Goal: Task Accomplishment & Management: Manage account settings

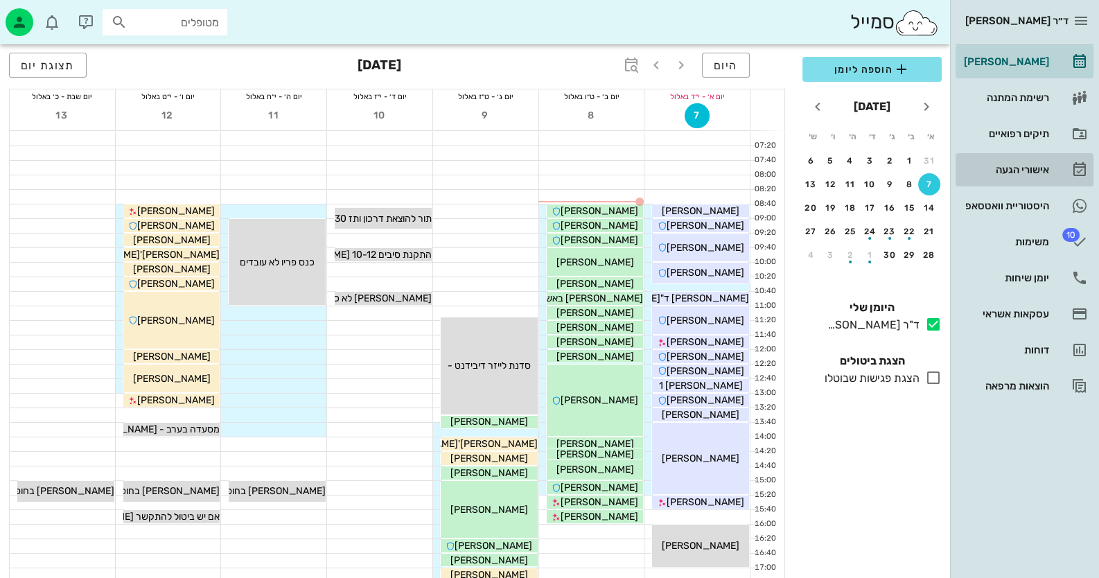
click at [1015, 166] on div "אישורי הגעה" at bounding box center [1005, 169] width 88 height 11
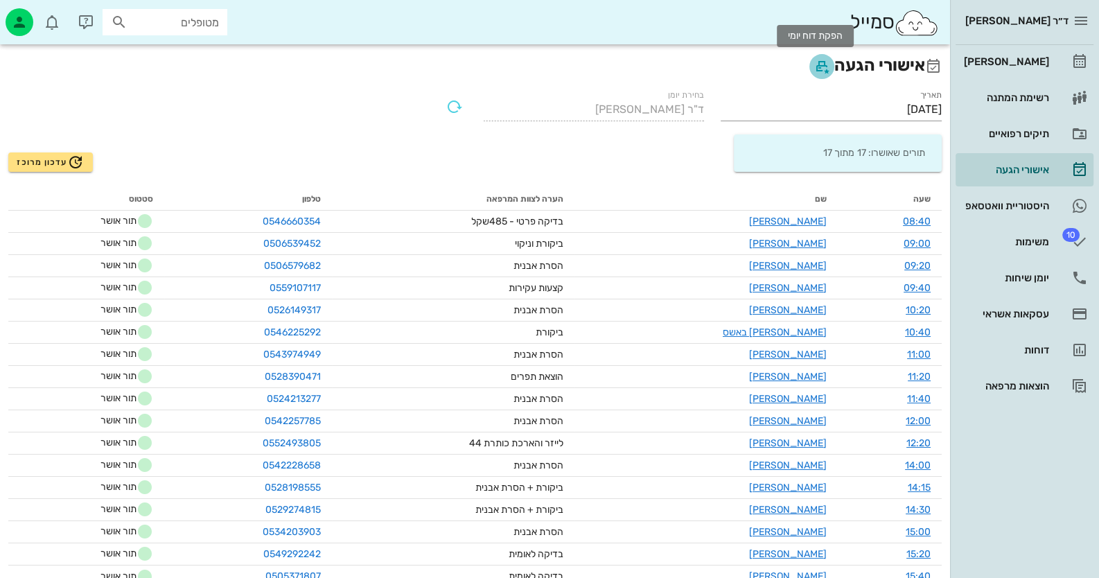
click at [814, 62] on icon "button" at bounding box center [821, 66] width 17 height 17
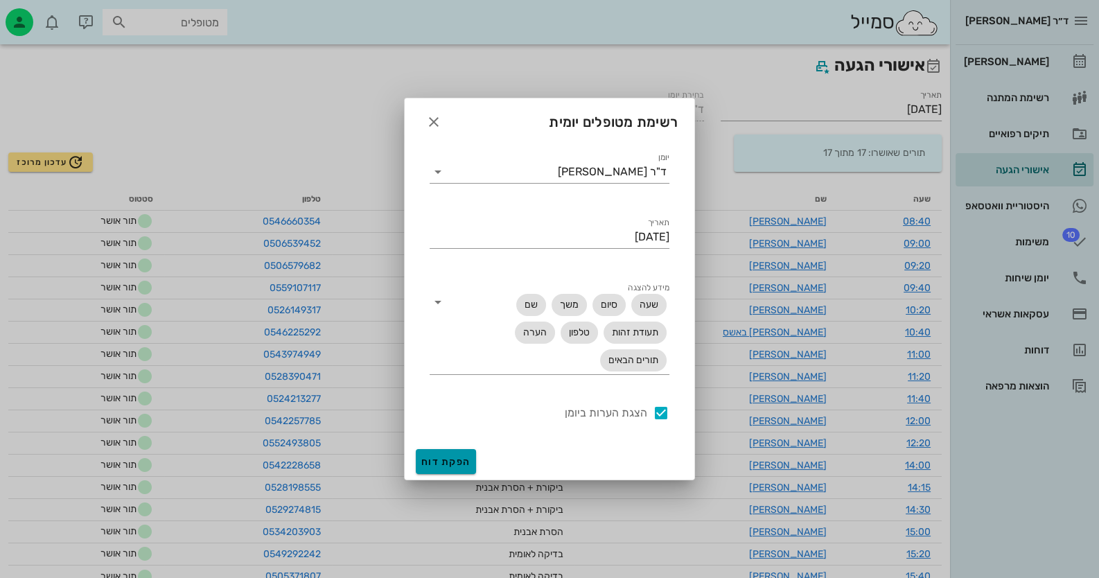
click at [448, 452] on button "הפקת דוח" at bounding box center [446, 461] width 60 height 25
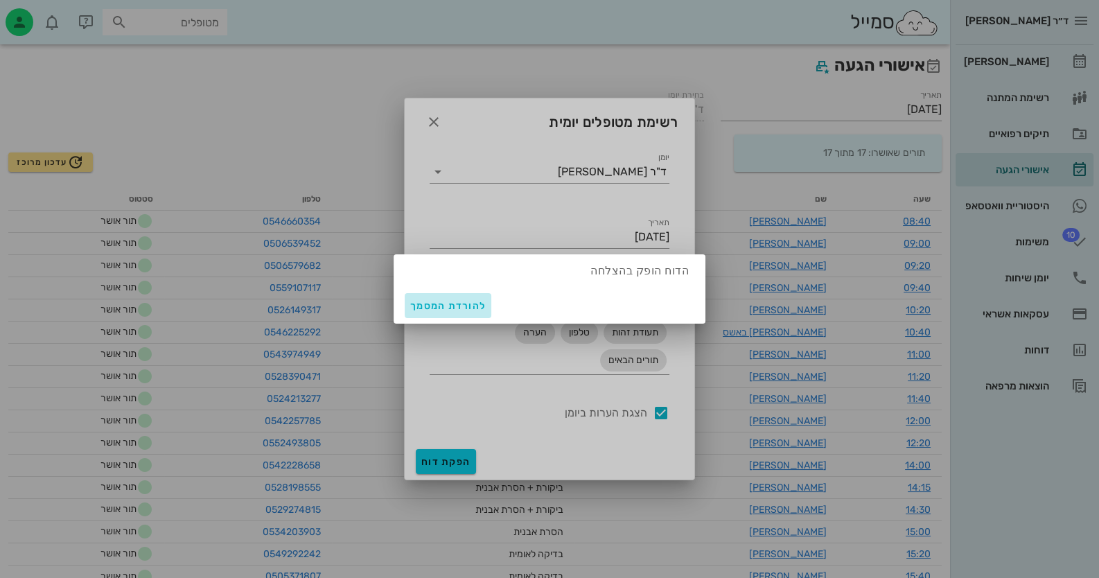
click at [462, 294] on button "להורדת המסמך" at bounding box center [448, 305] width 87 height 25
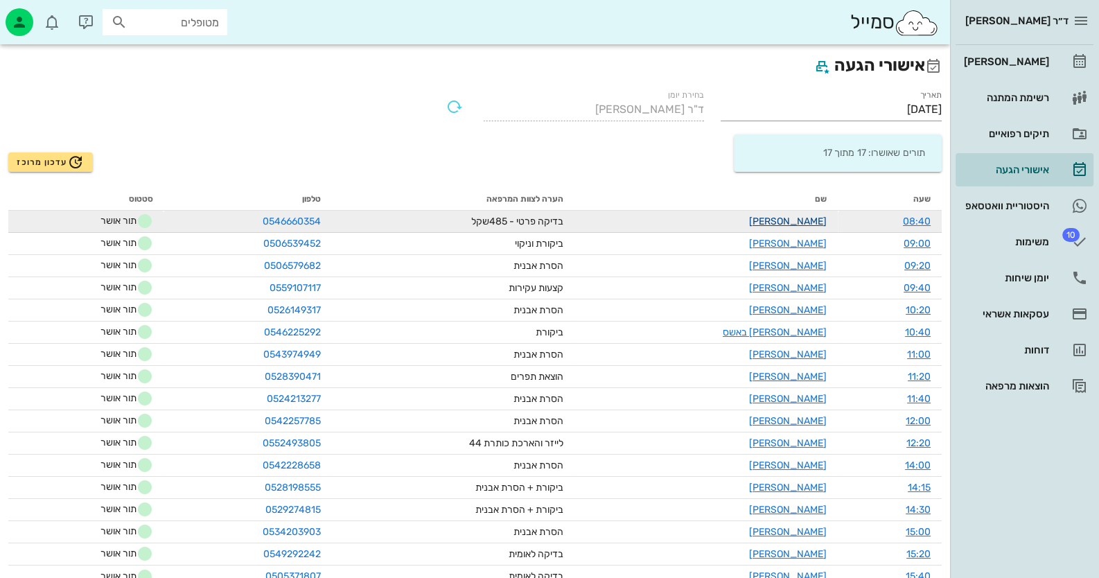
click at [810, 216] on link "[PERSON_NAME]" at bounding box center [788, 221] width 78 height 12
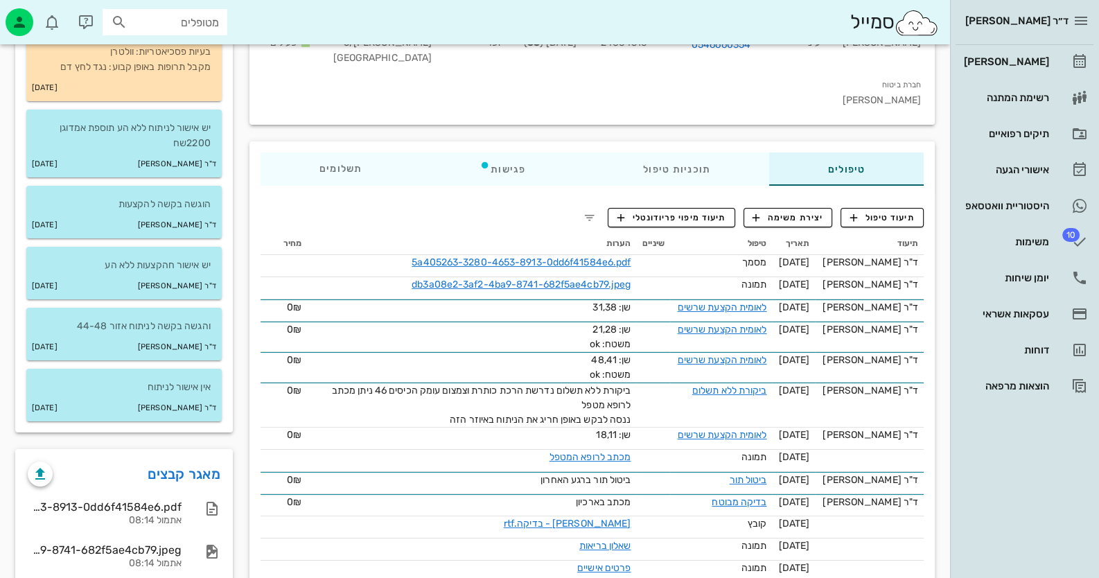
scroll to position [69, 0]
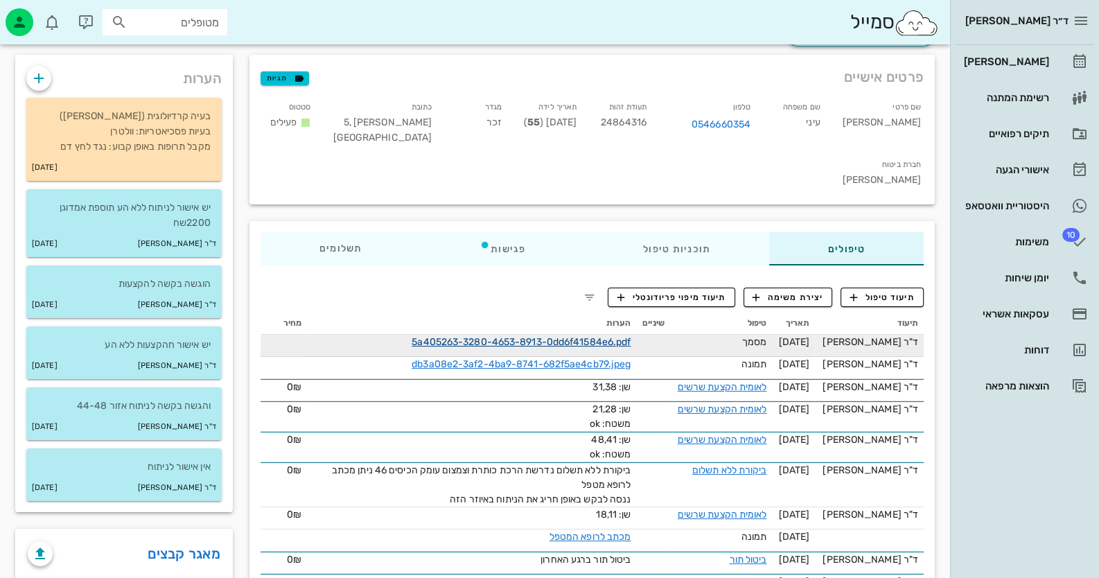
click at [492, 336] on link "5a405263-3280-4653-8913-0dd6f41584e6.pdf" at bounding box center [521, 342] width 219 height 12
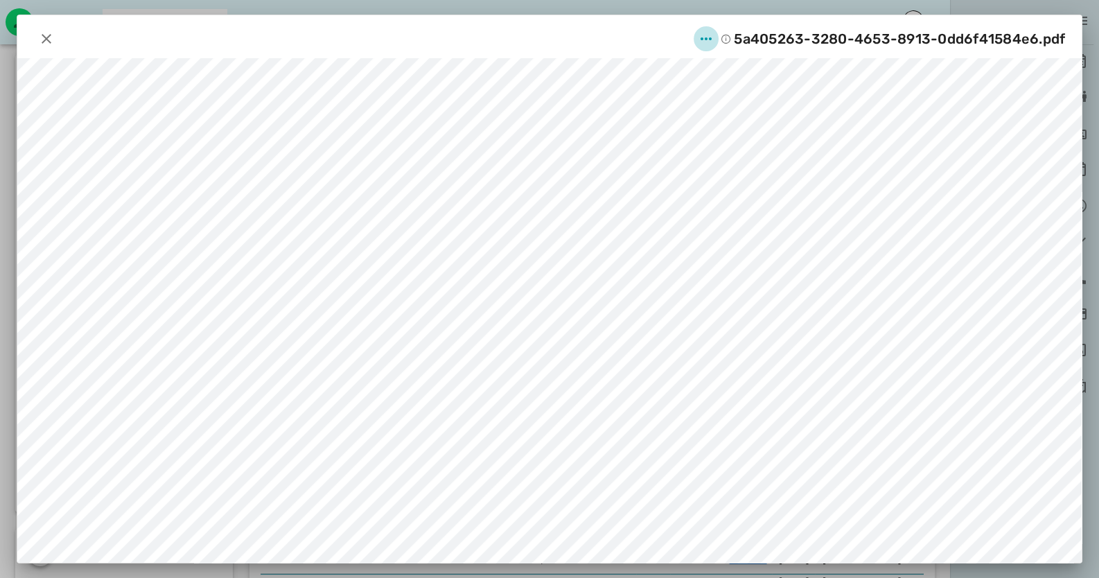
click at [713, 40] on icon "button" at bounding box center [706, 38] width 17 height 17
click at [686, 79] on div "שינוי שם" at bounding box center [694, 73] width 38 height 13
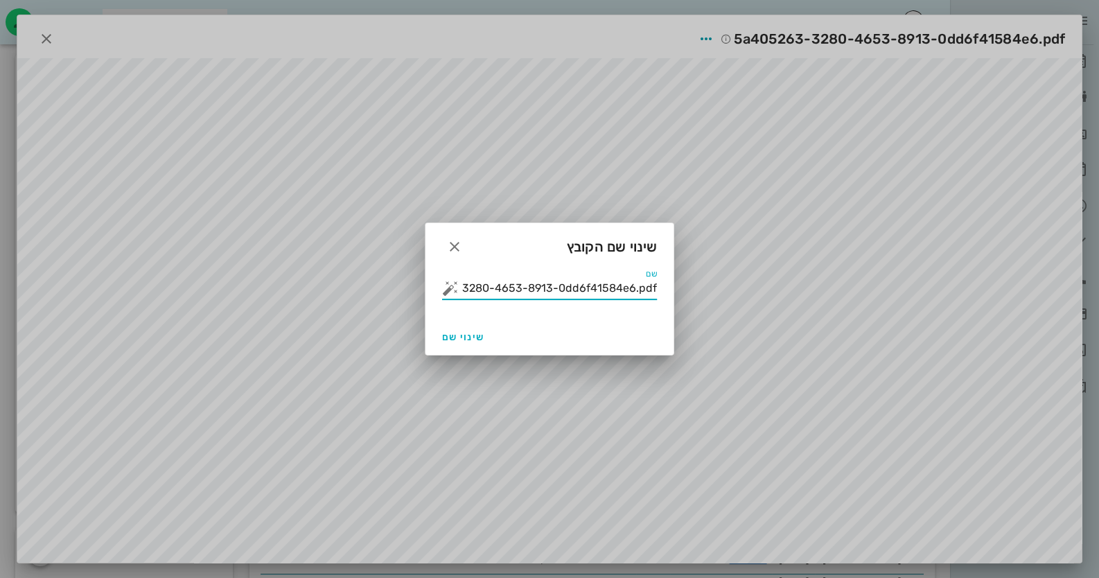
click at [592, 293] on input "5a405263-3280-4653-8913-0dd6f41584e6.pdf" at bounding box center [558, 288] width 195 height 22
click at [443, 288] on button "button" at bounding box center [450, 288] width 17 height 17
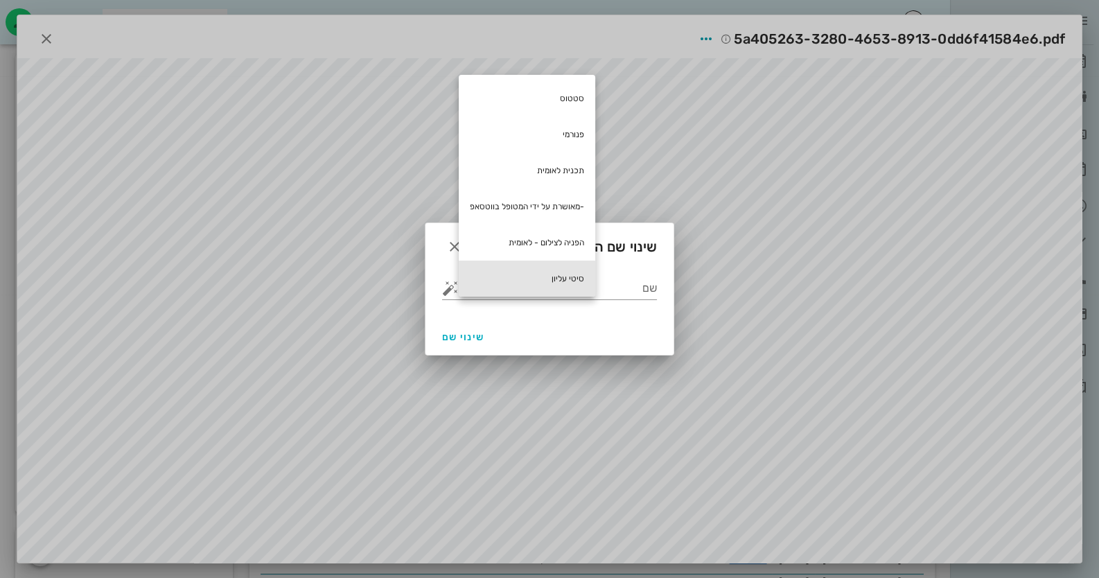
click at [505, 277] on div "סיטי עליון" at bounding box center [527, 279] width 137 height 36
type input "סיטי עליון"
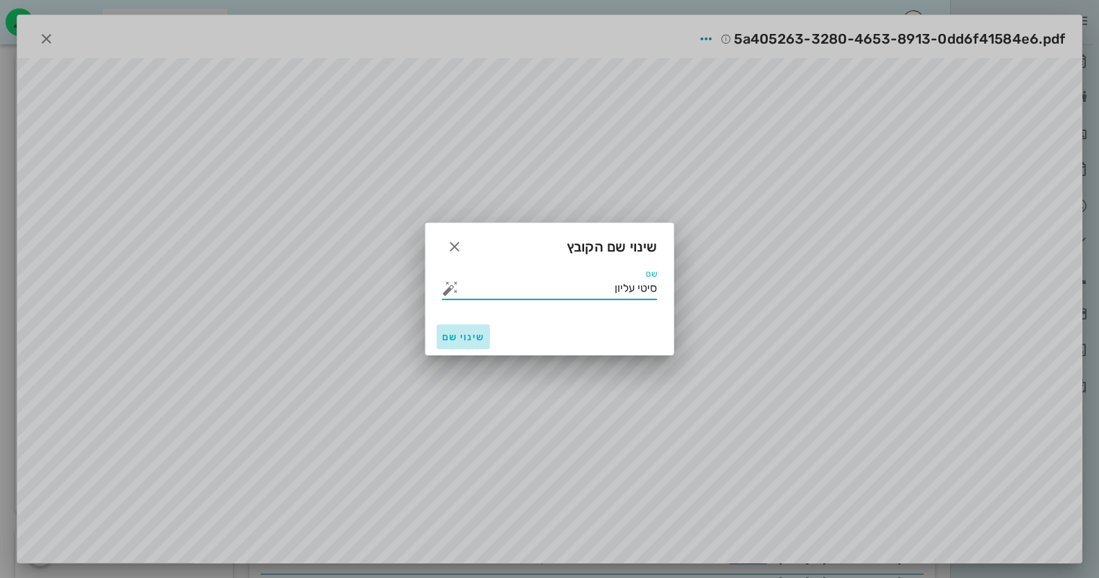
click at [478, 335] on span "שינוי שם" at bounding box center [463, 337] width 42 height 12
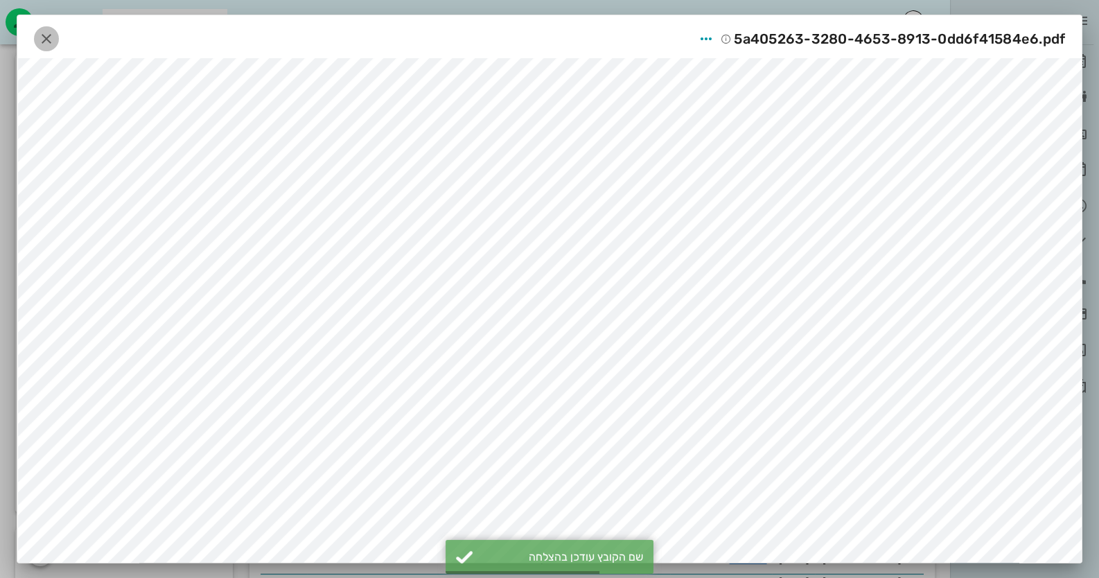
click at [52, 35] on icon "button" at bounding box center [46, 38] width 17 height 17
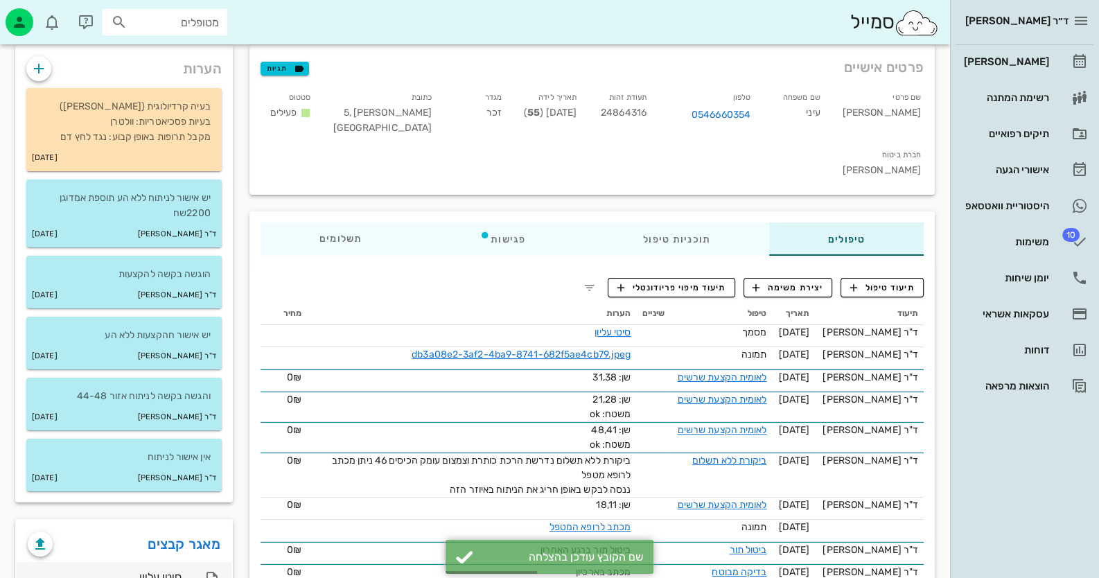
scroll to position [138, 0]
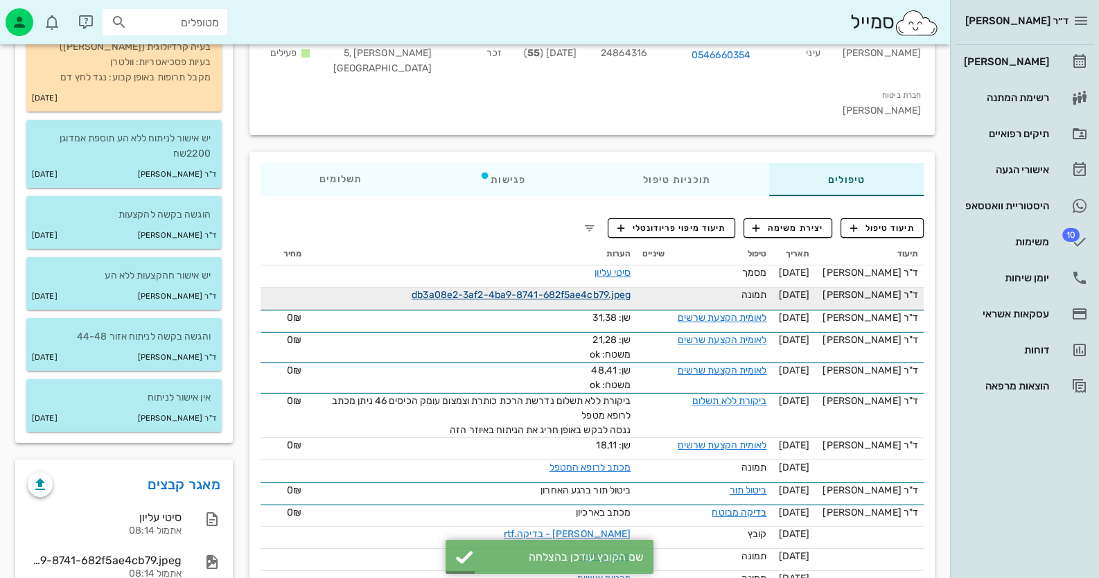
click at [587, 289] on link "db3a08e2-3af2-4ba9-8741-682f5ae4cb79.jpeg" at bounding box center [521, 295] width 219 height 12
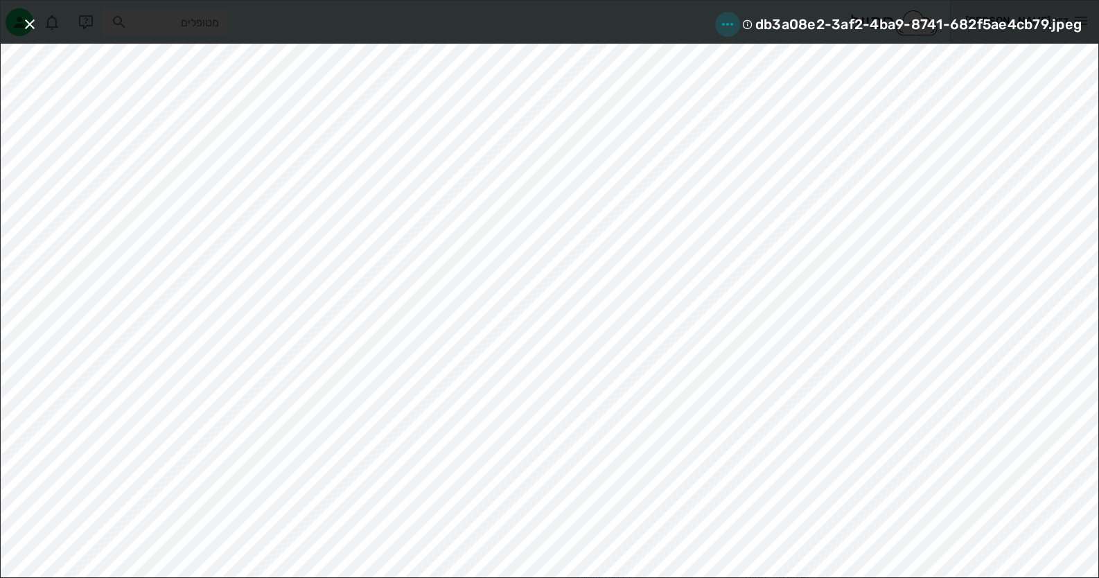
click at [736, 19] on span "button" at bounding box center [727, 24] width 25 height 17
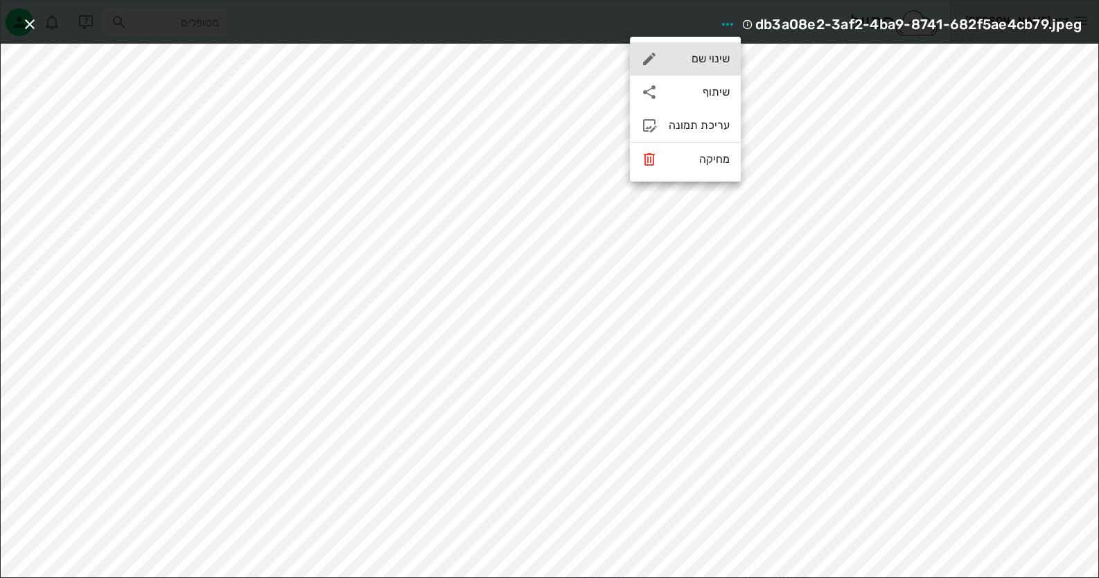
click at [712, 44] on div "שינוי שם" at bounding box center [685, 58] width 111 height 33
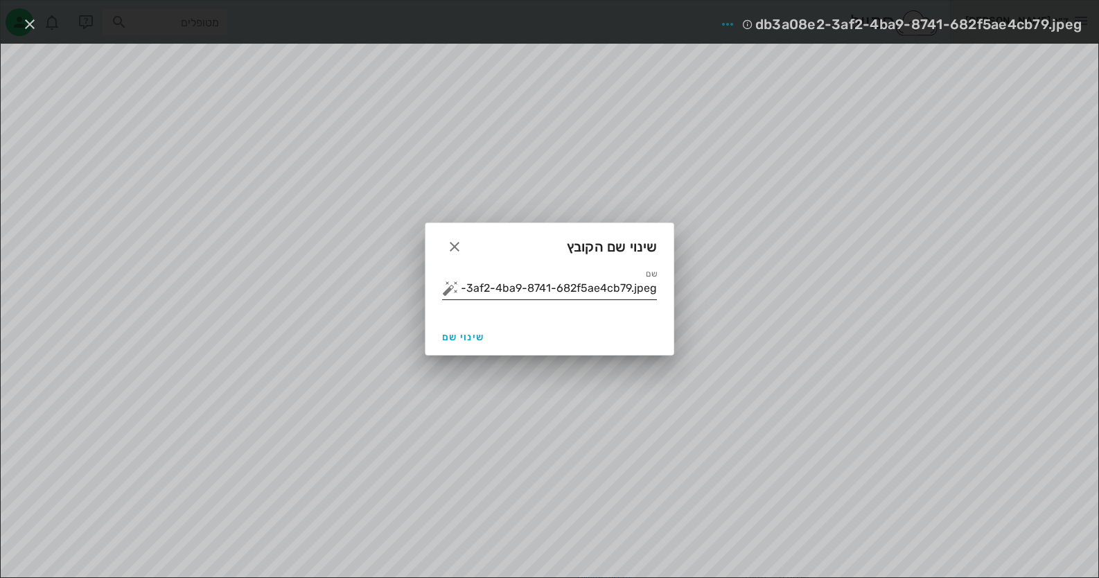
click at [641, 277] on input "db3a08e2-3af2-4ba9-8741-682f5ae4cb79.jpeg" at bounding box center [558, 288] width 195 height 22
click at [642, 277] on input "db3a08e2-3af2-4ba9-8741-682f5ae4cb79.jpeg" at bounding box center [558, 288] width 195 height 22
click at [452, 290] on button "button" at bounding box center [450, 288] width 17 height 17
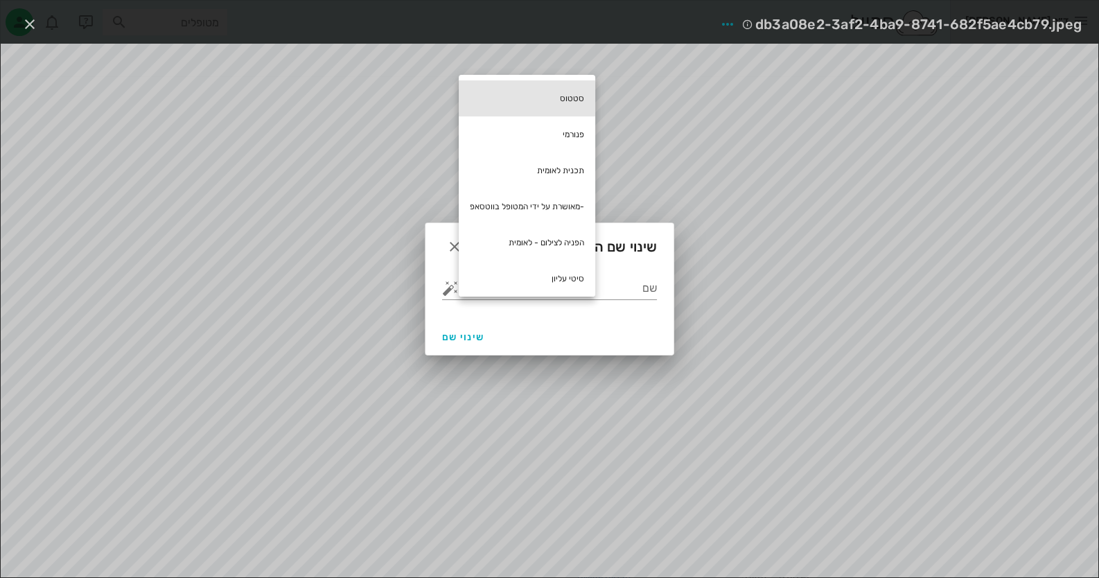
click at [576, 101] on div "סטטוס" at bounding box center [527, 98] width 137 height 36
type input "סטטוס"
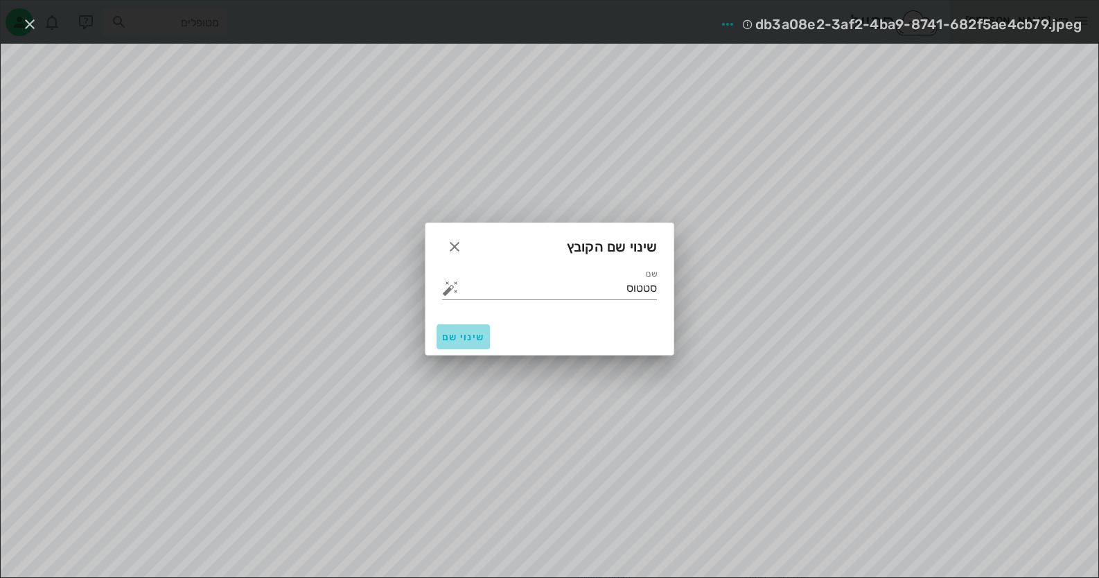
click at [474, 346] on button "שינוי שם" at bounding box center [463, 336] width 53 height 25
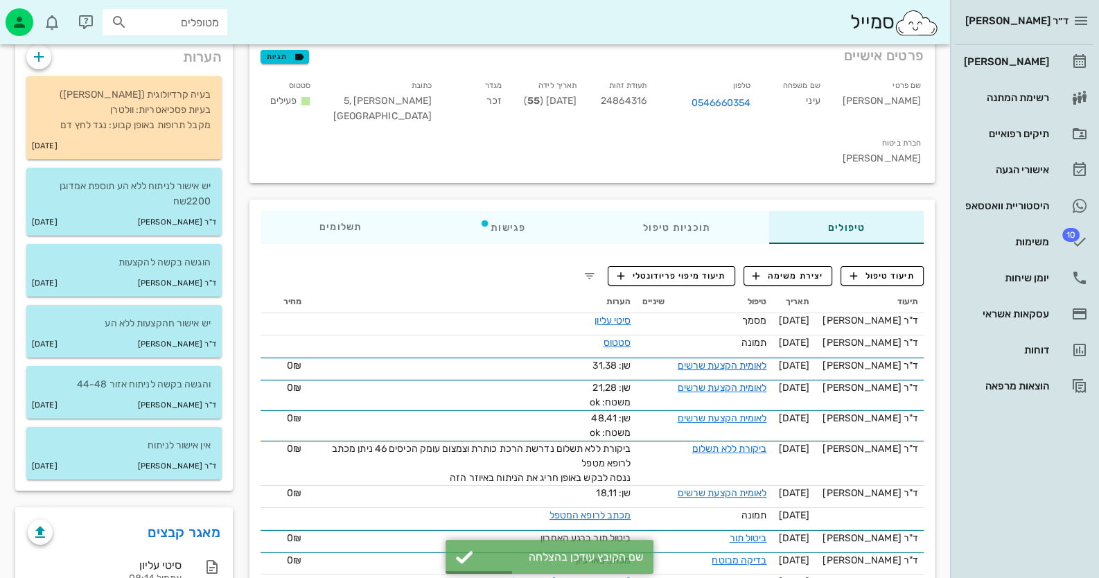
scroll to position [0, 0]
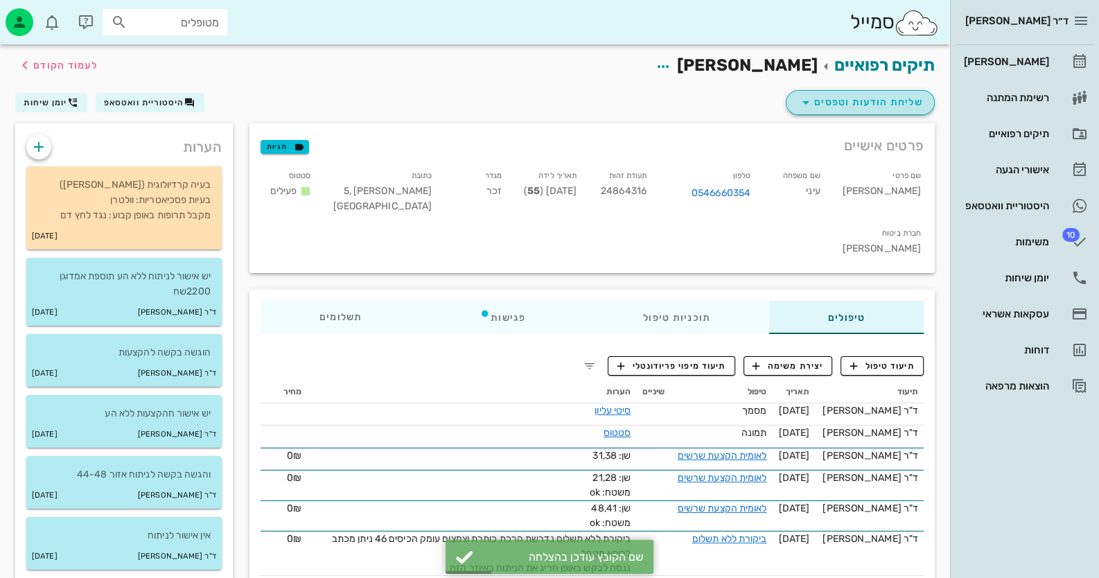
click at [894, 103] on span "שליחת הודעות וטפסים" at bounding box center [860, 102] width 125 height 17
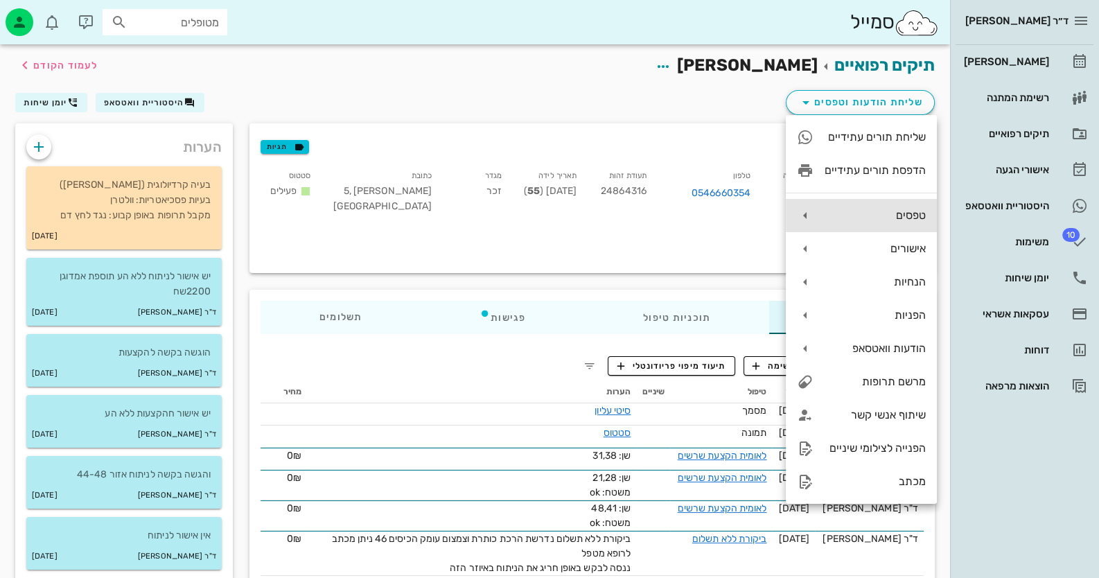
click at [890, 206] on div "טפסים" at bounding box center [861, 215] width 151 height 33
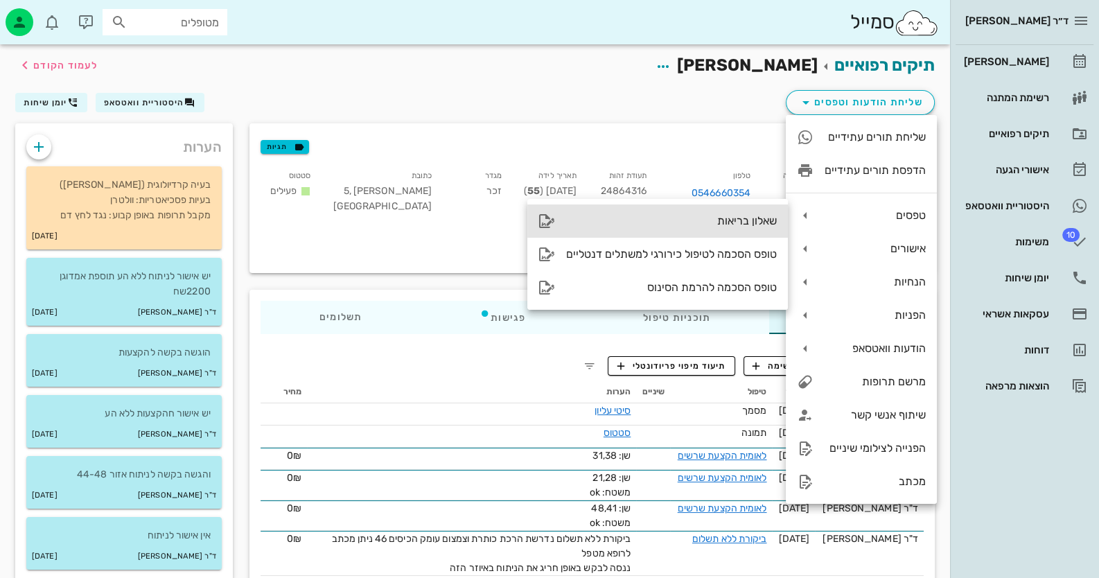
click at [764, 228] on div "שאלון בריאות" at bounding box center [657, 220] width 261 height 33
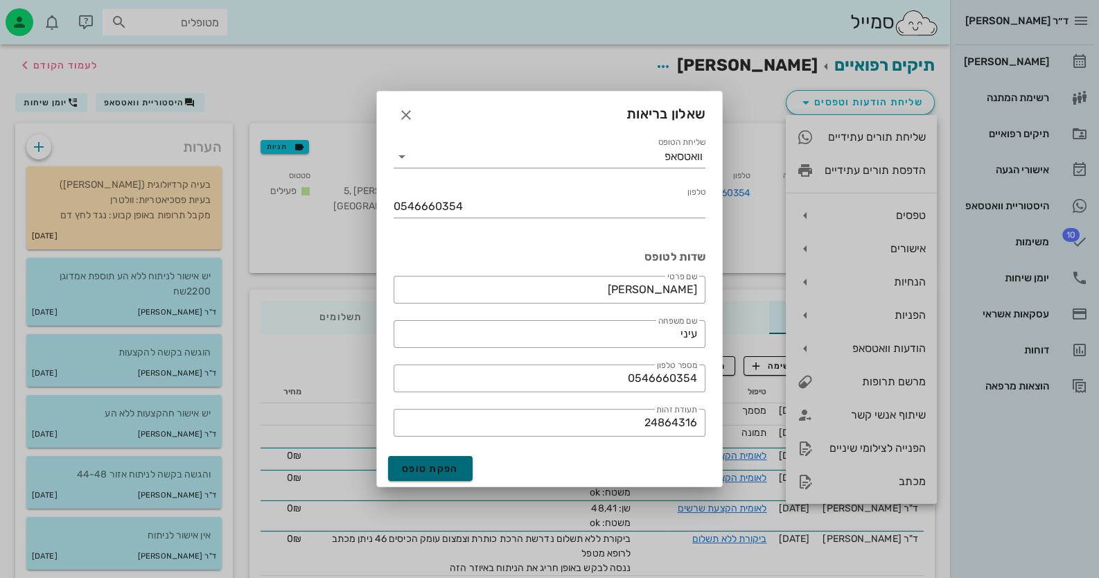
click at [433, 465] on span "הפקת טופס" at bounding box center [430, 469] width 57 height 12
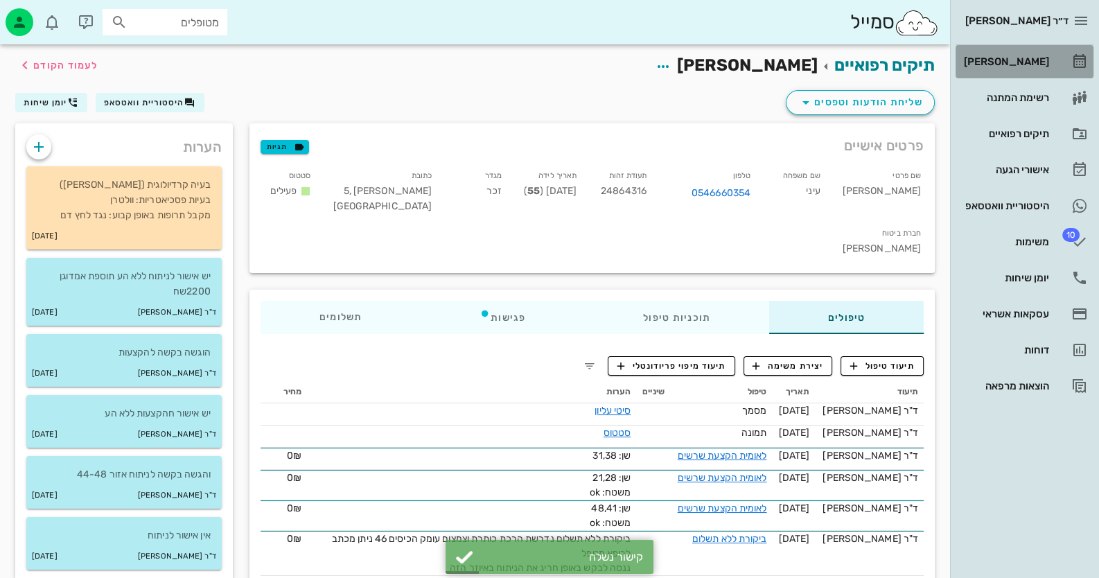
click at [1030, 62] on div "[PERSON_NAME]" at bounding box center [1005, 61] width 88 height 11
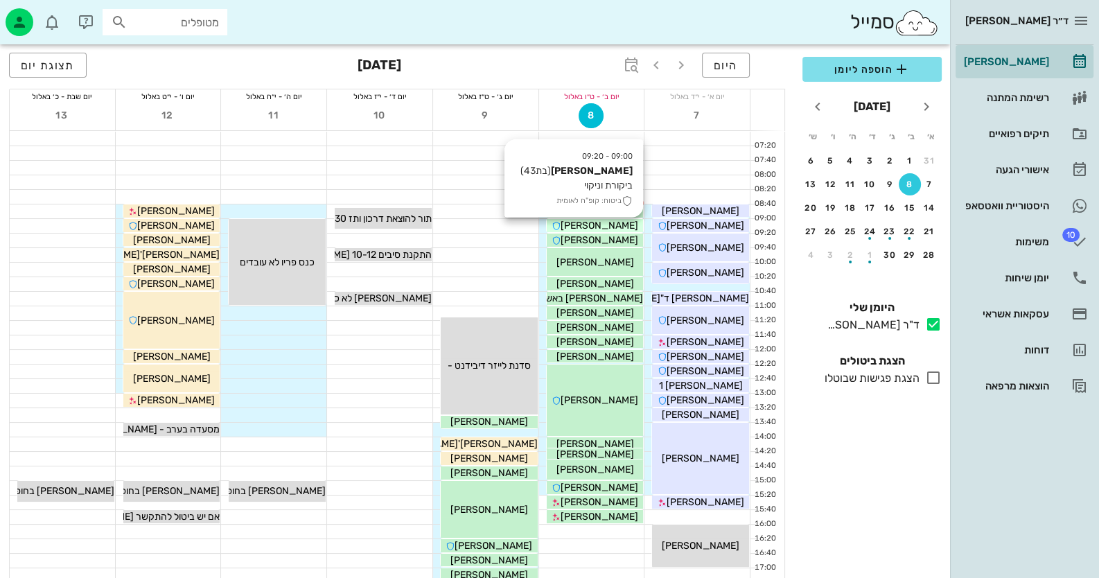
click at [604, 222] on span "[PERSON_NAME]" at bounding box center [600, 226] width 78 height 12
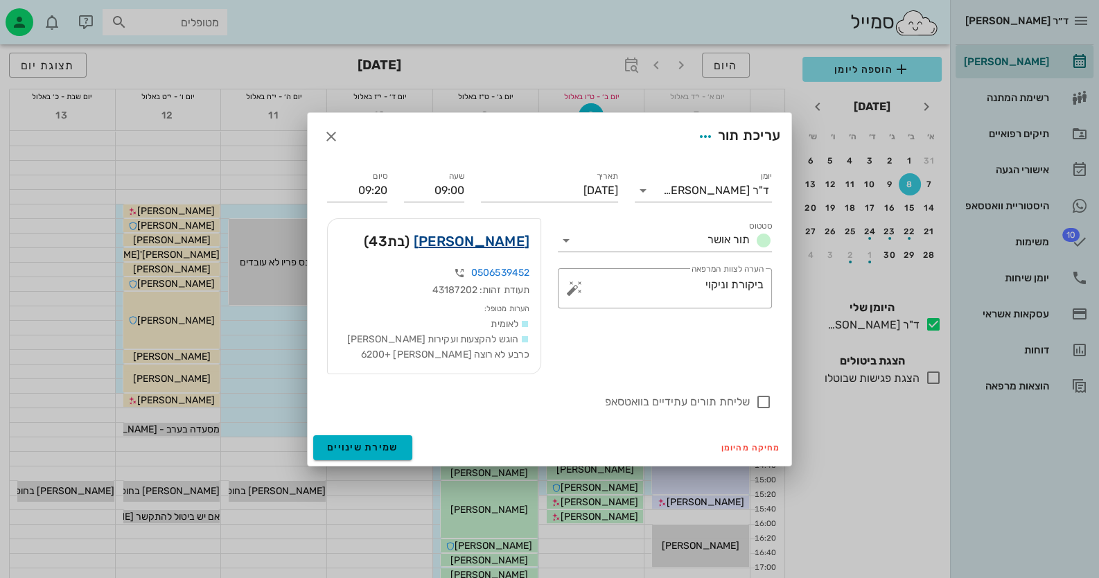
click at [507, 240] on link "[PERSON_NAME]" at bounding box center [472, 241] width 116 height 22
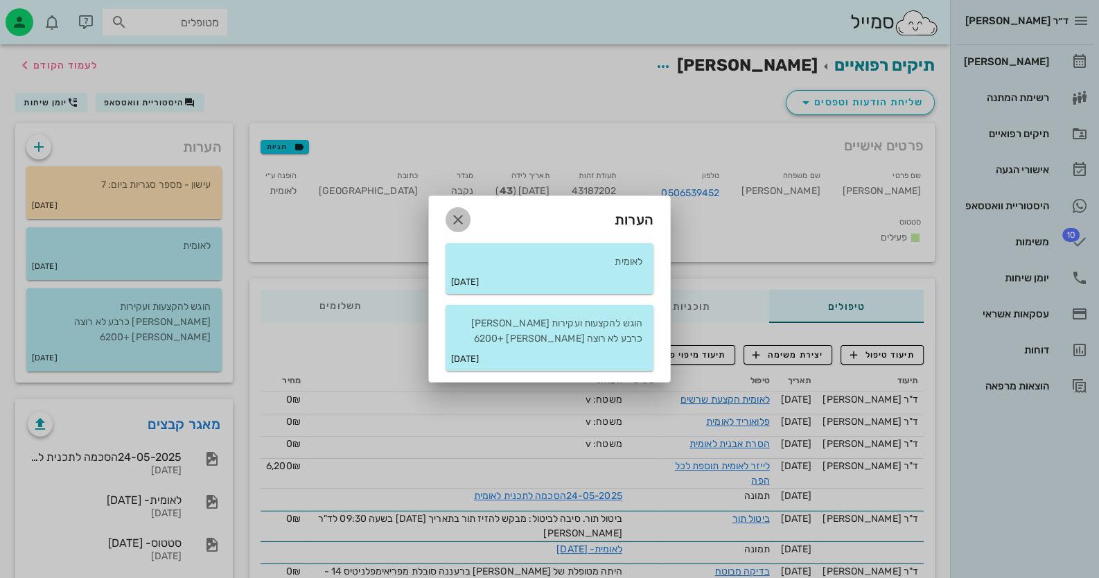
click at [457, 217] on icon "button" at bounding box center [458, 219] width 17 height 17
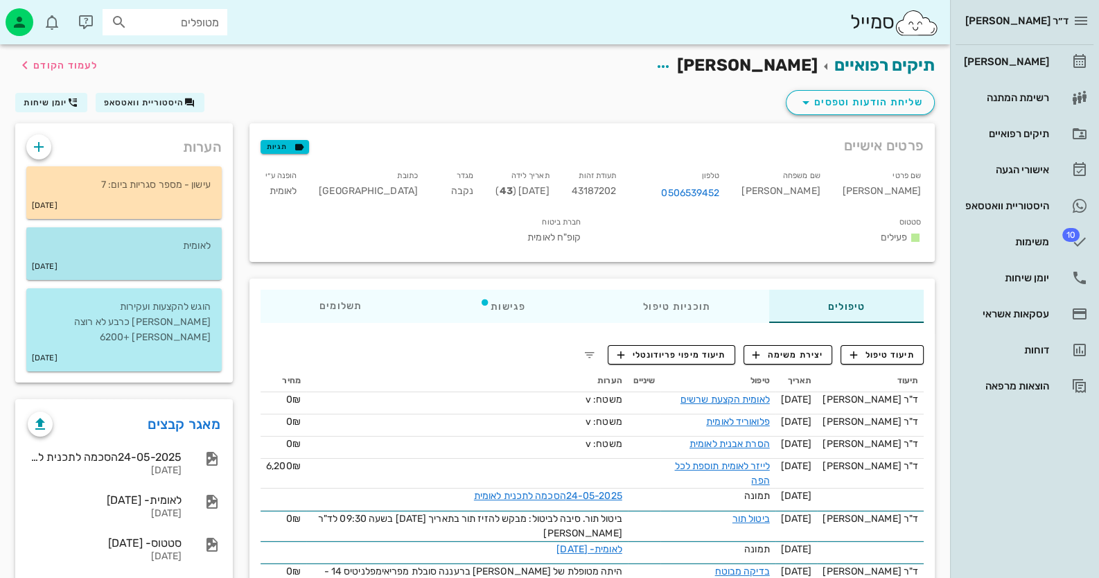
click at [195, 252] on p "לאומית" at bounding box center [123, 245] width 173 height 15
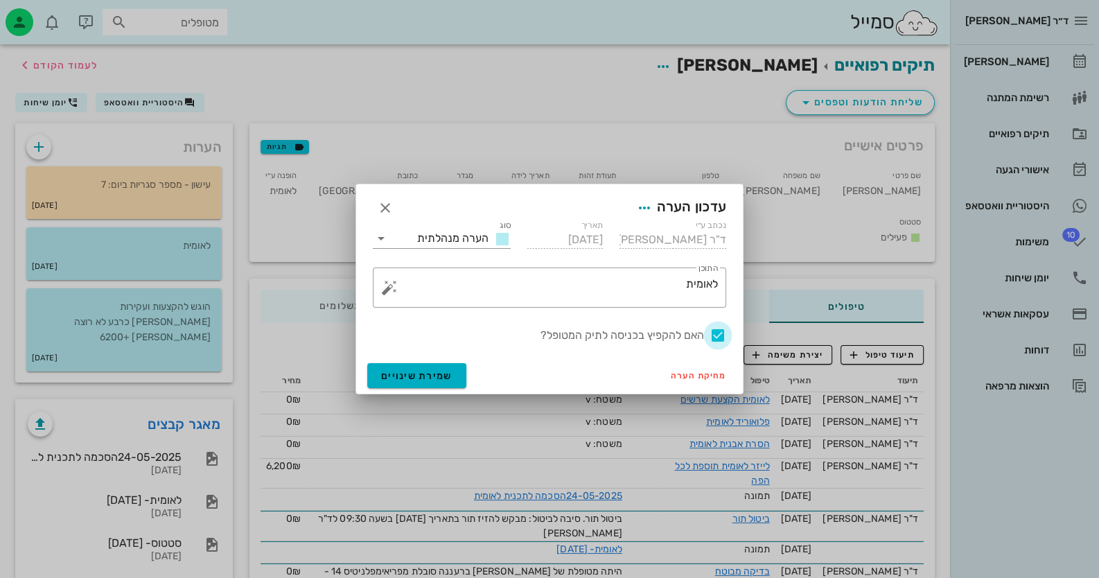
click at [713, 332] on div at bounding box center [718, 336] width 24 height 24
checkbox input "false"
click at [402, 370] on span "שמירת שינויים" at bounding box center [416, 376] width 71 height 12
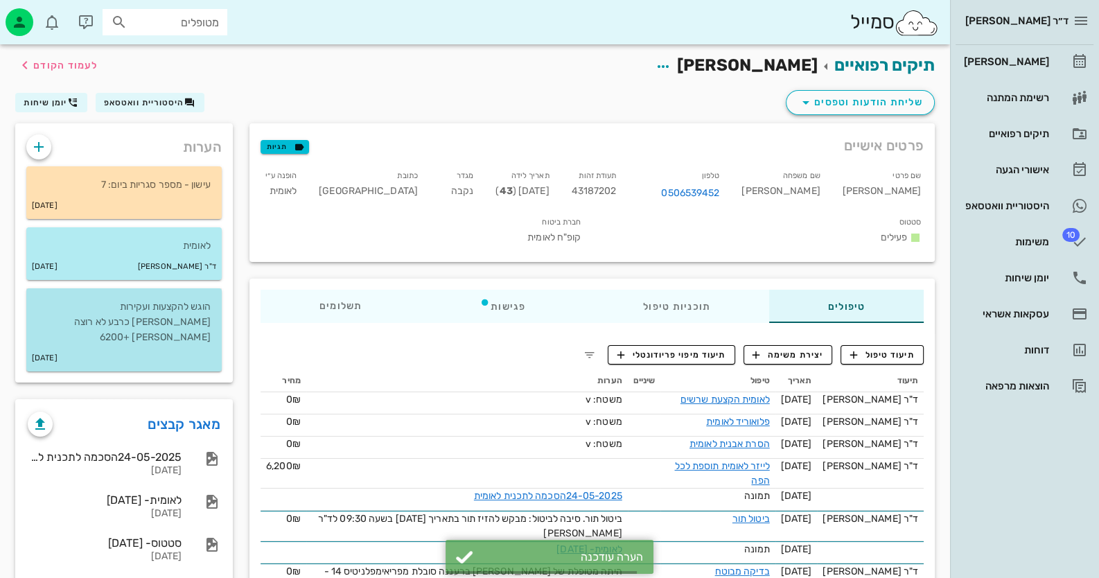
click at [177, 324] on p "הוגש להקצעות ועקירות [PERSON_NAME] כרבע לא רוצה [PERSON_NAME] +6200" at bounding box center [123, 322] width 173 height 46
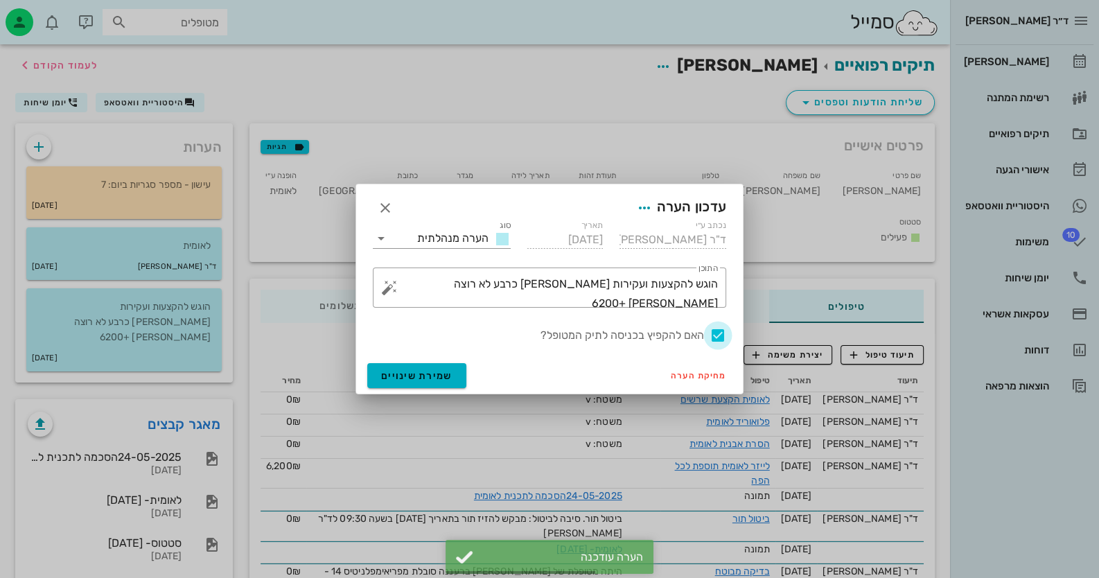
click at [721, 339] on div at bounding box center [718, 336] width 24 height 24
checkbox input "false"
click at [394, 370] on span "שמירת שינויים" at bounding box center [416, 376] width 71 height 12
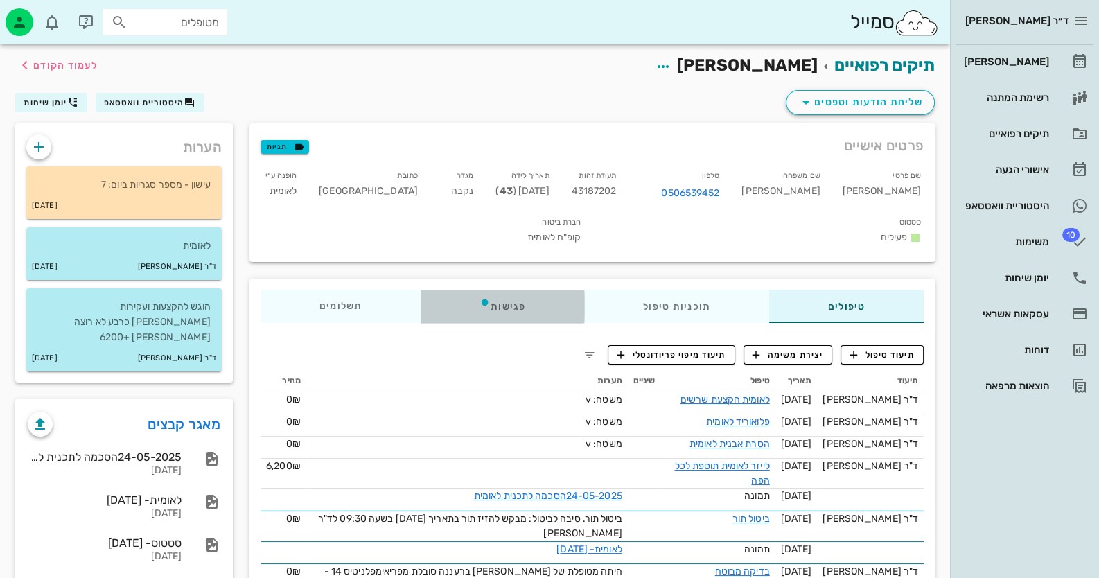
click at [522, 290] on div "פגישות" at bounding box center [503, 306] width 164 height 33
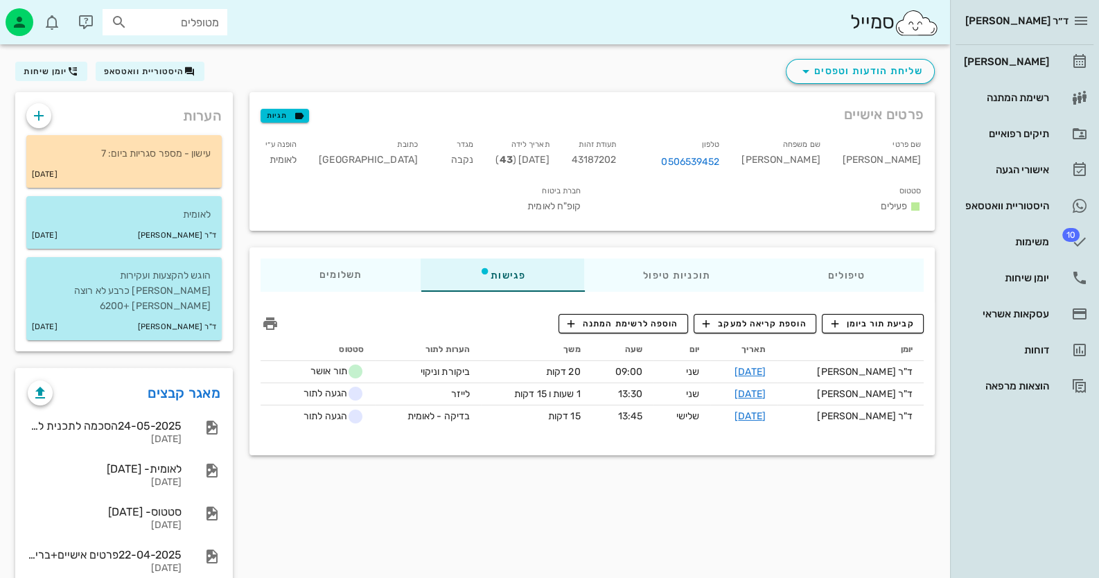
scroll to position [49, 0]
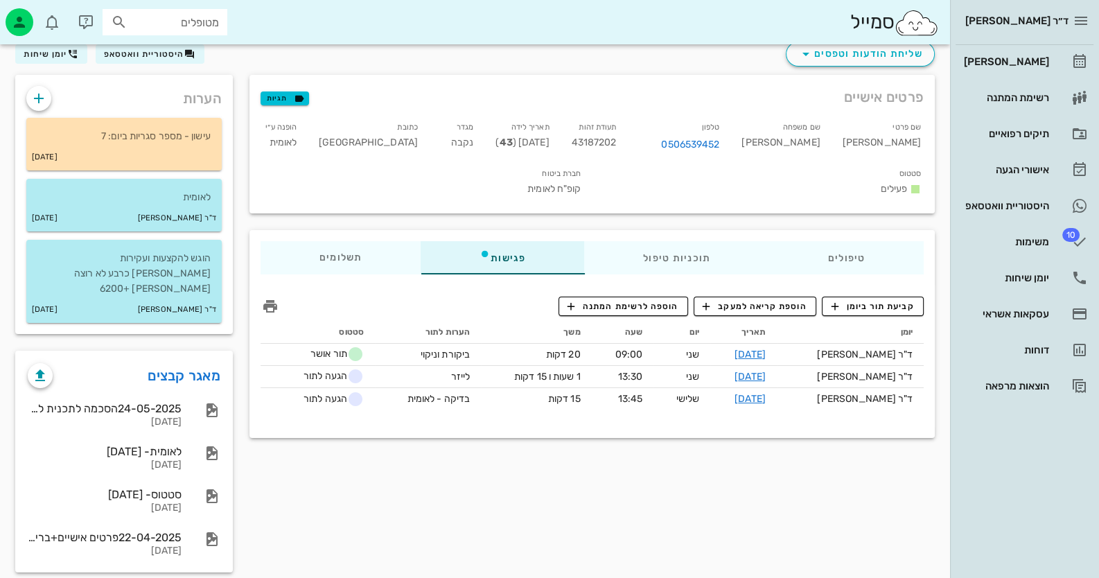
click at [371, 468] on div "פרטים אישיים תגיות שם פרטי [PERSON_NAME] שם משפחה [PERSON_NAME] טלפון 050653945…" at bounding box center [592, 328] width 702 height 506
click at [1057, 63] on link "[PERSON_NAME]" at bounding box center [1025, 61] width 138 height 33
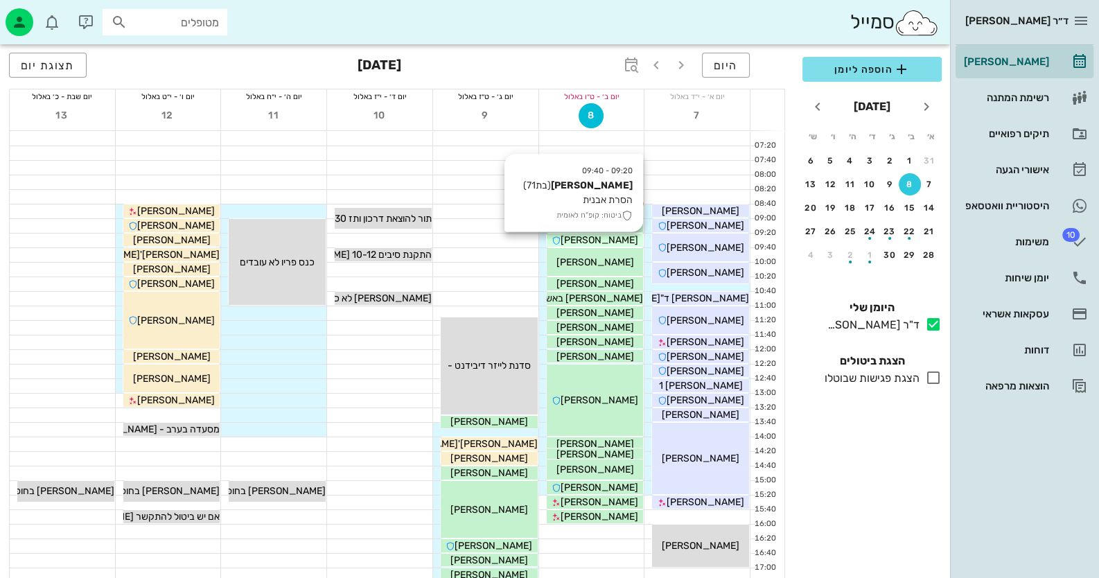
click at [585, 235] on span "[PERSON_NAME]" at bounding box center [600, 240] width 78 height 12
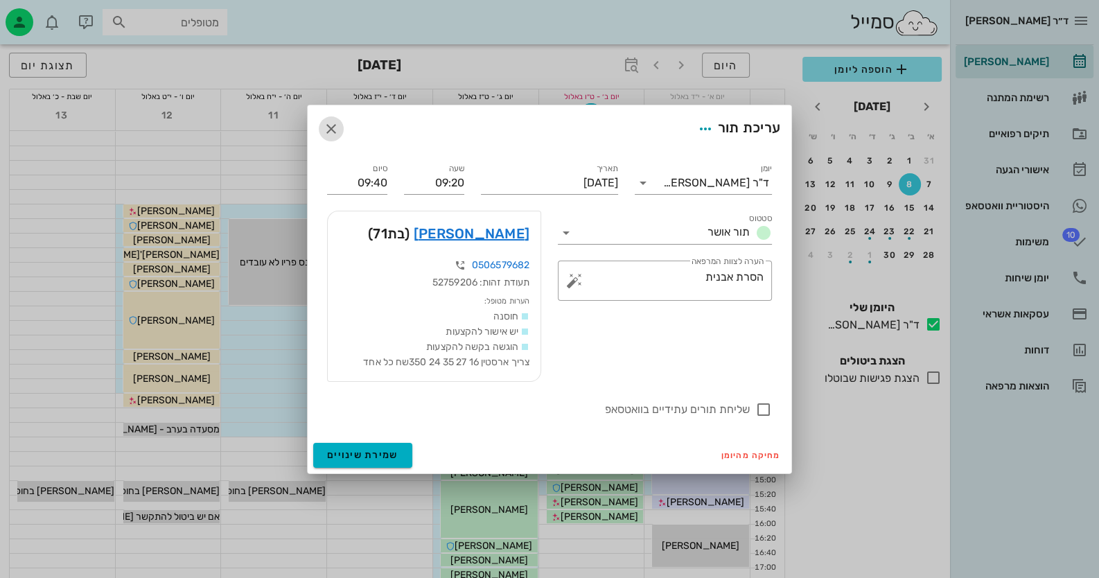
click at [340, 131] on span "button" at bounding box center [331, 129] width 25 height 17
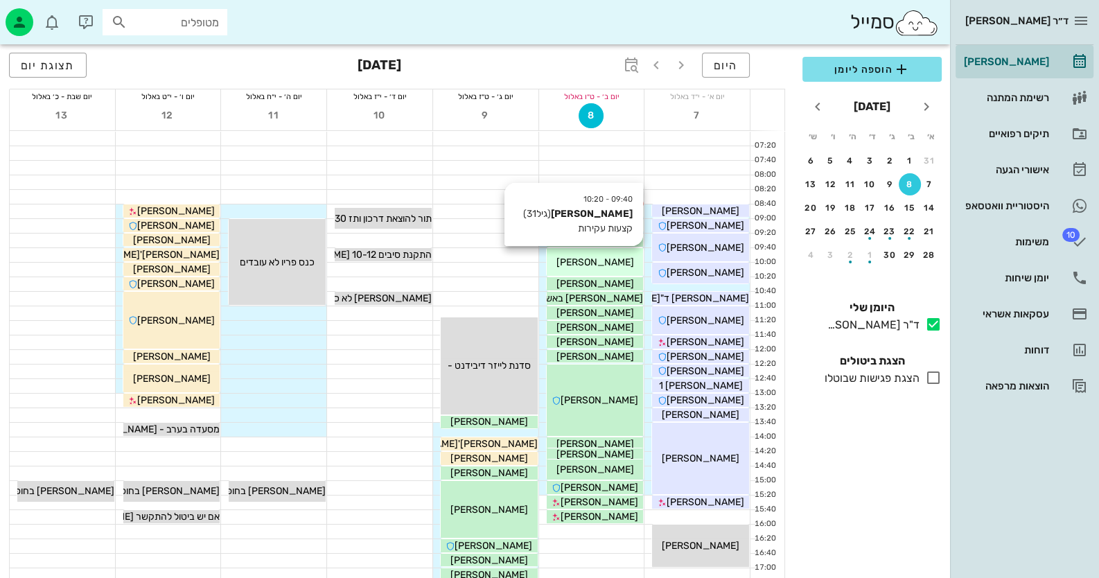
click at [608, 257] on span "[PERSON_NAME]" at bounding box center [595, 262] width 78 height 12
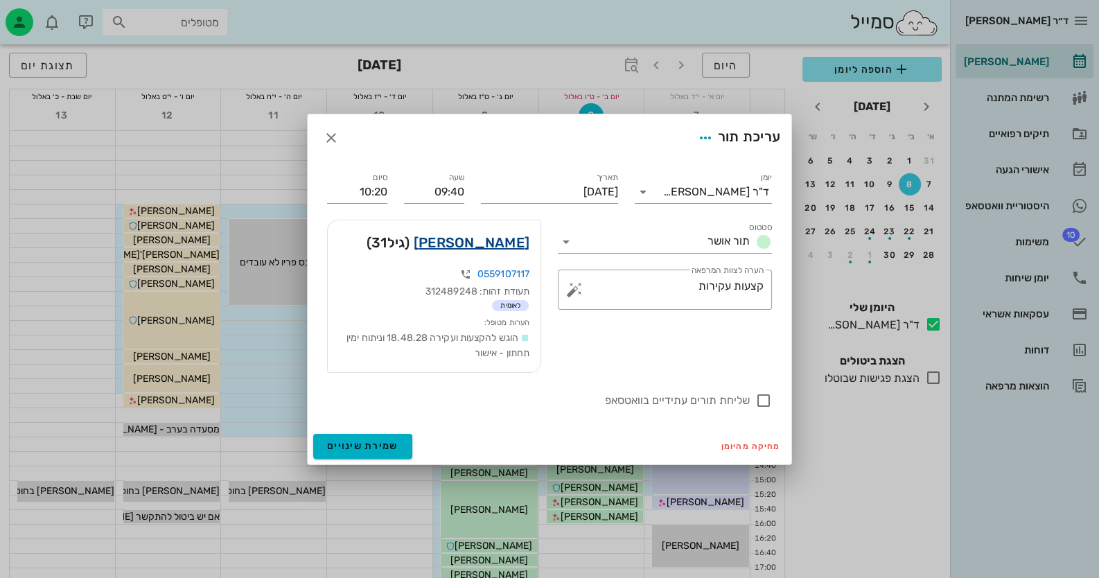
click at [497, 236] on link "[PERSON_NAME]" at bounding box center [472, 242] width 116 height 22
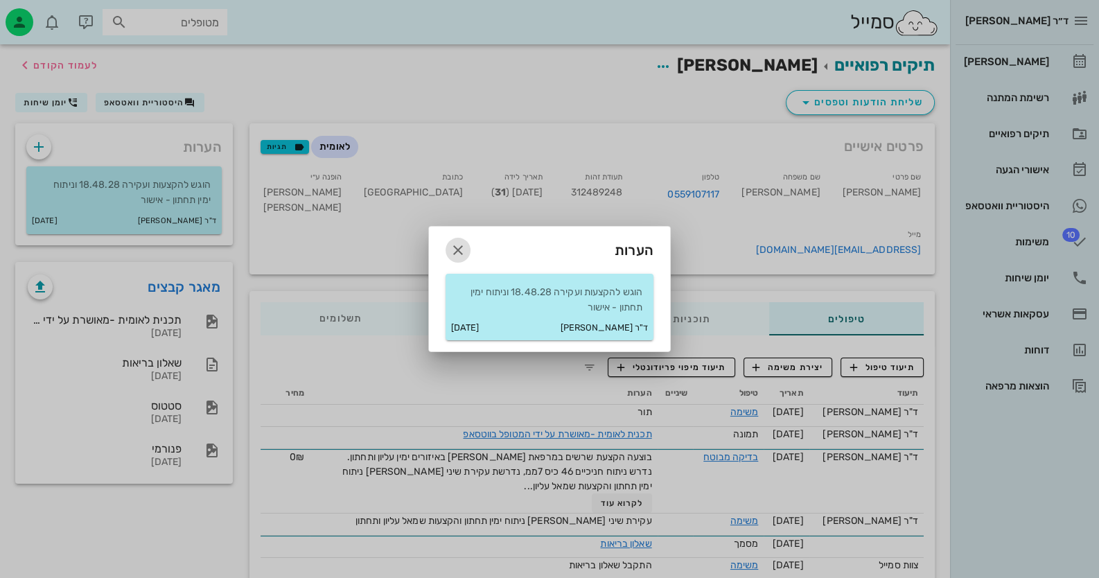
click at [463, 255] on icon "button" at bounding box center [458, 250] width 17 height 17
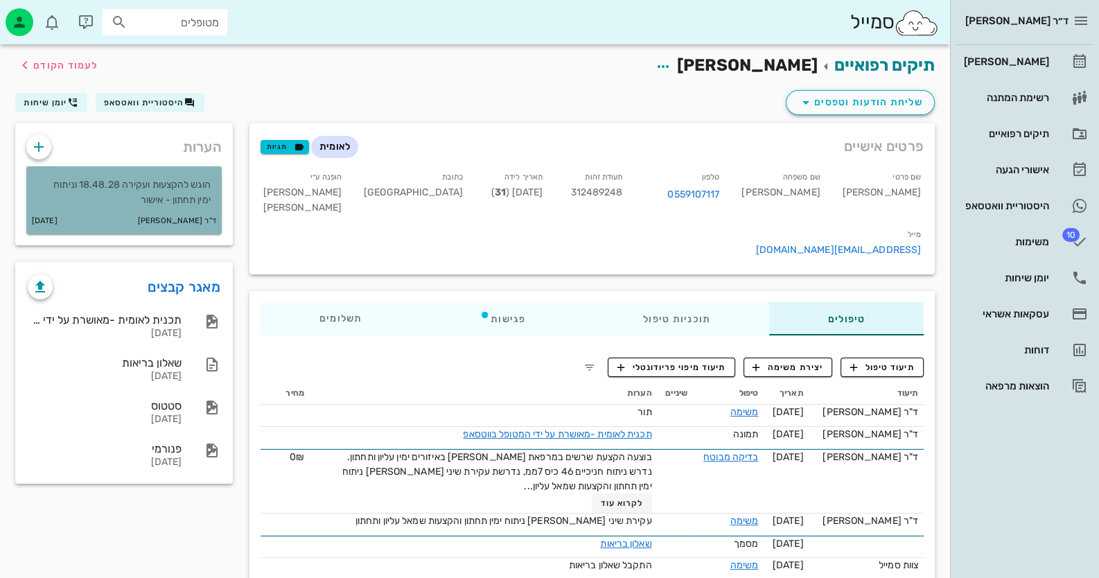
click at [197, 211] on div "ד"ר [PERSON_NAME] [DATE]" at bounding box center [123, 221] width 195 height 26
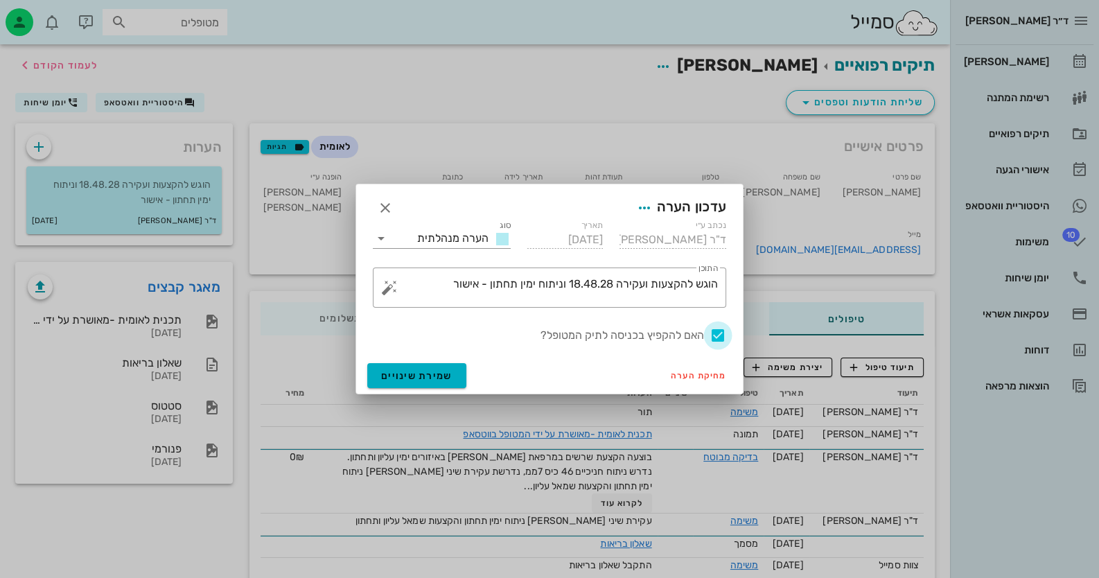
click at [723, 328] on div at bounding box center [718, 336] width 24 height 24
checkbox input "false"
click at [431, 382] on button "שמירת שינויים" at bounding box center [416, 375] width 99 height 25
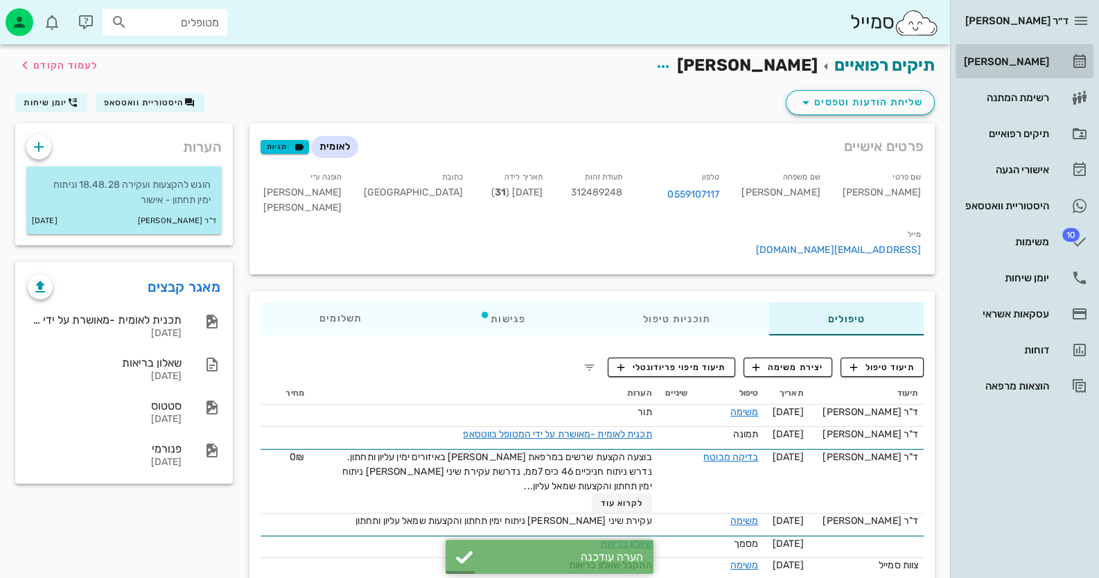
click at [1065, 53] on link "[PERSON_NAME]" at bounding box center [1025, 61] width 138 height 33
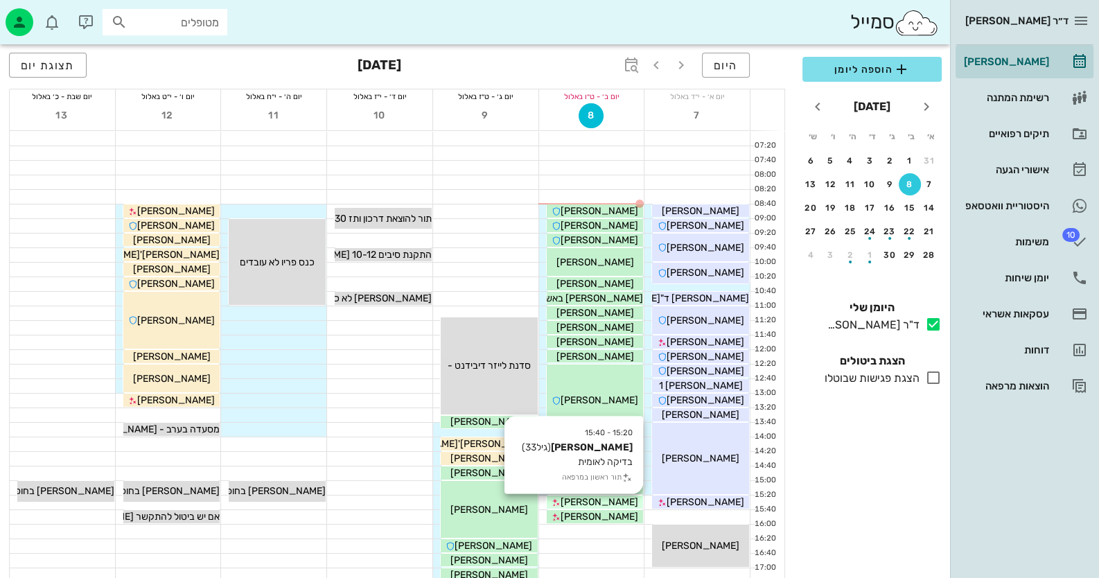
click at [615, 502] on span "[PERSON_NAME]" at bounding box center [600, 502] width 78 height 12
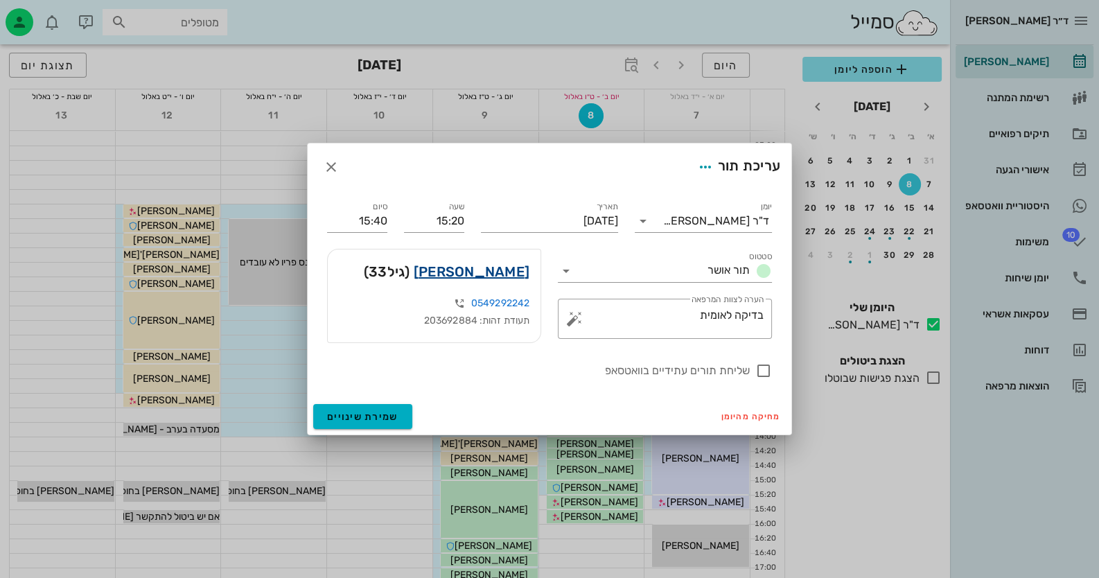
click at [508, 267] on link "[PERSON_NAME]" at bounding box center [472, 272] width 116 height 22
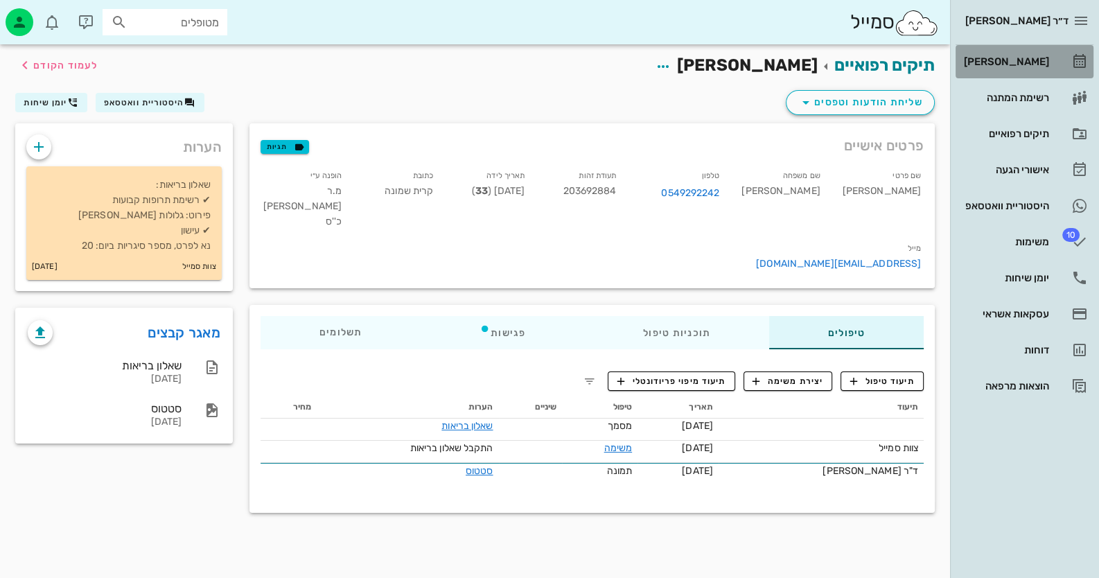
click at [1019, 76] on link "[PERSON_NAME]" at bounding box center [1025, 61] width 138 height 33
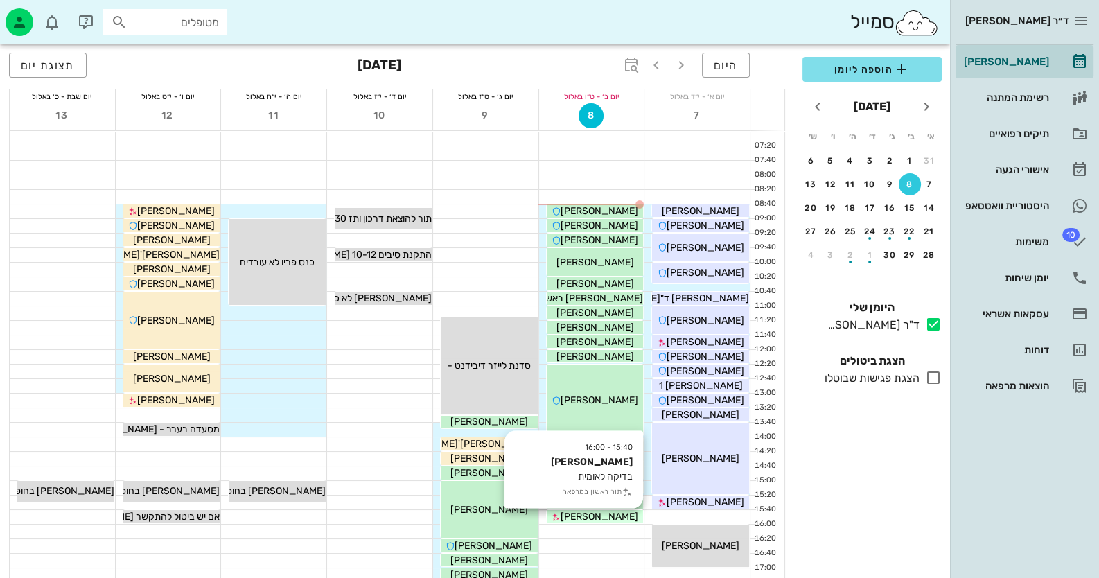
click at [621, 521] on div "[PERSON_NAME]" at bounding box center [595, 516] width 97 height 15
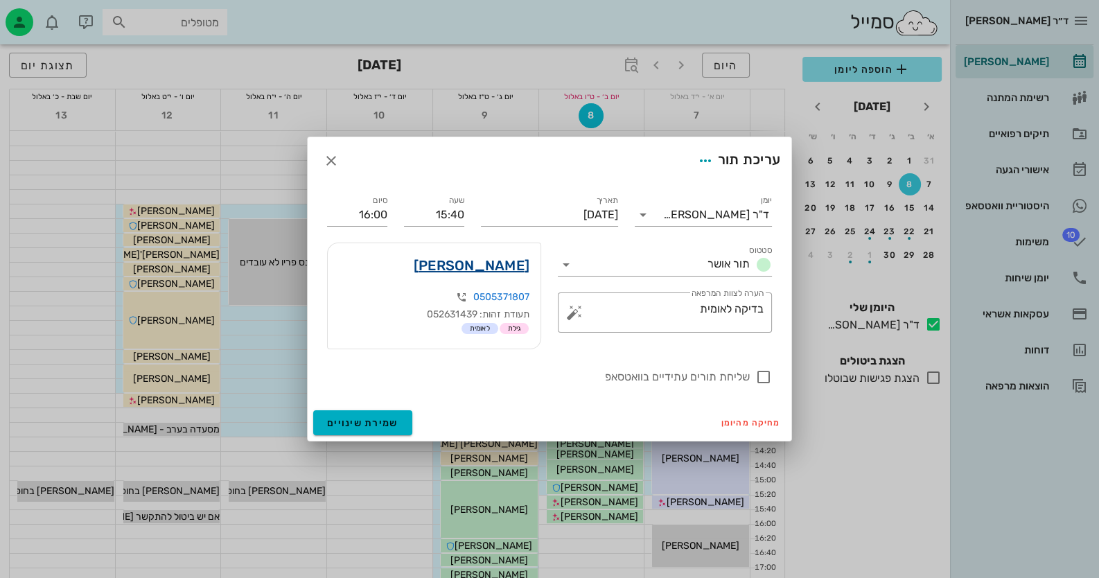
click at [502, 269] on link "[PERSON_NAME]" at bounding box center [472, 265] width 116 height 22
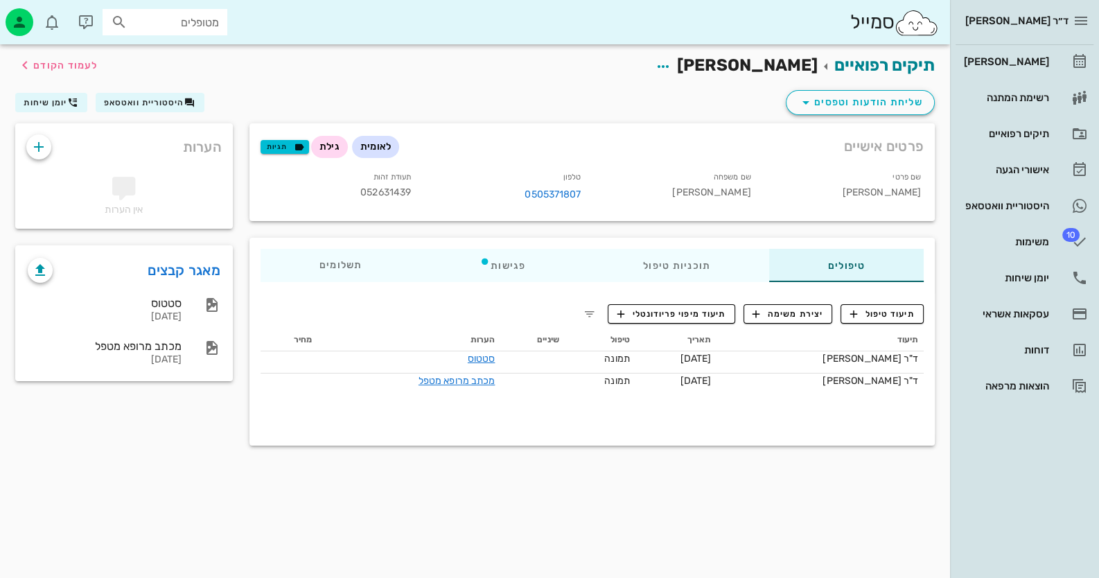
click at [188, 91] on div "שליחת הודעות וטפסים היסטוריית וואטסאפ יומן שיחות" at bounding box center [475, 105] width 936 height 36
click at [187, 98] on icon "button" at bounding box center [189, 102] width 11 height 11
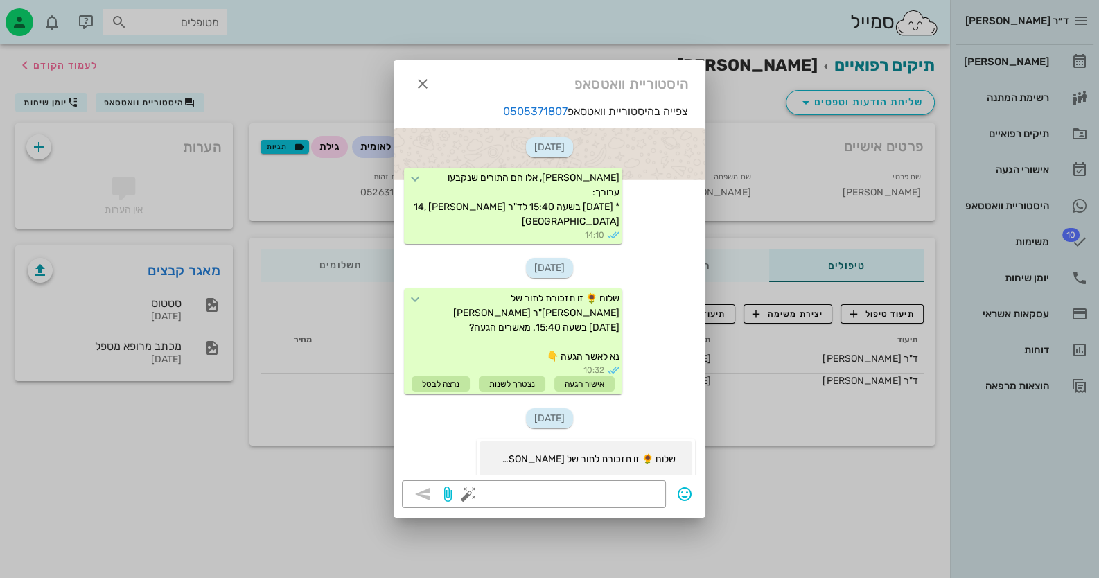
scroll to position [314, 0]
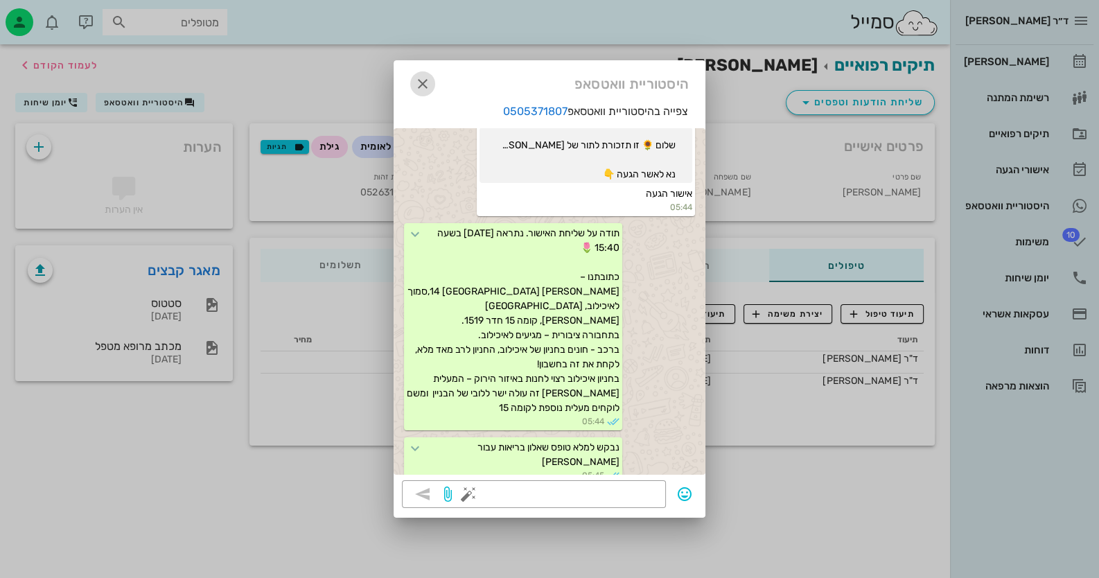
click at [417, 80] on icon "button" at bounding box center [422, 84] width 17 height 17
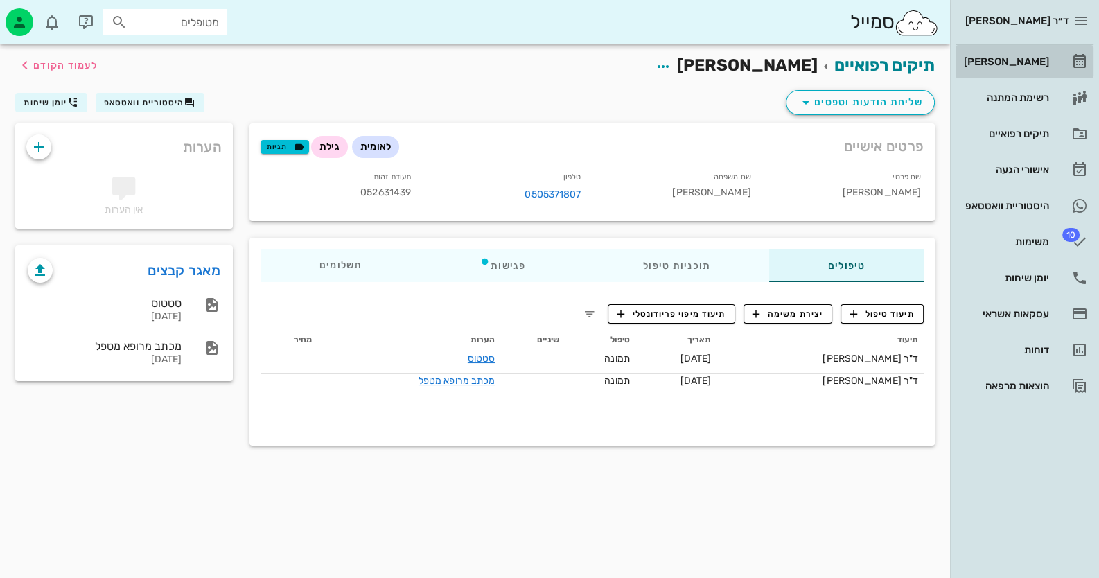
click at [1039, 55] on div "[PERSON_NAME]" at bounding box center [1005, 62] width 88 height 22
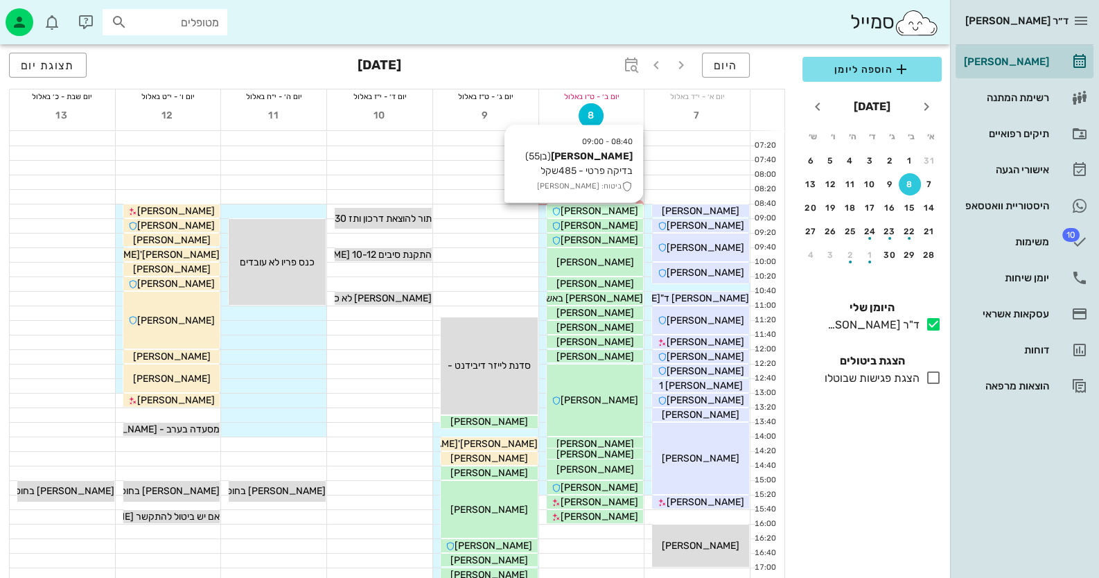
drag, startPoint x: 611, startPoint y: 212, endPoint x: 635, endPoint y: 214, distance: 23.7
click at [617, 212] on div "[PERSON_NAME]" at bounding box center [595, 211] width 97 height 15
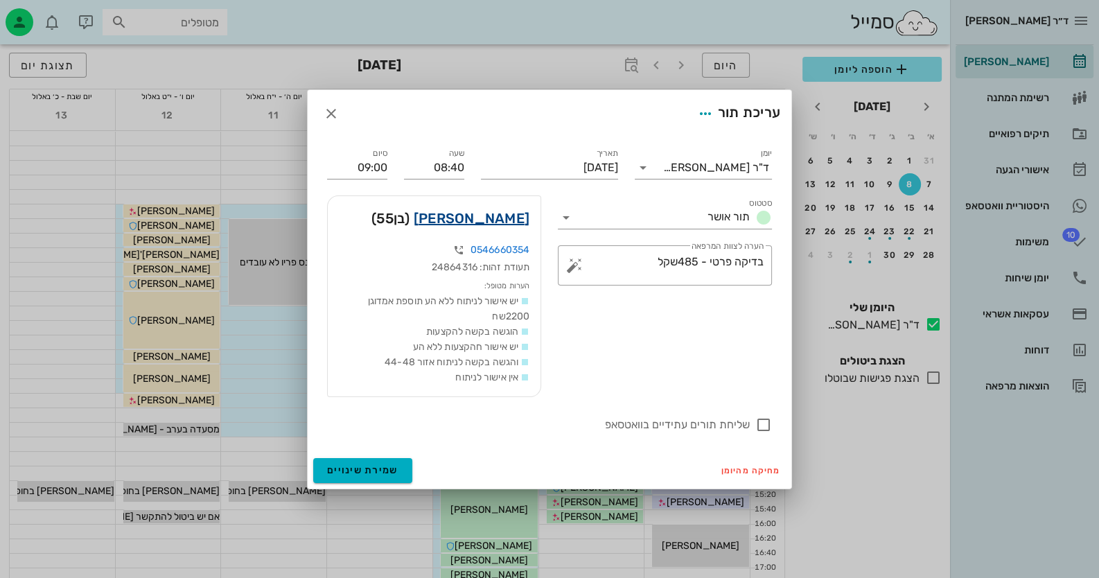
click at [495, 225] on link "[PERSON_NAME]" at bounding box center [472, 218] width 116 height 22
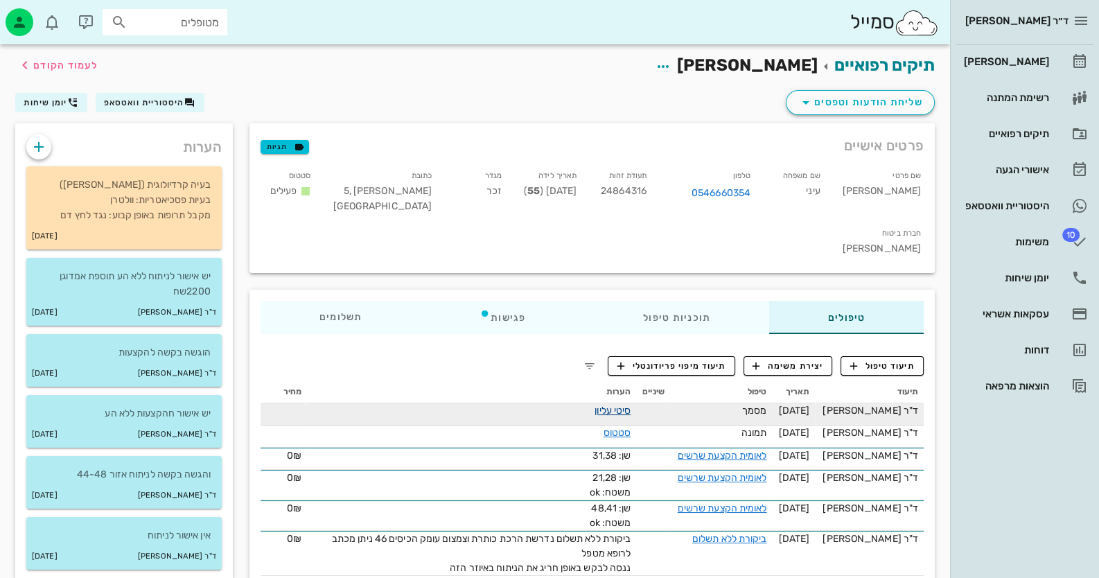
click at [631, 405] on link "סיטי עליון" at bounding box center [613, 411] width 36 height 12
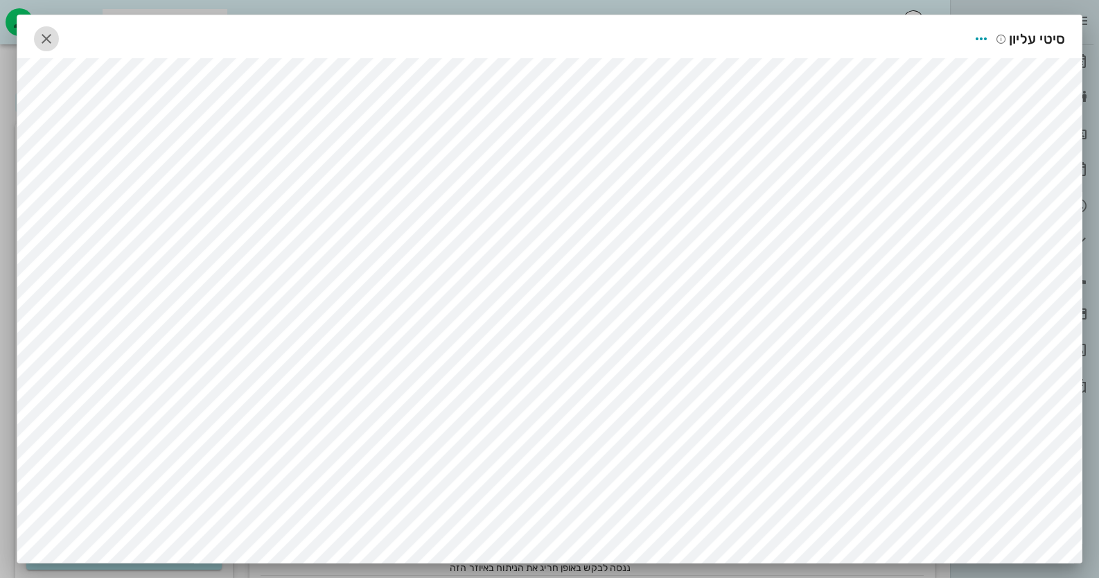
click at [51, 31] on icon "button" at bounding box center [46, 38] width 17 height 17
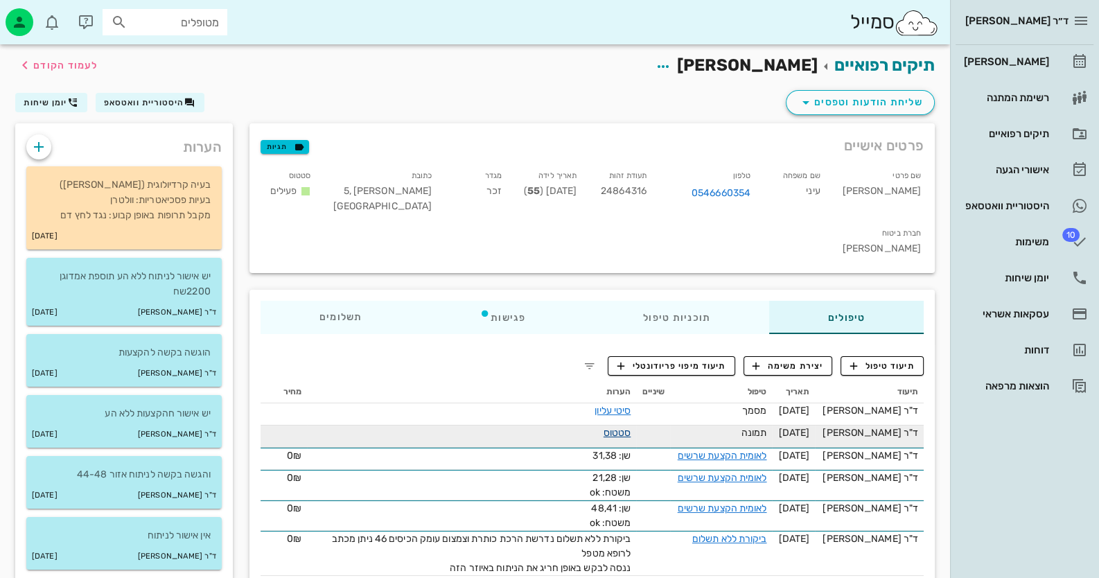
click at [626, 427] on link "סטטוס" at bounding box center [618, 433] width 28 height 12
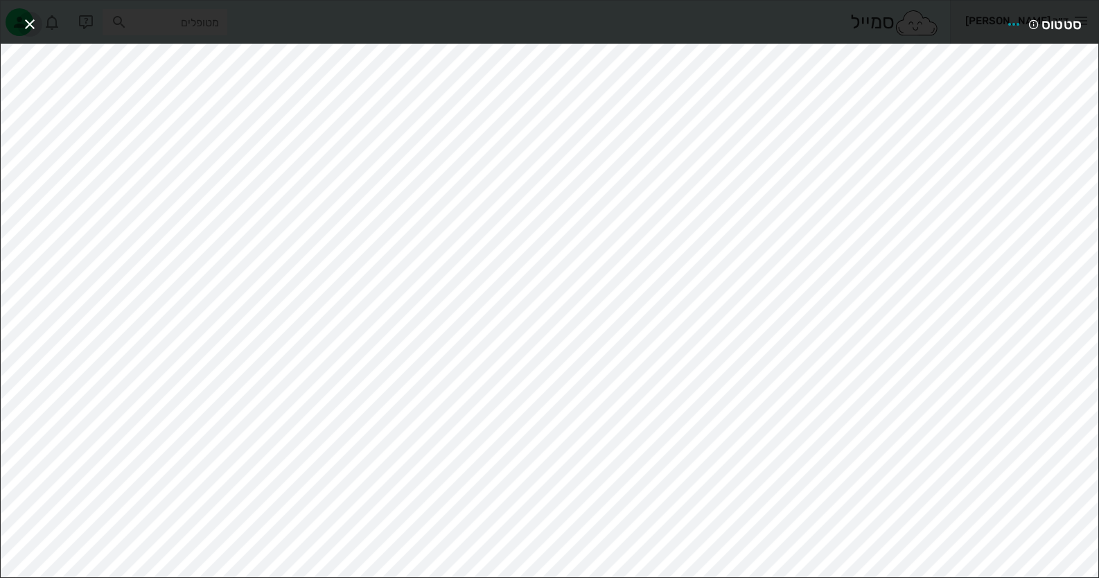
click at [28, 20] on icon "button" at bounding box center [29, 24] width 17 height 17
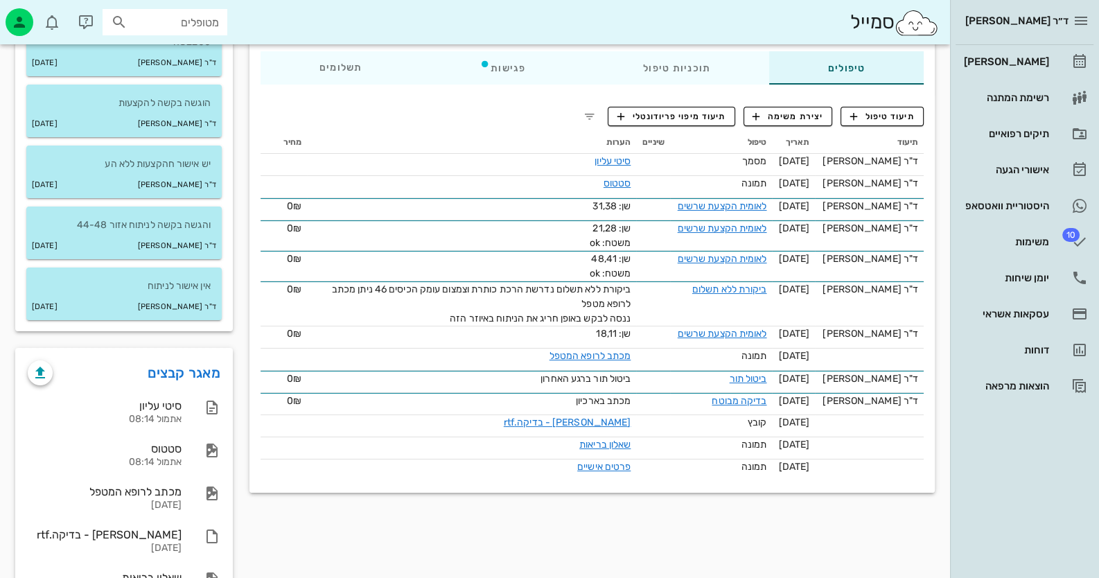
scroll to position [346, 0]
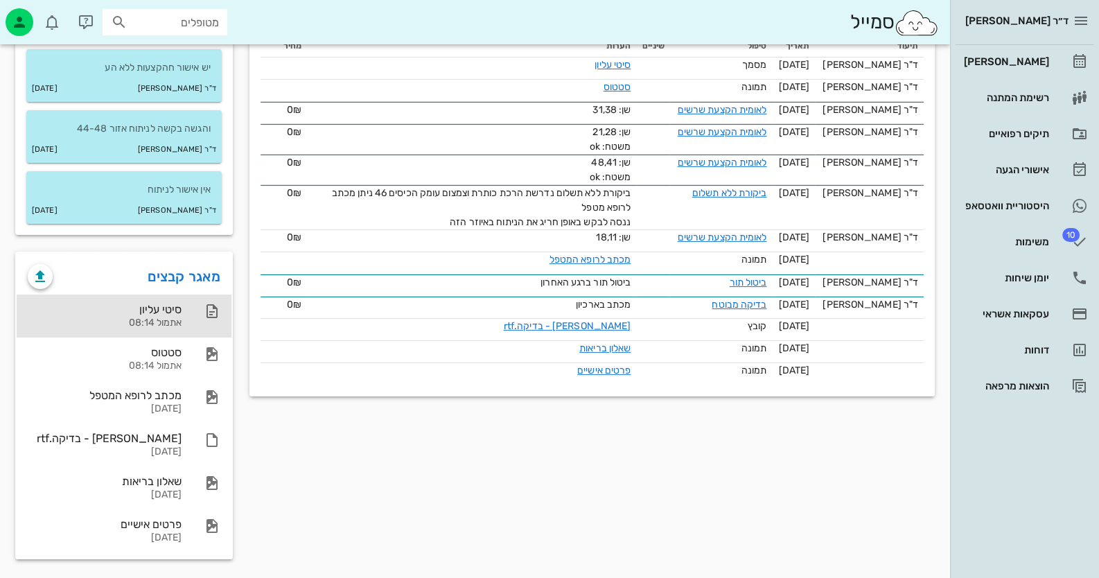
click at [156, 323] on div "אתמול 08:14" at bounding box center [105, 323] width 154 height 12
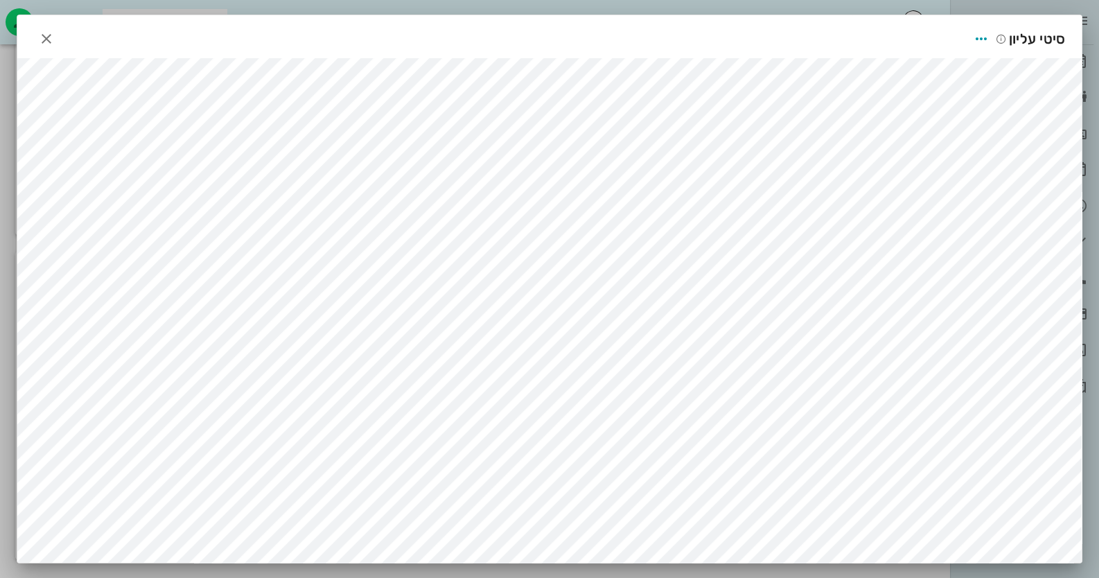
scroll to position [0, 0]
click at [55, 39] on icon "button" at bounding box center [46, 38] width 17 height 17
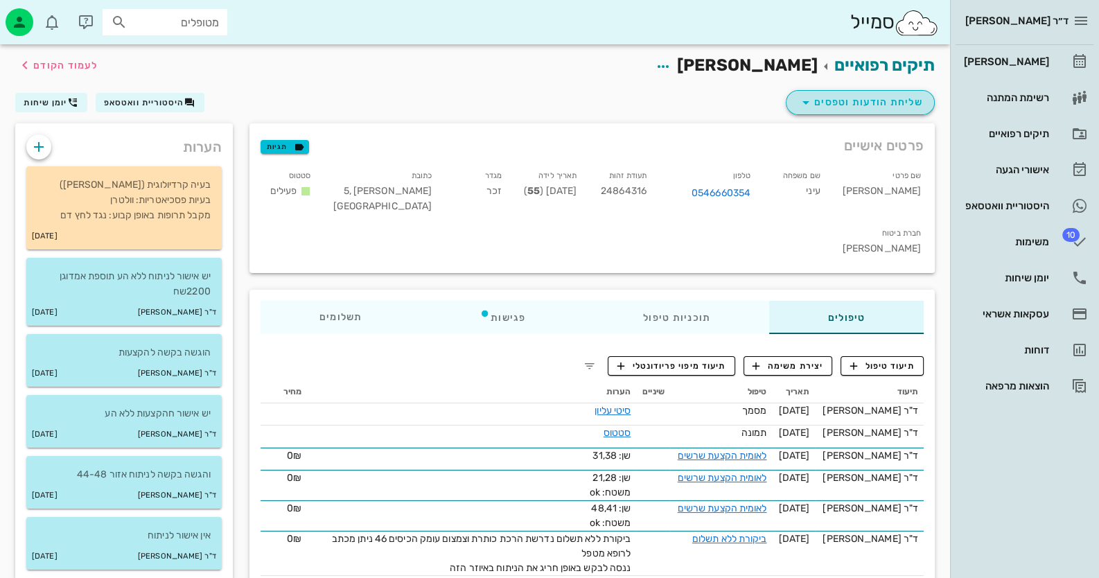
click at [897, 107] on span "שליחת הודעות וטפסים" at bounding box center [860, 102] width 125 height 17
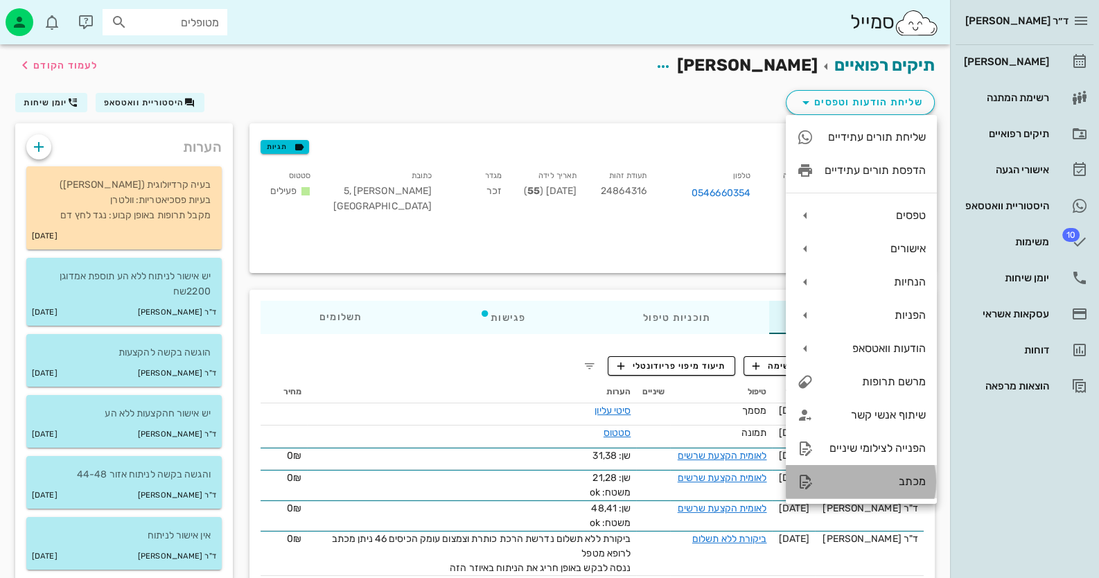
click at [904, 480] on div "מכתב" at bounding box center [875, 481] width 101 height 13
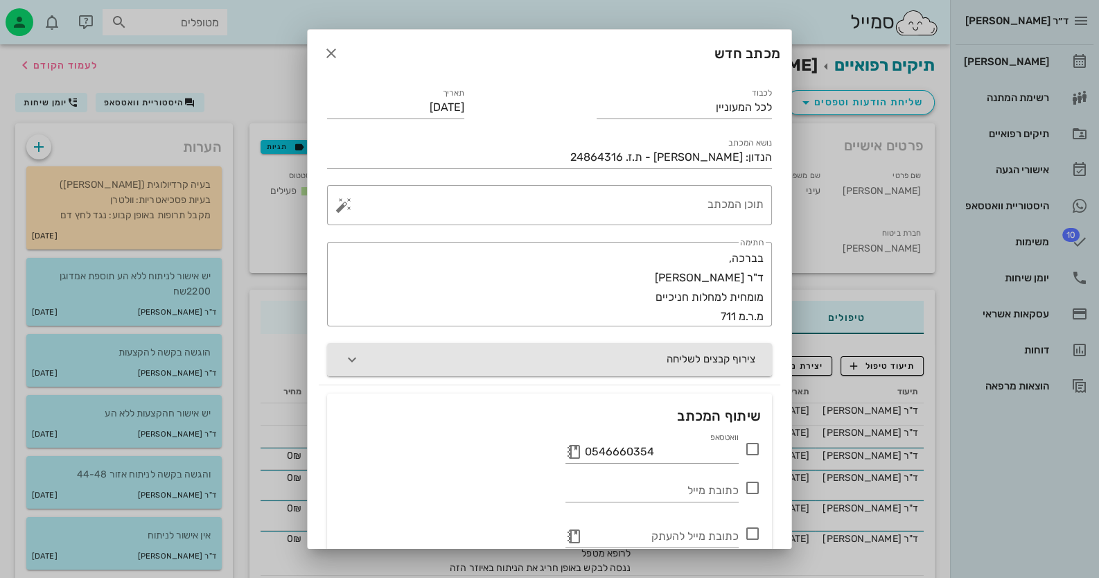
click at [631, 373] on button "צירוף קבצים לשליחה" at bounding box center [549, 359] width 445 height 33
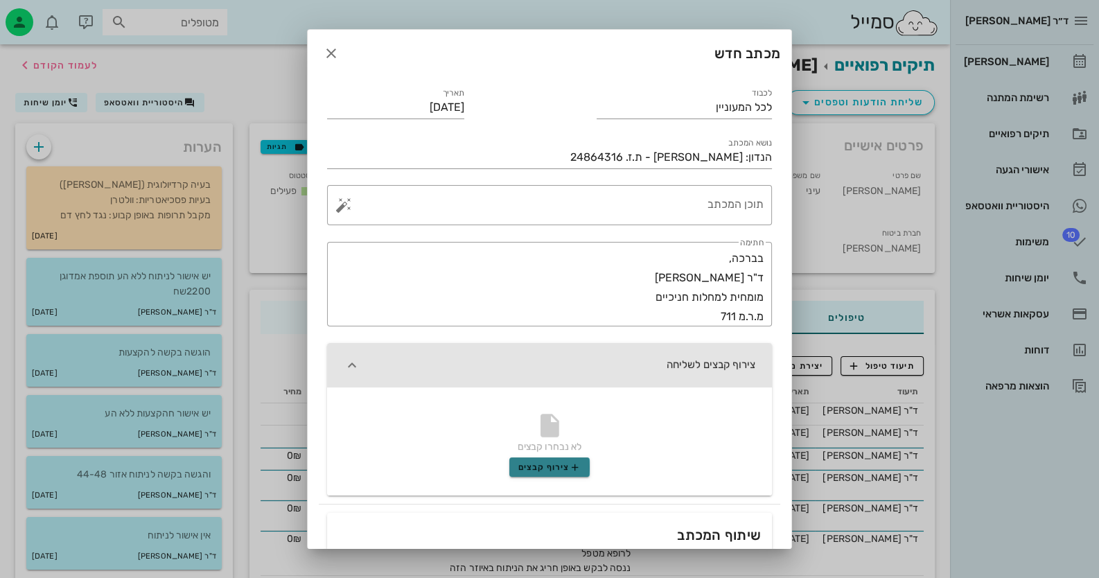
click at [554, 459] on button "צירוף קבצים" at bounding box center [549, 466] width 80 height 19
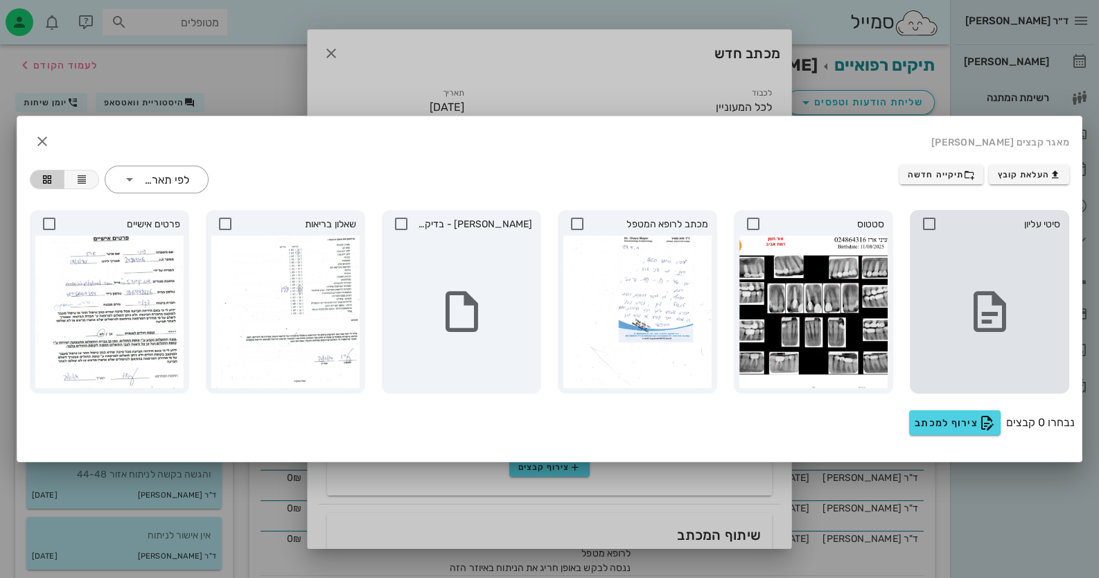
click at [931, 228] on icon at bounding box center [929, 223] width 17 height 17
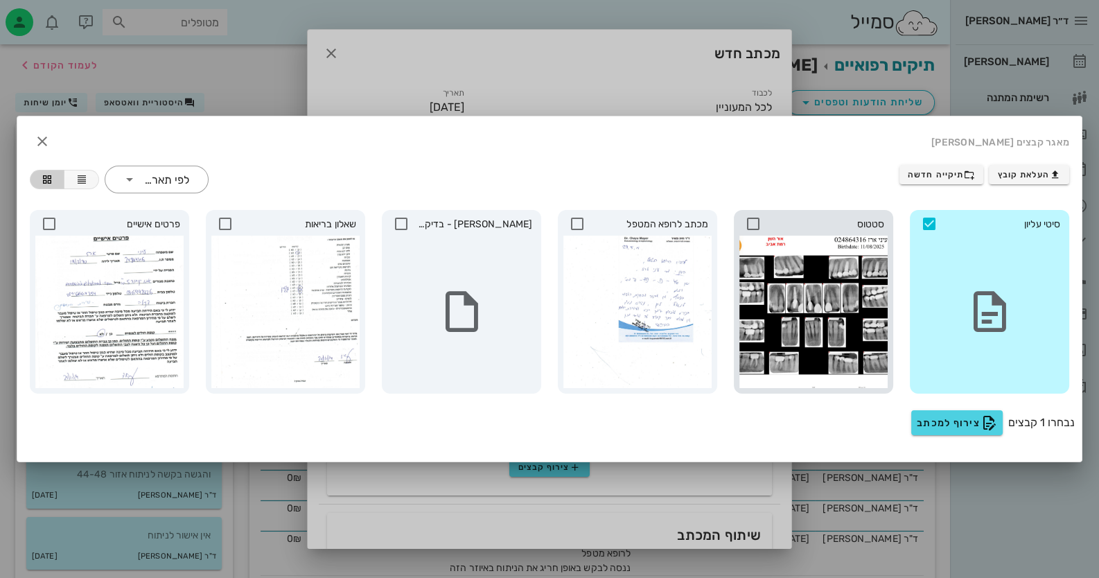
click at [755, 220] on icon at bounding box center [753, 223] width 17 height 17
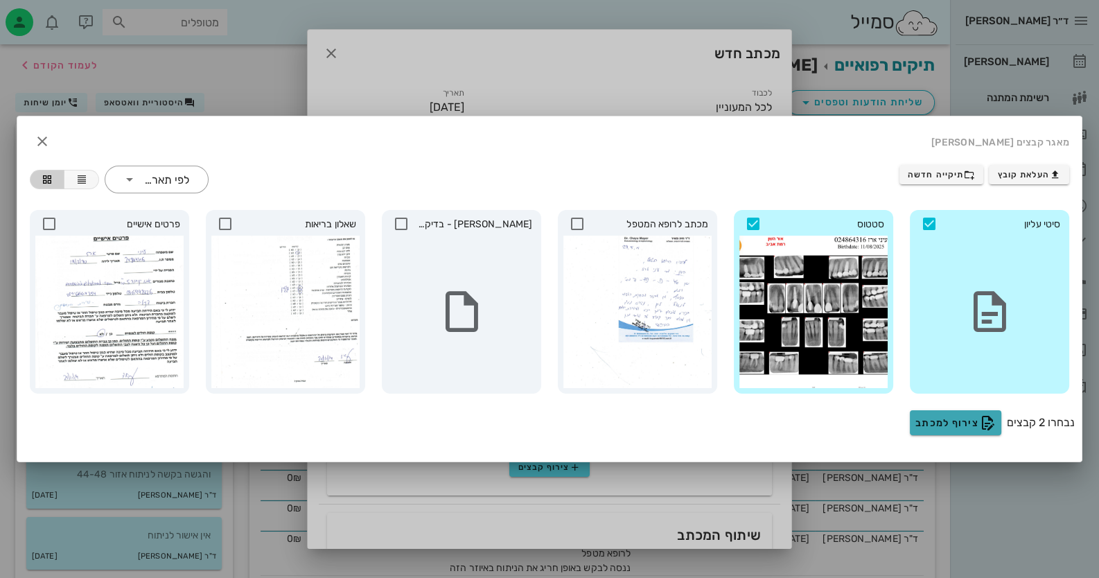
click at [952, 421] on span "צירוף למכתב" at bounding box center [955, 422] width 80 height 17
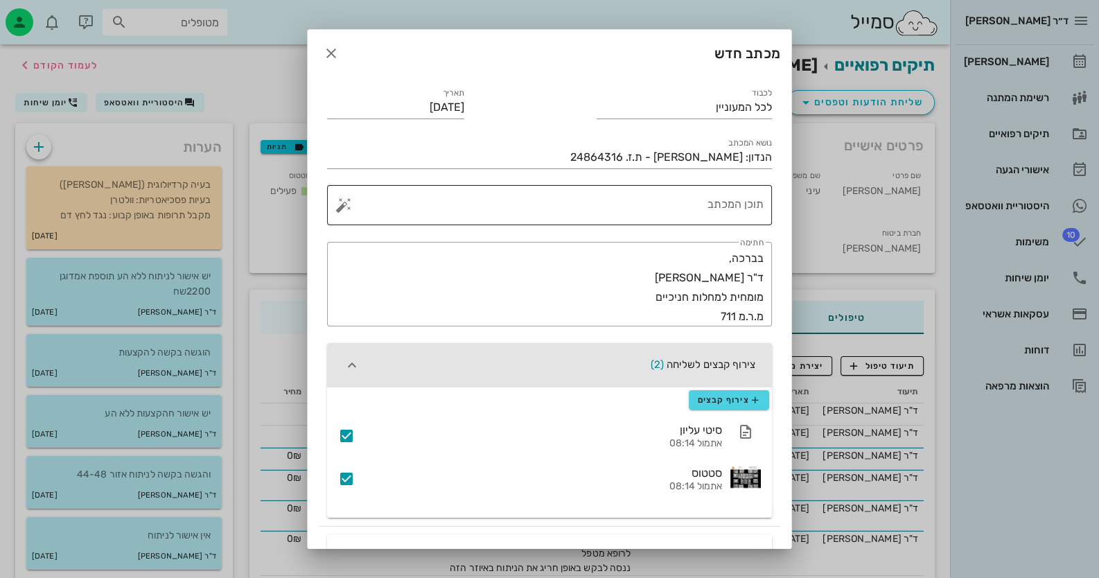
click at [703, 215] on textarea "תוכן המכתב" at bounding box center [554, 208] width 417 height 33
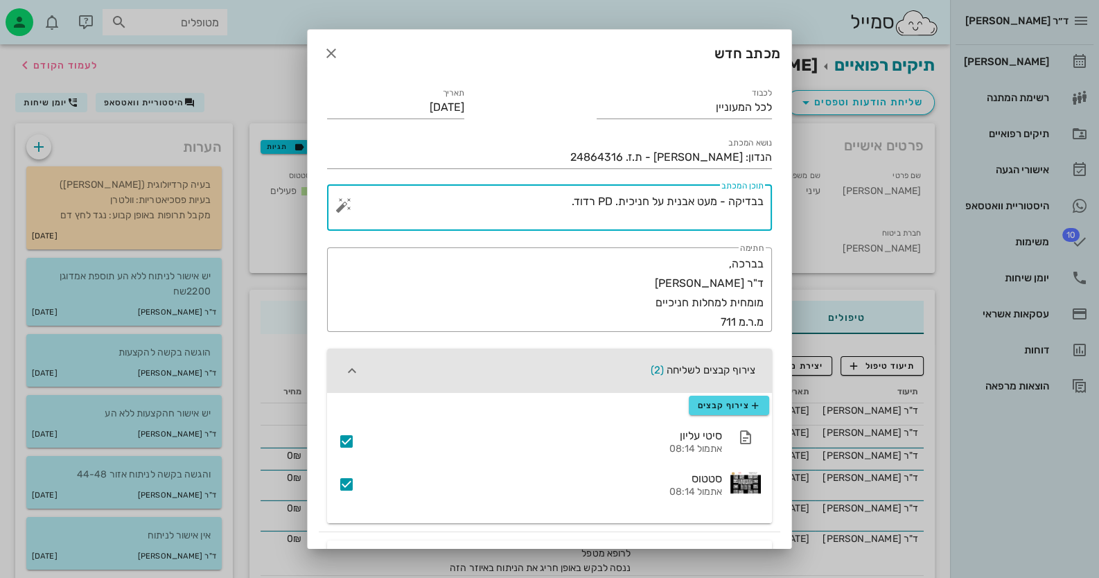
click at [762, 200] on textarea "בבדיקה - מעט אבנית על חניכית. PD רדוד." at bounding box center [554, 211] width 417 height 39
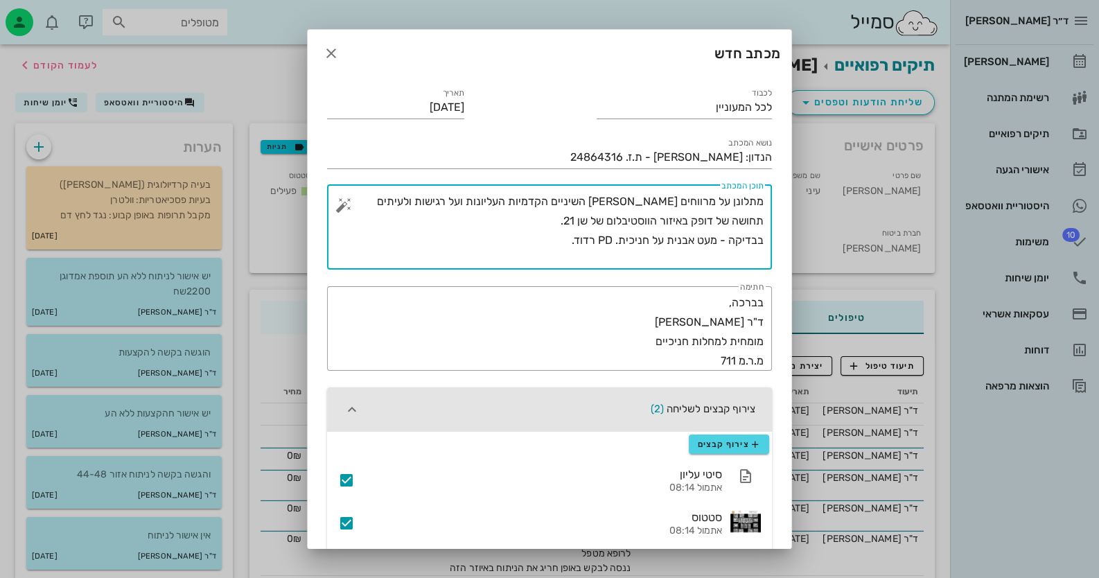
click at [572, 243] on textarea "מתלונן על מרווחים [PERSON_NAME] השיניים הקדמיות העליונות ועל רגישות ולעיתים תחו…" at bounding box center [554, 231] width 417 height 78
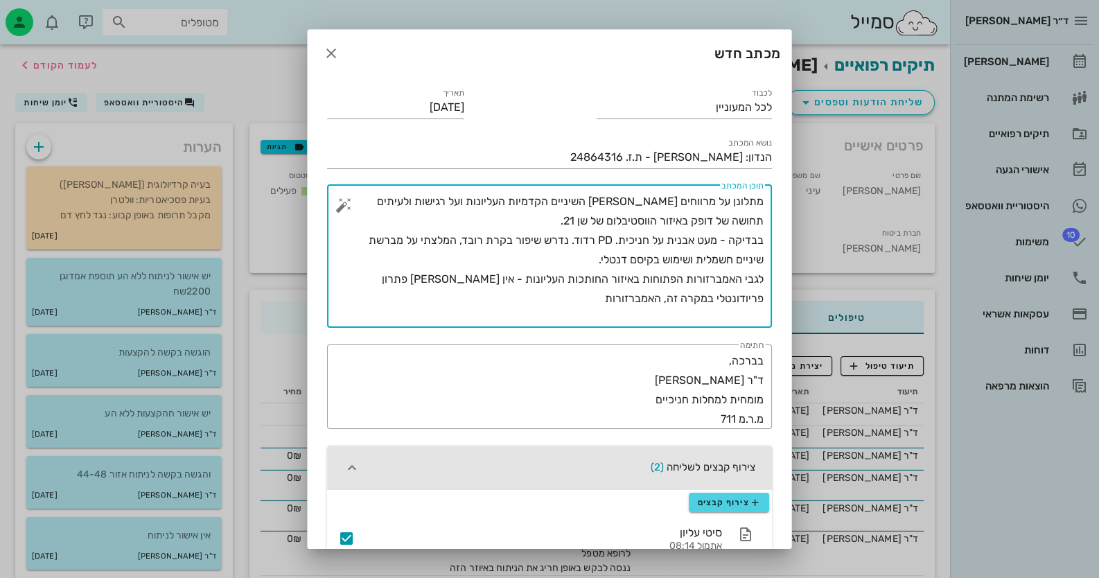
click at [764, 298] on div "​ תוכן המכתב מתלונן על מרווחים [PERSON_NAME] השיניים הקדמיות העליונות ועל רגישו…" at bounding box center [549, 256] width 445 height 143
click at [759, 297] on textarea "מתלונן על מרווחים [PERSON_NAME] השיניים הקדמיות העליונות ועל רגישות ולעיתים תחו…" at bounding box center [554, 260] width 417 height 136
click at [763, 296] on textarea "מתלונן על מרווחים [PERSON_NAME] השיניים הקדמיות העליונות ועל רגישות ולעיתים תחו…" at bounding box center [554, 260] width 417 height 136
click at [674, 297] on textarea "מתלונן על מרווחים [PERSON_NAME] השיניים הקדמיות העליונות ועל רגישות ולעיתים תחו…" at bounding box center [554, 260] width 417 height 136
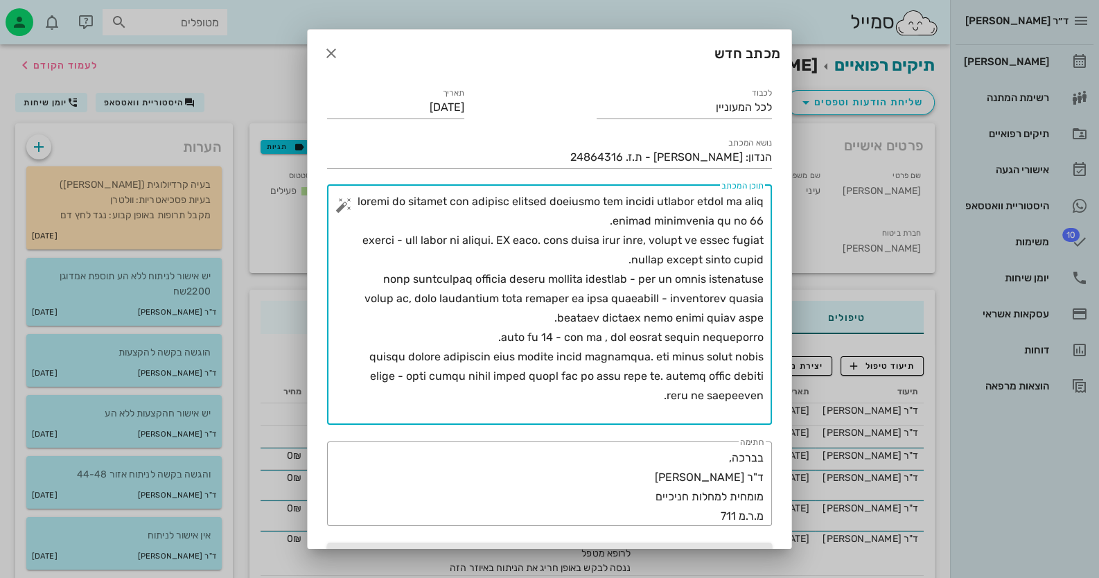
click at [644, 357] on textarea "תוכן המכתב" at bounding box center [554, 308] width 417 height 233
click at [674, 395] on textarea "תוכן המכתב" at bounding box center [554, 308] width 417 height 233
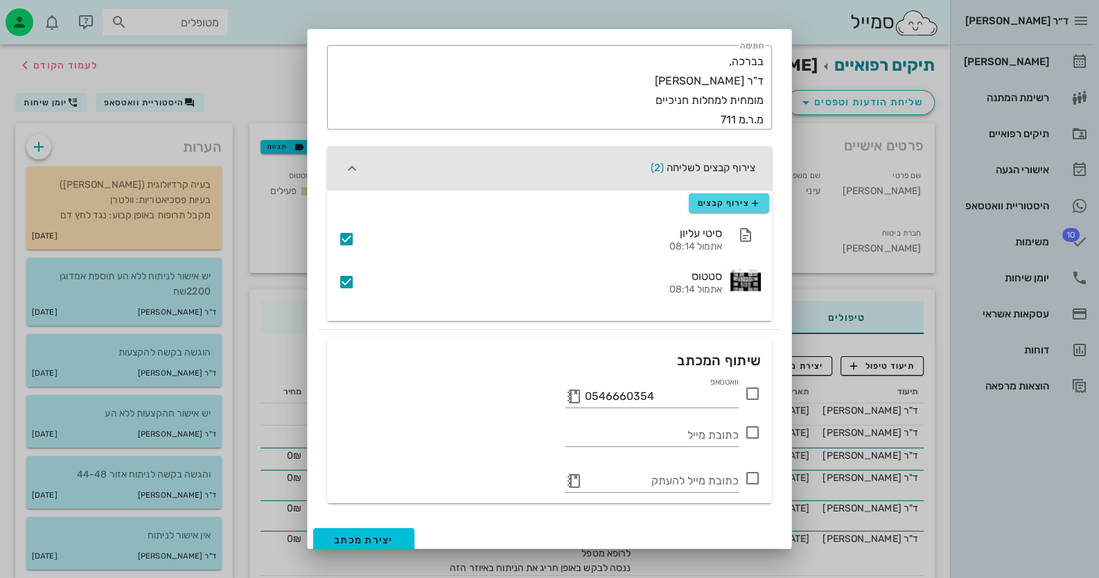
scroll to position [405, 0]
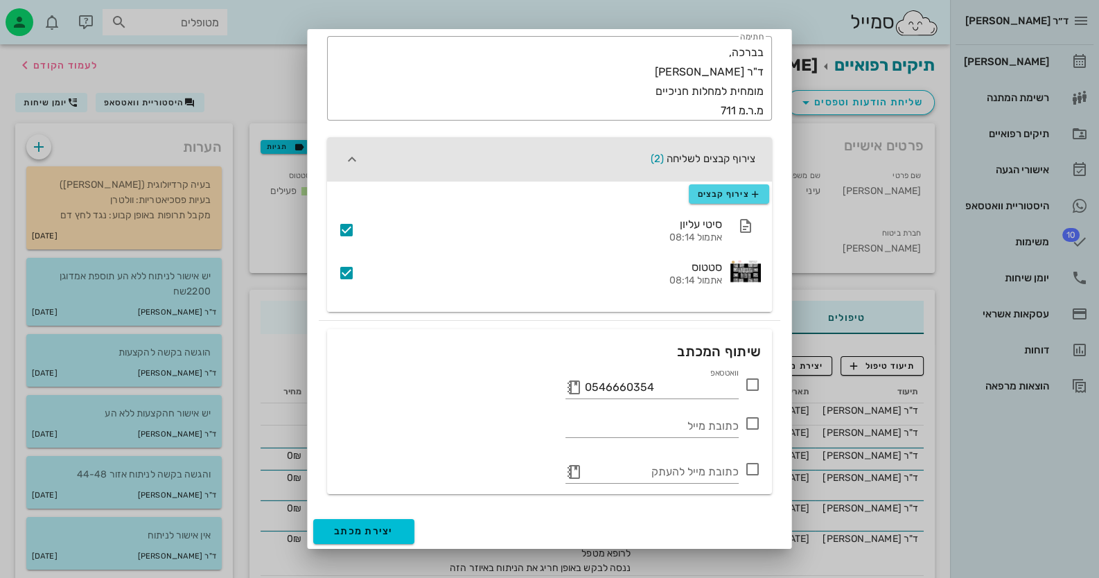
type textarea "loremi do sitamet con adipisc elitsed doeiusmo tem incidi utlabor etdol ma aliq…"
click at [748, 379] on icon at bounding box center [752, 384] width 17 height 17
click at [355, 539] on button "יצירת מכתב" at bounding box center [363, 531] width 101 height 25
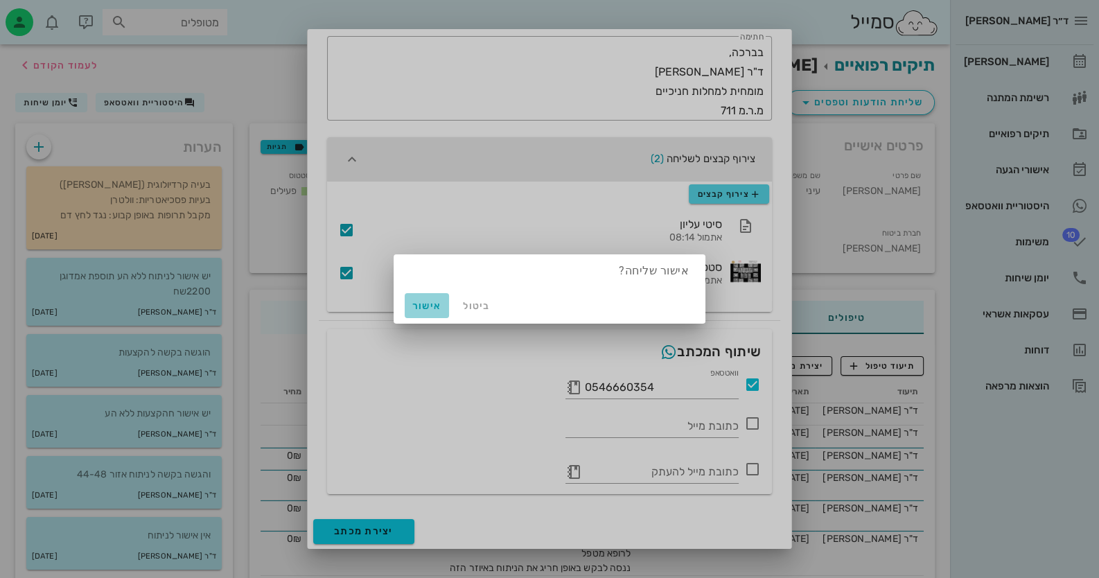
click at [408, 309] on button "אישור" at bounding box center [427, 305] width 44 height 25
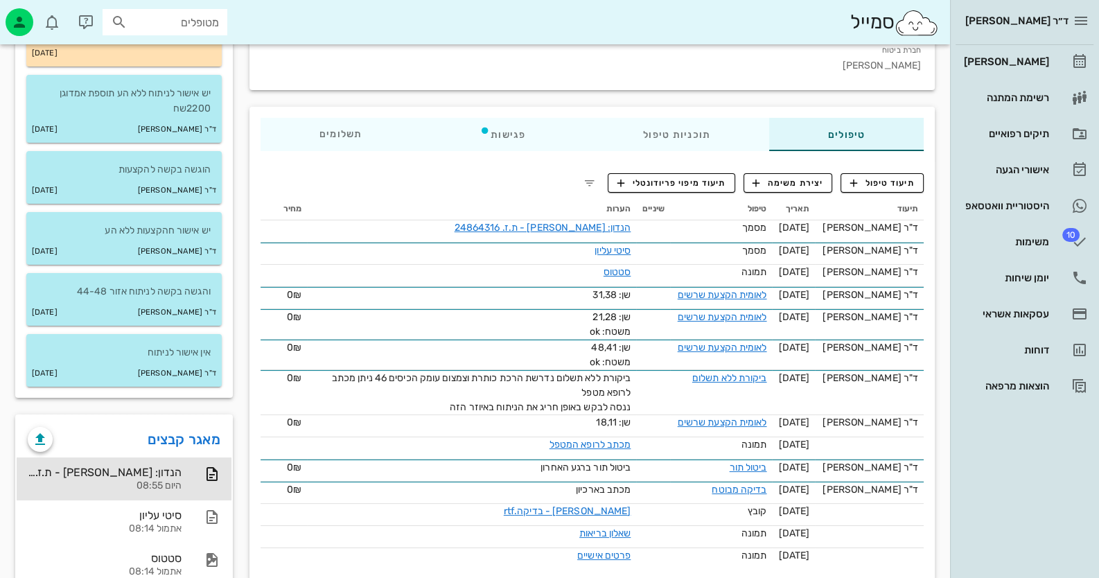
scroll to position [208, 0]
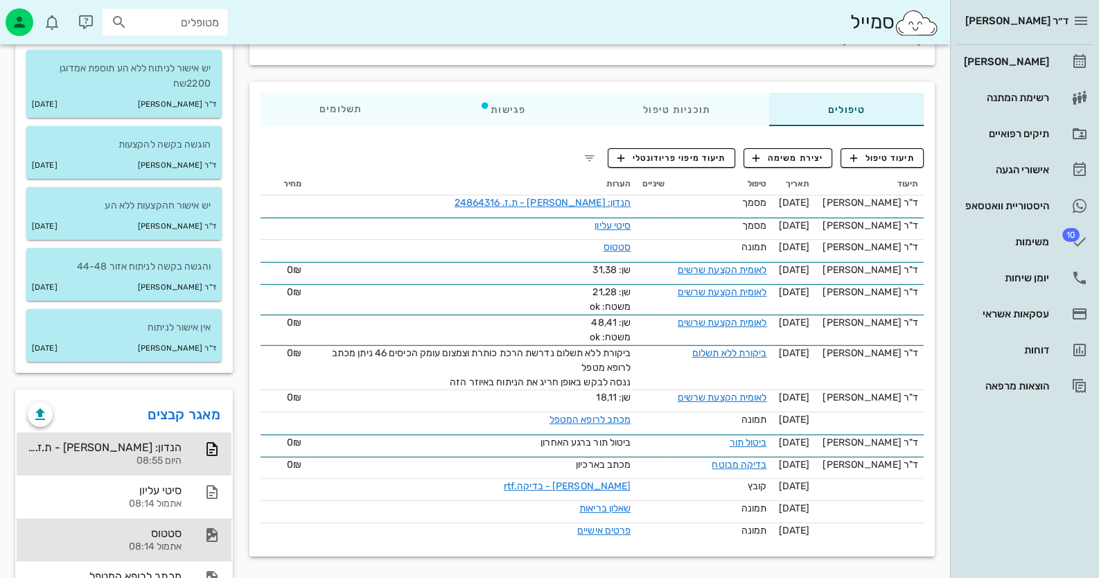
click at [173, 527] on div "סטטוס" at bounding box center [105, 533] width 154 height 13
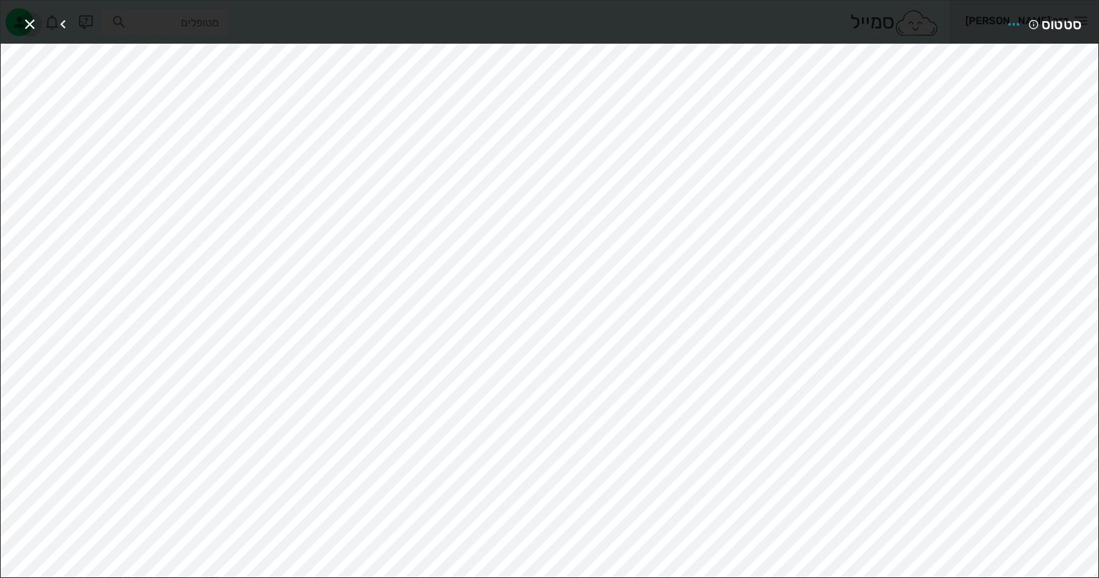
click at [29, 23] on icon "button" at bounding box center [29, 24] width 17 height 17
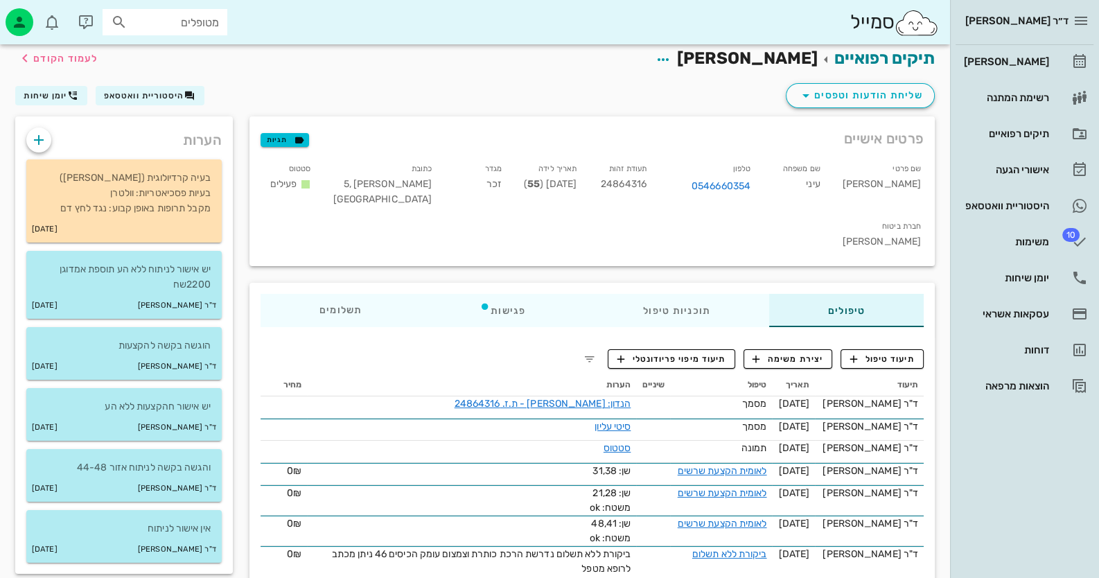
scroll to position [0, 0]
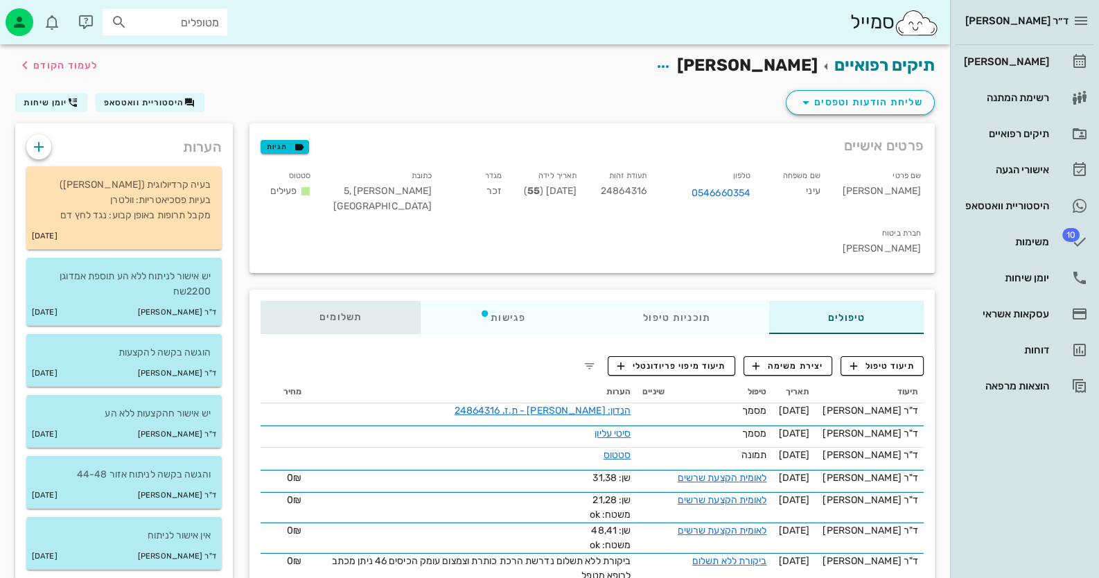
click at [344, 313] on span "תשלומים 0₪" at bounding box center [340, 318] width 43 height 10
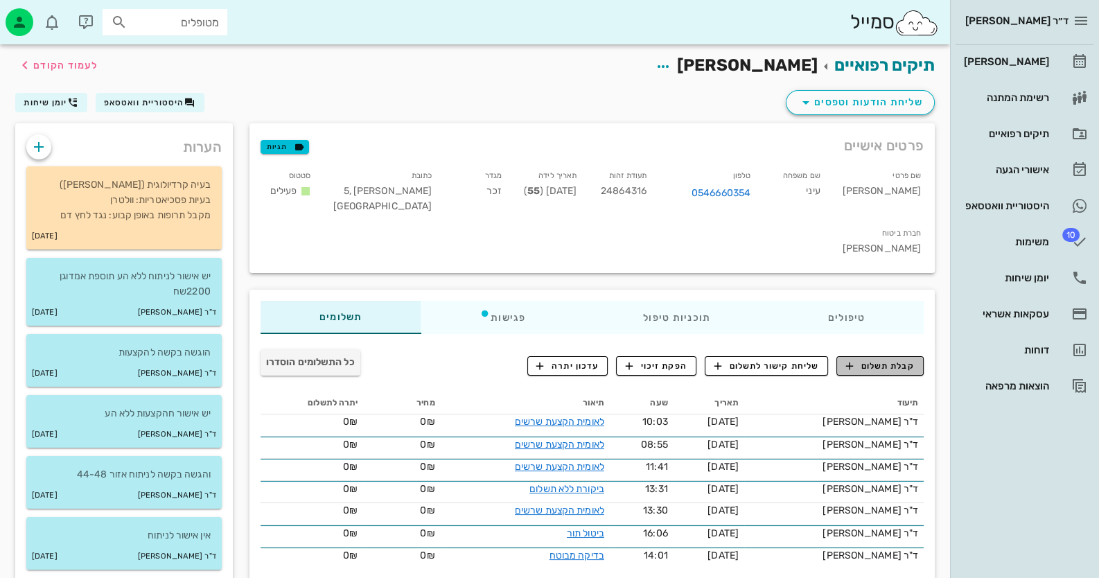
click at [859, 360] on span "קבלת תשלום" at bounding box center [880, 366] width 69 height 12
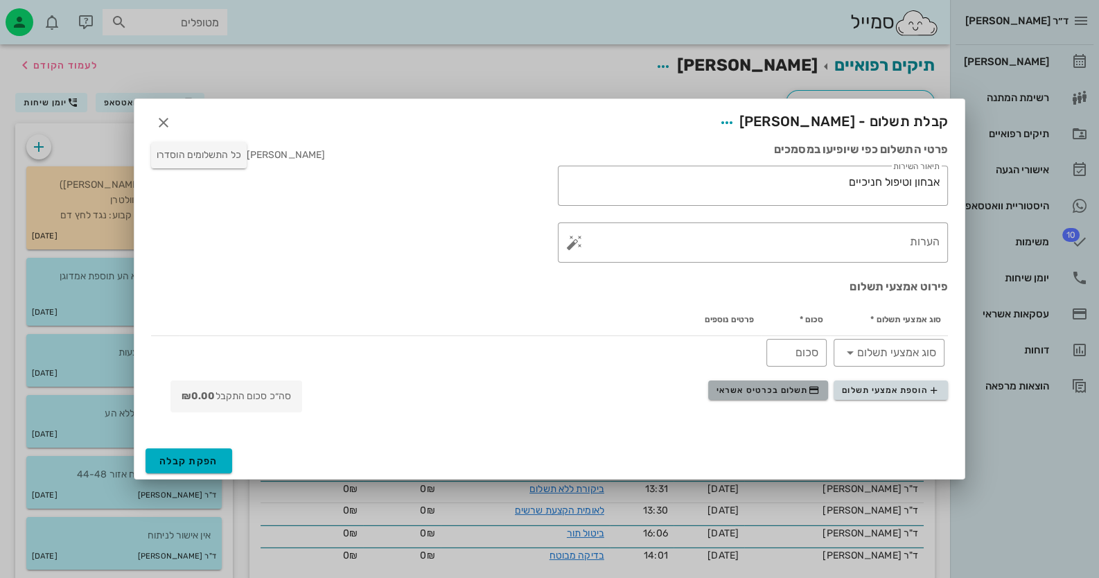
click at [780, 387] on span "תשלום בכרטיס אשראי" at bounding box center [767, 390] width 103 height 11
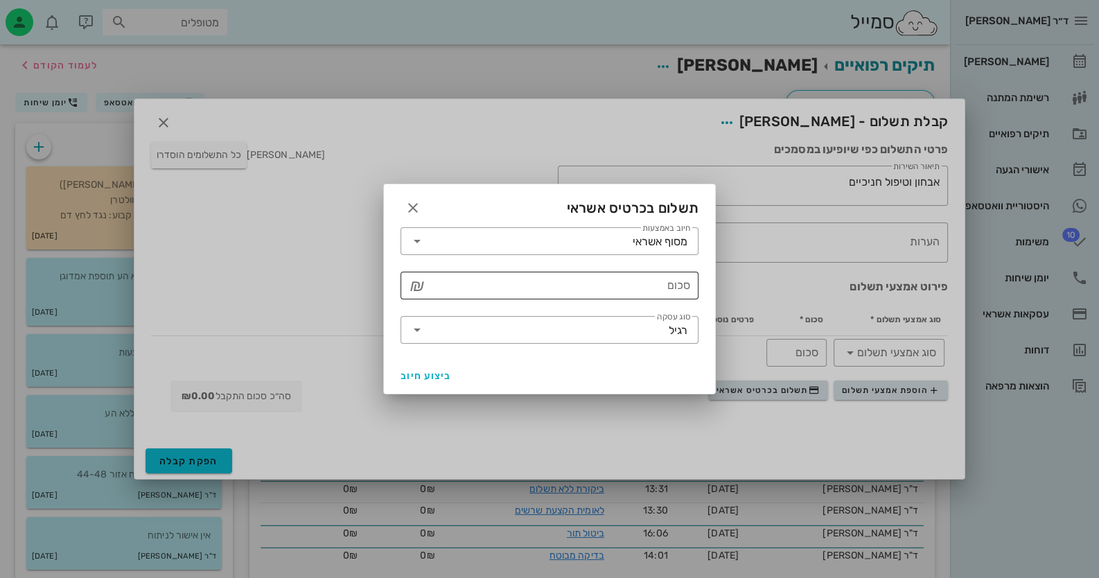
click at [682, 290] on input "סכום" at bounding box center [559, 285] width 262 height 22
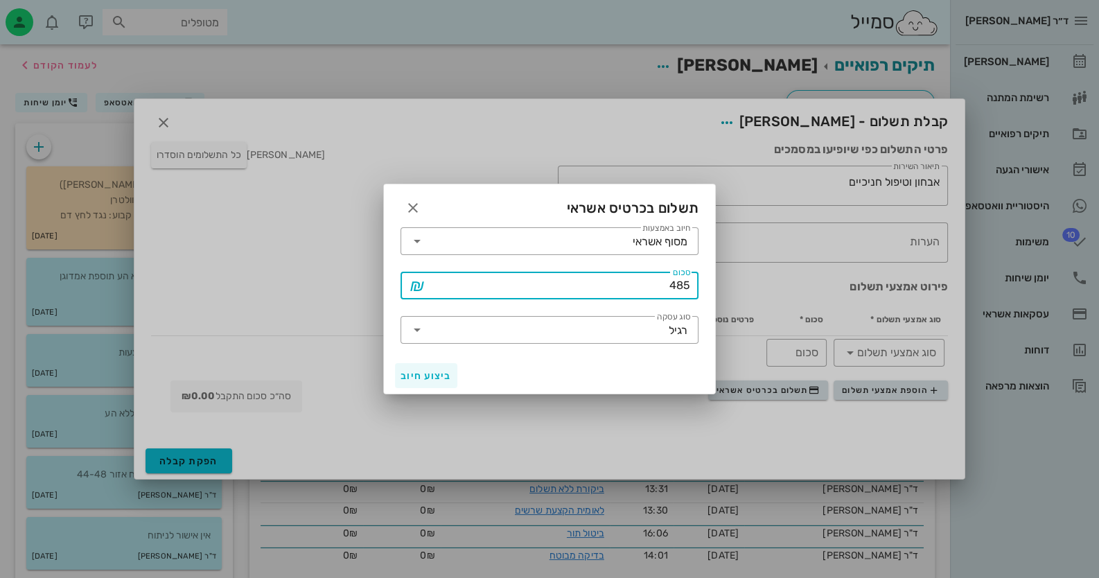
type input "485"
click at [430, 374] on span "ביצוע חיוב" at bounding box center [426, 376] width 51 height 12
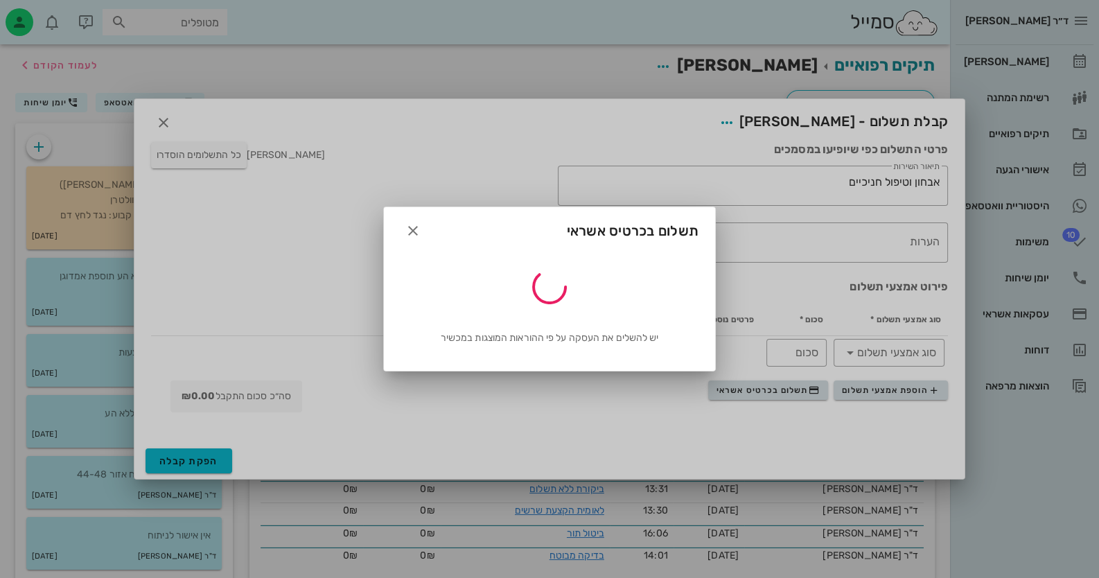
type input "485"
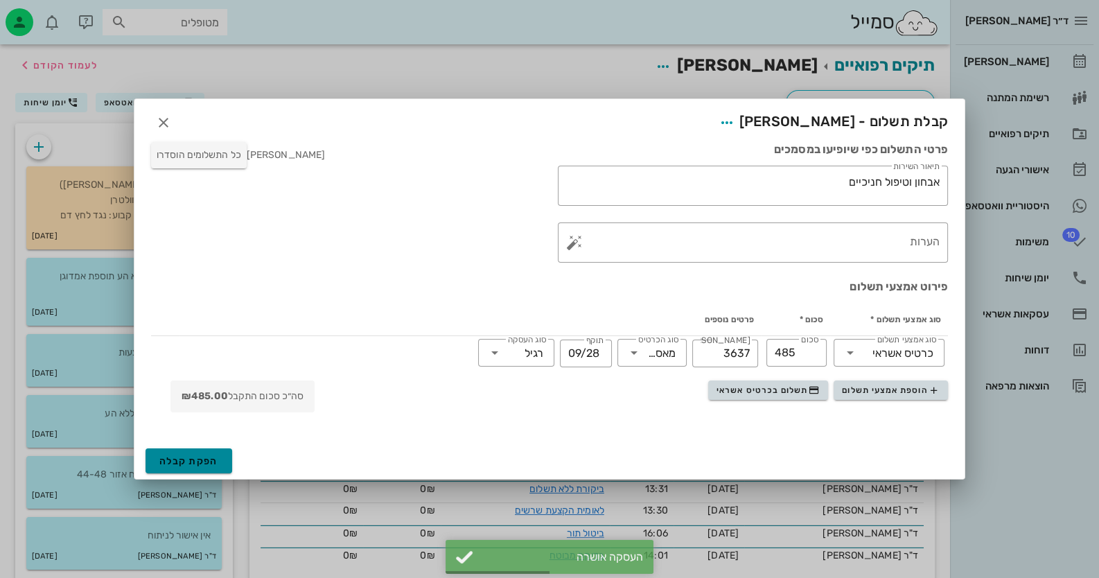
click at [189, 461] on span "הפקת קבלה" at bounding box center [188, 461] width 59 height 12
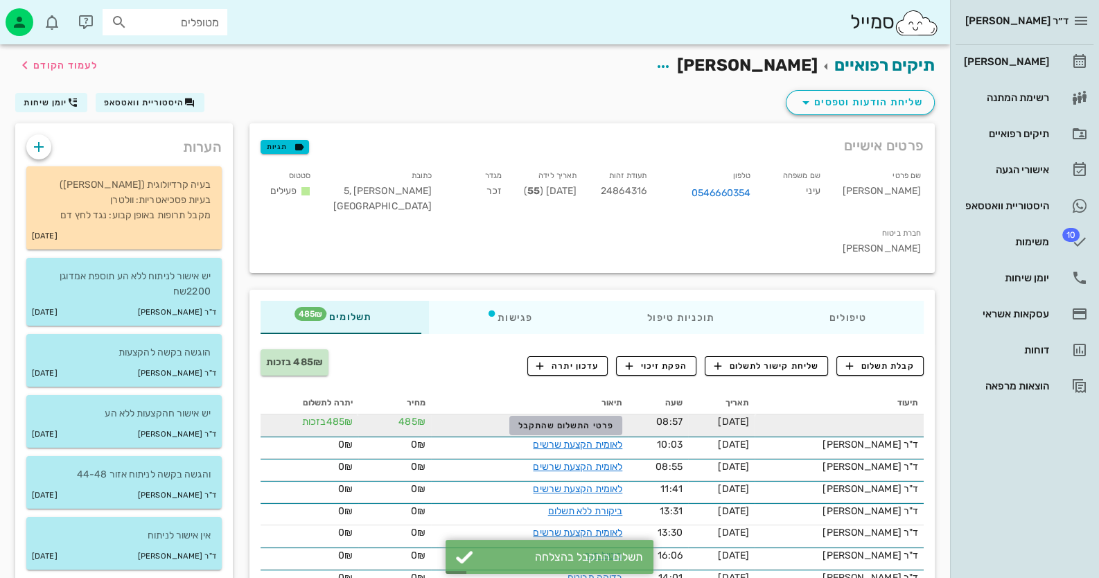
click at [608, 421] on span "פרטי התשלום שהתקבל" at bounding box center [566, 426] width 96 height 10
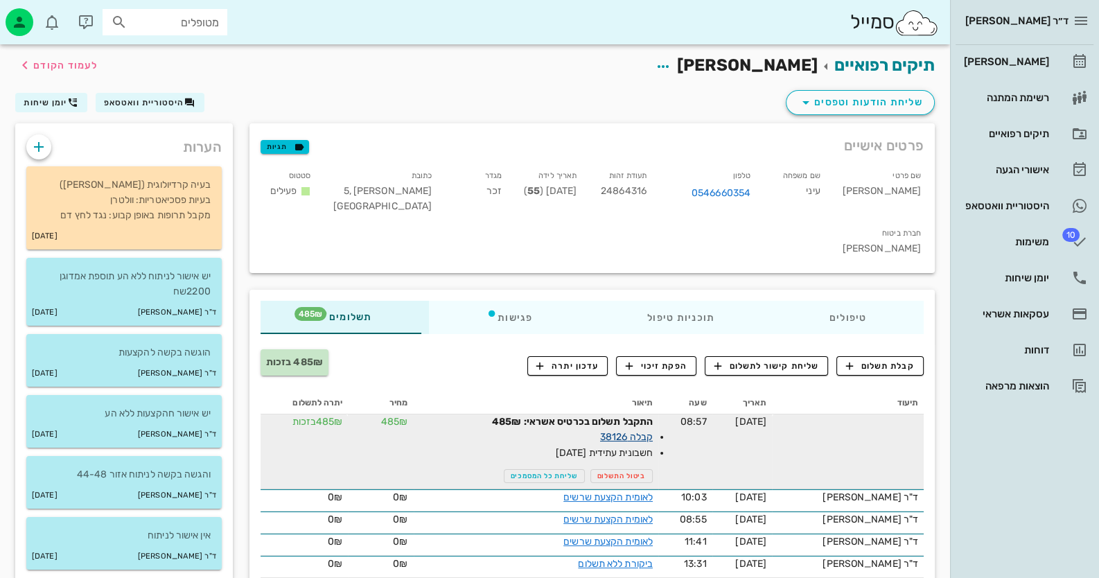
click at [643, 431] on link "קבלה 38126" at bounding box center [626, 437] width 53 height 12
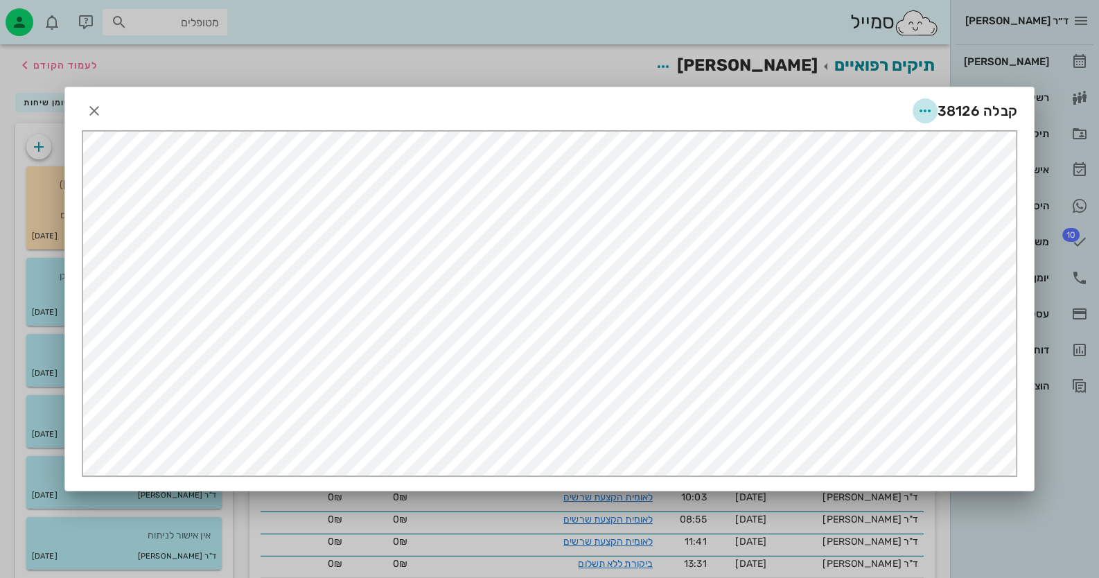
click at [929, 111] on icon "button" at bounding box center [925, 111] width 17 height 17
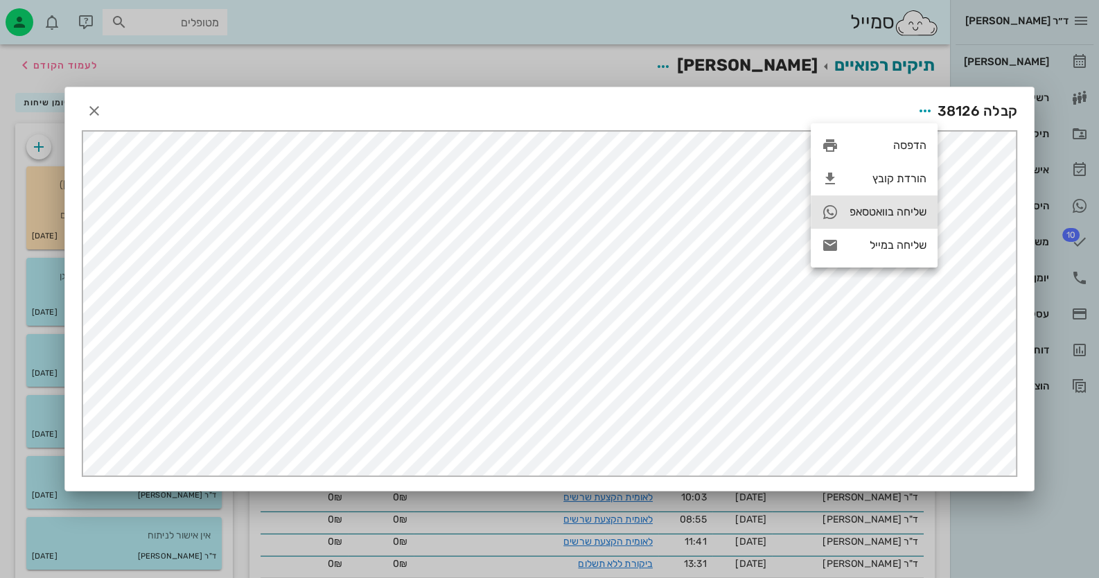
click at [866, 207] on div "שליחה בוואטסאפ" at bounding box center [888, 211] width 77 height 13
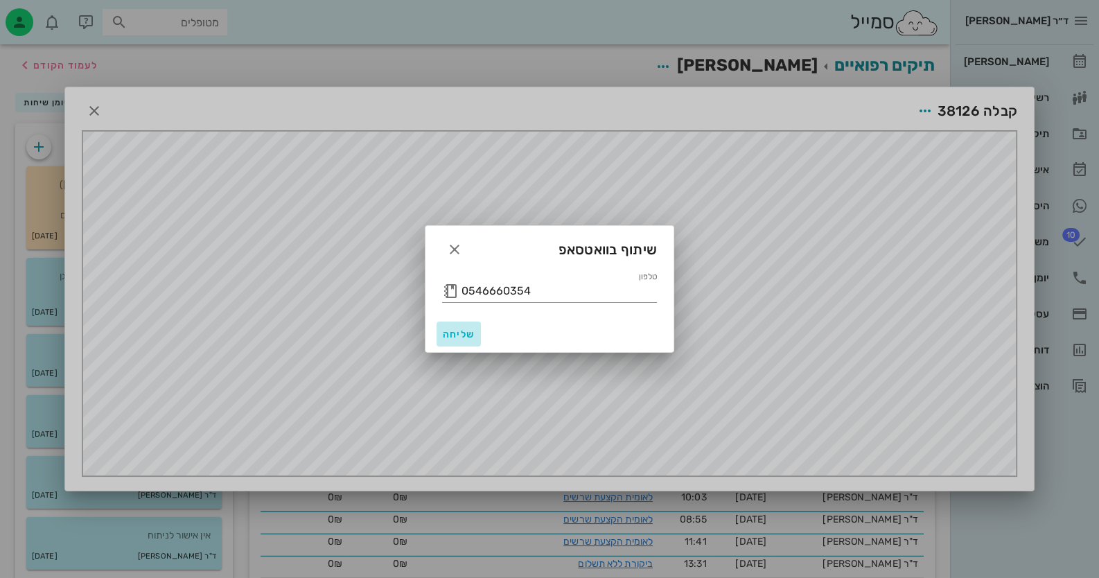
click at [452, 330] on span "שליחה" at bounding box center [458, 334] width 33 height 12
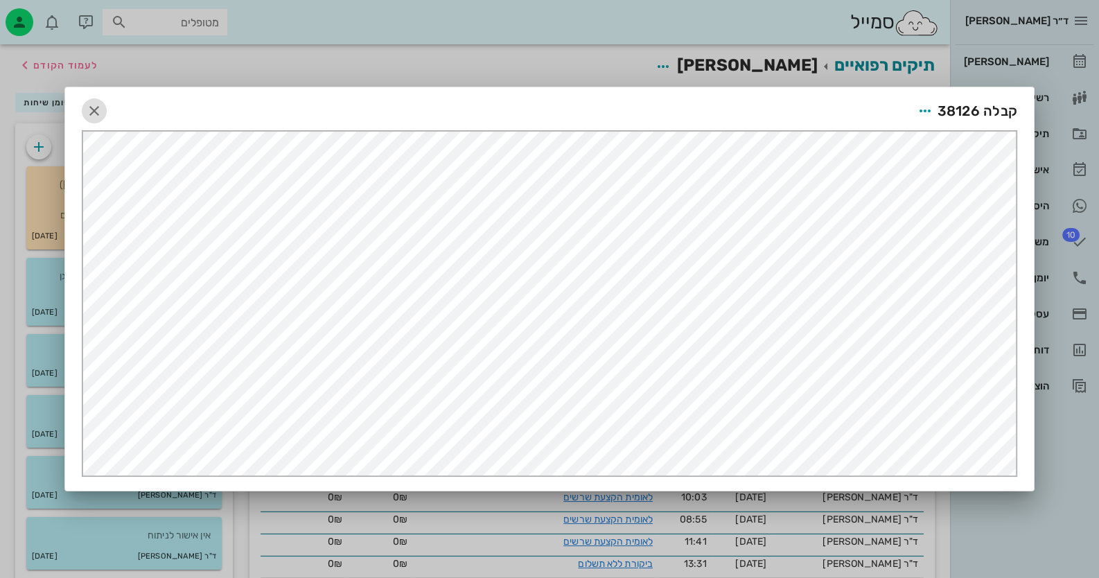
click at [95, 109] on icon "button" at bounding box center [94, 111] width 17 height 17
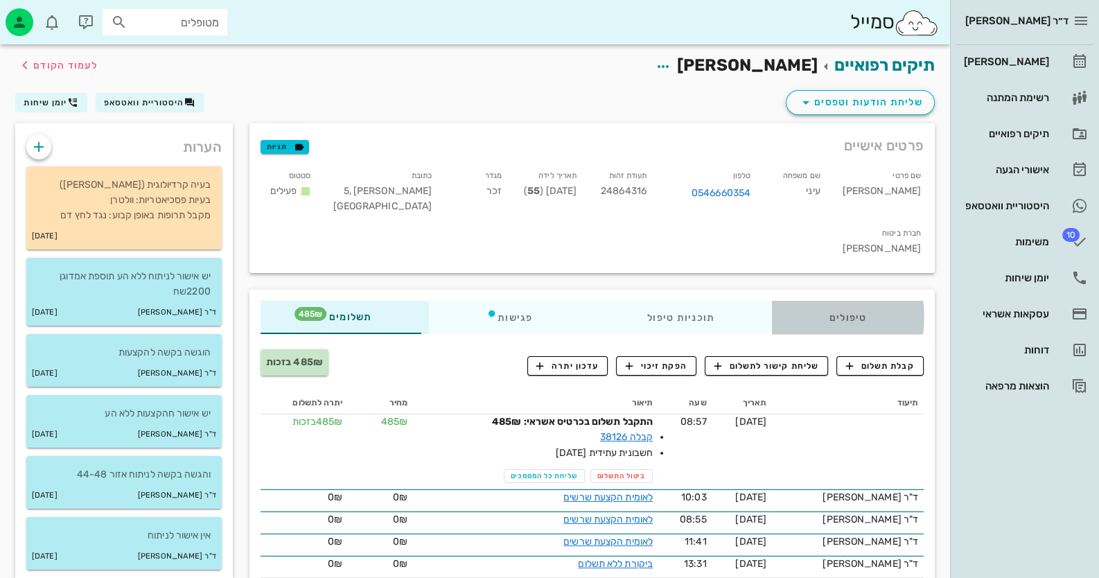
click at [910, 301] on div "טיפולים" at bounding box center [848, 317] width 152 height 33
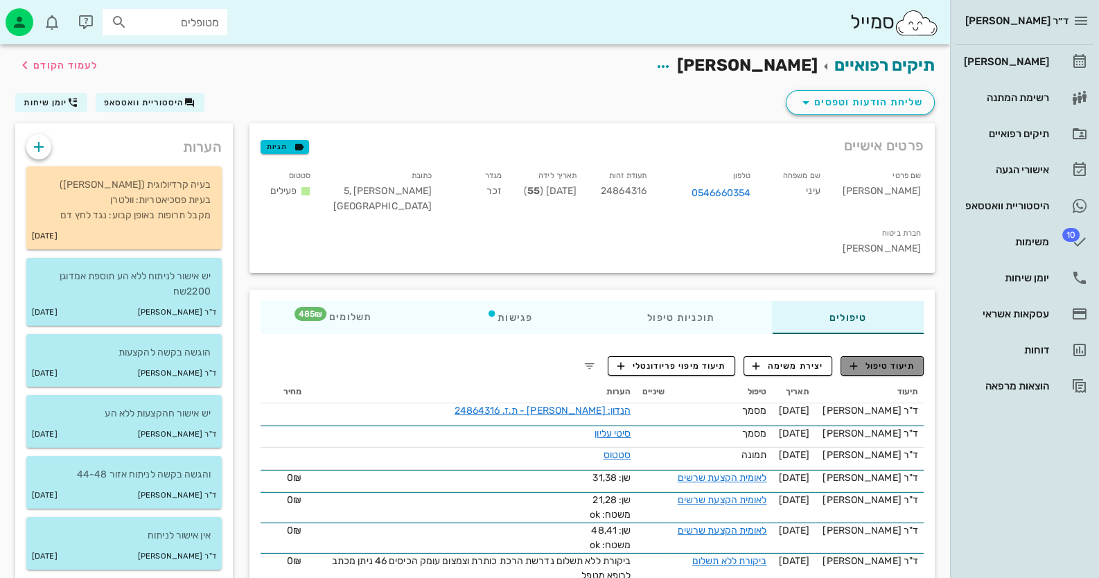
click at [908, 360] on span "תיעוד טיפול" at bounding box center [882, 366] width 64 height 12
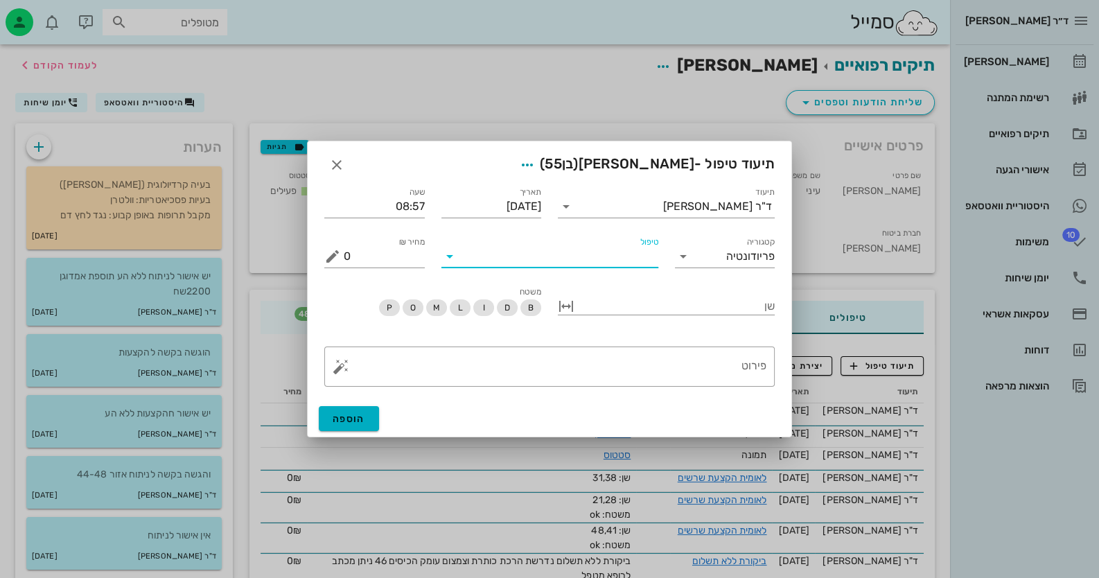
click at [637, 259] on input "טיפול" at bounding box center [559, 256] width 197 height 22
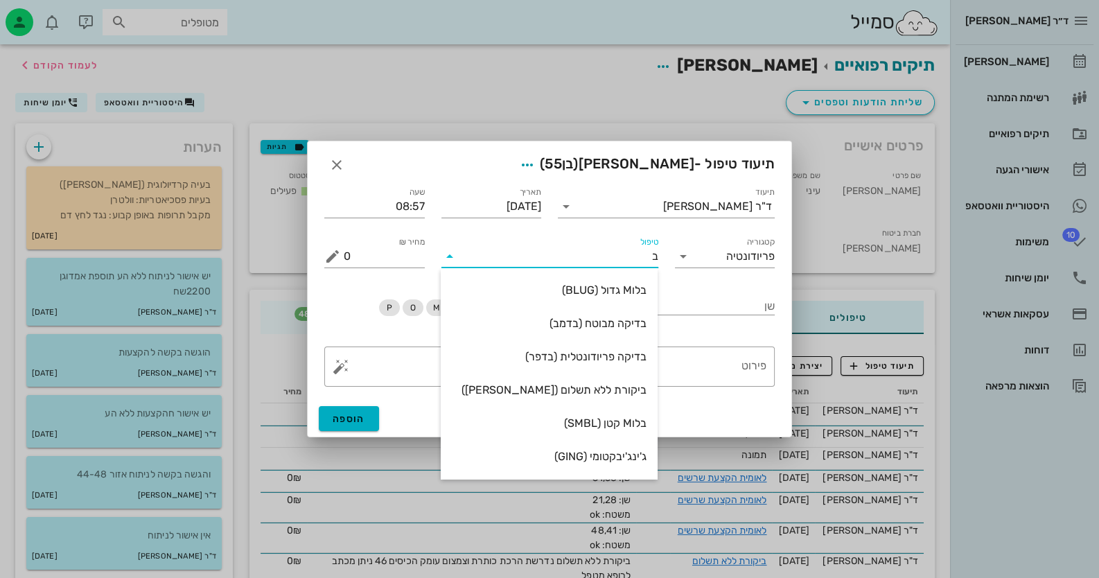
type input "בד"
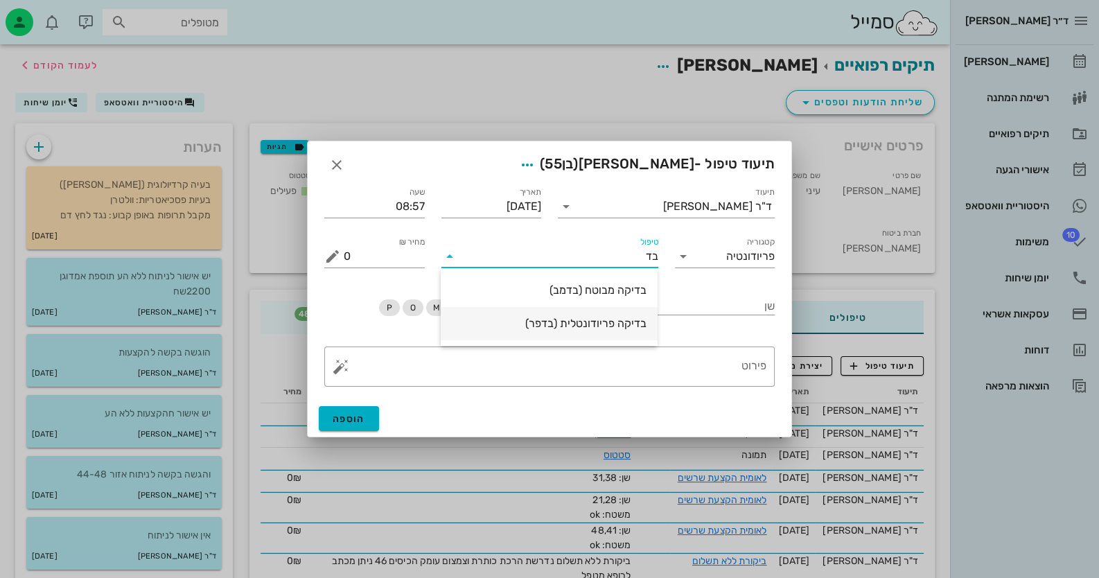
click at [583, 324] on div "בדיקה פריודונטלית (בדפר)" at bounding box center [549, 323] width 195 height 13
type input "485"
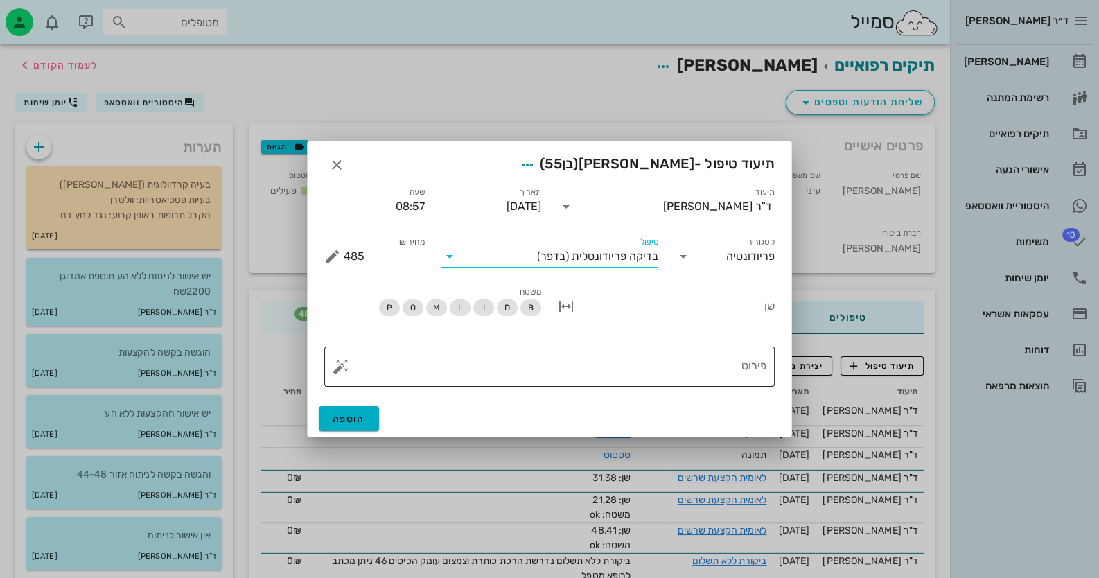
click at [337, 369] on button "button" at bounding box center [341, 366] width 17 height 17
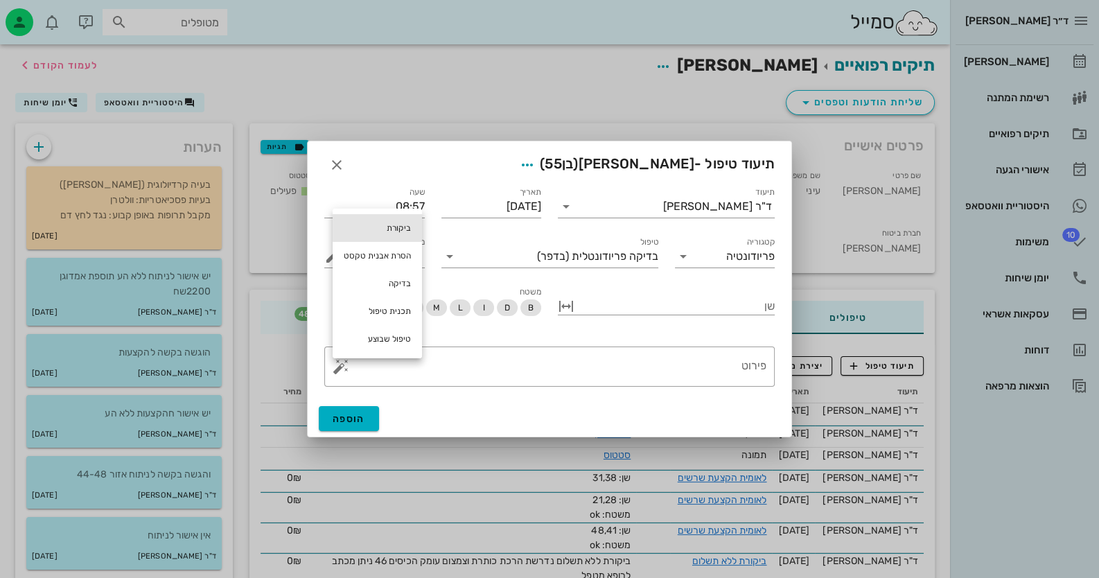
click at [389, 234] on div "ביקורת" at bounding box center [377, 228] width 89 height 28
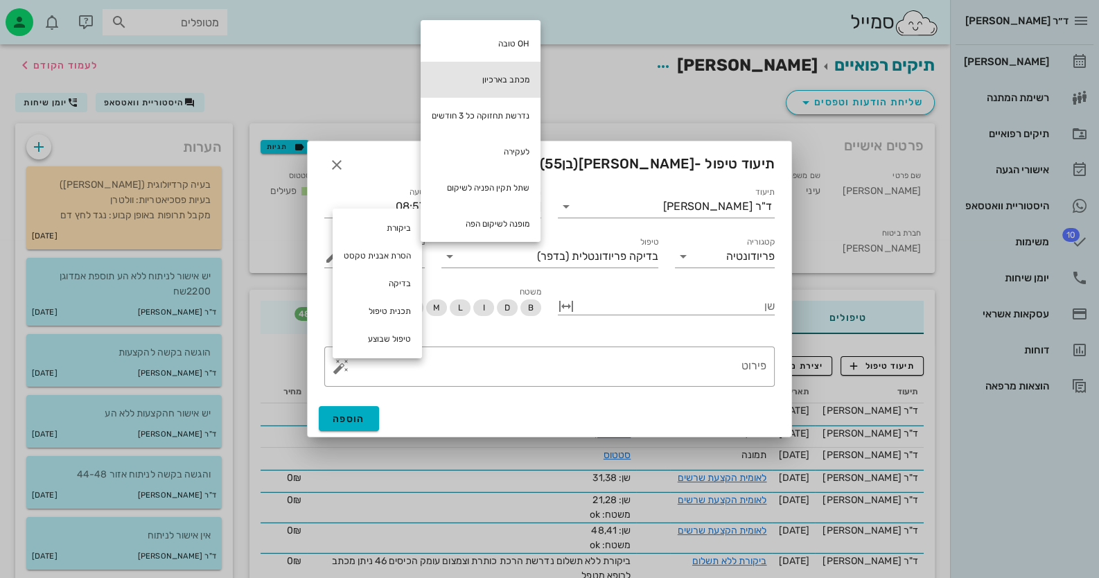
click at [495, 71] on div "מכתב בארכיון" at bounding box center [481, 80] width 120 height 36
type textarea "מכתב בארכיון"
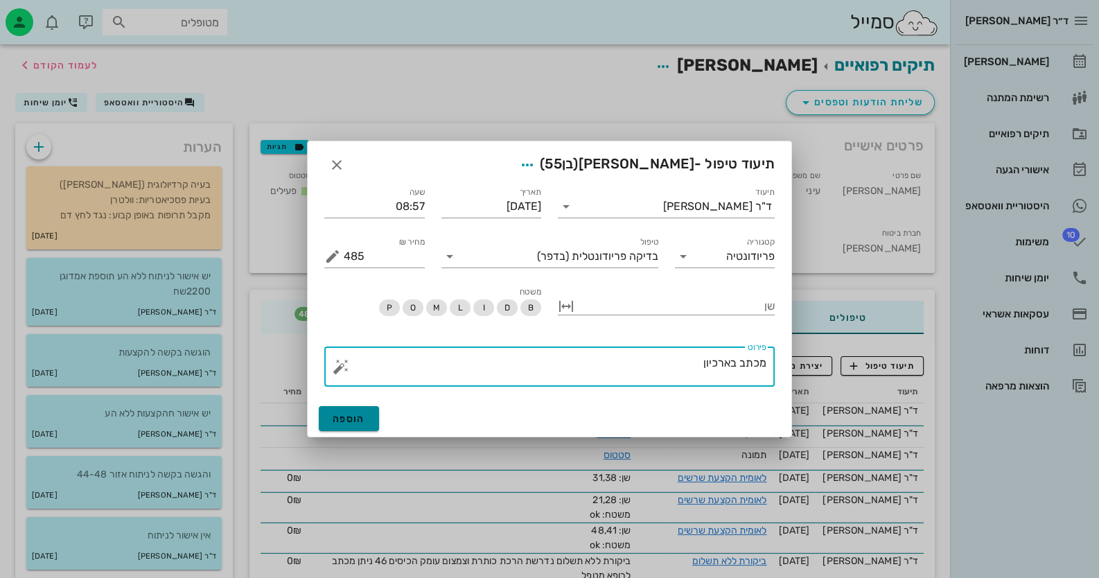
click at [353, 416] on span "הוספה" at bounding box center [349, 419] width 33 height 12
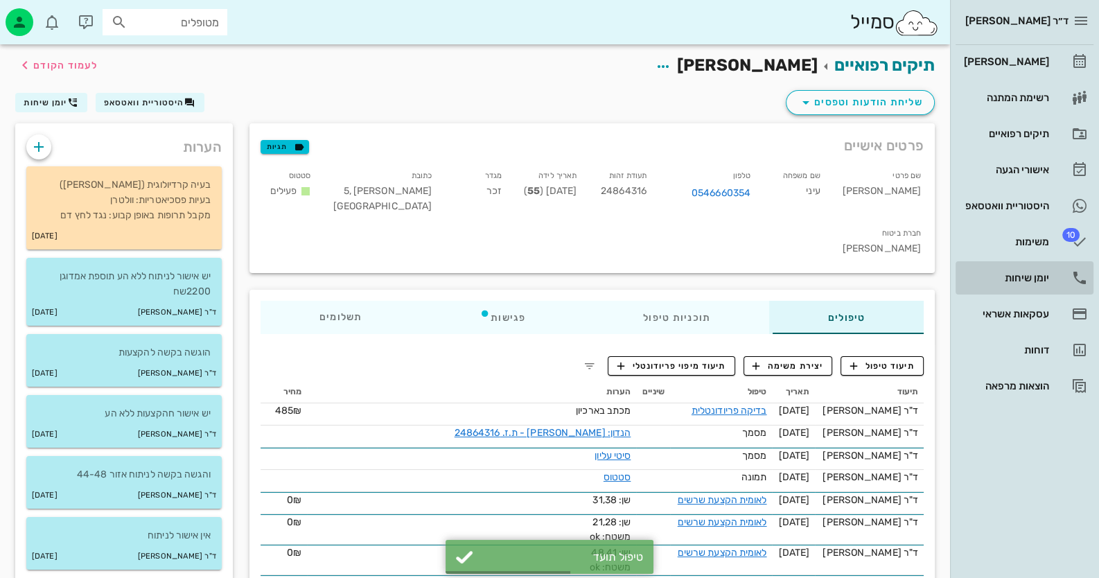
click at [1034, 275] on div "יומן שיחות" at bounding box center [1005, 277] width 88 height 11
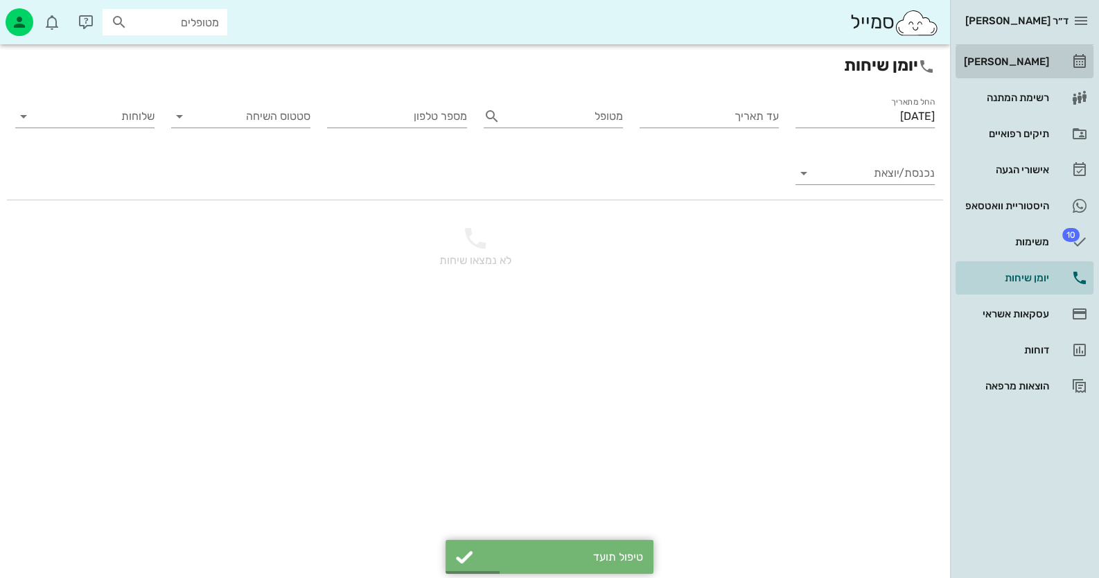
click at [1049, 58] on link "[PERSON_NAME]" at bounding box center [1025, 61] width 138 height 33
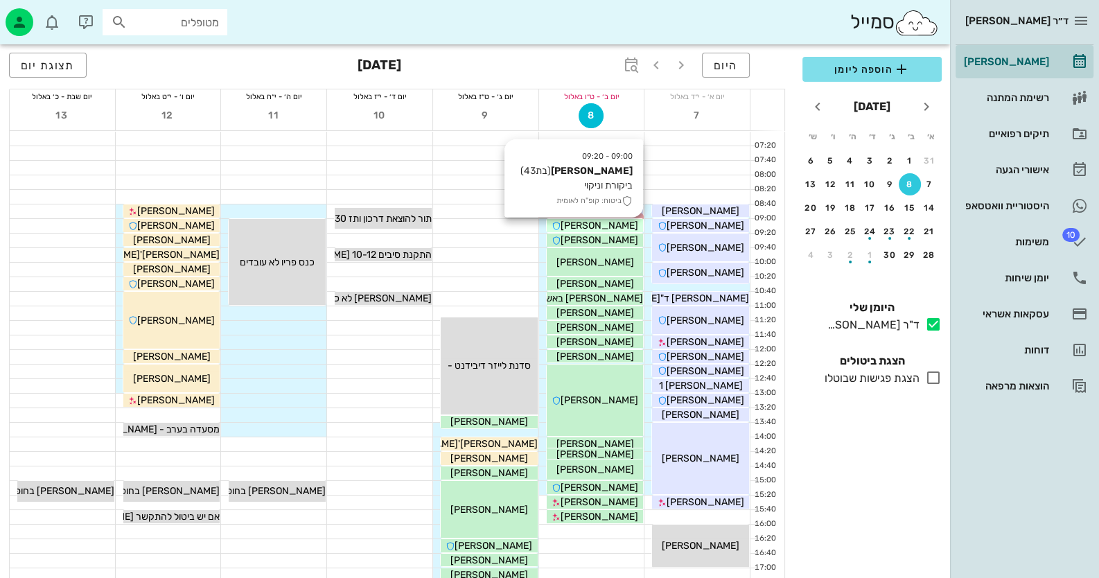
click at [628, 228] on div "[PERSON_NAME]" at bounding box center [595, 225] width 97 height 15
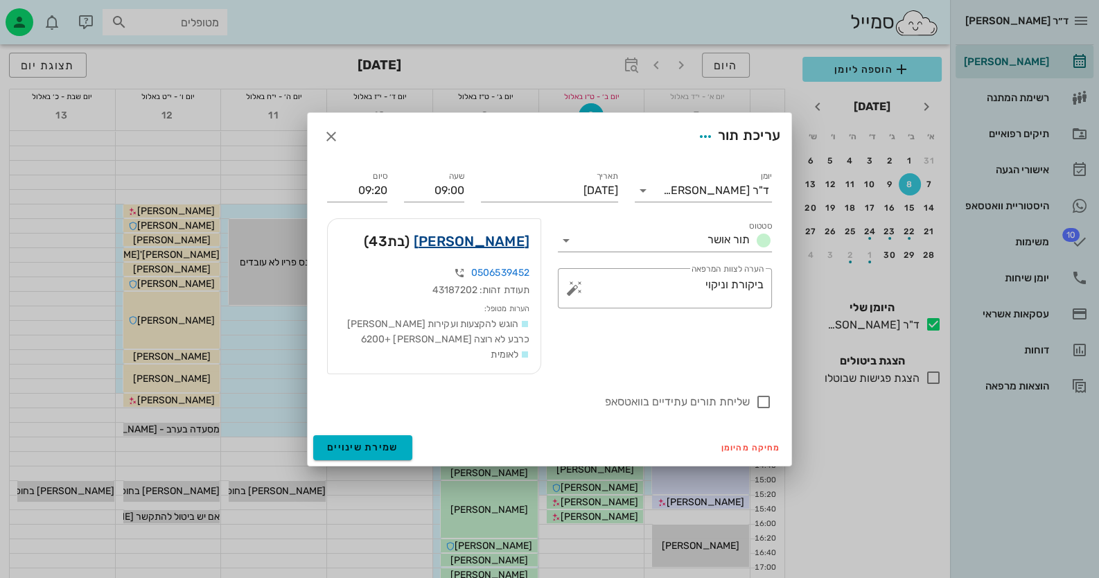
click at [466, 240] on link "[PERSON_NAME]" at bounding box center [472, 241] width 116 height 22
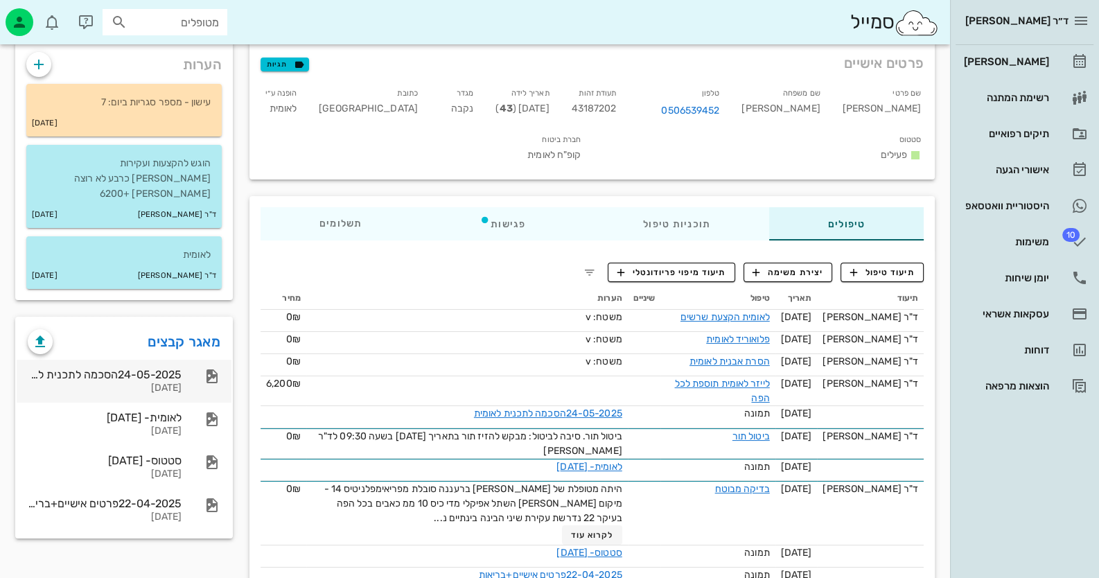
scroll to position [83, 0]
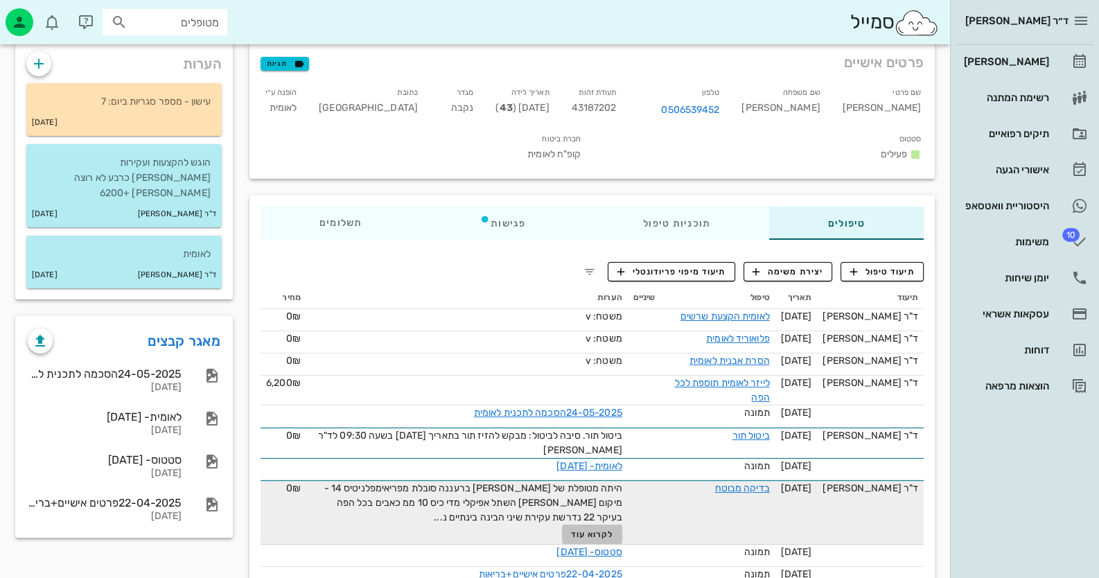
click at [598, 529] on span "לקרוא עוד" at bounding box center [592, 534] width 43 height 10
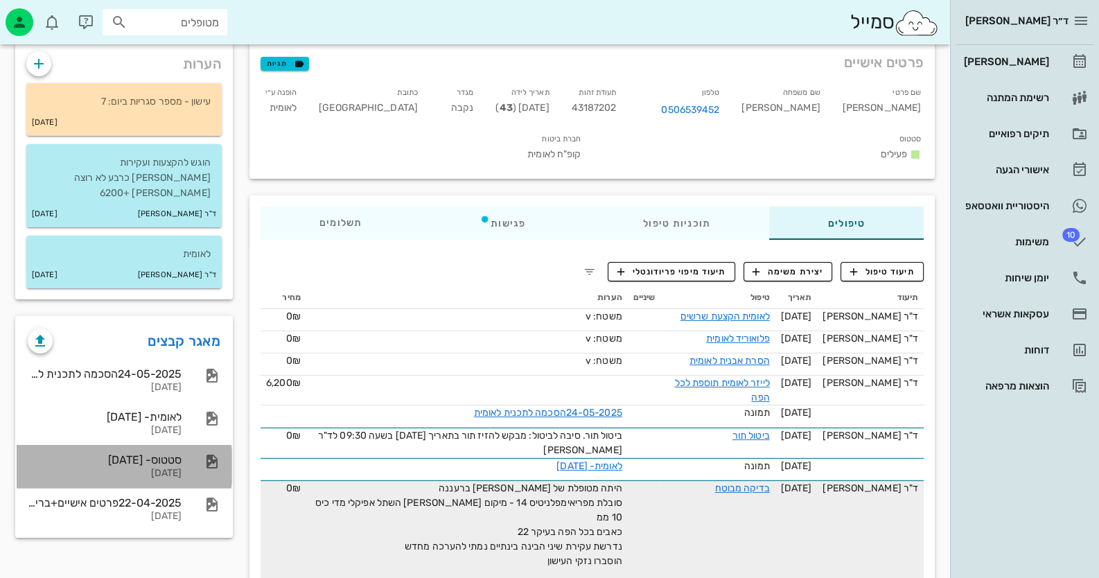
click at [134, 453] on div "סטטוס- [DATE]" at bounding box center [105, 459] width 154 height 13
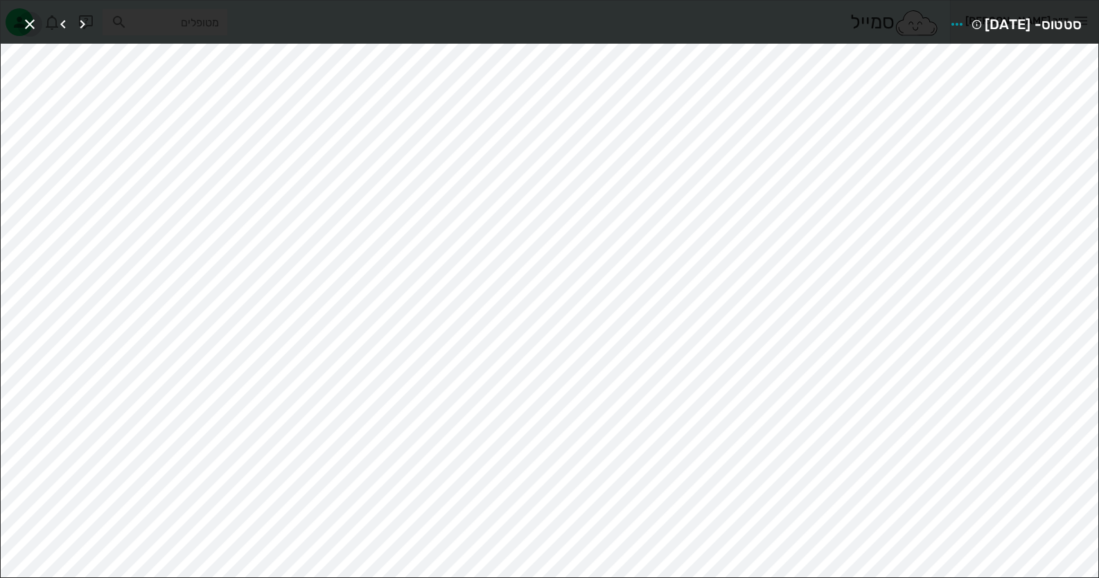
click at [40, 17] on span "button" at bounding box center [29, 24] width 25 height 17
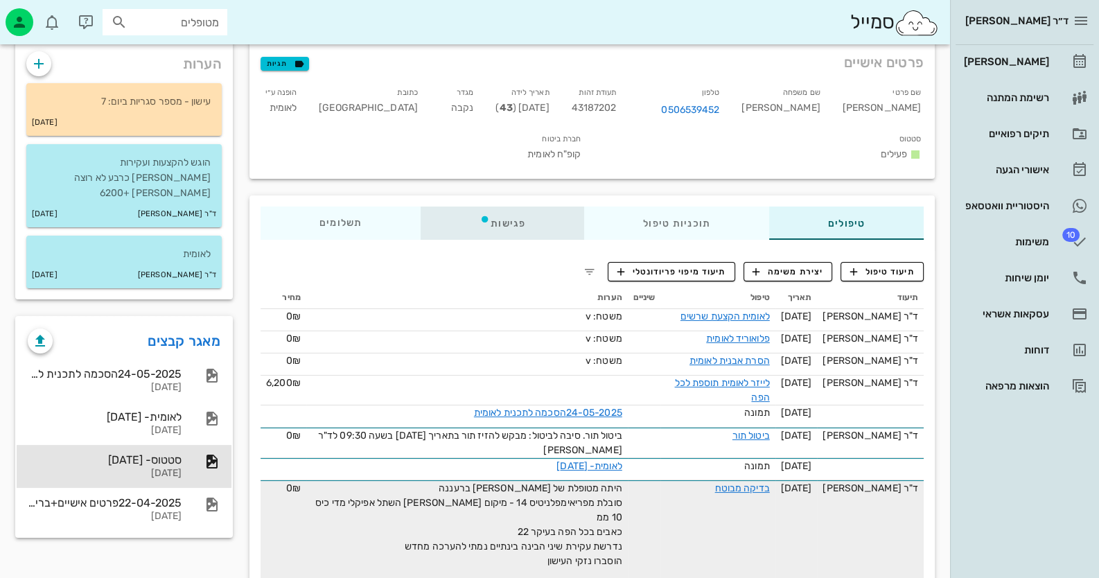
click at [525, 206] on div "פגישות" at bounding box center [503, 222] width 164 height 33
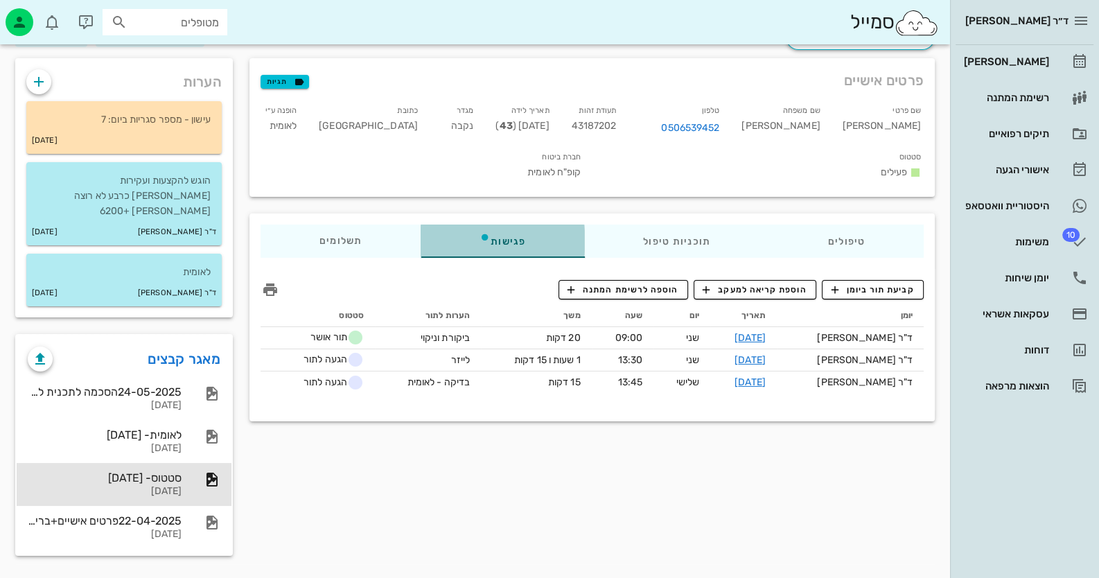
scroll to position [49, 0]
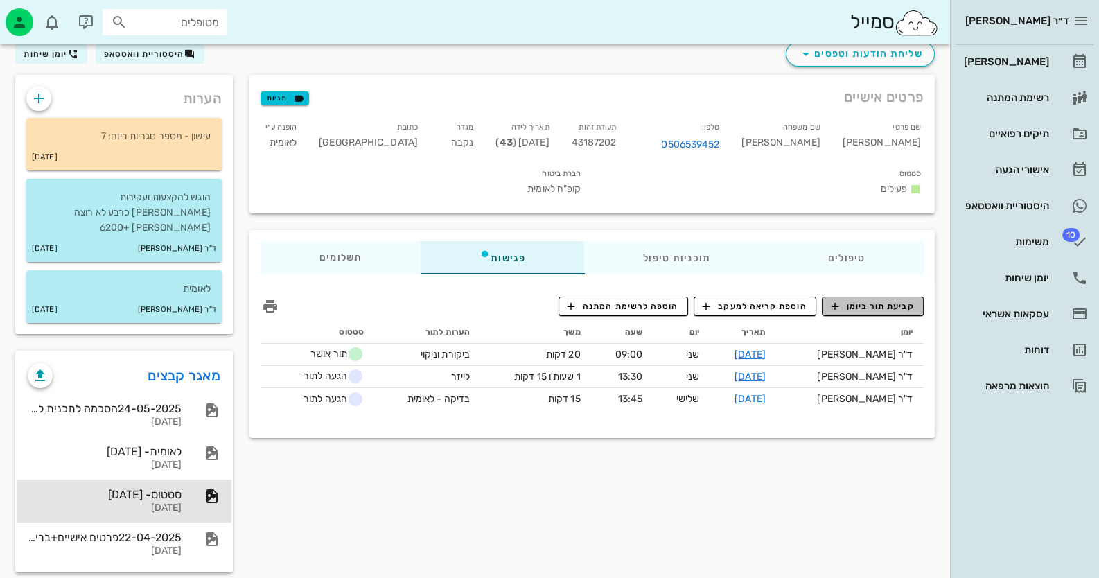
click at [890, 300] on span "קביעת תור ביומן" at bounding box center [872, 306] width 83 height 12
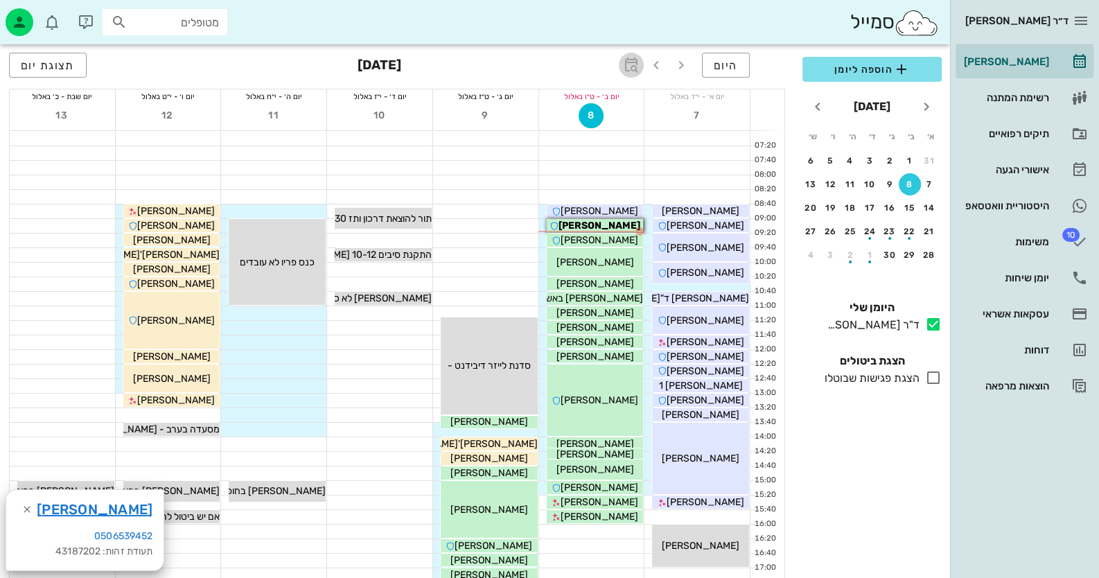
click at [640, 58] on icon "button" at bounding box center [631, 65] width 17 height 17
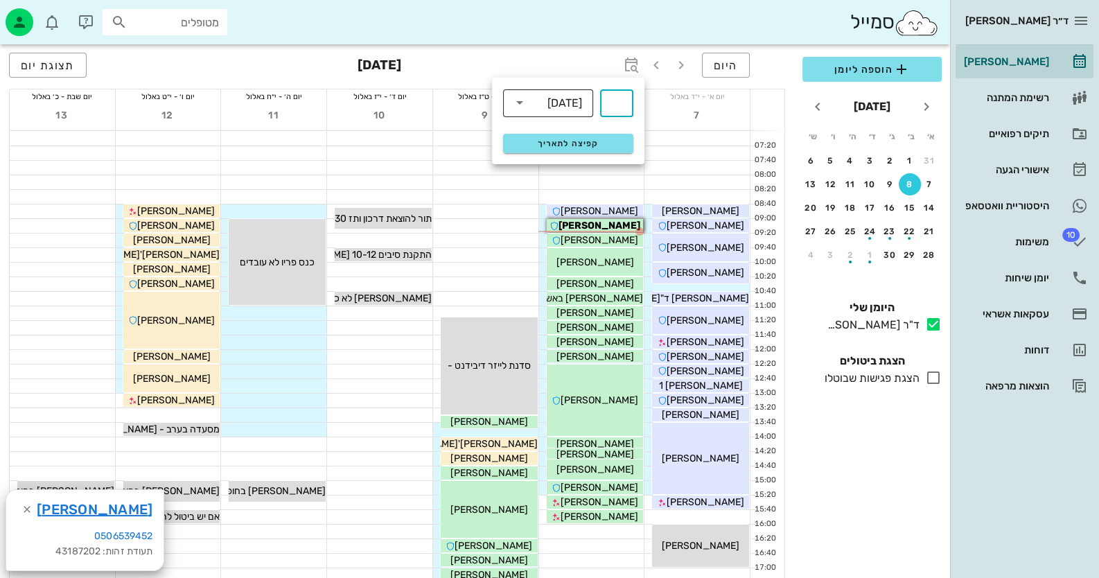
click at [572, 101] on div "[DATE]" at bounding box center [564, 103] width 35 height 12
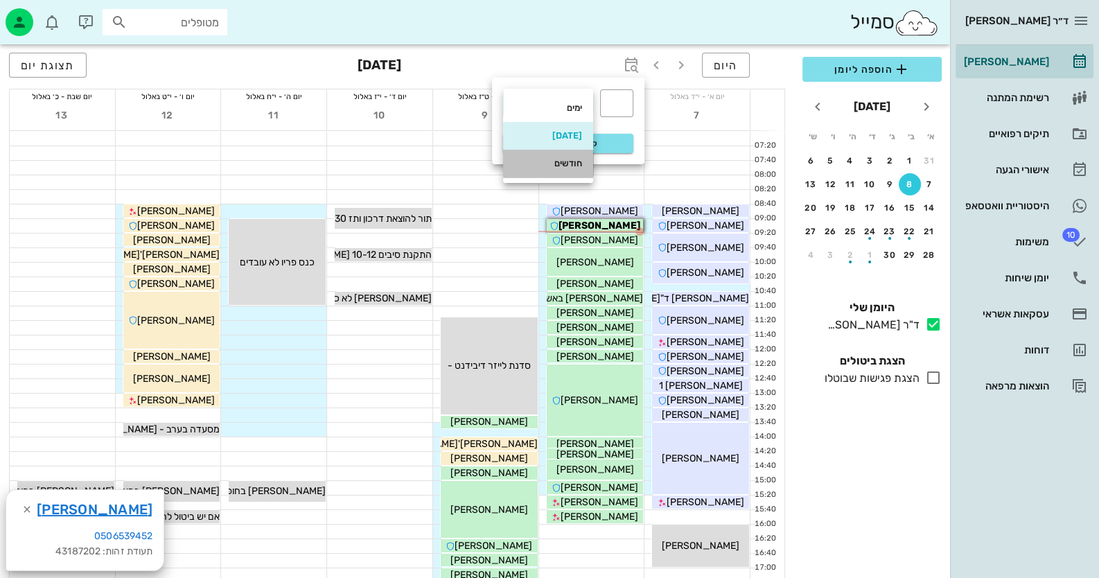
click at [571, 157] on div "חודשים" at bounding box center [548, 163] width 68 height 22
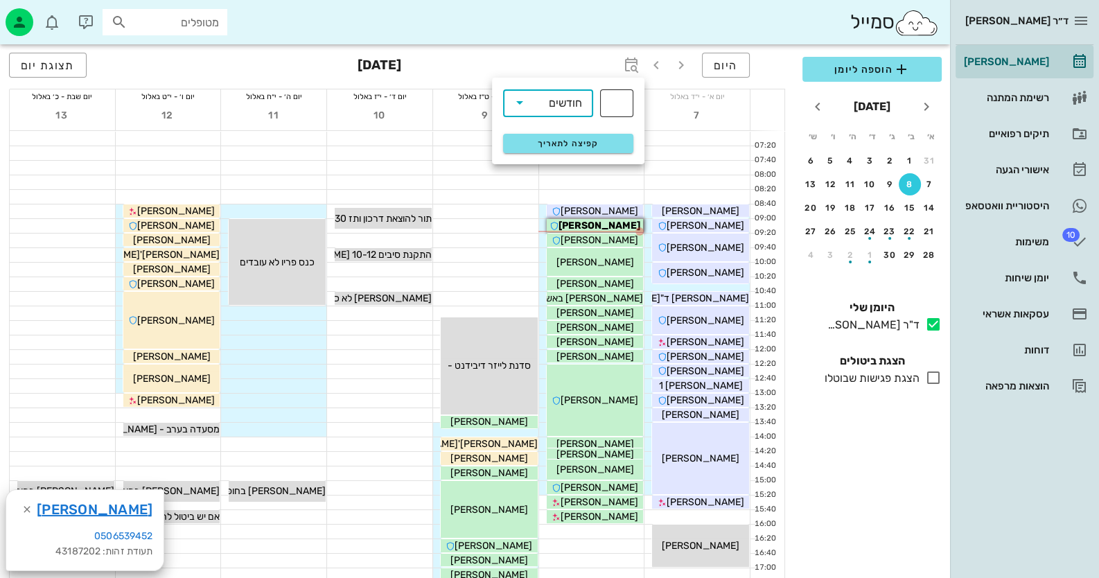
click at [617, 97] on input "text" at bounding box center [616, 103] width 17 height 22
type input "3"
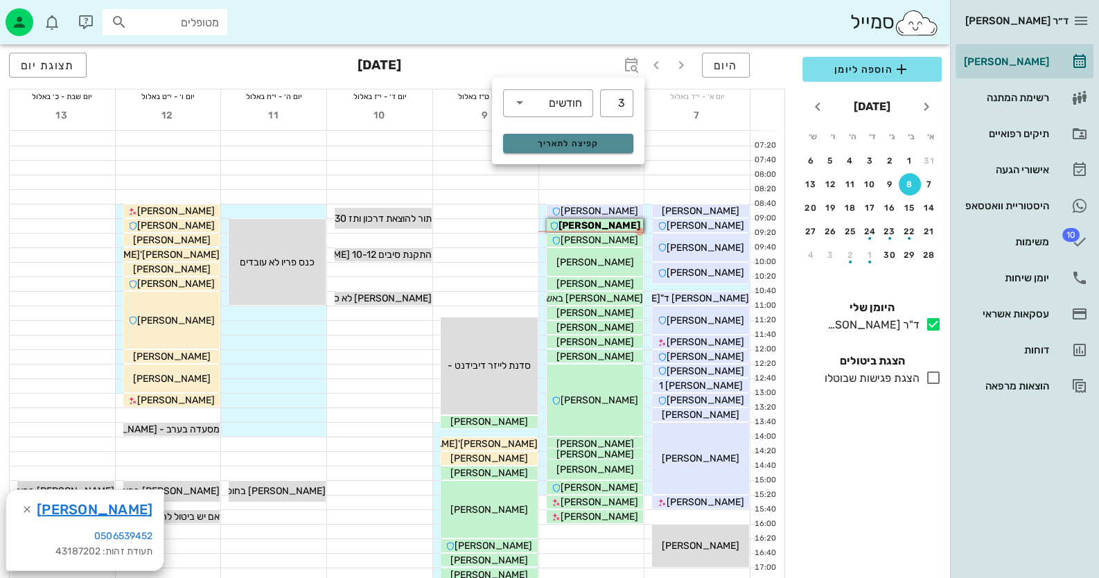
click at [599, 148] on button "קפיצה לתאריך" at bounding box center [568, 143] width 130 height 19
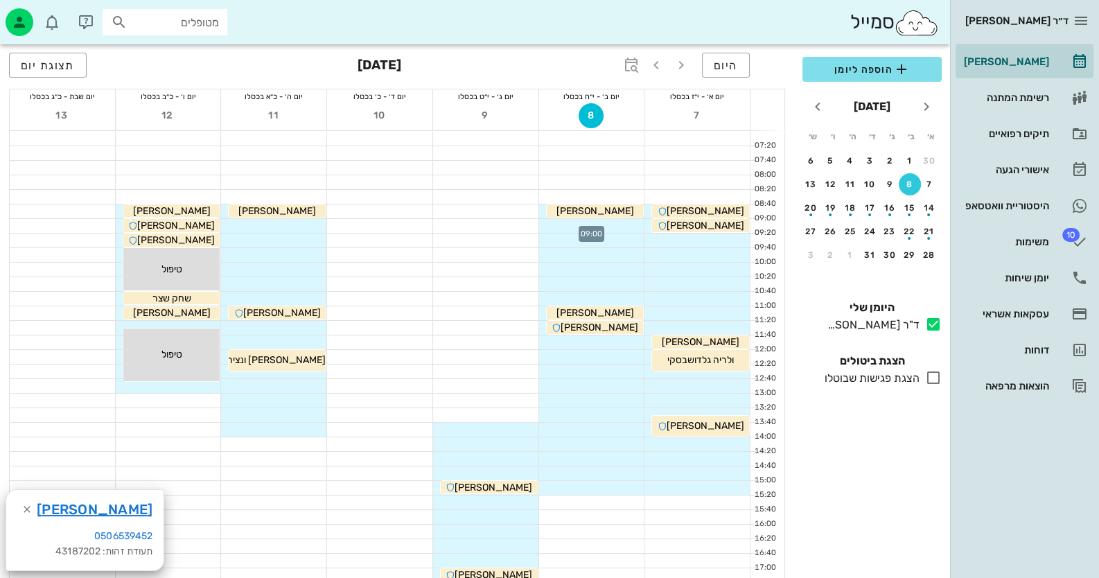
click at [623, 224] on div at bounding box center [591, 226] width 105 height 14
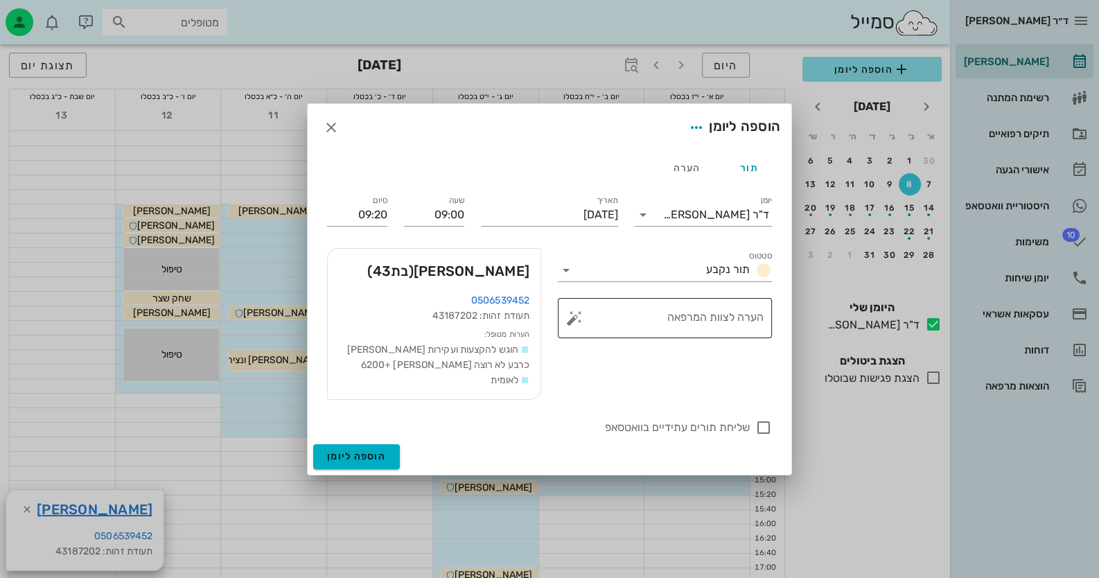
click at [574, 319] on button "button" at bounding box center [574, 318] width 17 height 17
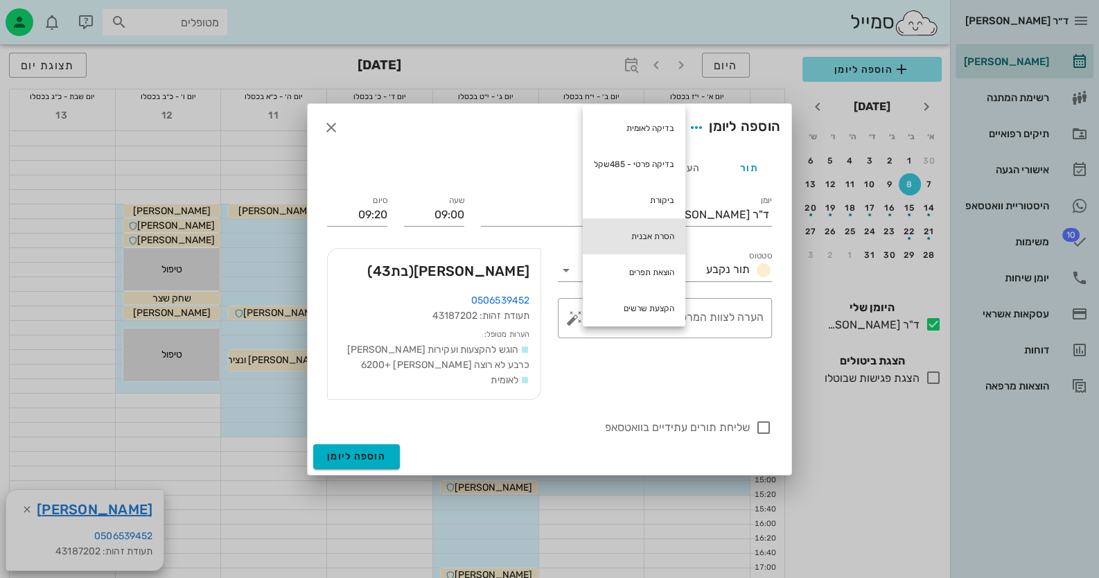
click at [624, 236] on div "הסרת אבנית" at bounding box center [634, 236] width 103 height 36
type textarea "הסרת אבנית"
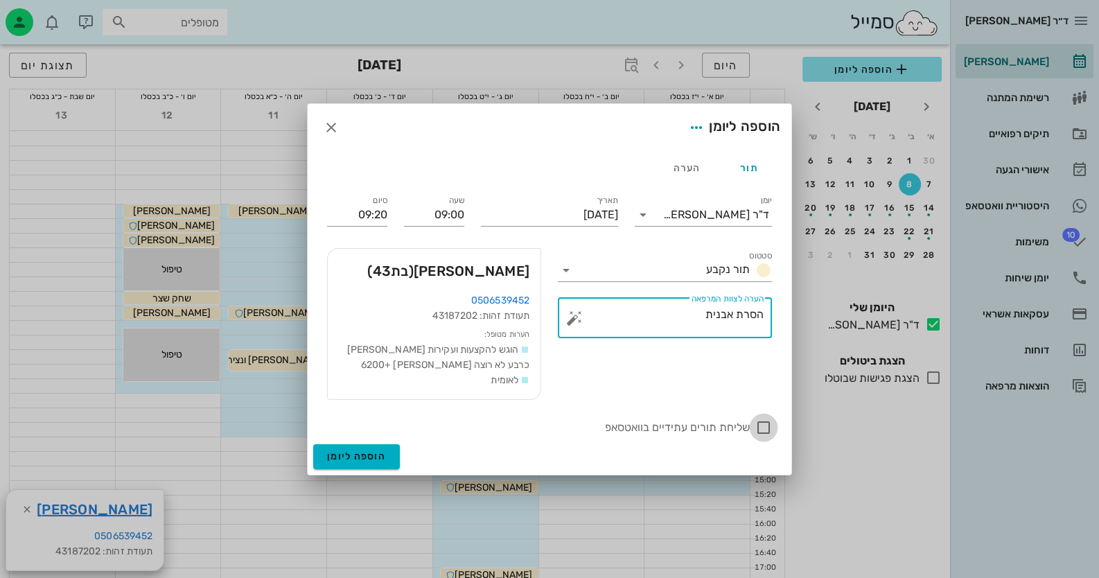
click at [766, 434] on div at bounding box center [764, 428] width 24 height 24
checkbox input "true"
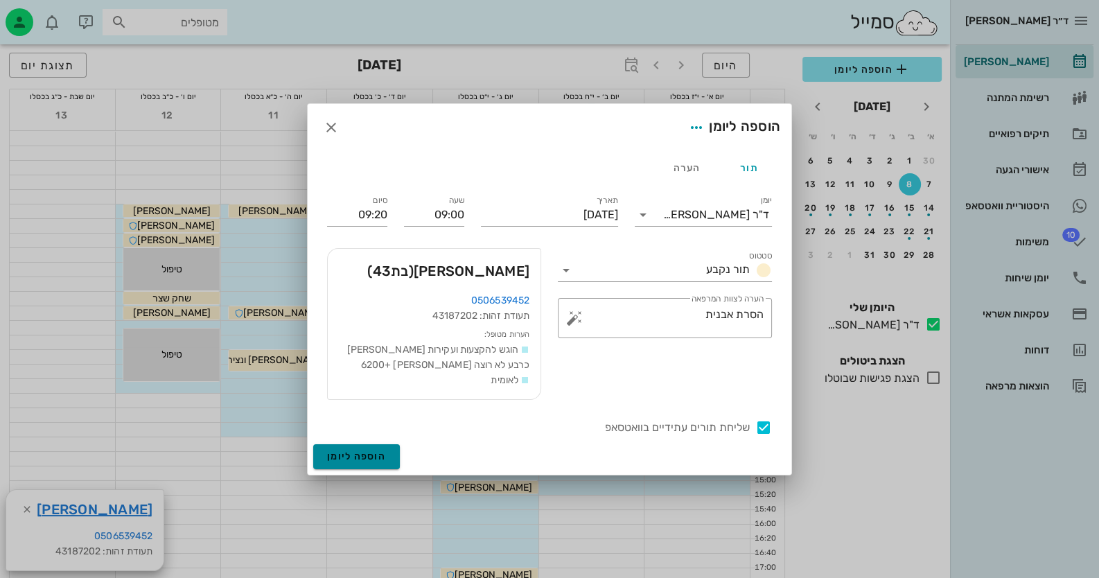
click at [377, 457] on span "הוספה ליומן" at bounding box center [356, 456] width 59 height 12
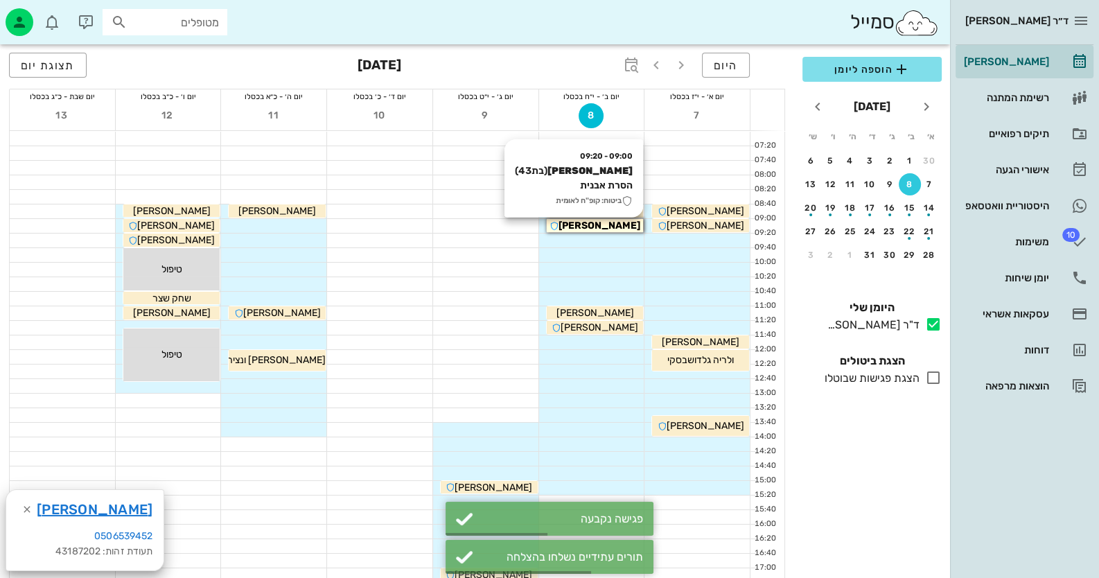
click at [626, 225] on div "[PERSON_NAME]" at bounding box center [595, 225] width 97 height 15
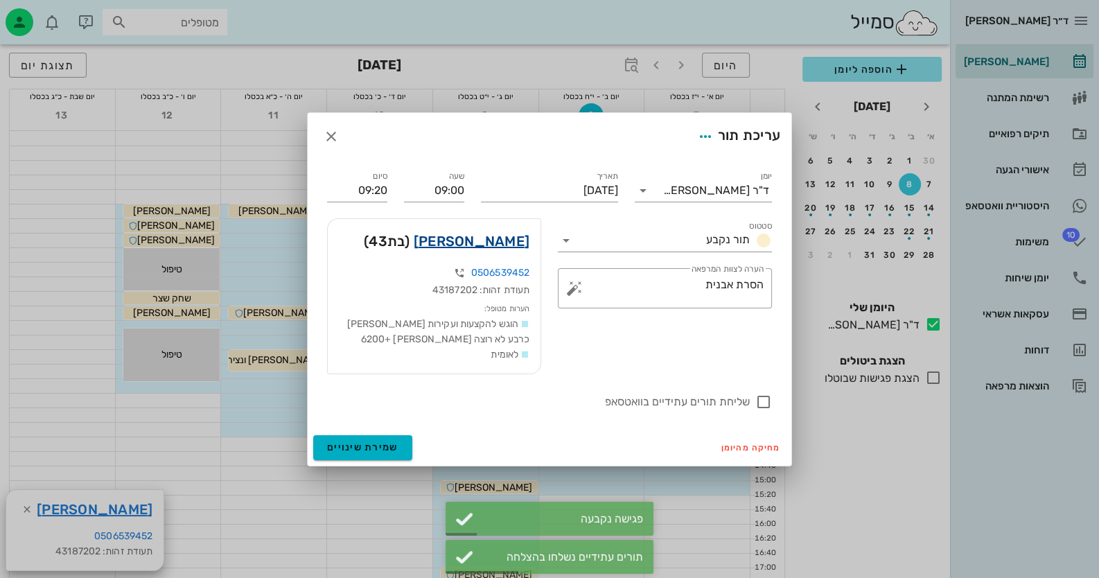
click at [494, 240] on link "[PERSON_NAME]" at bounding box center [472, 241] width 116 height 22
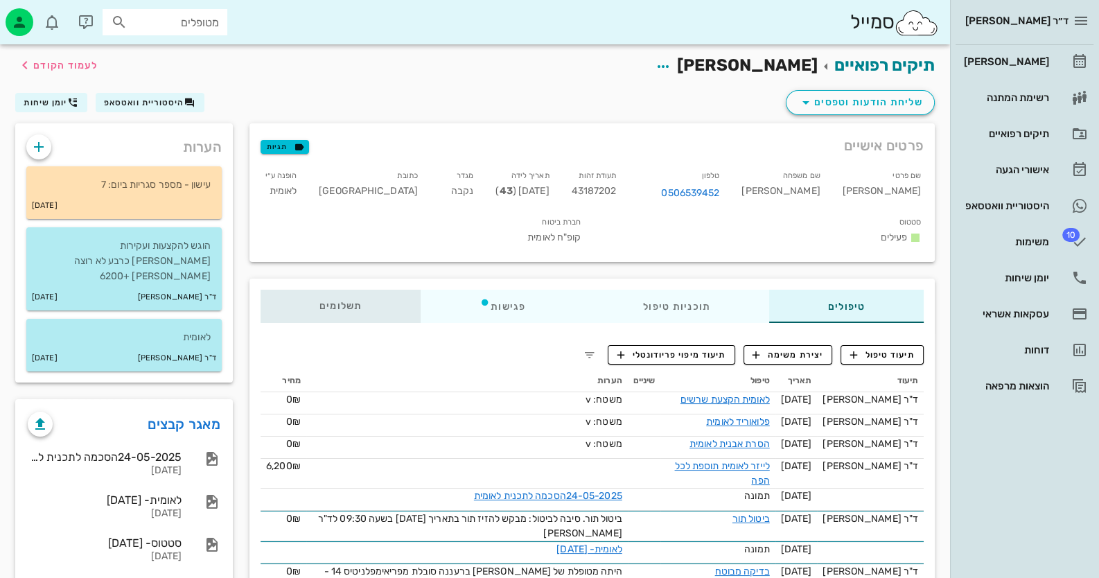
click at [299, 290] on div "תשלומים 0₪" at bounding box center [341, 306] width 160 height 33
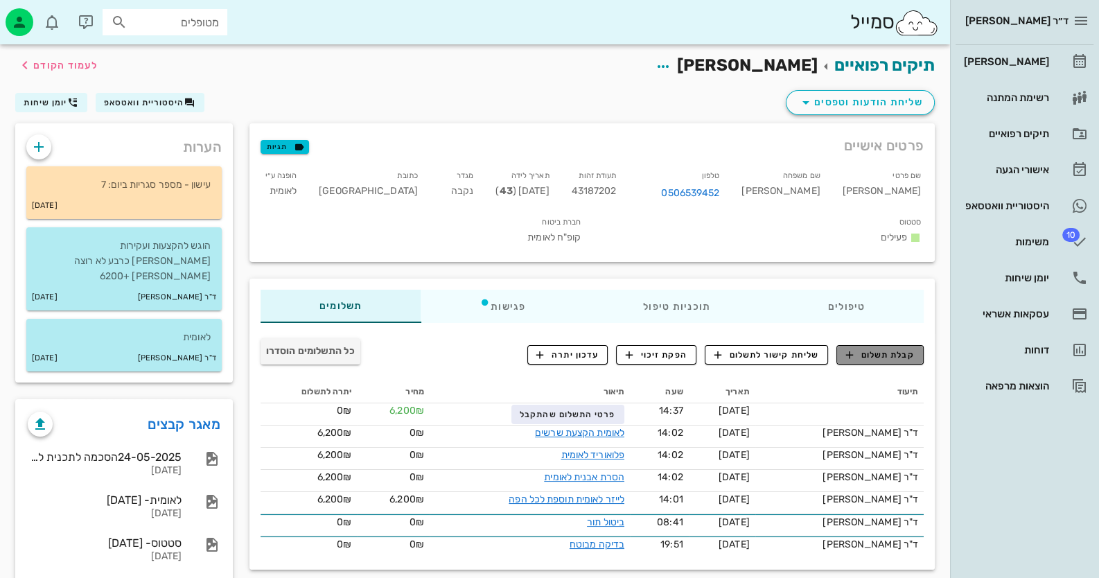
click at [883, 345] on button "קבלת תשלום" at bounding box center [879, 354] width 87 height 19
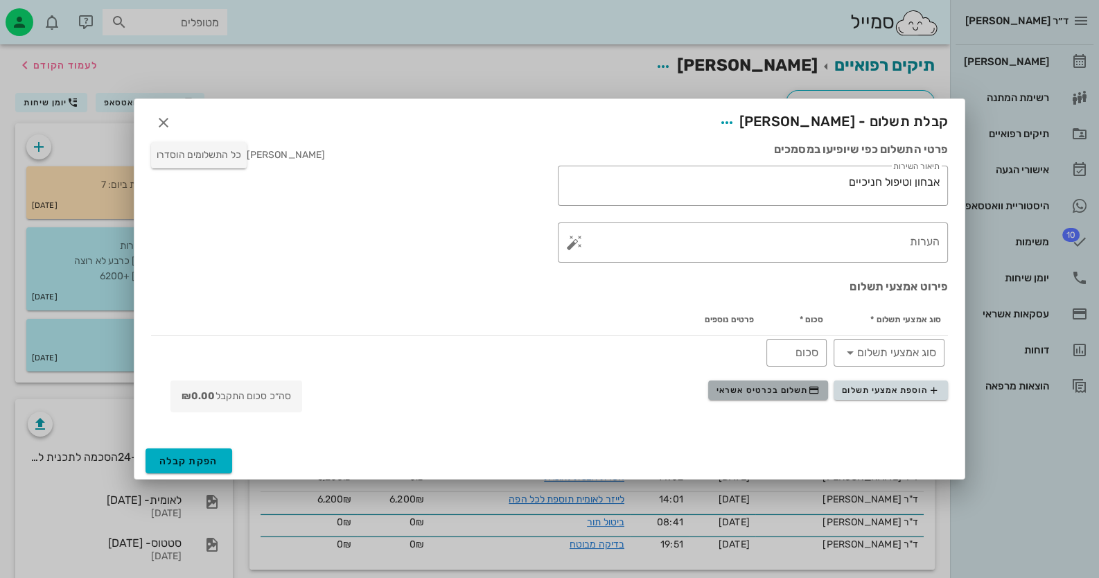
click at [790, 393] on span "תשלום בכרטיס אשראי" at bounding box center [767, 390] width 103 height 11
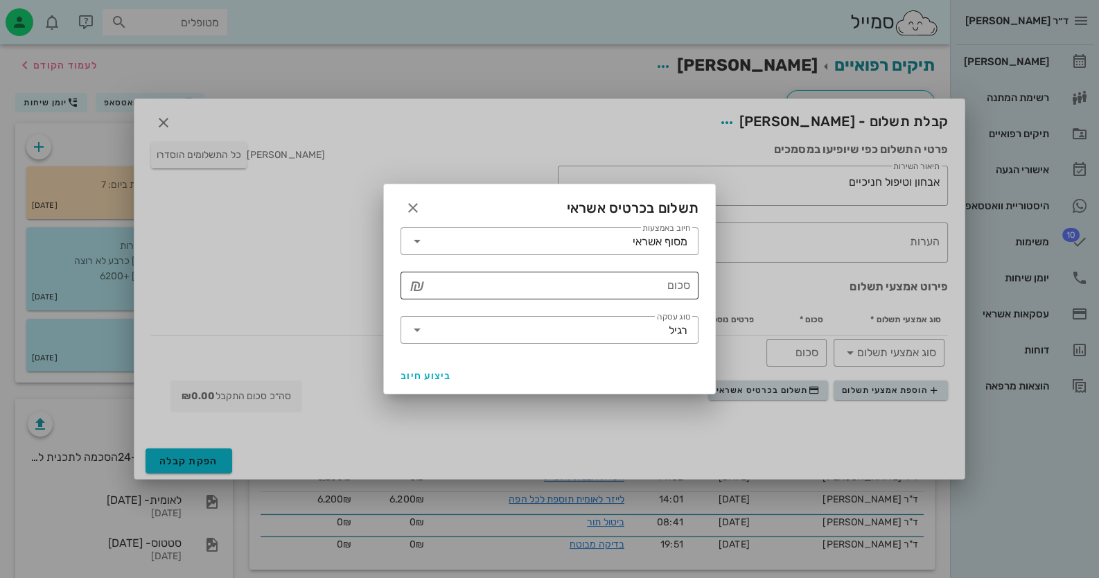
click at [593, 288] on input "סכום" at bounding box center [559, 285] width 262 height 22
type input "435"
click at [315, 299] on div at bounding box center [549, 289] width 1099 height 578
click at [406, 204] on icon "button" at bounding box center [413, 208] width 17 height 17
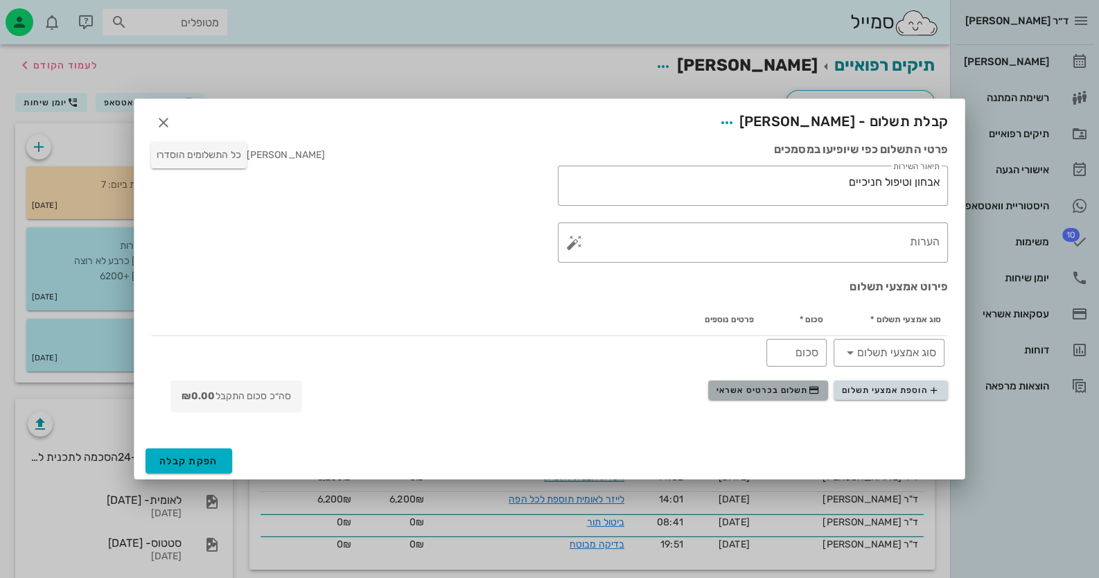
click at [793, 386] on span "תשלום בכרטיס אשראי" at bounding box center [767, 390] width 103 height 11
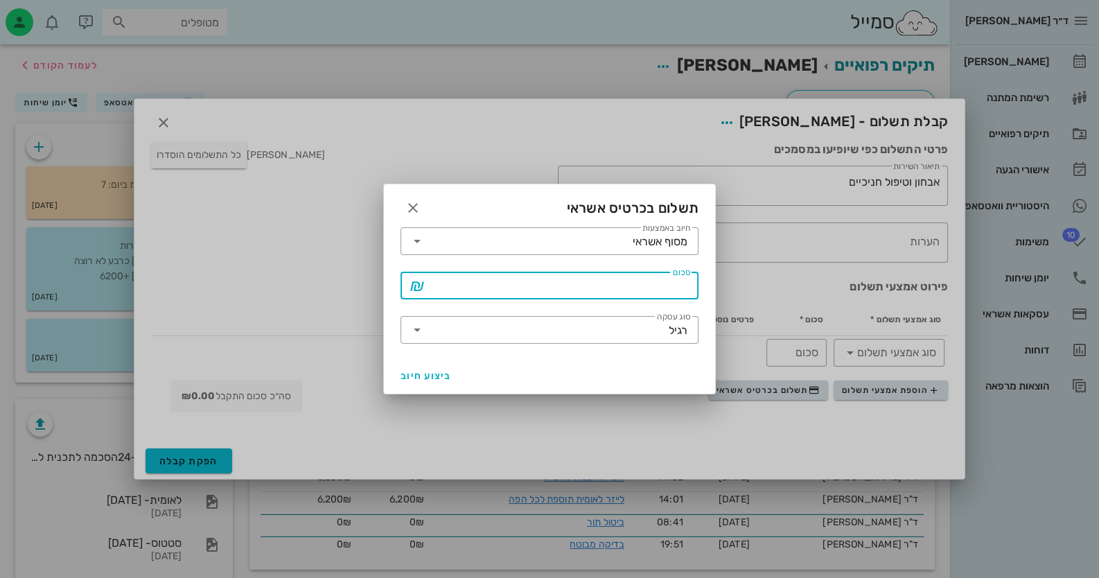
click at [649, 285] on input "סכום" at bounding box center [559, 285] width 262 height 22
type input "100"
click at [423, 374] on span "ביצוע חיוב" at bounding box center [426, 376] width 51 height 12
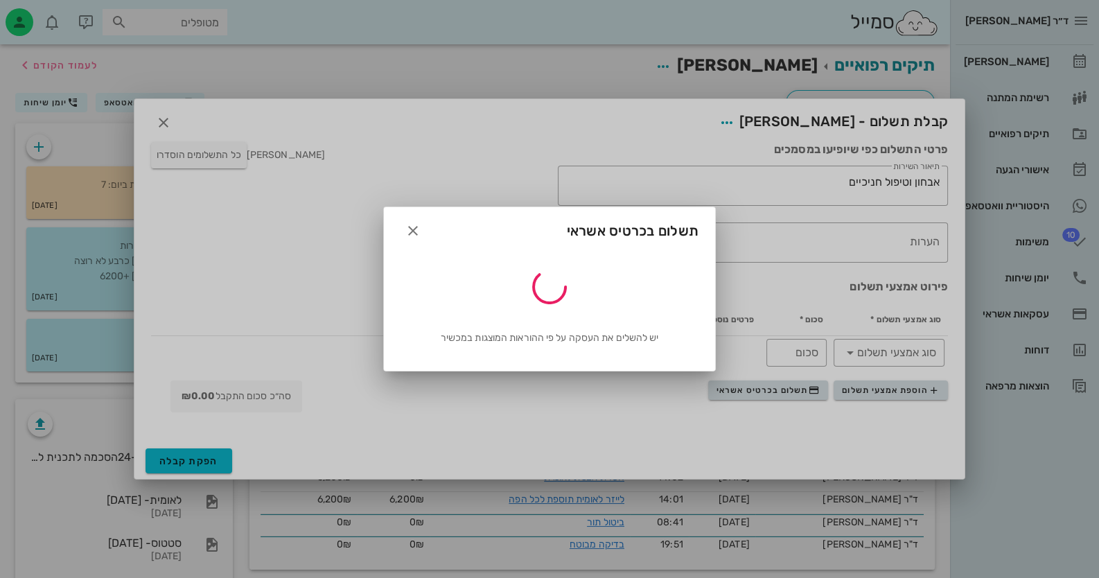
type input "100"
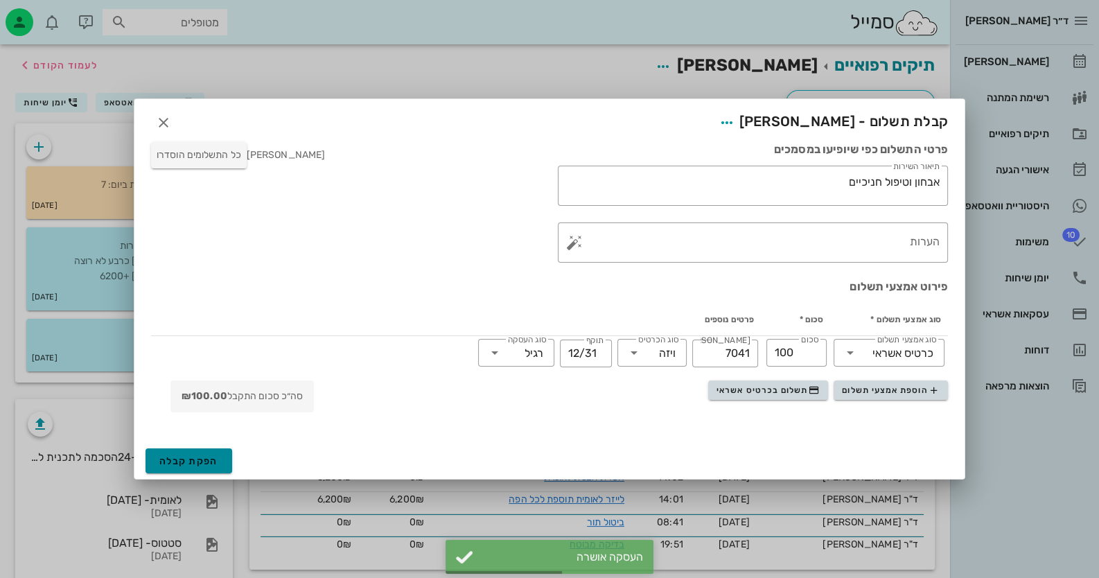
click at [197, 457] on span "הפקת קבלה" at bounding box center [188, 461] width 59 height 12
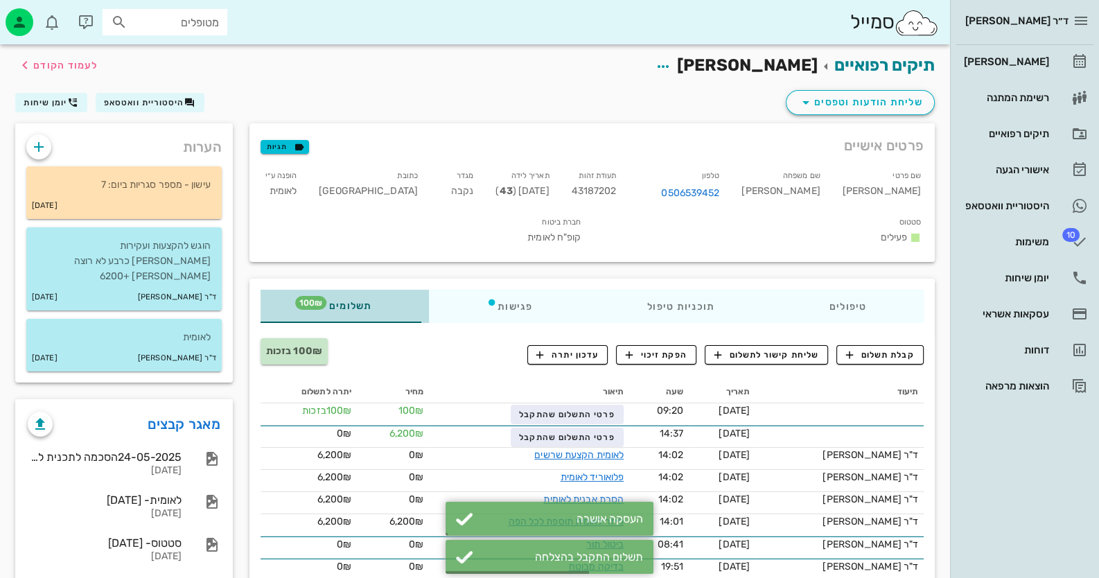
click at [378, 290] on div "תשלומים 100₪" at bounding box center [345, 306] width 168 height 33
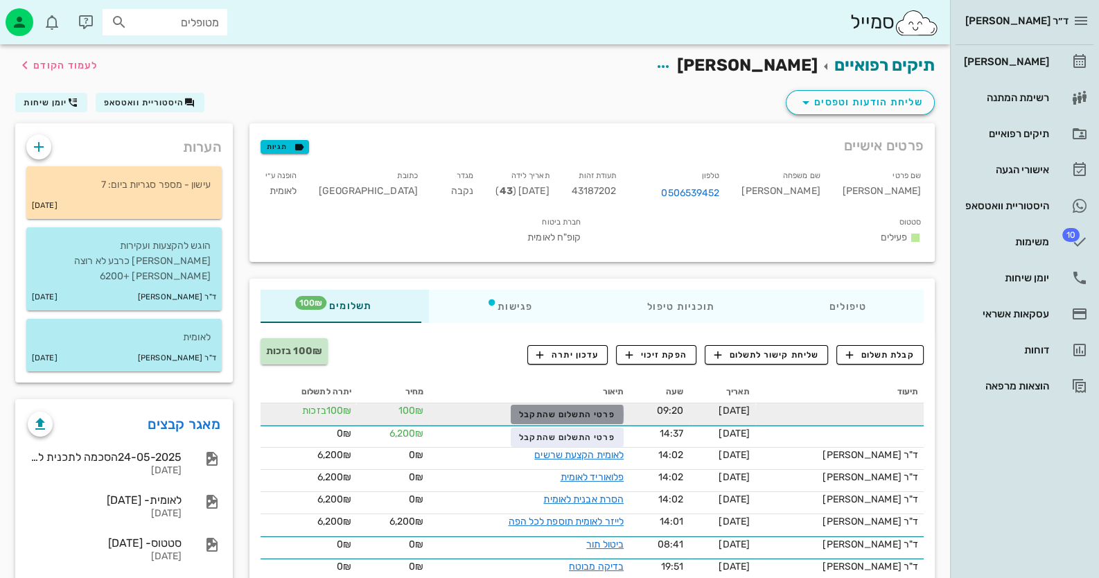
click at [597, 410] on span "פרטי התשלום שהתקבל" at bounding box center [567, 415] width 96 height 10
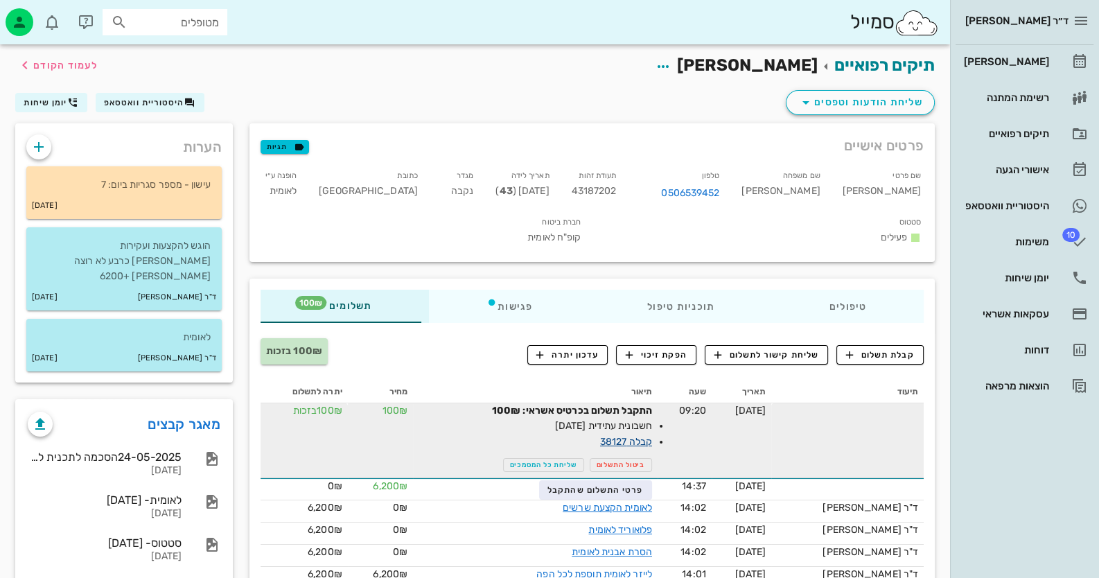
click at [648, 436] on link "קבלה 38127" at bounding box center [626, 442] width 52 height 12
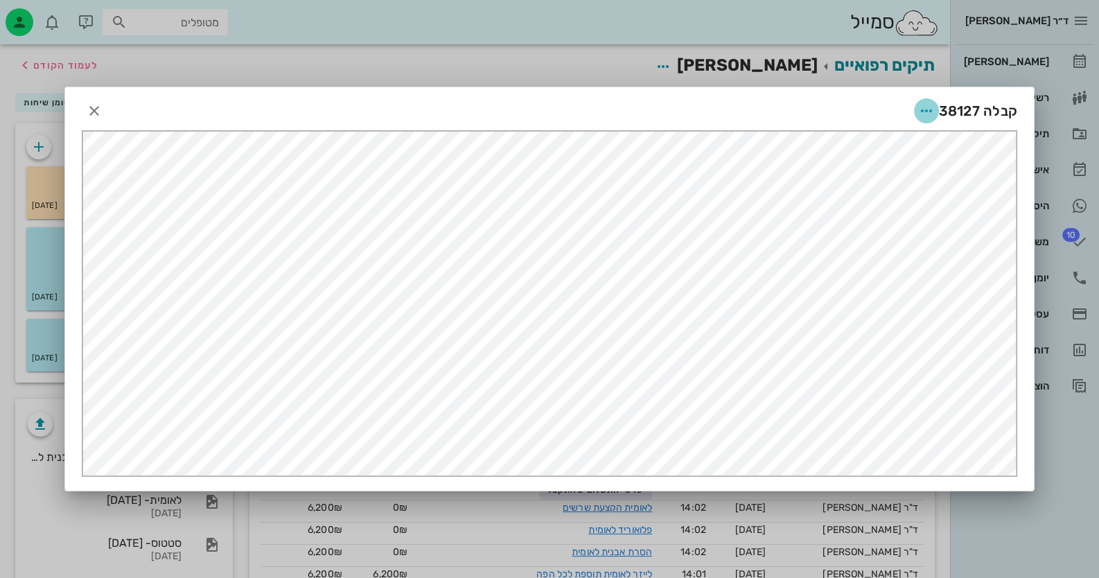
click at [938, 110] on span "button" at bounding box center [926, 111] width 25 height 17
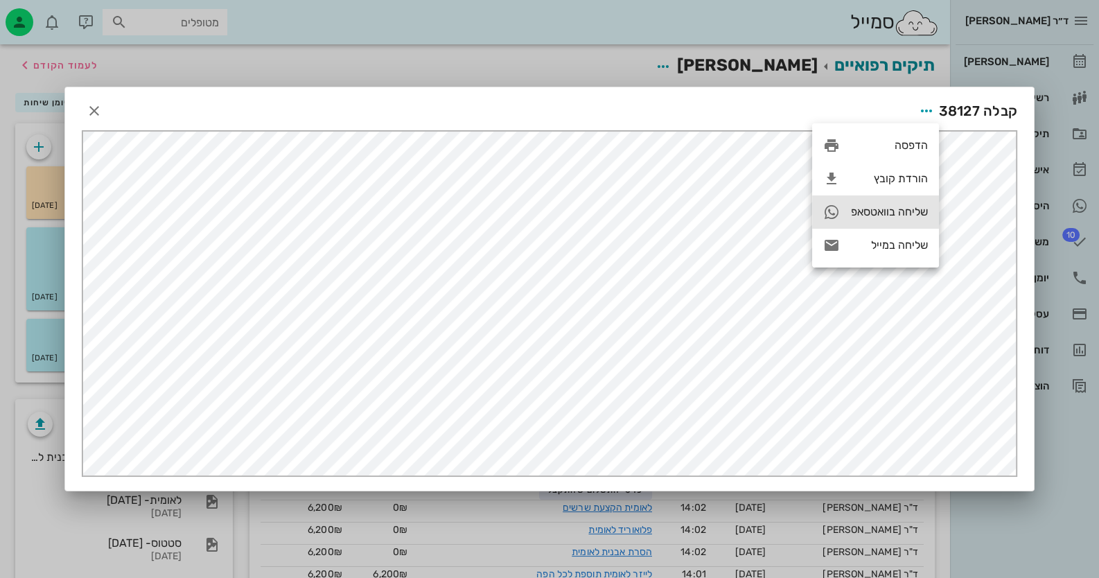
click at [908, 211] on div "שליחה בוואטסאפ" at bounding box center [889, 211] width 77 height 13
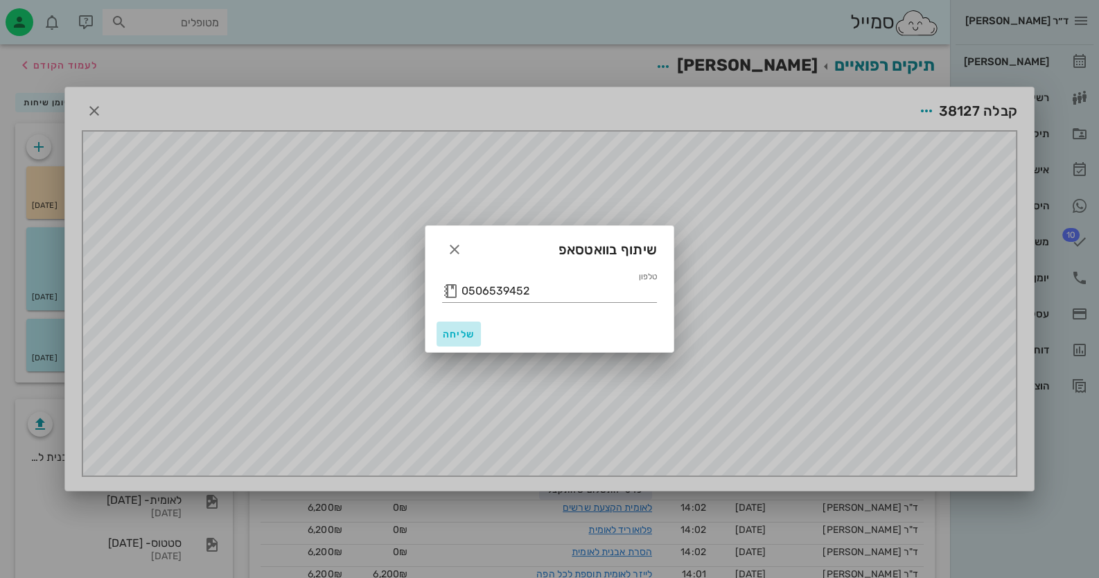
click at [455, 335] on span "שליחה" at bounding box center [458, 334] width 33 height 12
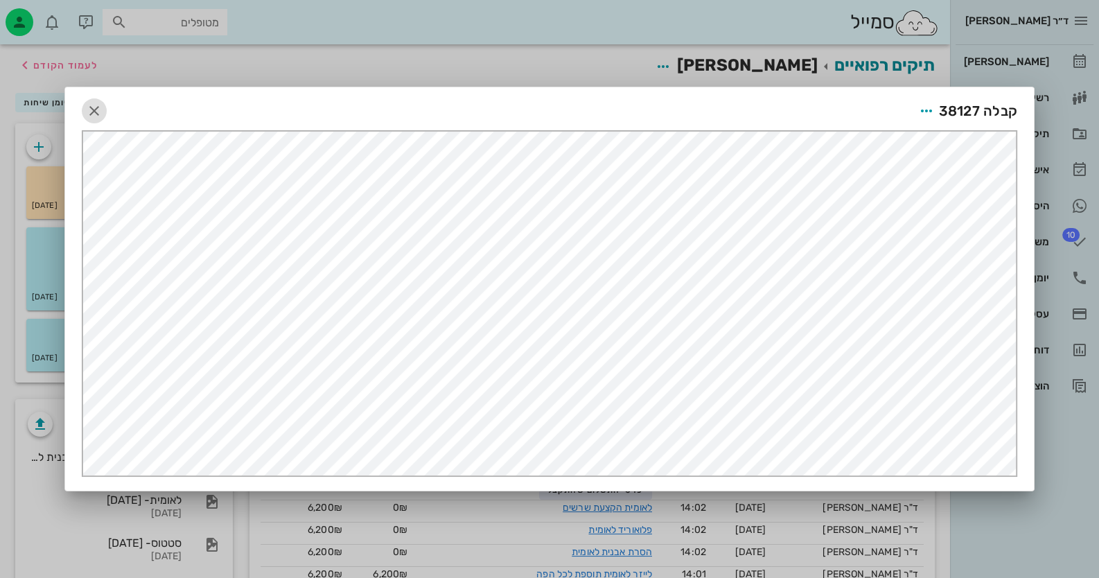
click at [88, 99] on button "button" at bounding box center [94, 110] width 25 height 25
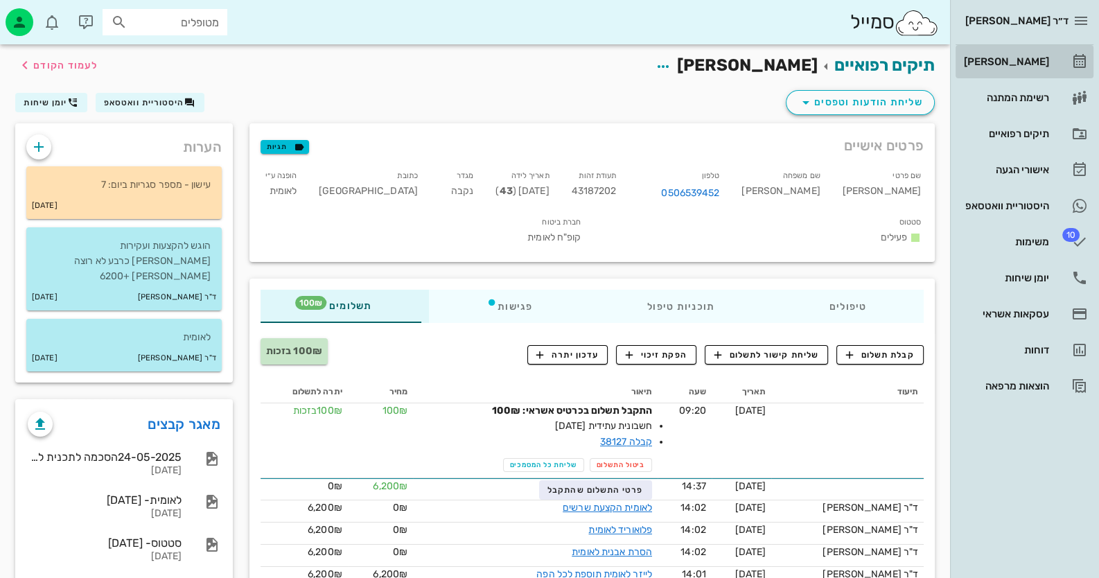
click at [1069, 62] on link "[PERSON_NAME]" at bounding box center [1025, 61] width 138 height 33
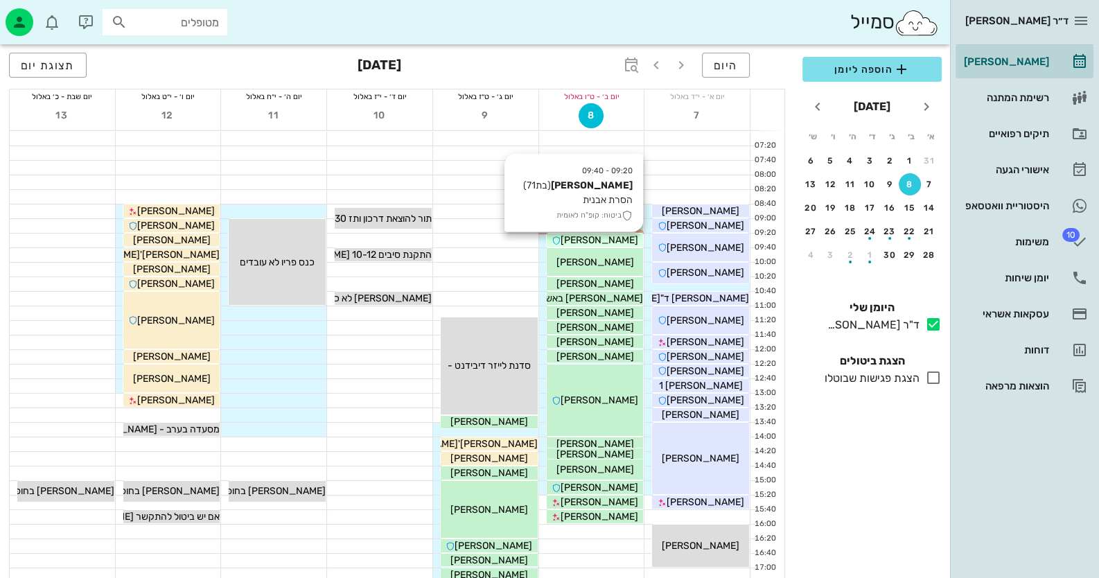
click at [610, 238] on span "[PERSON_NAME]" at bounding box center [600, 240] width 78 height 12
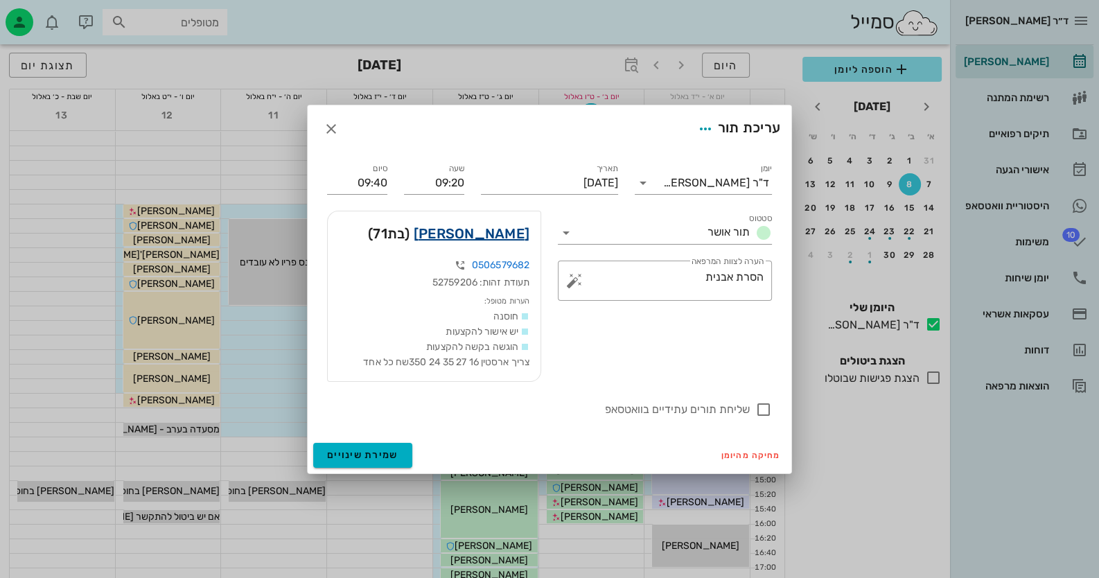
click at [488, 234] on link "[PERSON_NAME]" at bounding box center [472, 233] width 116 height 22
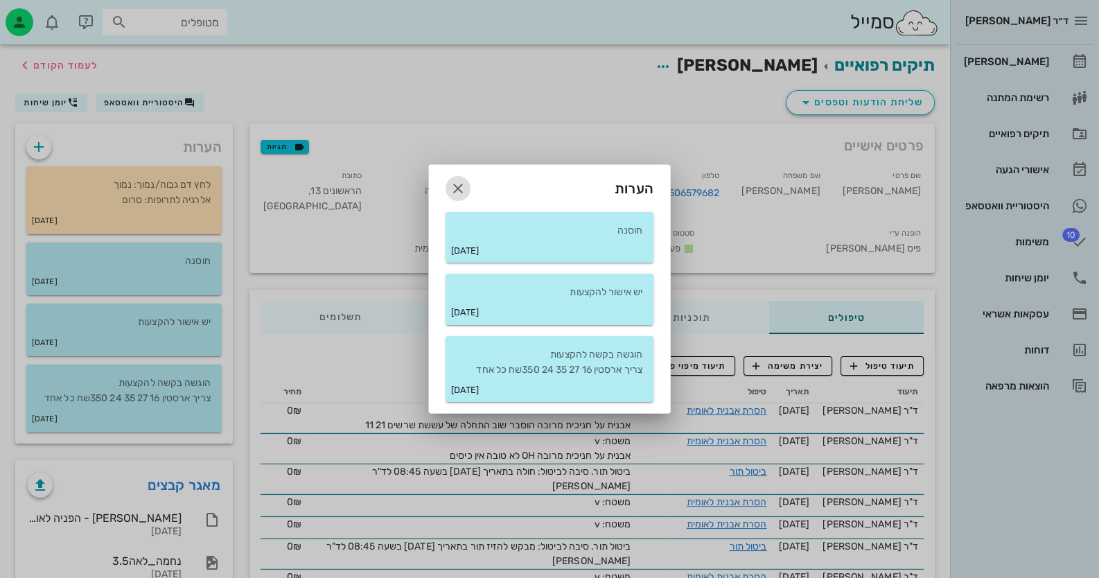
click at [461, 190] on icon "button" at bounding box center [458, 188] width 17 height 17
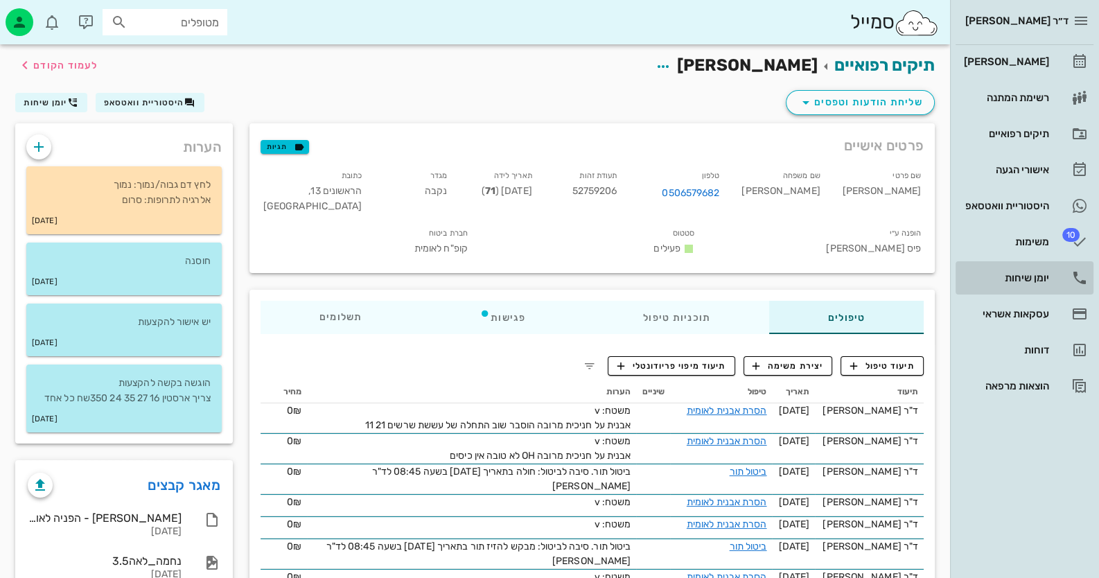
click at [1071, 274] on icon at bounding box center [1079, 278] width 17 height 17
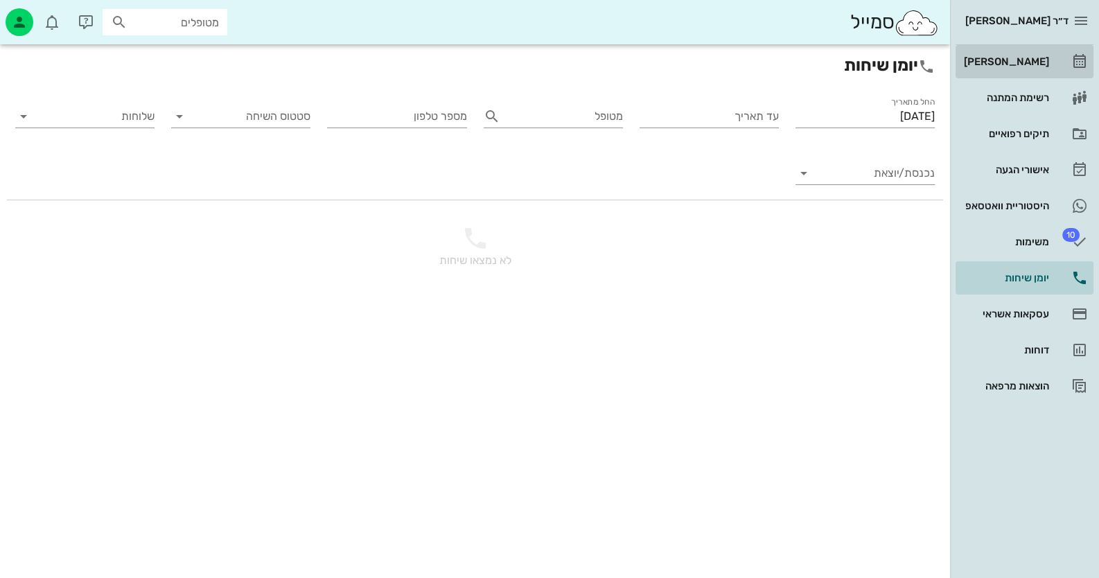
click at [1019, 65] on div "[PERSON_NAME]" at bounding box center [1005, 61] width 88 height 11
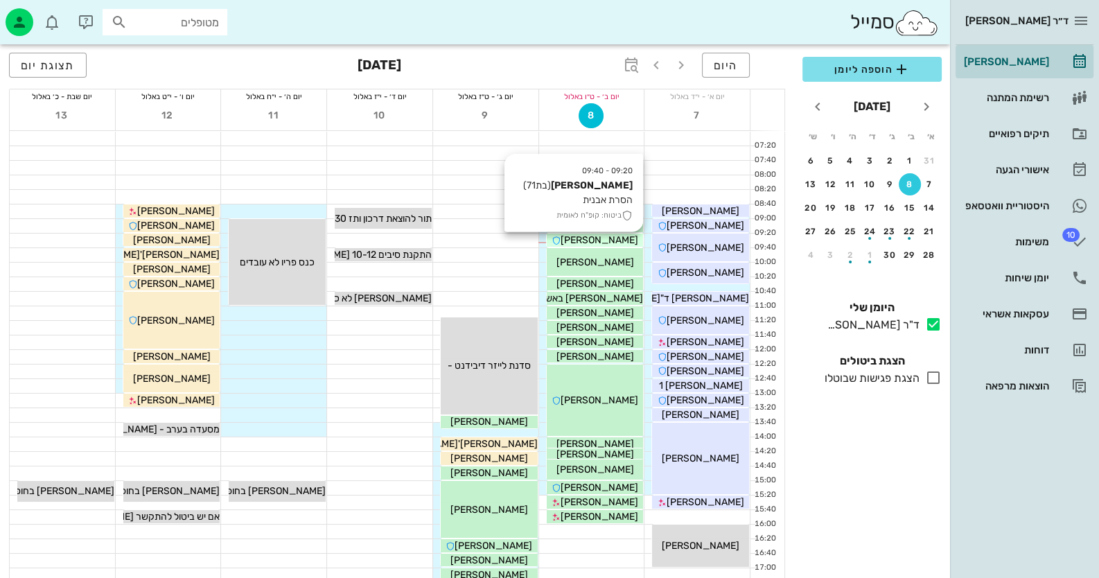
click at [617, 236] on span "[PERSON_NAME]" at bounding box center [600, 240] width 78 height 12
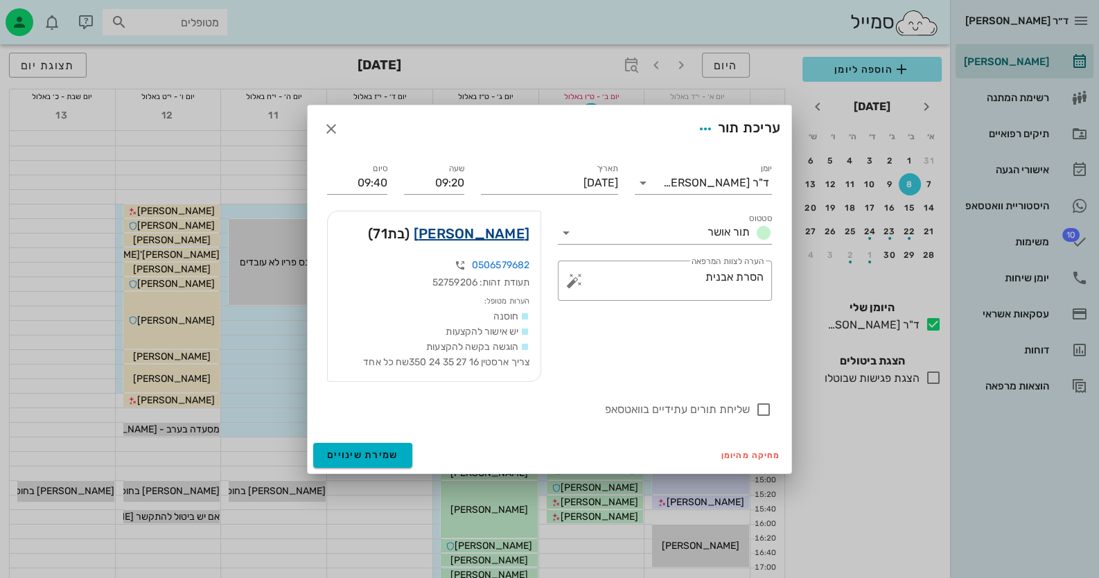
click at [521, 236] on link "[PERSON_NAME]" at bounding box center [472, 233] width 116 height 22
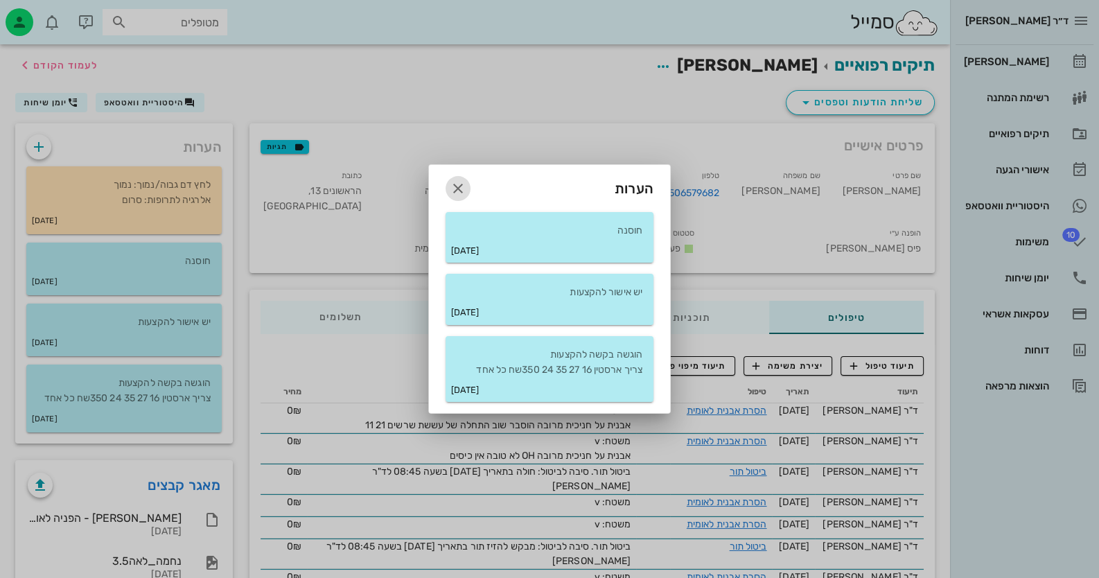
click at [463, 190] on icon "button" at bounding box center [458, 188] width 17 height 17
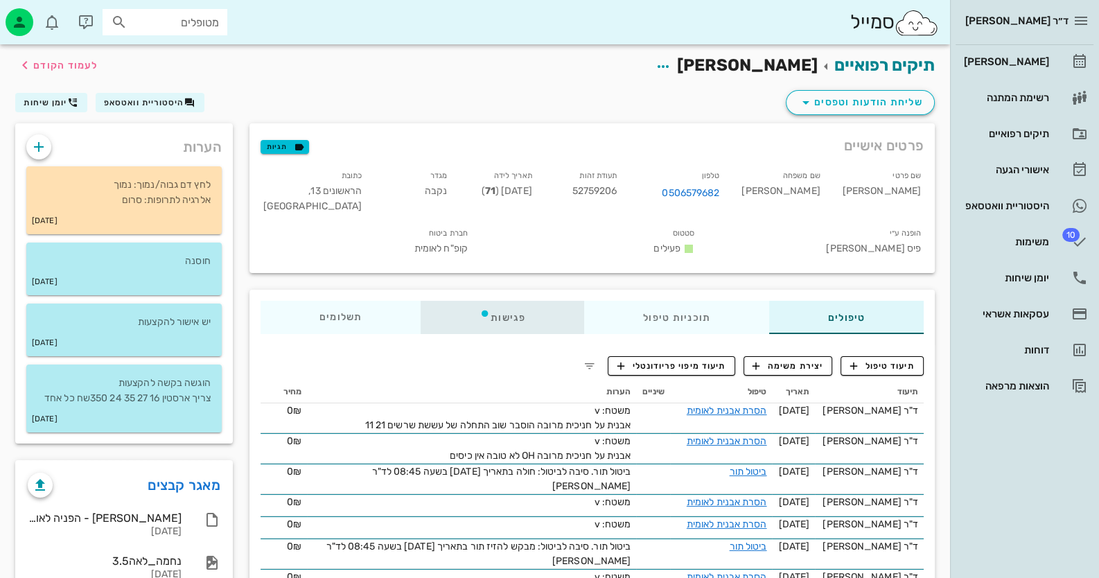
click at [495, 319] on div "פגישות" at bounding box center [503, 317] width 164 height 33
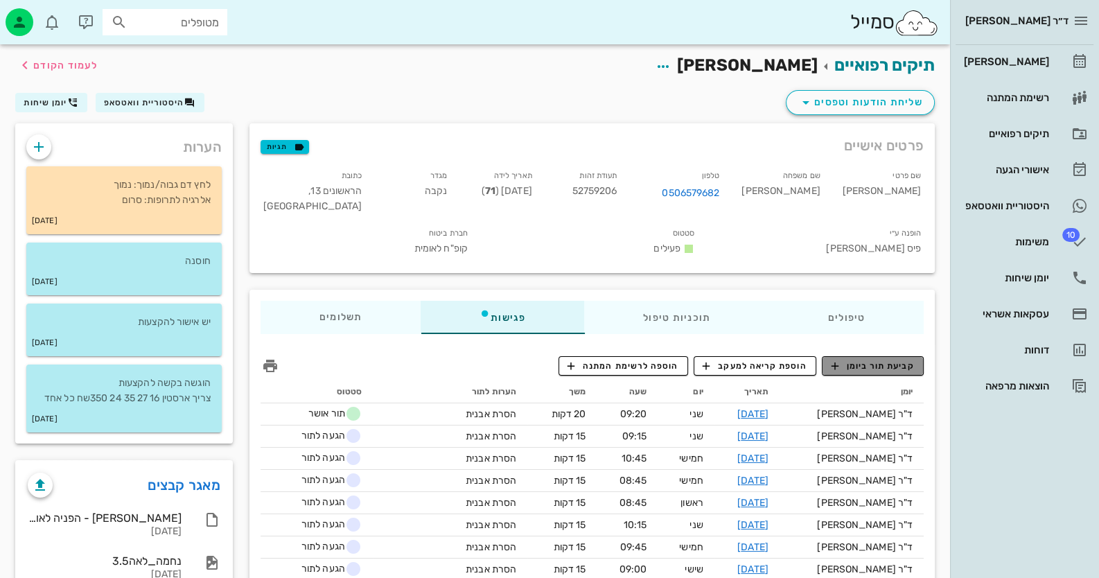
click at [877, 360] on span "קביעת תור ביומן" at bounding box center [872, 366] width 83 height 12
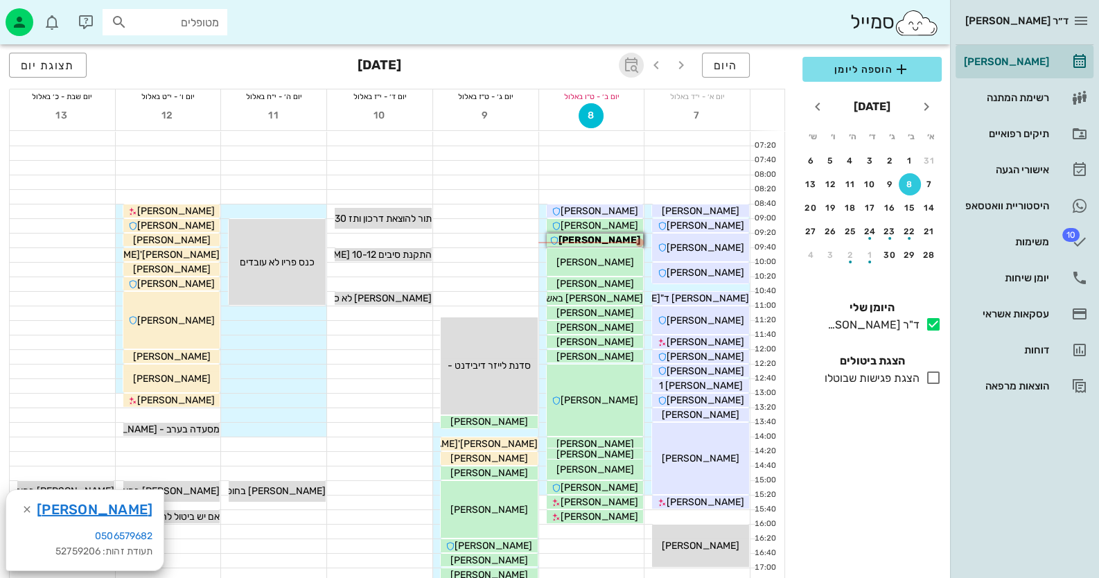
click at [643, 62] on span "button" at bounding box center [631, 65] width 25 height 17
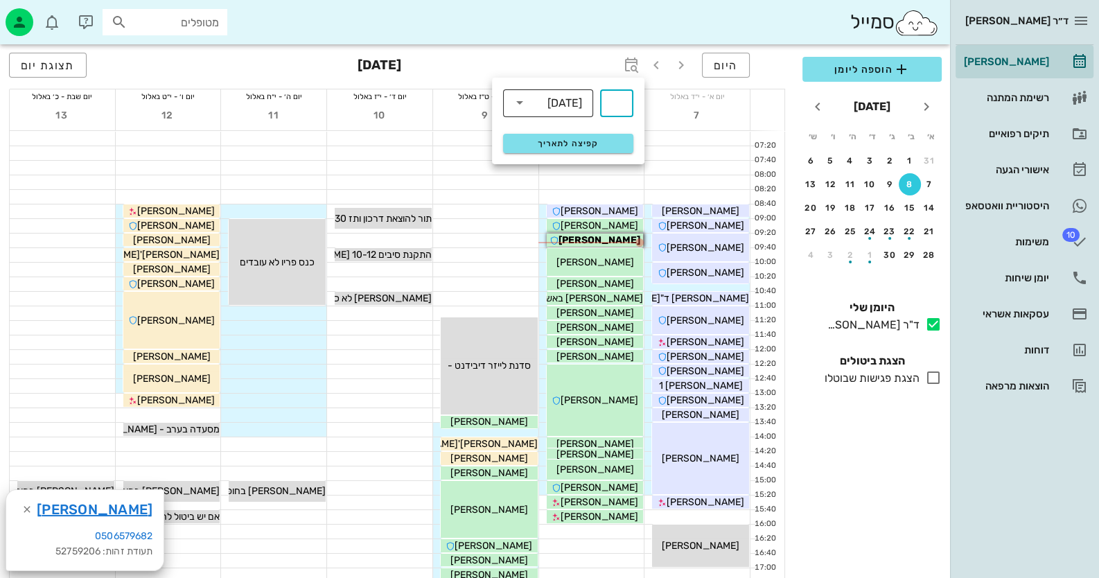
click at [551, 107] on div "[DATE]" at bounding box center [564, 103] width 35 height 12
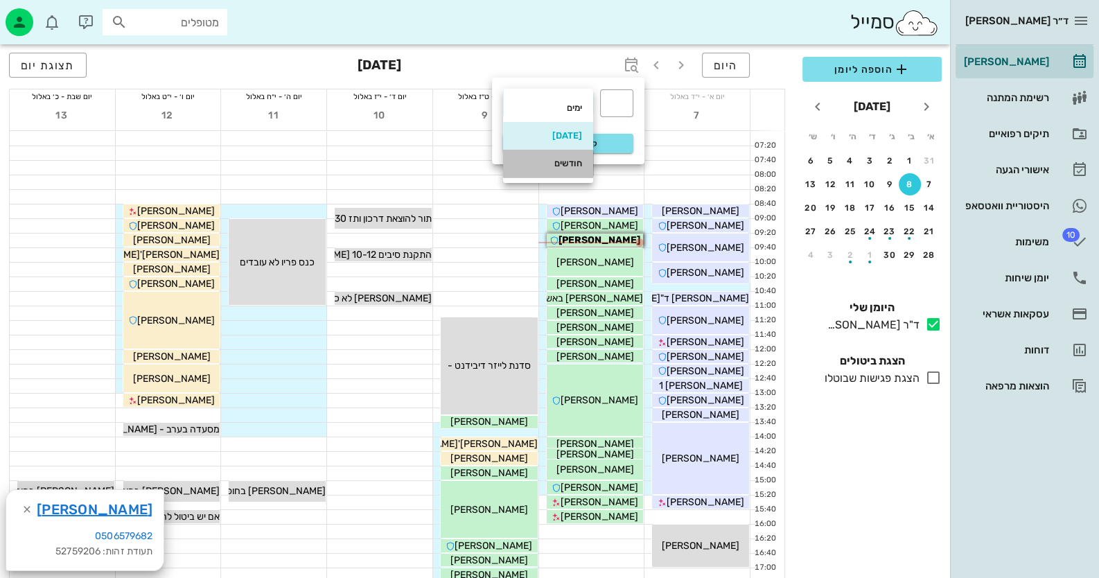
click at [572, 165] on div "חודשים" at bounding box center [548, 163] width 68 height 11
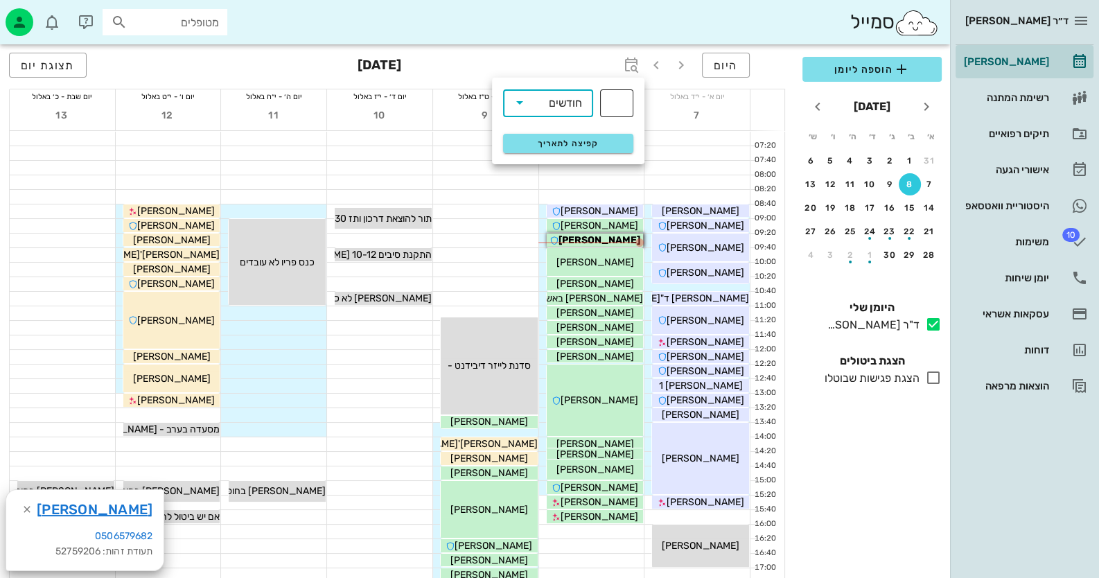
click at [630, 104] on div "​" at bounding box center [616, 103] width 33 height 28
type input "3"
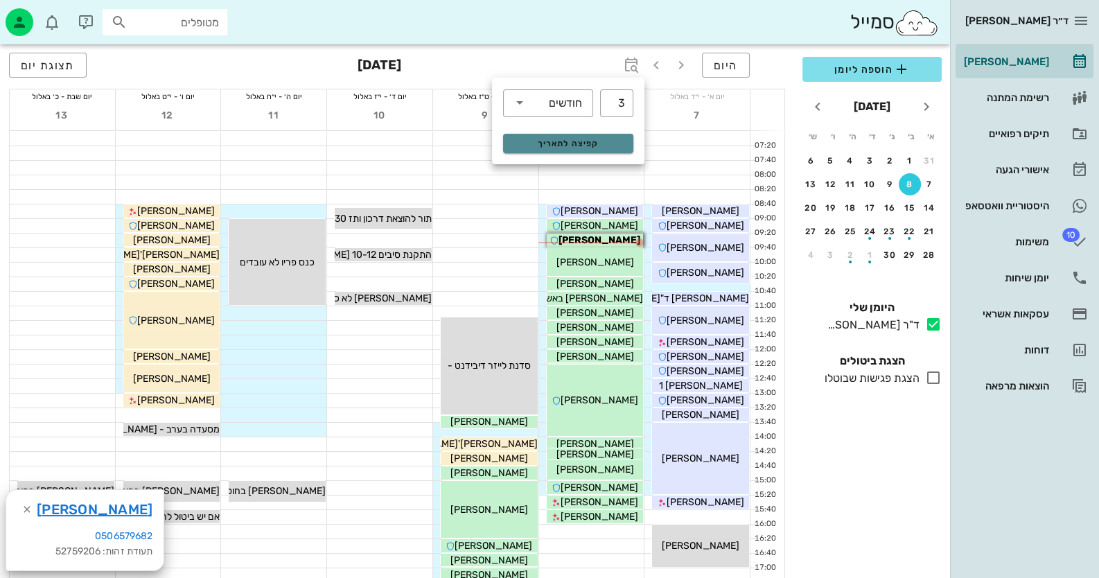
click at [617, 139] on span "קפיצה לתאריך" at bounding box center [567, 144] width 113 height 10
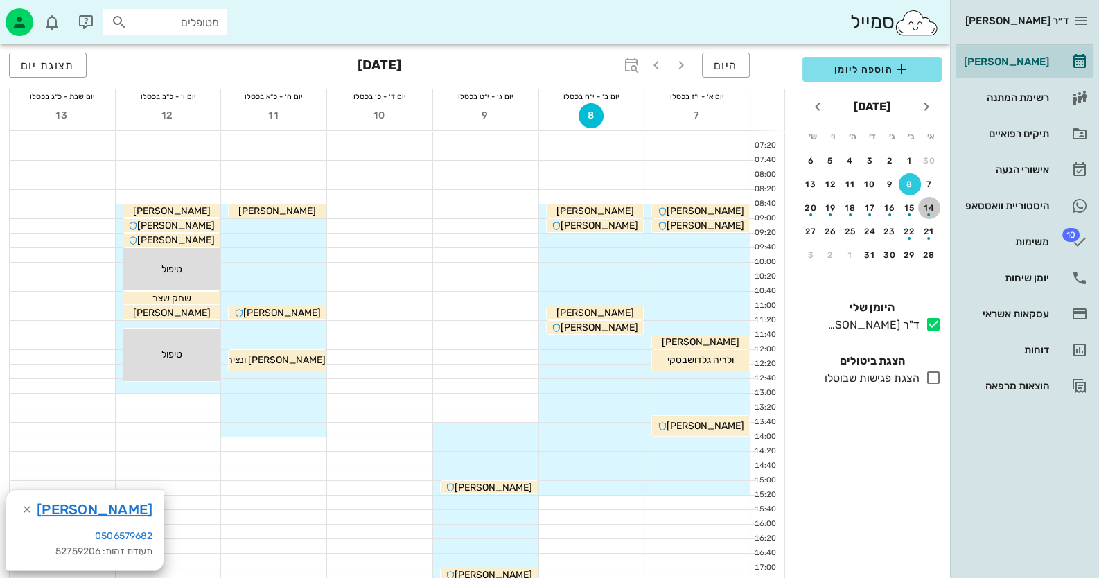
click at [926, 201] on button "14" at bounding box center [929, 208] width 22 height 22
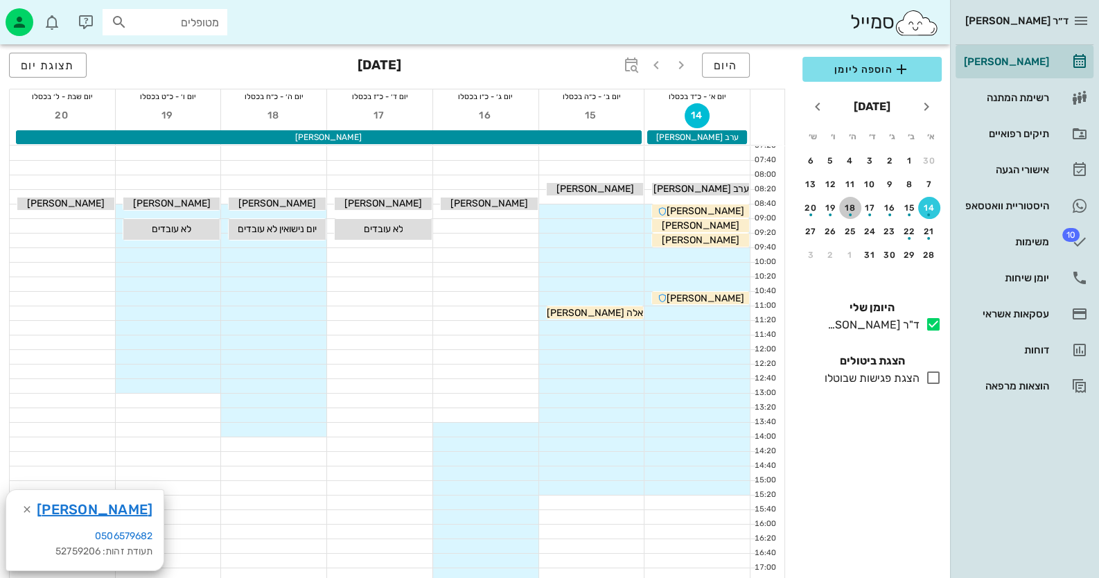
click at [854, 209] on div "button" at bounding box center [850, 211] width 22 height 8
click at [878, 204] on div "17" at bounding box center [870, 208] width 22 height 10
click at [632, 208] on div at bounding box center [591, 211] width 105 height 14
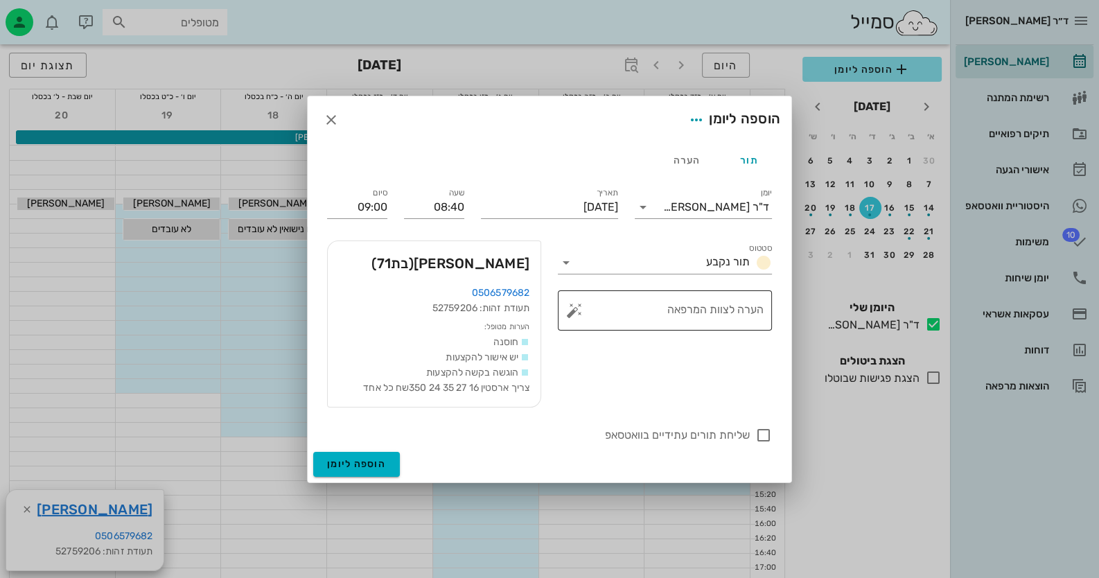
click at [570, 311] on button "button" at bounding box center [574, 310] width 17 height 17
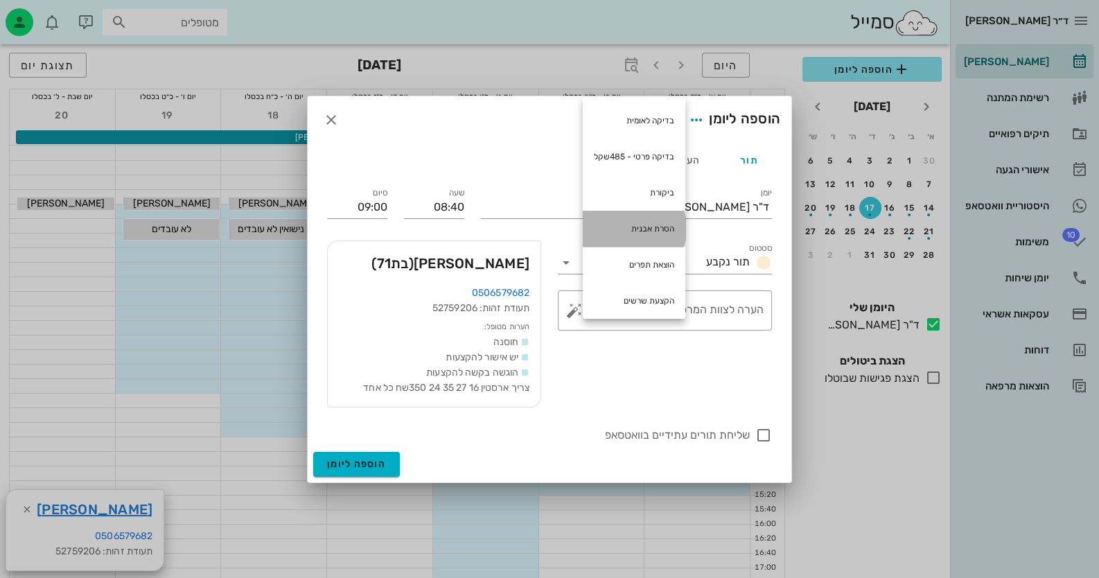
click at [638, 231] on div "הסרת אבנית" at bounding box center [634, 229] width 103 height 36
type textarea "הסרת אבנית"
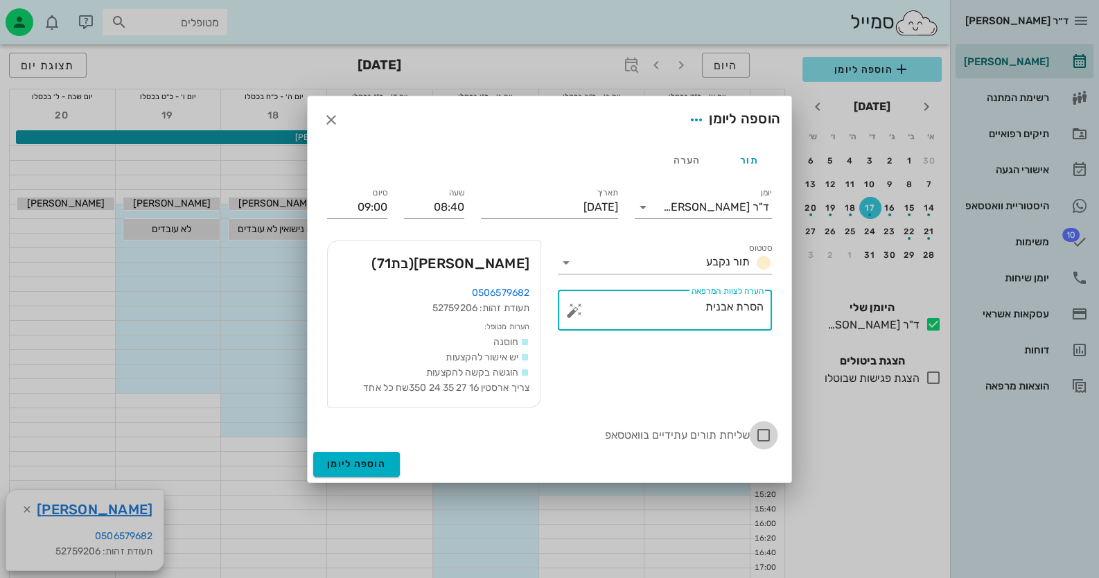
click at [762, 432] on div at bounding box center [764, 435] width 24 height 24
checkbox input "true"
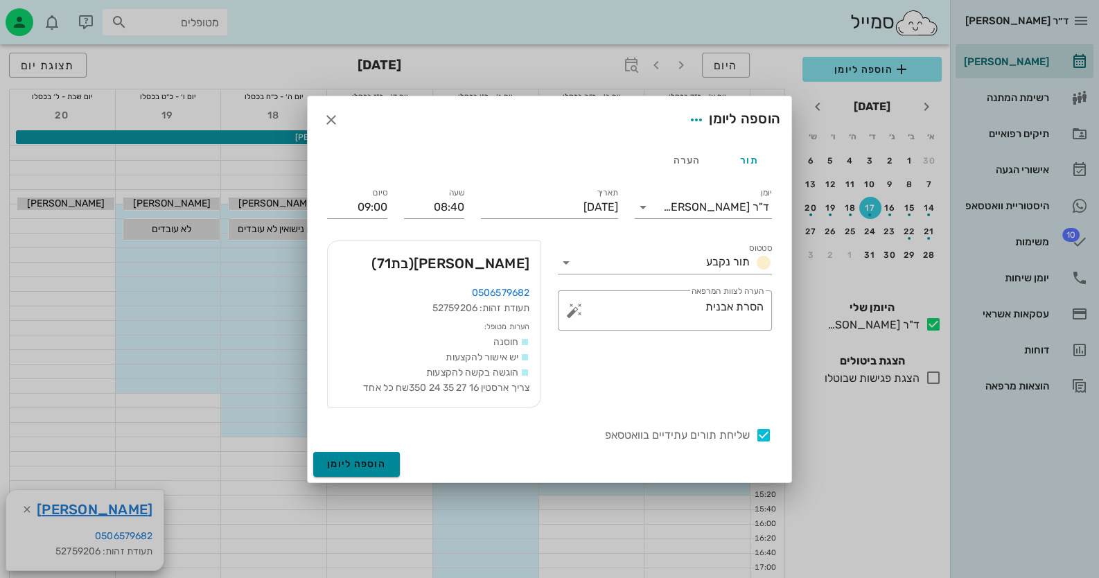
click at [373, 458] on span "הוספה ליומן" at bounding box center [356, 464] width 59 height 12
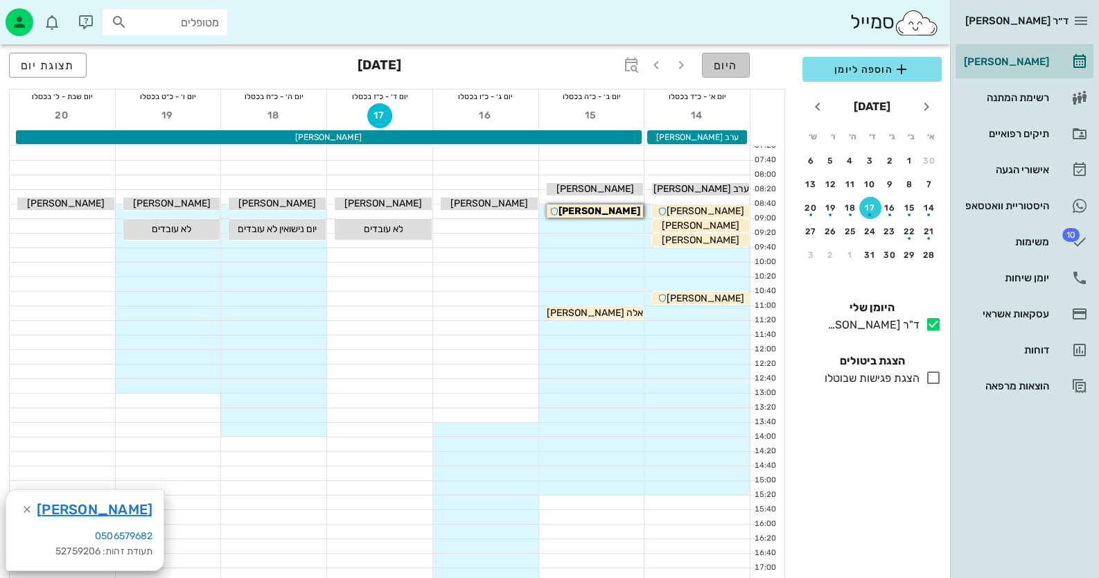
click at [729, 59] on span "היום" at bounding box center [726, 65] width 24 height 13
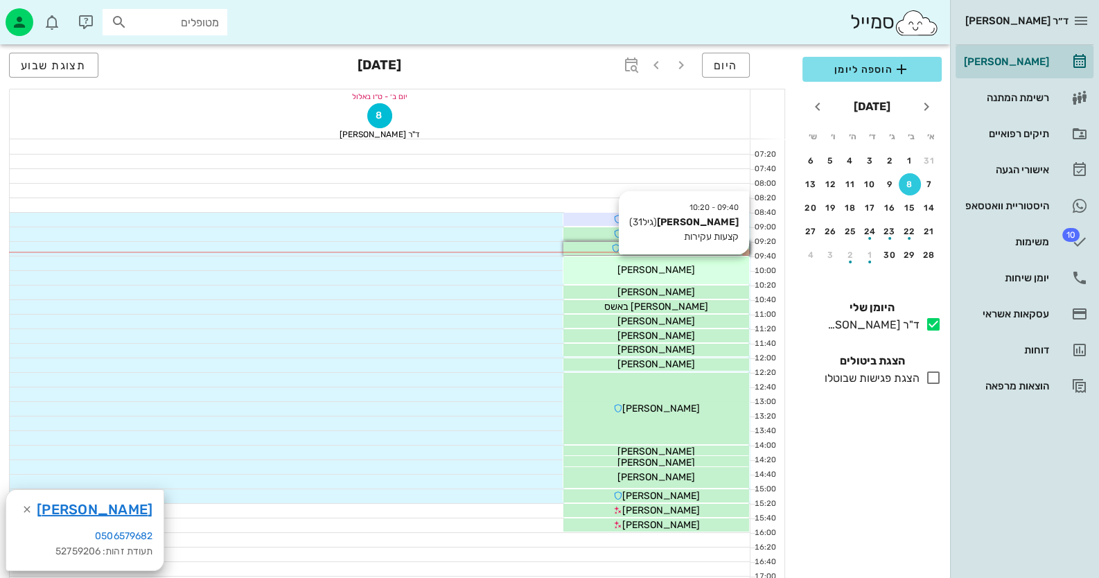
click at [665, 264] on span "[PERSON_NAME]" at bounding box center [656, 270] width 78 height 12
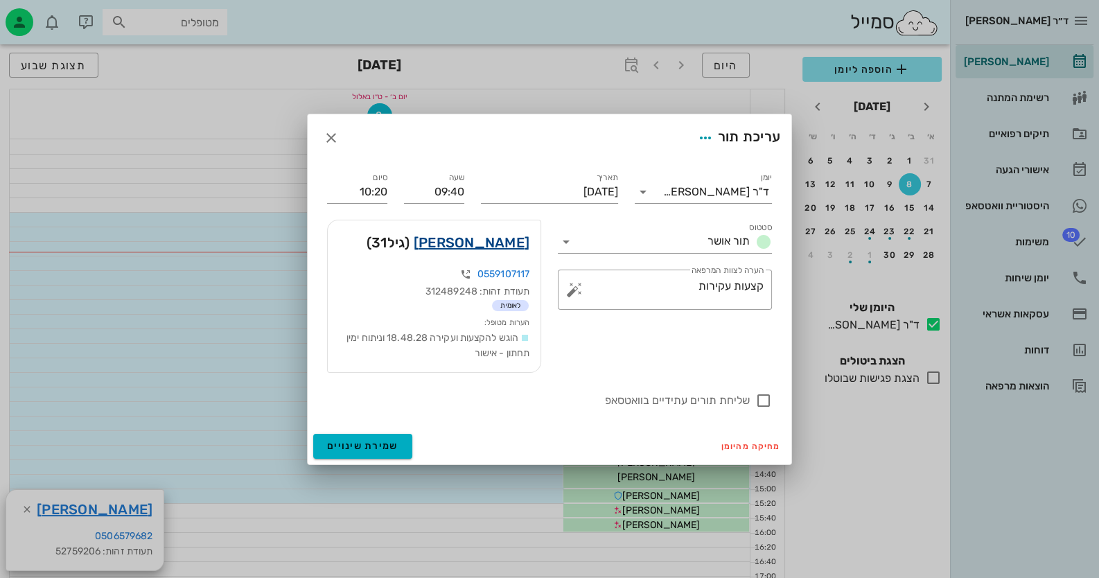
click at [513, 238] on link "[PERSON_NAME]" at bounding box center [472, 242] width 116 height 22
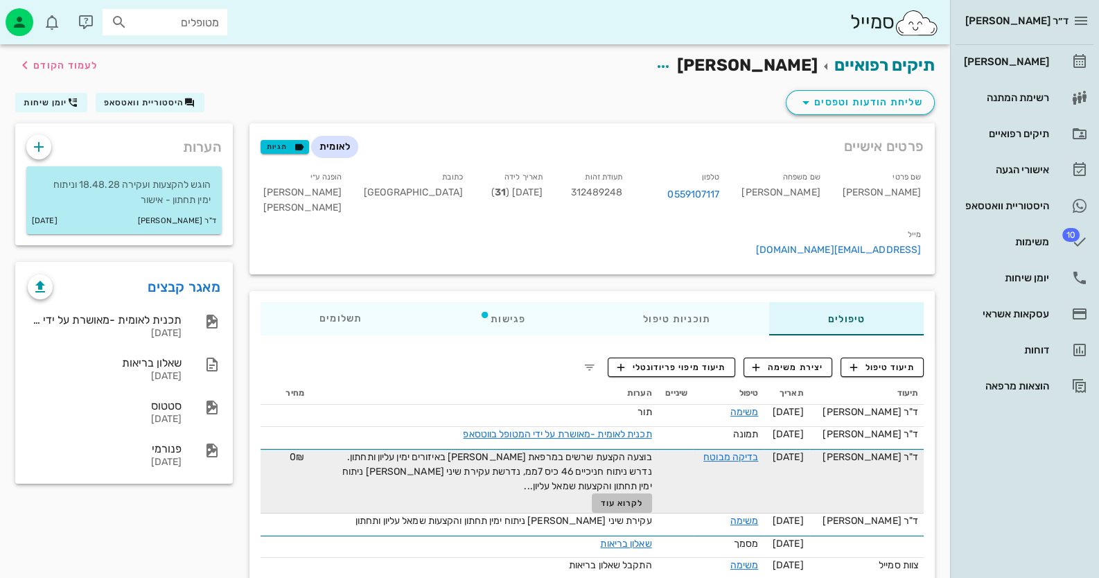
click at [632, 498] on span "לקרוא עוד" at bounding box center [621, 503] width 43 height 10
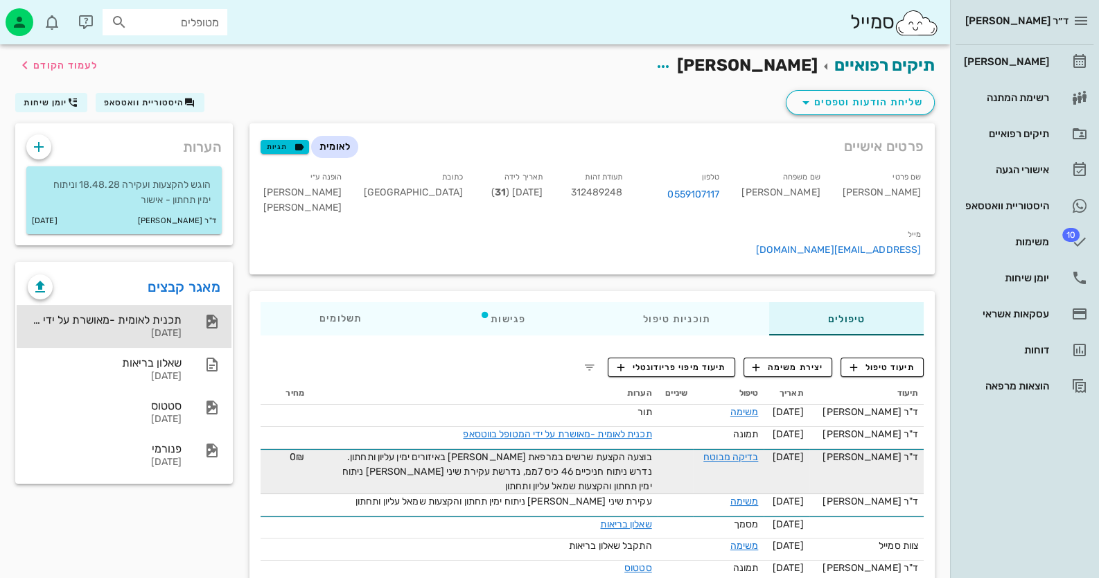
click at [121, 315] on div "תכנית לאומית -מאושרת על ידי המטופל בווטסאפ" at bounding box center [105, 319] width 154 height 13
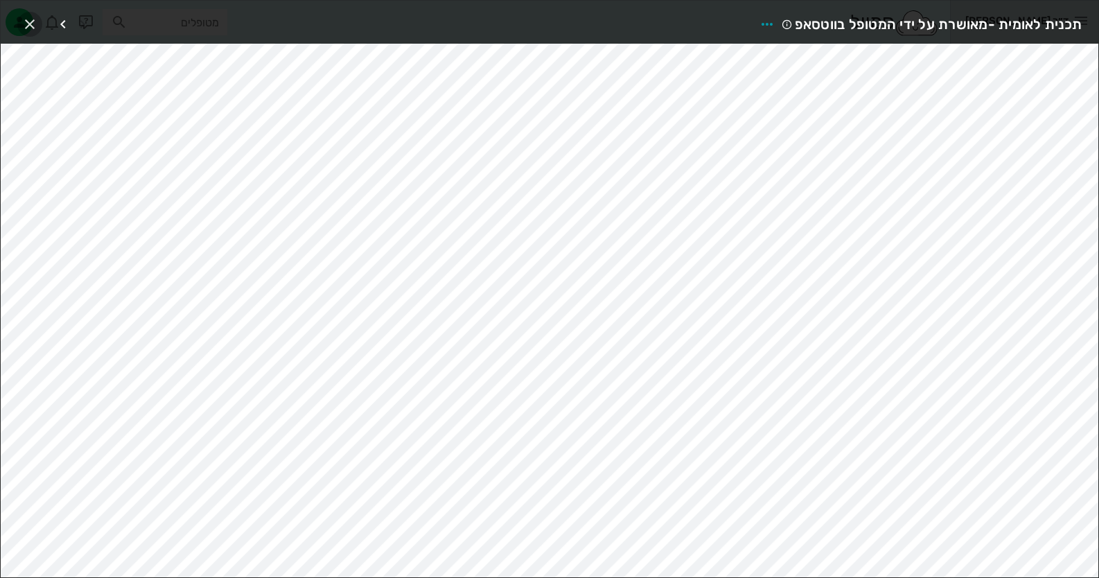
click at [33, 27] on icon "button" at bounding box center [29, 24] width 17 height 17
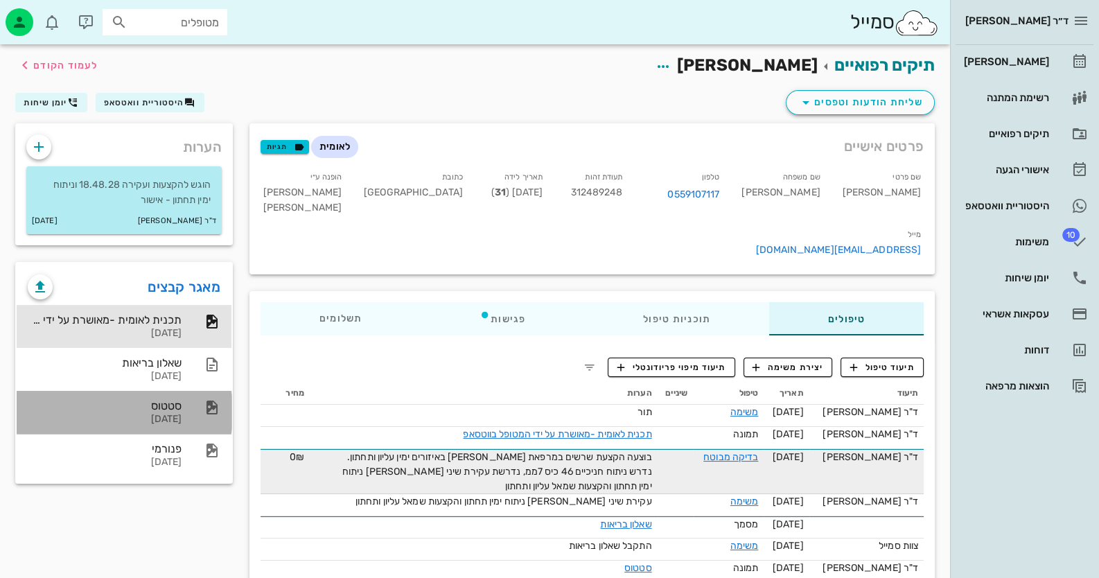
click at [184, 420] on div "סטטוס [DATE]" at bounding box center [124, 412] width 215 height 43
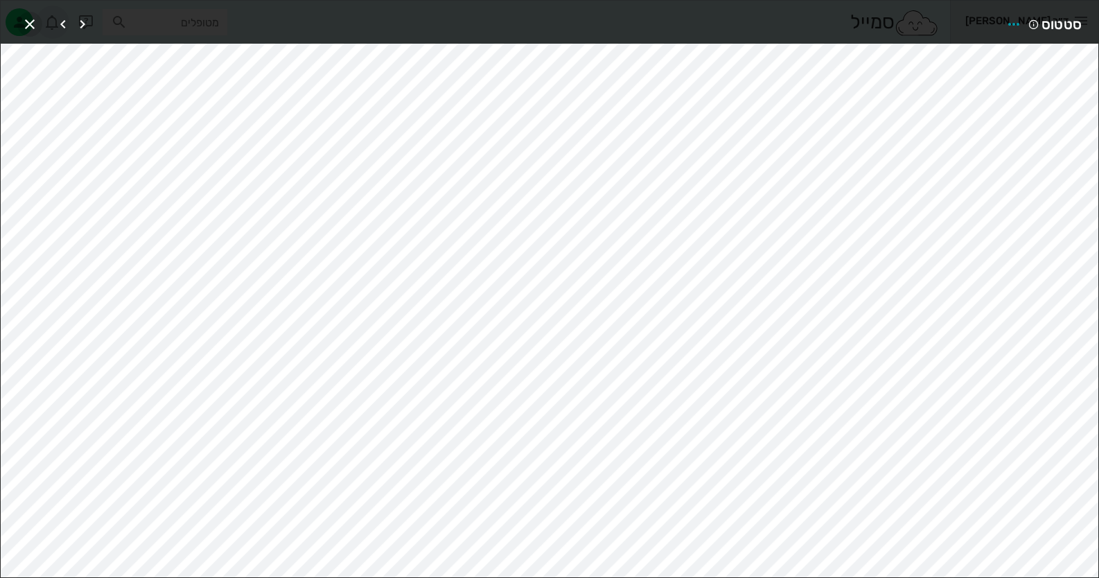
click at [38, 22] on span "button" at bounding box center [29, 24] width 25 height 17
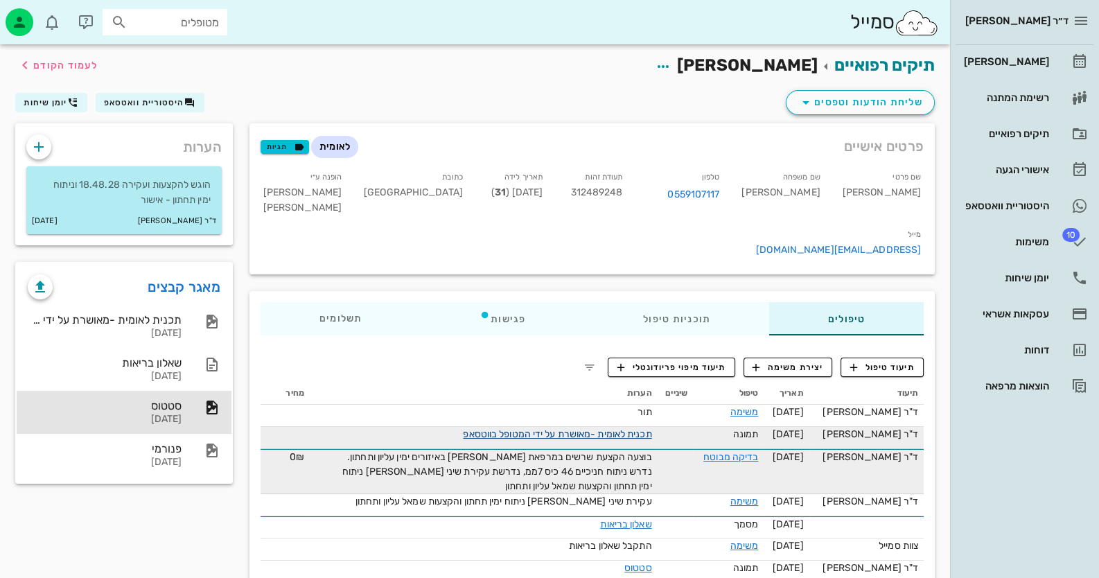
click at [626, 428] on link "תכנית לאומית -מאושרת על ידי המטופל בווטסאפ" at bounding box center [557, 434] width 188 height 12
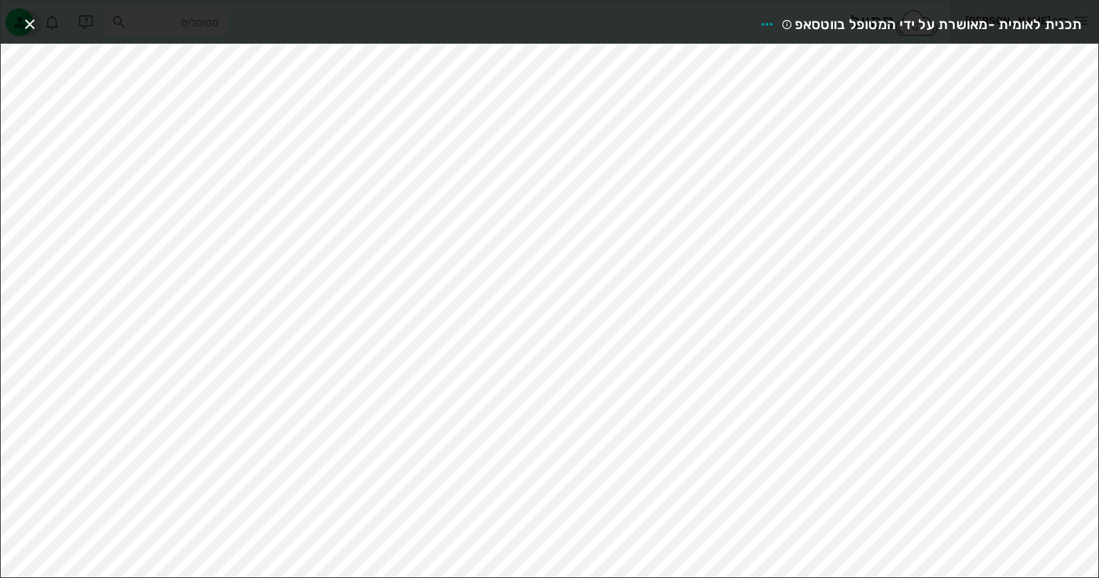
click at [24, 27] on icon "button" at bounding box center [29, 24] width 17 height 17
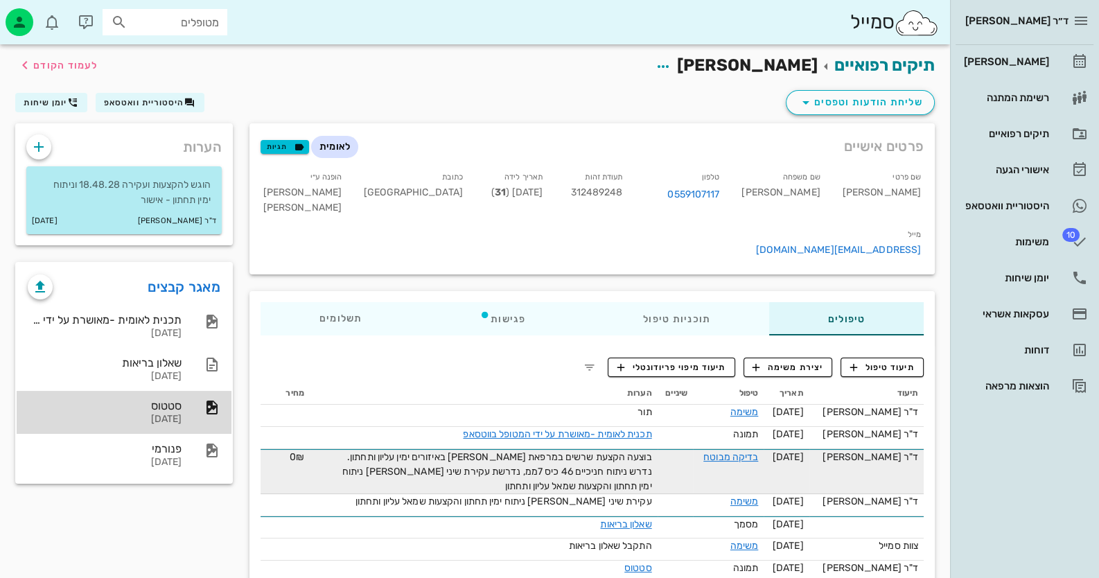
click at [195, 414] on div at bounding box center [205, 407] width 30 height 17
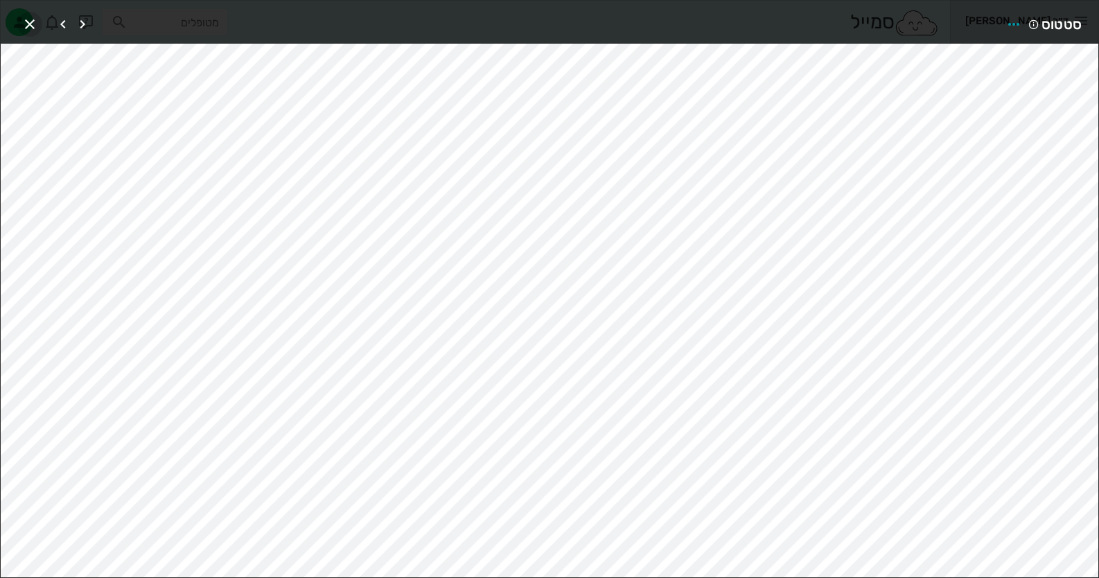
click at [33, 21] on icon "button" at bounding box center [29, 24] width 17 height 17
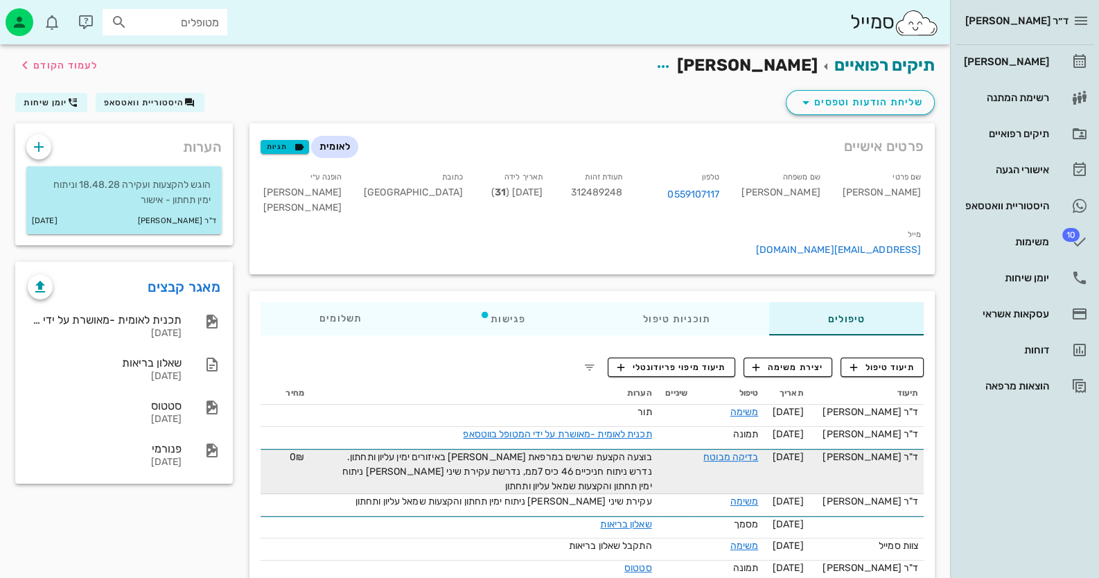
click at [567, 450] on div "בוצעה הקצעת שרשים במרפאת [PERSON_NAME] באיזורים ימין עליון ותחתון. נדרש ניתוח ח…" at bounding box center [496, 472] width 312 height 44
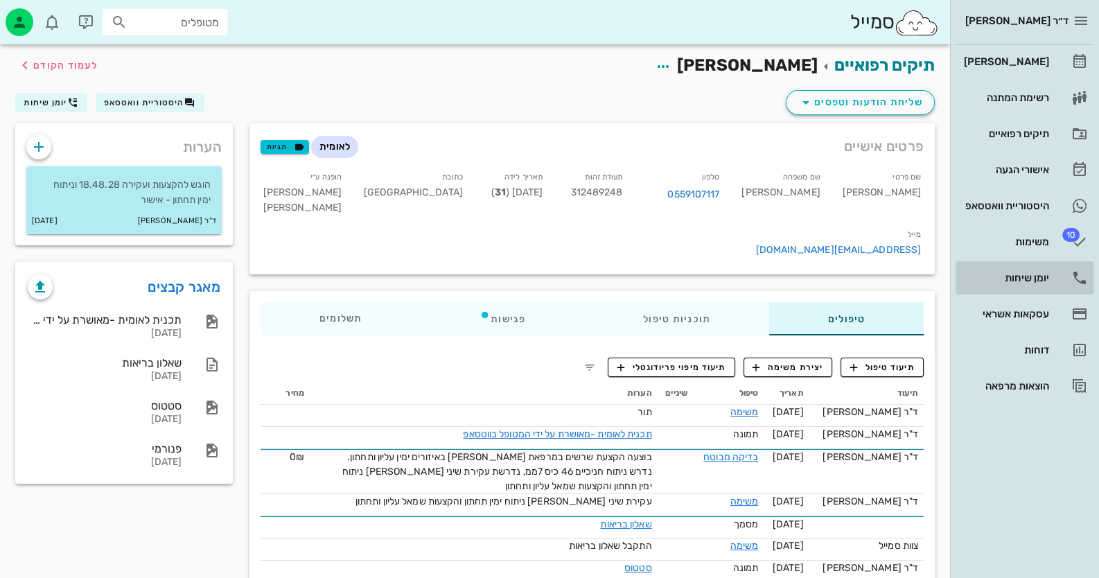
click at [1039, 291] on link "יומן שיחות" at bounding box center [1025, 277] width 138 height 33
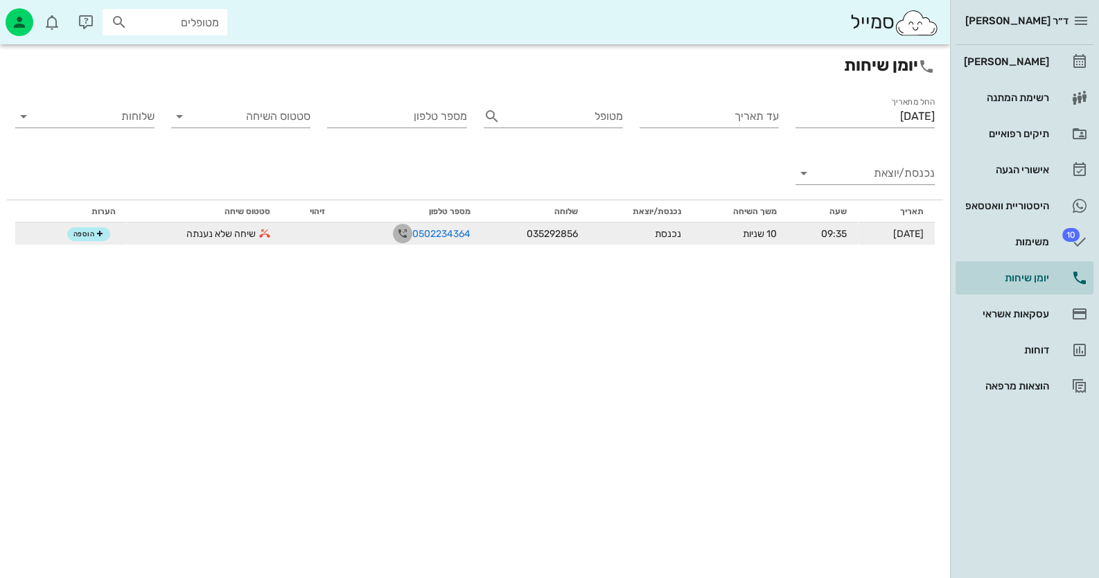
click at [394, 234] on icon "button" at bounding box center [402, 233] width 17 height 17
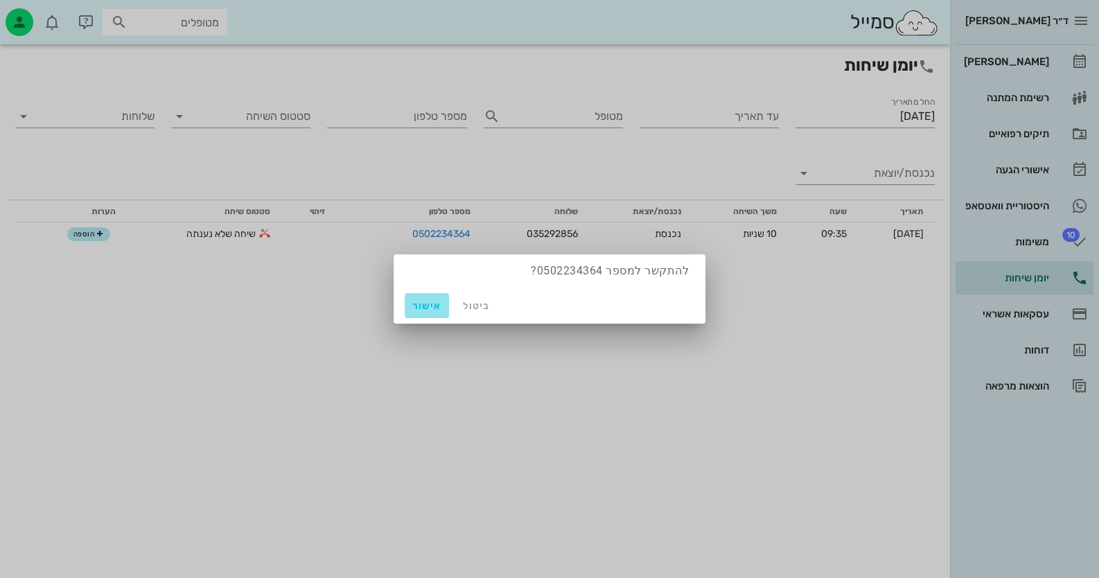
click at [430, 310] on span "אישור" at bounding box center [426, 306] width 33 height 12
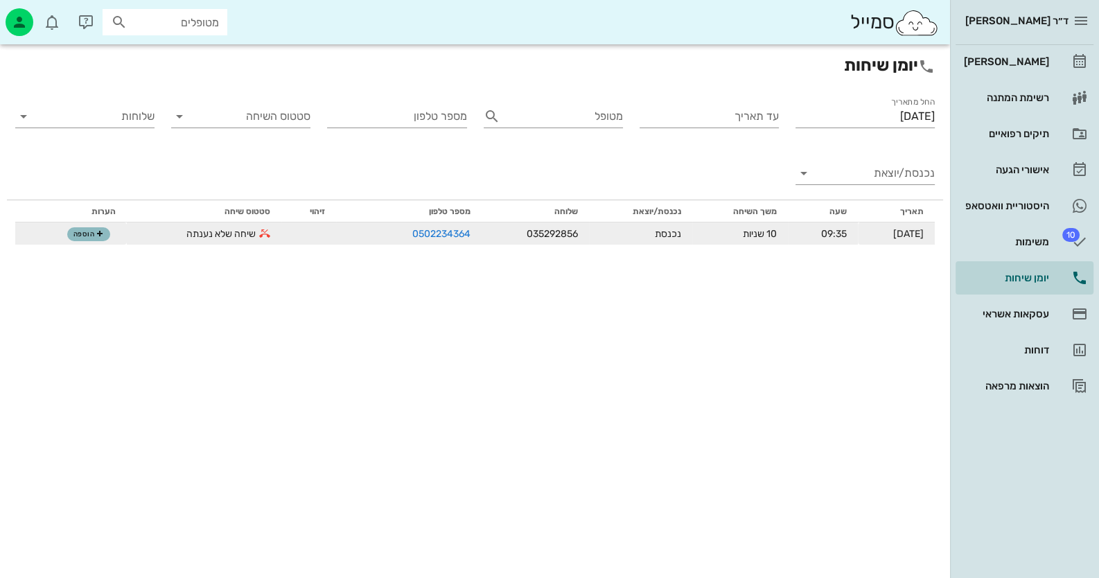
click at [91, 239] on button "הוספה" at bounding box center [88, 234] width 43 height 14
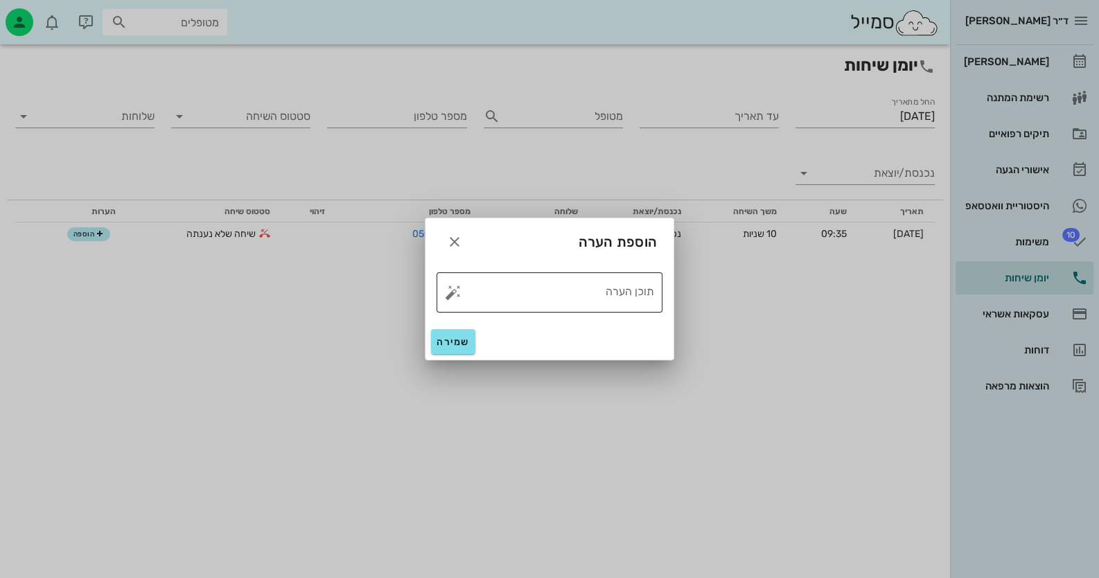
click at [450, 295] on button "button" at bounding box center [453, 292] width 17 height 17
click at [513, 279] on div "טופל" at bounding box center [512, 277] width 103 height 36
type textarea "טופל"
click at [455, 346] on span "שמירה" at bounding box center [453, 342] width 33 height 12
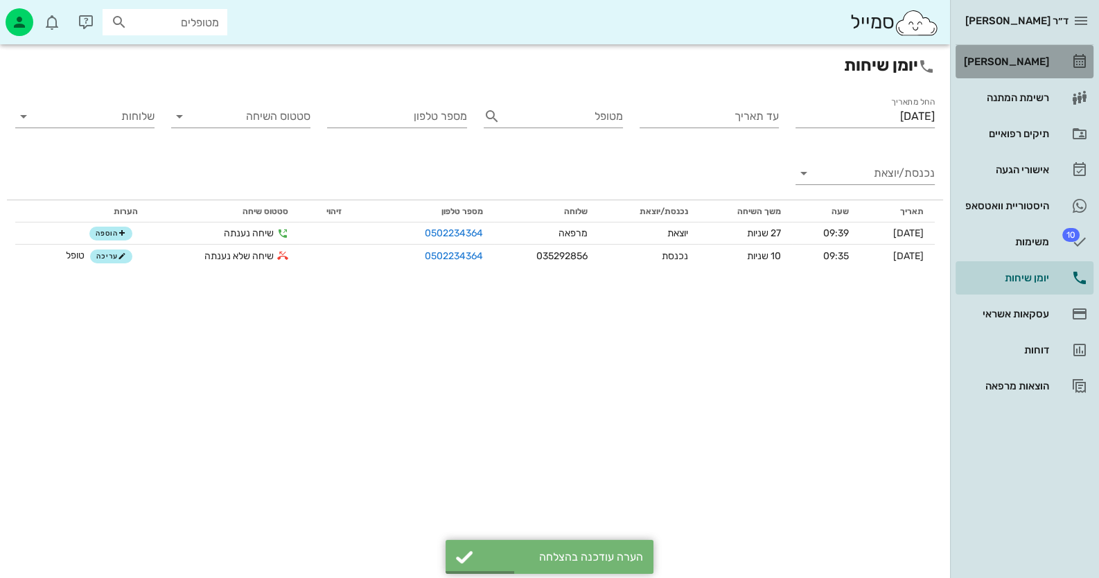
click at [1055, 61] on link "[PERSON_NAME]" at bounding box center [1025, 61] width 138 height 33
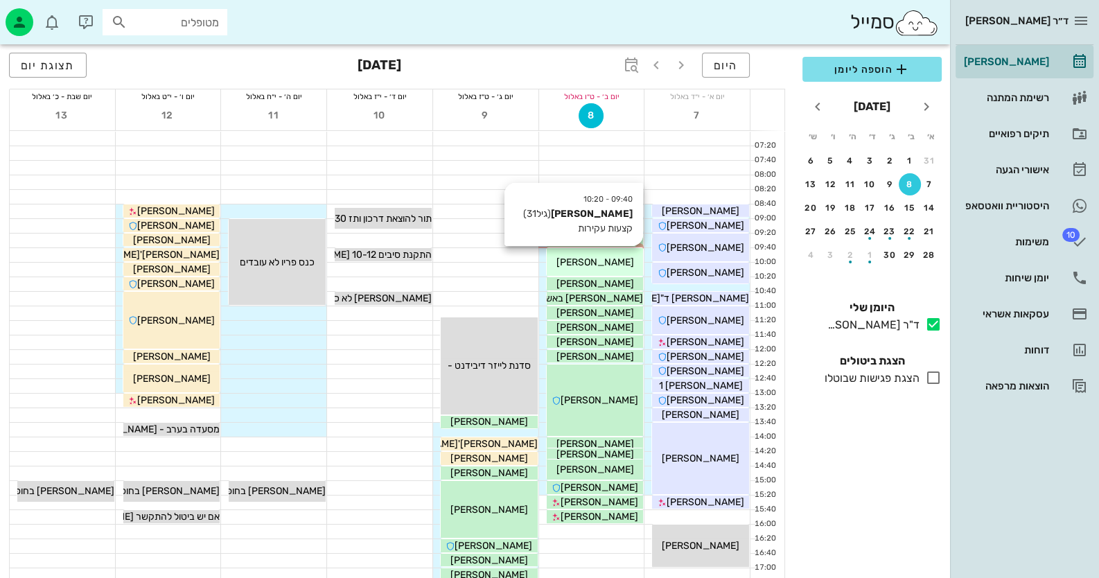
click at [593, 256] on span "[PERSON_NAME]" at bounding box center [595, 262] width 78 height 12
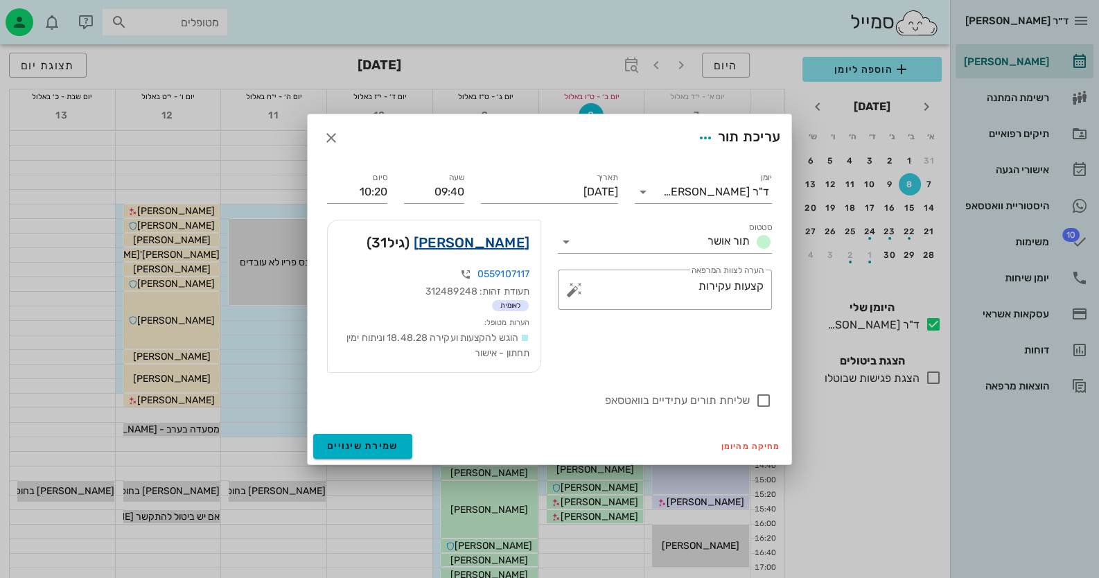
click at [504, 249] on link "[PERSON_NAME]" at bounding box center [472, 242] width 116 height 22
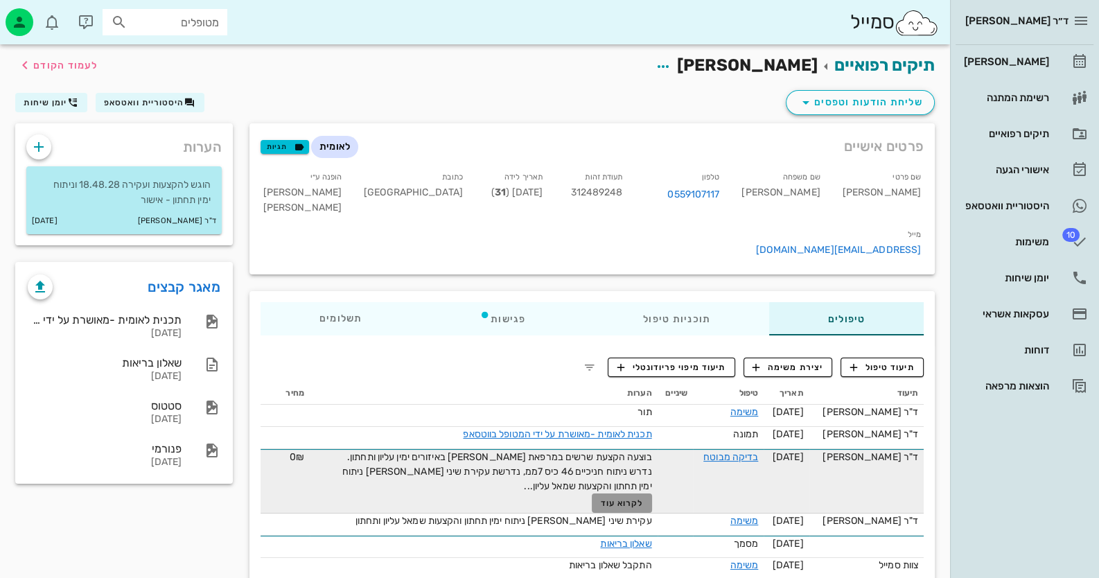
click at [622, 498] on span "לקרוא עוד" at bounding box center [621, 503] width 43 height 10
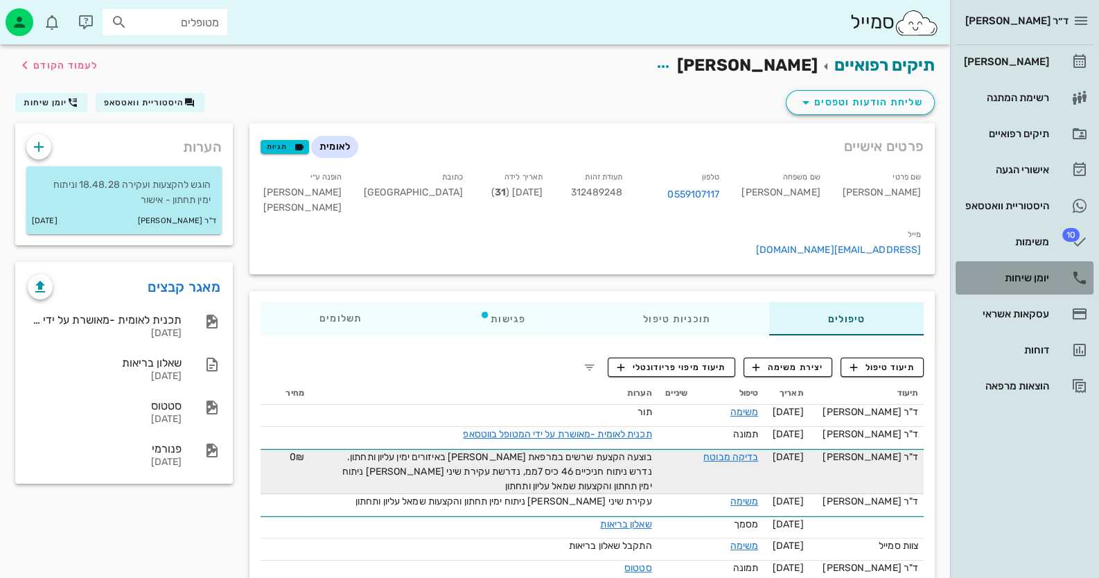
click at [1008, 270] on div "יומן שיחות" at bounding box center [1005, 278] width 88 height 22
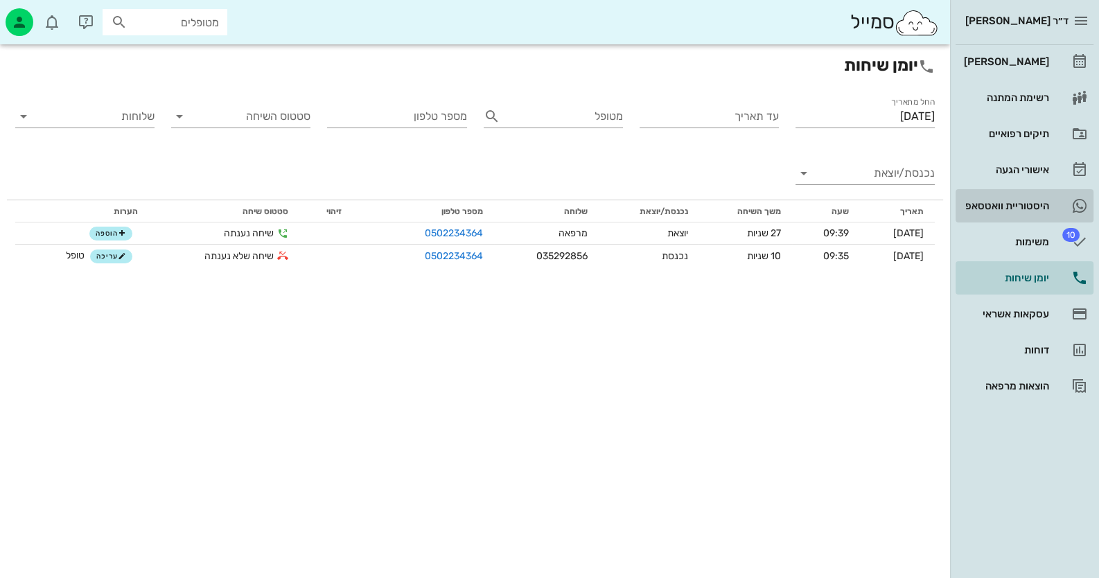
click at [1046, 198] on div "היסטוריית וואטסאפ" at bounding box center [1005, 206] width 88 height 22
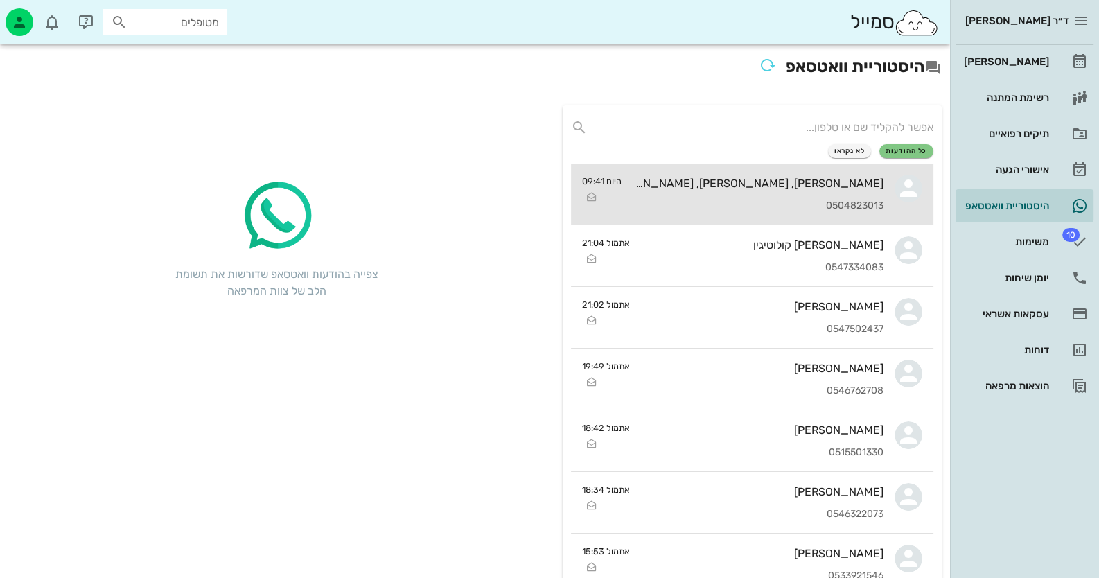
click at [772, 190] on div "[PERSON_NAME], [PERSON_NAME], [PERSON_NAME] 0504823013" at bounding box center [758, 194] width 251 height 61
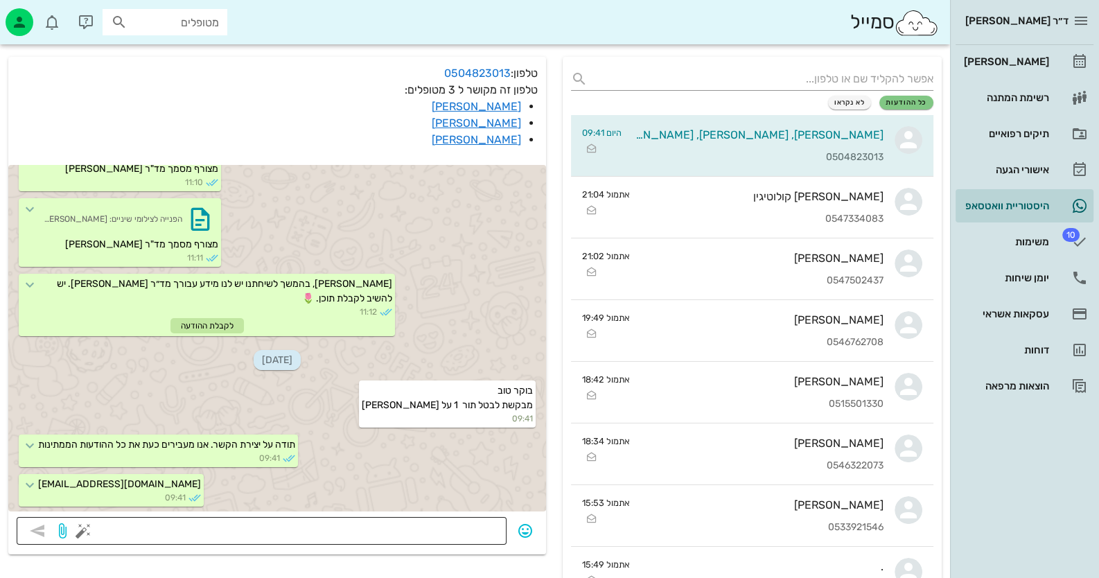
scroll to position [69, 0]
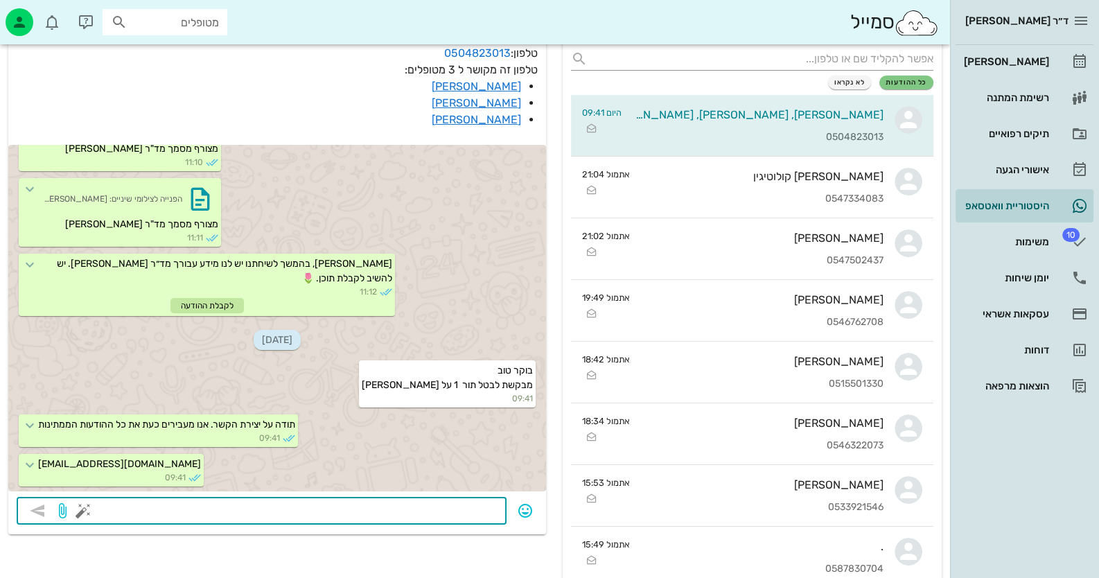
click at [392, 515] on textarea at bounding box center [292, 512] width 412 height 22
type textarea "רק אותך לבטל או הכל?"
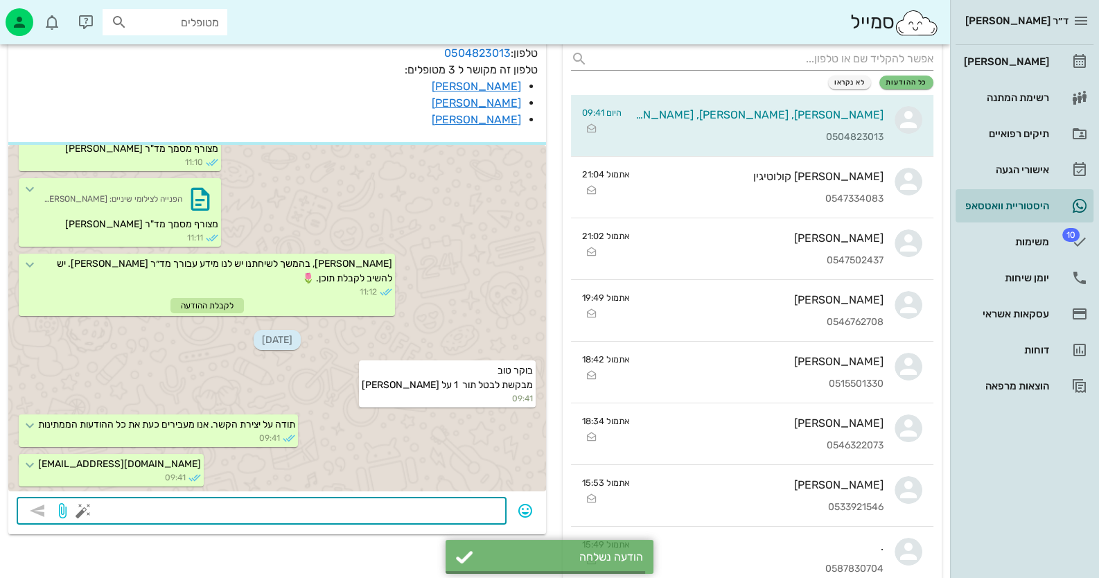
scroll to position [610, 0]
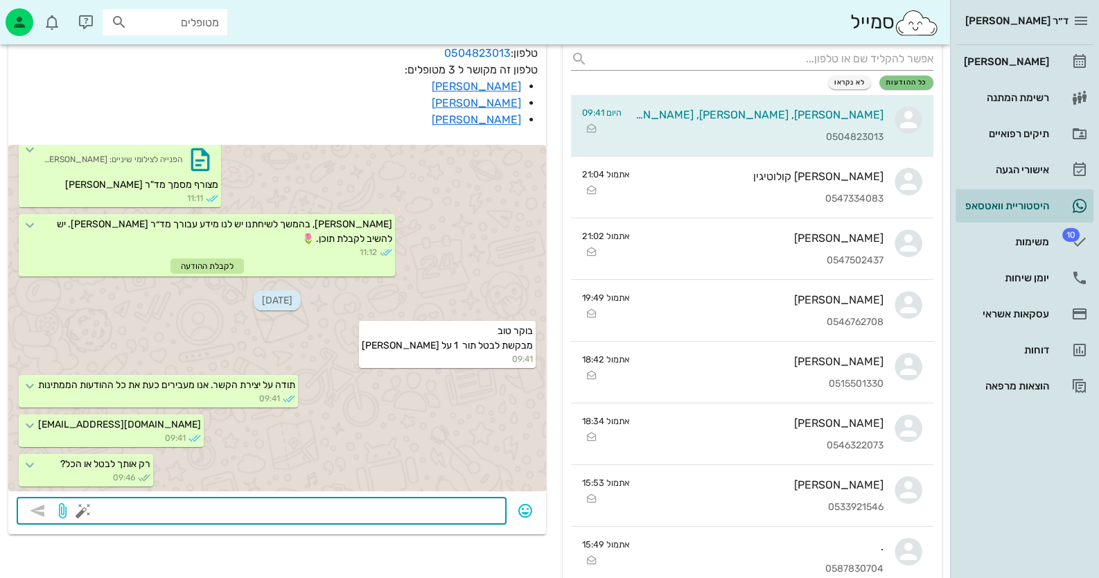
click at [155, 10] on div "מטופלים" at bounding box center [165, 22] width 125 height 26
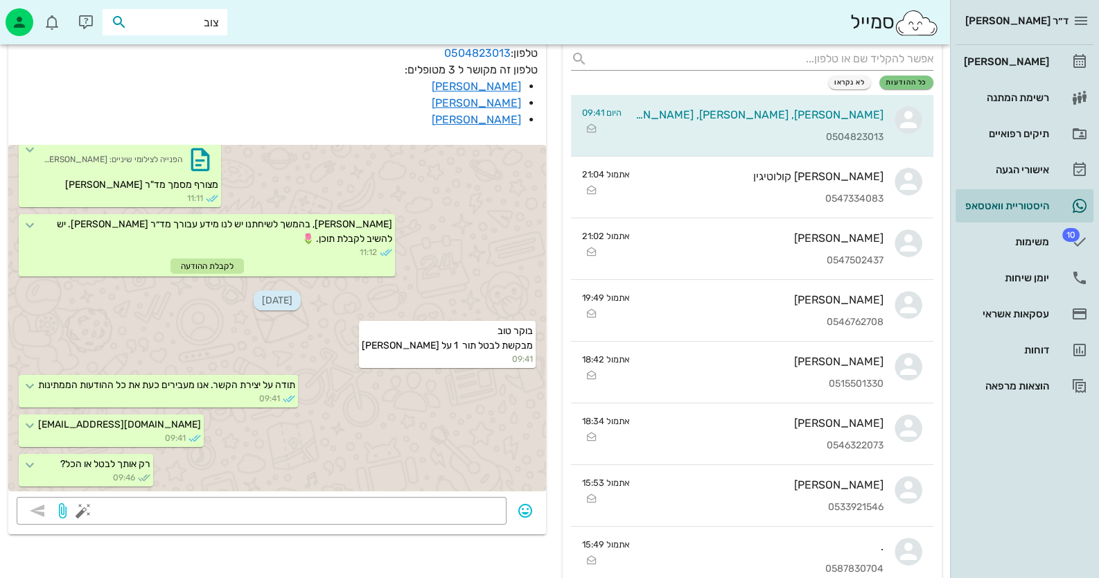
type input "צובר"
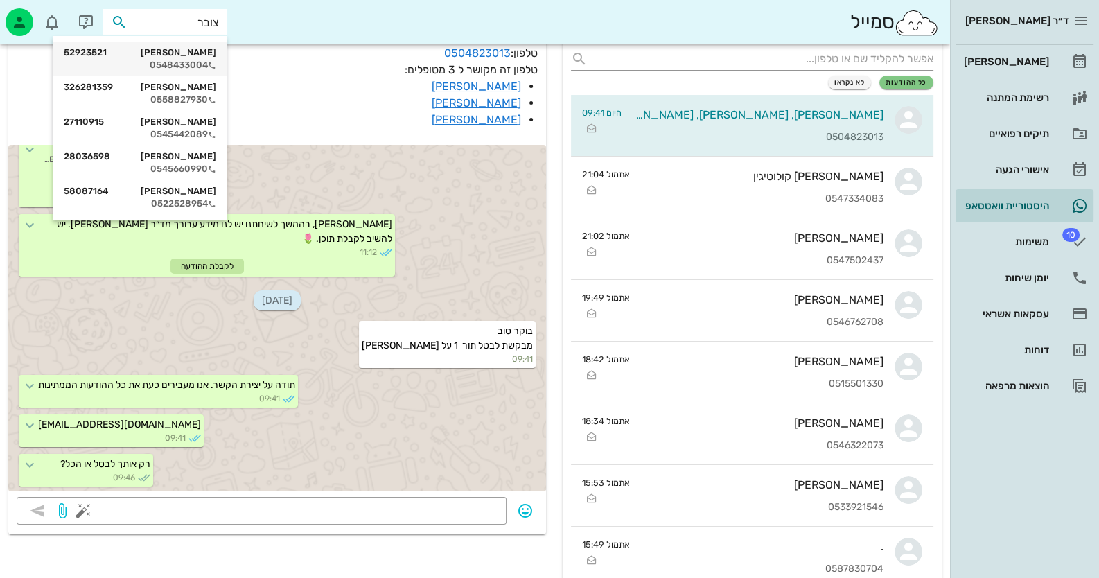
click at [159, 55] on div "[PERSON_NAME] 52923521" at bounding box center [140, 52] width 152 height 11
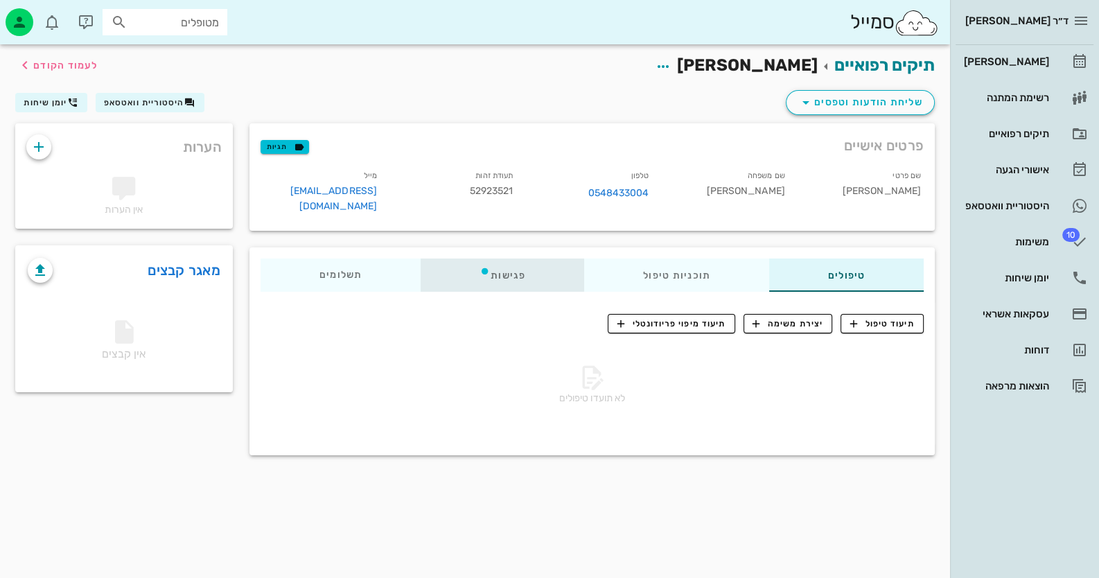
click at [502, 258] on div "פגישות" at bounding box center [503, 274] width 164 height 33
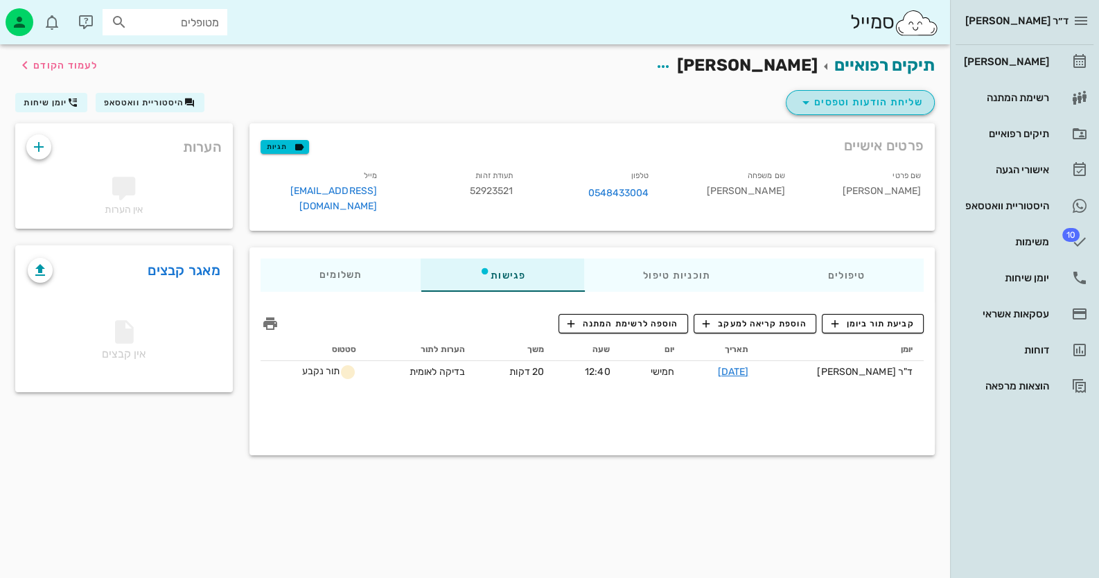
click at [877, 103] on span "שליחת הודעות וטפסים" at bounding box center [860, 102] width 125 height 17
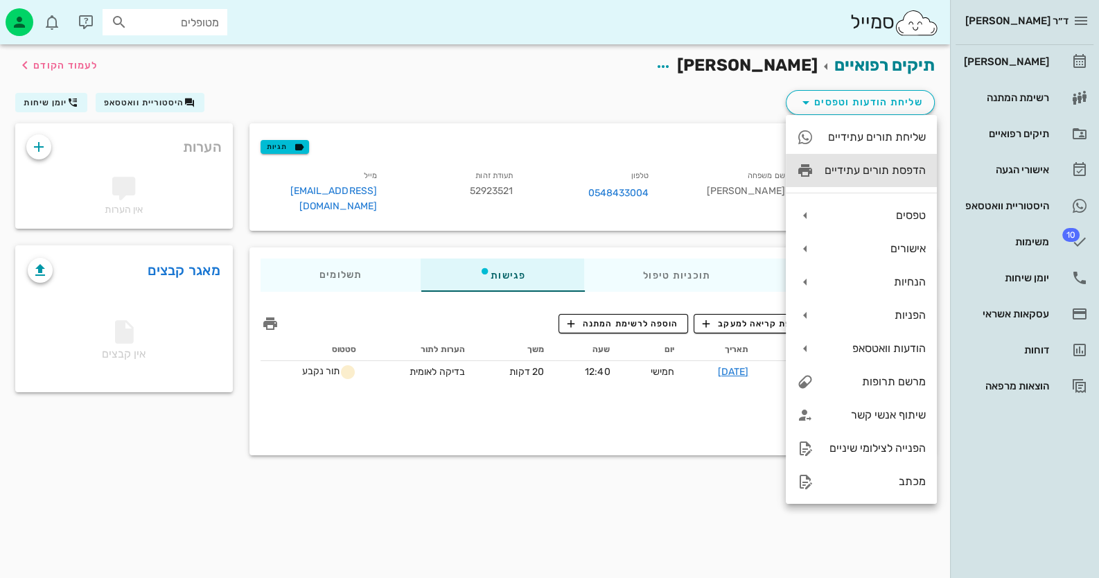
click at [892, 166] on div "הדפסת תורים עתידיים" at bounding box center [875, 170] width 101 height 13
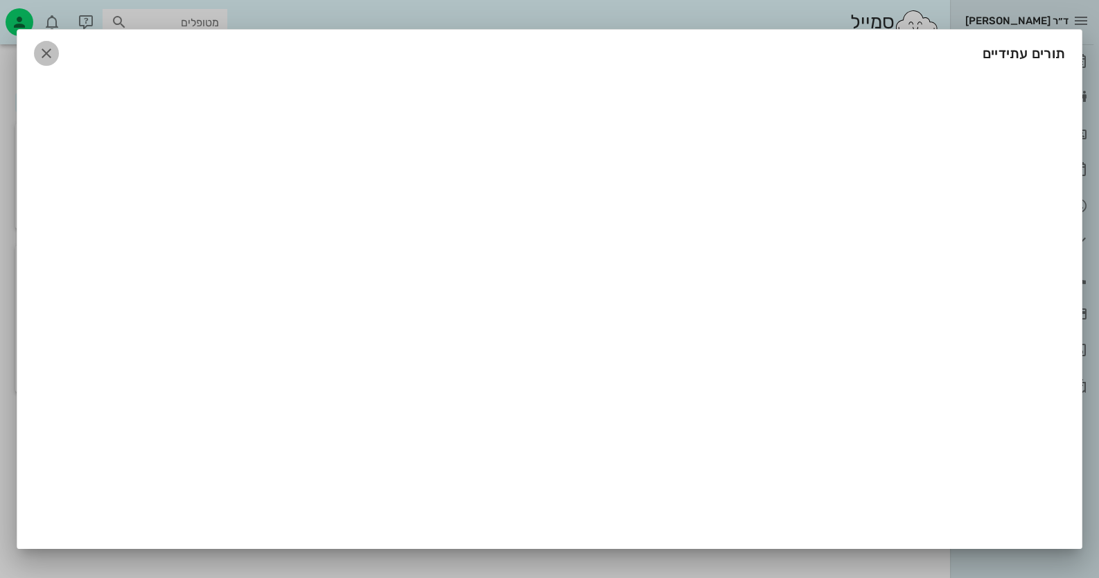
click at [52, 45] on icon "button" at bounding box center [46, 53] width 17 height 17
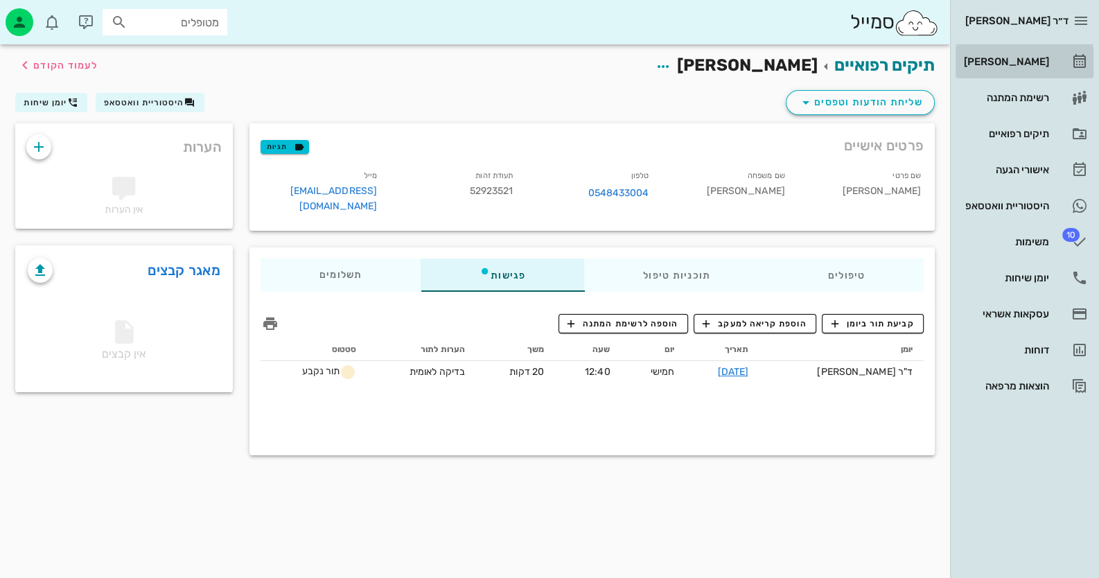
click at [1048, 51] on div "[PERSON_NAME]" at bounding box center [1005, 62] width 88 height 22
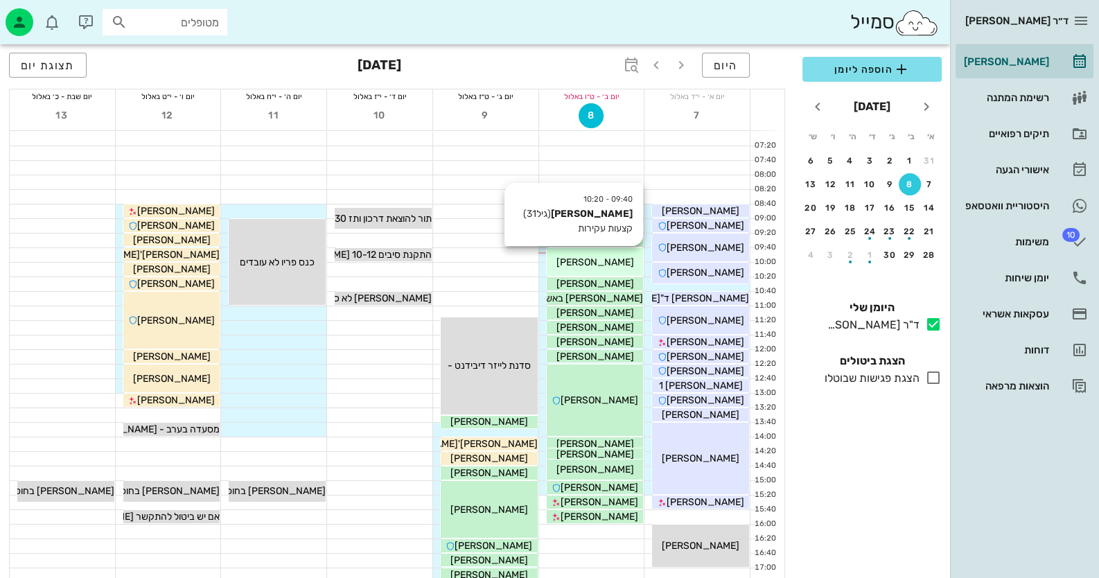
click at [625, 263] on div "[PERSON_NAME]" at bounding box center [595, 262] width 97 height 15
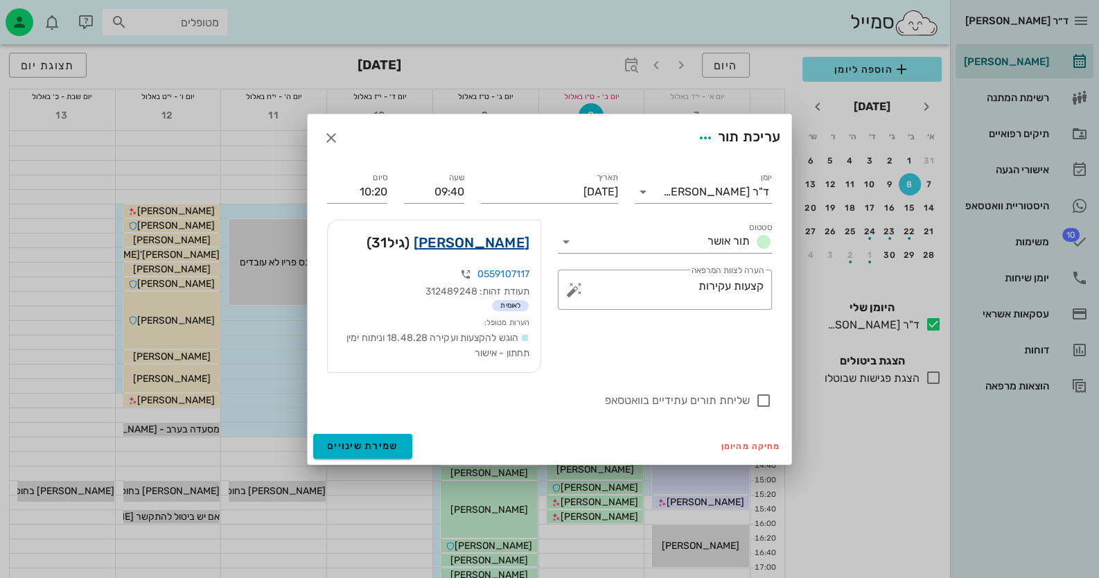
click at [488, 232] on link "[PERSON_NAME]" at bounding box center [472, 242] width 116 height 22
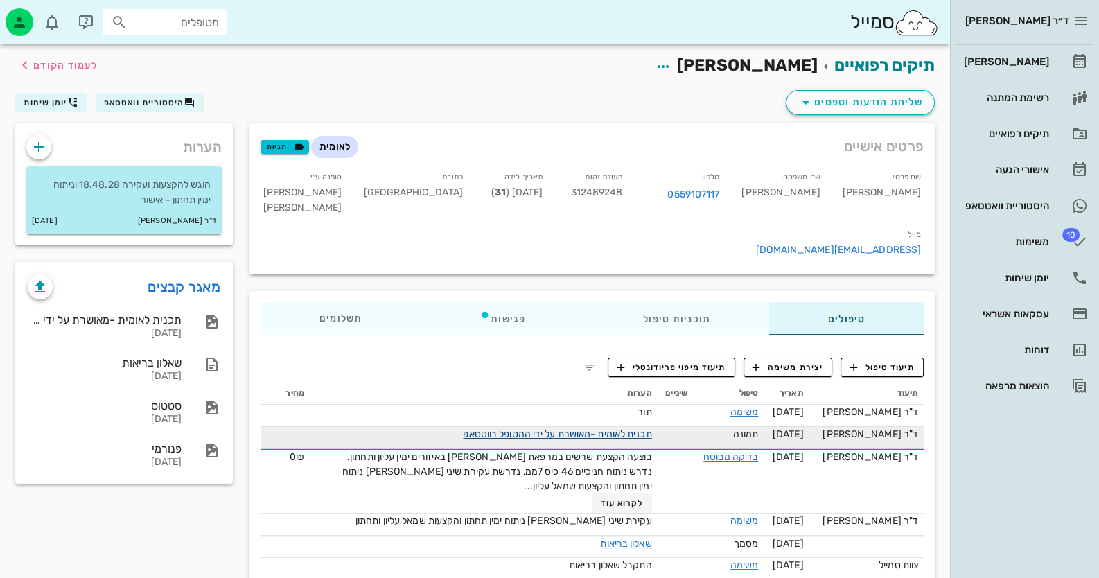
click at [638, 428] on link "תכנית לאומית -מאושרת על ידי המטופל בווטסאפ" at bounding box center [557, 434] width 188 height 12
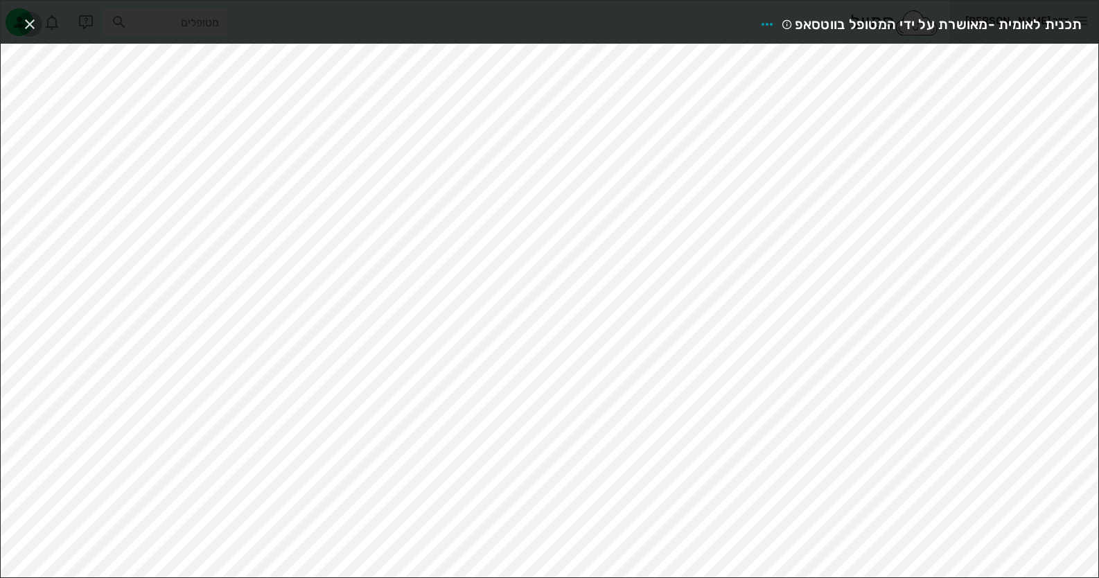
click at [24, 21] on icon "button" at bounding box center [29, 24] width 17 height 17
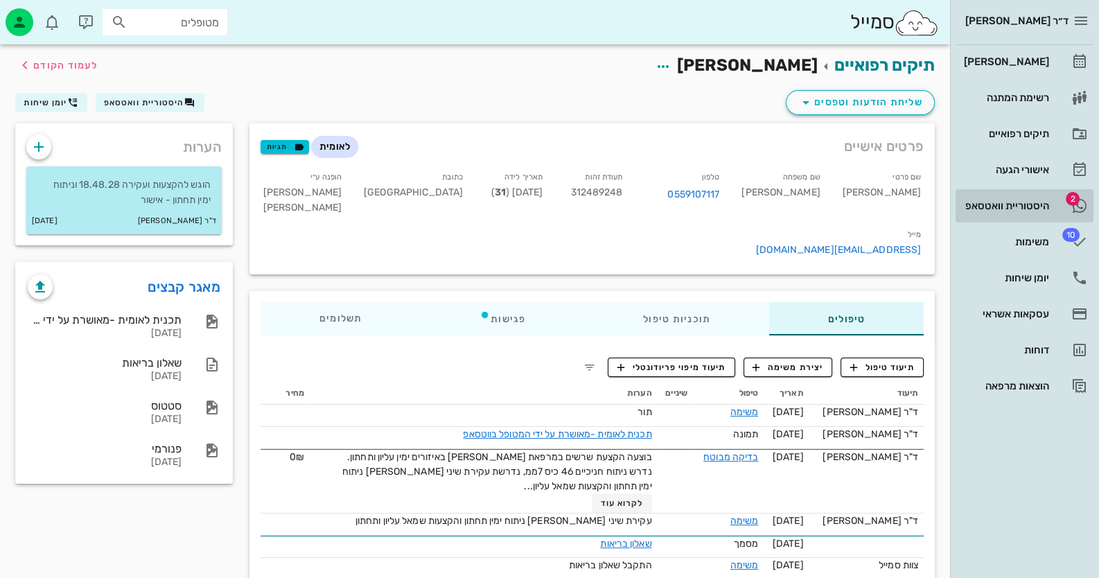
click at [1045, 219] on link "2 היסטוריית וואטסאפ" at bounding box center [1025, 205] width 138 height 33
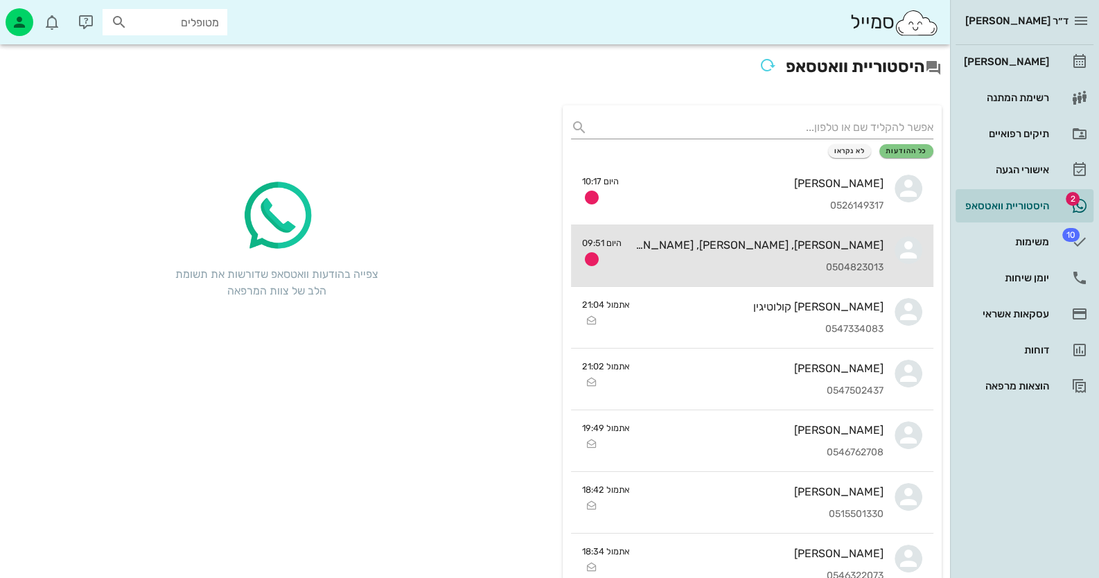
click at [772, 262] on div "0504823013" at bounding box center [758, 268] width 251 height 12
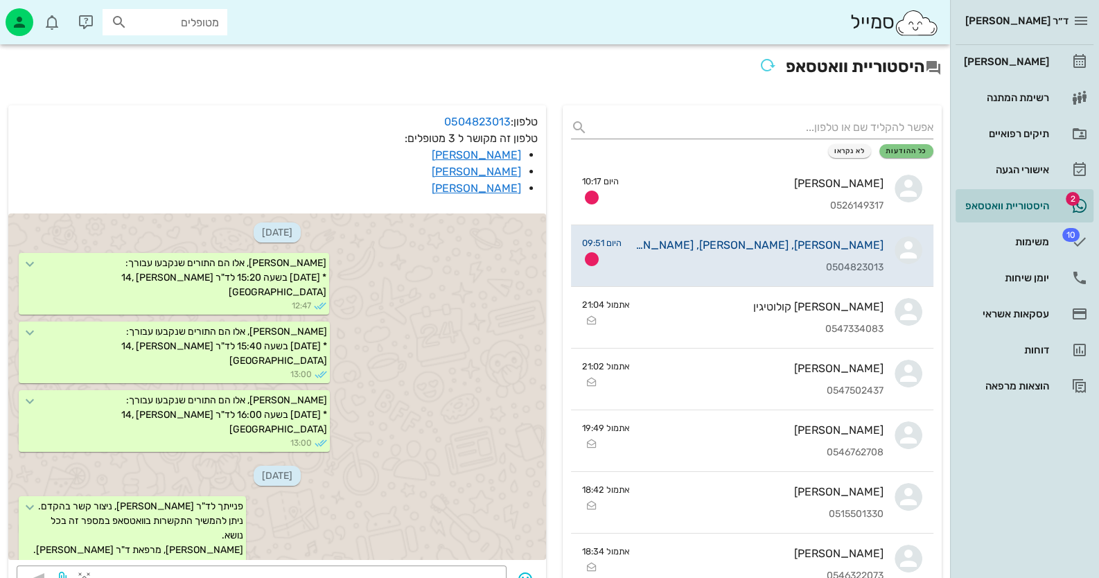
scroll to position [649, 0]
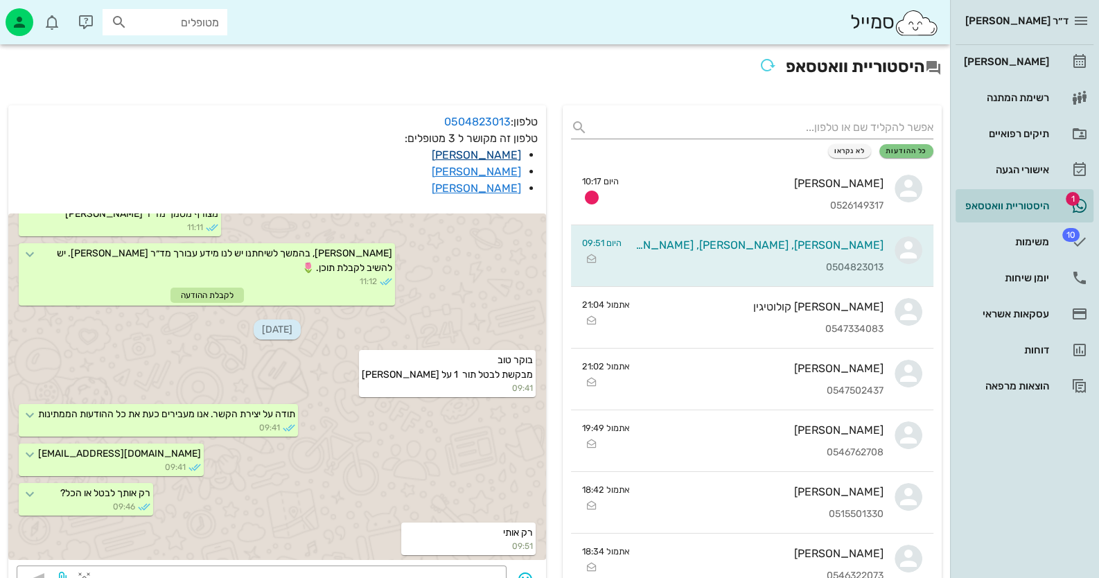
click at [505, 155] on link "[PERSON_NAME]" at bounding box center [476, 154] width 89 height 13
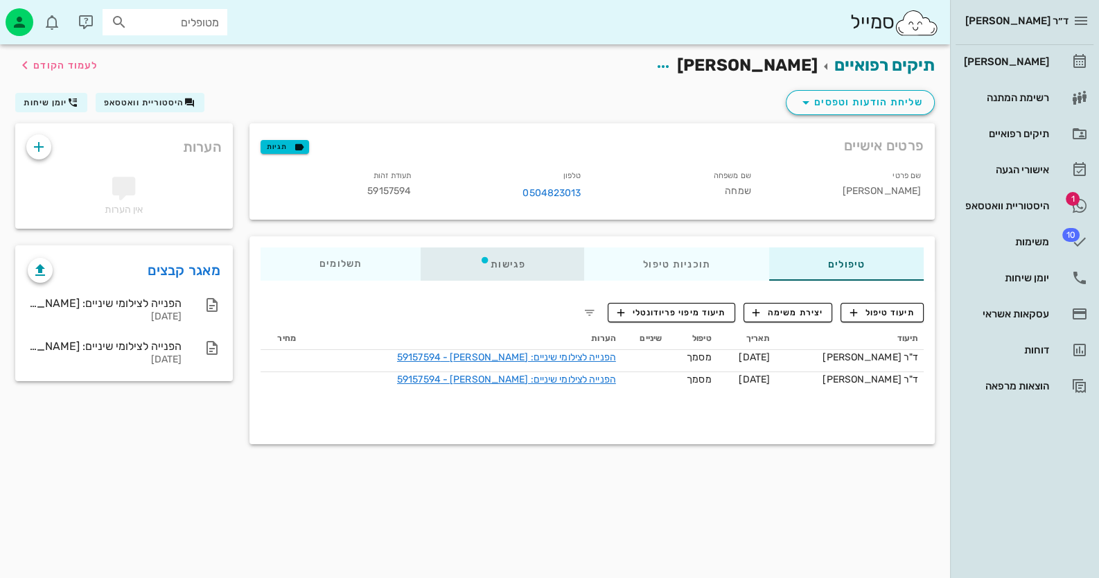
click at [516, 270] on div "פגישות" at bounding box center [503, 263] width 164 height 33
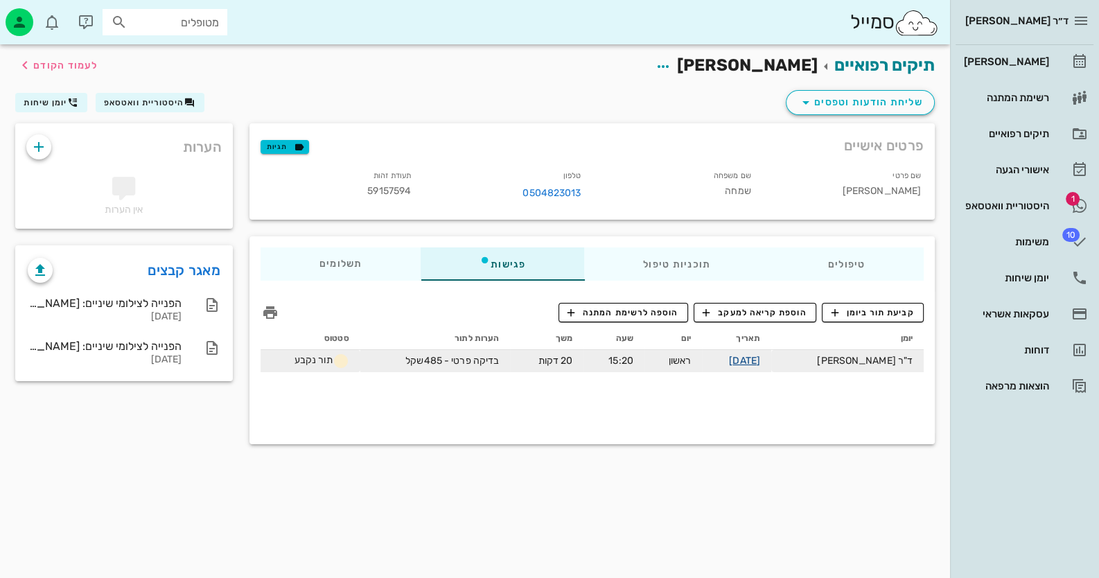
click at [760, 364] on link "[DATE]" at bounding box center [744, 361] width 31 height 12
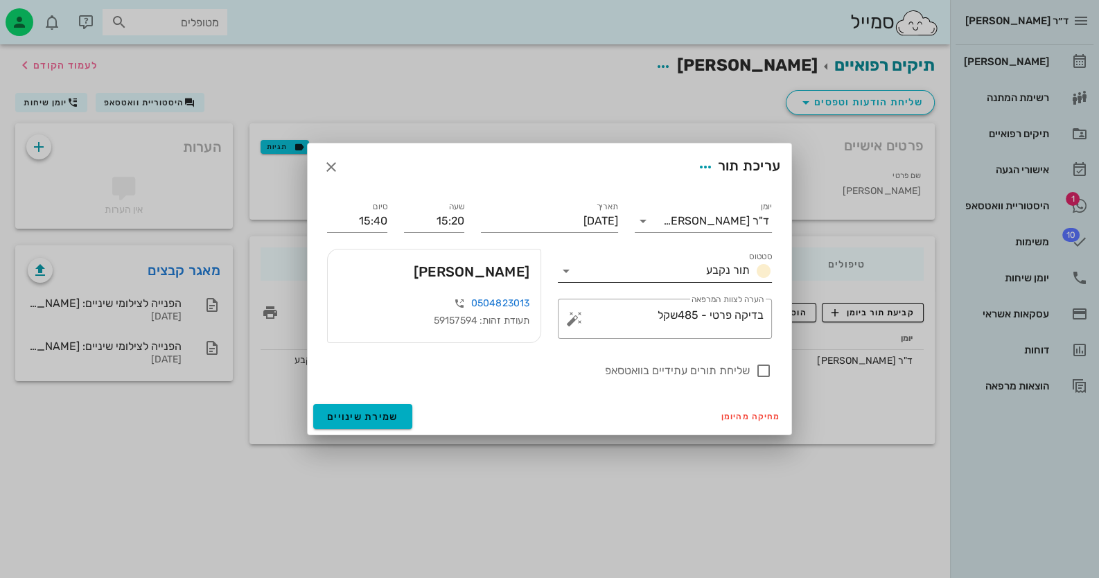
click at [568, 271] on icon at bounding box center [566, 271] width 17 height 17
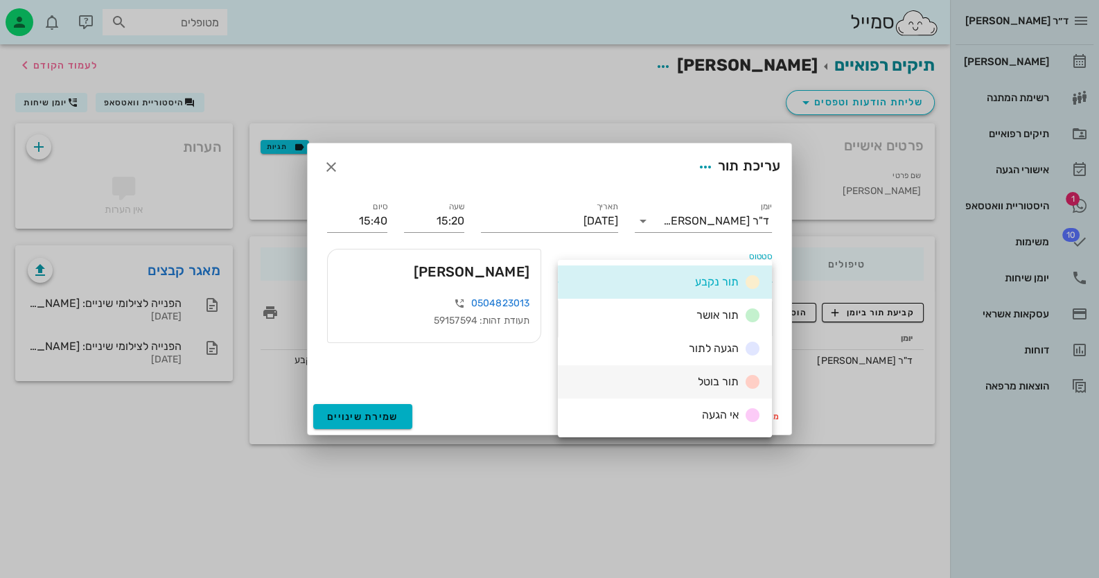
click at [701, 376] on span "תור בוטל" at bounding box center [718, 381] width 41 height 13
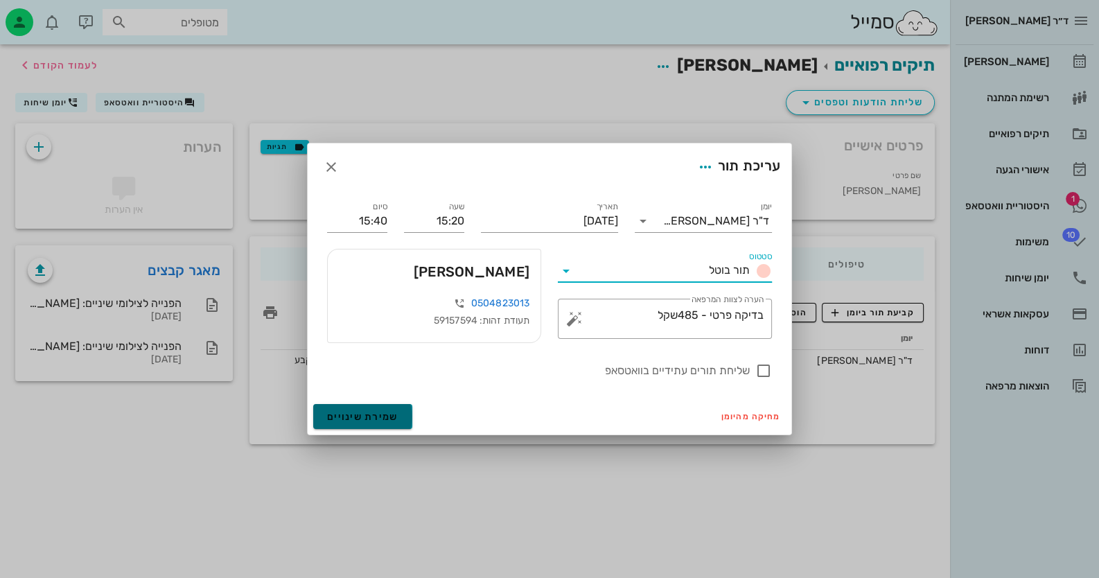
click at [364, 423] on button "שמירת שינויים" at bounding box center [362, 416] width 99 height 25
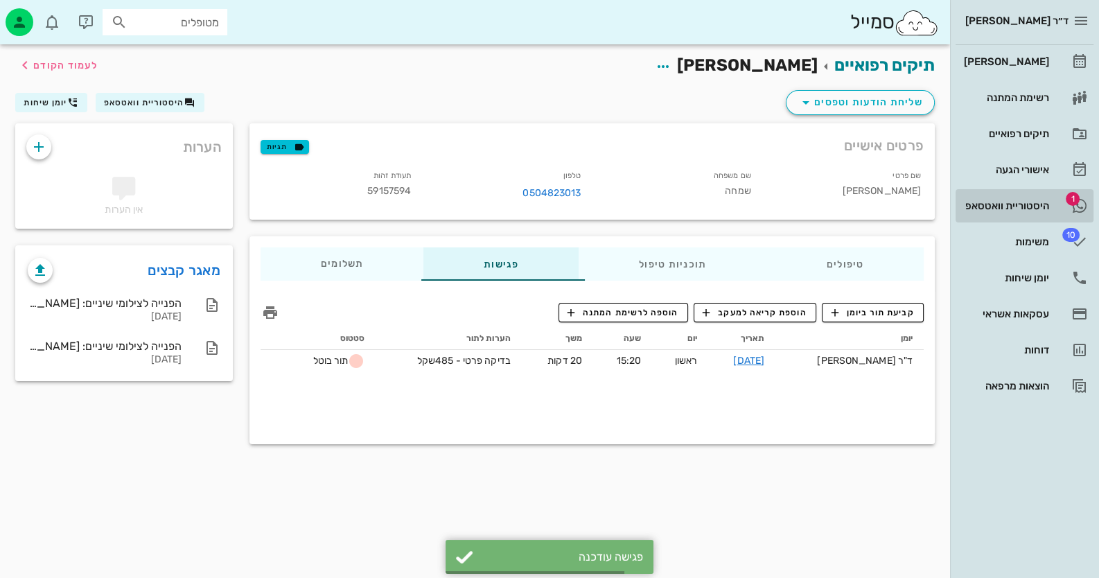
click at [1003, 193] on link "1 היסטוריית וואטסאפ" at bounding box center [1025, 205] width 138 height 33
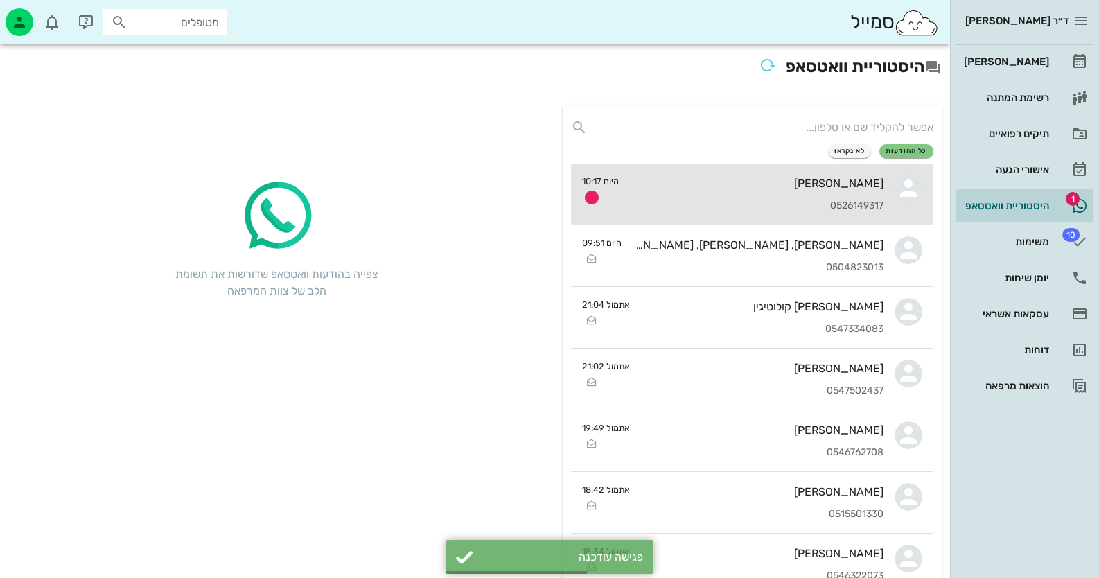
click at [781, 190] on div "[PERSON_NAME] 0526149317" at bounding box center [757, 194] width 254 height 61
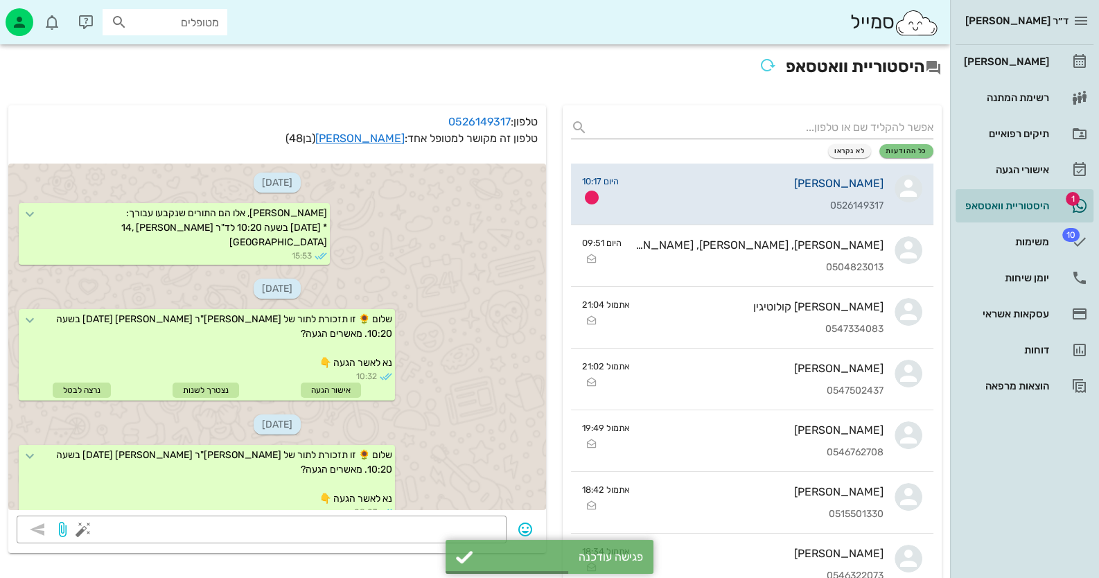
scroll to position [362, 0]
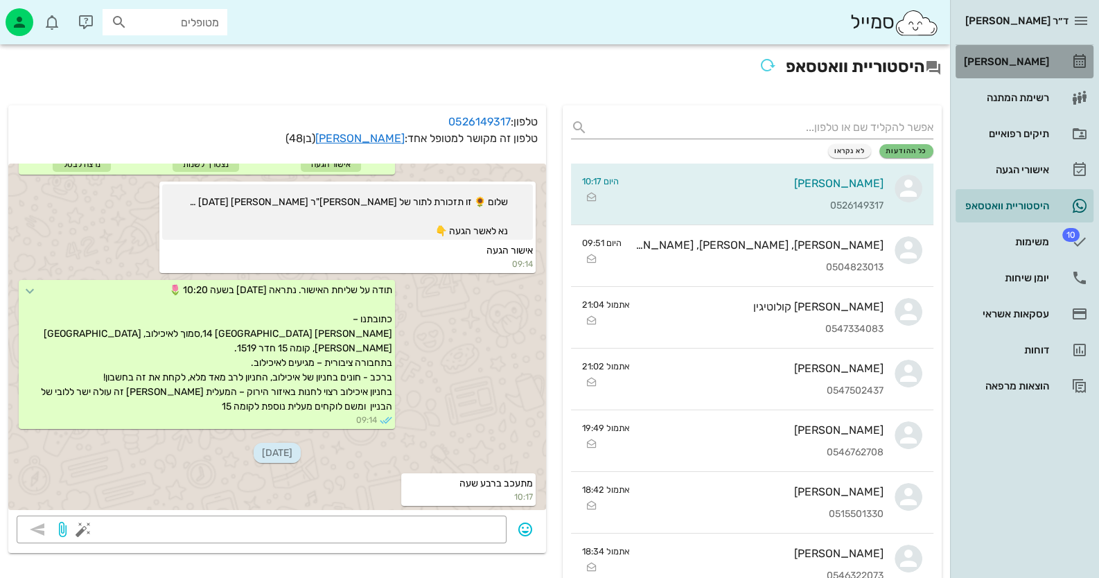
click at [1026, 59] on div "[PERSON_NAME]" at bounding box center [1005, 61] width 88 height 11
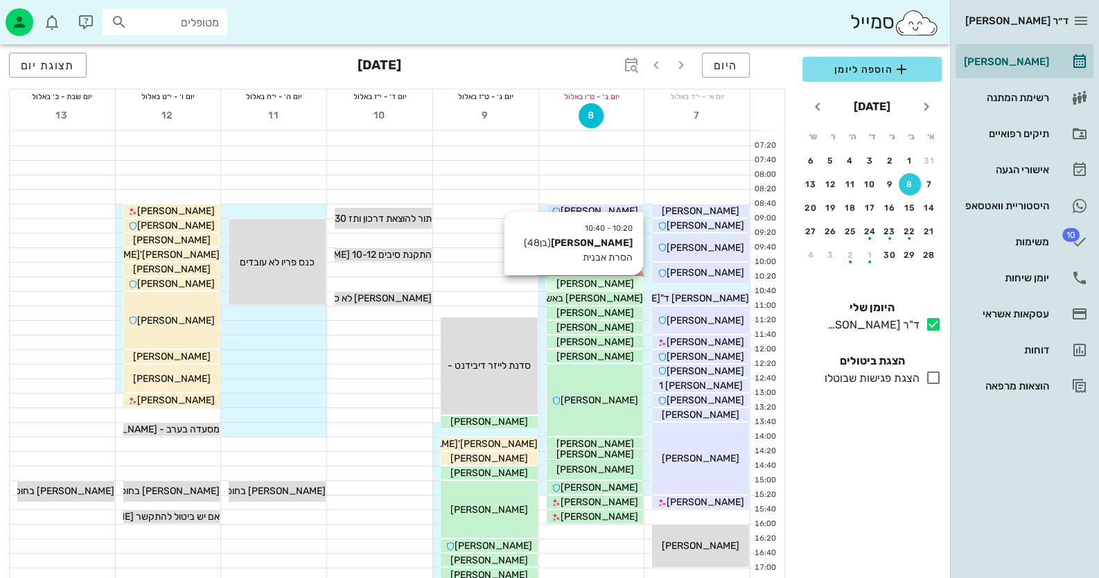
click at [610, 283] on span "[PERSON_NAME]" at bounding box center [595, 284] width 78 height 12
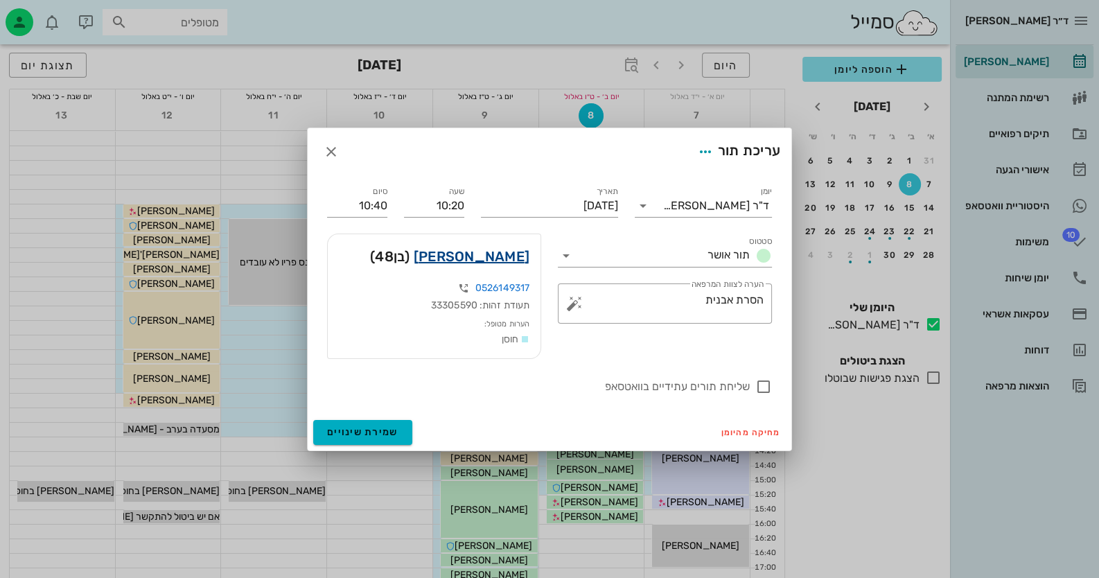
click at [494, 258] on link "[PERSON_NAME]" at bounding box center [472, 256] width 116 height 22
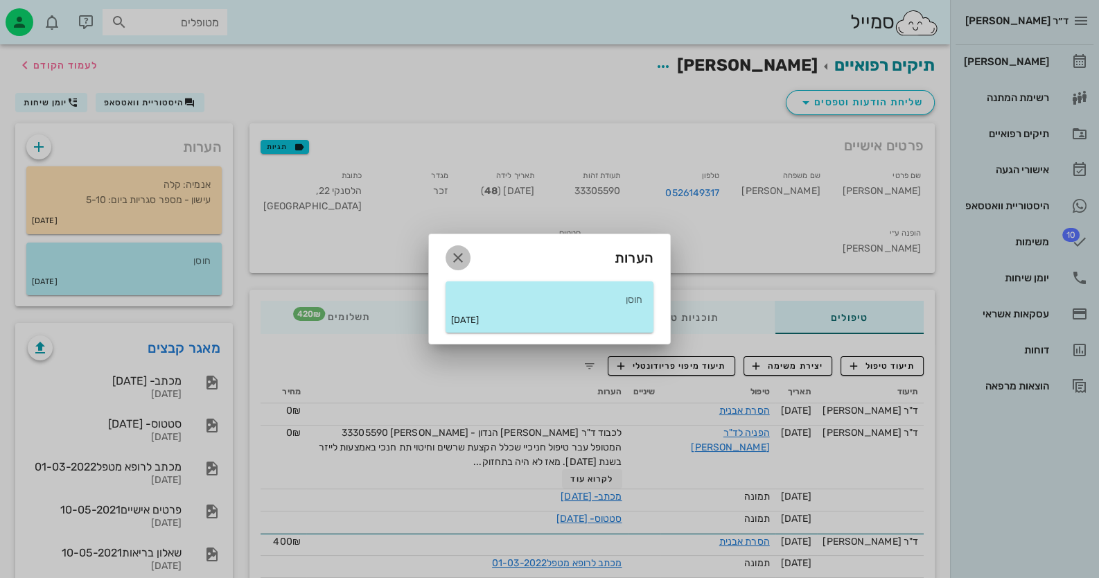
click at [457, 257] on icon "button" at bounding box center [458, 257] width 17 height 17
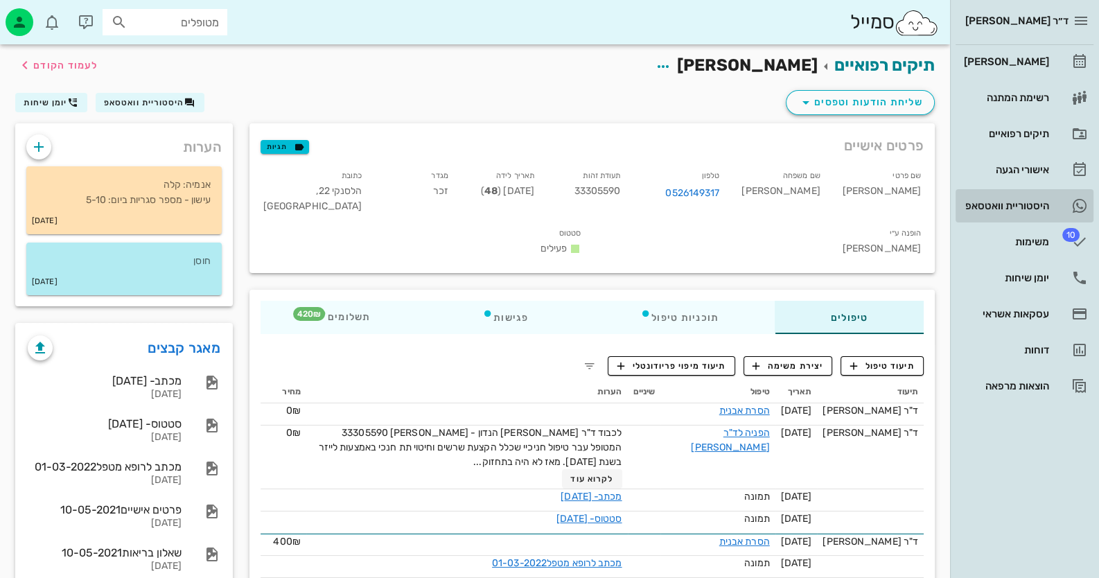
click at [1019, 205] on div "היסטוריית וואטסאפ" at bounding box center [1005, 205] width 88 height 11
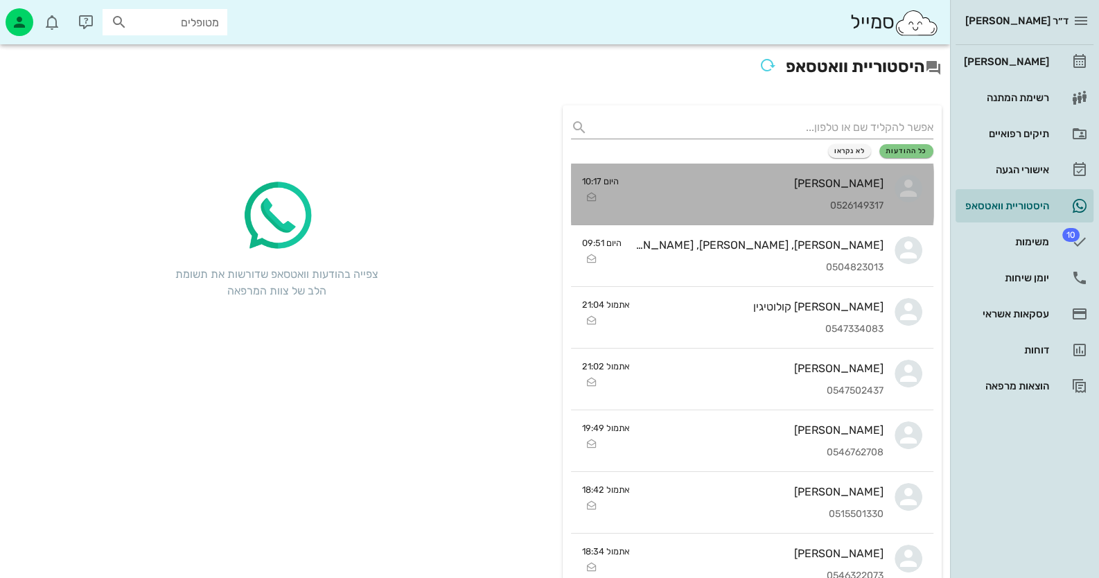
click at [828, 184] on div "[PERSON_NAME]" at bounding box center [757, 183] width 254 height 13
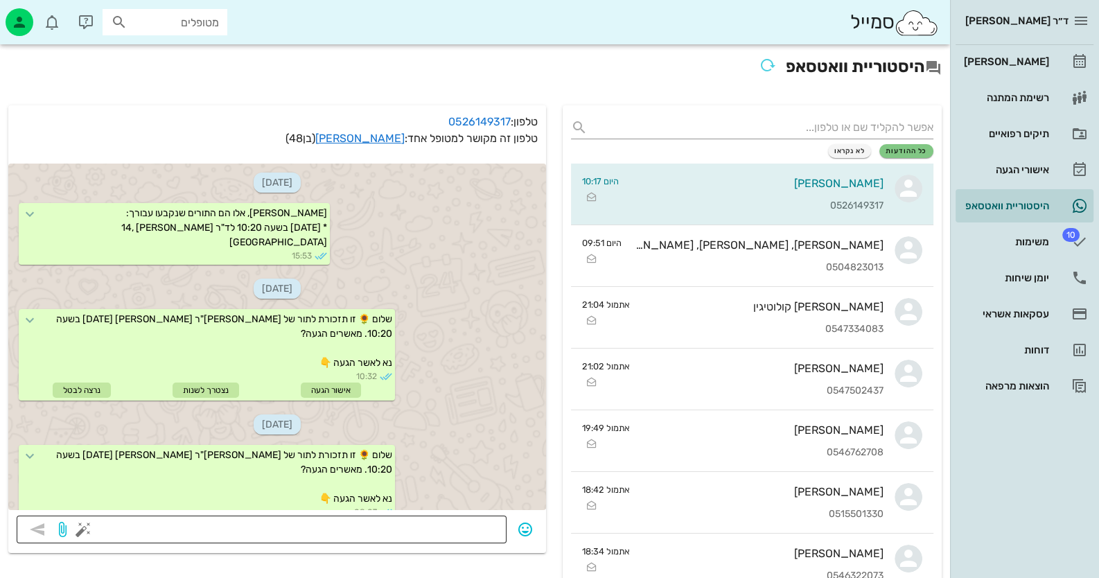
scroll to position [362, 0]
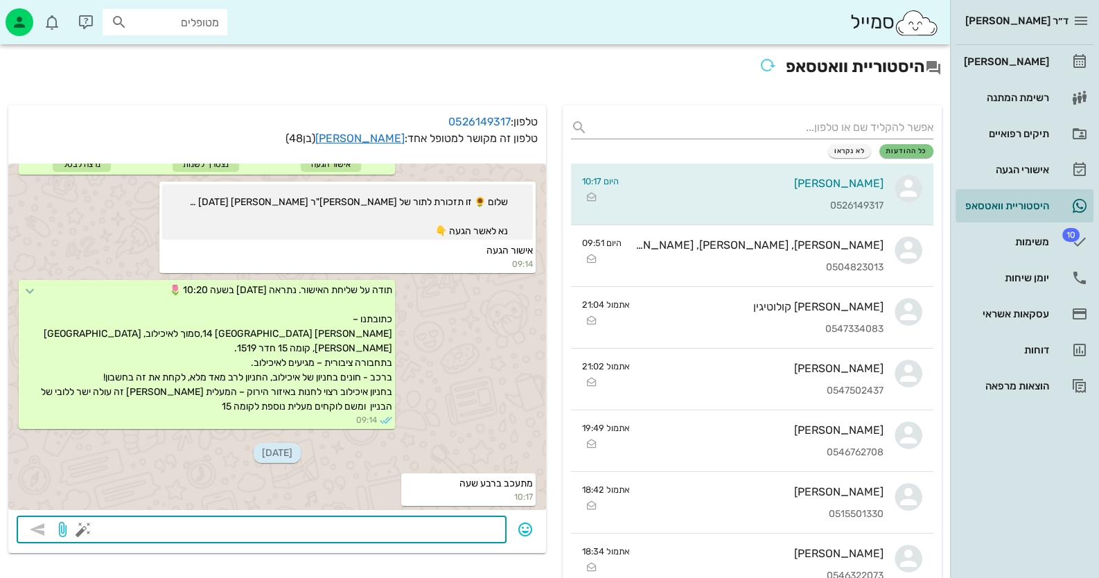
click at [480, 528] on textarea at bounding box center [292, 531] width 412 height 22
click at [387, 524] on textarea "אשתדל להכניס אותך [PERSON_NAME] המטופלים יכול הליות שתצטרך להמתין" at bounding box center [292, 531] width 412 height 22
click at [308, 527] on textarea "אשתדל להכניס אותך [PERSON_NAME] המטופלים יכול הליות שתצטרך להמתין" at bounding box center [292, 531] width 412 height 22
type textarea "אשתדל להכניס אותך [PERSON_NAME] המטופלים יכול להיות שתצטרך להמתין"
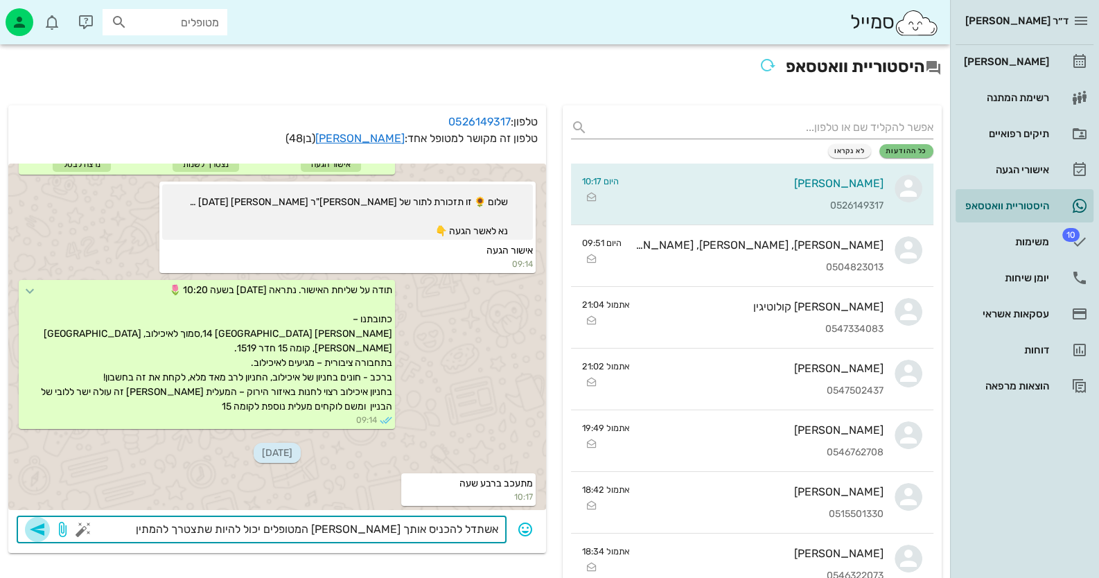
click at [45, 526] on icon "button" at bounding box center [37, 529] width 17 height 17
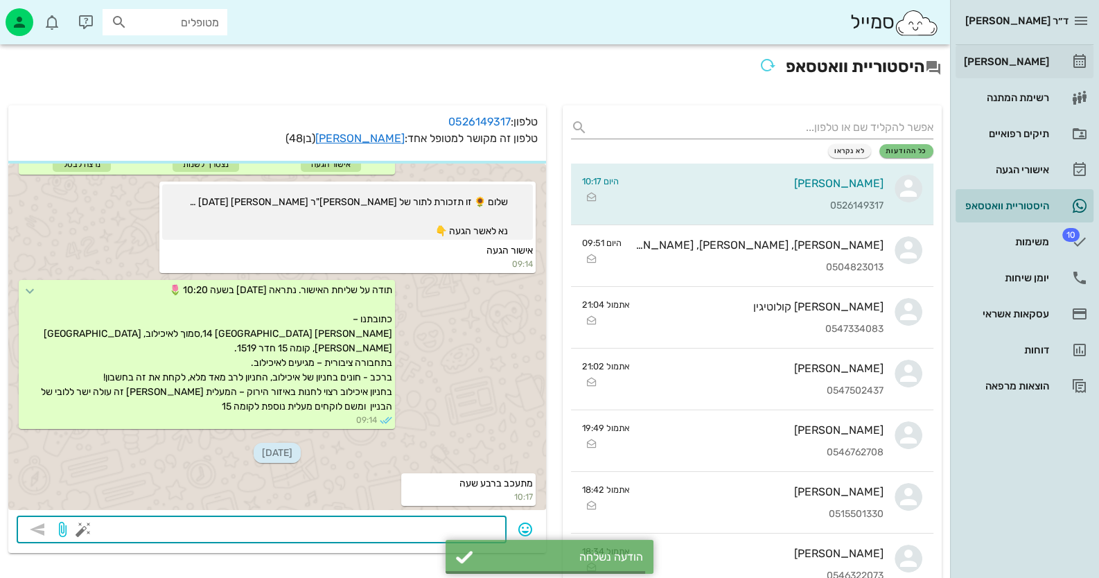
scroll to position [402, 0]
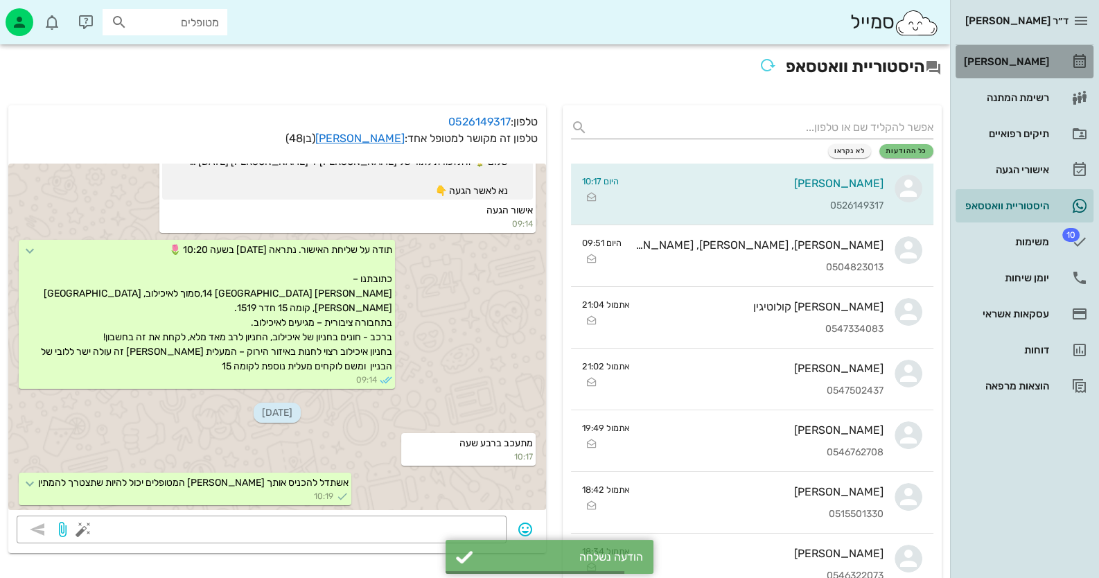
click at [1030, 67] on div "[PERSON_NAME]" at bounding box center [1005, 61] width 88 height 11
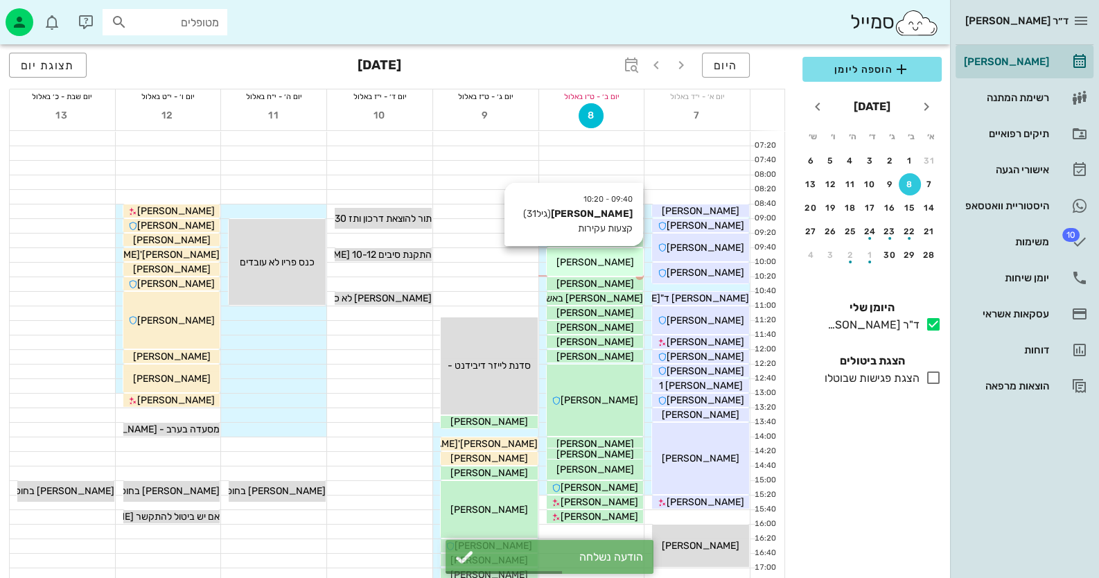
click at [599, 273] on div "09:40 - 10:20 [PERSON_NAME] (גיל 31 ) קצעות עקירות [PERSON_NAME]" at bounding box center [595, 262] width 97 height 28
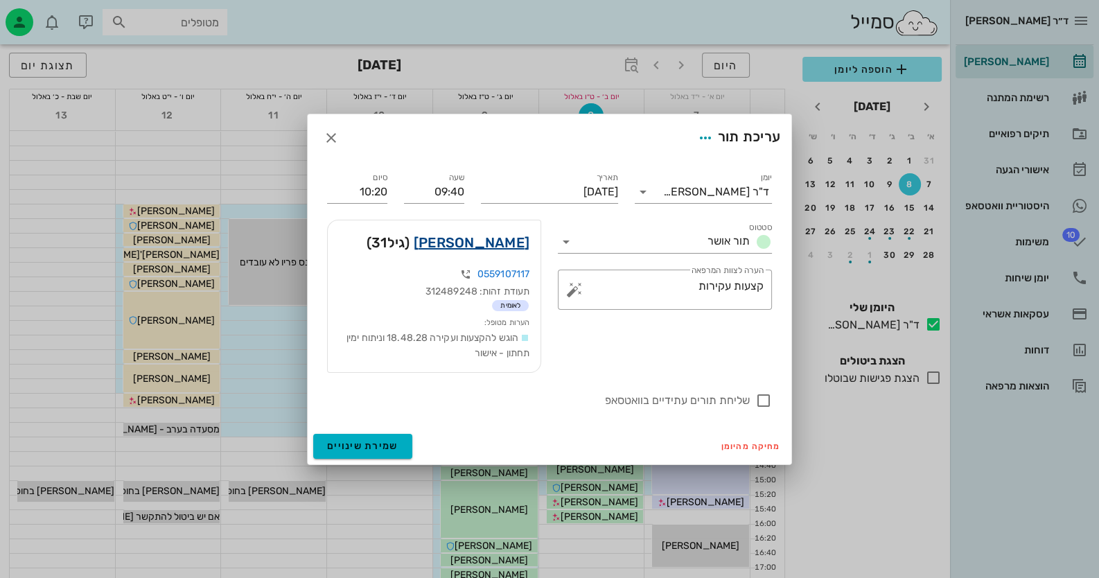
click at [500, 241] on link "[PERSON_NAME]" at bounding box center [472, 242] width 116 height 22
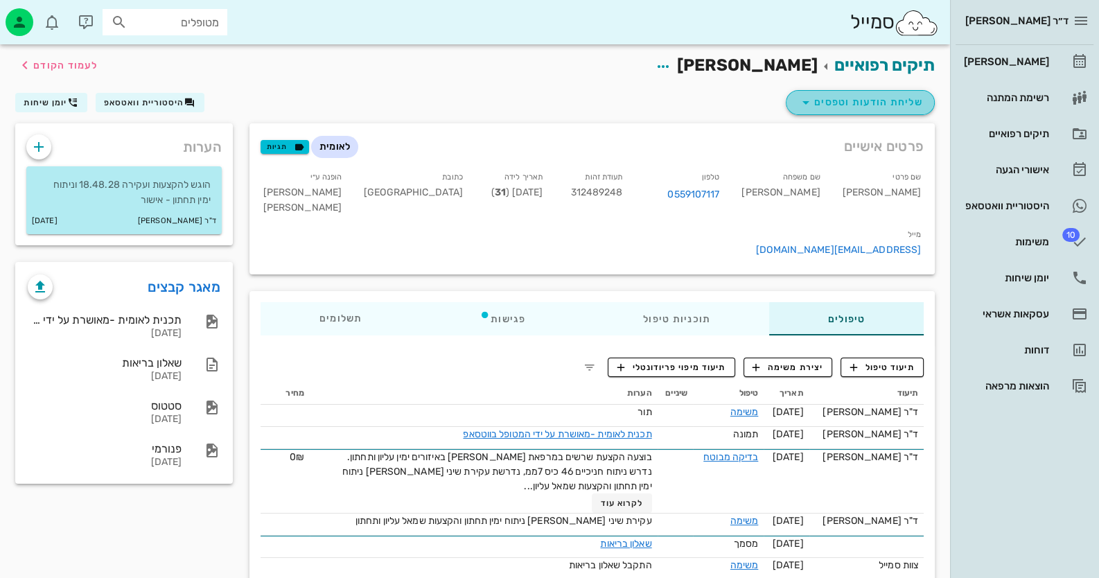
click at [867, 107] on span "שליחת הודעות וטפסים" at bounding box center [860, 102] width 125 height 17
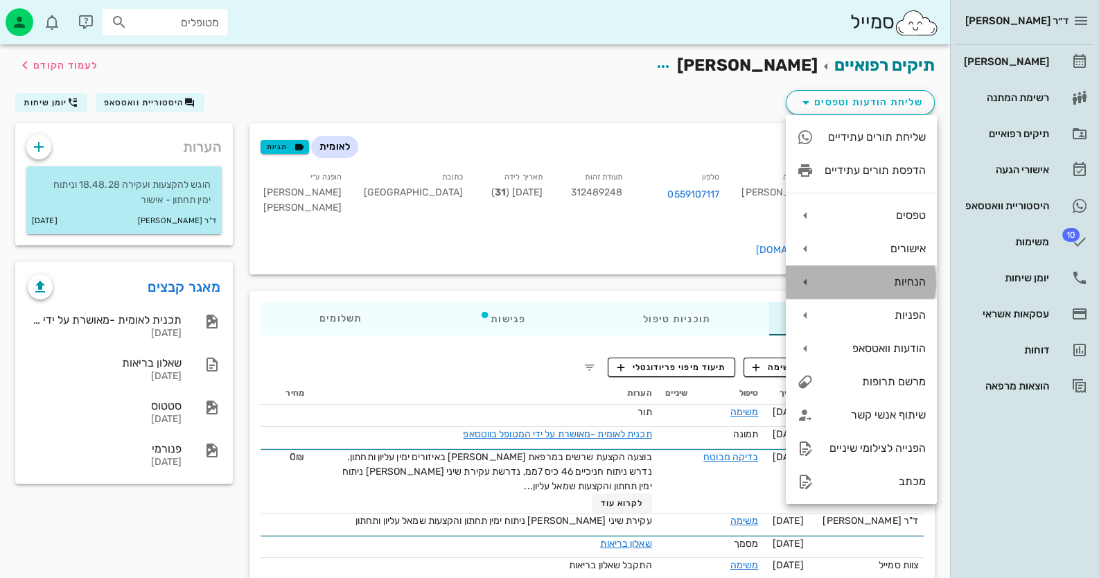
click at [908, 281] on div "הנחיות" at bounding box center [875, 281] width 101 height 13
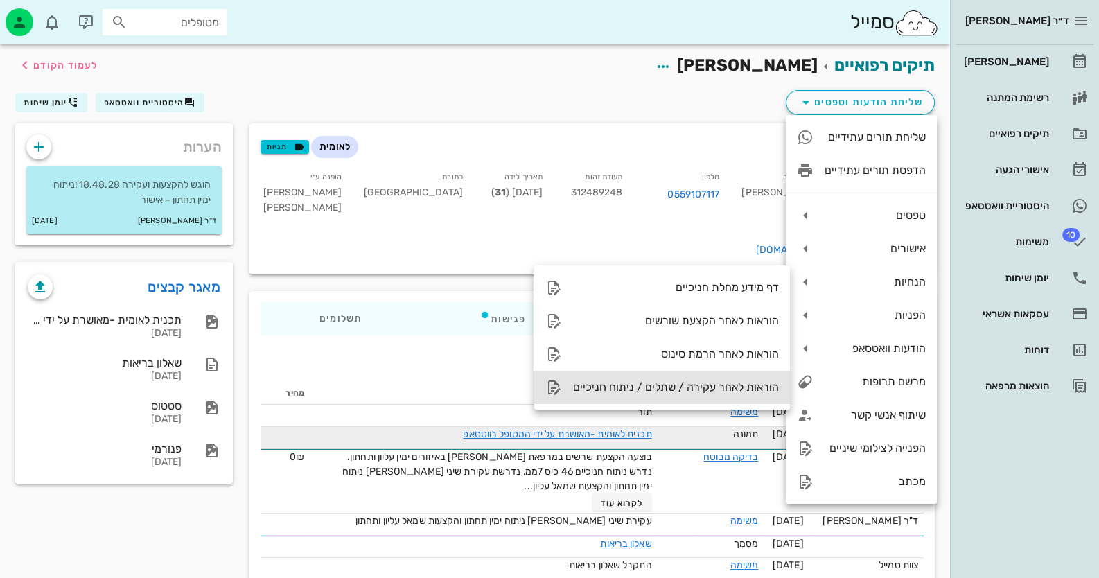
click at [735, 392] on div "הוראות לאחר עקירה / שתלים / ניתוח חניכיים" at bounding box center [676, 386] width 206 height 13
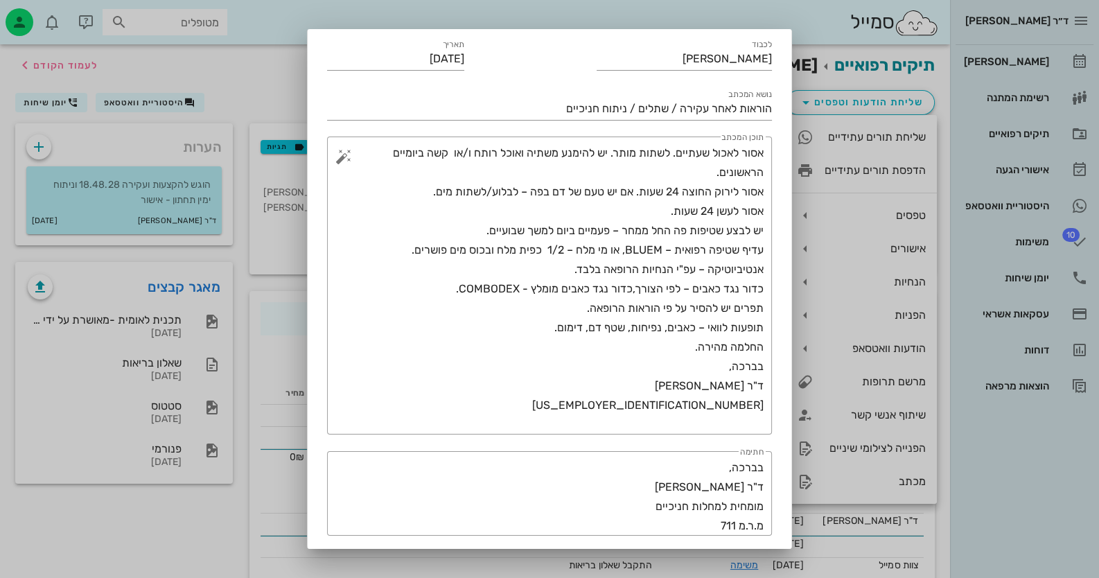
scroll to position [322, 0]
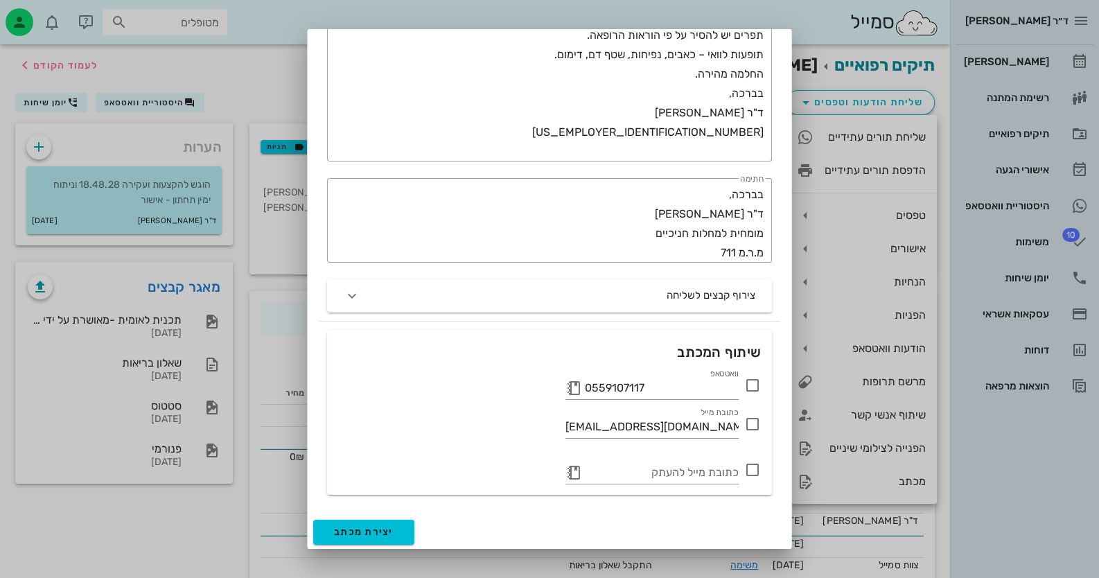
click at [751, 387] on icon at bounding box center [752, 385] width 17 height 17
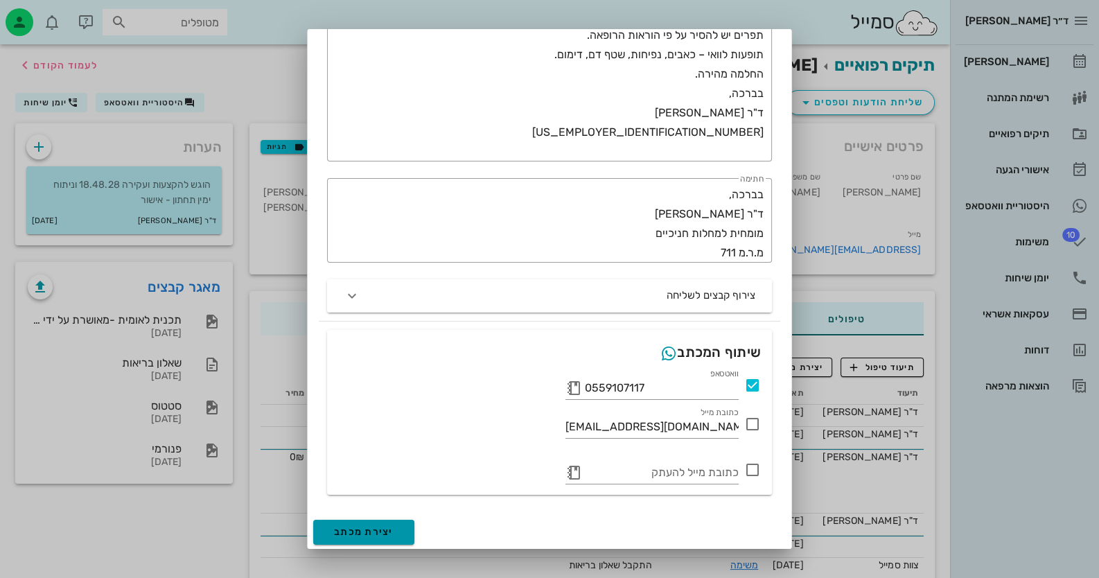
click at [378, 531] on span "יצירת מכתב" at bounding box center [364, 532] width 60 height 12
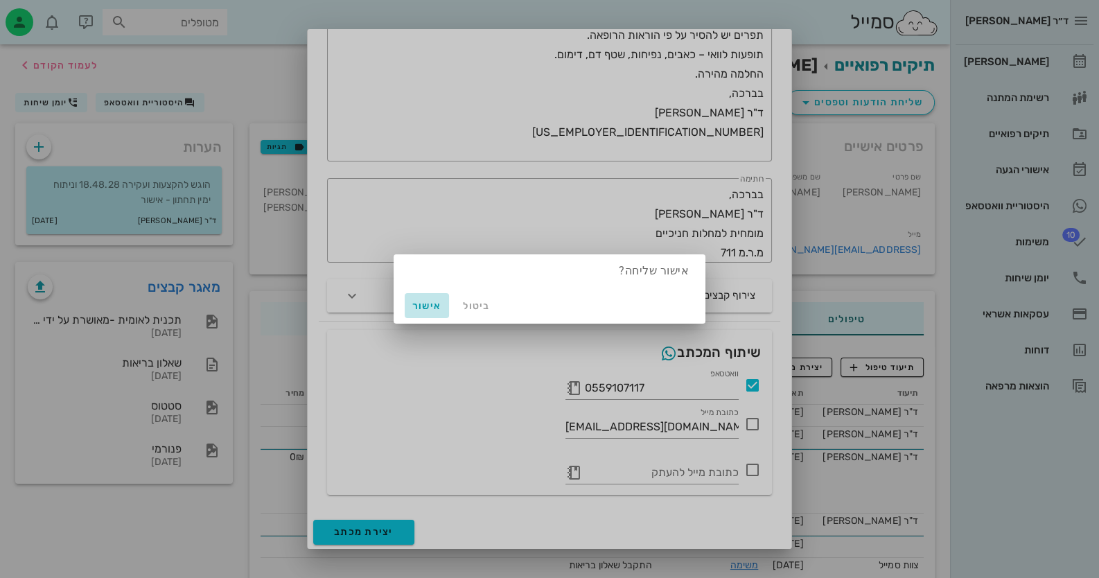
click at [421, 306] on span "אישור" at bounding box center [426, 306] width 33 height 12
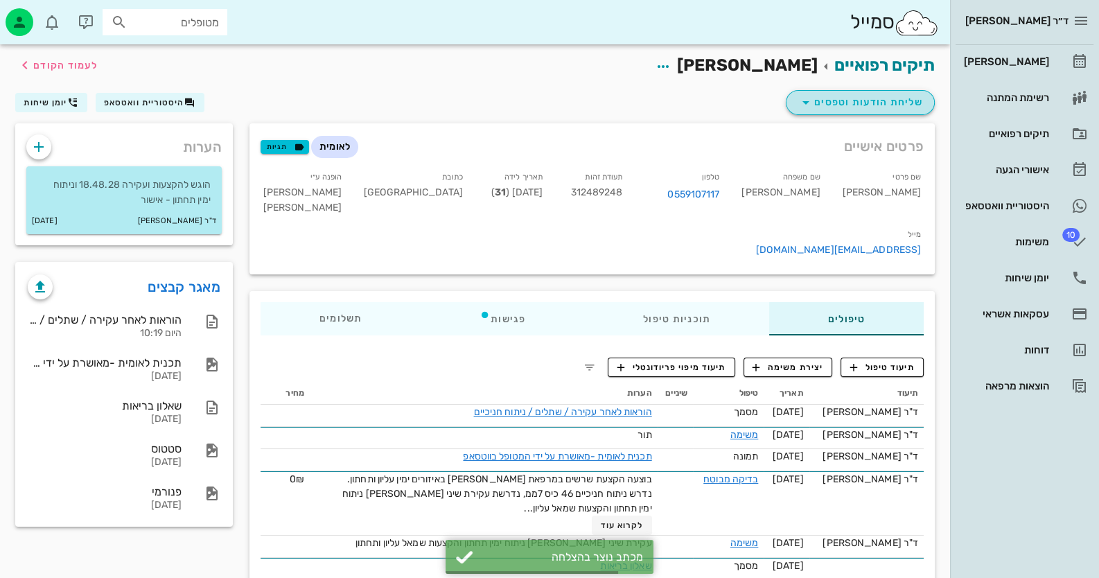
click at [920, 105] on span "שליחת הודעות וטפסים" at bounding box center [860, 102] width 125 height 17
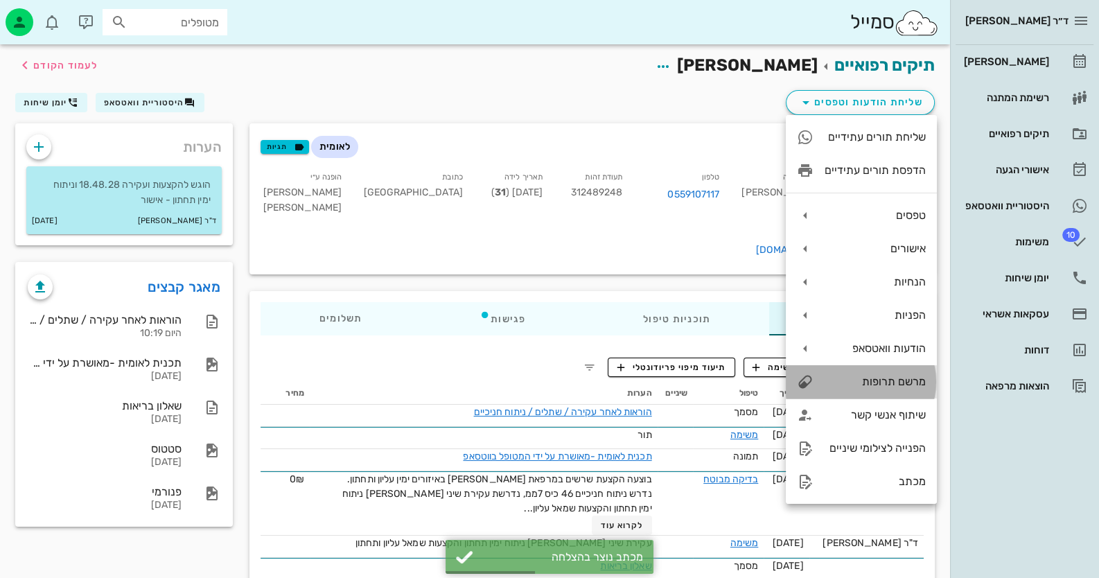
click at [877, 378] on div "מרשם תרופות" at bounding box center [875, 381] width 101 height 13
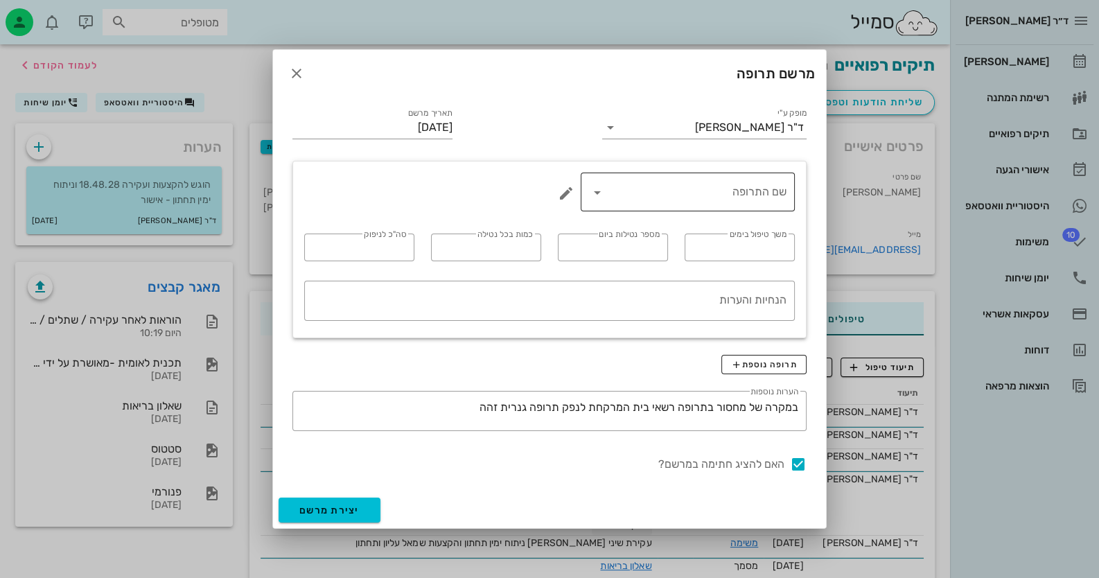
click at [592, 194] on icon at bounding box center [597, 192] width 17 height 17
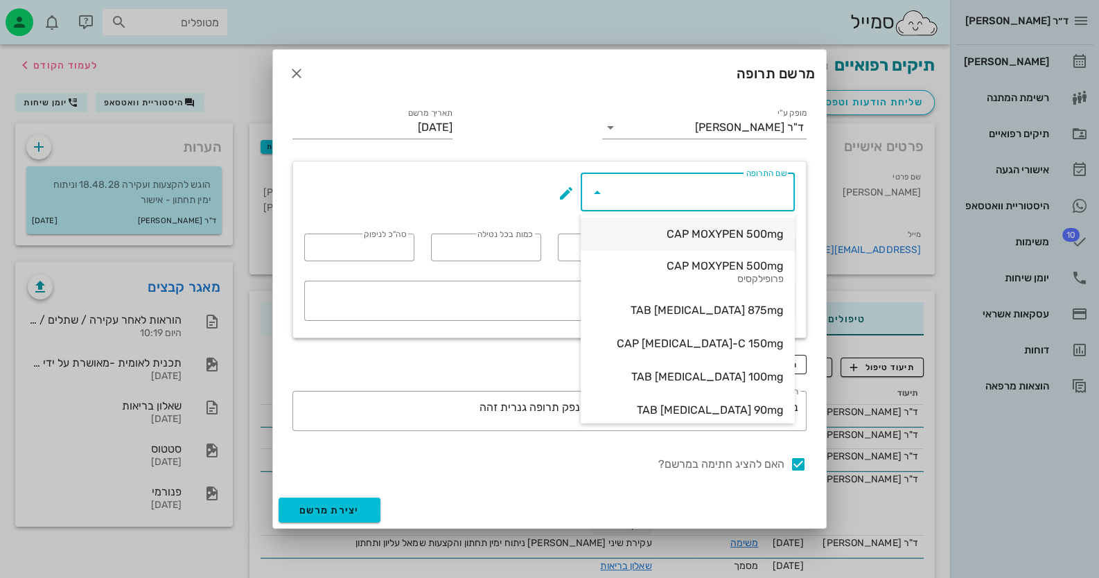
click at [679, 238] on div "CAP MOXYPEN 500mg" at bounding box center [688, 233] width 192 height 13
type input "CAP MOXYPEN 500mg"
type input "5"
type input "3"
type input "1"
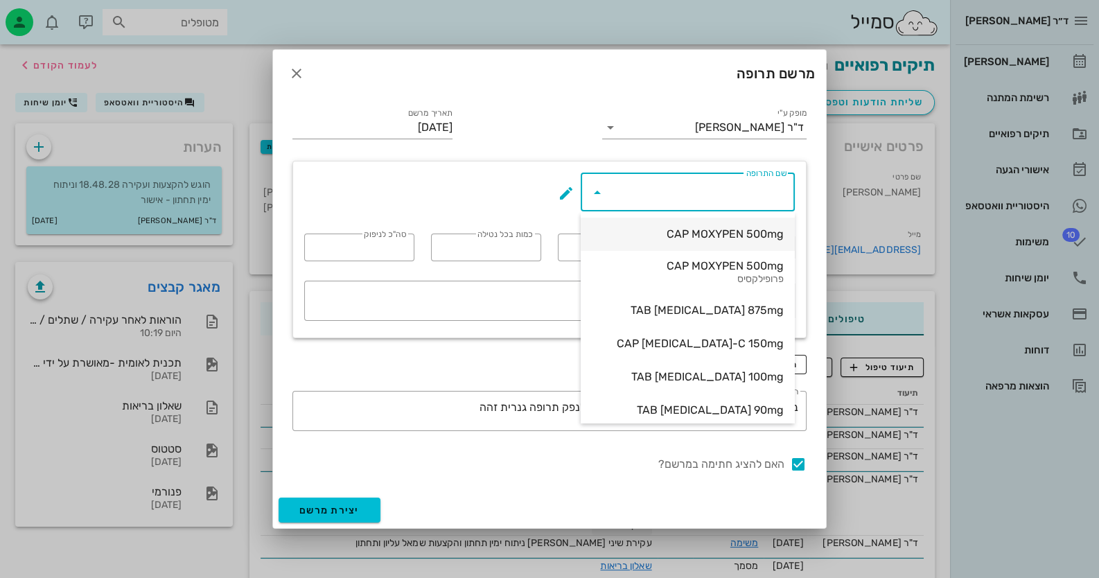
type input "15"
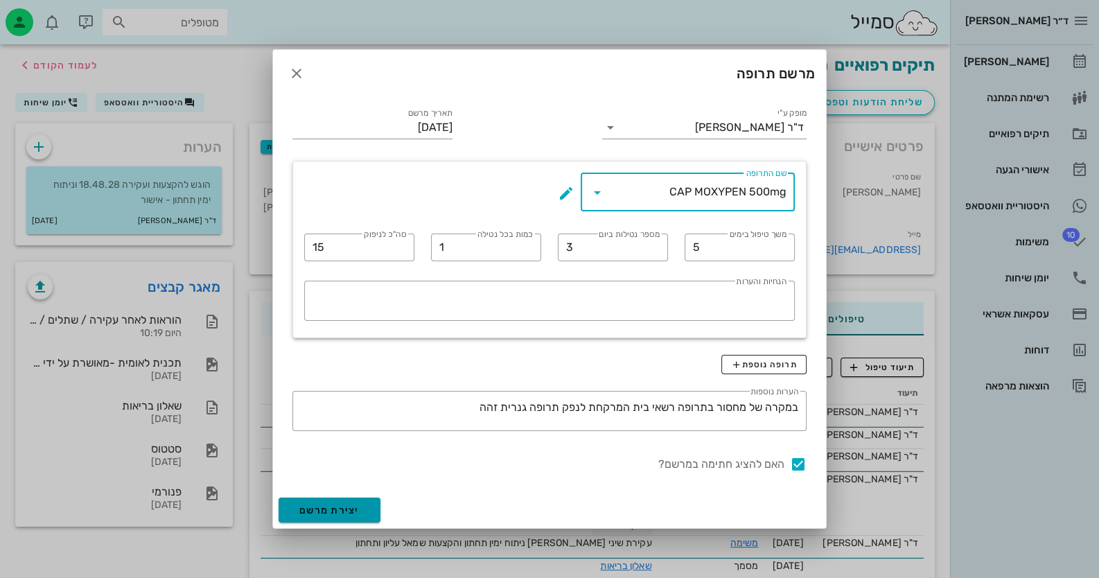
click at [355, 507] on span "יצירת מרשם" at bounding box center [329, 510] width 60 height 12
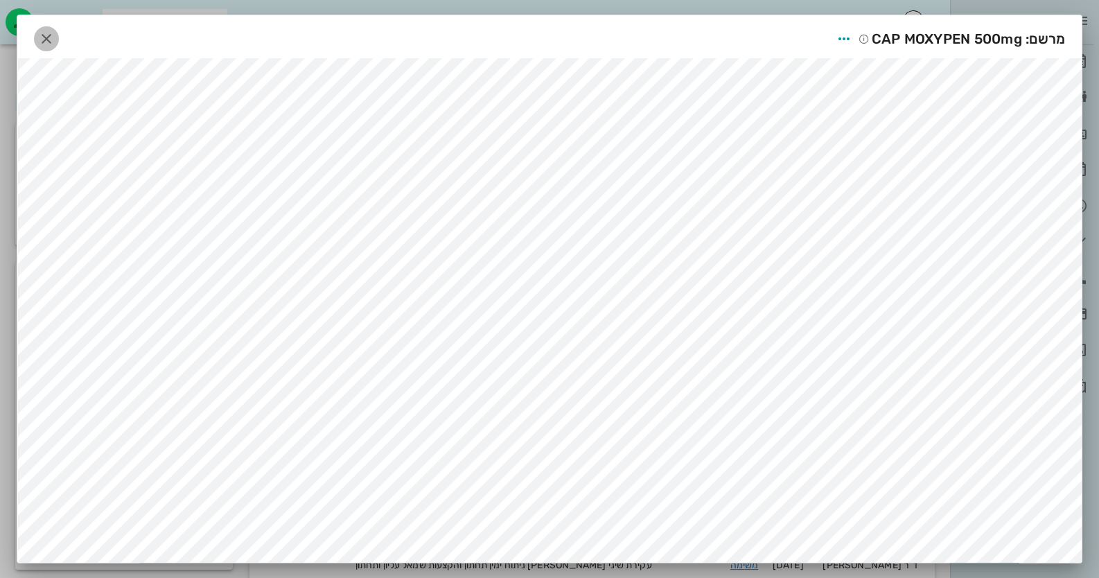
click at [55, 30] on icon "button" at bounding box center [46, 38] width 17 height 17
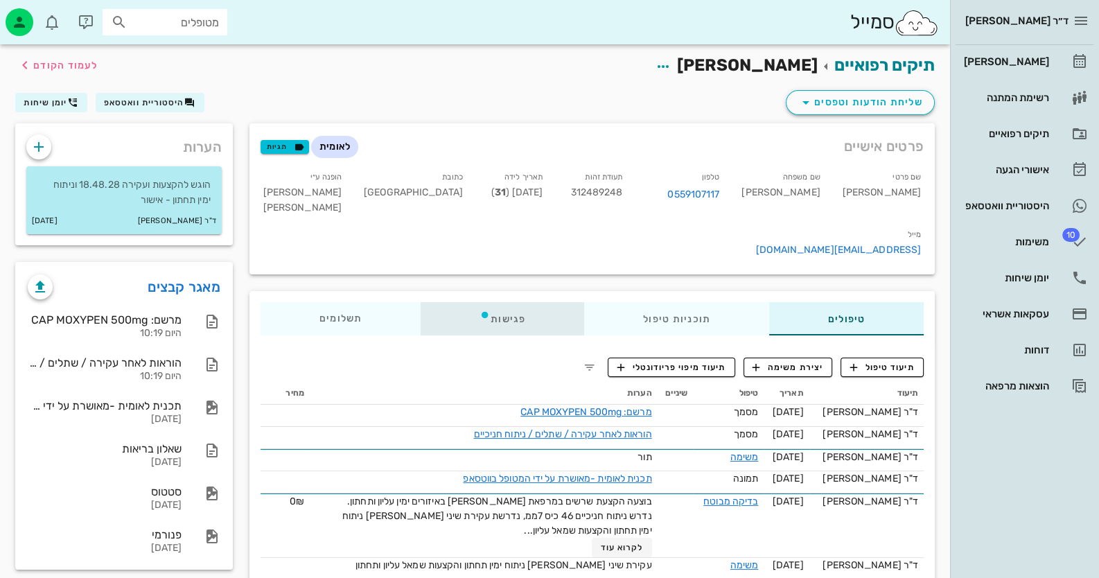
click at [502, 302] on div "פגישות" at bounding box center [503, 318] width 164 height 33
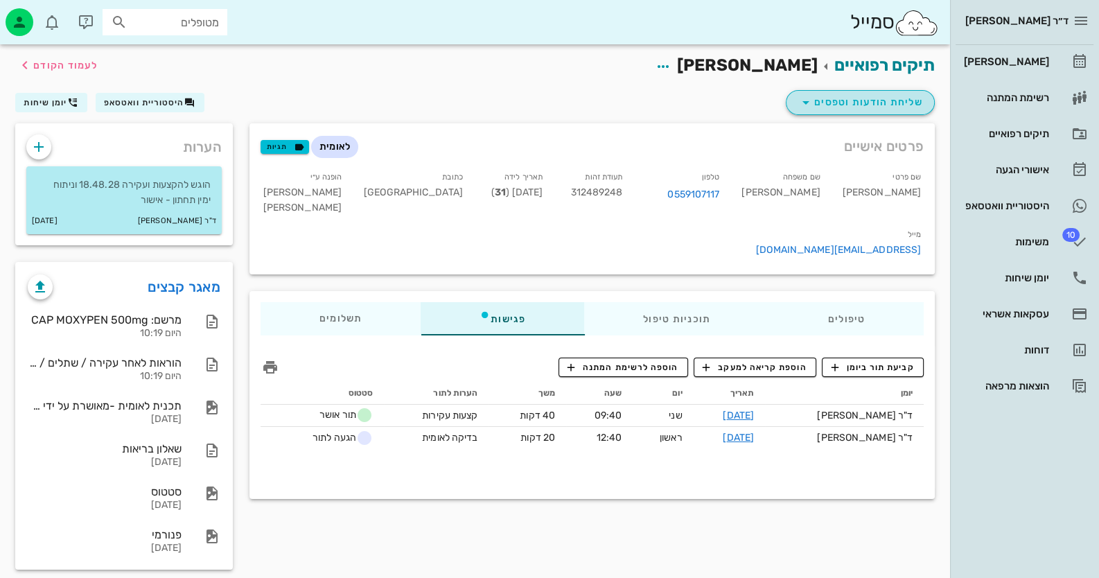
click at [865, 104] on span "שליחת הודעות וטפסים" at bounding box center [860, 102] width 125 height 17
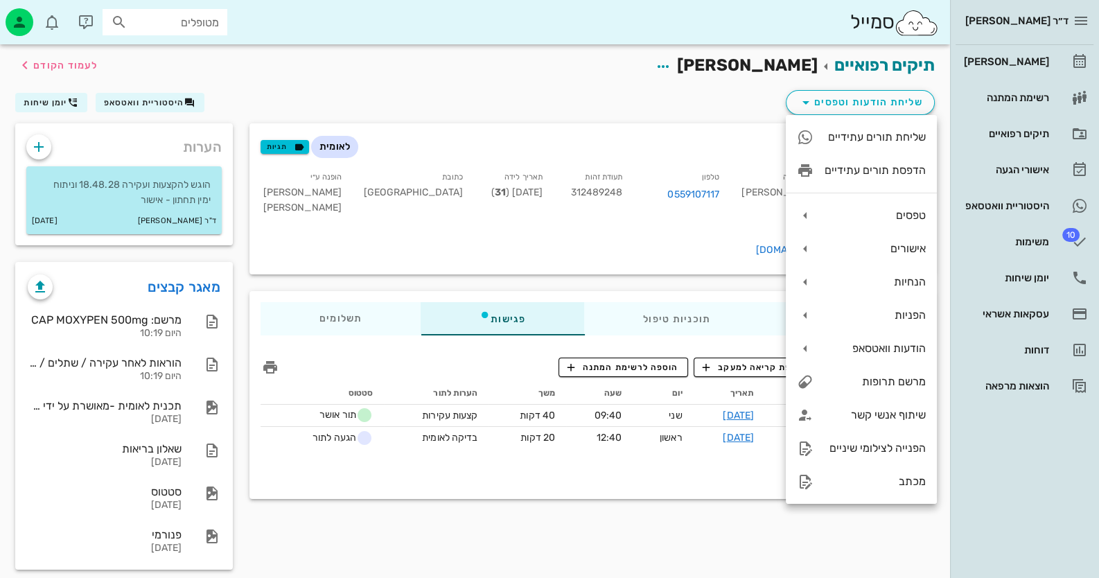
click at [389, 540] on div "פרטים אישיים לאומית תגיות שם פרטי [PERSON_NAME] שם משפחה [PERSON_NAME] טלפון 05…" at bounding box center [592, 350] width 702 height 455
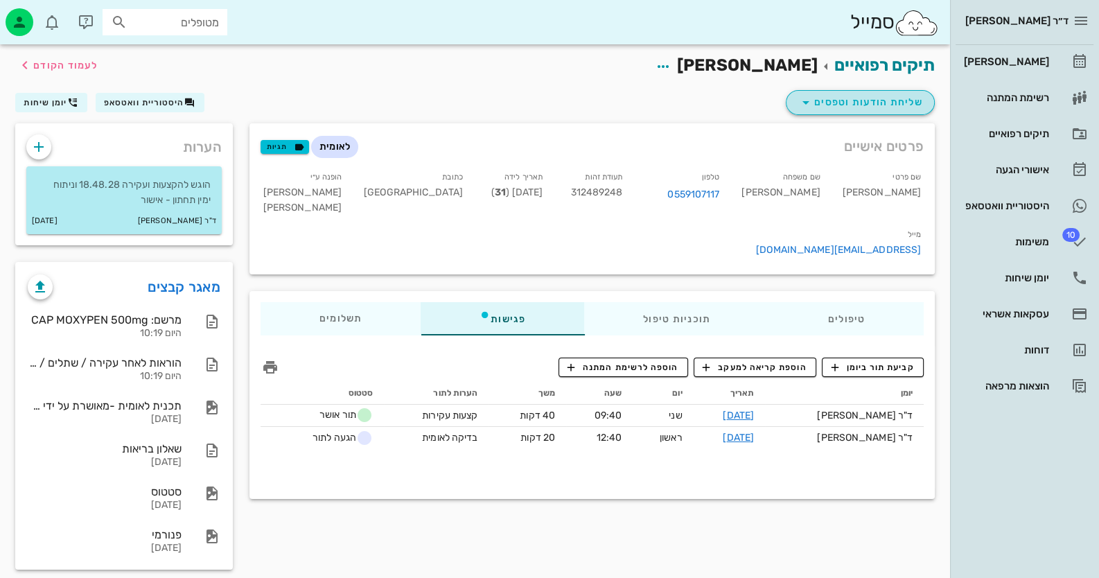
click at [887, 98] on span "שליחת הודעות וטפסים" at bounding box center [860, 102] width 125 height 17
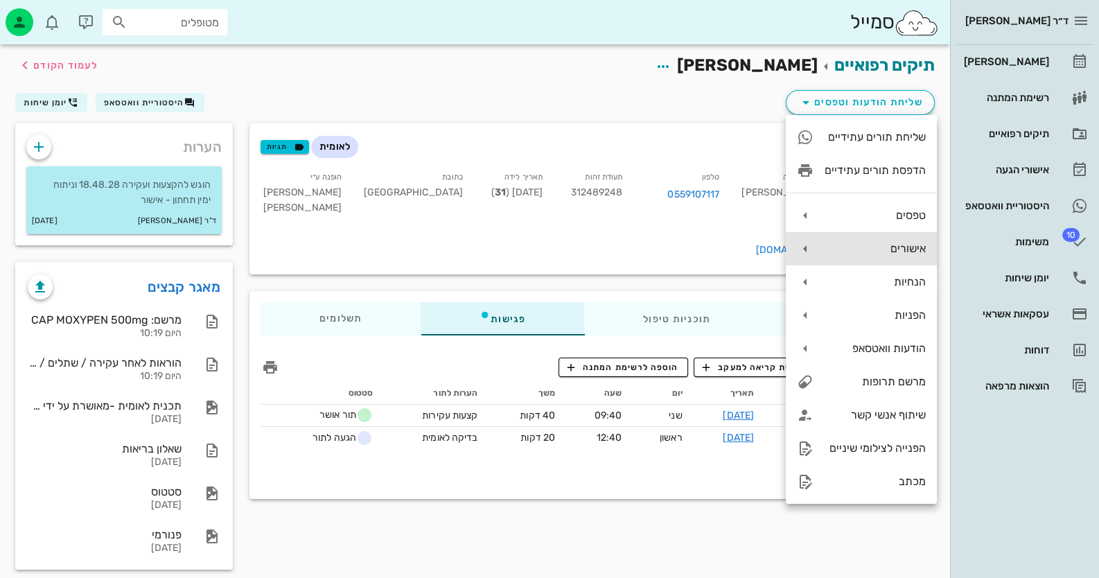
click at [874, 259] on div "אישורים" at bounding box center [861, 248] width 151 height 33
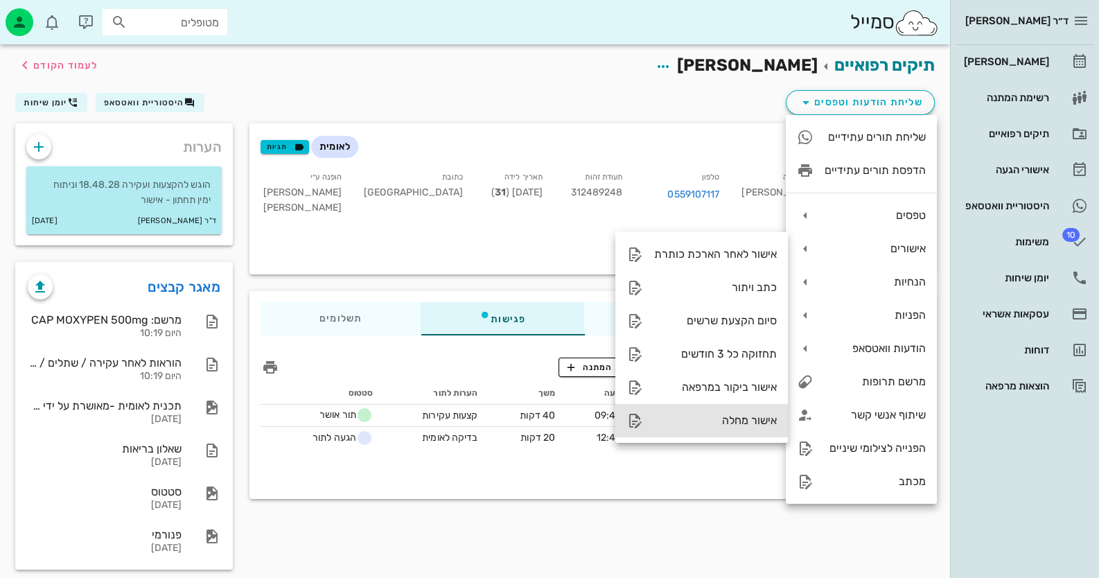
click at [723, 422] on div "אישור מחלה" at bounding box center [715, 420] width 123 height 13
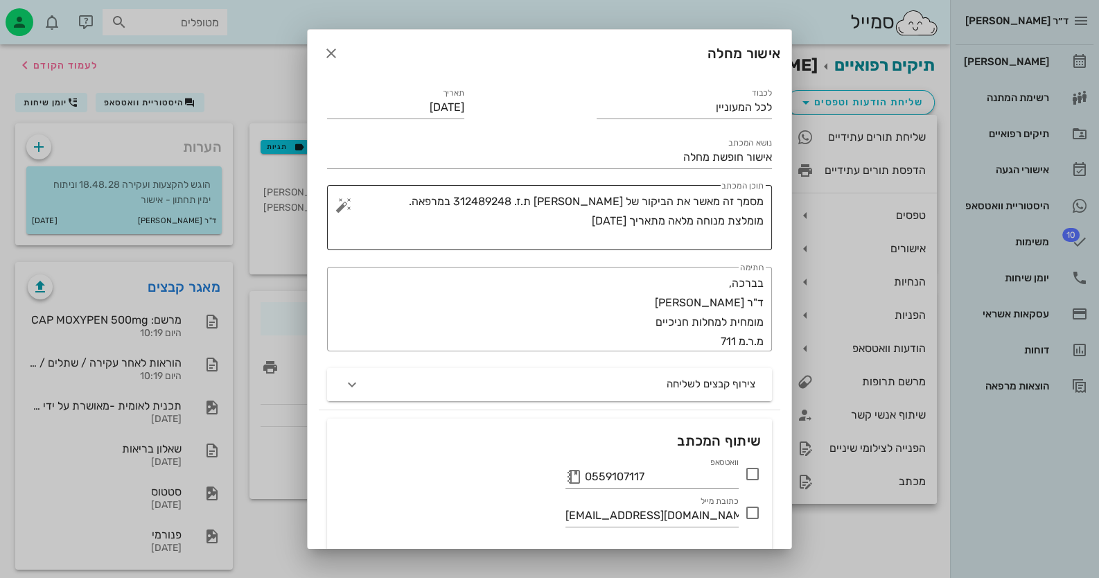
click at [668, 221] on textarea "מסמך זה מאשר את הביקור של [PERSON_NAME] ת.ז. 312489248 במרפאה. מומלצת מנוחה מלא…" at bounding box center [554, 221] width 417 height 58
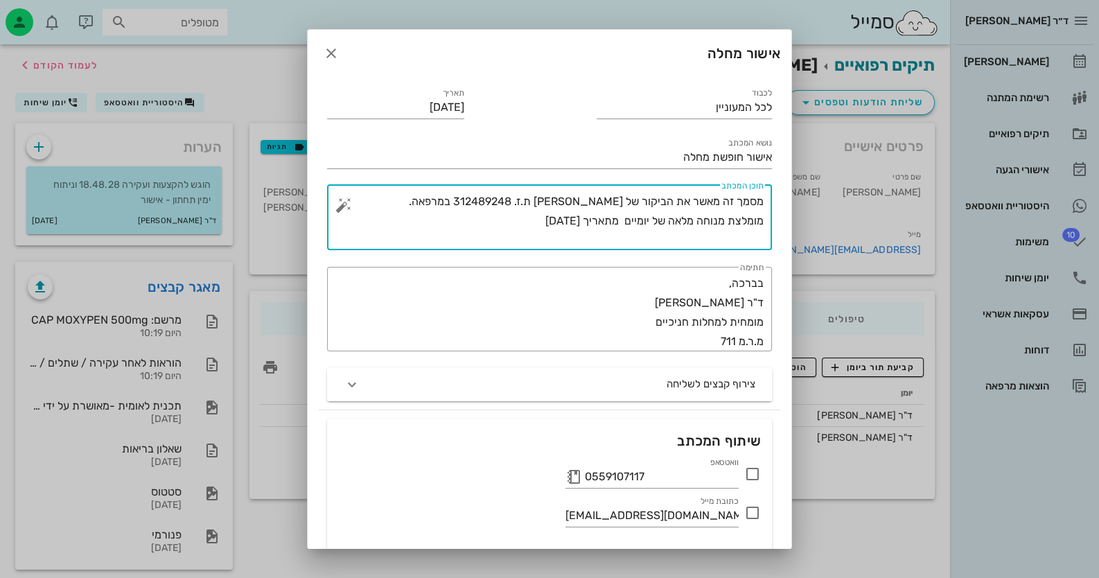
click at [502, 217] on textarea "מסמך זה מאשר את הביקור של [PERSON_NAME] ת.ז. 312489248 במרפאה. מומלצת מנוחה מלא…" at bounding box center [554, 221] width 417 height 58
type textarea "מסמך זה מאשר את הביקור של [PERSON_NAME] ת.ז. 312489248 במרפאה. מומלצת מנוחה מלא…"
click at [759, 470] on icon at bounding box center [752, 474] width 17 height 17
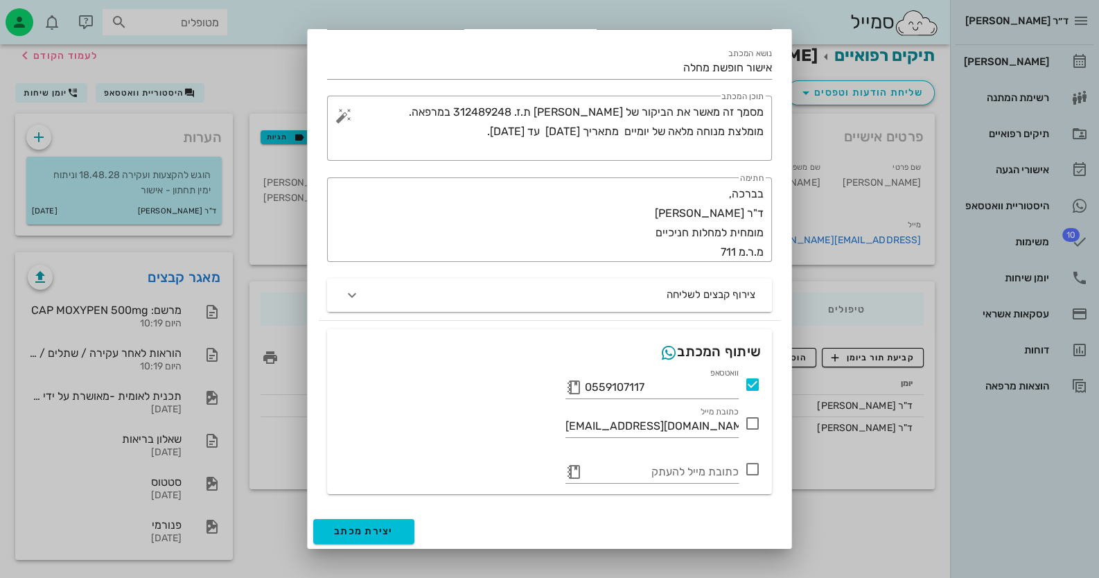
scroll to position [12, 0]
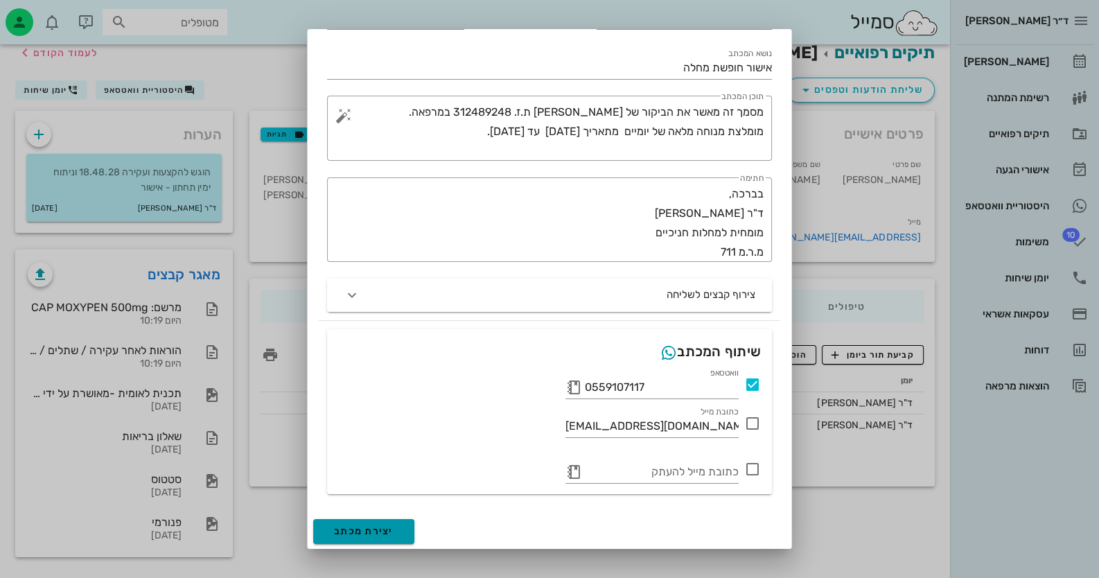
click at [414, 525] on button "יצירת מכתב" at bounding box center [363, 531] width 101 height 25
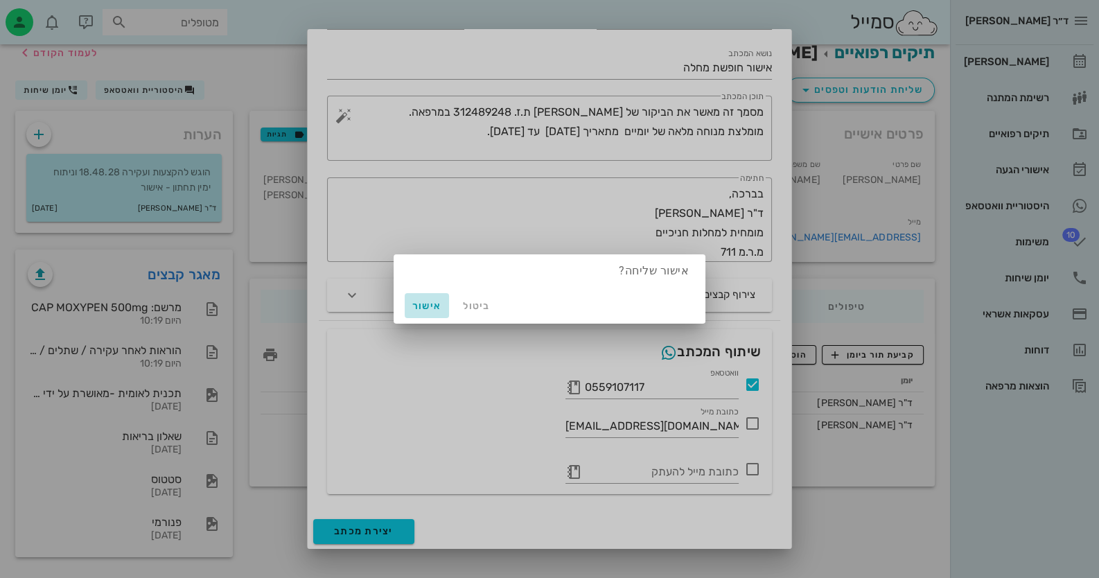
click at [426, 304] on span "אישור" at bounding box center [426, 306] width 33 height 12
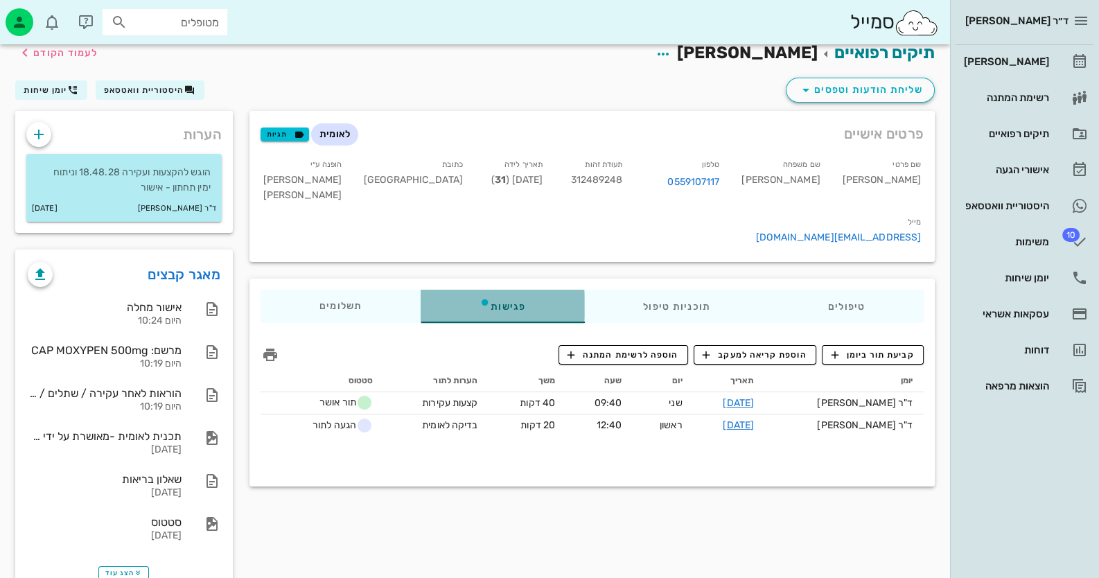
click at [503, 290] on div "פגישות" at bounding box center [503, 306] width 164 height 33
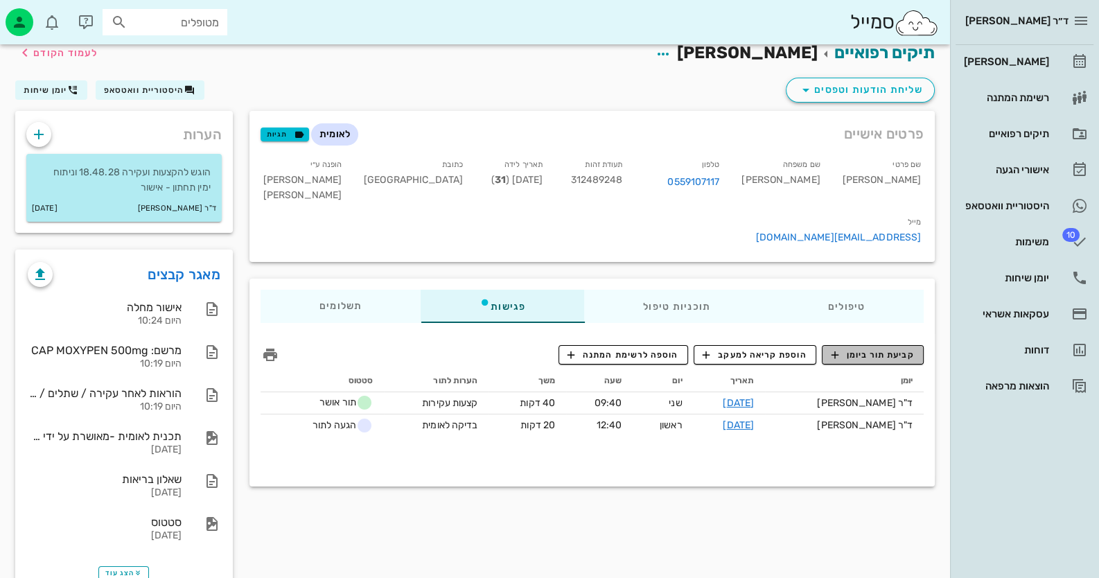
click at [871, 349] on span "קביעת תור ביומן" at bounding box center [872, 355] width 83 height 12
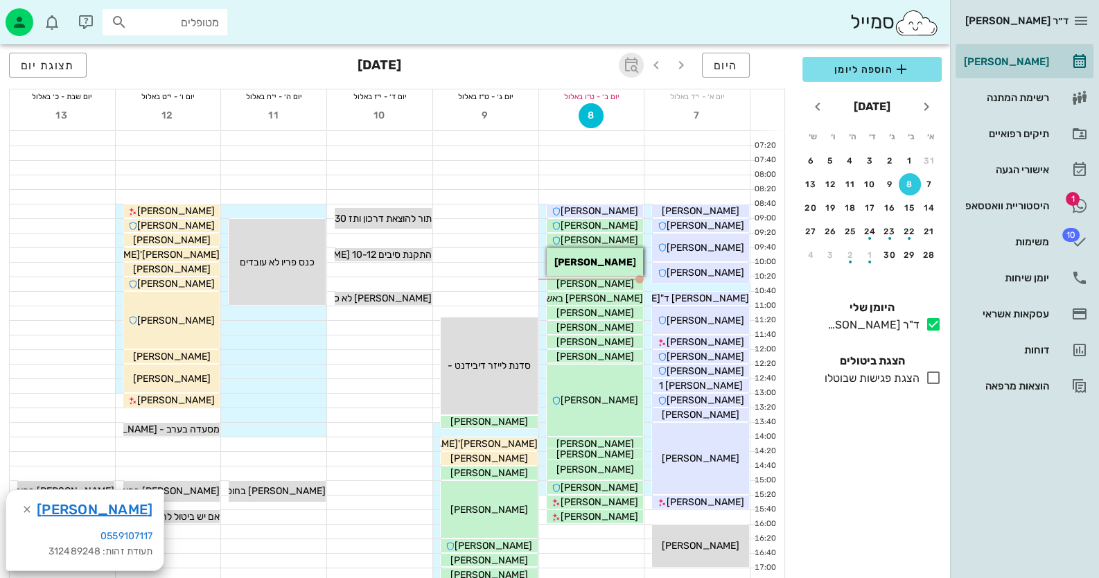
click at [637, 64] on icon "button" at bounding box center [631, 65] width 17 height 17
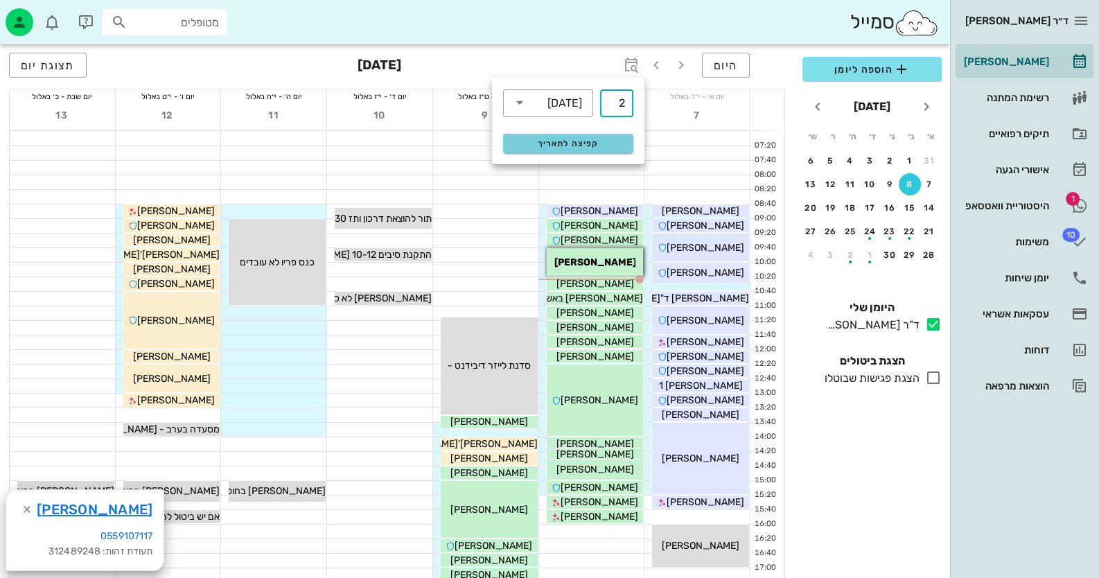
type input "2"
click at [536, 136] on button "קפיצה לתאריך" at bounding box center [568, 143] width 130 height 19
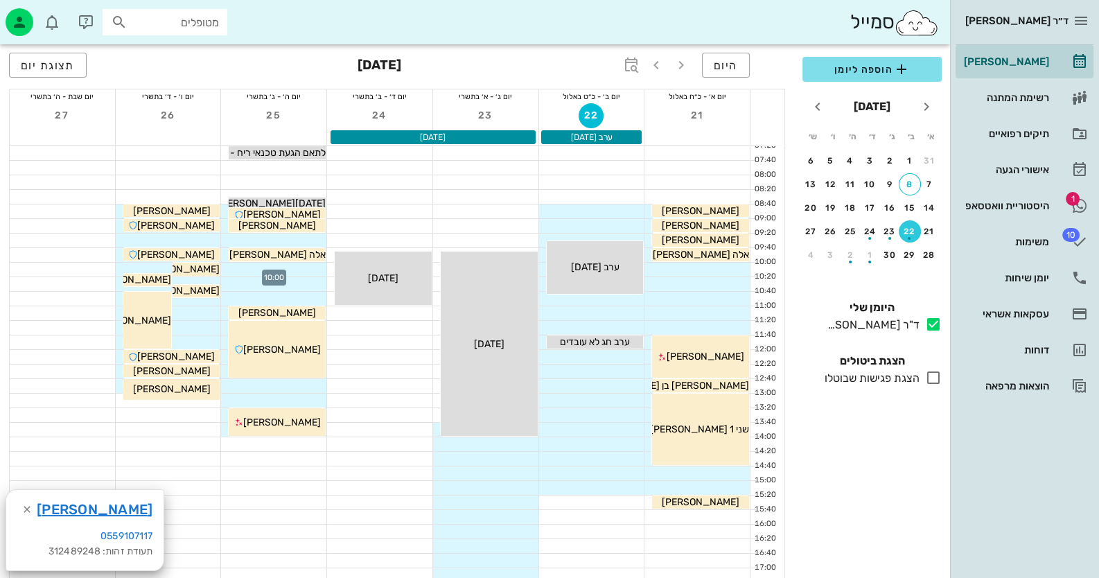
click at [289, 270] on div at bounding box center [273, 270] width 105 height 14
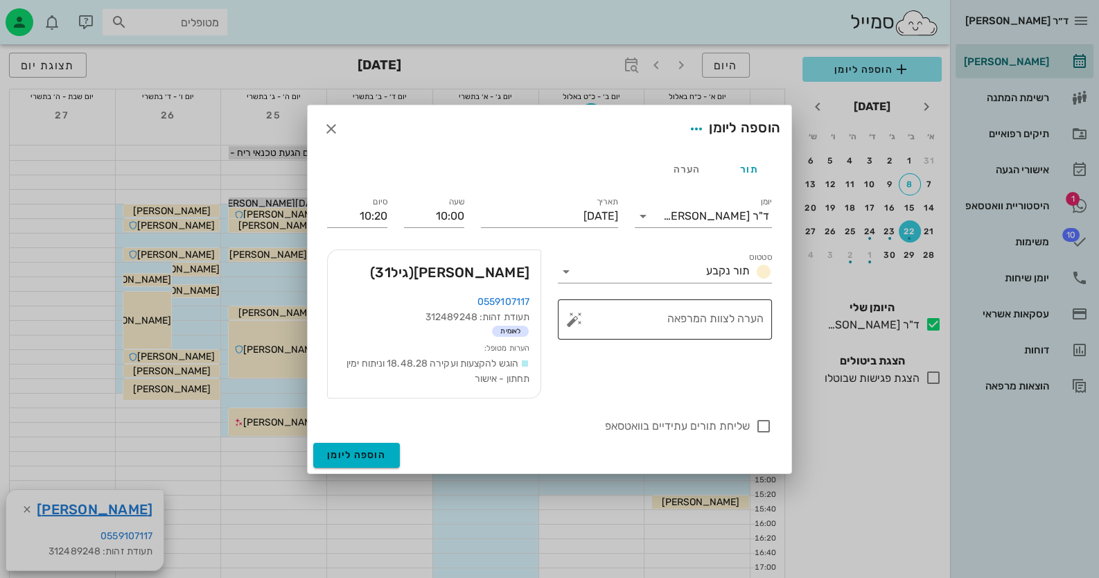
click at [577, 319] on button "button" at bounding box center [574, 319] width 17 height 17
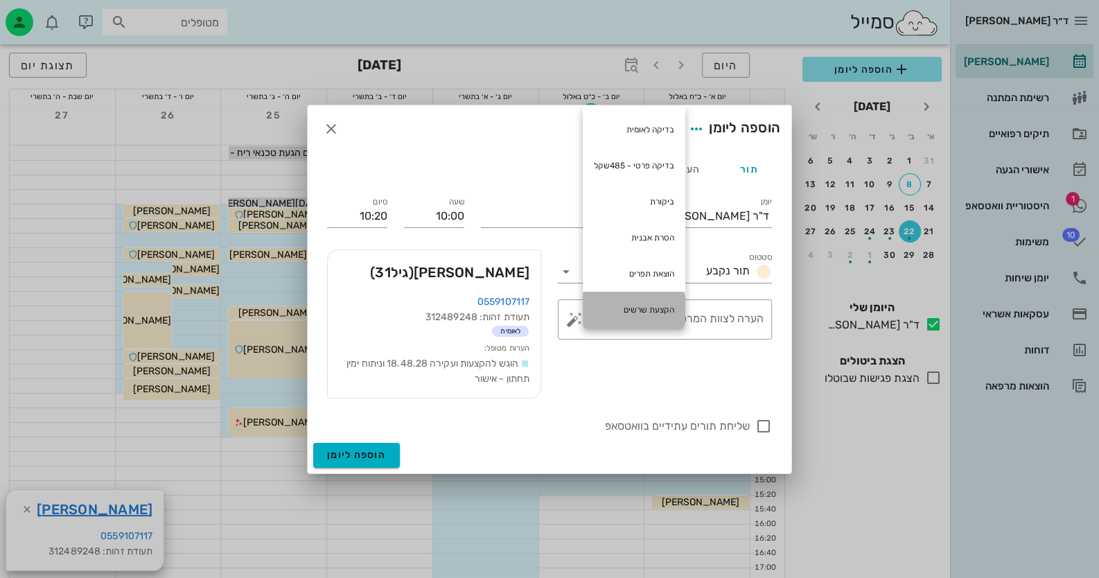
click at [657, 301] on div "הקצעת שרשים" at bounding box center [634, 310] width 103 height 36
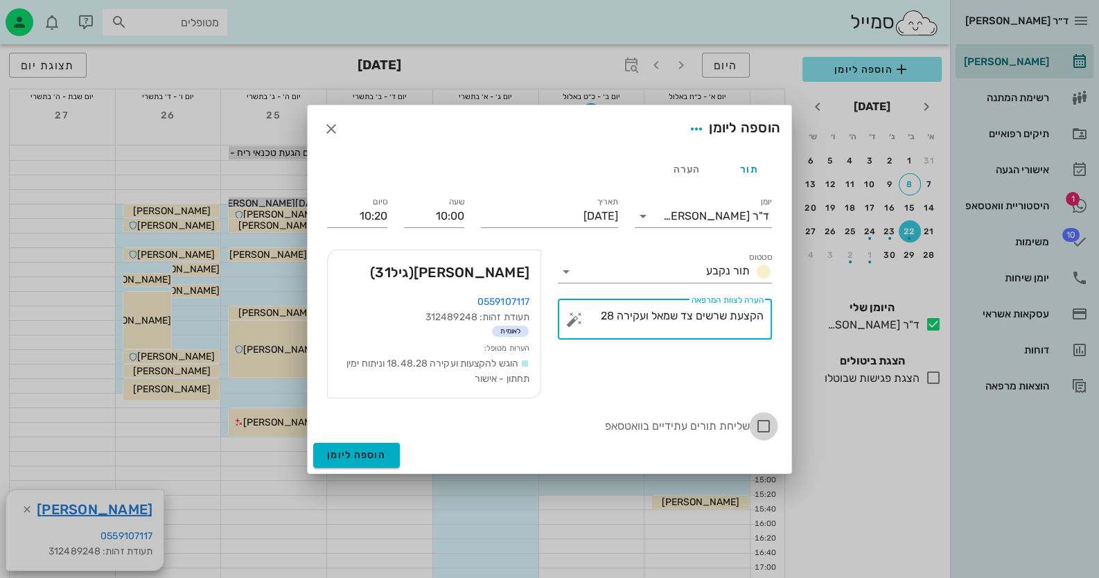
type textarea "הקצעת שרשים צד שמאל ועקירה 28"
click at [764, 425] on div at bounding box center [764, 426] width 24 height 24
checkbox input "true"
click at [371, 221] on input "10:20" at bounding box center [357, 216] width 60 height 22
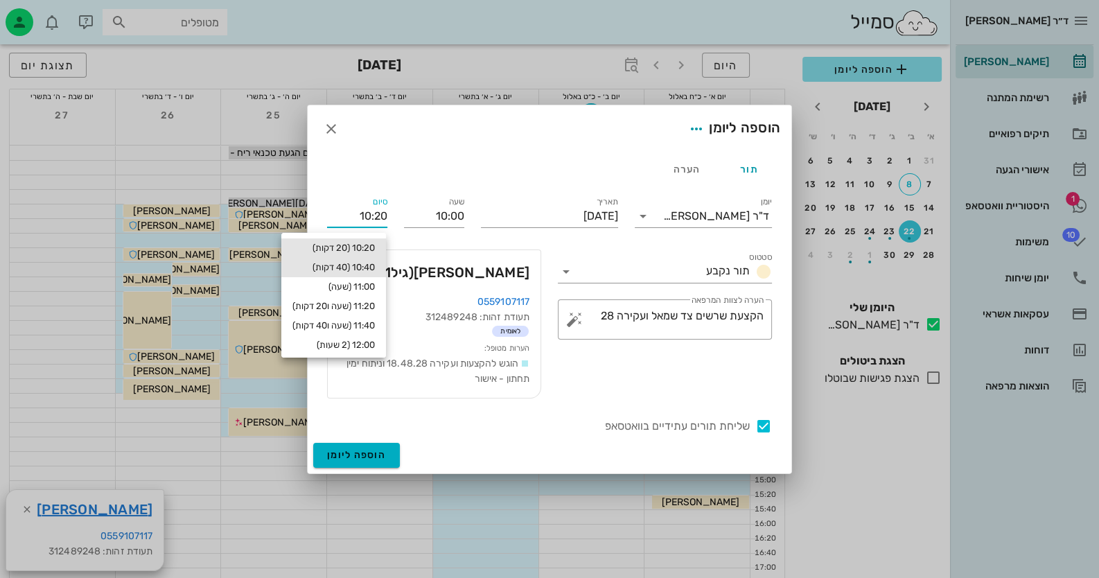
click at [346, 274] on div "10:40 (40 דקות)" at bounding box center [333, 267] width 105 height 19
type input "10:40"
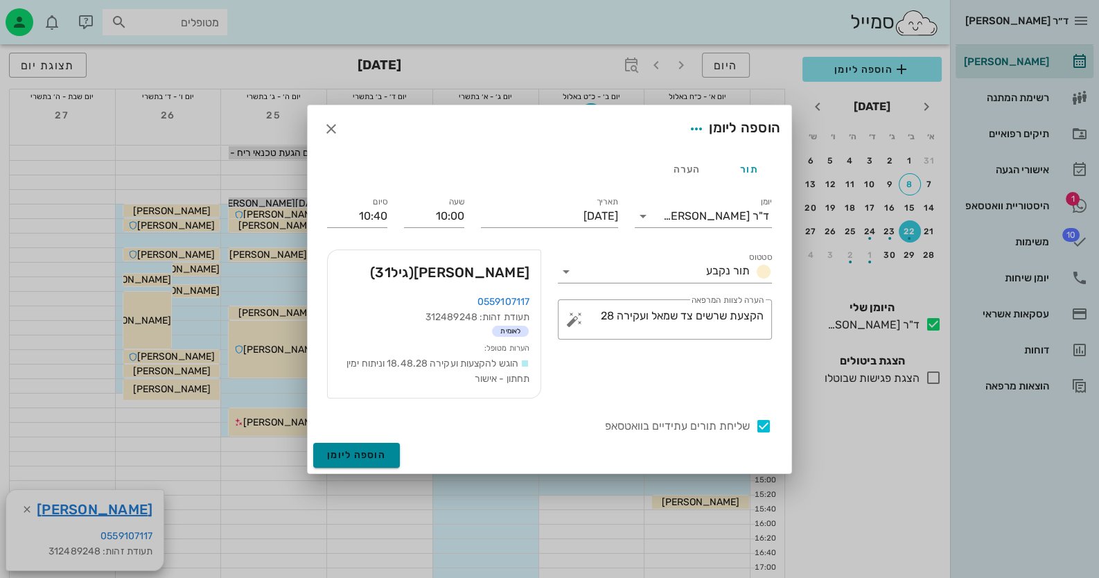
click at [384, 451] on span "הוספה ליומן" at bounding box center [356, 455] width 59 height 12
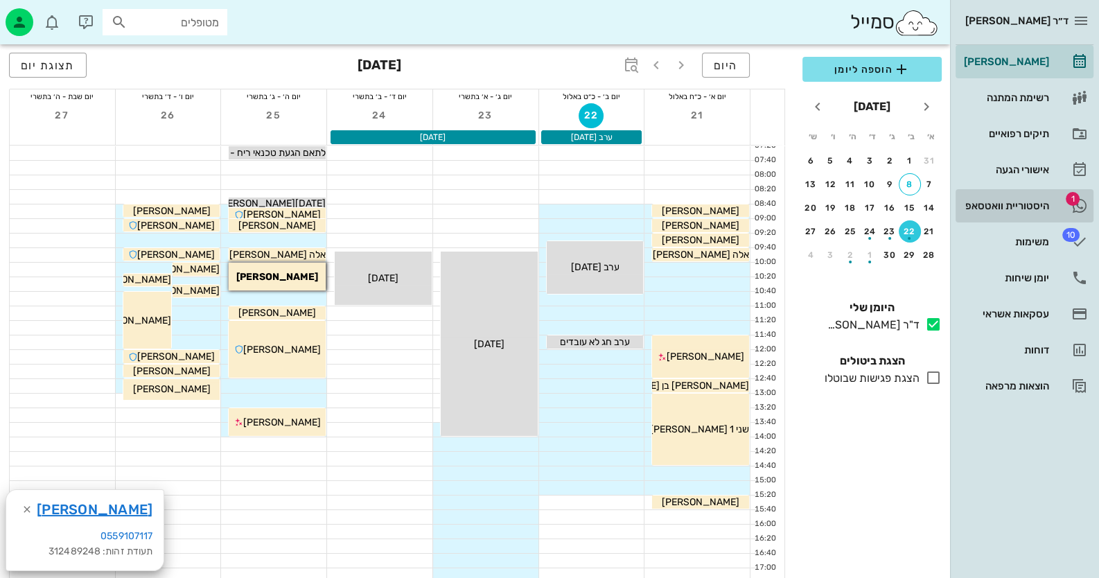
click at [999, 215] on div "היסטוריית וואטסאפ" at bounding box center [1005, 206] width 88 height 22
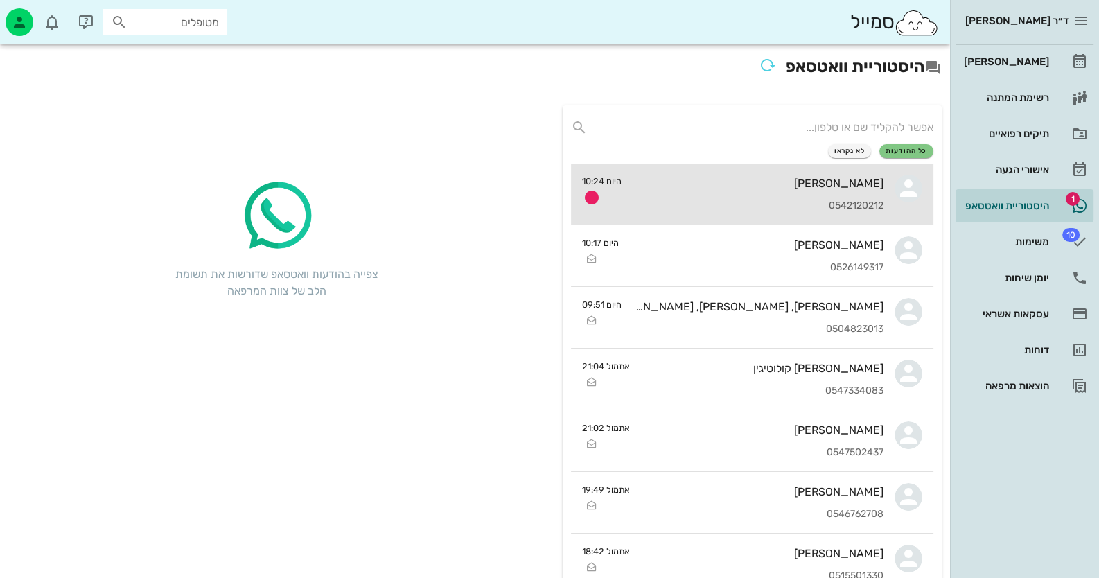
click at [716, 175] on div "[PERSON_NAME] 0542120212" at bounding box center [758, 194] width 251 height 61
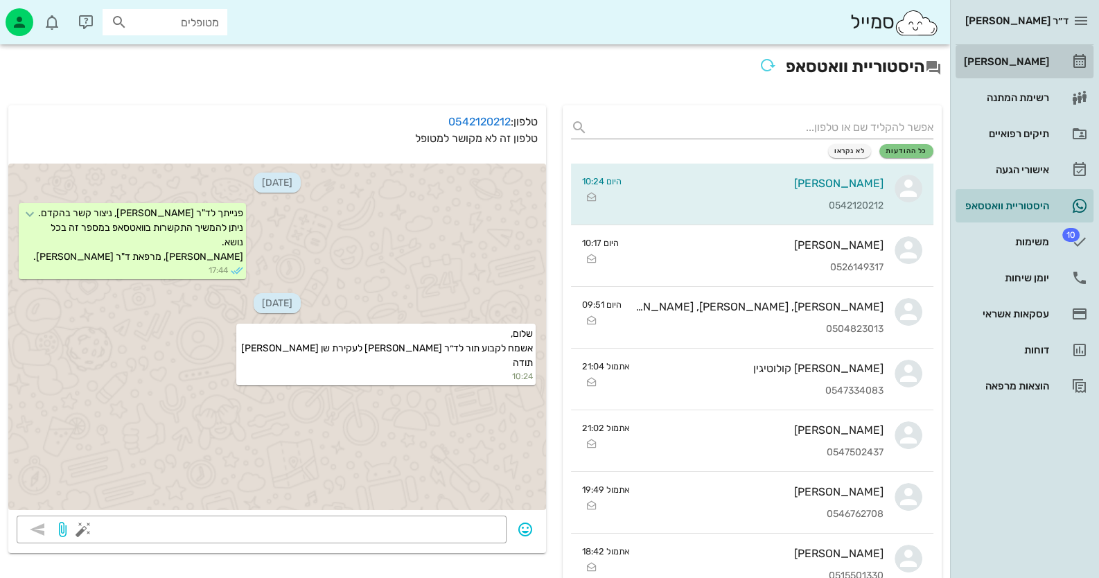
click at [1036, 74] on link "[PERSON_NAME]" at bounding box center [1025, 61] width 138 height 33
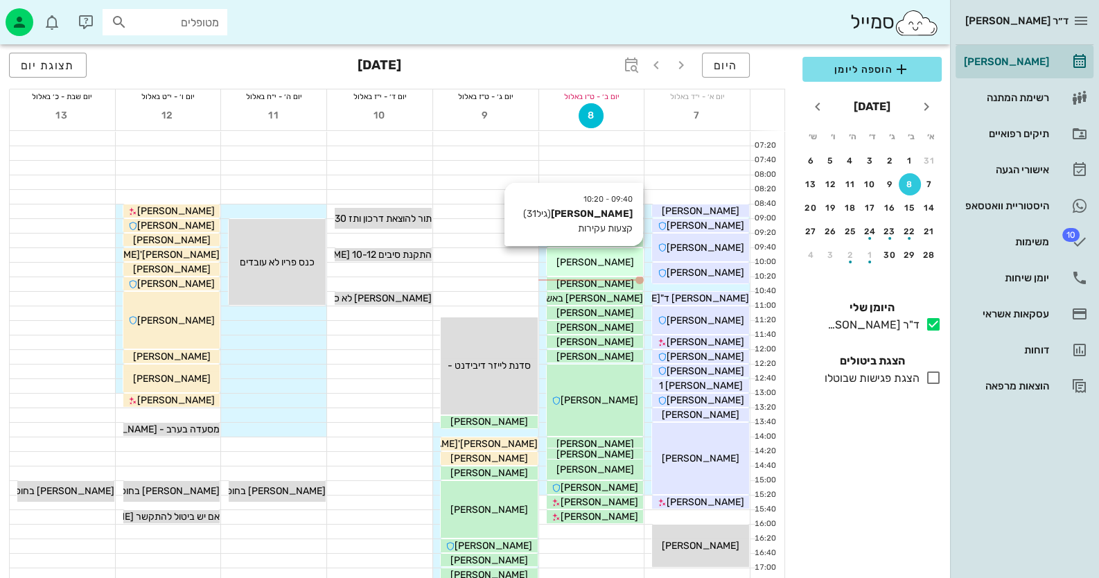
click at [617, 259] on div "[PERSON_NAME]" at bounding box center [595, 262] width 97 height 15
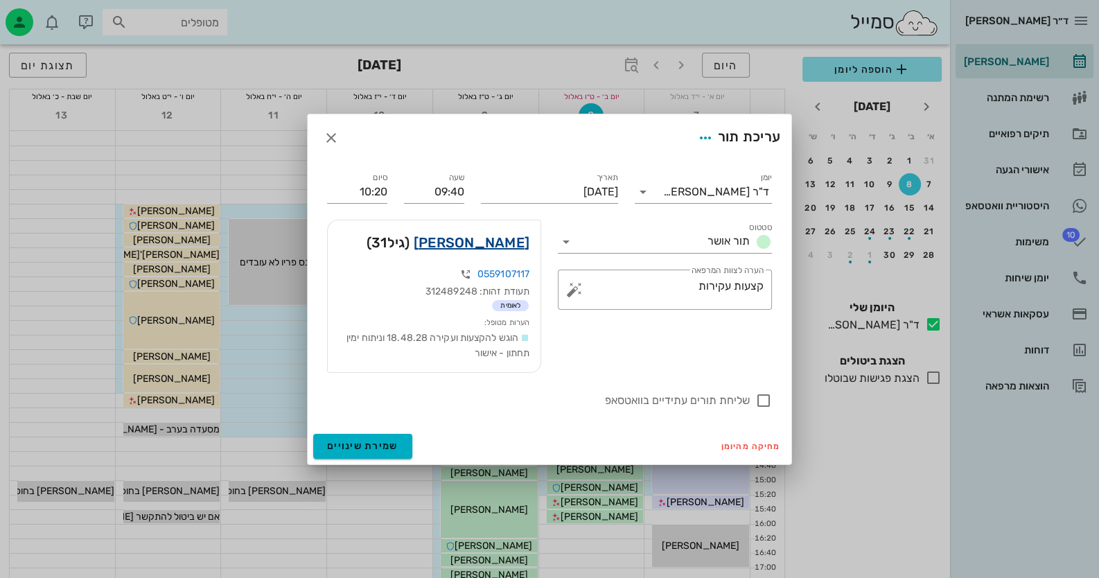
click at [478, 243] on link "[PERSON_NAME]" at bounding box center [472, 242] width 116 height 22
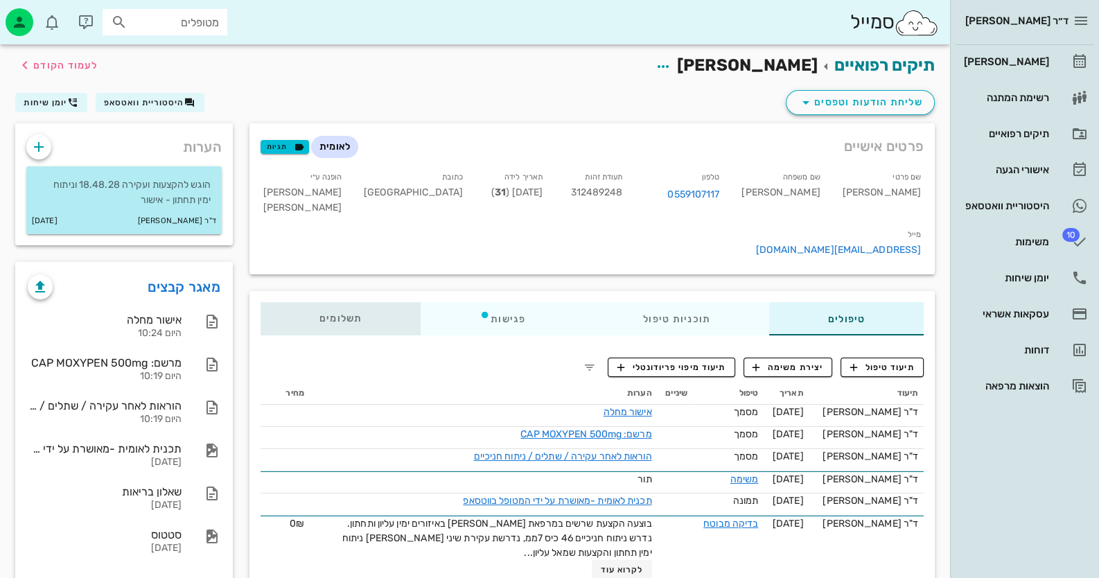
click at [362, 302] on div "תשלומים 0₪" at bounding box center [341, 318] width 160 height 33
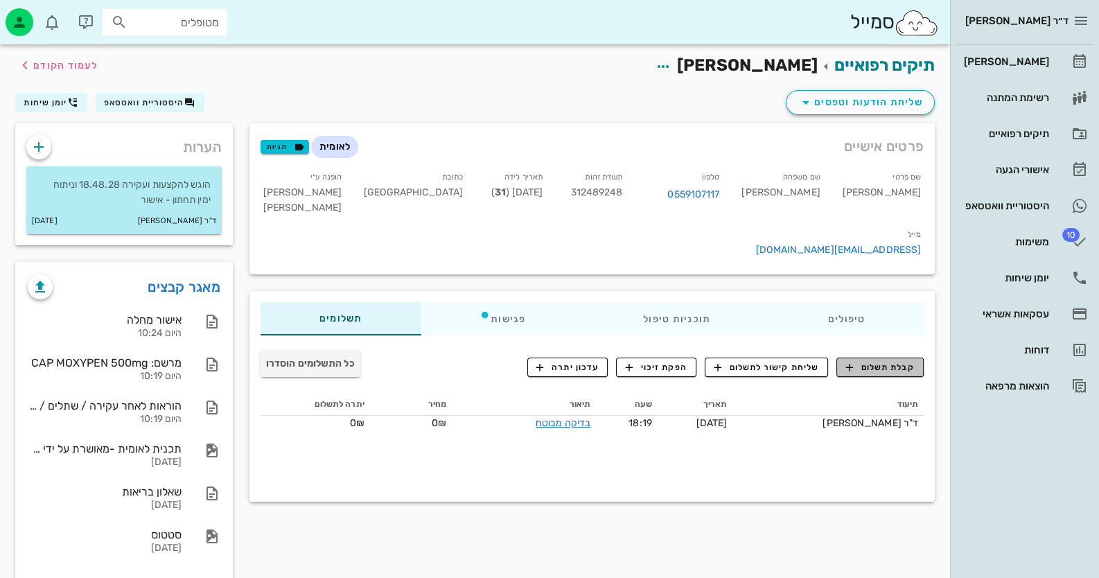
click at [897, 361] on span "קבלת תשלום" at bounding box center [880, 367] width 69 height 12
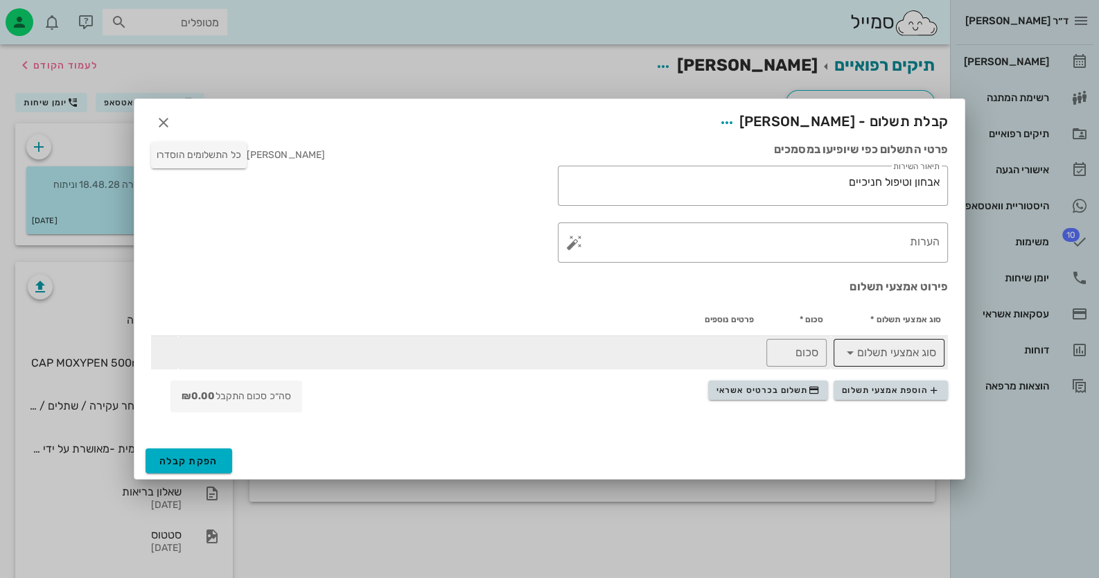
click at [877, 358] on input "סוג אמצעי תשלום" at bounding box center [898, 353] width 75 height 22
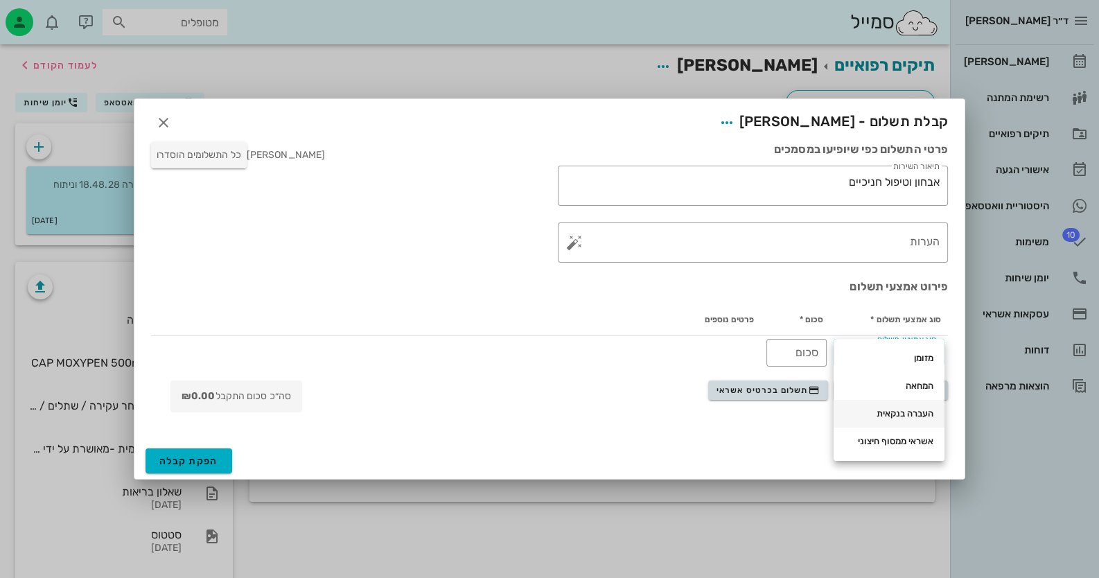
click at [904, 408] on div "העברה בנקאית" at bounding box center [889, 413] width 89 height 11
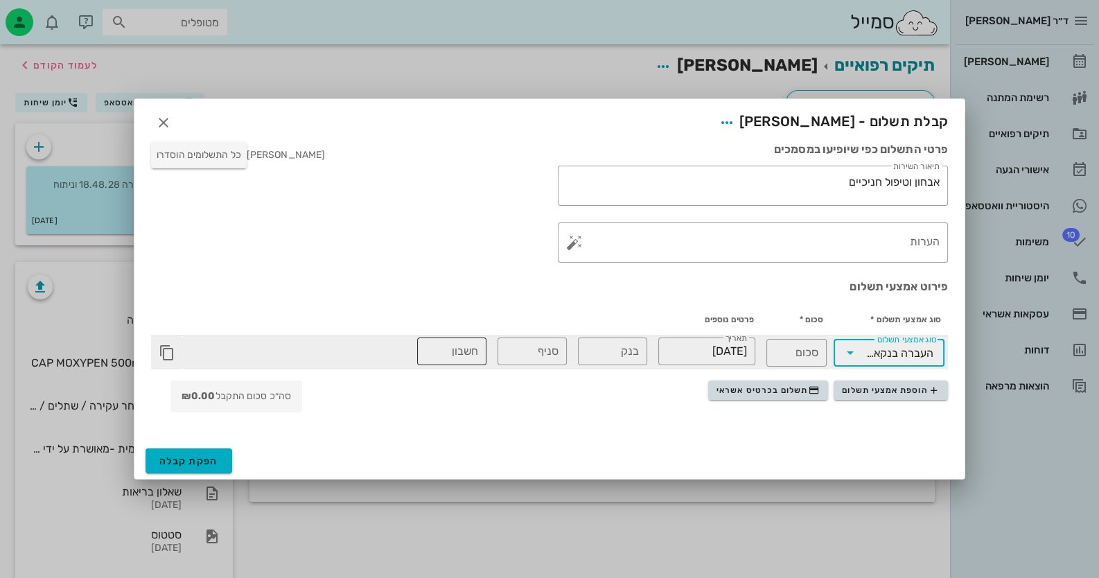
click at [484, 354] on div "​ חשבון" at bounding box center [451, 351] width 69 height 28
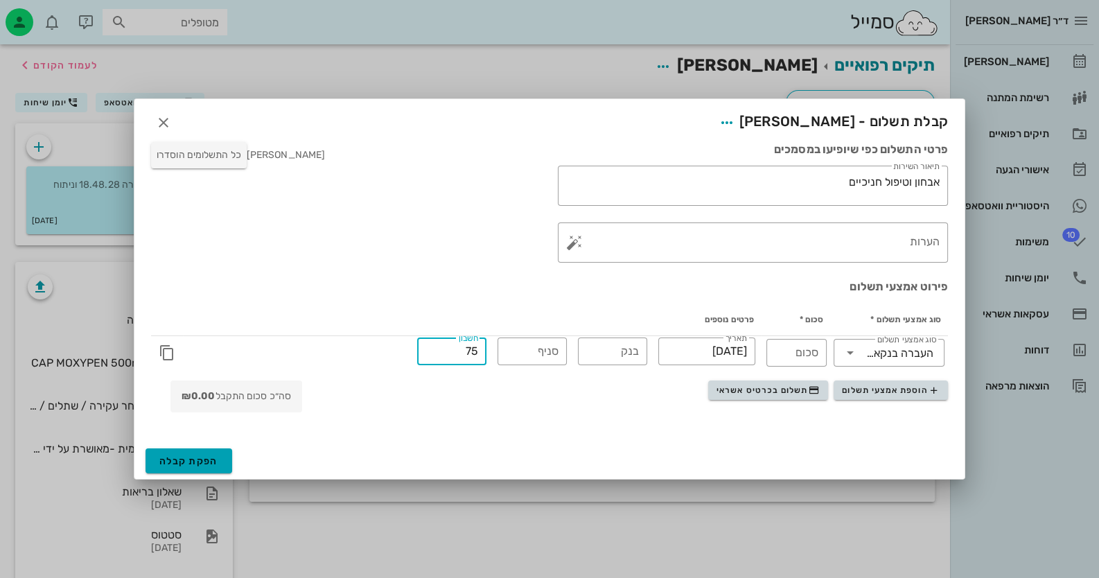
type input "75"
click at [201, 453] on button "הפקת קבלה" at bounding box center [189, 460] width 87 height 25
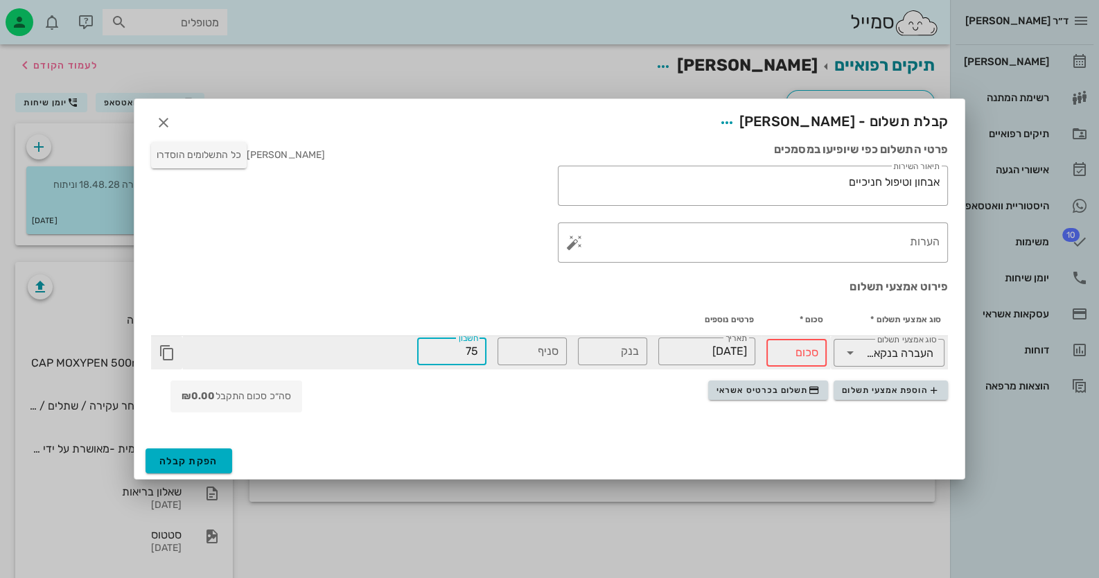
drag, startPoint x: 458, startPoint y: 358, endPoint x: 478, endPoint y: 356, distance: 20.2
click at [478, 356] on div "​ חשבון 75" at bounding box center [451, 351] width 69 height 28
click at [815, 342] on div "סכום" at bounding box center [797, 353] width 44 height 28
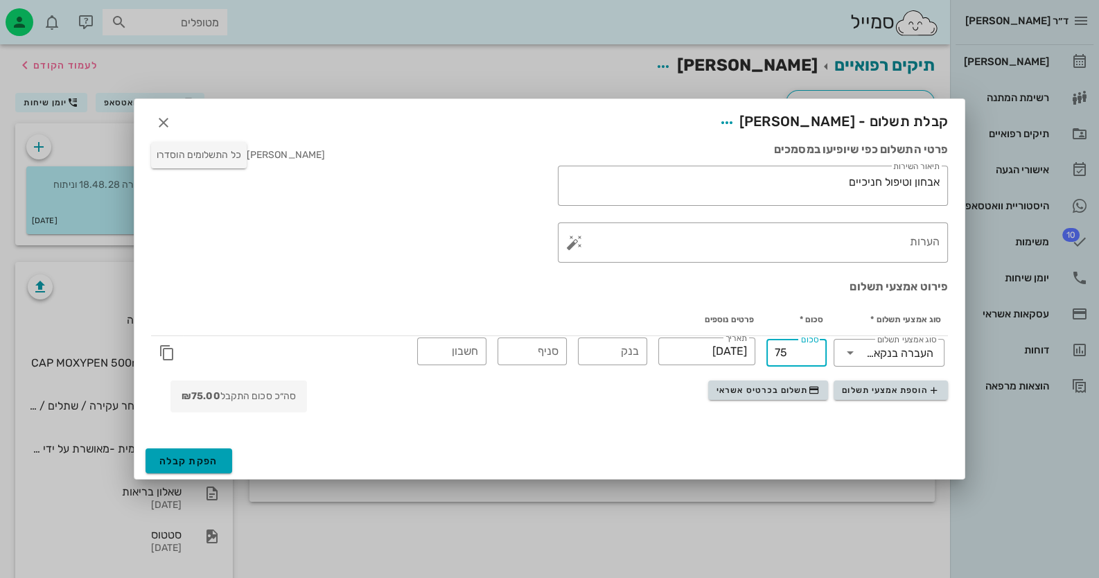
type input "75"
click at [208, 457] on span "הפקת קבלה" at bounding box center [188, 461] width 59 height 12
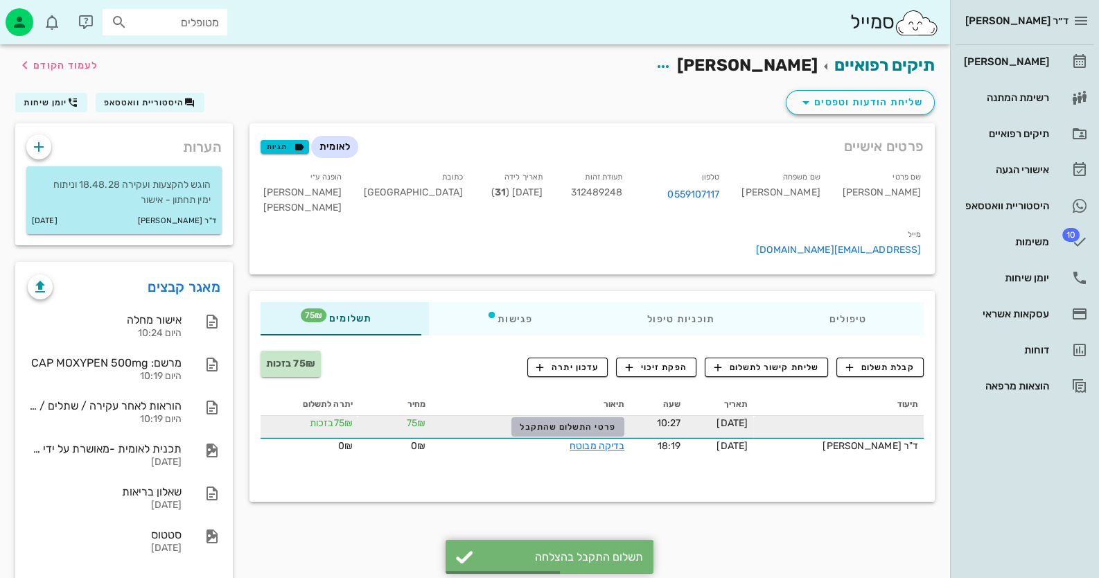
click at [592, 422] on span "פרטי התשלום שהתקבל" at bounding box center [568, 427] width 96 height 10
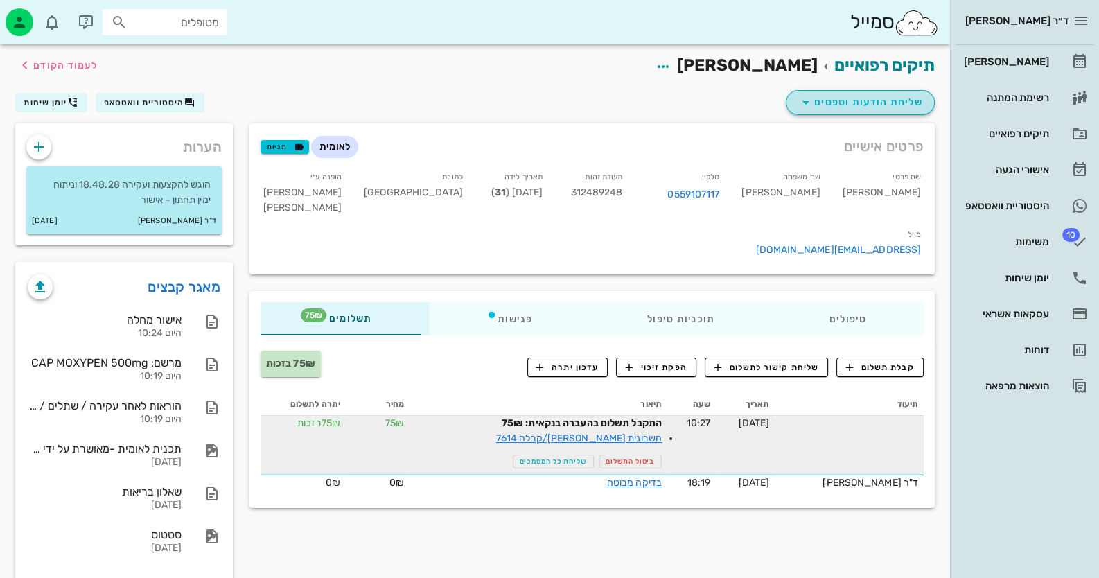
click at [883, 94] on span "שליחת הודעות וטפסים" at bounding box center [860, 102] width 125 height 17
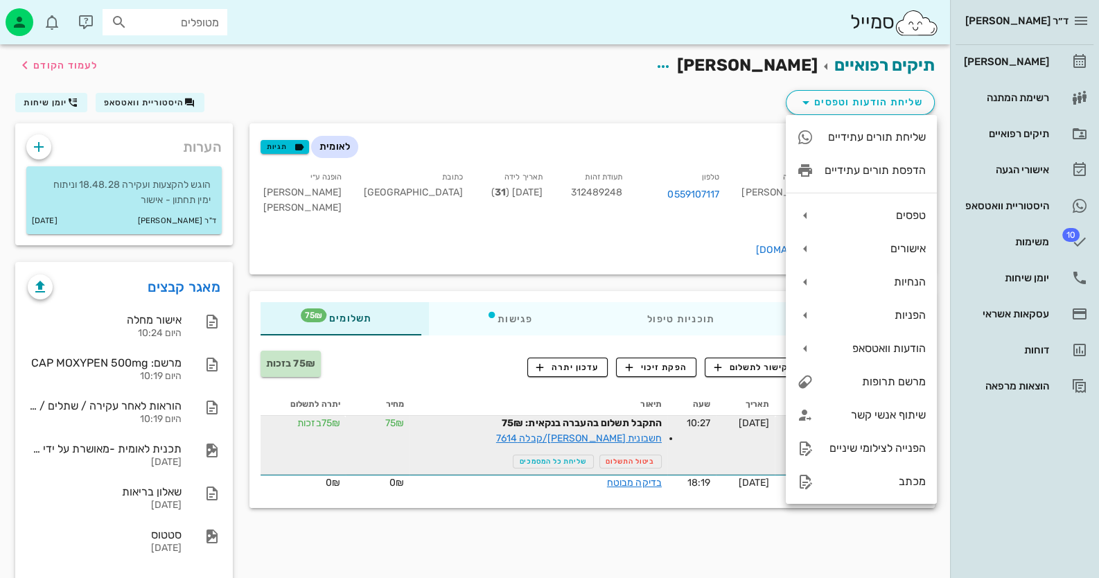
click at [444, 349] on div "75₪ בזכות" at bounding box center [365, 367] width 227 height 36
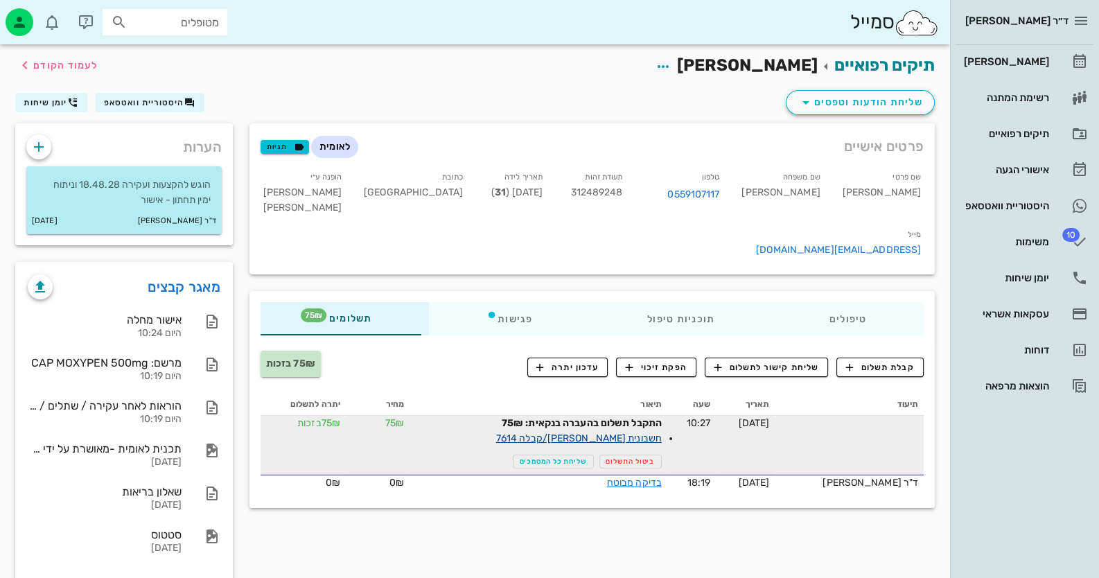
click at [659, 432] on link "חשבונית [PERSON_NAME]/קבלה 7614" at bounding box center [579, 438] width 166 height 12
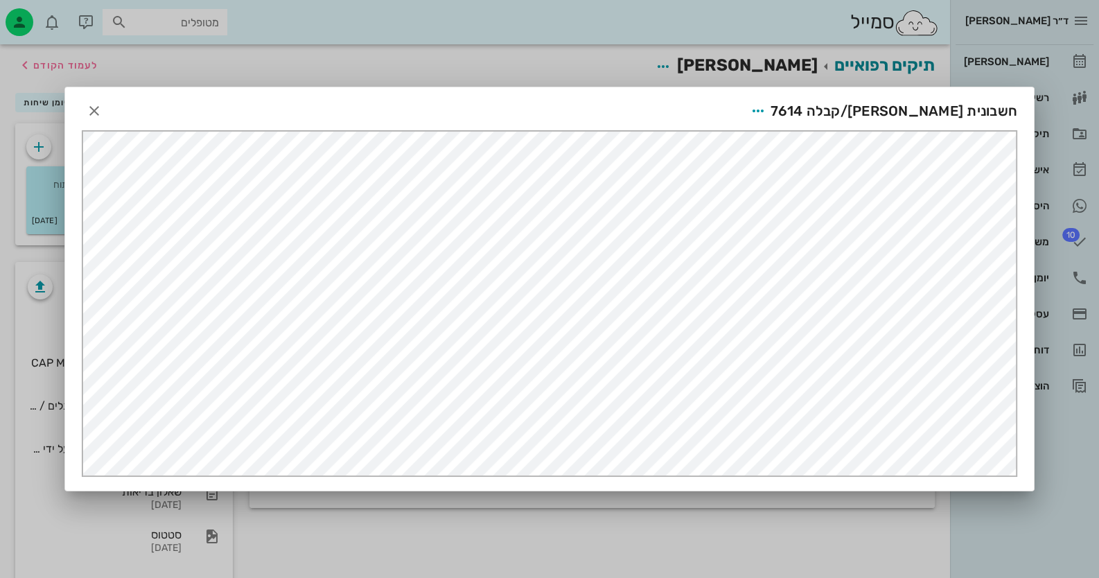
click at [940, 116] on span "חשבונית [PERSON_NAME]/קבלה 7614" at bounding box center [894, 111] width 247 height 22
drag, startPoint x: 861, startPoint y: 109, endPoint x: 868, endPoint y: 116, distance: 9.3
click at [766, 110] on icon "button" at bounding box center [758, 111] width 17 height 17
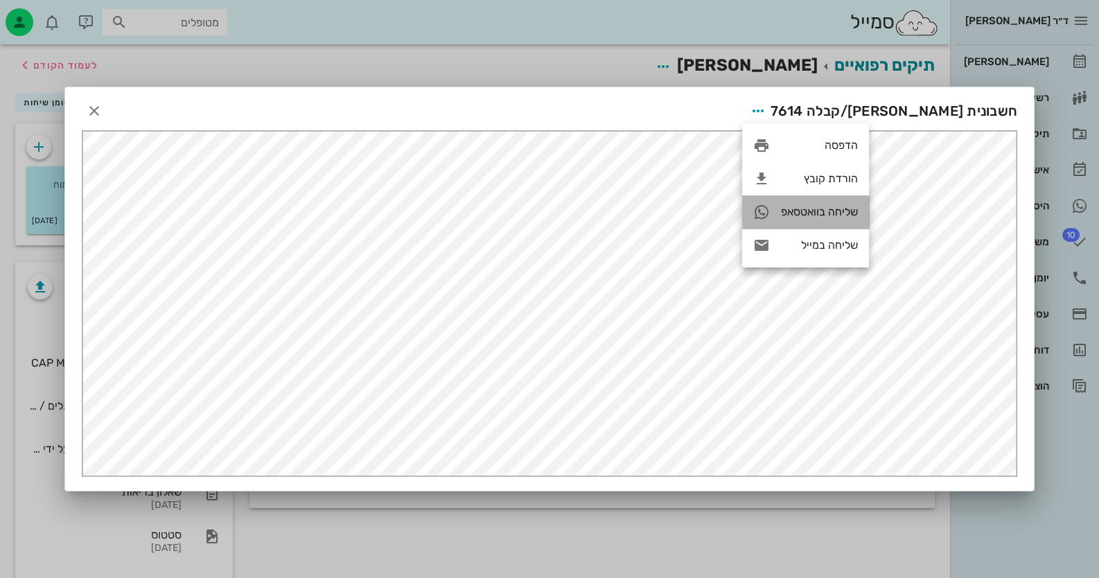
click at [835, 213] on div "שליחה בוואטסאפ" at bounding box center [819, 211] width 77 height 13
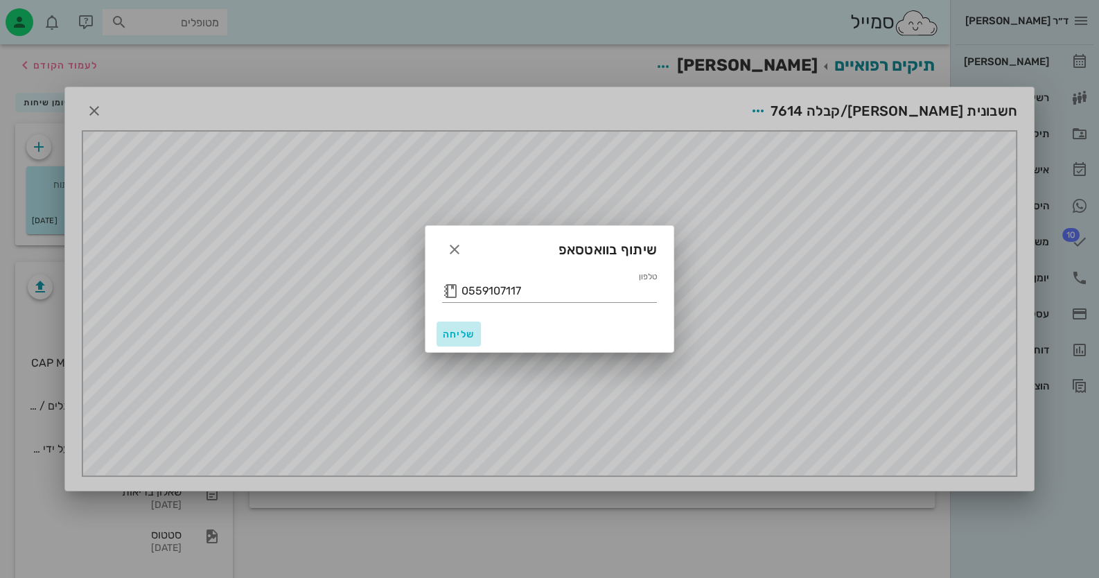
click at [459, 328] on span "שליחה" at bounding box center [458, 334] width 33 height 12
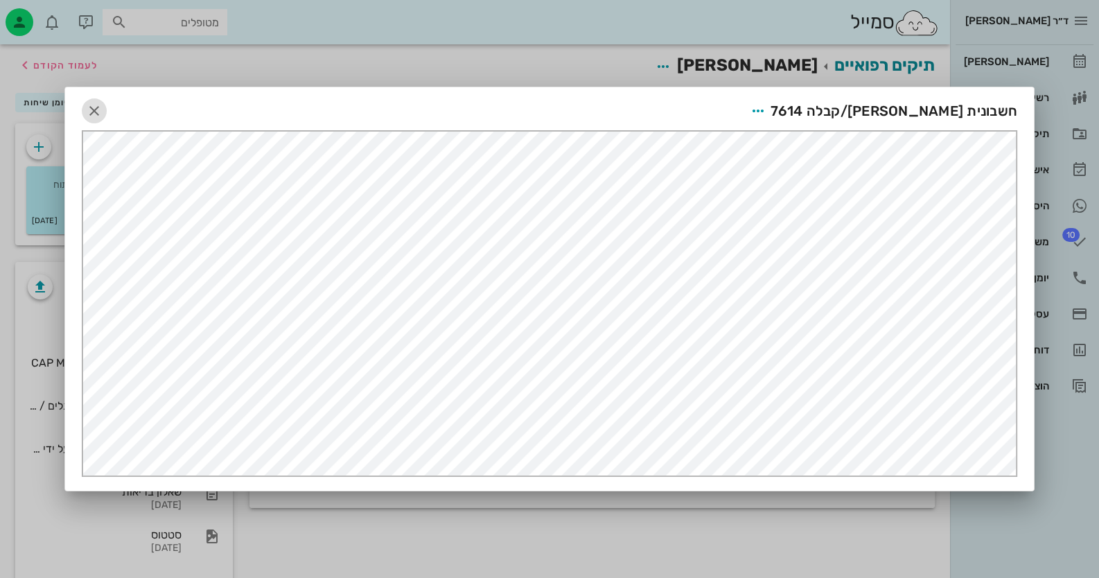
click at [94, 116] on icon "button" at bounding box center [94, 111] width 17 height 17
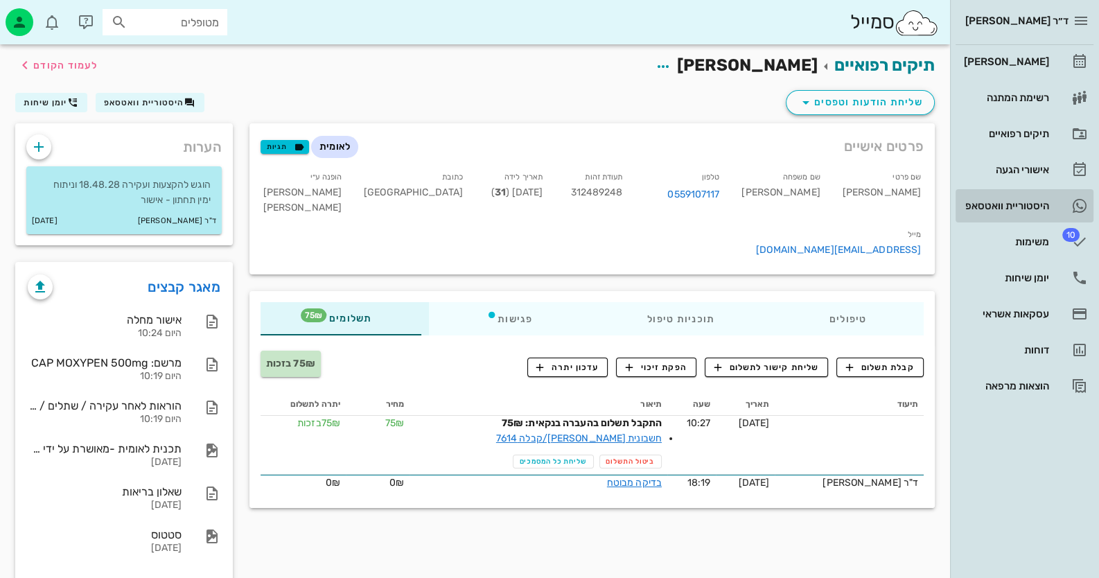
click at [1023, 206] on div "היסטוריית וואטסאפ" at bounding box center [1005, 205] width 88 height 11
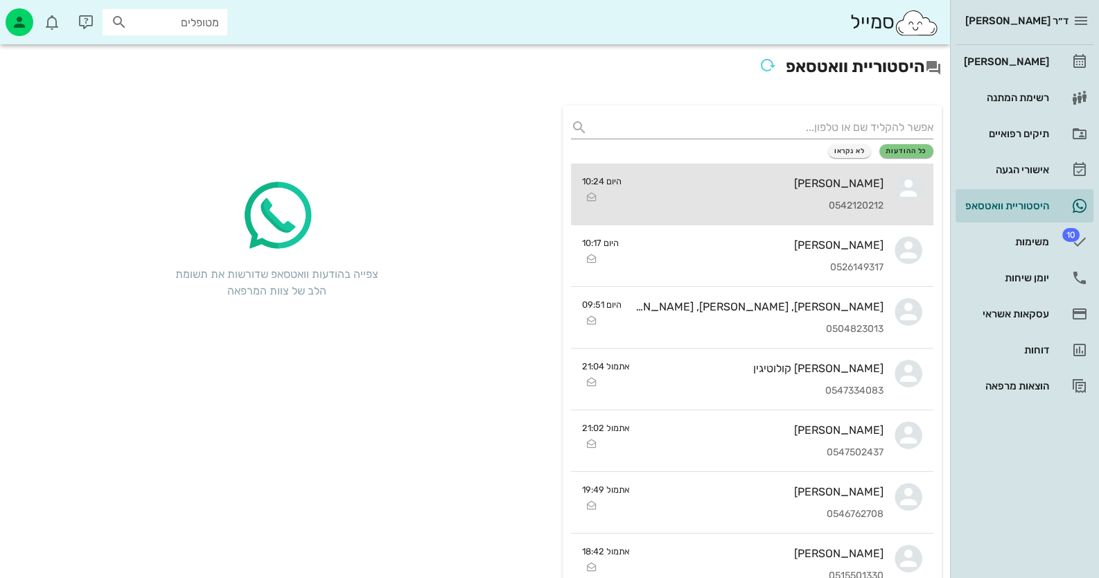
click at [751, 205] on div "0542120212" at bounding box center [758, 206] width 251 height 12
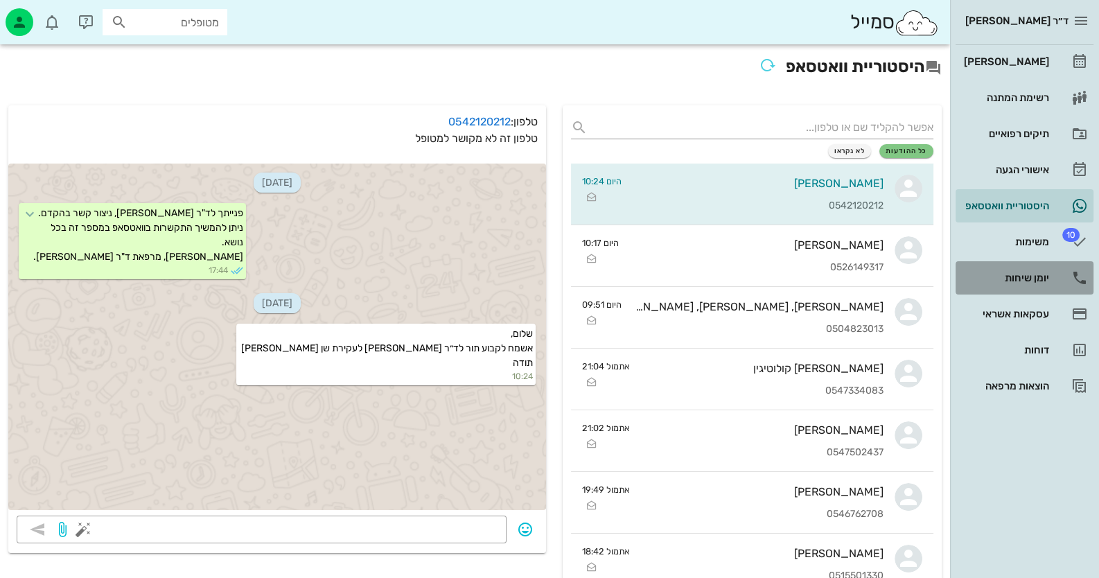
click at [1030, 282] on div "יומן שיחות" at bounding box center [1005, 277] width 88 height 11
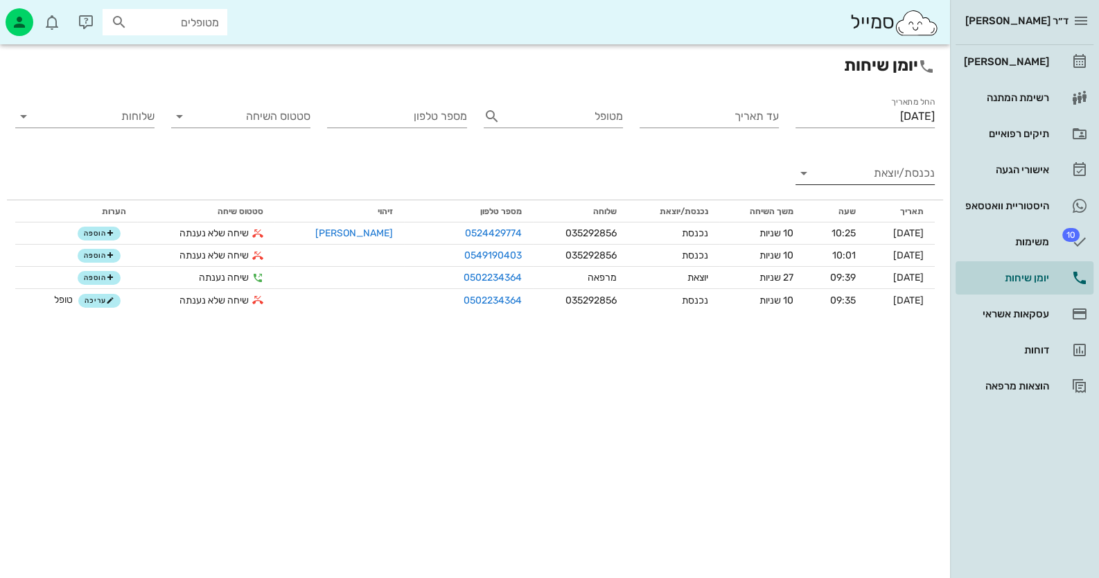
click at [904, 179] on input "נכנסת/יוצאת" at bounding box center [876, 173] width 117 height 22
click at [904, 179] on div "נכנסת" at bounding box center [890, 184] width 30 height 33
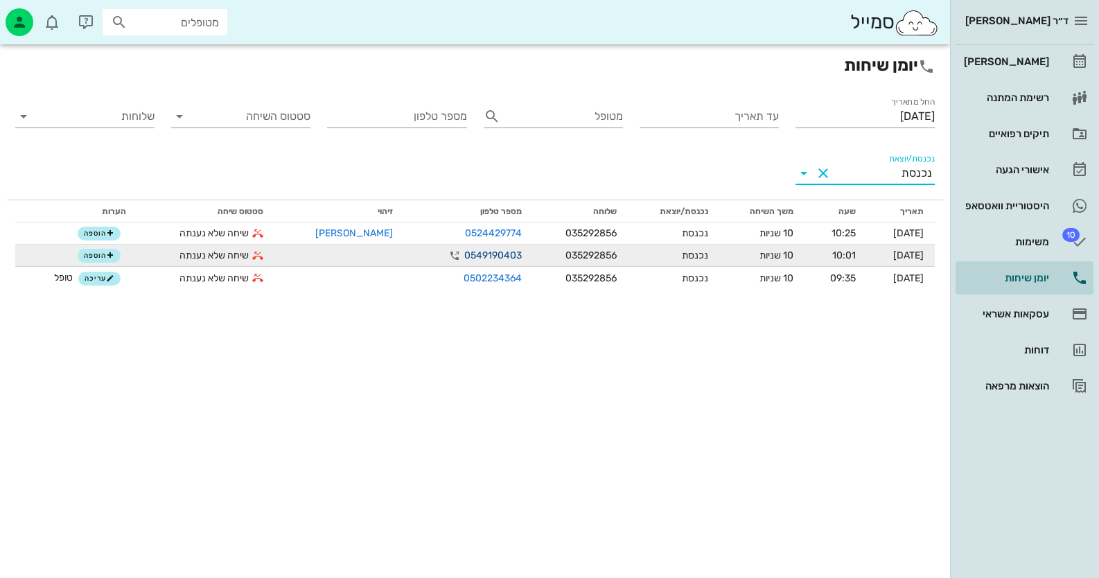
click at [476, 256] on link "0549190403" at bounding box center [493, 255] width 58 height 15
click at [446, 249] on icon "button" at bounding box center [454, 255] width 17 height 17
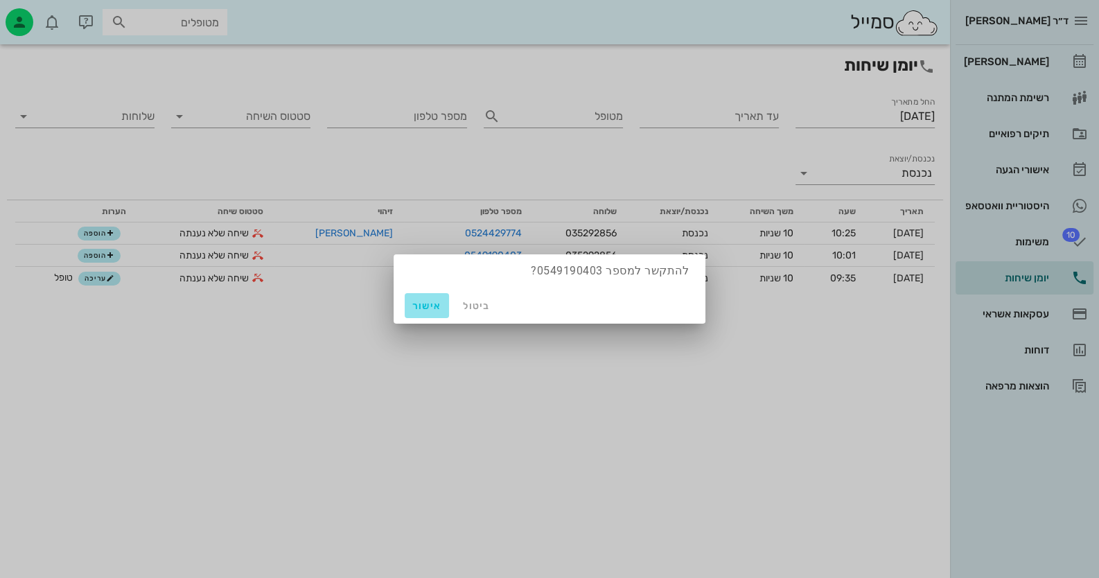
click at [412, 300] on span "אישור" at bounding box center [426, 306] width 33 height 12
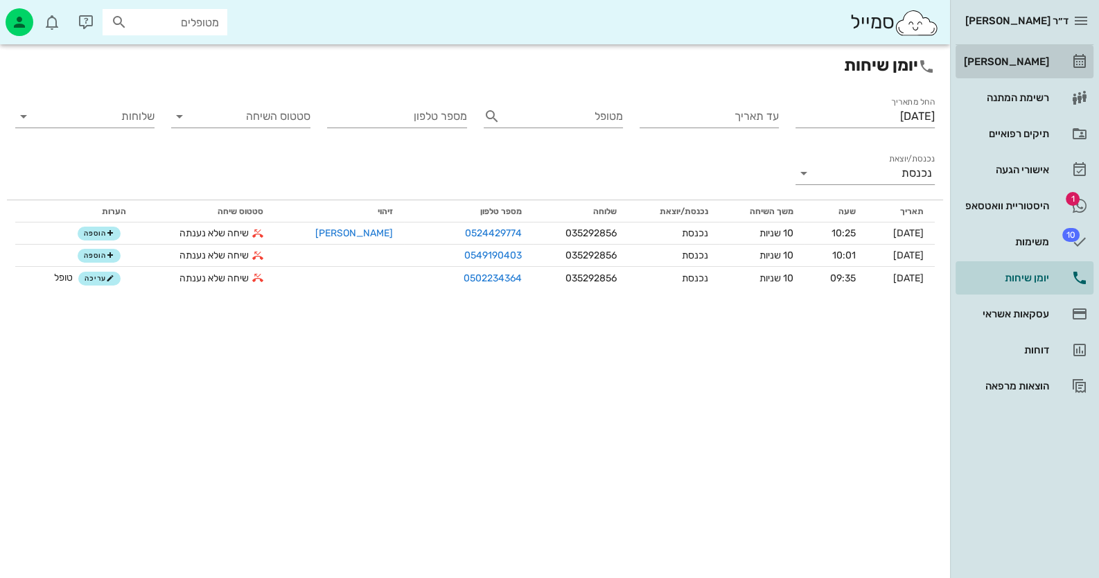
click at [1039, 51] on div "[PERSON_NAME]" at bounding box center [1005, 62] width 88 height 22
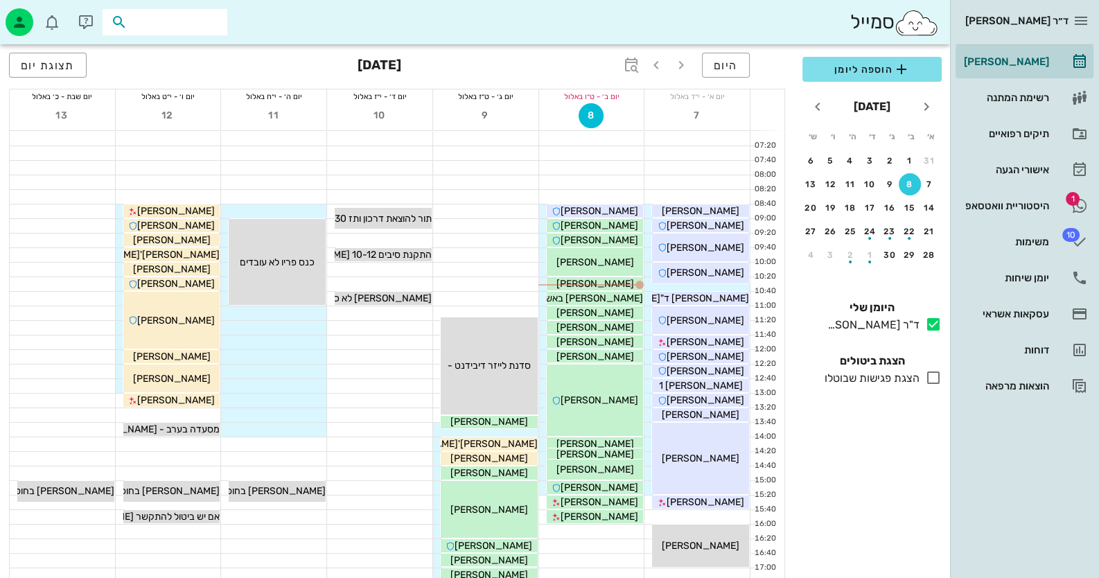
click at [207, 19] on input "text" at bounding box center [174, 22] width 89 height 18
type input "206443"
click at [177, 48] on div "[PERSON_NAME] 206443772" at bounding box center [140, 52] width 152 height 11
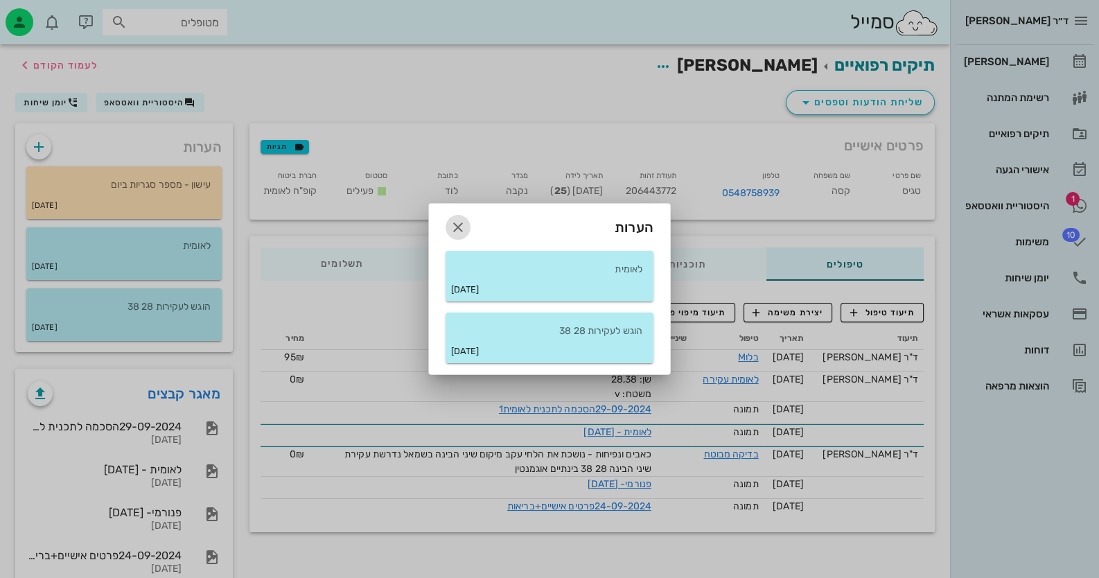
click at [447, 222] on span "button" at bounding box center [458, 227] width 25 height 17
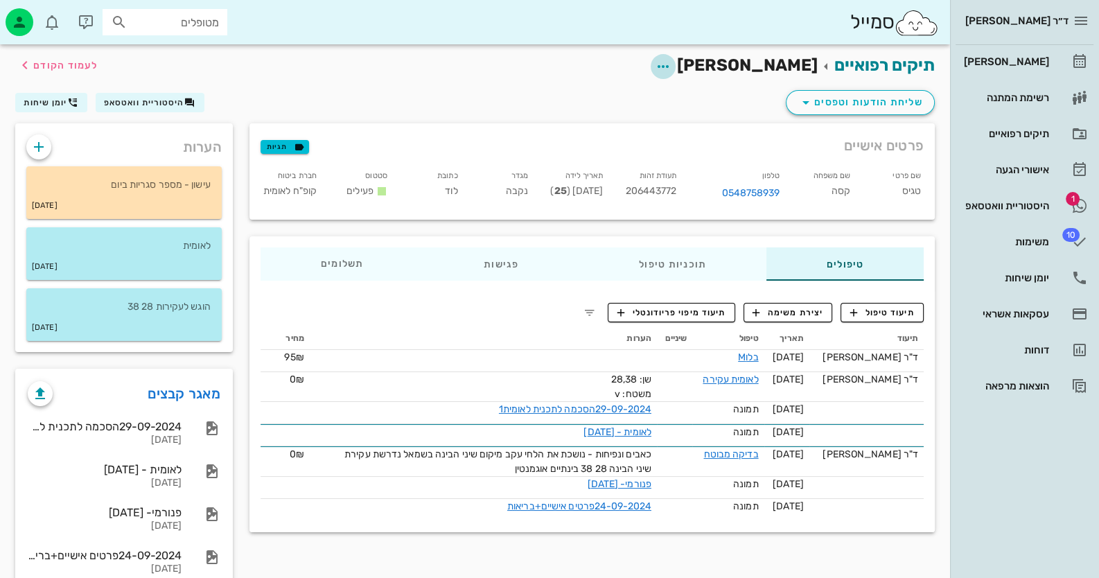
click at [671, 58] on icon "button" at bounding box center [663, 66] width 17 height 17
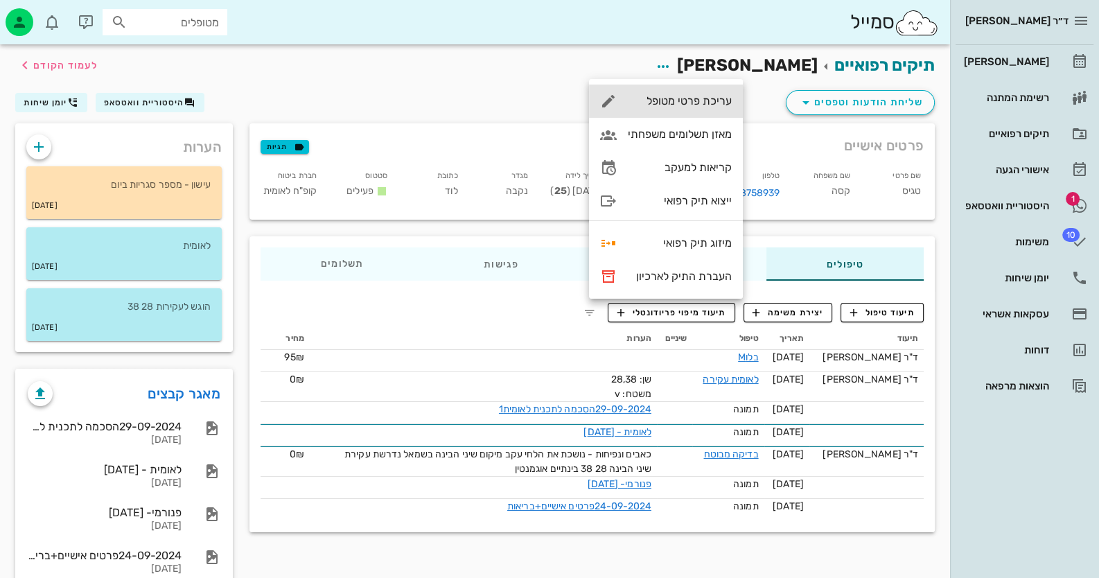
click at [721, 98] on div "עריכת פרטי מטופל" at bounding box center [680, 100] width 104 height 13
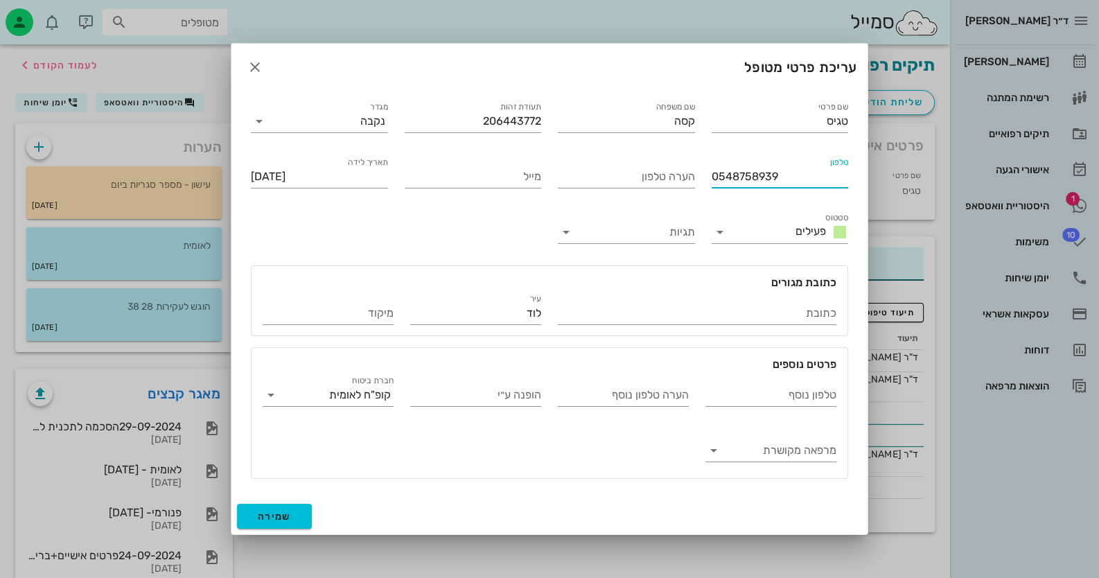
drag, startPoint x: 778, startPoint y: 175, endPoint x: 704, endPoint y: 176, distance: 74.2
click at [704, 176] on div "טלפון 0548758939" at bounding box center [780, 173] width 154 height 55
type input "0549190403"
click at [277, 520] on span "שמירה" at bounding box center [274, 517] width 33 height 12
type input "[DATE]"
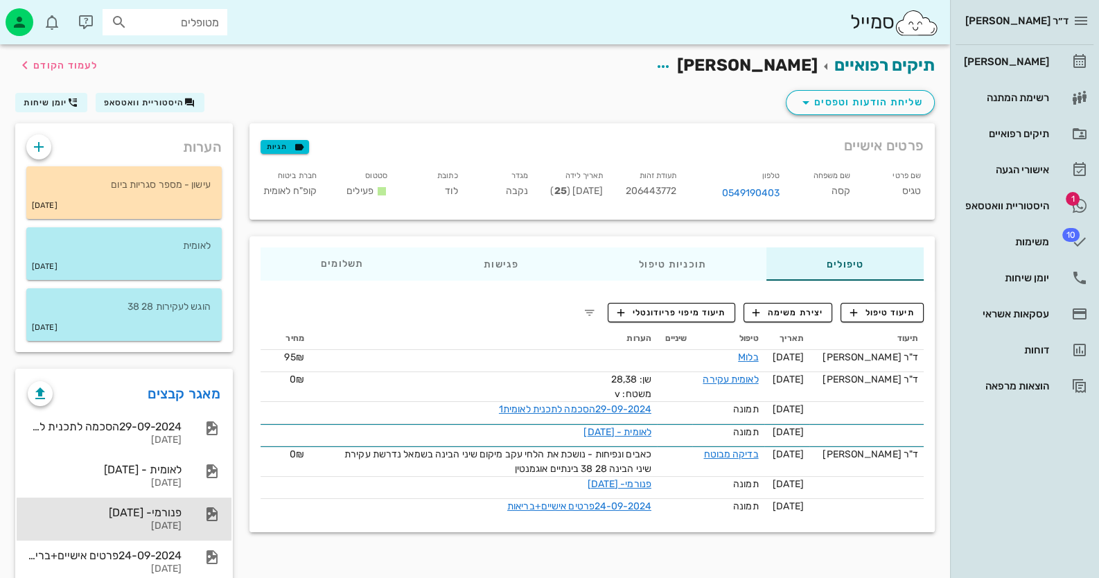
click at [146, 518] on div "פנורמי- [DATE]" at bounding box center [105, 512] width 154 height 13
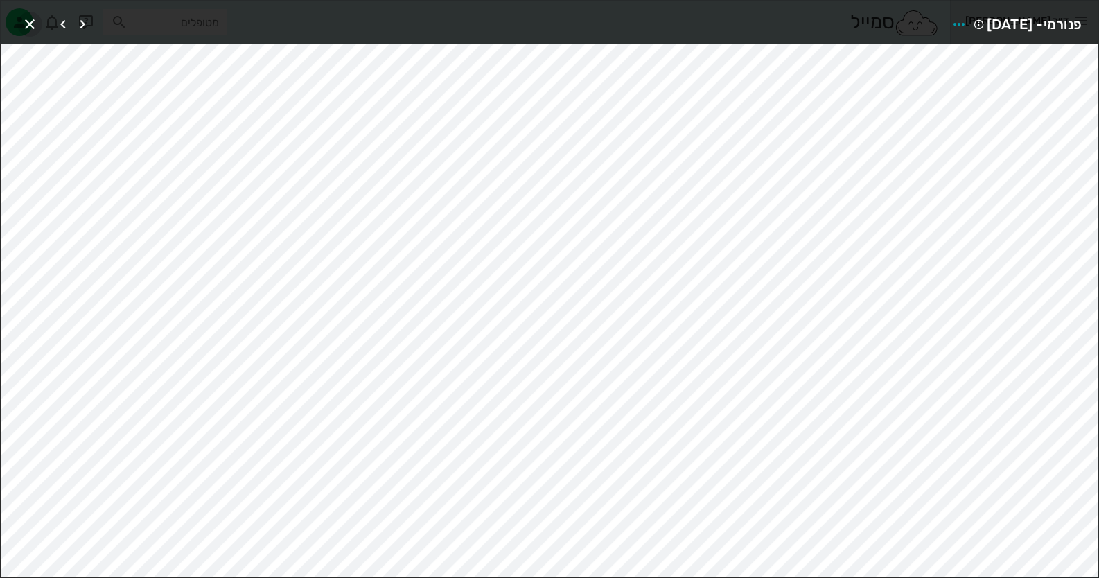
click at [21, 24] on icon "button" at bounding box center [29, 24] width 17 height 17
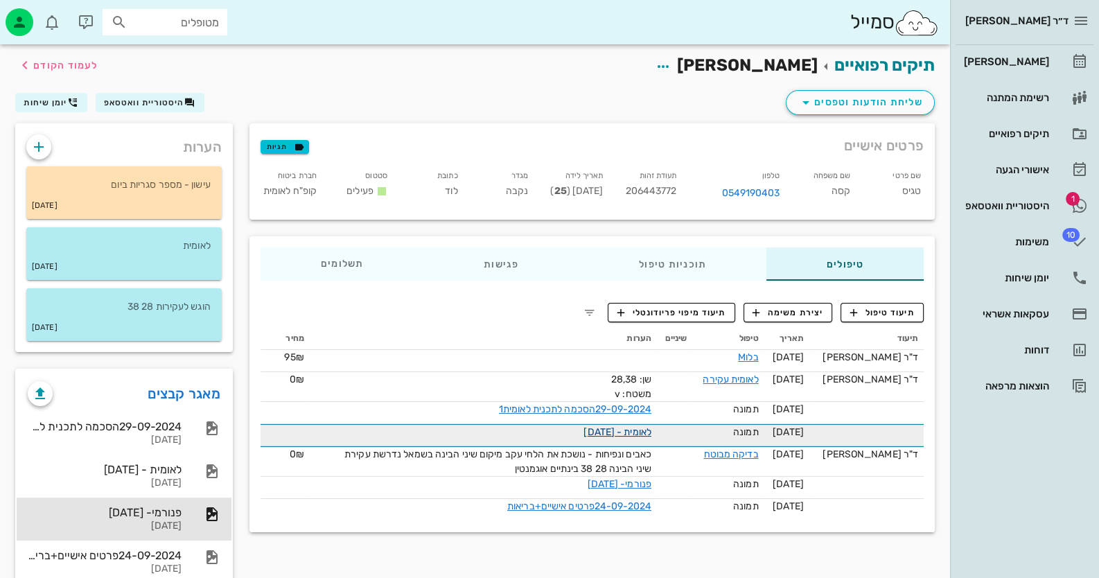
click at [608, 430] on link "לאומית - [DATE]" at bounding box center [617, 432] width 68 height 12
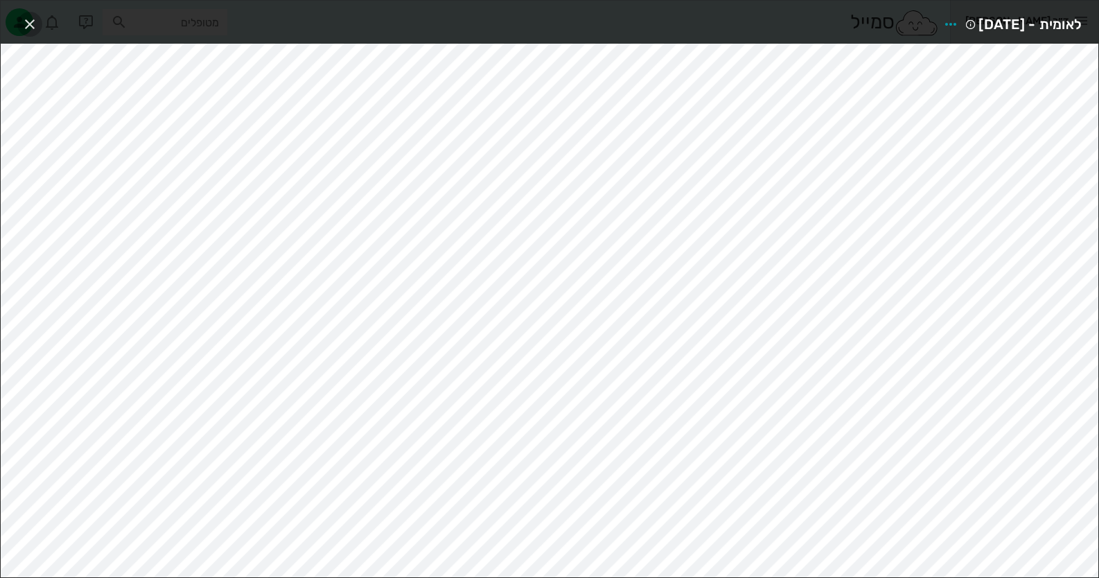
click at [32, 24] on icon "button" at bounding box center [29, 24] width 17 height 17
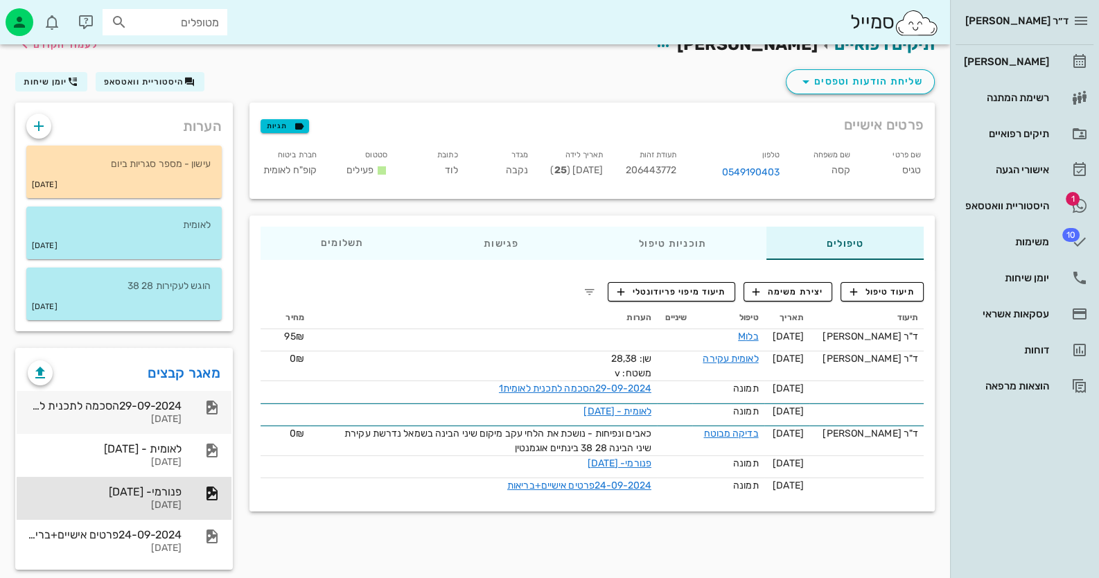
scroll to position [33, 0]
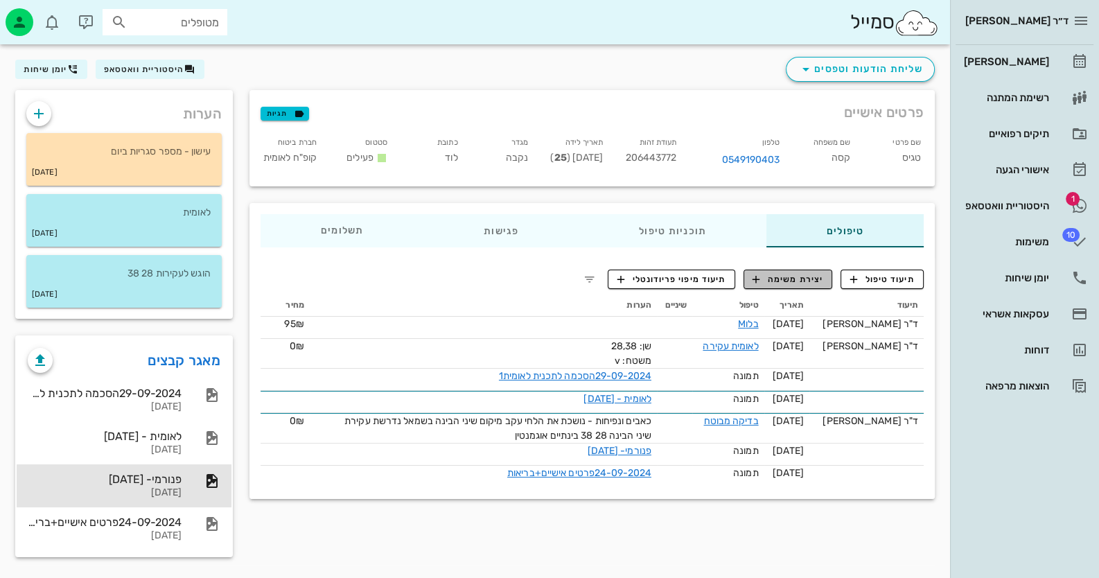
click at [798, 273] on span "יצירת משימה" at bounding box center [788, 279] width 71 height 12
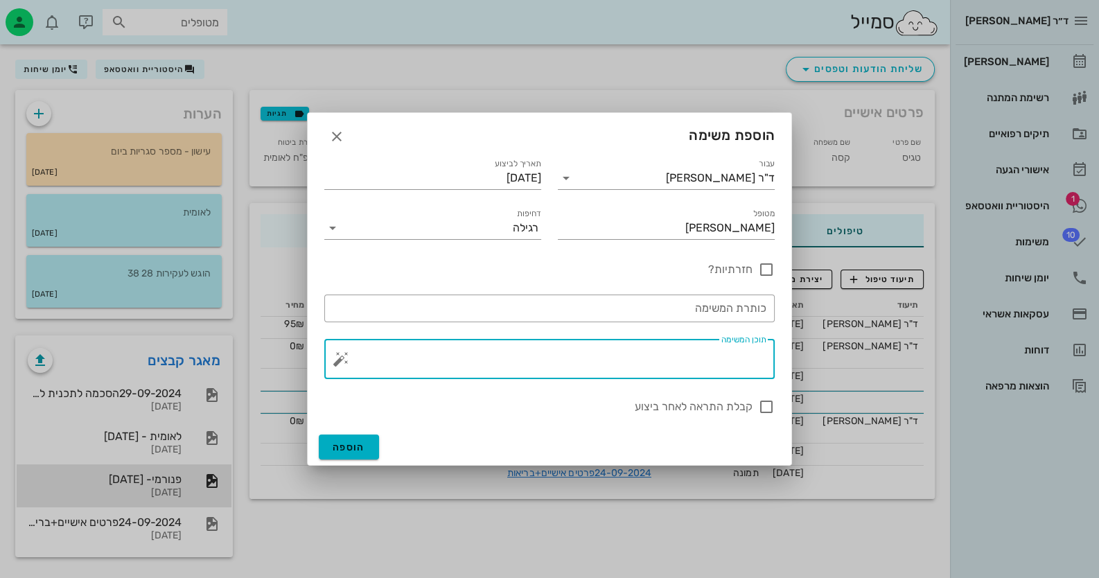
click at [690, 349] on textarea "תוכן המשימה" at bounding box center [555, 362] width 423 height 33
type textarea "לבקש עקירות 48 18"
click at [323, 447] on button "הוספה" at bounding box center [349, 446] width 60 height 25
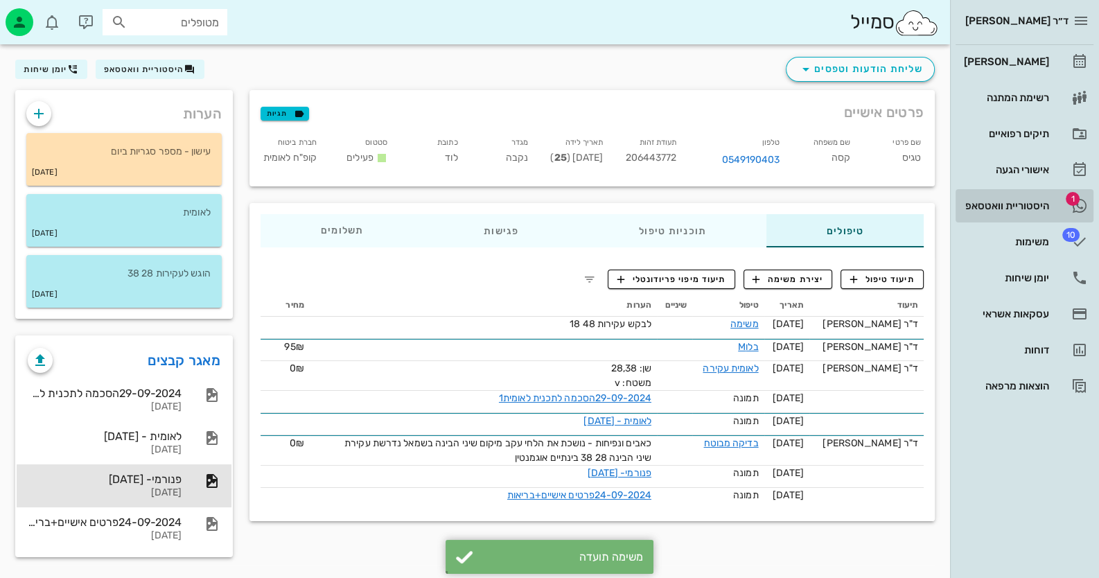
click at [1026, 201] on div "היסטוריית וואטסאפ" at bounding box center [1005, 205] width 88 height 11
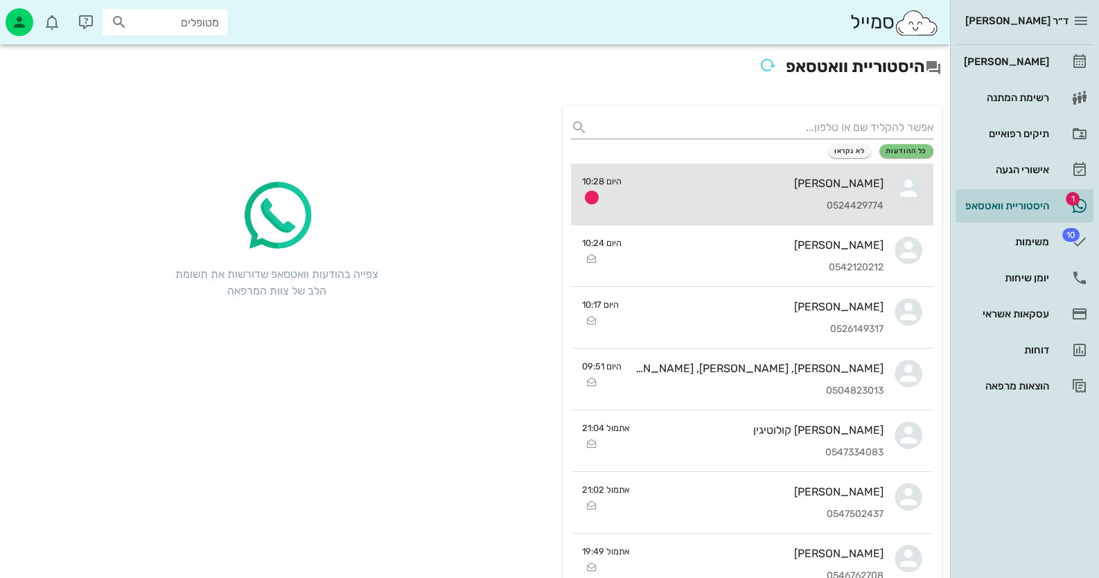
click at [779, 193] on div "[PERSON_NAME] 0524429774" at bounding box center [758, 194] width 251 height 61
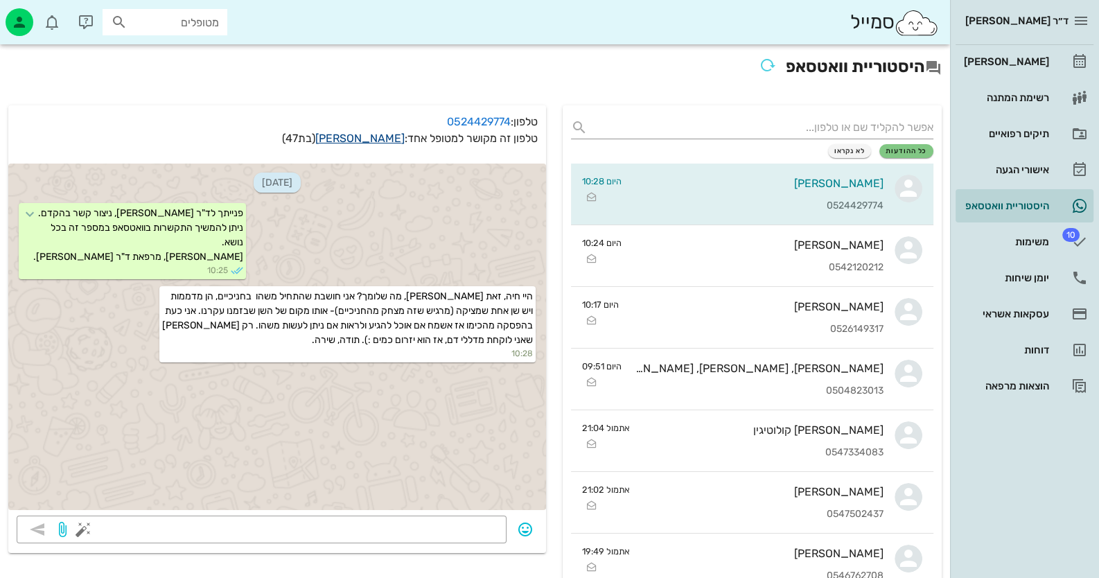
click at [369, 141] on link "[PERSON_NAME]" at bounding box center [359, 138] width 89 height 13
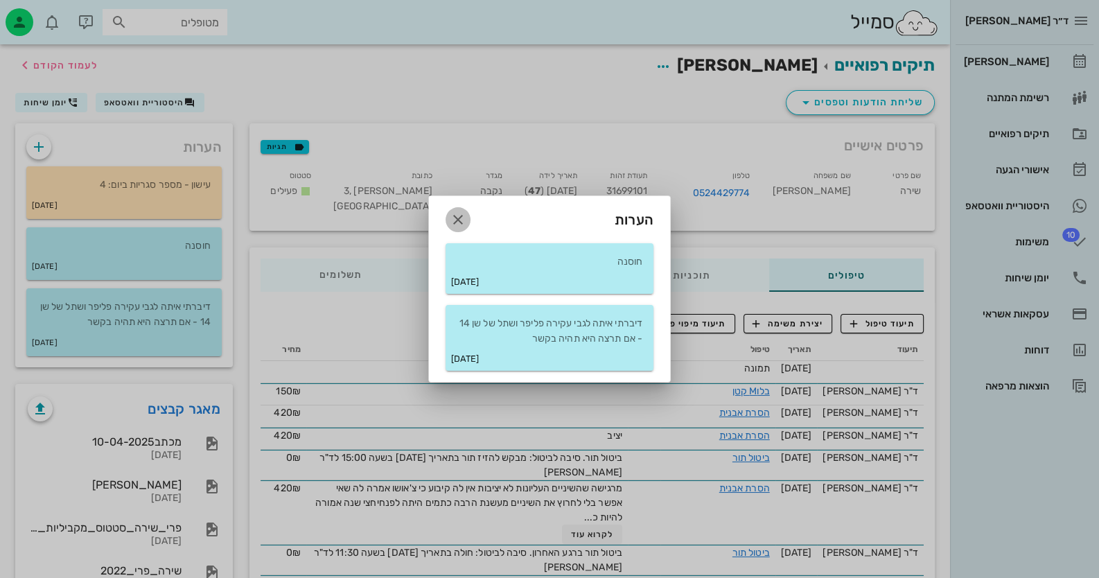
click at [460, 209] on button "button" at bounding box center [458, 219] width 25 height 25
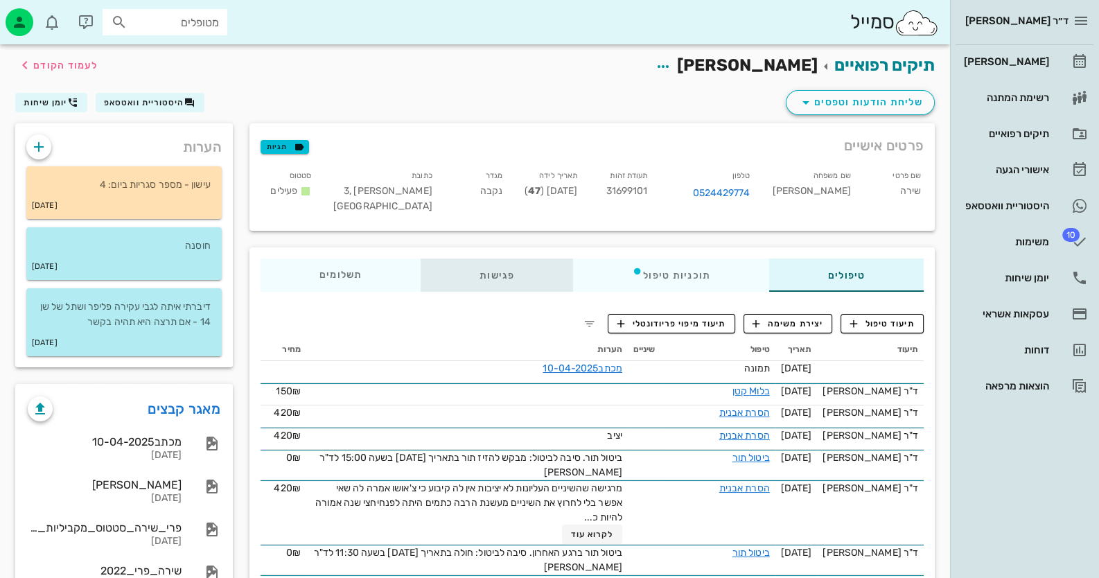
click at [495, 283] on div "פגישות" at bounding box center [497, 274] width 152 height 33
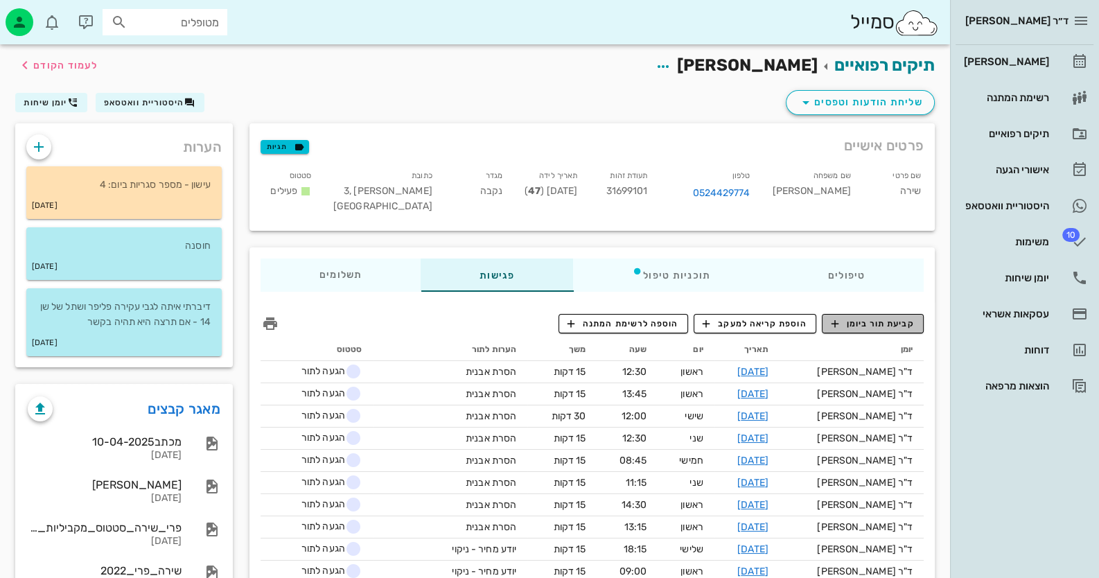
click at [900, 314] on button "קביעת תור ביומן" at bounding box center [873, 323] width 102 height 19
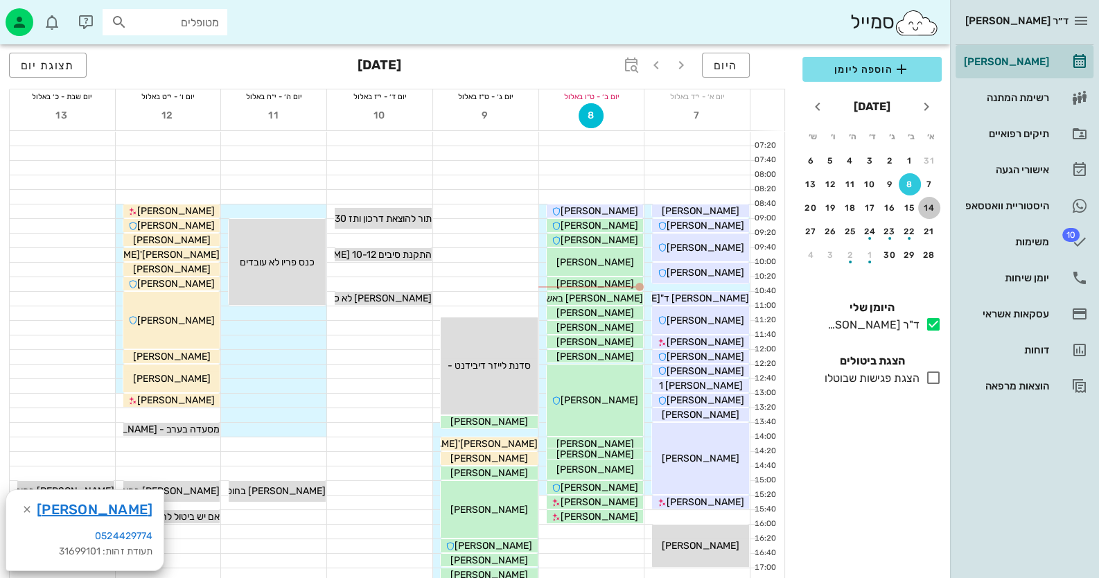
click at [927, 200] on button "14" at bounding box center [929, 208] width 22 height 22
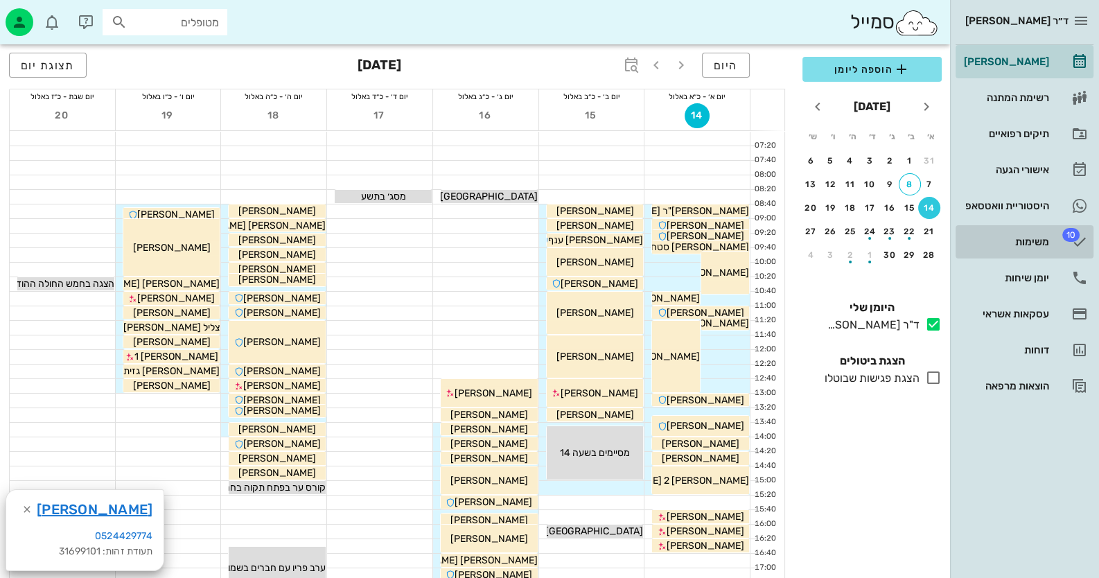
click at [1022, 258] on link "10 משימות" at bounding box center [1025, 241] width 138 height 33
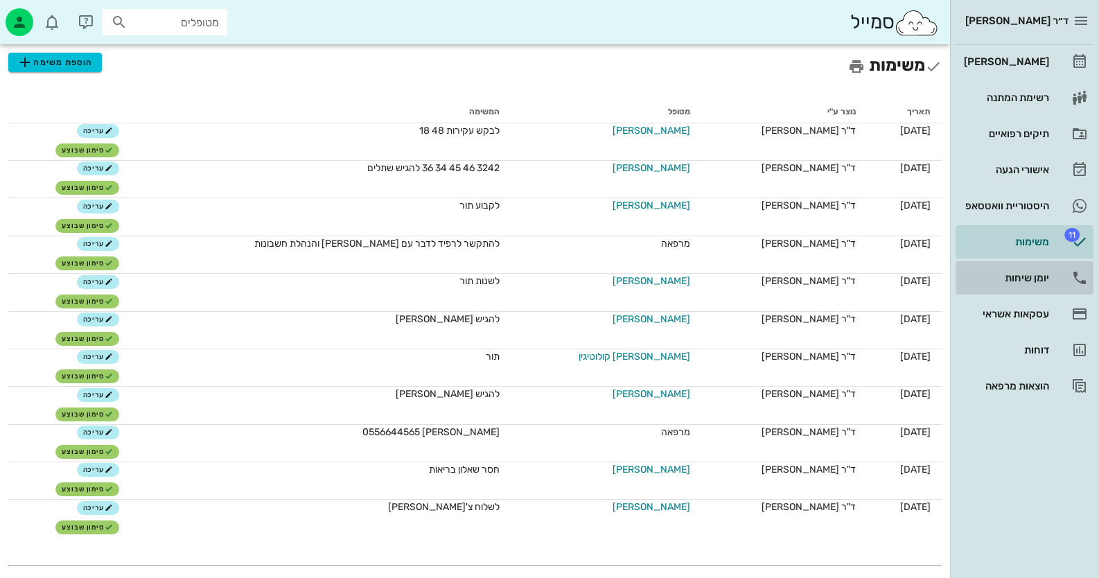
click at [1030, 278] on div "יומן שיחות" at bounding box center [1005, 277] width 88 height 11
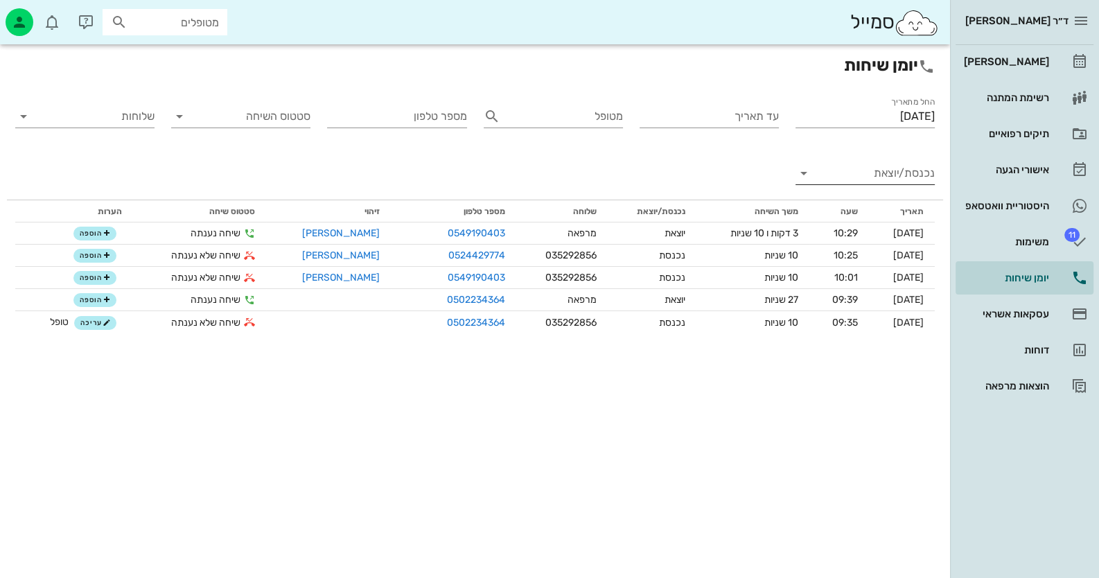
click at [882, 182] on input "נכנסת/יוצאת" at bounding box center [876, 173] width 117 height 22
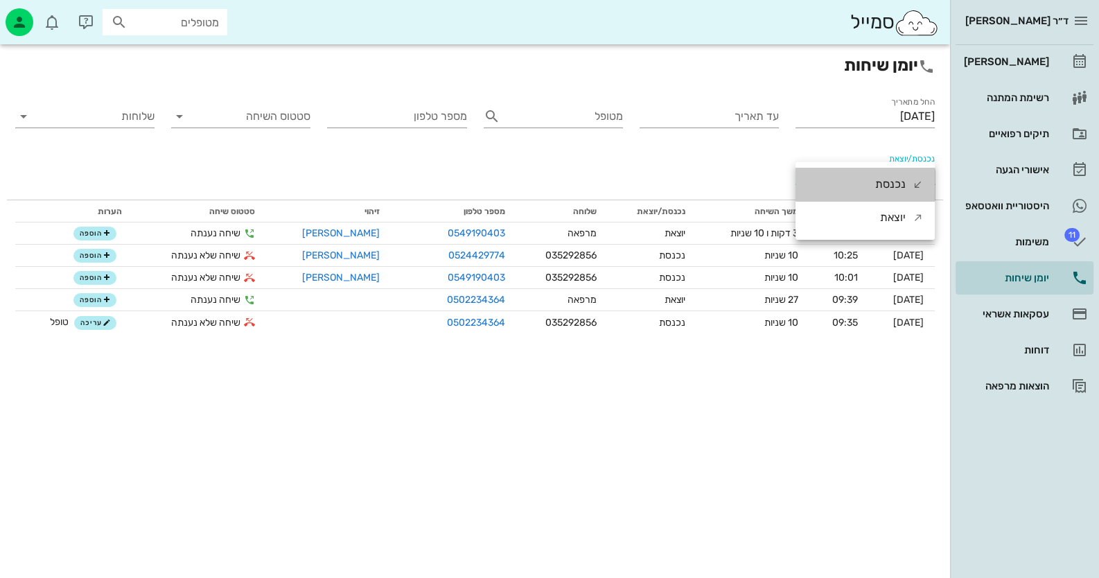
click at [882, 182] on div "נכנסת" at bounding box center [890, 184] width 30 height 33
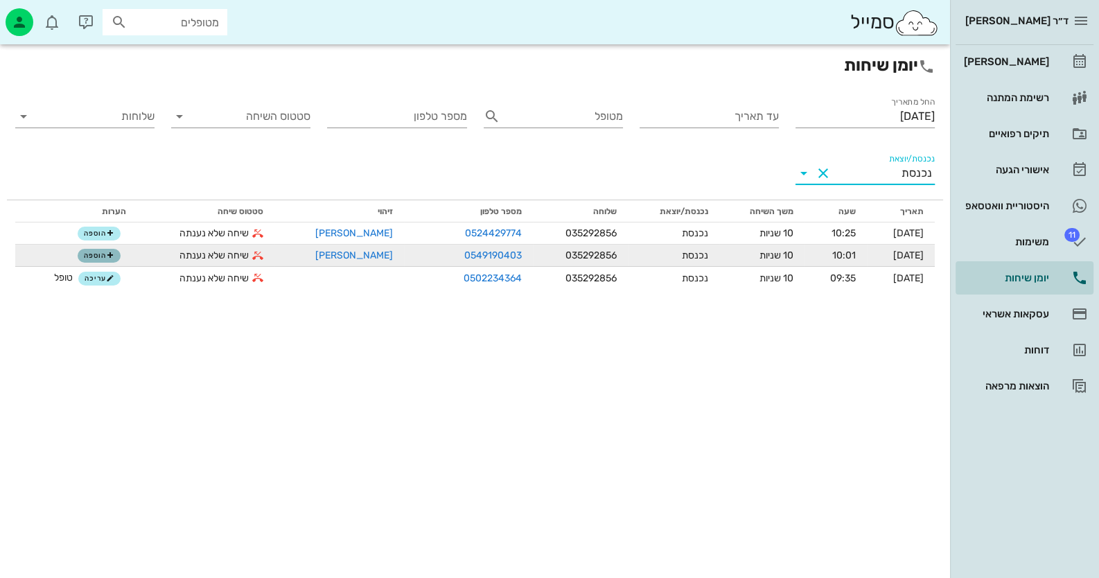
click at [97, 254] on span "הוספה" at bounding box center [99, 256] width 30 height 8
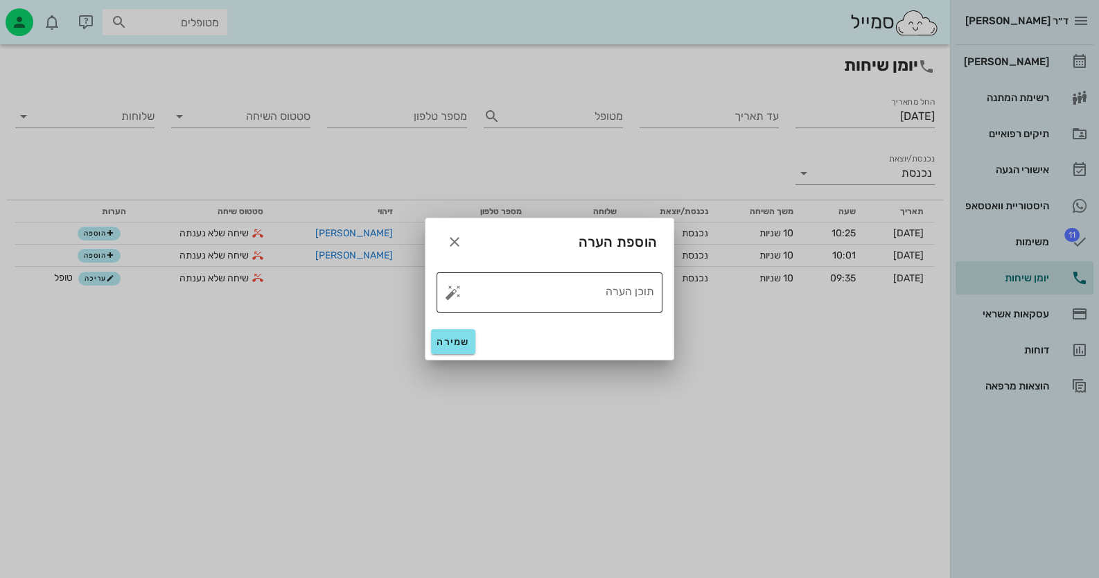
click at [447, 294] on button "button" at bounding box center [453, 292] width 17 height 17
click at [504, 273] on div "טופל" at bounding box center [512, 277] width 103 height 36
type textarea "טופל"
click at [461, 332] on button "שמירה" at bounding box center [453, 341] width 44 height 25
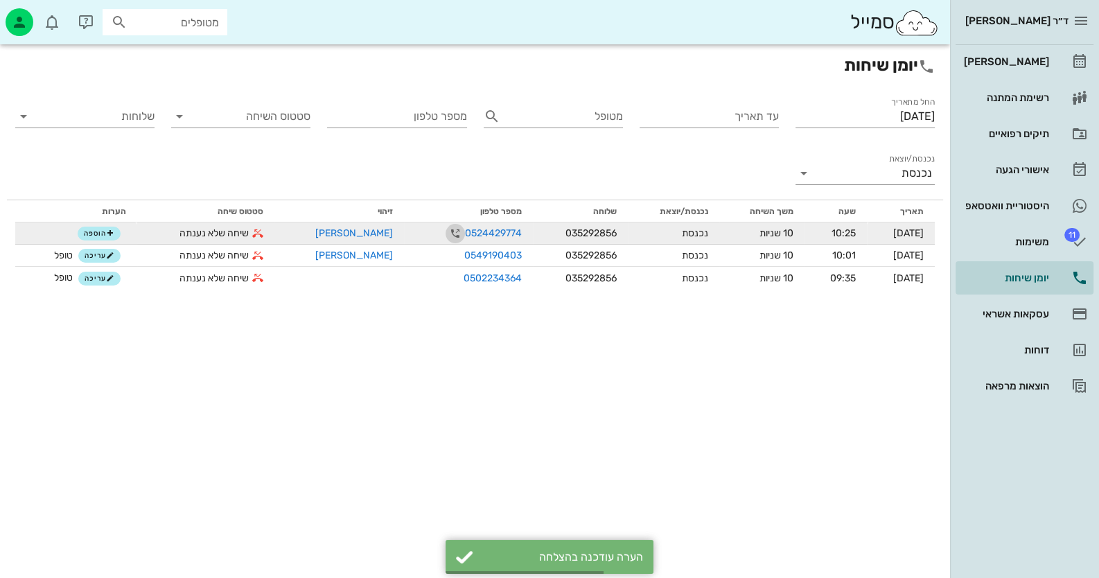
click at [447, 235] on icon "button" at bounding box center [455, 233] width 17 height 17
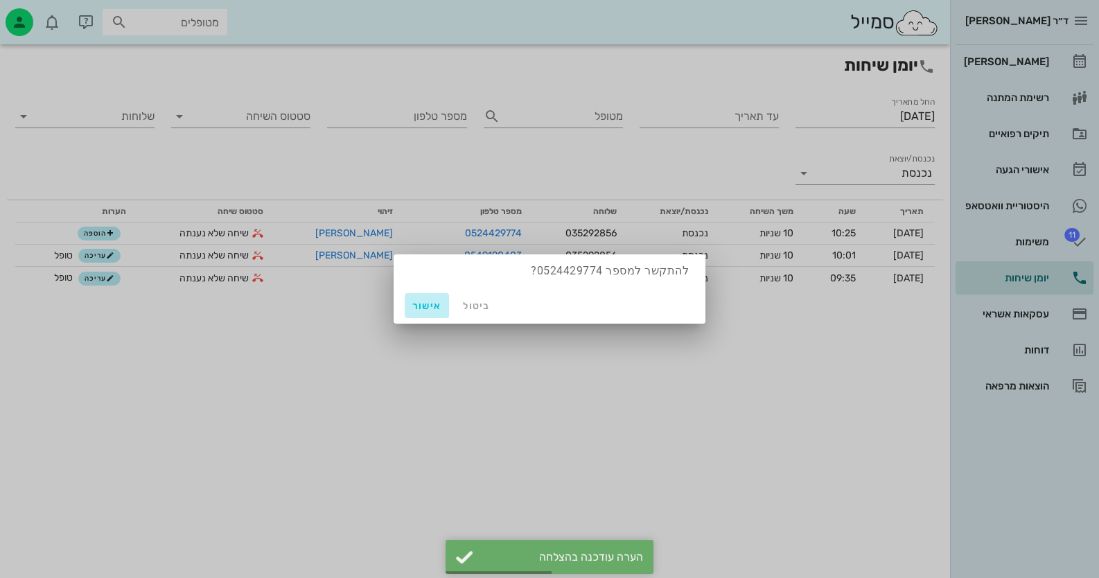
click at [428, 315] on button "אישור" at bounding box center [427, 305] width 44 height 25
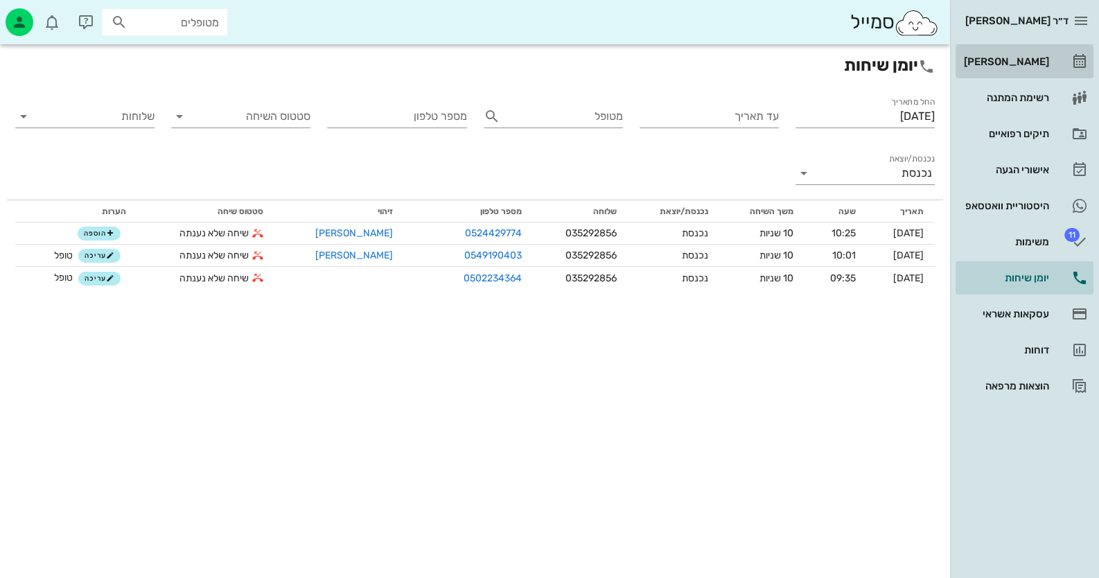
click at [1035, 48] on link "[PERSON_NAME]" at bounding box center [1025, 61] width 138 height 33
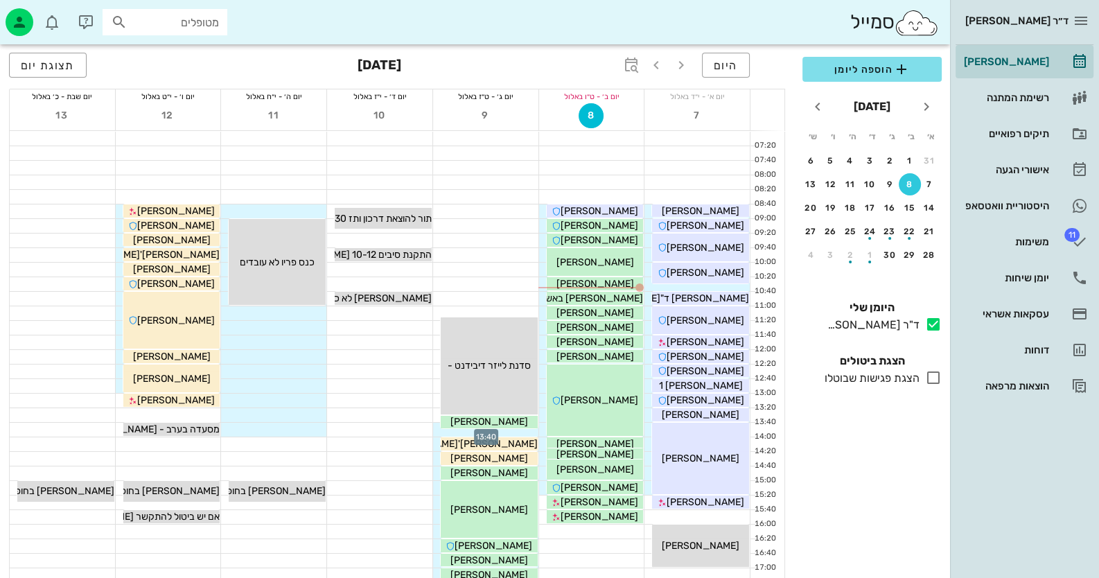
click at [527, 429] on div at bounding box center [485, 430] width 105 height 14
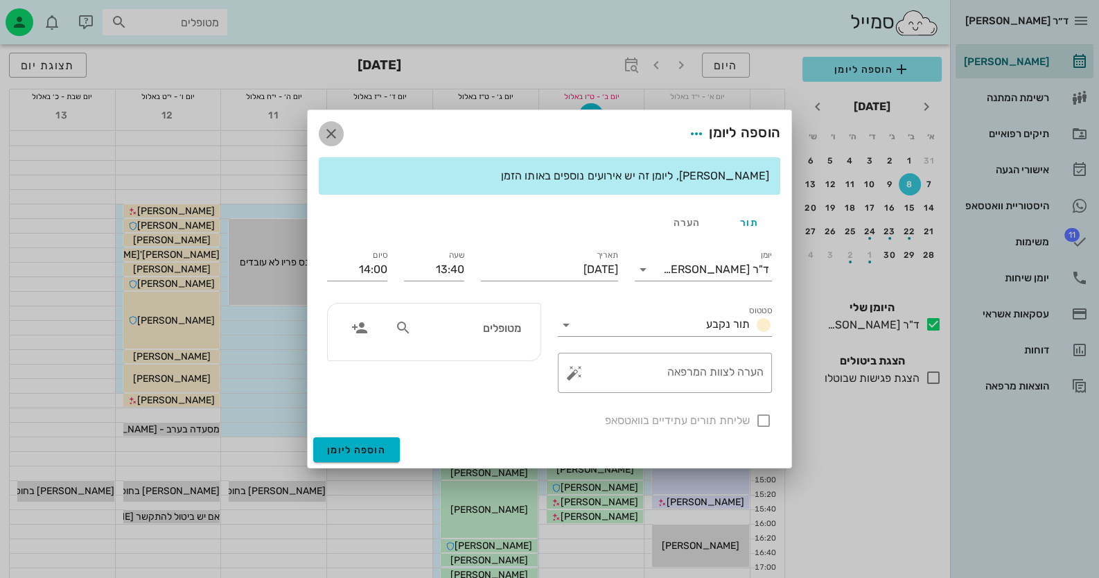
click at [337, 137] on icon "button" at bounding box center [331, 133] width 17 height 17
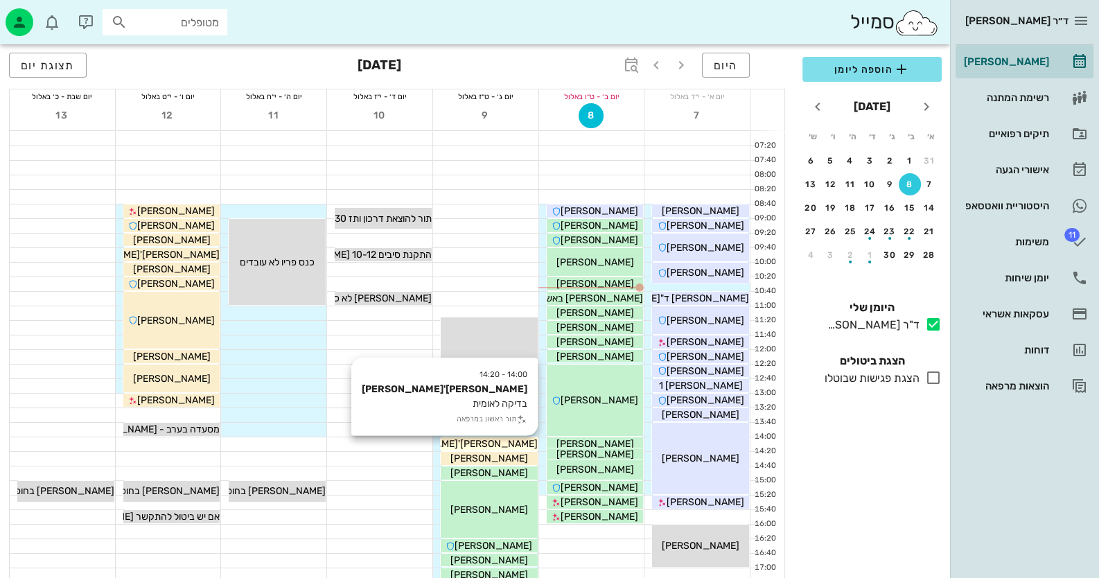
click at [522, 439] on div "[PERSON_NAME]'[PERSON_NAME]" at bounding box center [489, 444] width 97 height 15
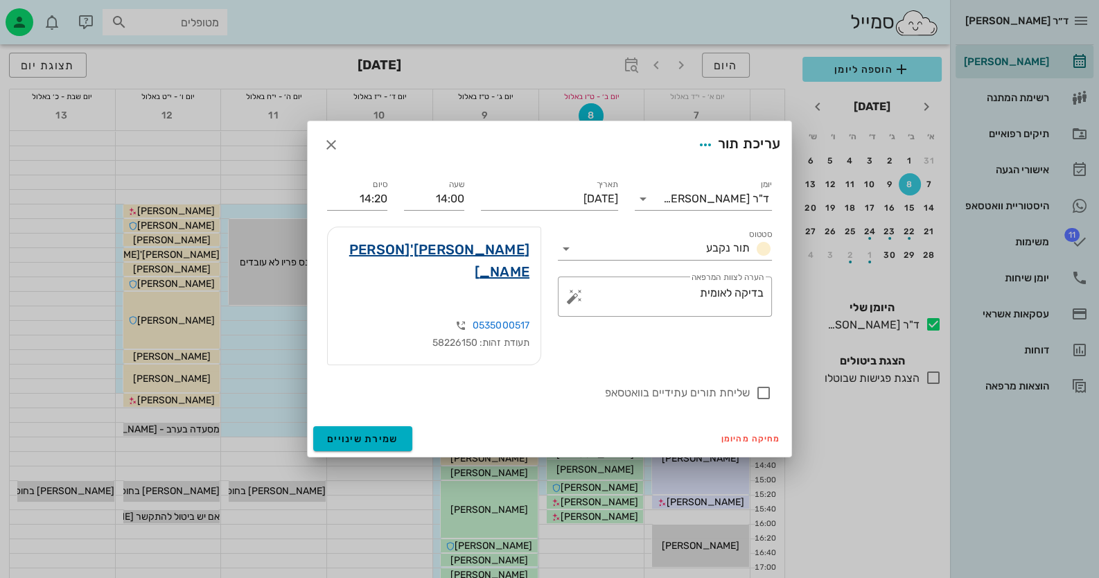
click at [499, 266] on link "[PERSON_NAME]'[PERSON_NAME]" at bounding box center [434, 260] width 191 height 44
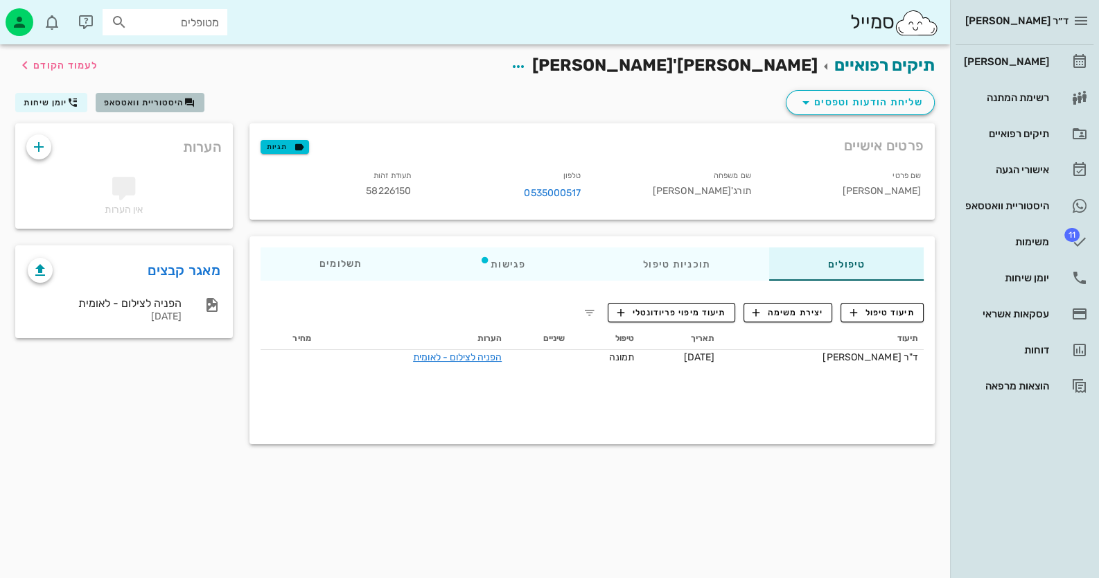
click at [118, 104] on span "היסטוריית וואטסאפ" at bounding box center [144, 103] width 80 height 10
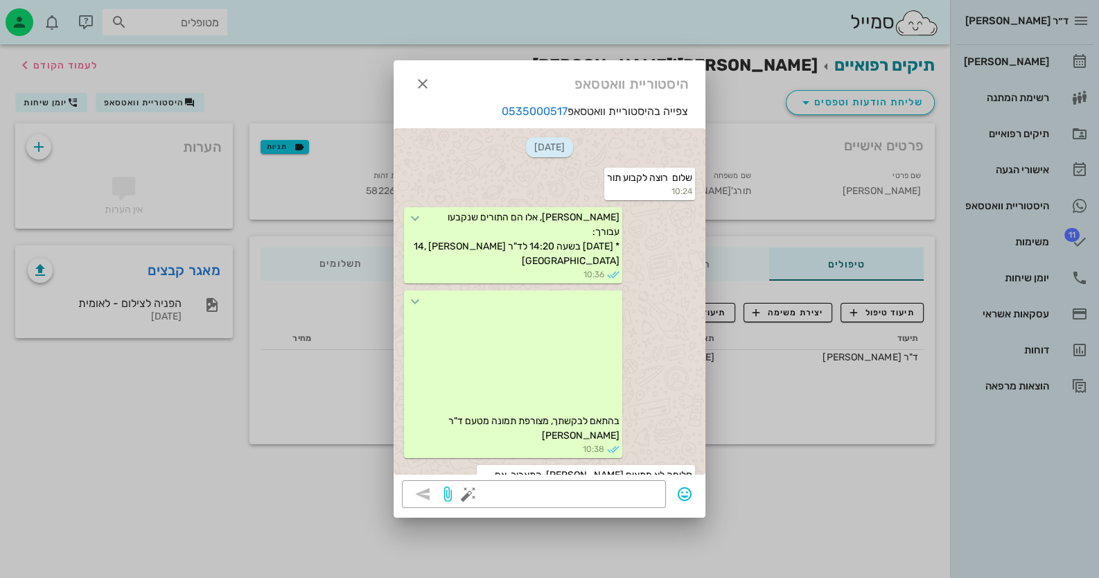
scroll to position [290, 0]
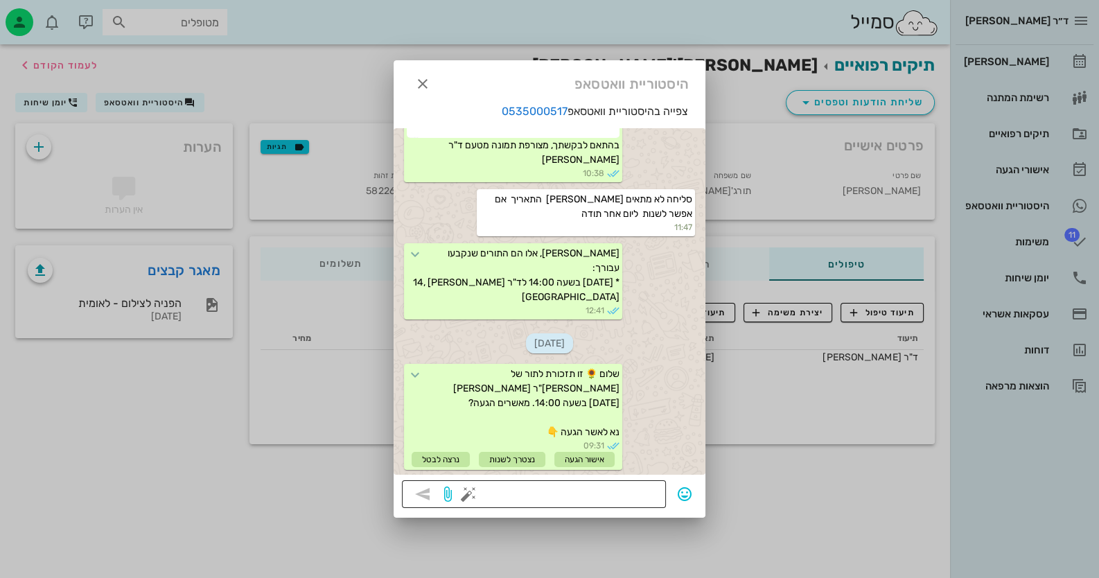
click at [618, 495] on textarea at bounding box center [564, 495] width 186 height 22
click at [417, 82] on icon "button" at bounding box center [422, 84] width 17 height 17
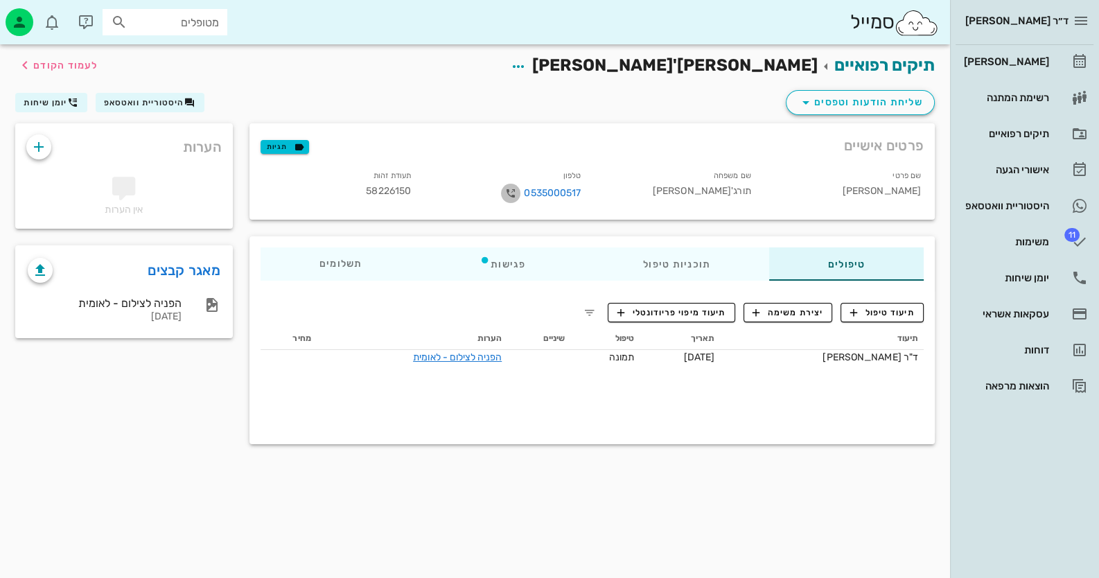
click at [507, 189] on icon "button" at bounding box center [510, 193] width 17 height 17
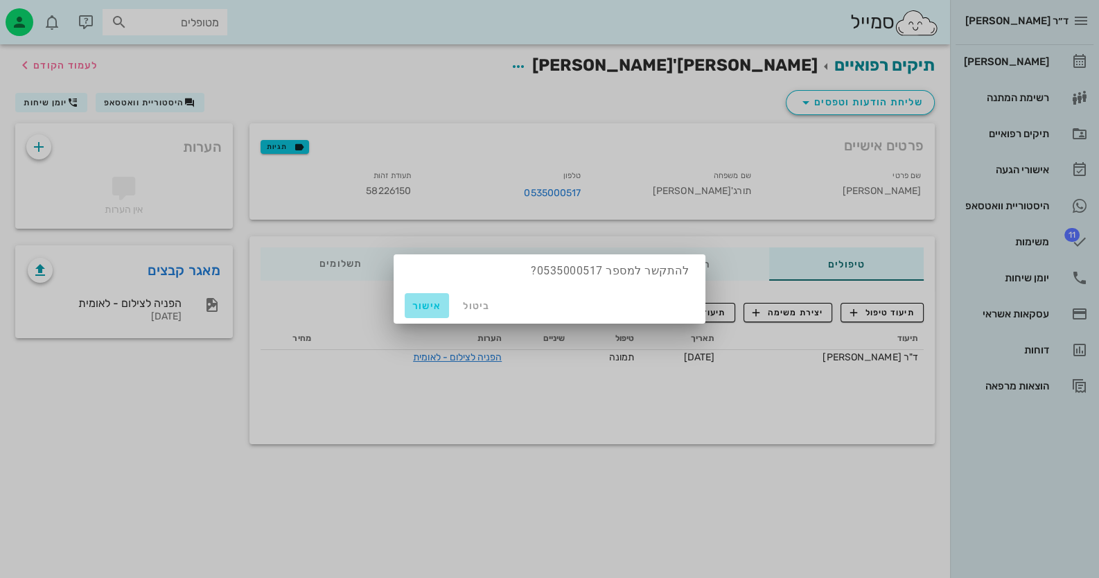
click at [423, 306] on span "אישור" at bounding box center [426, 306] width 33 height 12
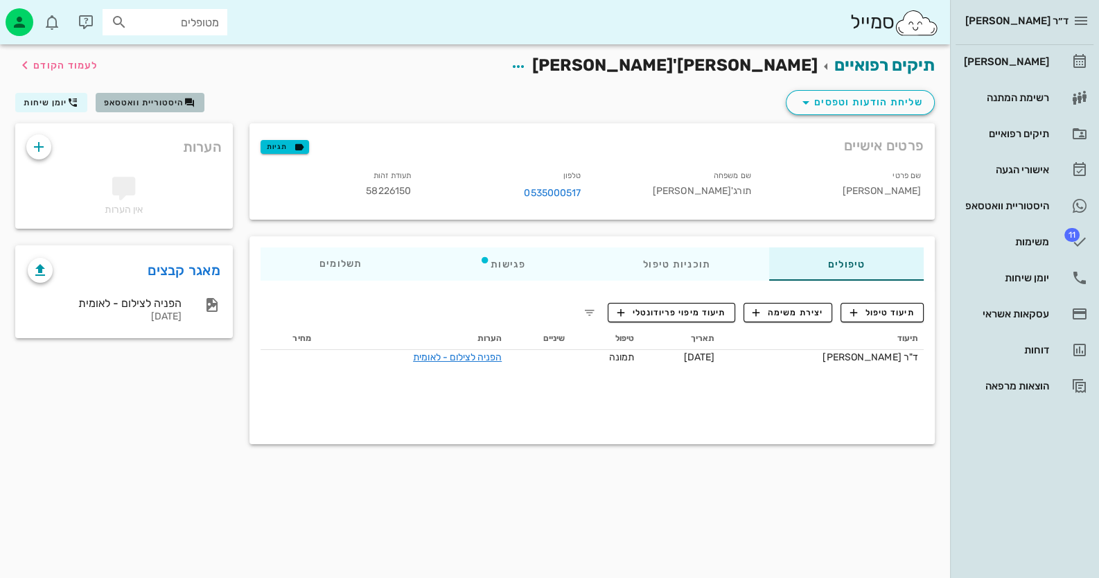
click at [166, 105] on span "היסטוריית וואטסאפ" at bounding box center [144, 103] width 80 height 10
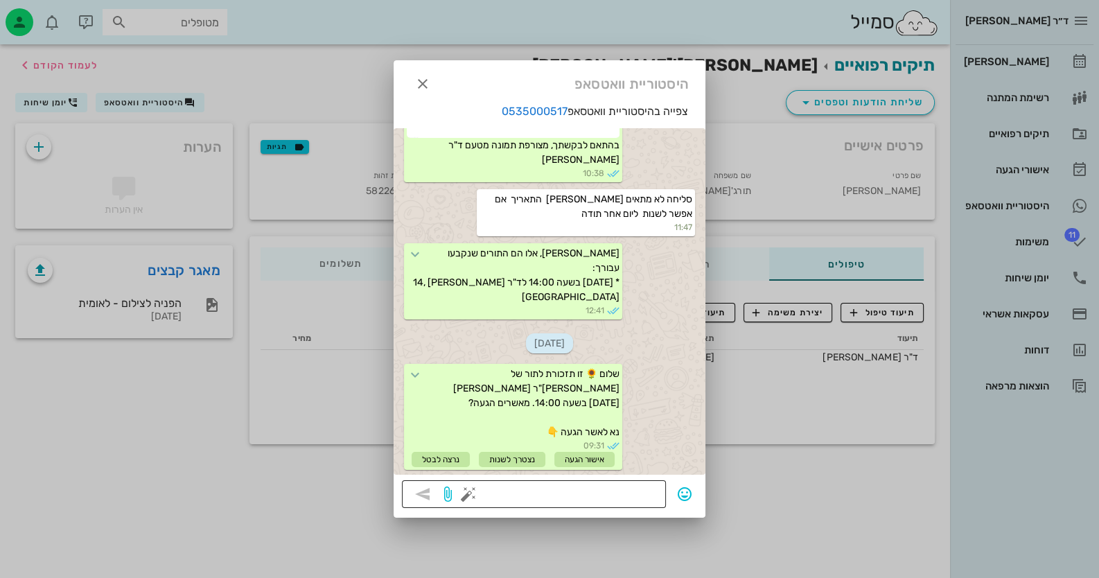
click at [461, 493] on button "button" at bounding box center [468, 494] width 17 height 17
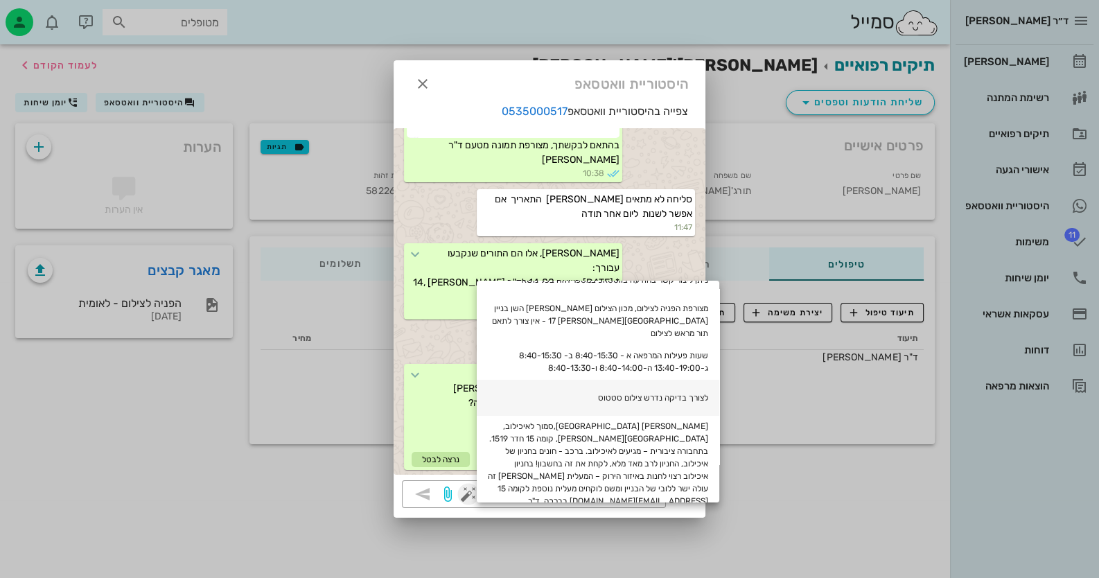
scroll to position [275, 0]
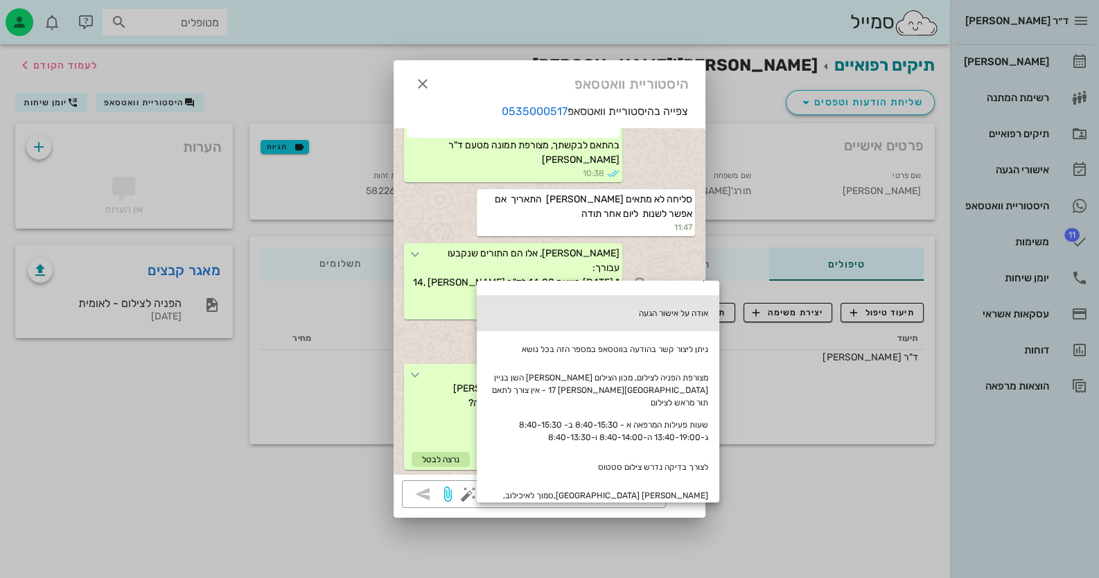
click at [671, 299] on div "אודה על אישור הגעה" at bounding box center [598, 313] width 243 height 36
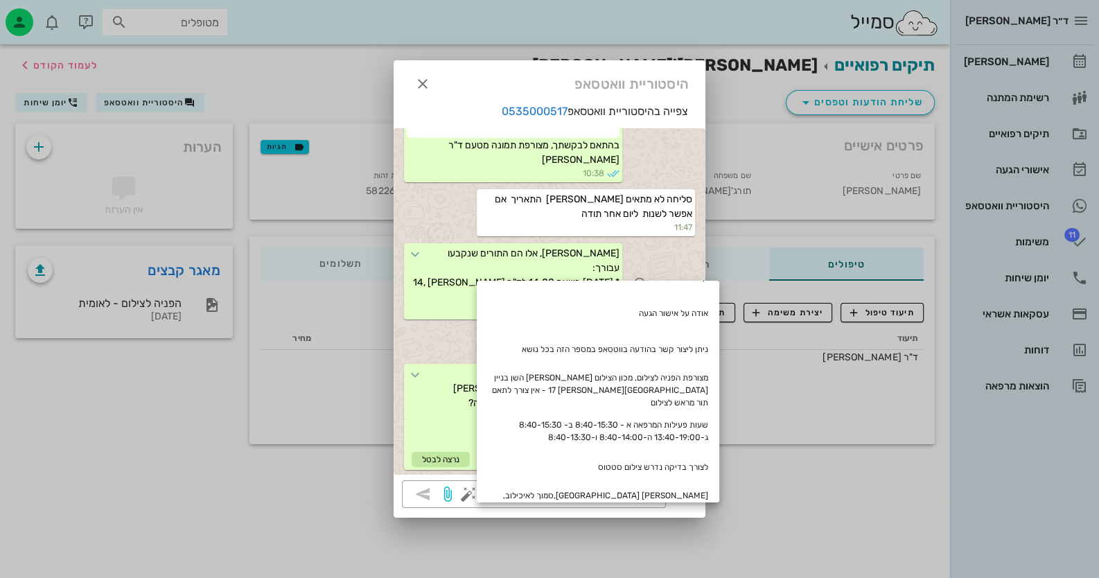
type textarea "אודה על אישור הגעה"
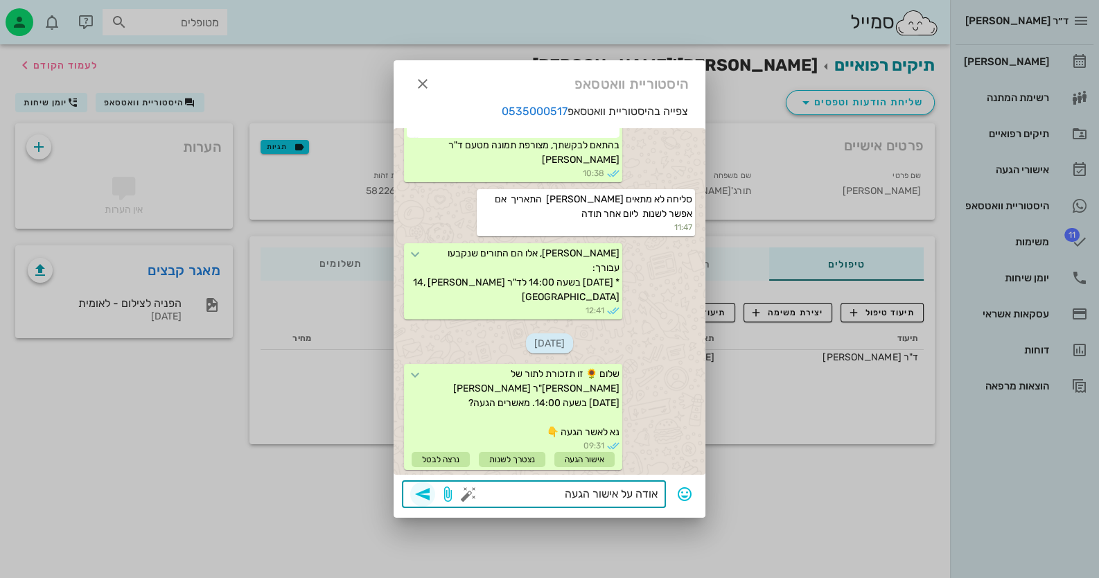
click at [425, 502] on icon "button" at bounding box center [422, 494] width 17 height 17
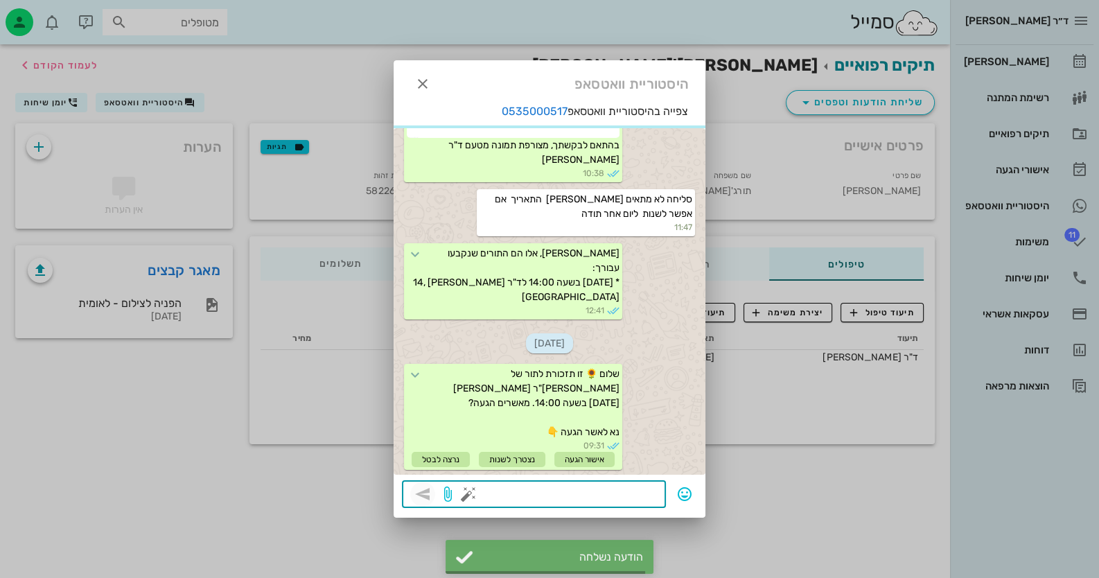
scroll to position [396, 0]
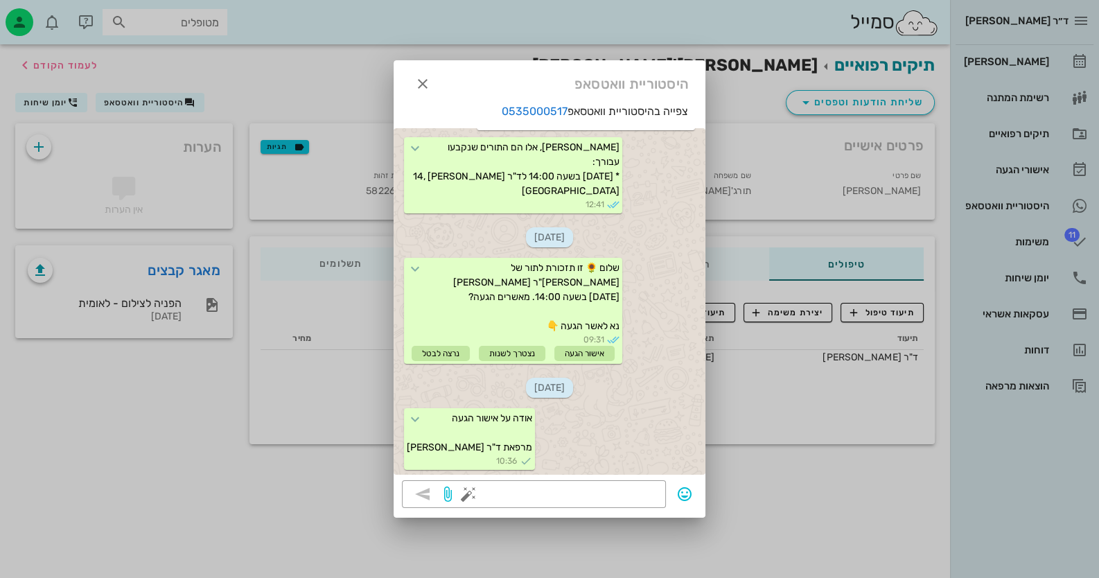
click at [182, 479] on div at bounding box center [549, 289] width 1099 height 578
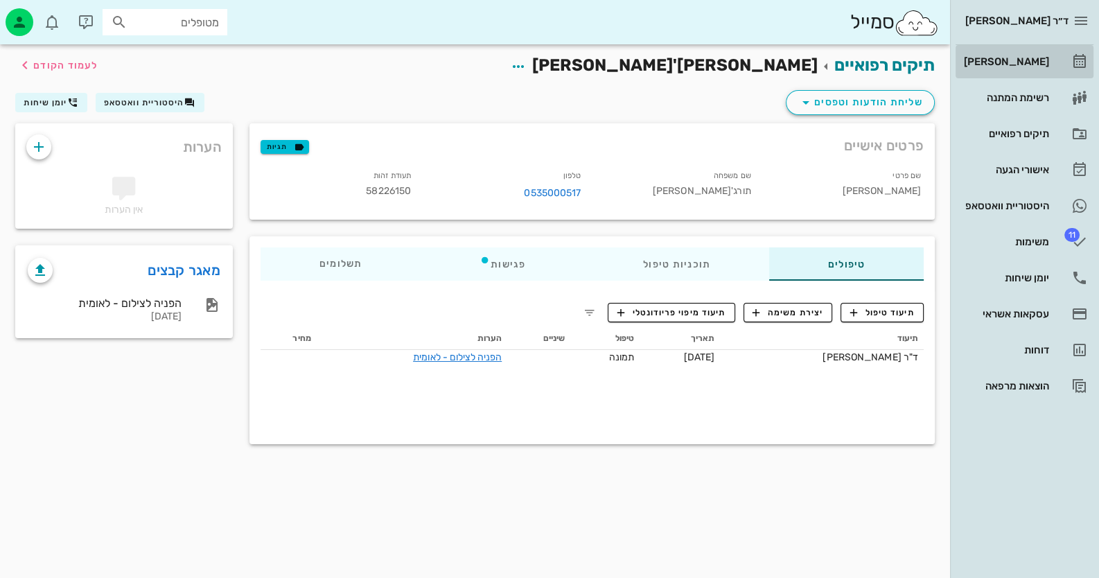
click at [1049, 67] on link "[PERSON_NAME]" at bounding box center [1025, 61] width 138 height 33
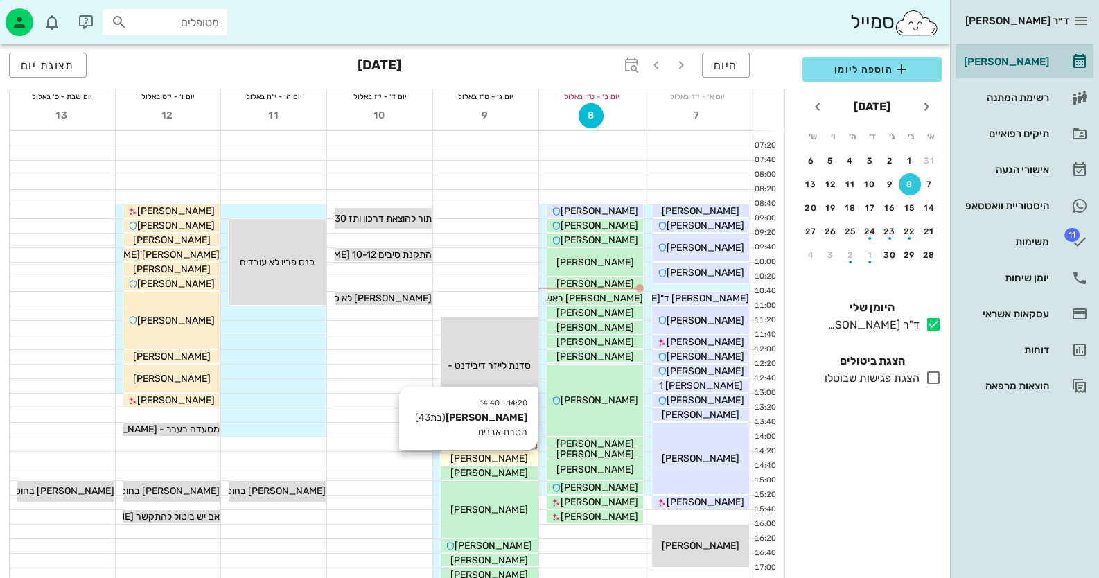
click at [495, 459] on span "[PERSON_NAME]" at bounding box center [489, 458] width 78 height 12
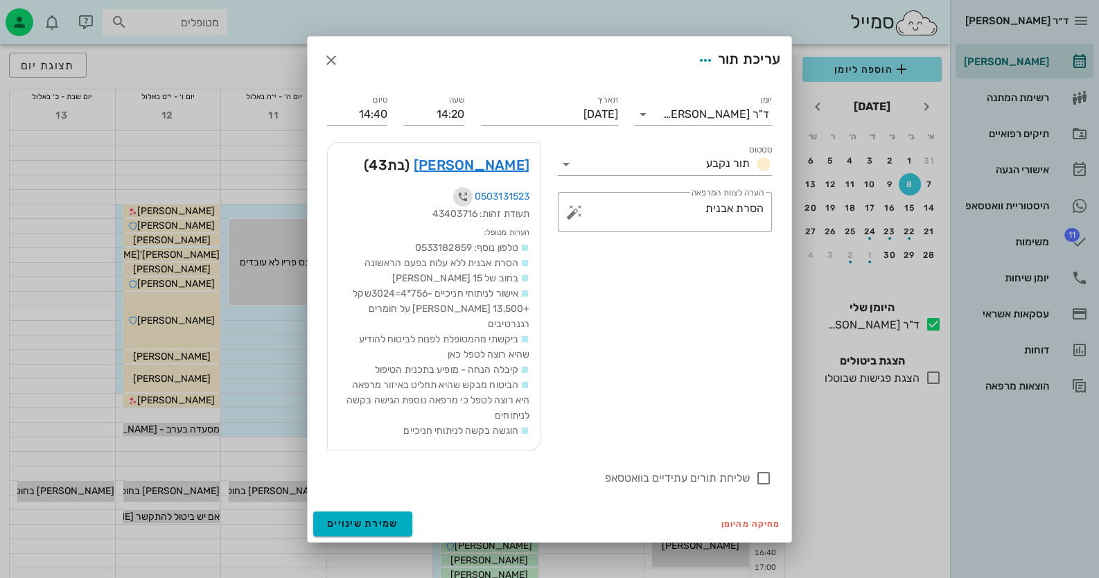
click at [460, 204] on icon "button" at bounding box center [463, 196] width 17 height 17
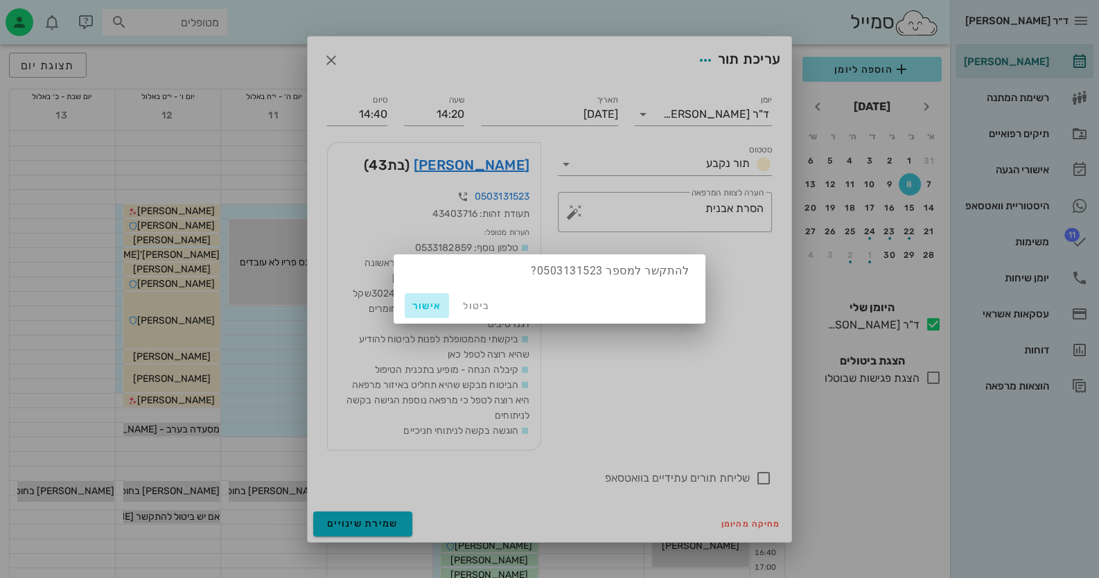
click at [415, 308] on span "אישור" at bounding box center [426, 306] width 33 height 12
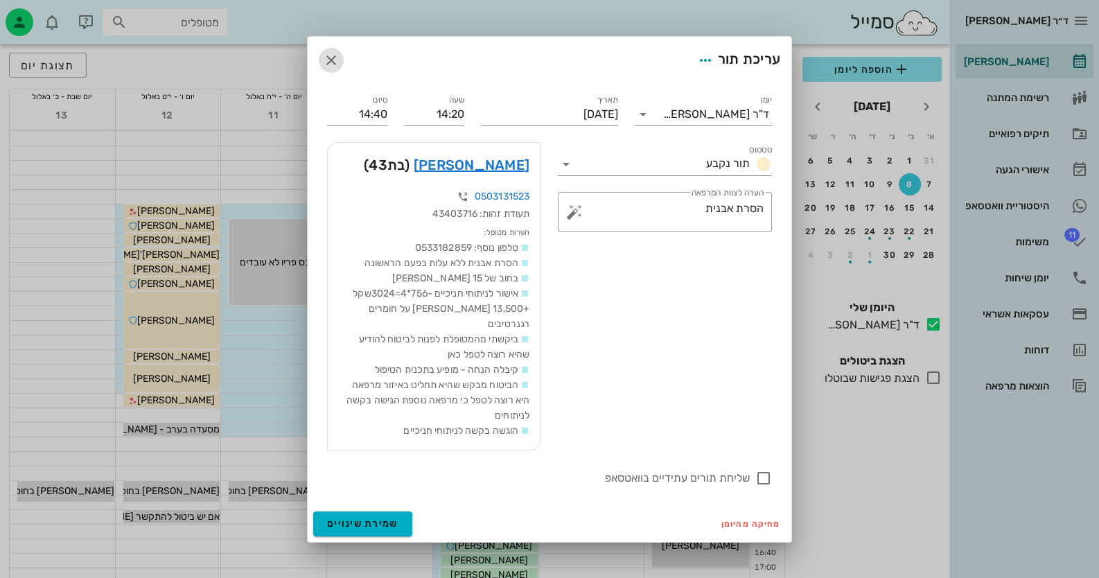
click at [335, 65] on icon "button" at bounding box center [331, 60] width 17 height 17
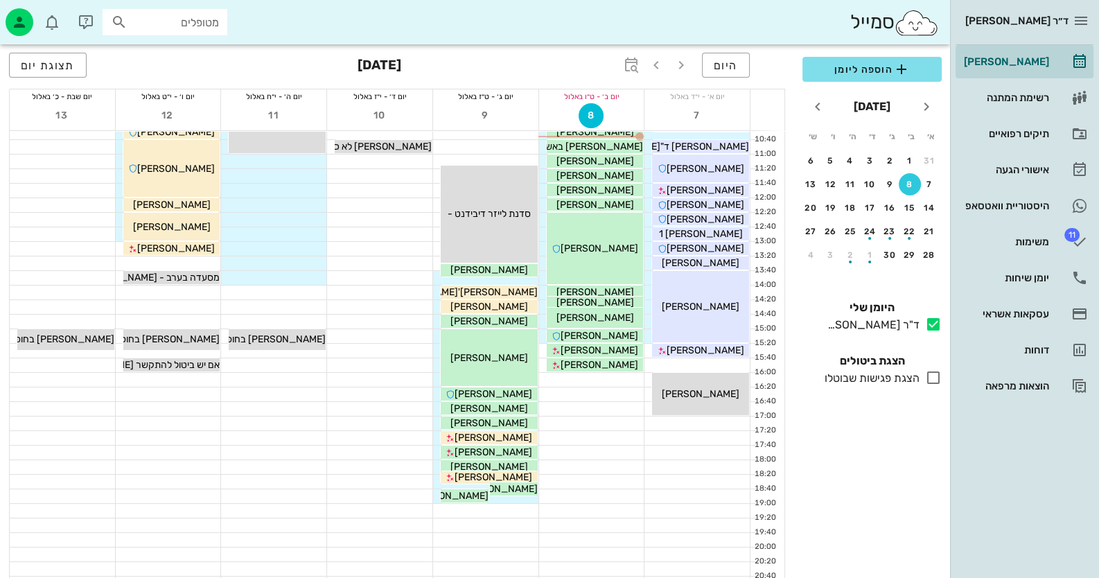
scroll to position [164, 0]
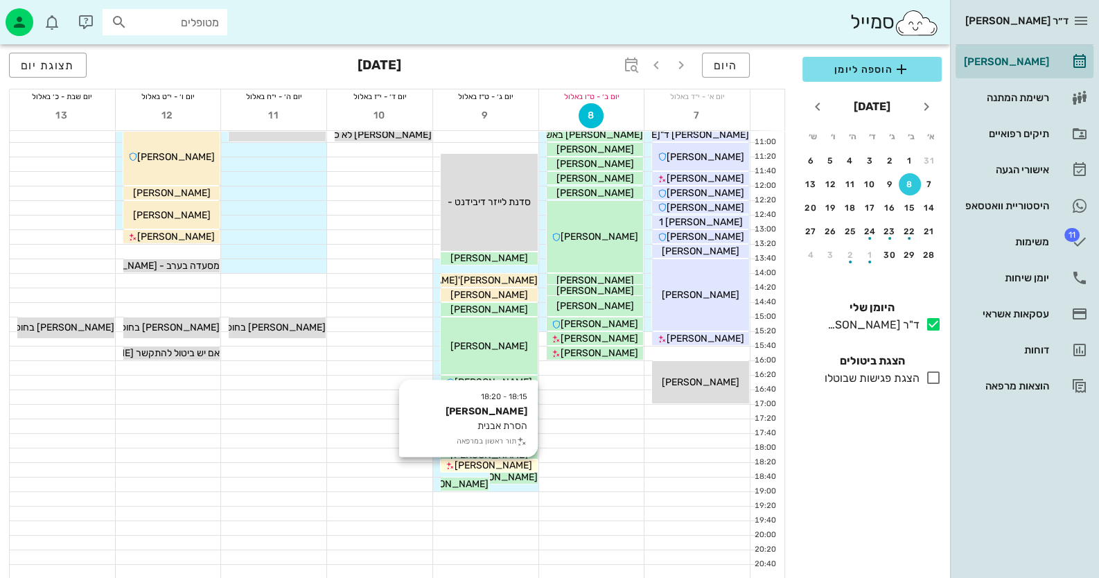
click at [511, 463] on span "[PERSON_NAME]" at bounding box center [494, 465] width 78 height 12
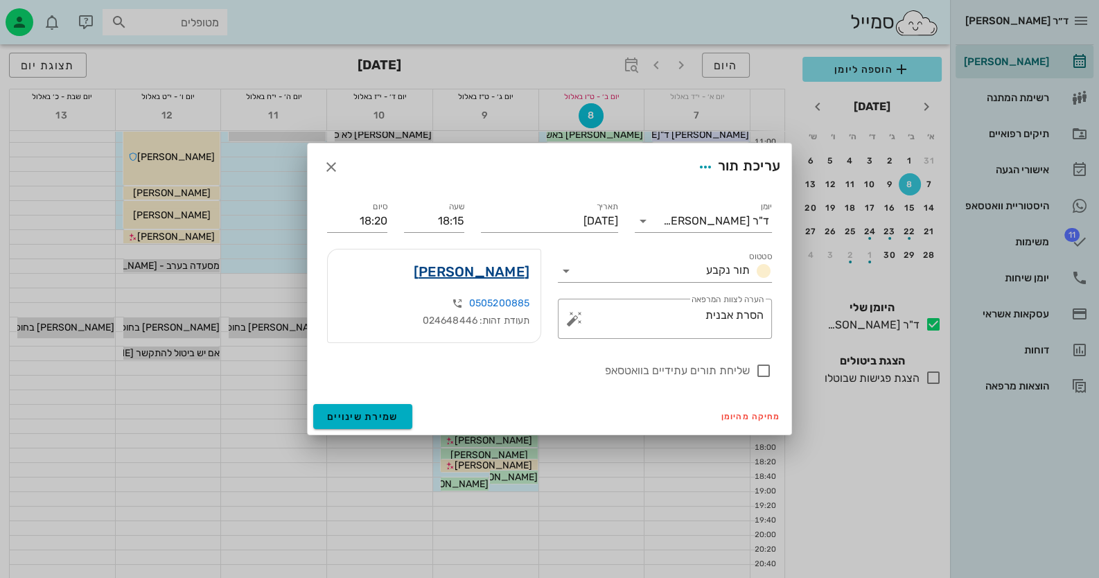
click at [500, 270] on link "[PERSON_NAME]" at bounding box center [472, 272] width 116 height 22
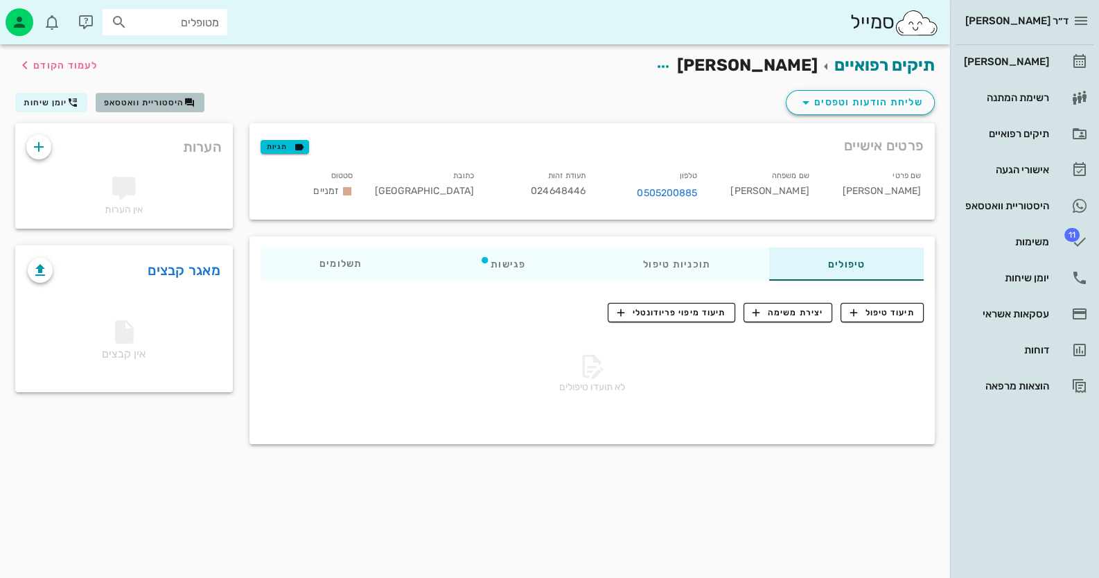
click at [163, 107] on span "היסטוריית וואטסאפ" at bounding box center [144, 103] width 80 height 10
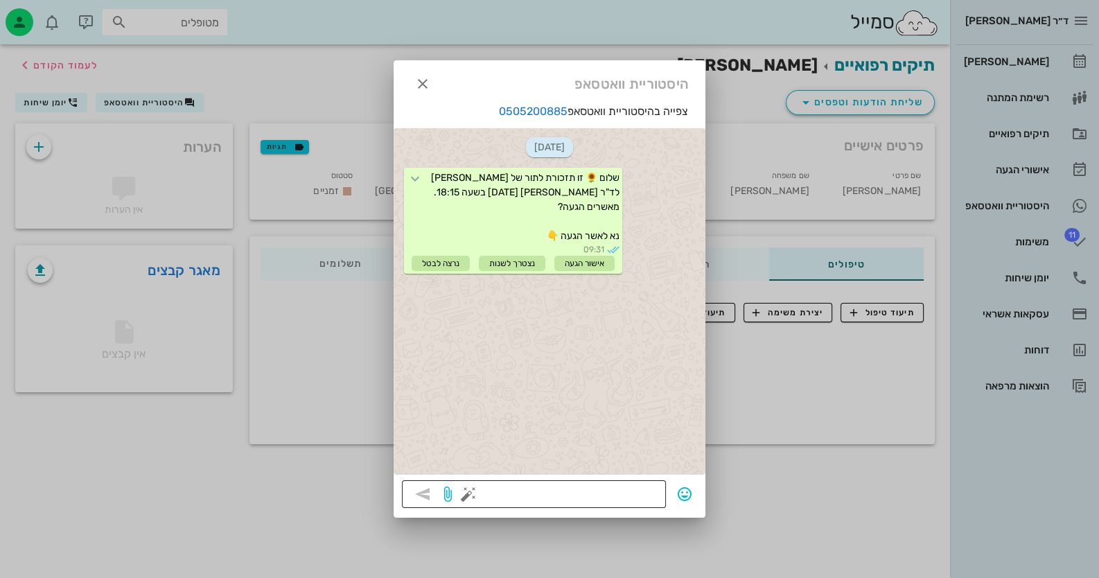
click at [469, 495] on button "button" at bounding box center [468, 494] width 17 height 17
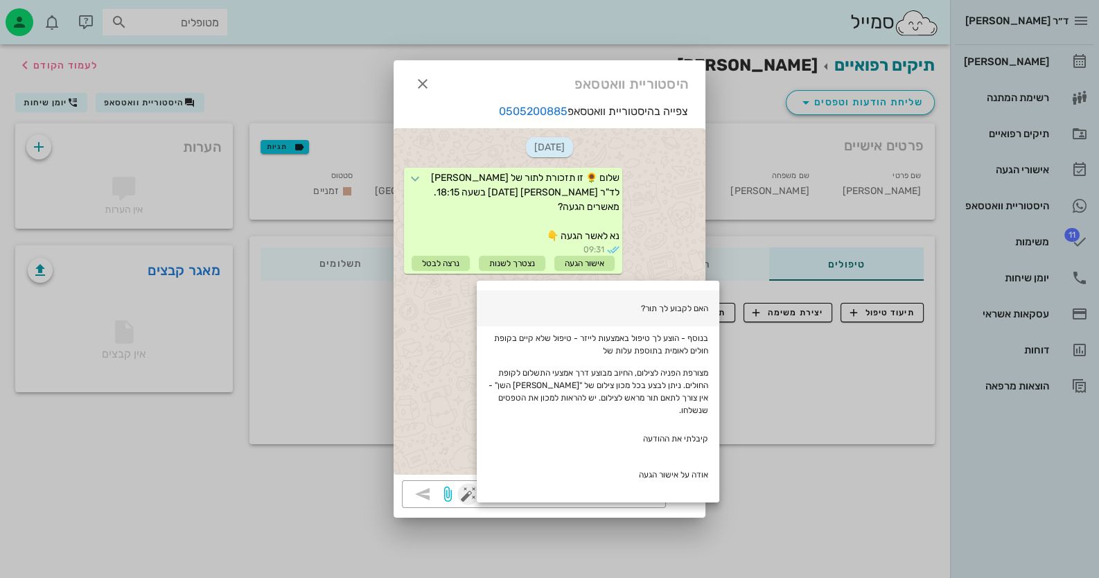
scroll to position [138, 0]
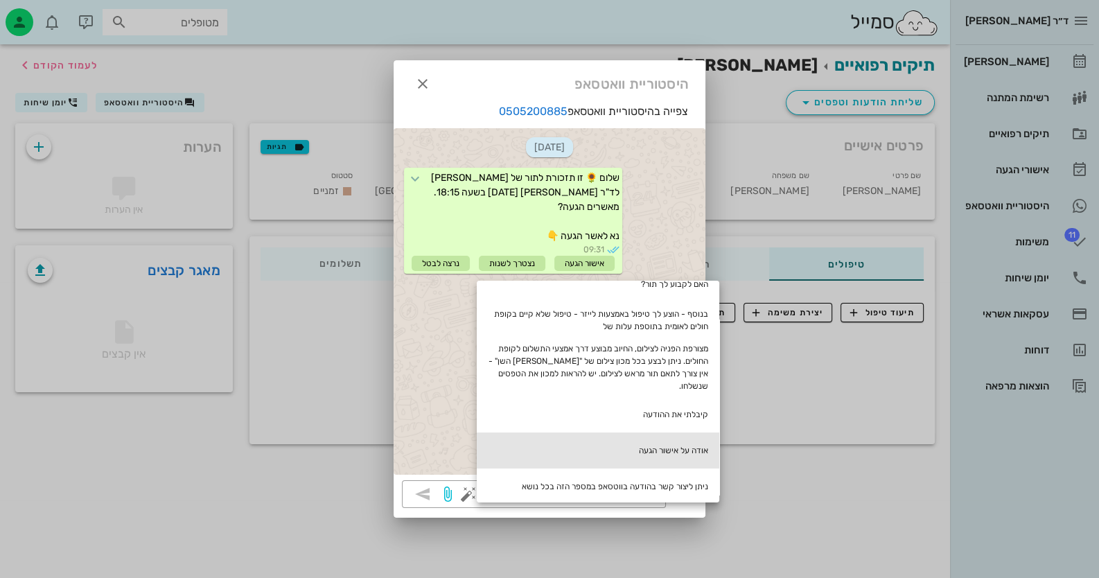
click at [678, 443] on div "אודה על אישור הגעה" at bounding box center [598, 450] width 243 height 36
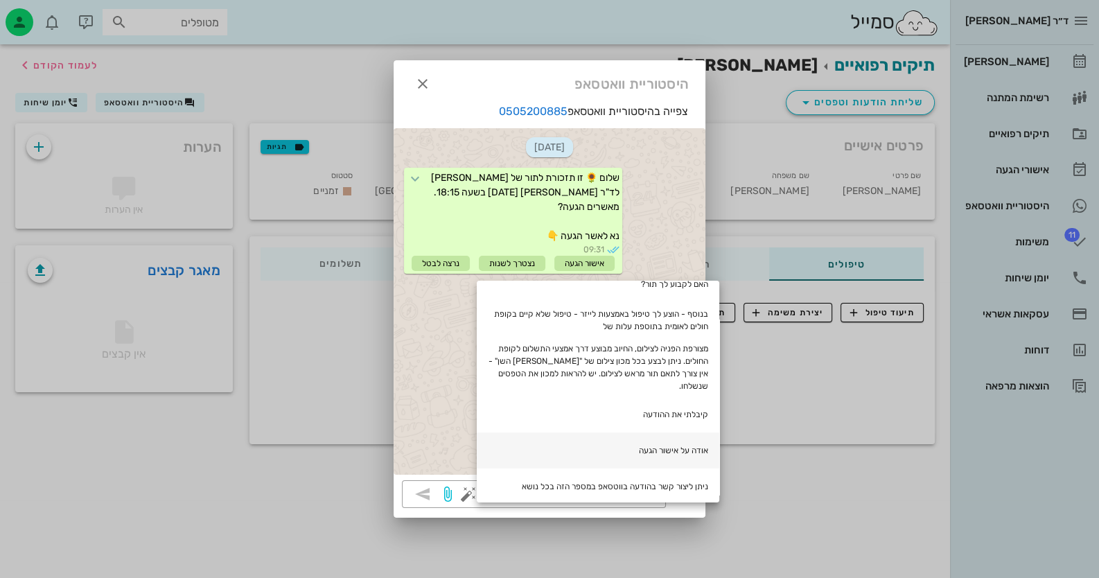
type textarea "אודה על אישור הגעה"
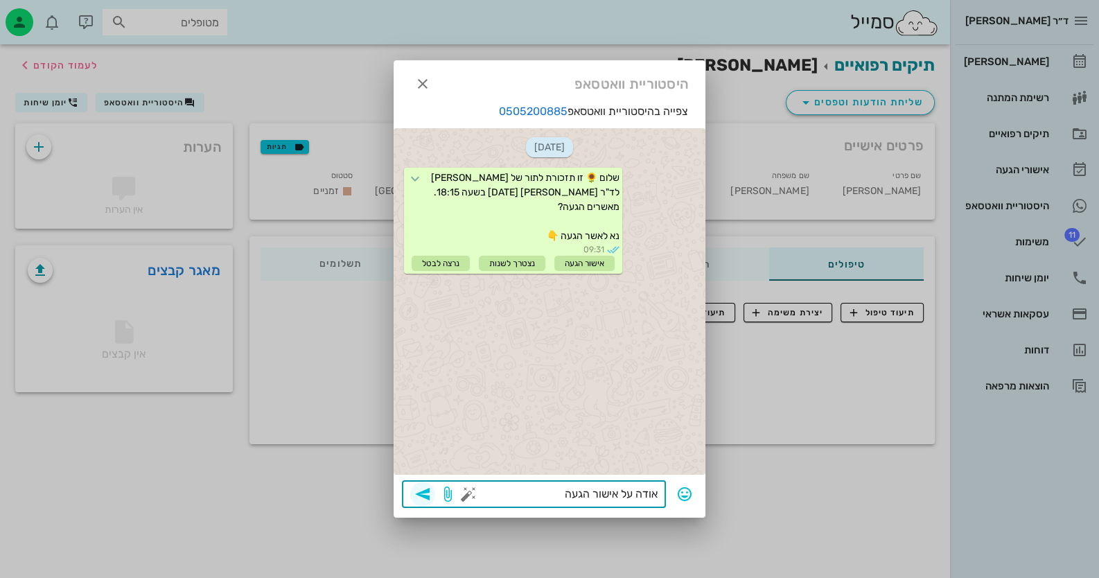
click at [426, 493] on icon "button" at bounding box center [422, 494] width 17 height 17
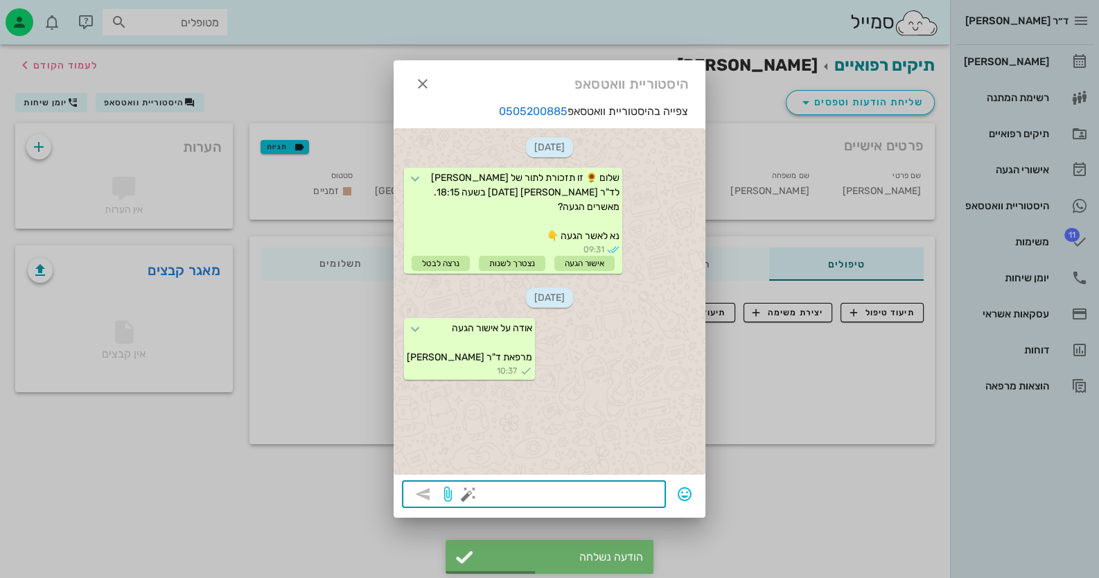
click at [1074, 58] on div at bounding box center [549, 289] width 1099 height 578
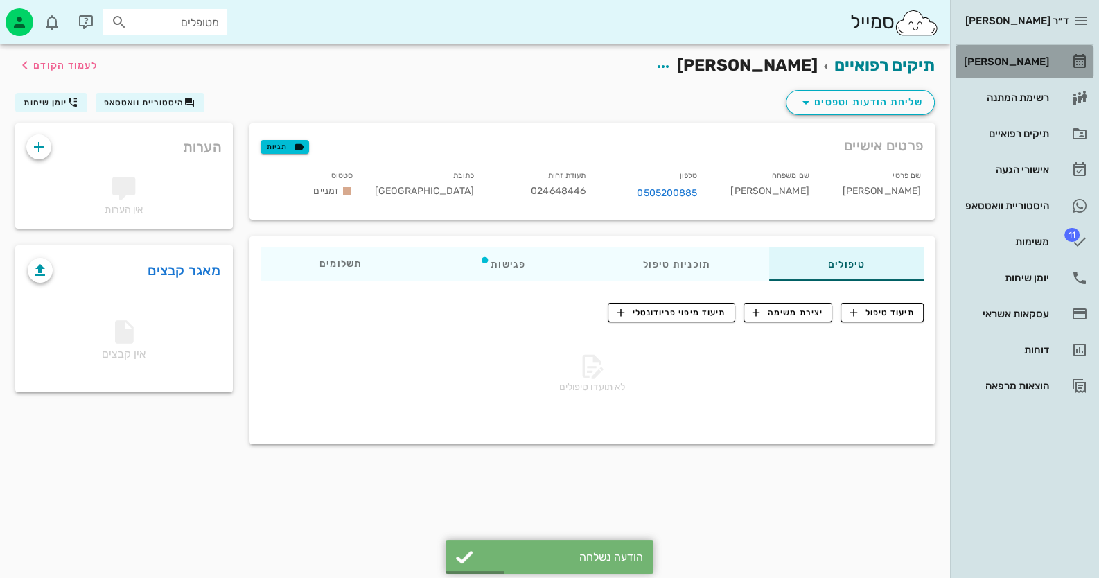
click at [1074, 58] on icon at bounding box center [1079, 61] width 17 height 17
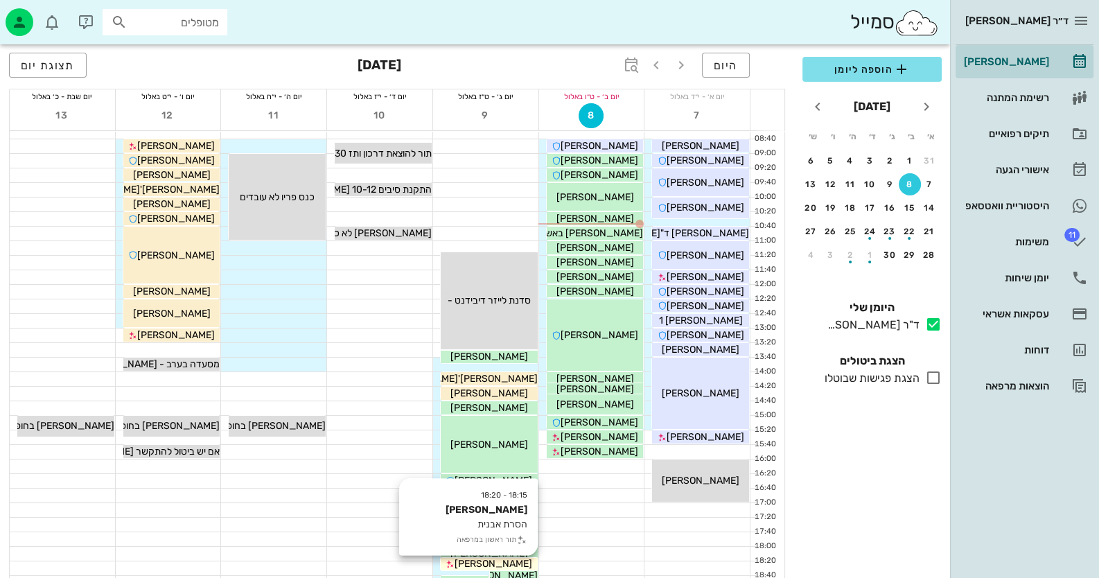
scroll to position [138, 0]
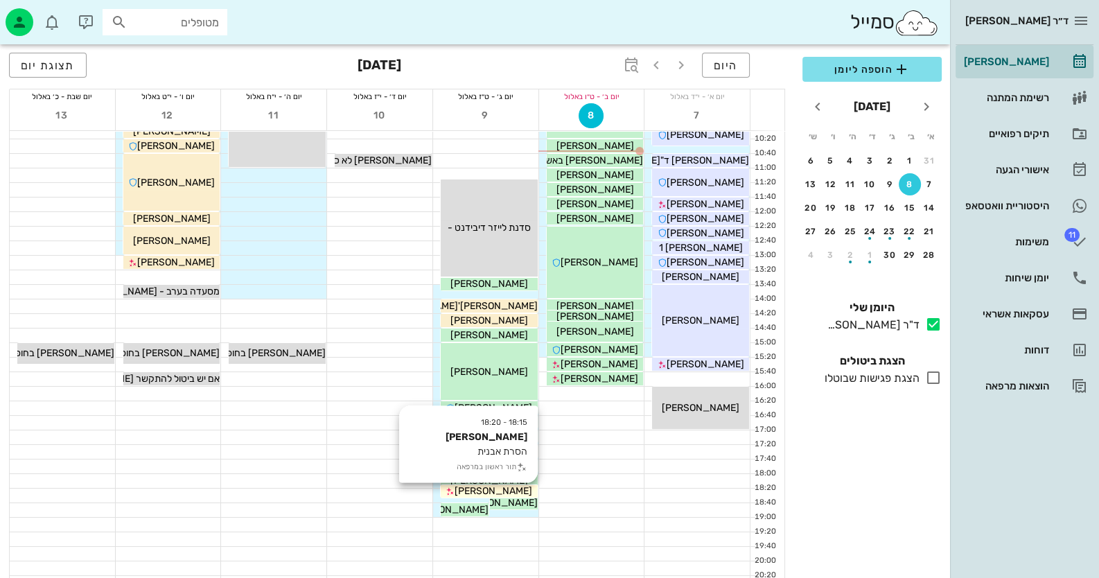
click at [524, 495] on span "[PERSON_NAME]" at bounding box center [494, 491] width 78 height 12
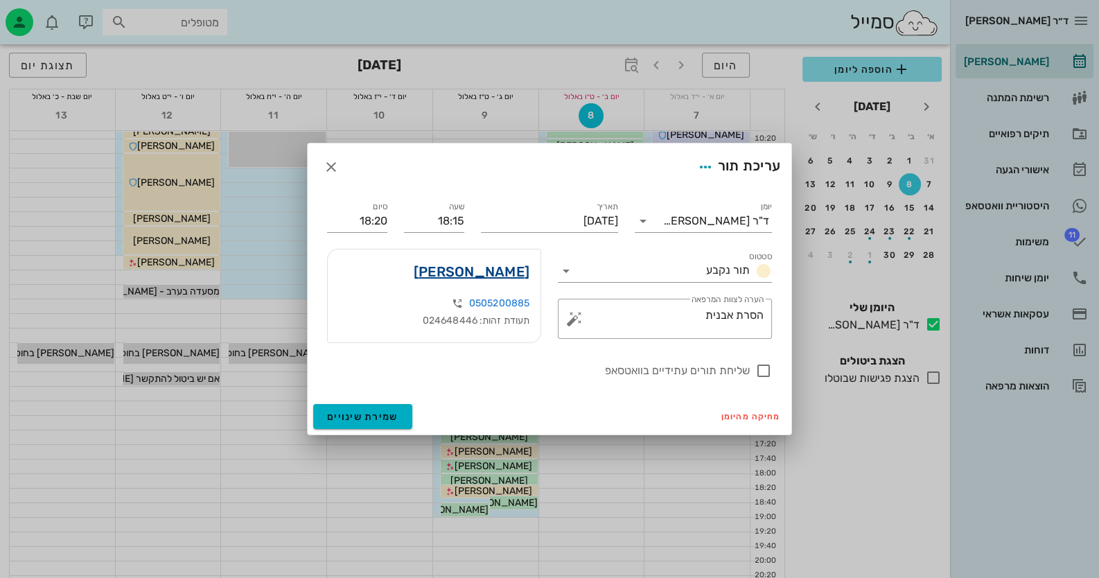
click at [511, 270] on link "[PERSON_NAME]" at bounding box center [472, 272] width 116 height 22
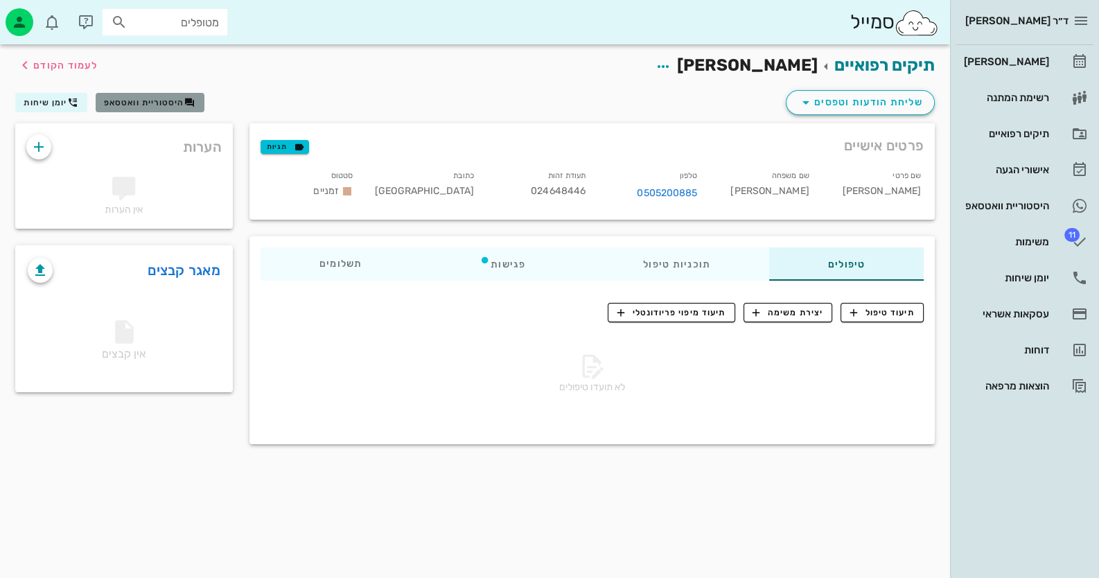
click at [148, 105] on span "היסטוריית וואטסאפ" at bounding box center [144, 103] width 80 height 10
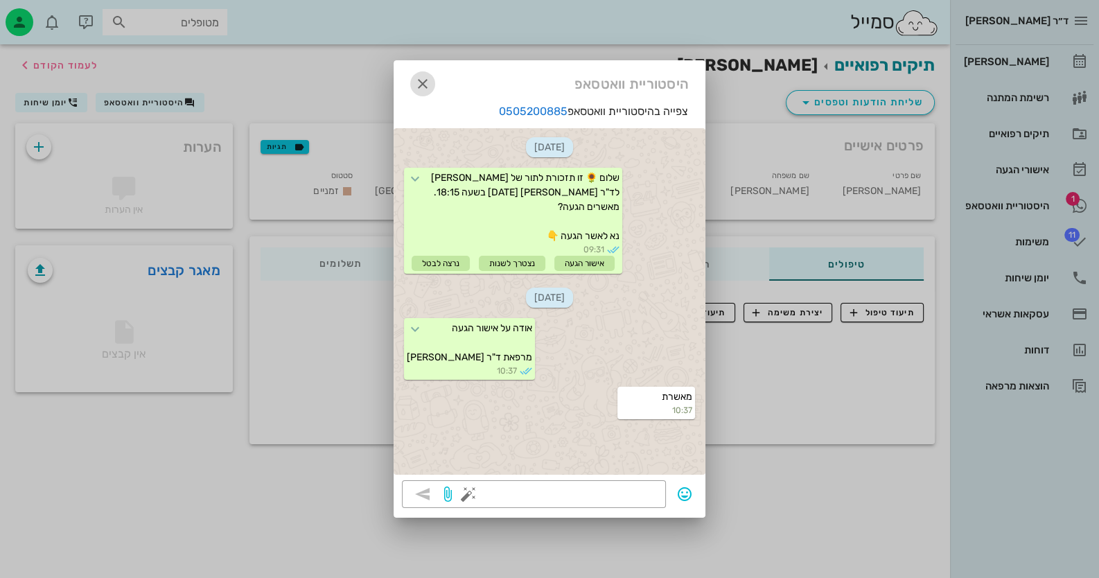
drag, startPoint x: 414, startPoint y: 79, endPoint x: 421, endPoint y: 84, distance: 7.9
click at [418, 82] on icon "button" at bounding box center [422, 84] width 17 height 17
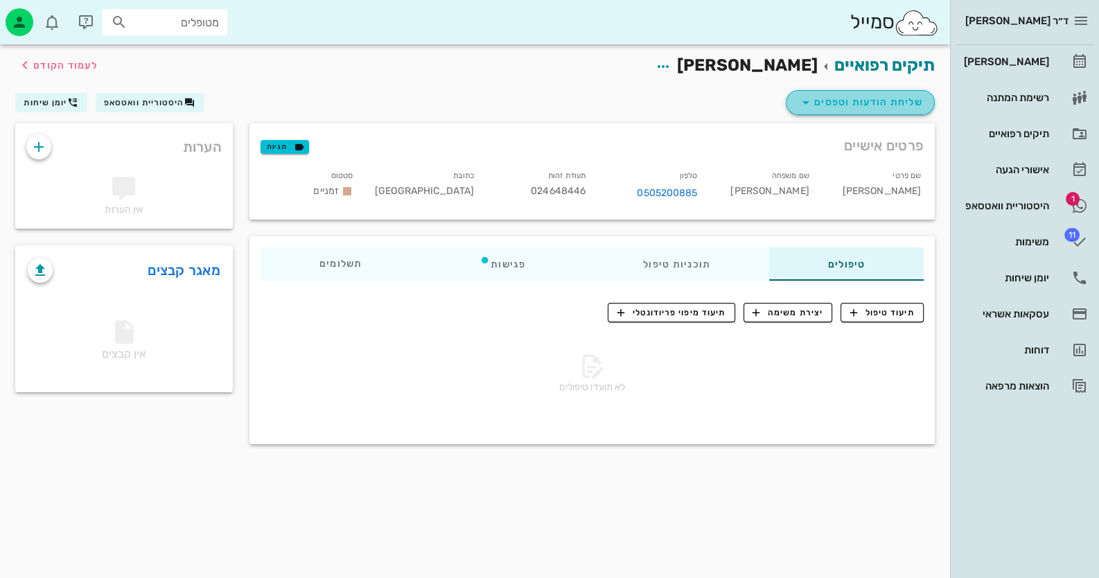
click at [886, 105] on span "שליחת הודעות וטפסים" at bounding box center [860, 102] width 125 height 17
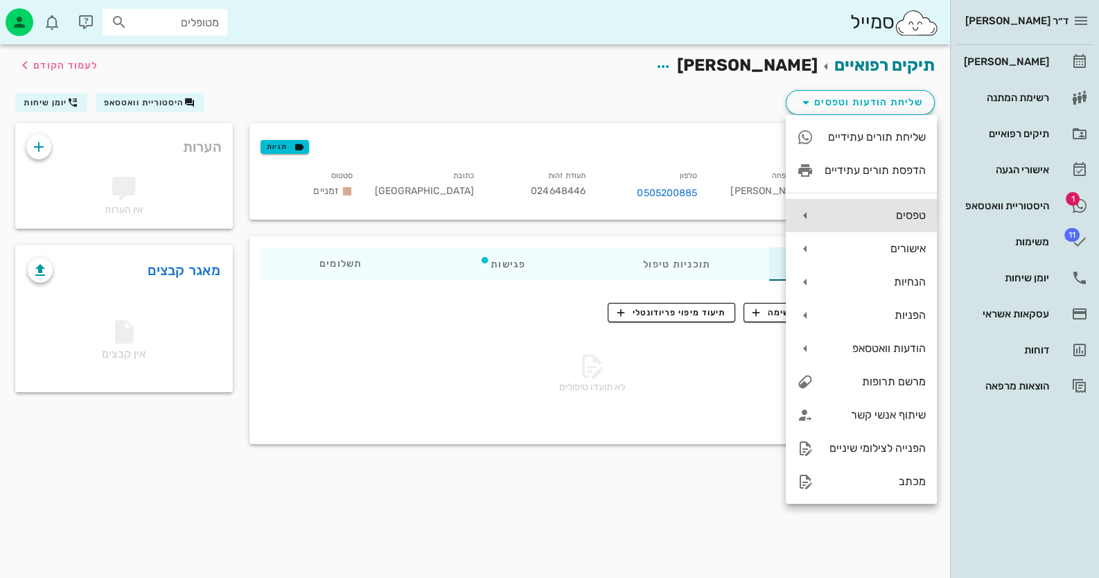
click at [900, 202] on div "טפסים" at bounding box center [861, 215] width 151 height 33
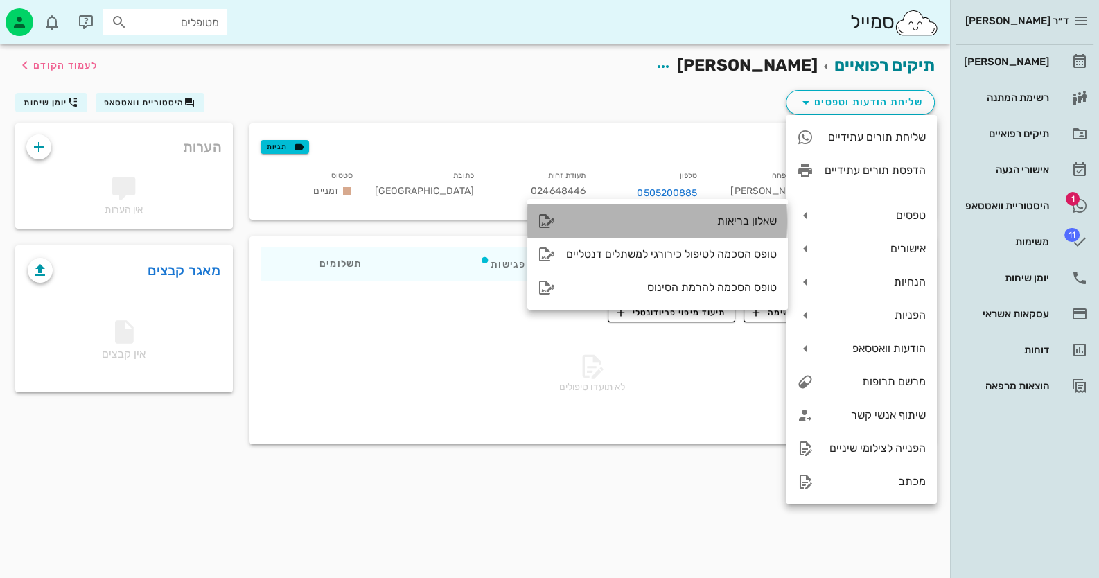
click at [758, 222] on div "שאלון בריאות" at bounding box center [671, 220] width 211 height 13
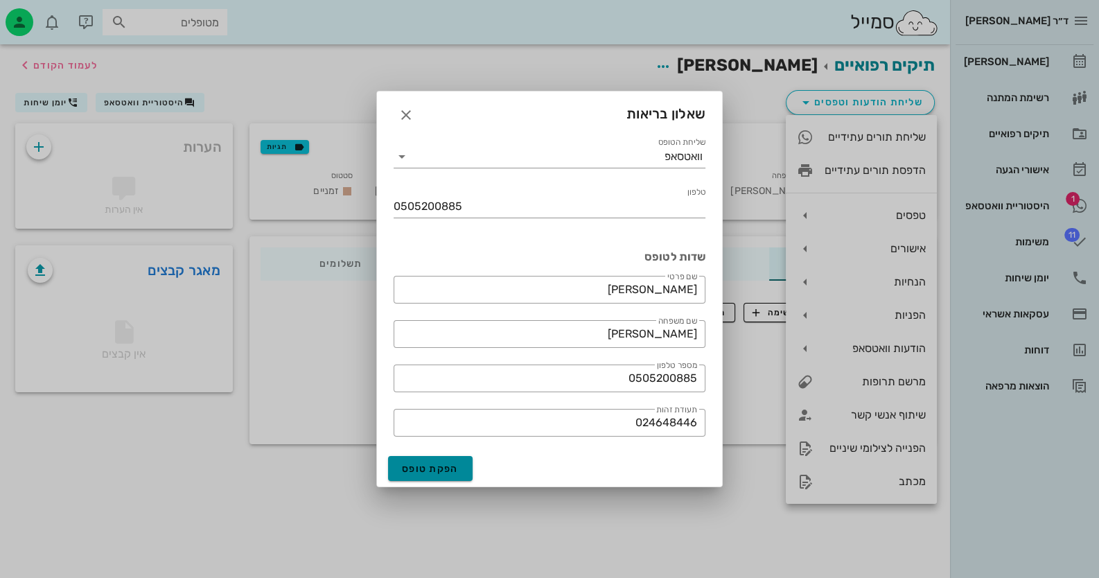
click at [464, 462] on button "הפקת טופס" at bounding box center [430, 468] width 85 height 25
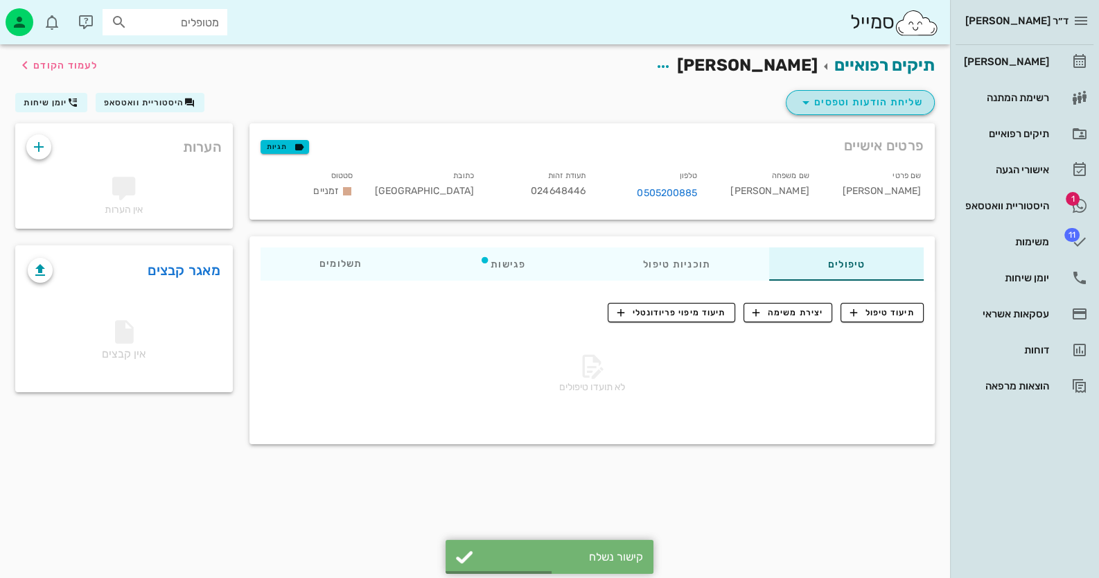
click at [883, 101] on span "שליחת הודעות וטפסים" at bounding box center [860, 102] width 125 height 17
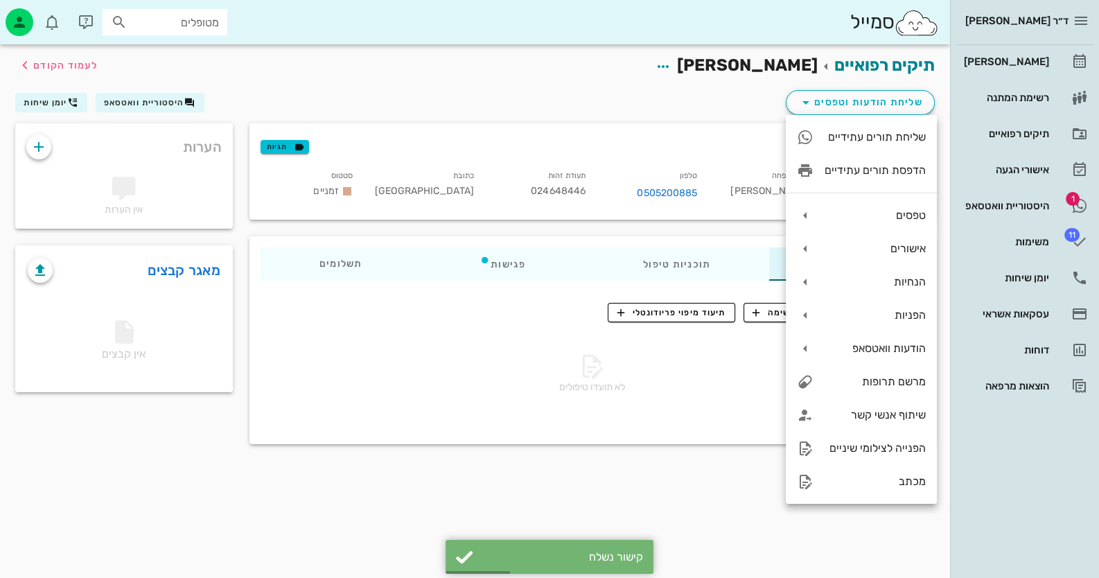
click at [624, 107] on div "שליחת הודעות וטפסים היסטוריית וואטסאפ יומן שיחות" at bounding box center [475, 105] width 936 height 36
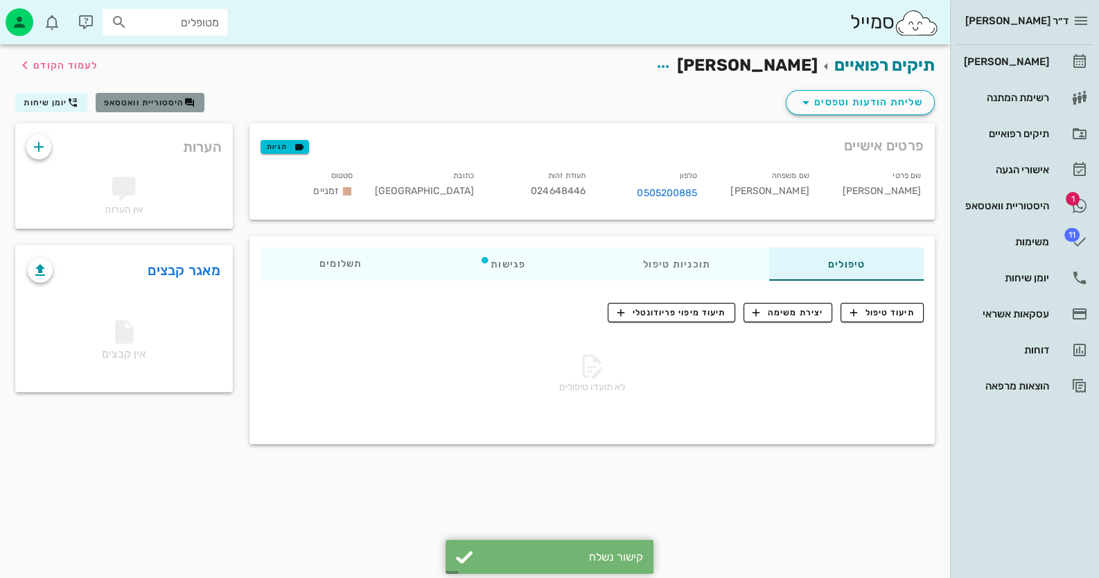
click at [177, 103] on span "היסטוריית וואטסאפ" at bounding box center [144, 103] width 80 height 10
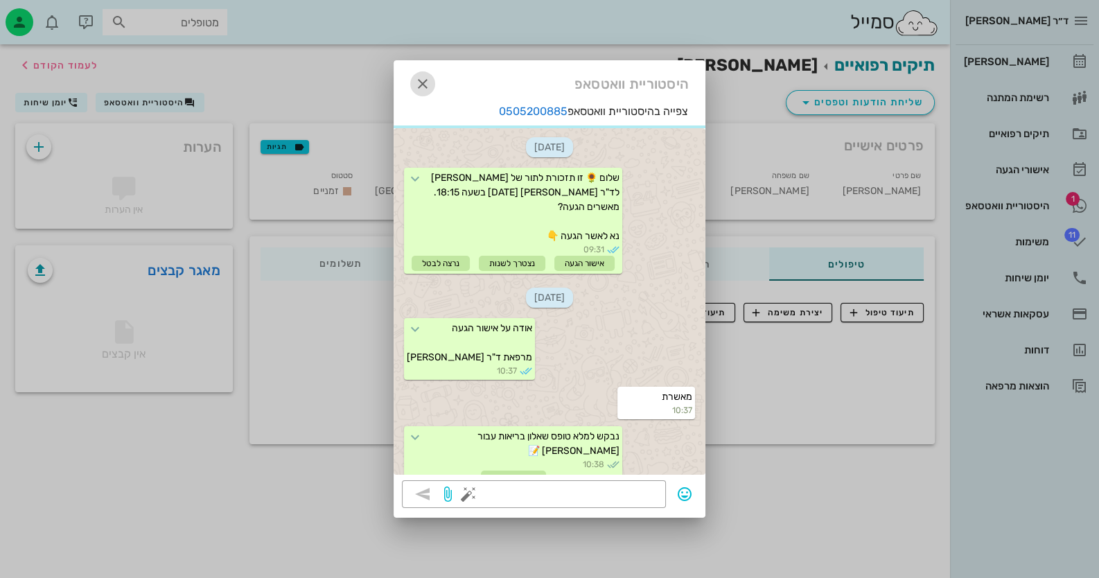
click at [415, 82] on icon "button" at bounding box center [422, 84] width 17 height 17
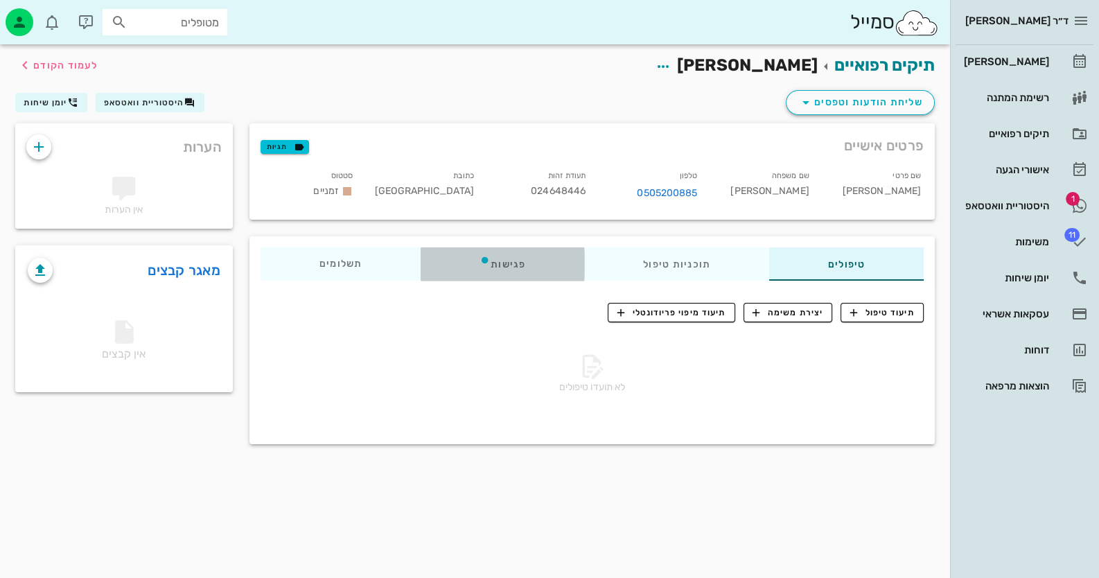
click at [482, 276] on div "פגישות" at bounding box center [503, 263] width 164 height 33
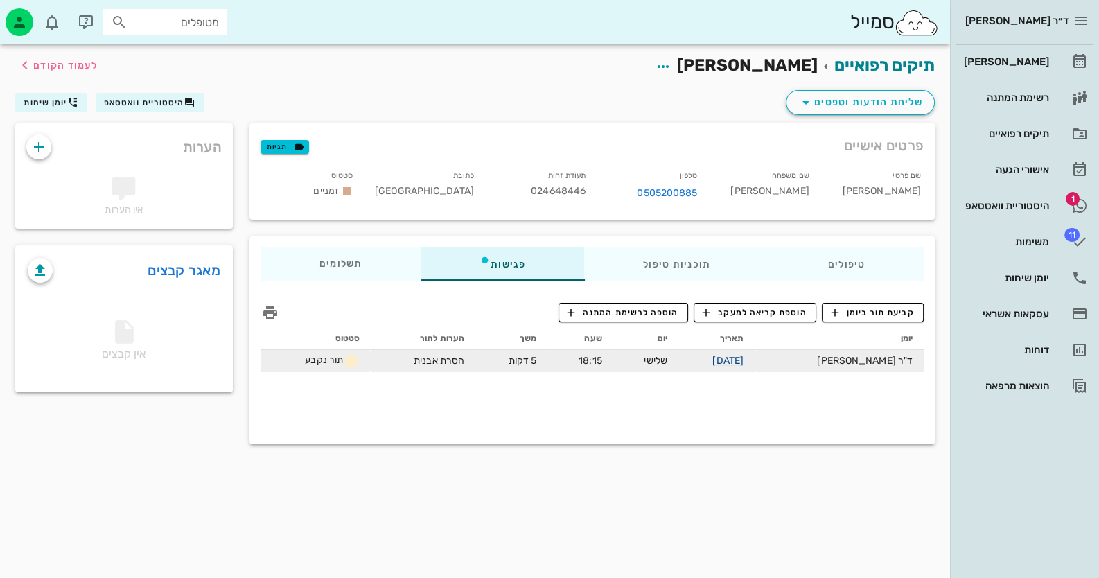
click at [744, 364] on link "[DATE]" at bounding box center [727, 361] width 31 height 12
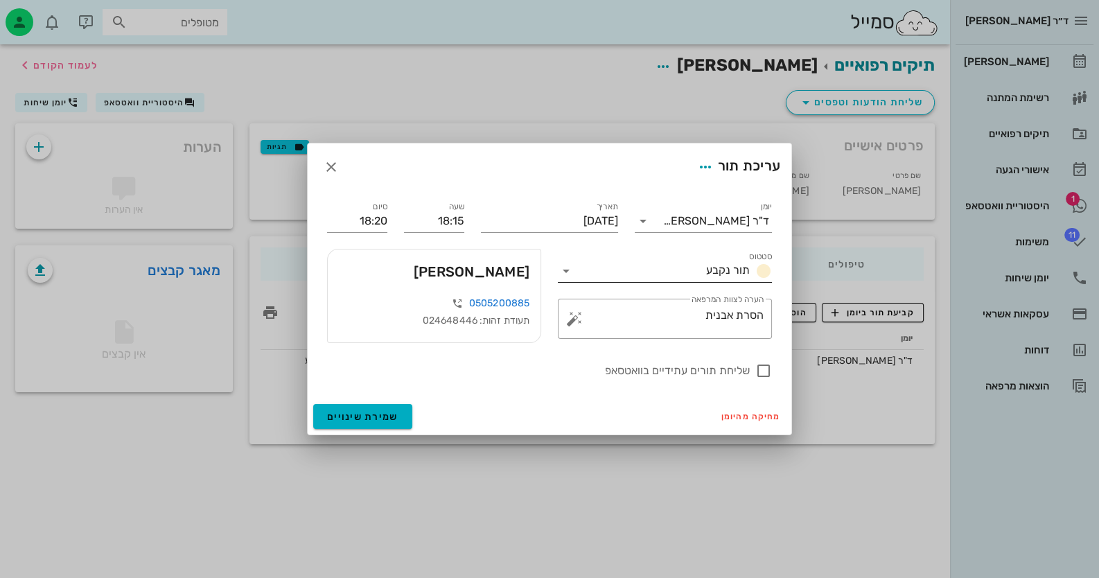
click at [570, 270] on icon at bounding box center [566, 271] width 17 height 17
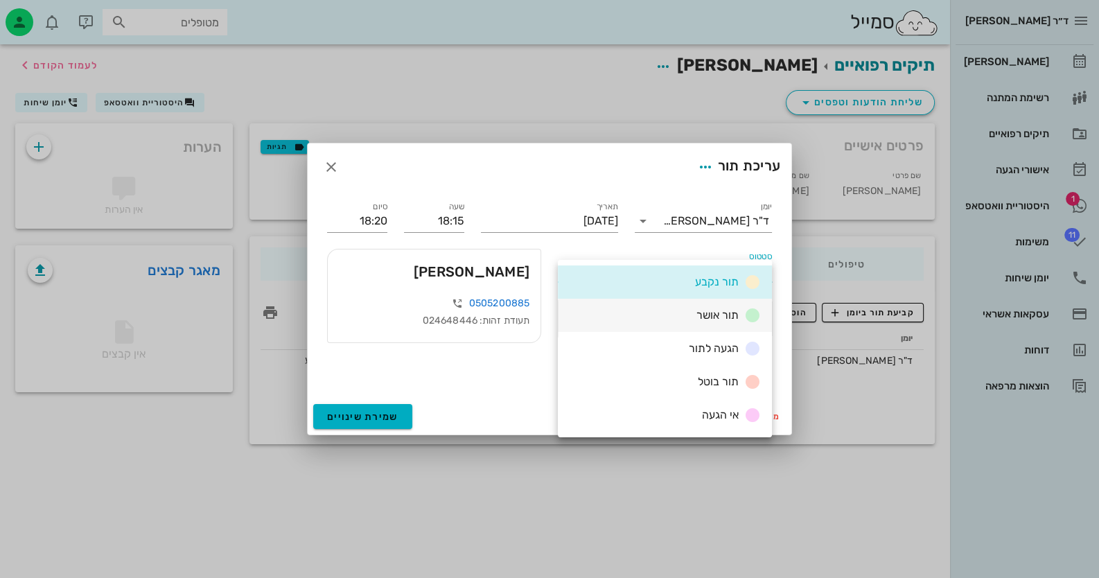
click at [656, 308] on div "תור אושר" at bounding box center [665, 315] width 214 height 33
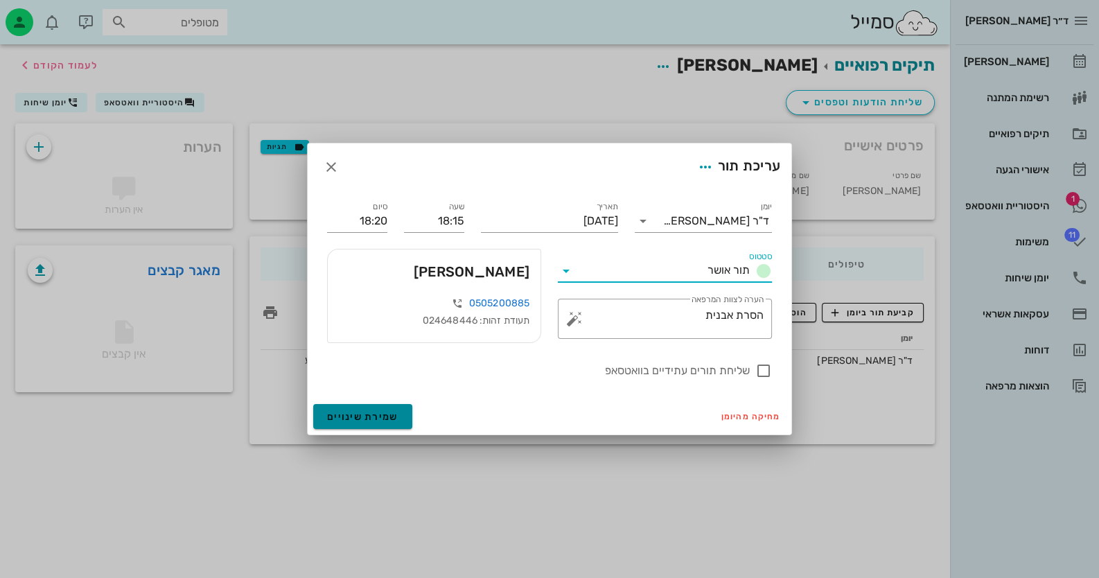
click at [374, 414] on span "שמירת שינויים" at bounding box center [362, 417] width 71 height 12
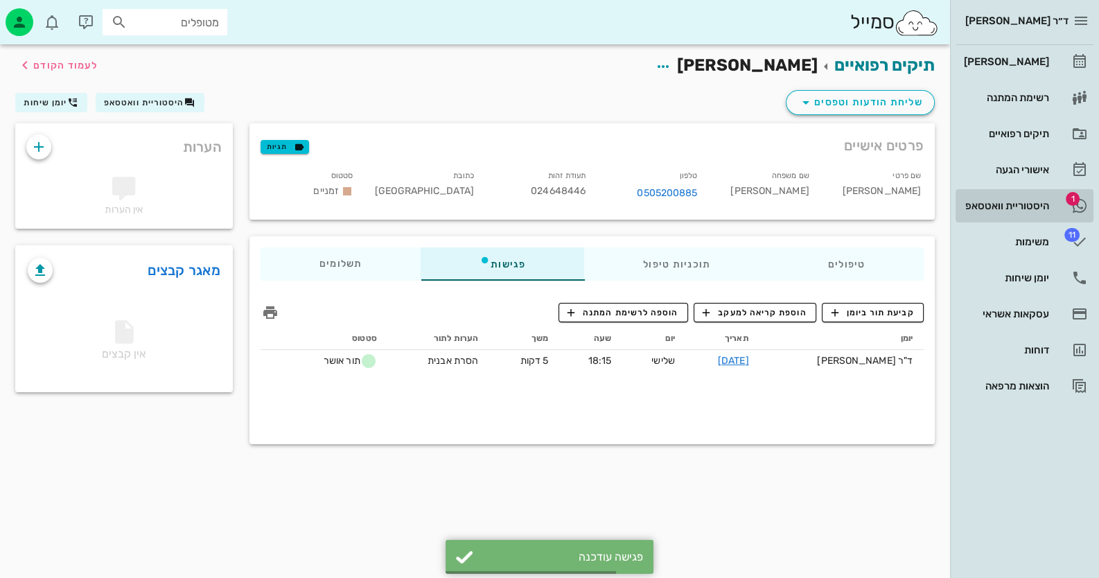
click at [987, 204] on div "היסטוריית וואטסאפ" at bounding box center [1005, 205] width 88 height 11
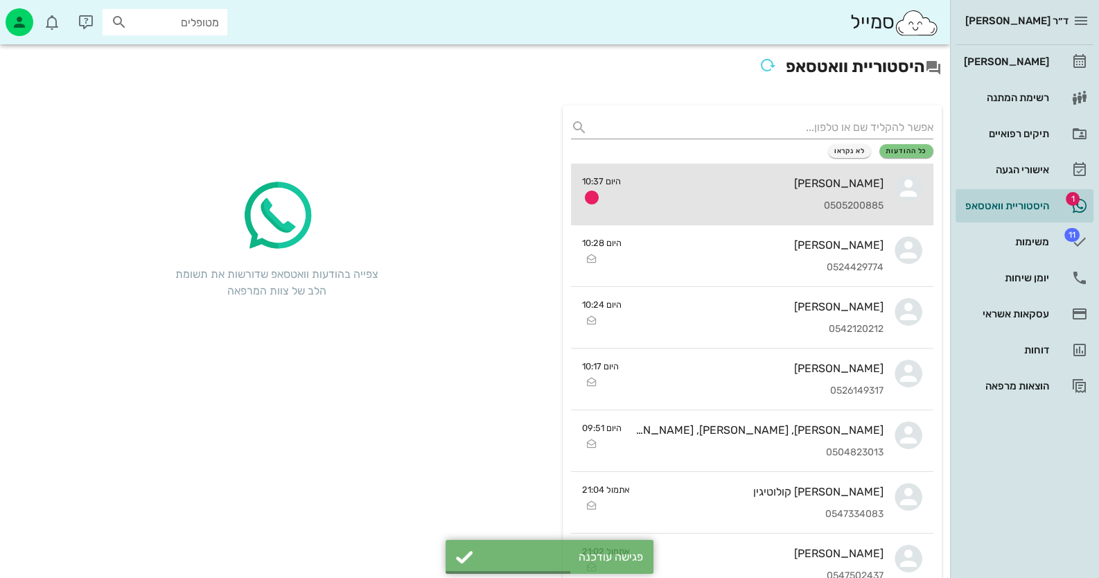
click at [762, 200] on div "0505200885" at bounding box center [758, 206] width 252 height 12
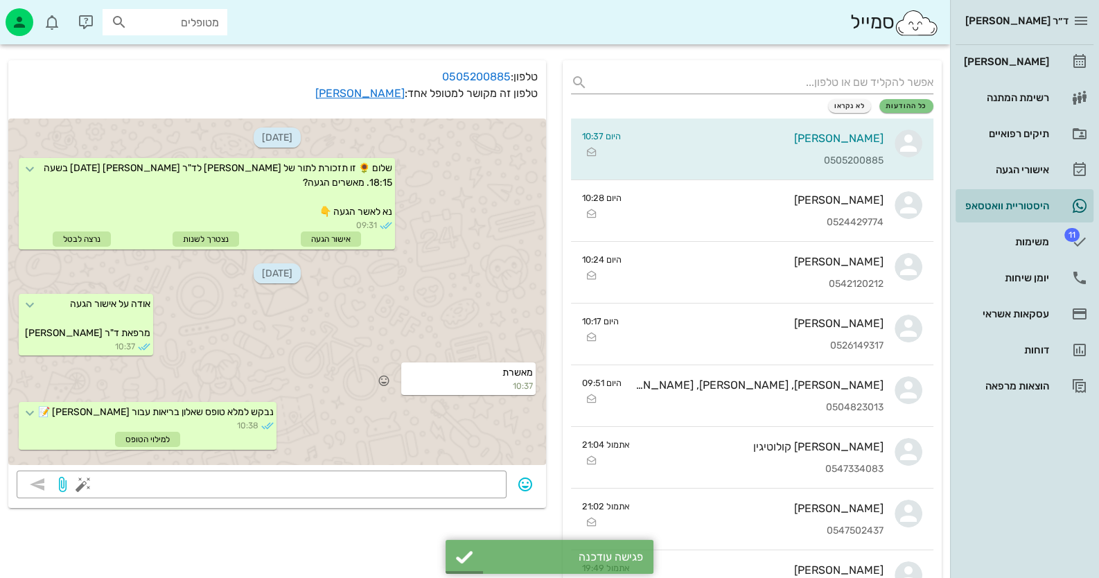
scroll to position [69, 0]
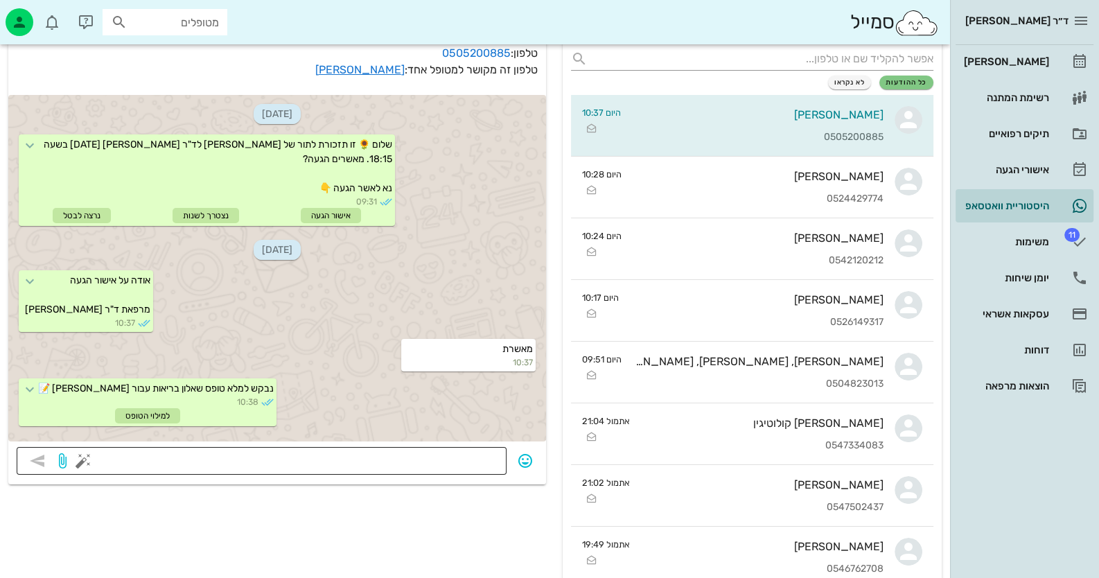
click at [89, 460] on button "button" at bounding box center [83, 460] width 17 height 17
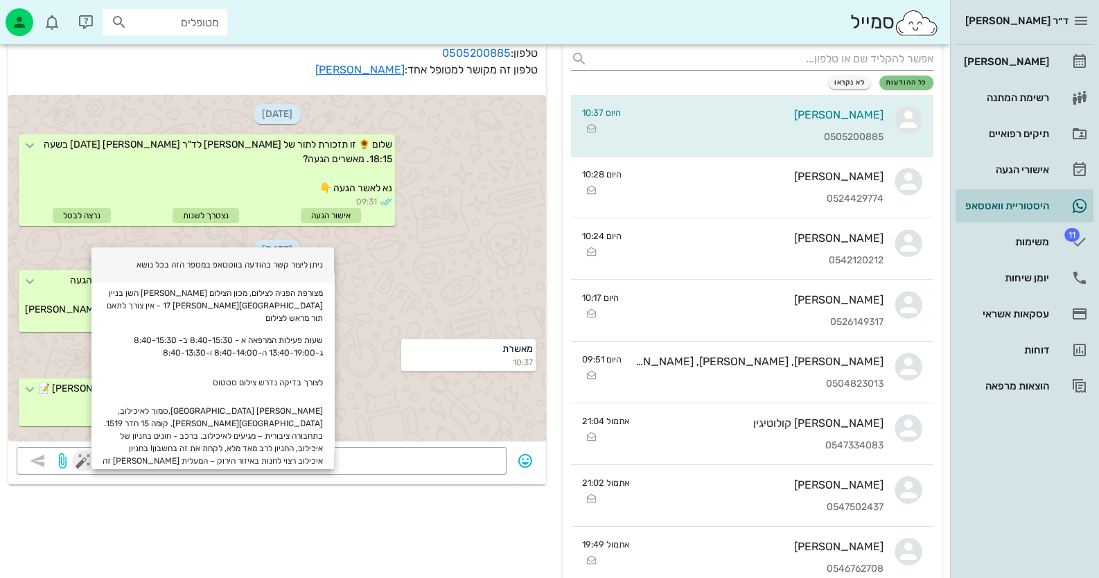
scroll to position [346, 0]
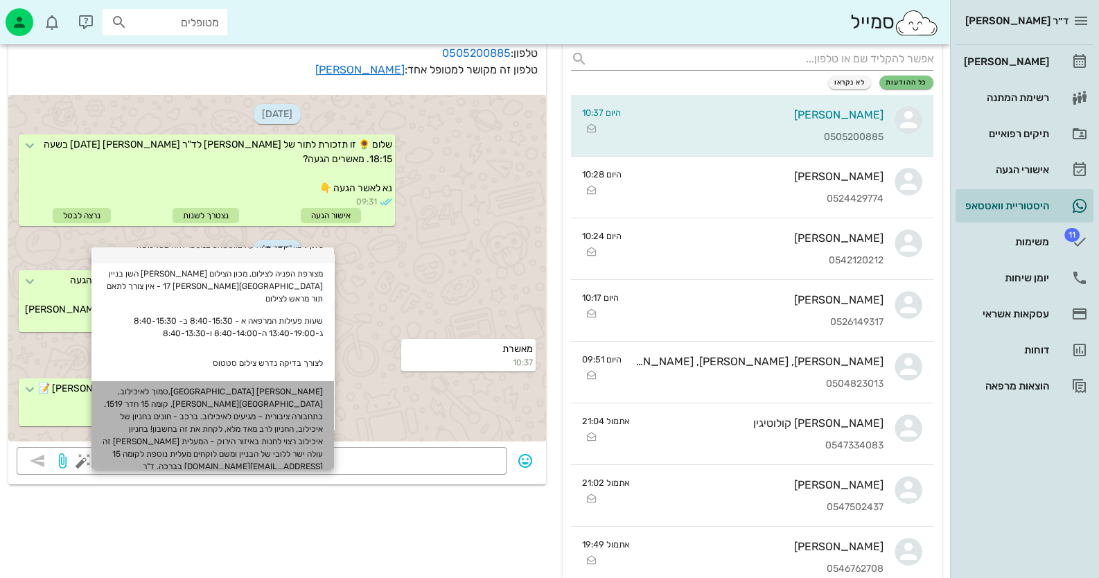
click at [232, 398] on div "[PERSON_NAME] [GEOGRAPHIC_DATA],סמוך לאיכילוב, [GEOGRAPHIC_DATA][PERSON_NAME], …" at bounding box center [212, 435] width 243 height 108
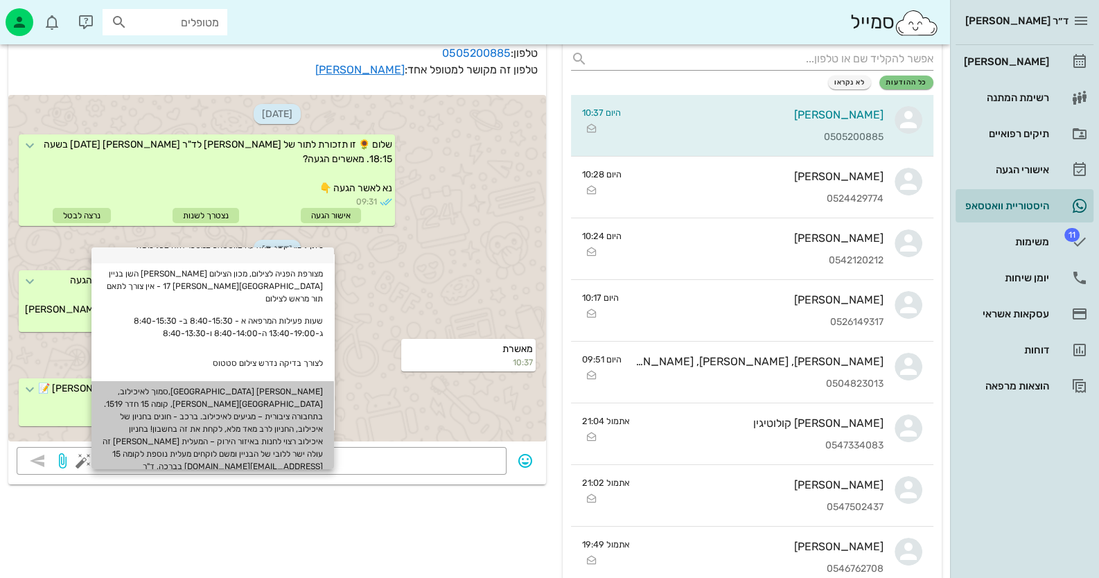
type textarea "[PERSON_NAME] [GEOGRAPHIC_DATA],סמוך לאיכילוב, [GEOGRAPHIC_DATA][PERSON_NAME], …"
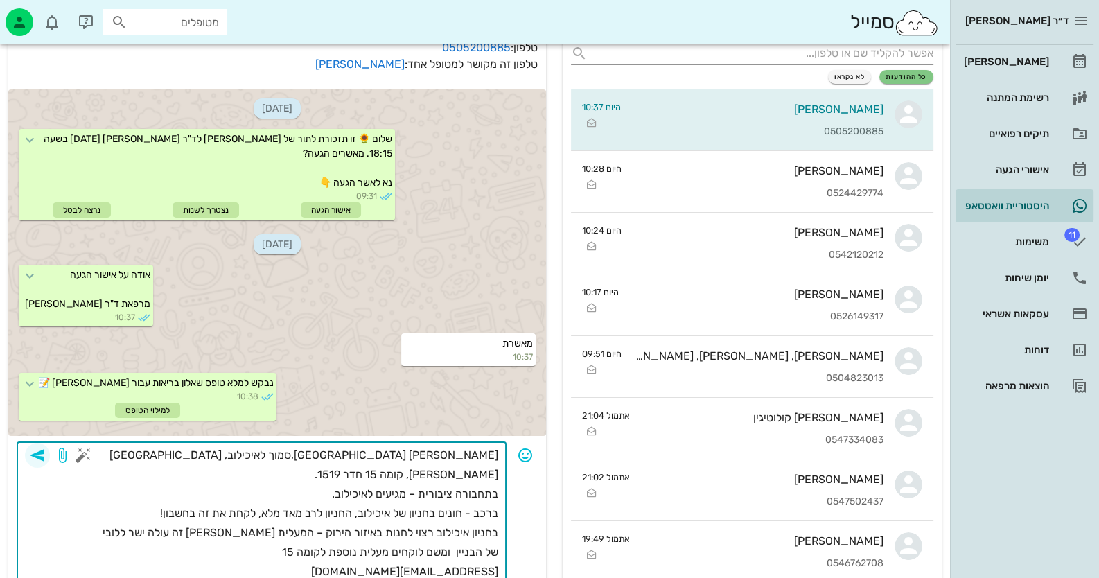
click at [43, 453] on icon "button" at bounding box center [37, 455] width 17 height 17
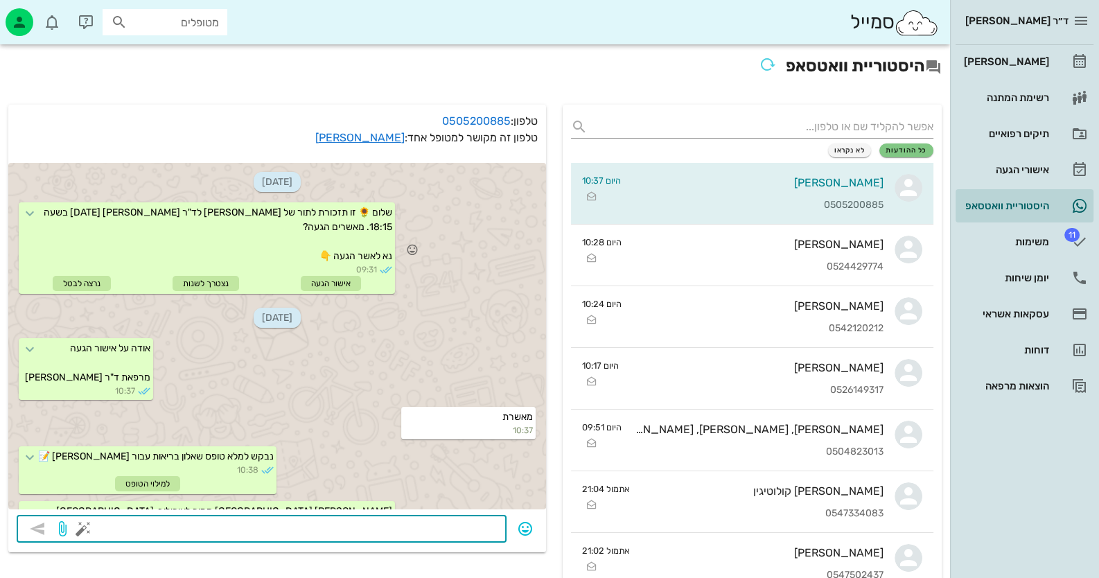
scroll to position [0, 0]
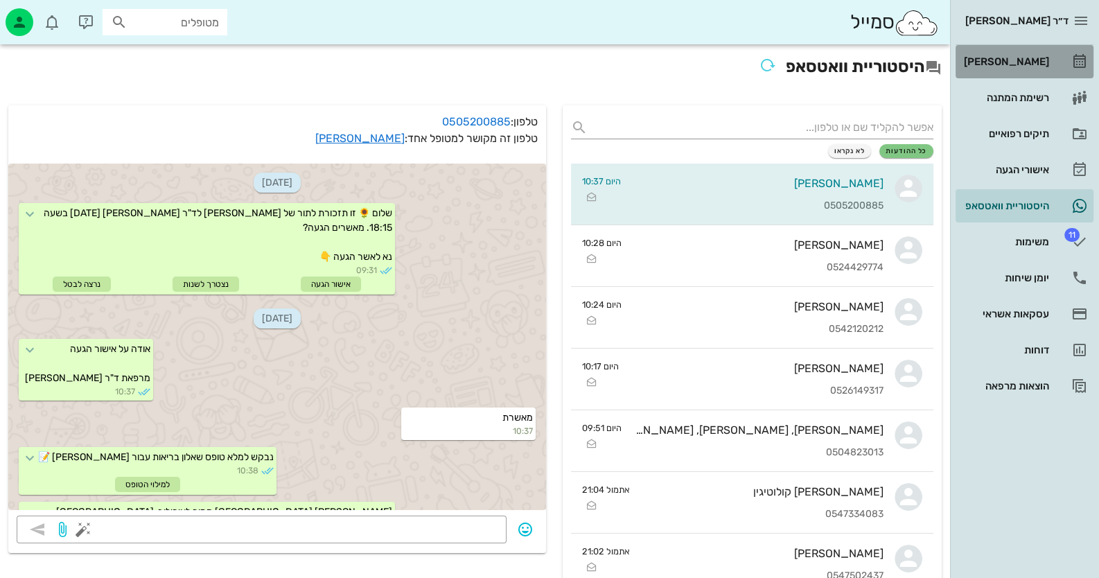
click at [1068, 48] on link "[PERSON_NAME]" at bounding box center [1025, 61] width 138 height 33
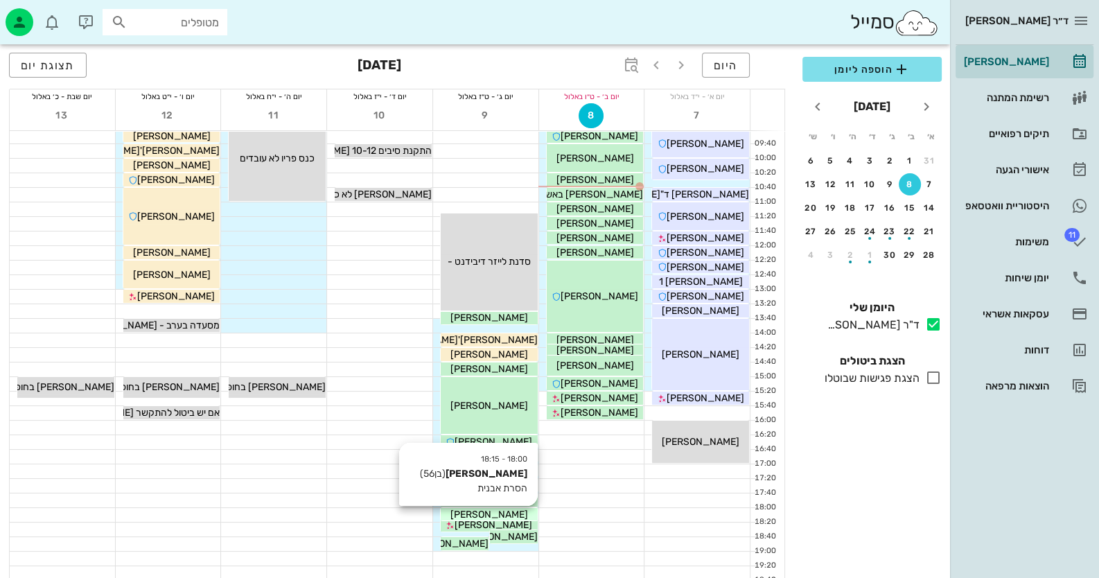
scroll to position [164, 0]
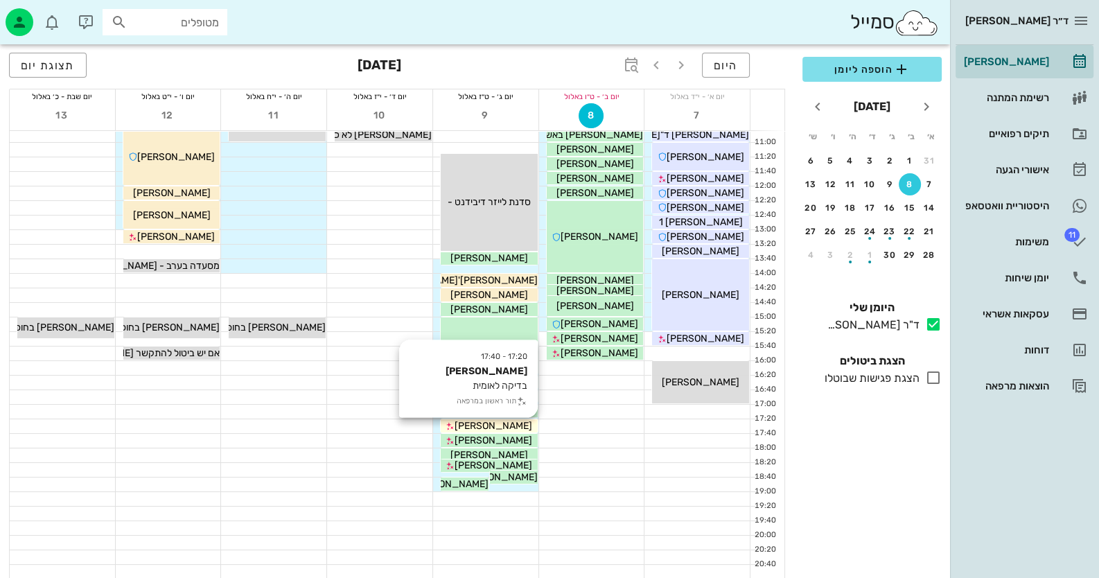
click at [511, 424] on span "[PERSON_NAME]" at bounding box center [494, 426] width 78 height 12
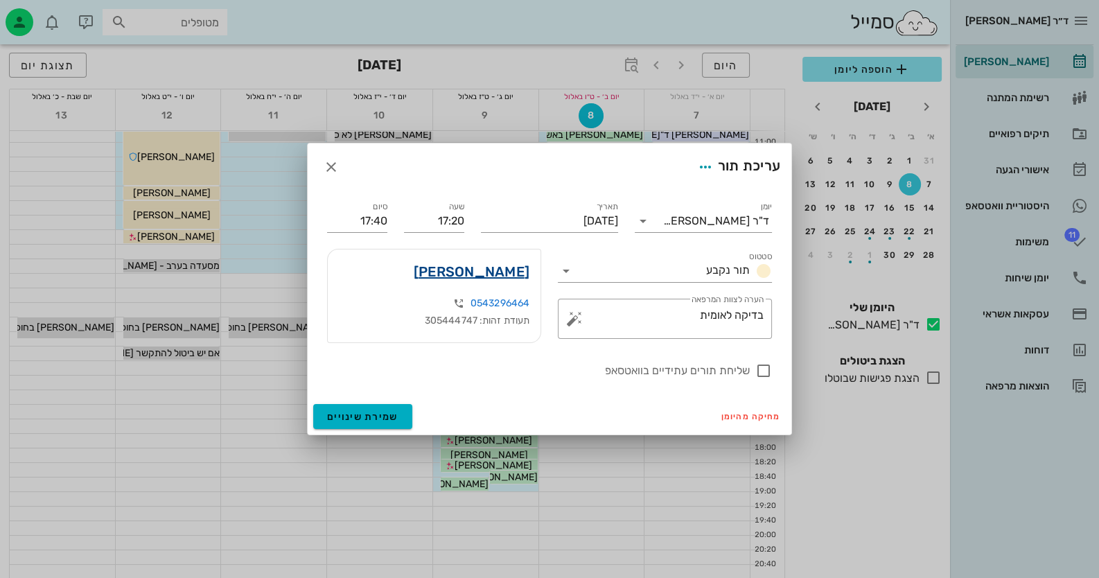
click at [507, 275] on link "[PERSON_NAME]" at bounding box center [472, 272] width 116 height 22
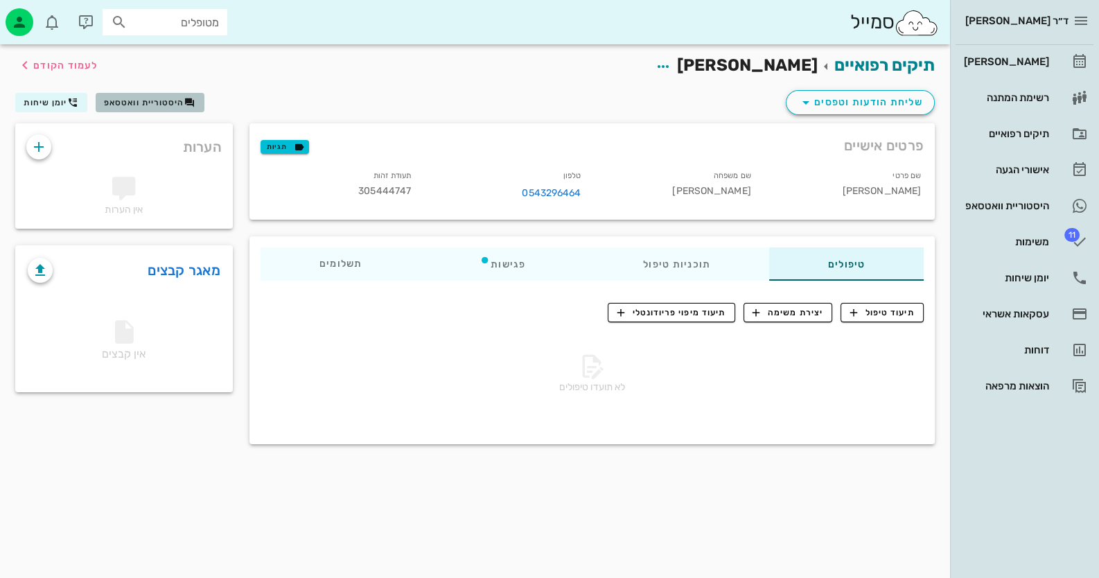
click at [154, 109] on button "היסטוריית וואטסאפ" at bounding box center [150, 102] width 109 height 19
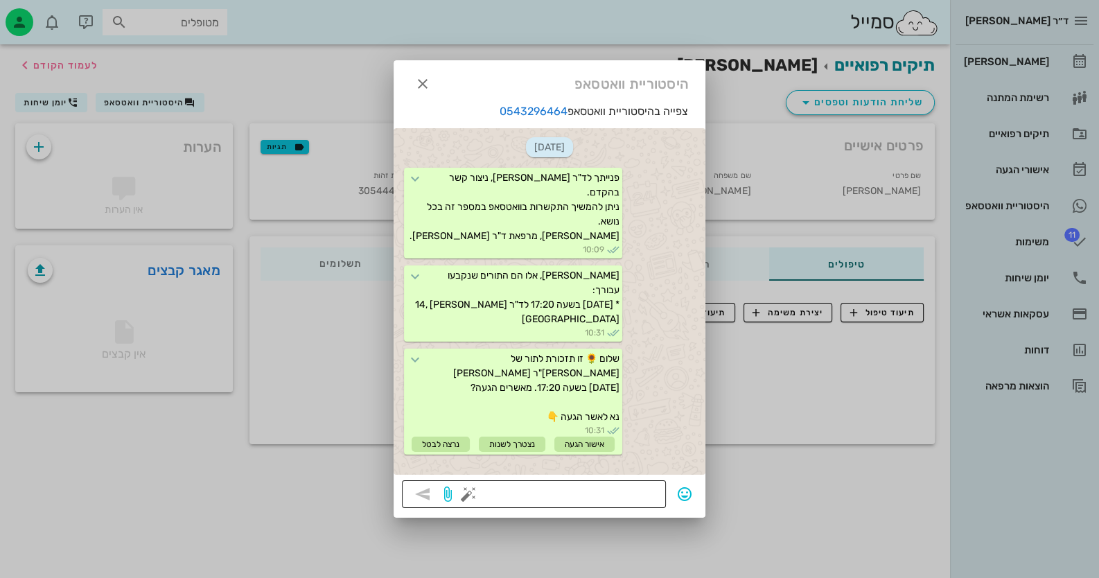
click at [466, 491] on button "button" at bounding box center [468, 494] width 17 height 17
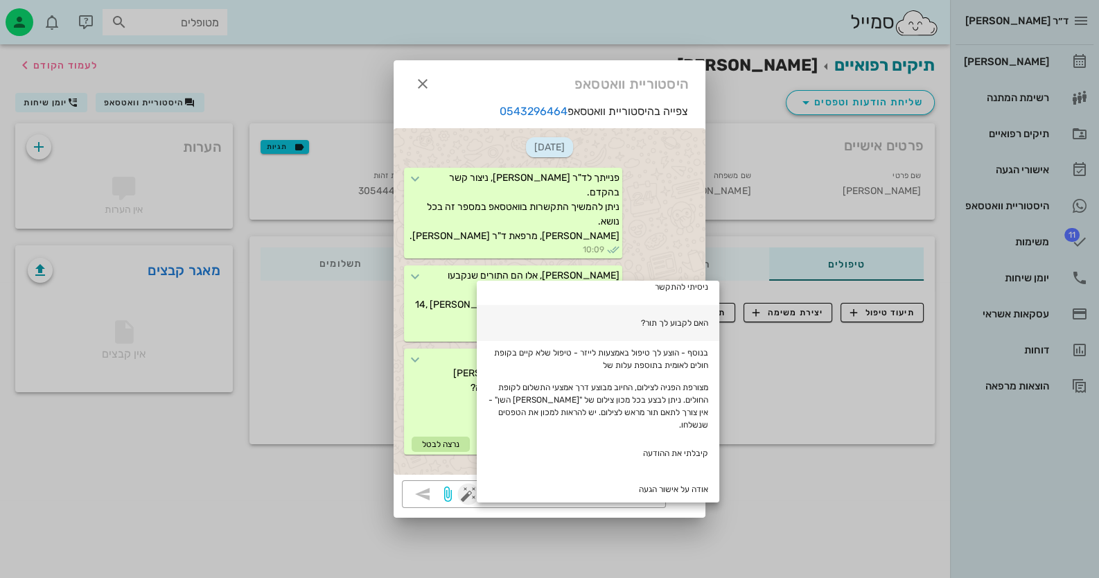
scroll to position [208, 0]
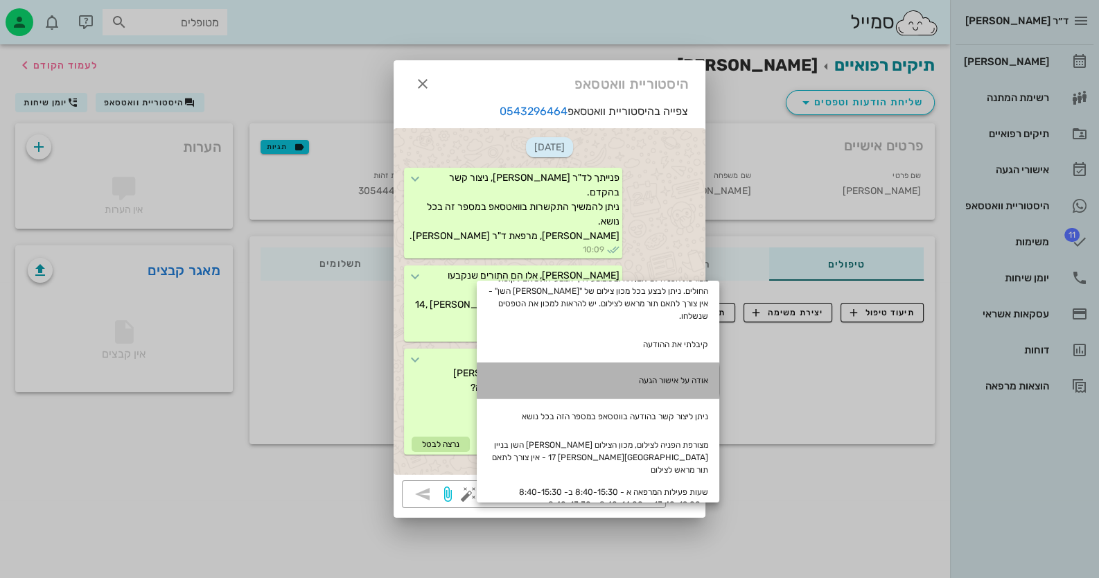
click at [639, 374] on div "אודה על אישור הגעה" at bounding box center [598, 380] width 243 height 36
type textarea "אודה על אישור הגעה"
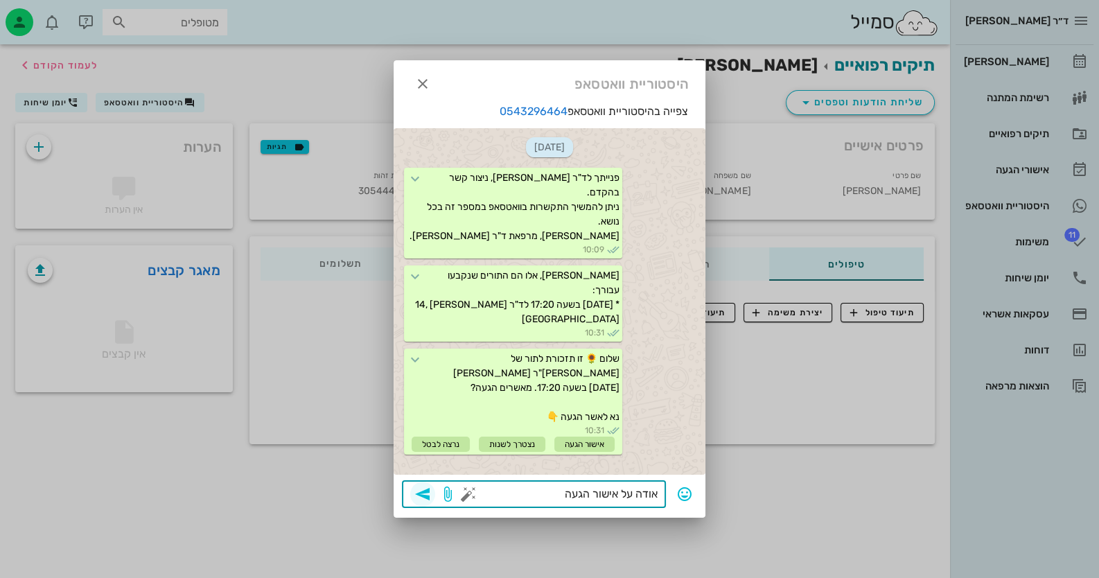
click at [433, 496] on span "button" at bounding box center [422, 494] width 25 height 17
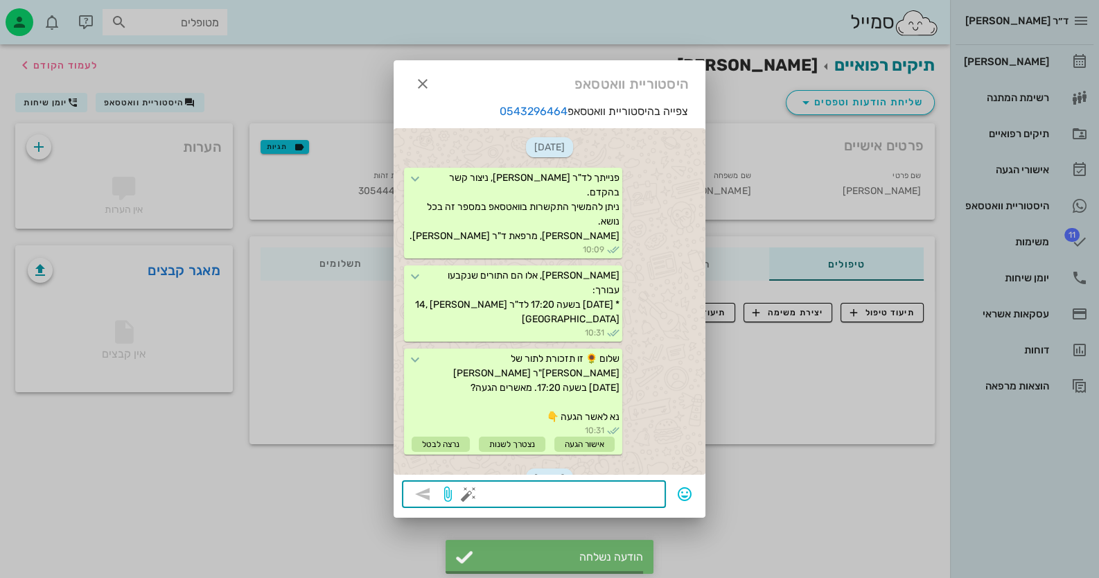
scroll to position [105, 0]
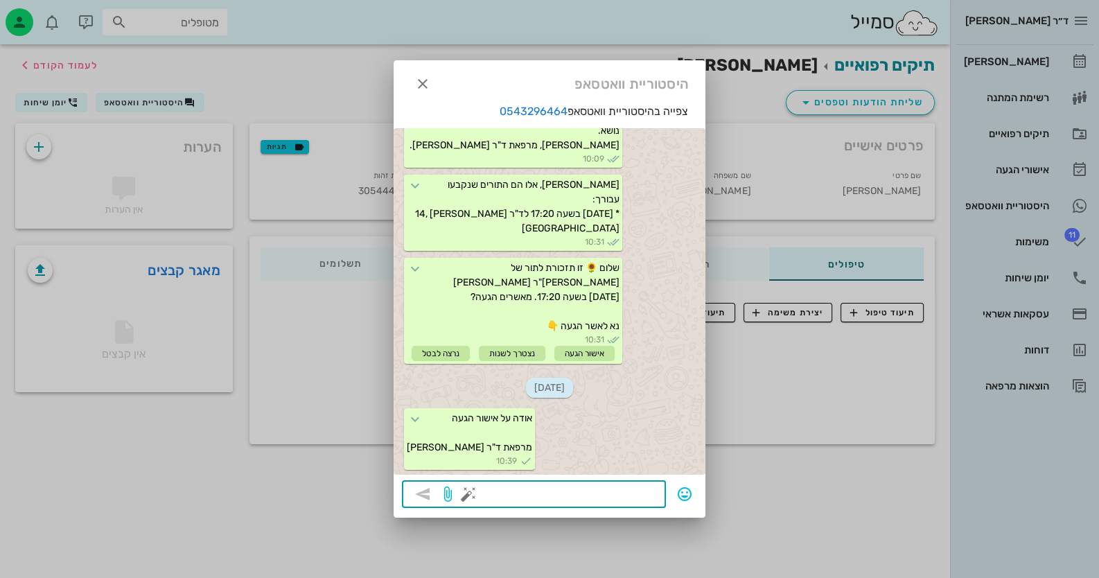
click at [1029, 60] on div at bounding box center [549, 289] width 1099 height 578
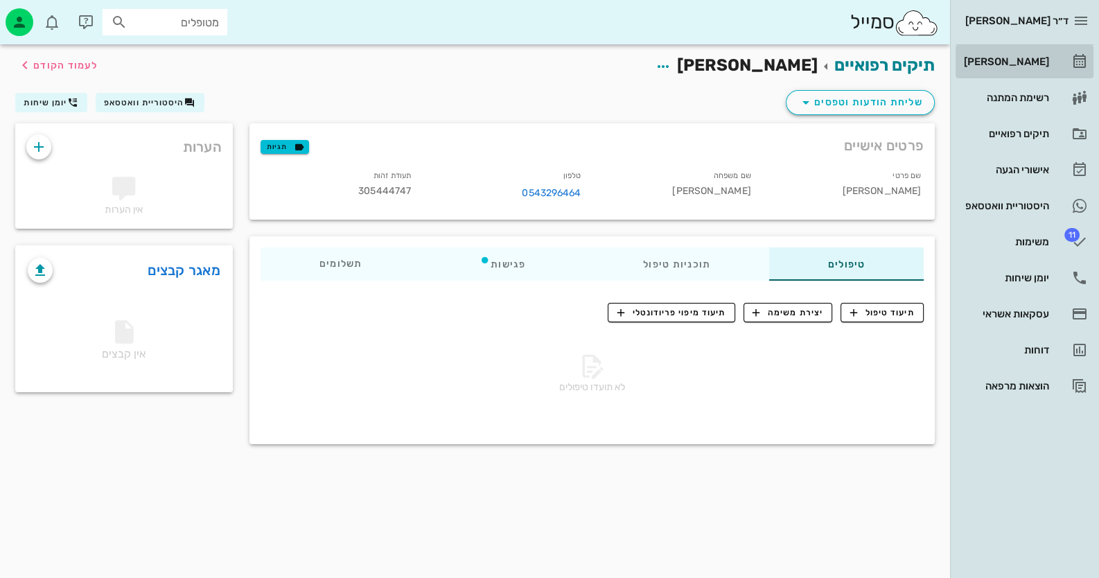
click at [1032, 60] on div "[PERSON_NAME]" at bounding box center [1005, 61] width 88 height 11
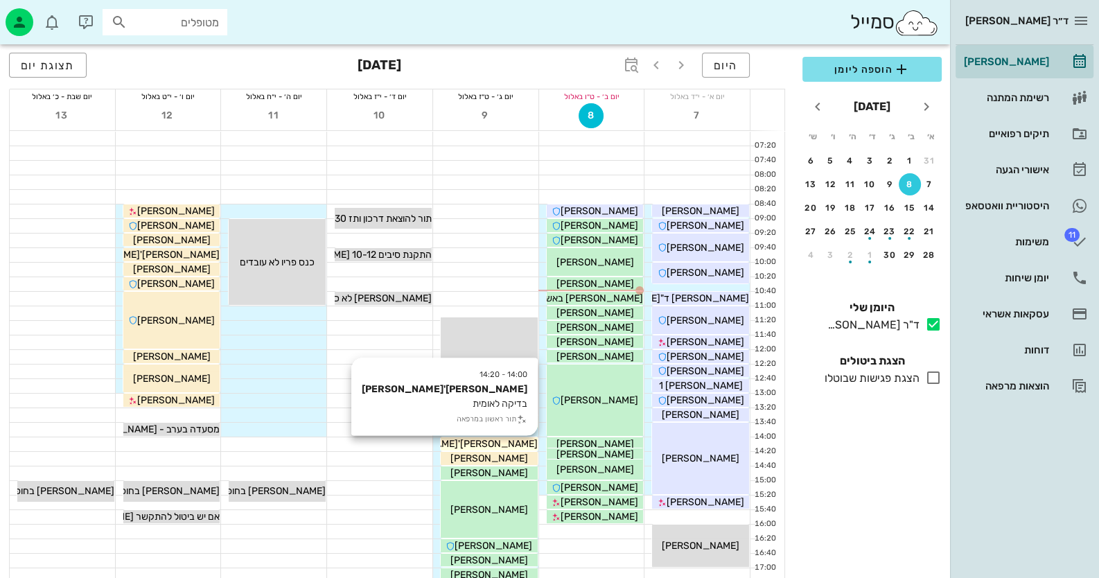
click at [516, 441] on span "[PERSON_NAME]'[PERSON_NAME]" at bounding box center [458, 444] width 157 height 12
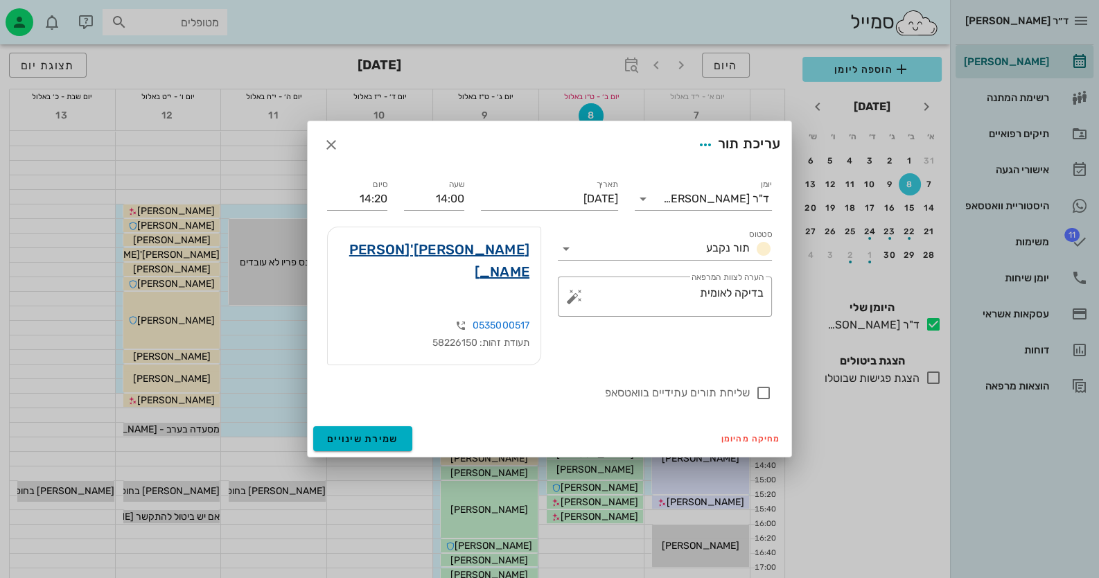
click at [499, 265] on link "[PERSON_NAME]'[PERSON_NAME]" at bounding box center [434, 260] width 191 height 44
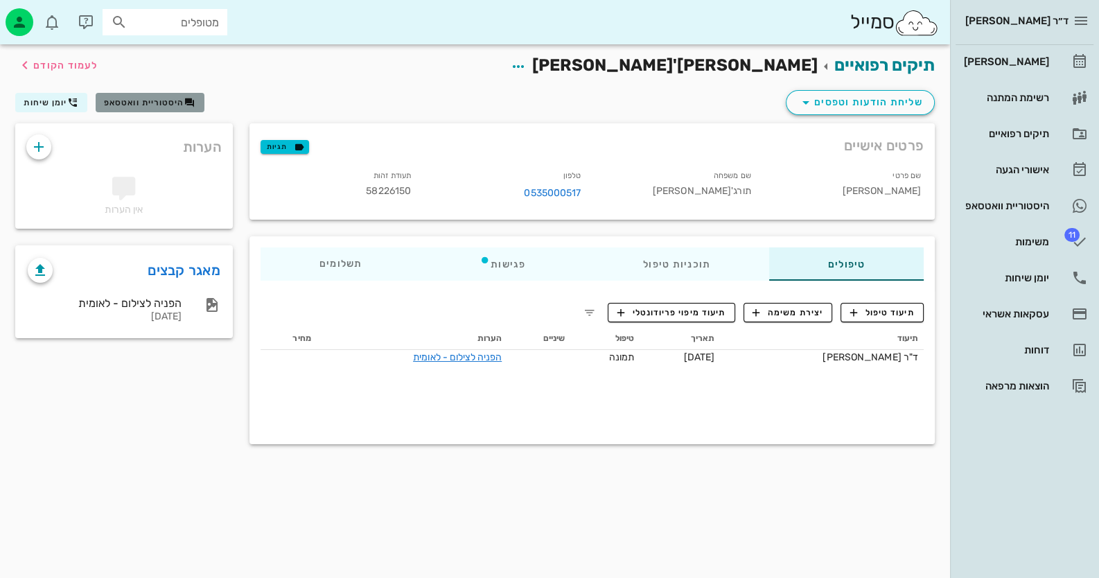
click at [181, 103] on span "היסטוריית וואטסאפ" at bounding box center [144, 103] width 80 height 10
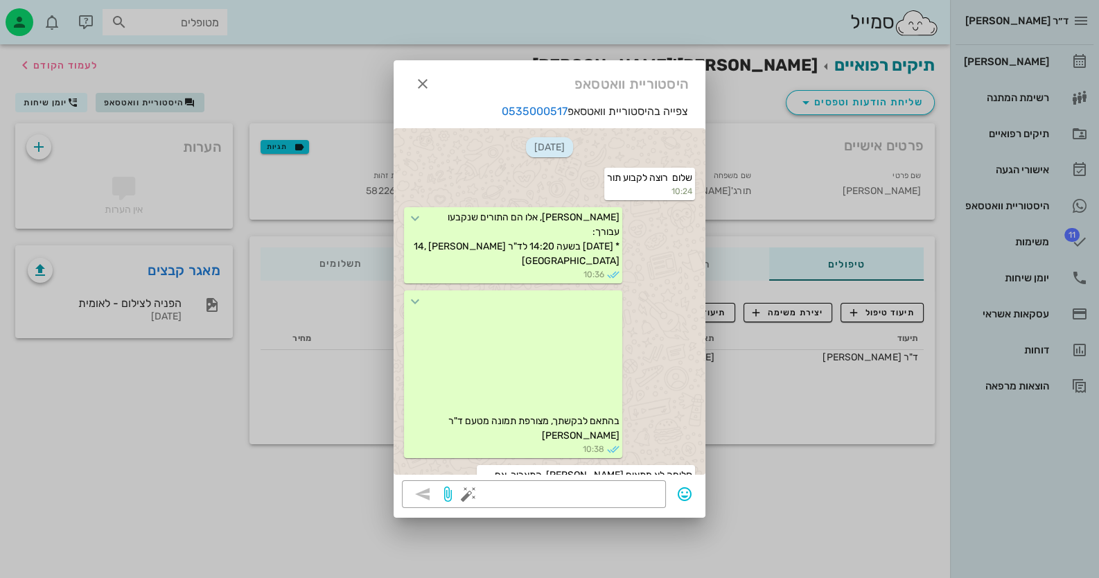
scroll to position [396, 0]
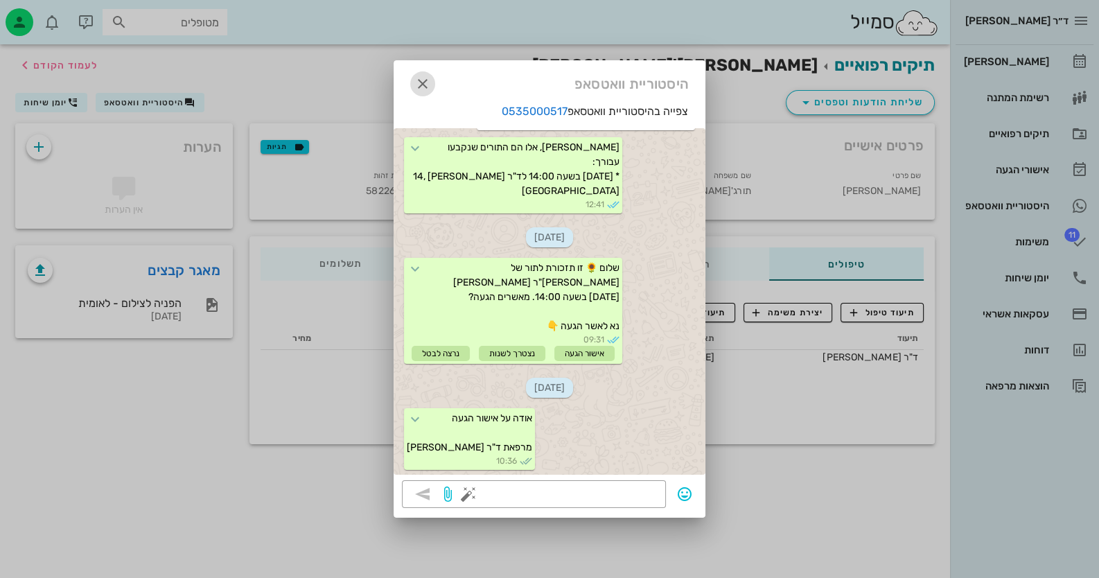
click at [424, 80] on icon "button" at bounding box center [422, 84] width 17 height 17
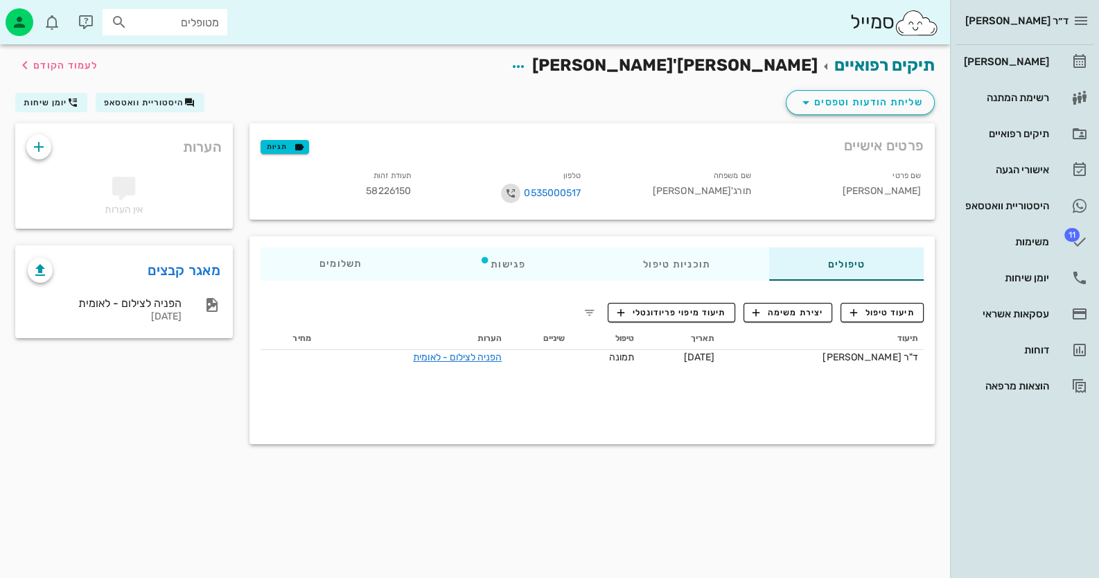
click at [513, 189] on icon "button" at bounding box center [510, 193] width 17 height 17
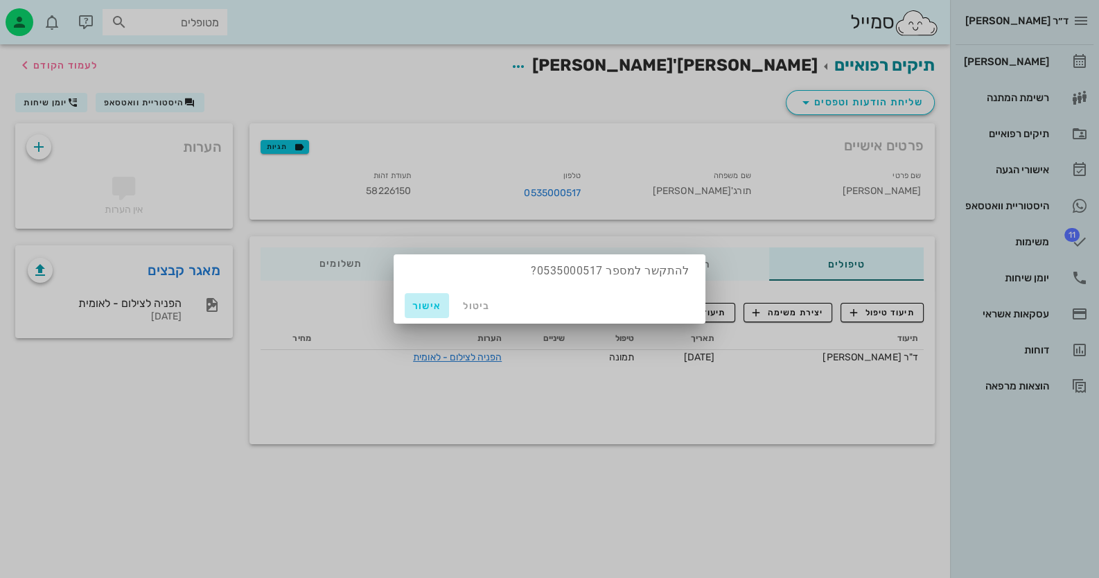
click at [434, 304] on span "אישור" at bounding box center [426, 306] width 33 height 12
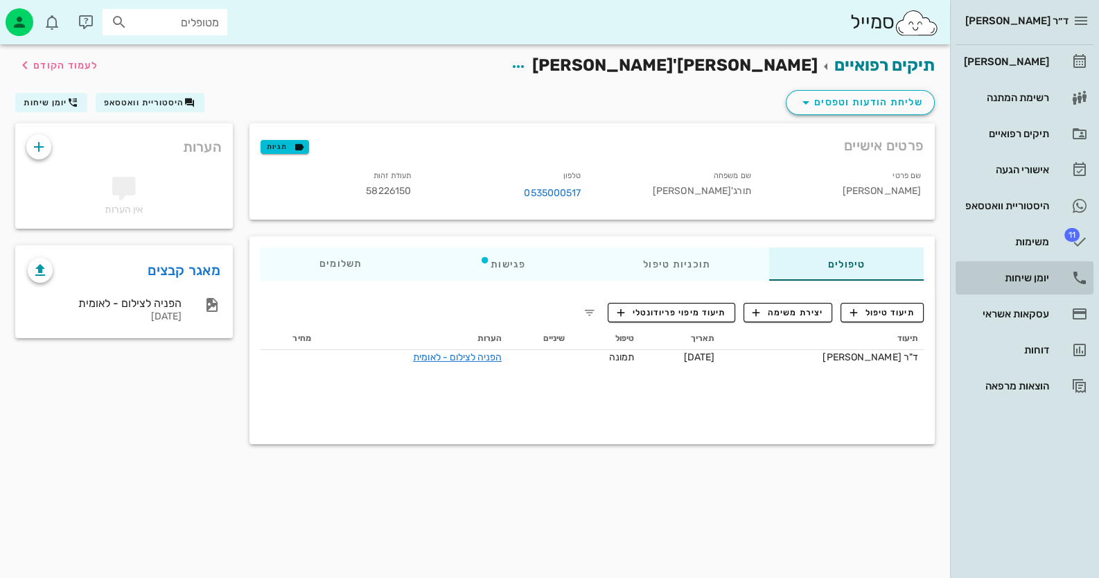
click at [1032, 272] on div "יומן שיחות" at bounding box center [1005, 277] width 88 height 11
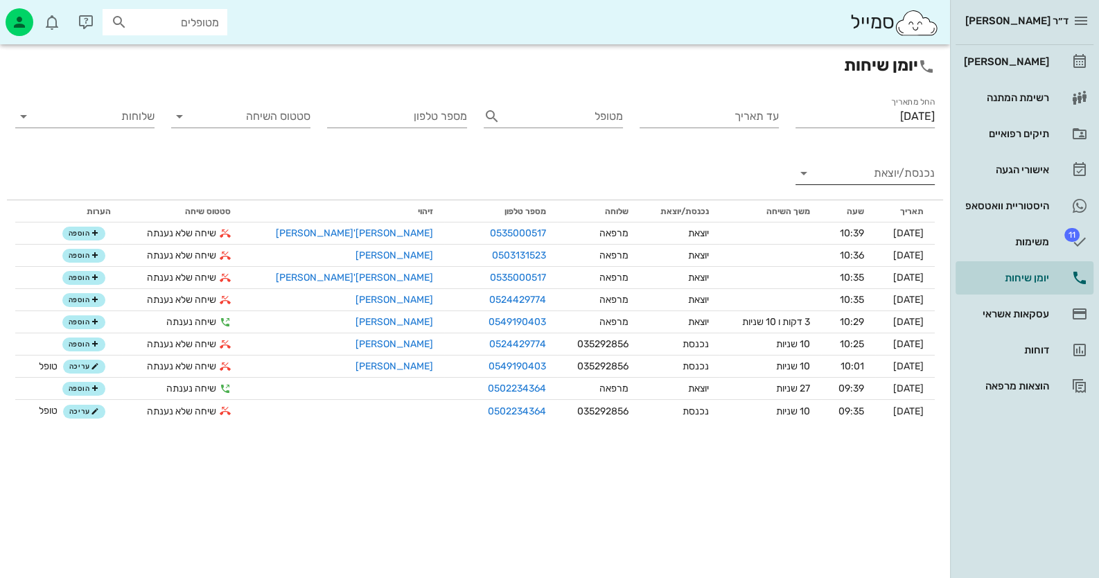
click at [873, 177] on input "נכנסת/יוצאת" at bounding box center [876, 173] width 117 height 22
click at [873, 177] on div "נכנסת" at bounding box center [864, 184] width 139 height 33
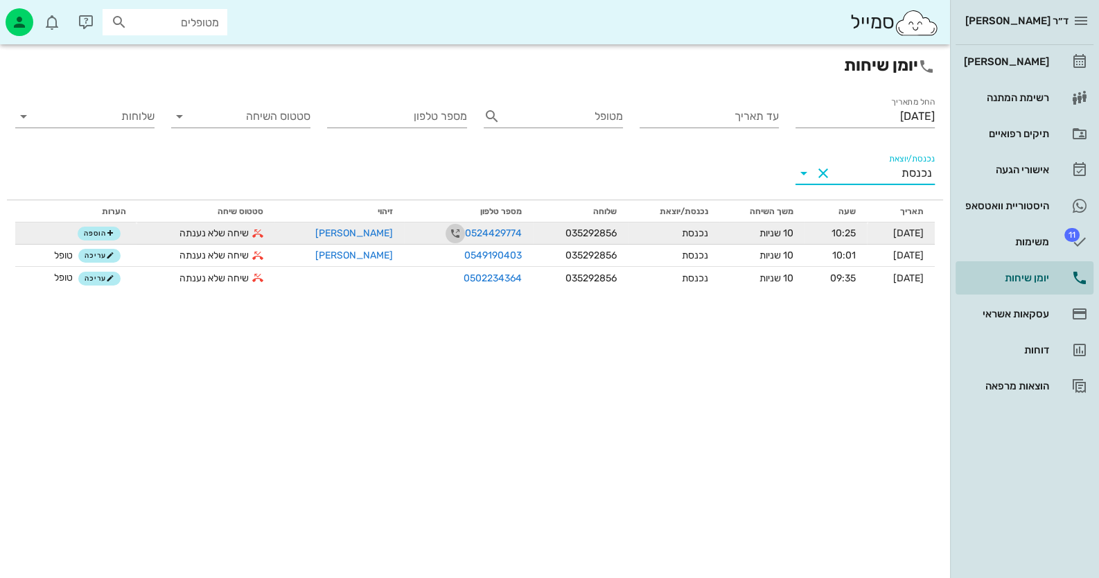
click at [447, 231] on icon "button" at bounding box center [455, 233] width 17 height 17
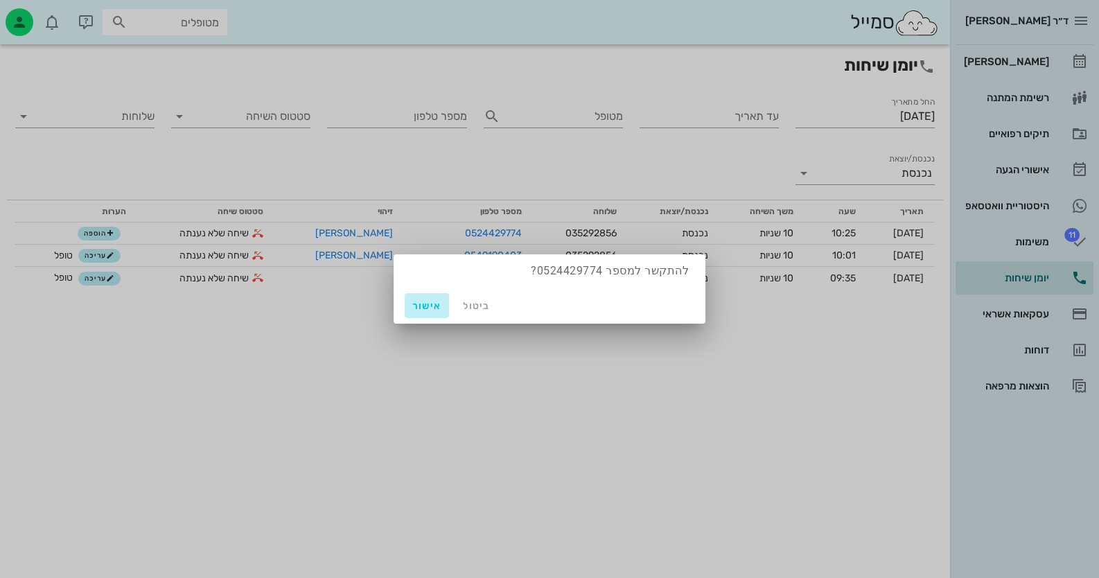
click at [423, 304] on span "אישור" at bounding box center [426, 306] width 33 height 12
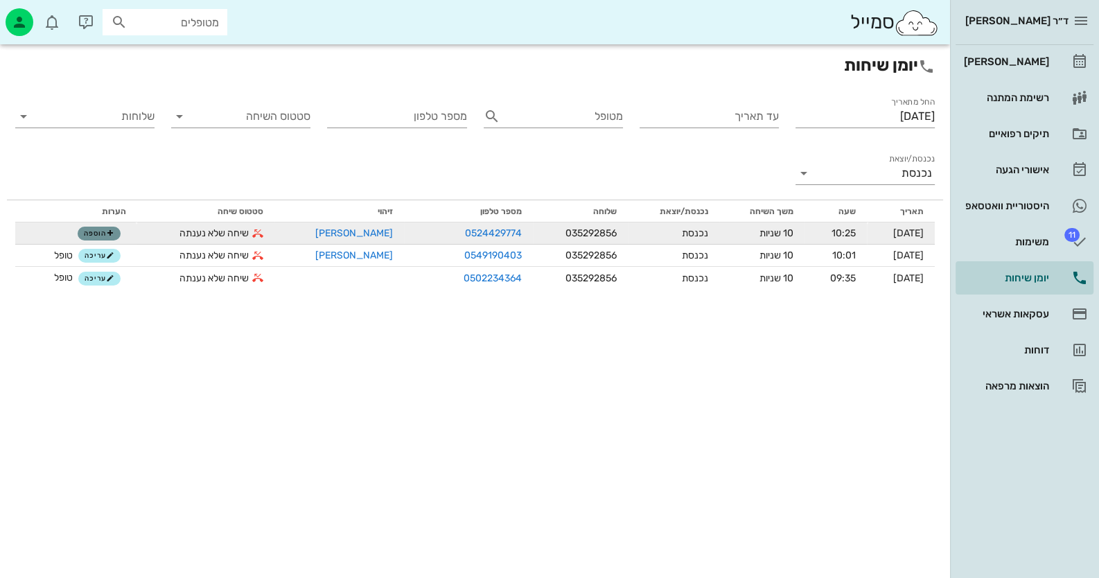
click at [98, 234] on span "הוספה" at bounding box center [99, 233] width 30 height 8
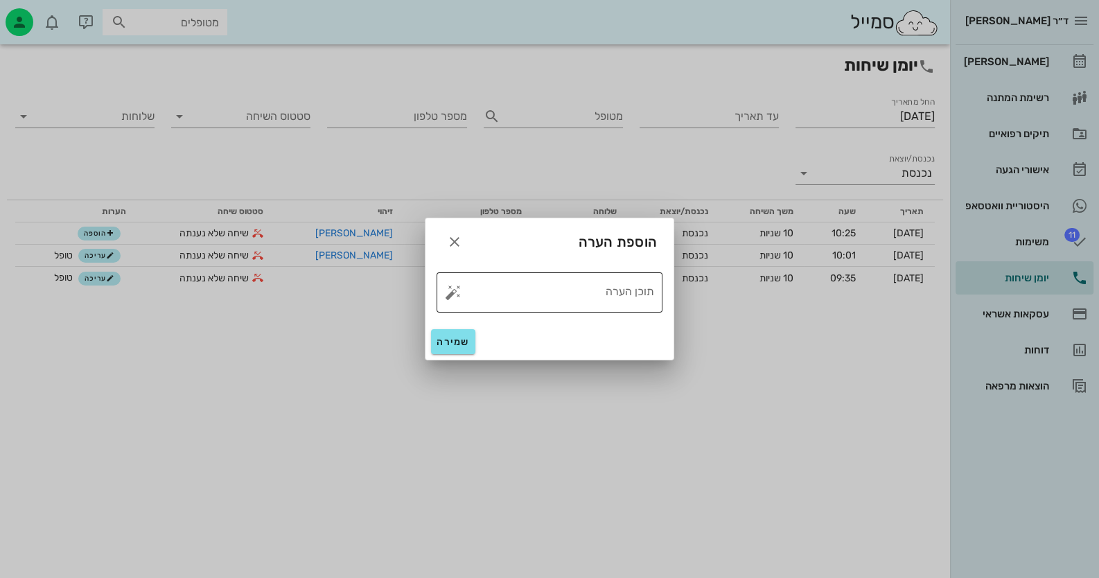
click at [455, 294] on button "button" at bounding box center [453, 292] width 17 height 17
click at [448, 242] on icon "button" at bounding box center [454, 242] width 17 height 17
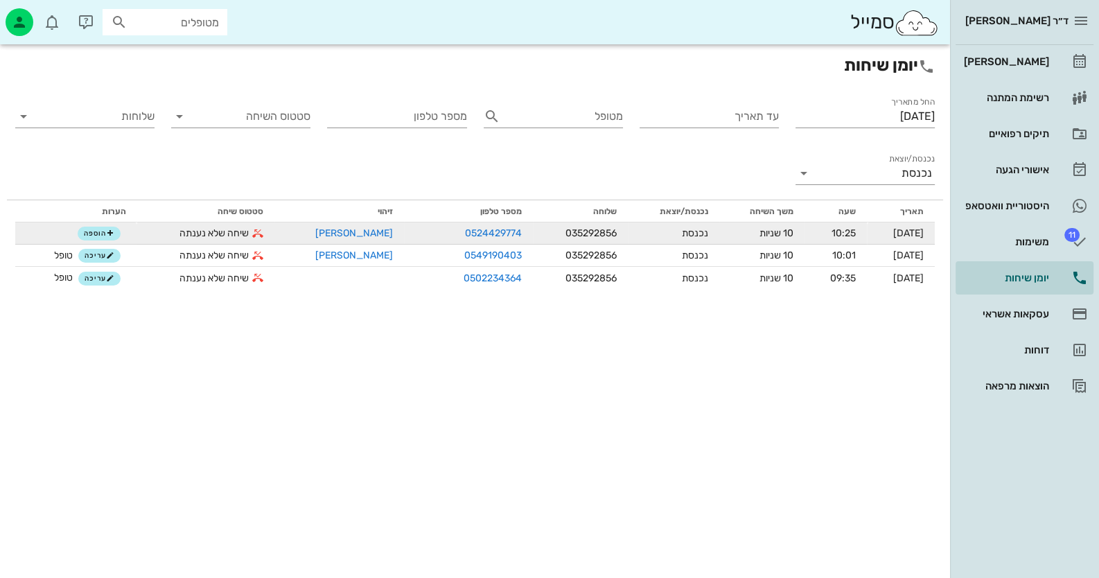
click at [341, 238] on div "[PERSON_NAME]" at bounding box center [338, 233] width 107 height 15
click at [343, 229] on link "[PERSON_NAME]" at bounding box center [354, 233] width 78 height 12
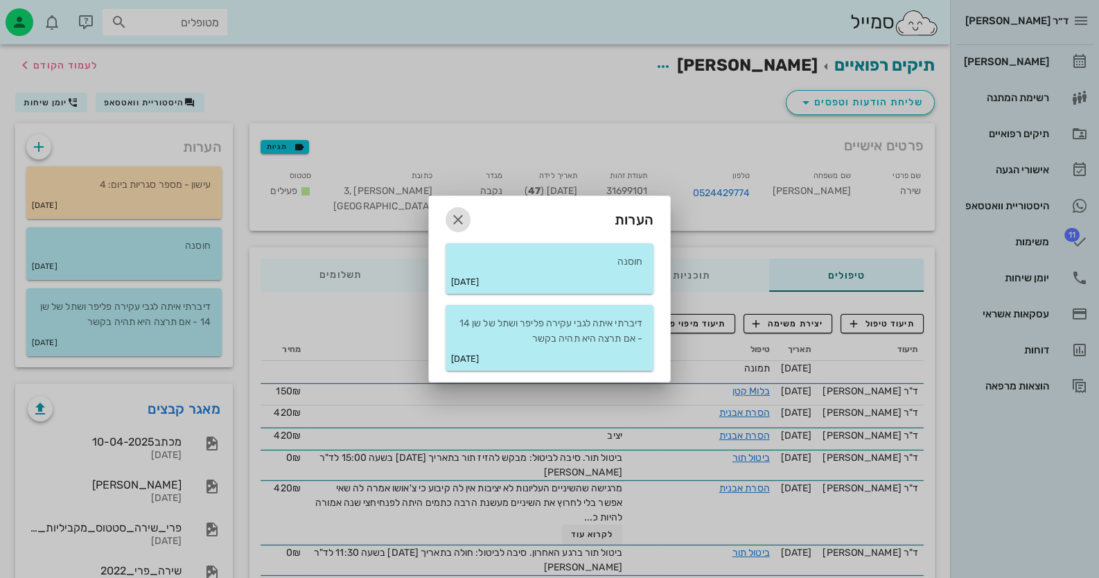
click at [454, 215] on icon "button" at bounding box center [458, 219] width 17 height 17
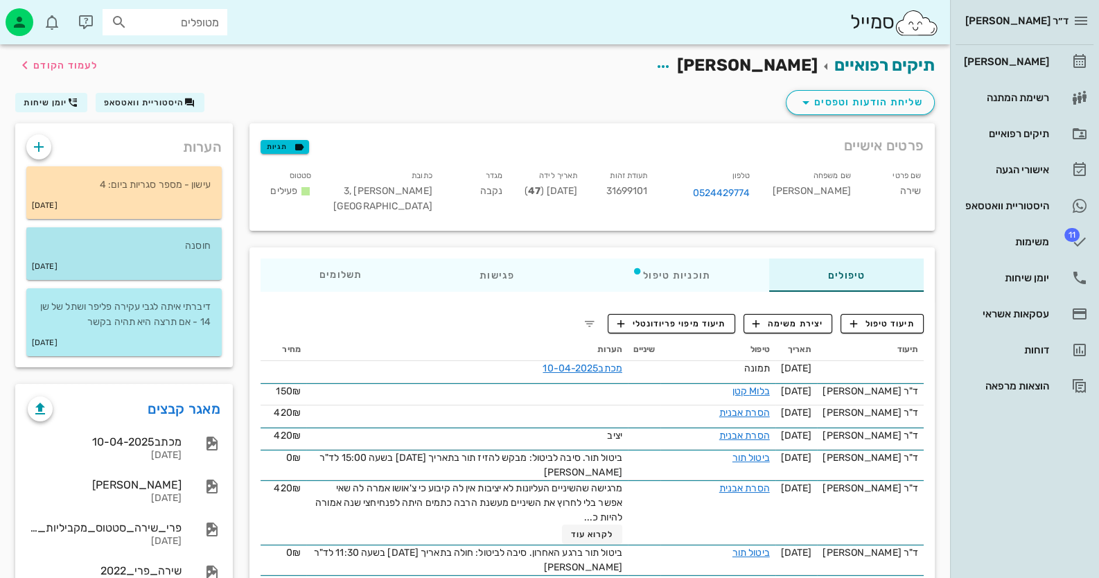
click at [204, 245] on p "חוסנה" at bounding box center [123, 245] width 173 height 15
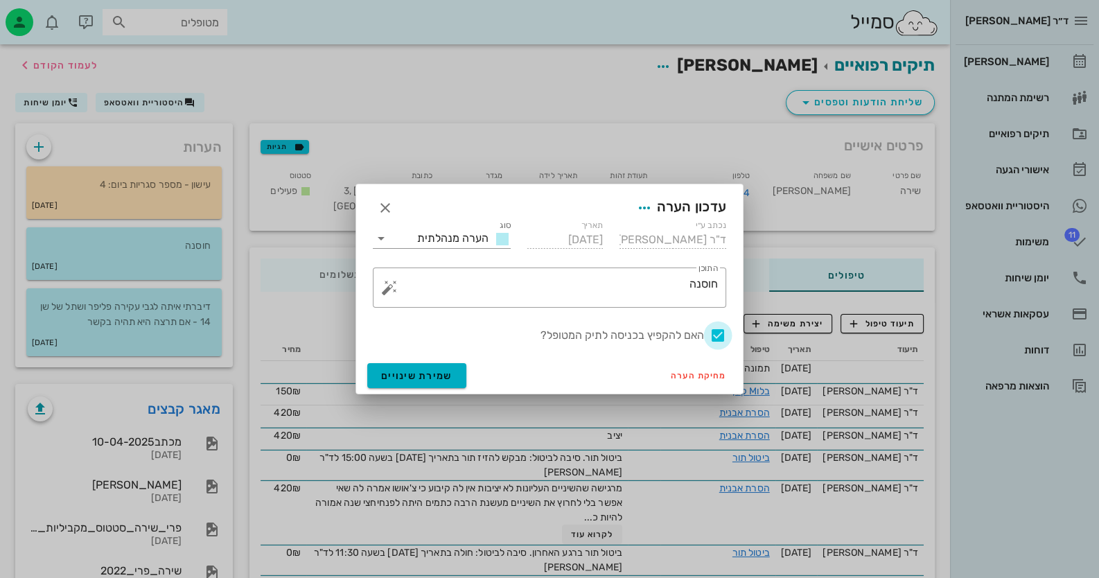
click at [721, 338] on div at bounding box center [718, 336] width 24 height 24
checkbox input "false"
click at [399, 380] on span "שמירת שינויים" at bounding box center [416, 376] width 71 height 12
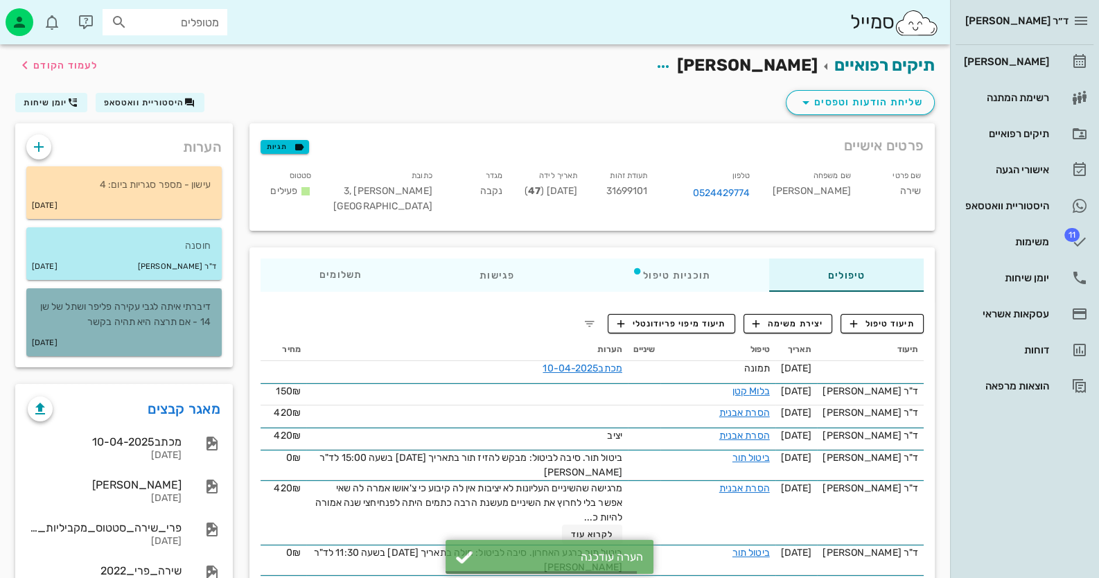
click at [149, 333] on div "[DATE]" at bounding box center [123, 343] width 195 height 26
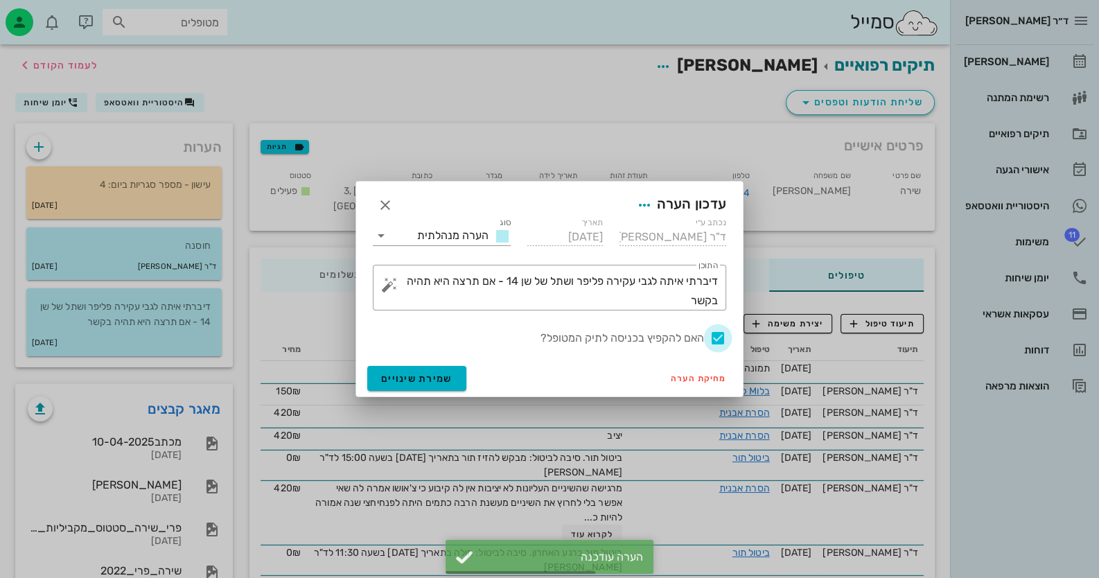
click at [712, 339] on div at bounding box center [718, 338] width 24 height 24
checkbox input "false"
click at [388, 373] on span "שמירת שינויים" at bounding box center [416, 379] width 71 height 12
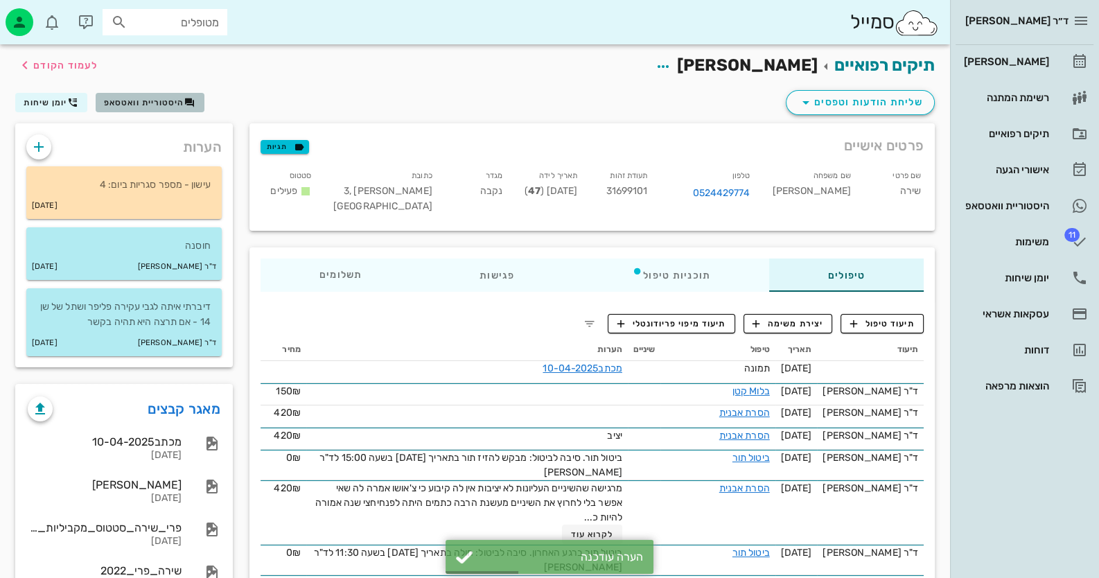
click at [191, 105] on icon "button" at bounding box center [189, 102] width 11 height 11
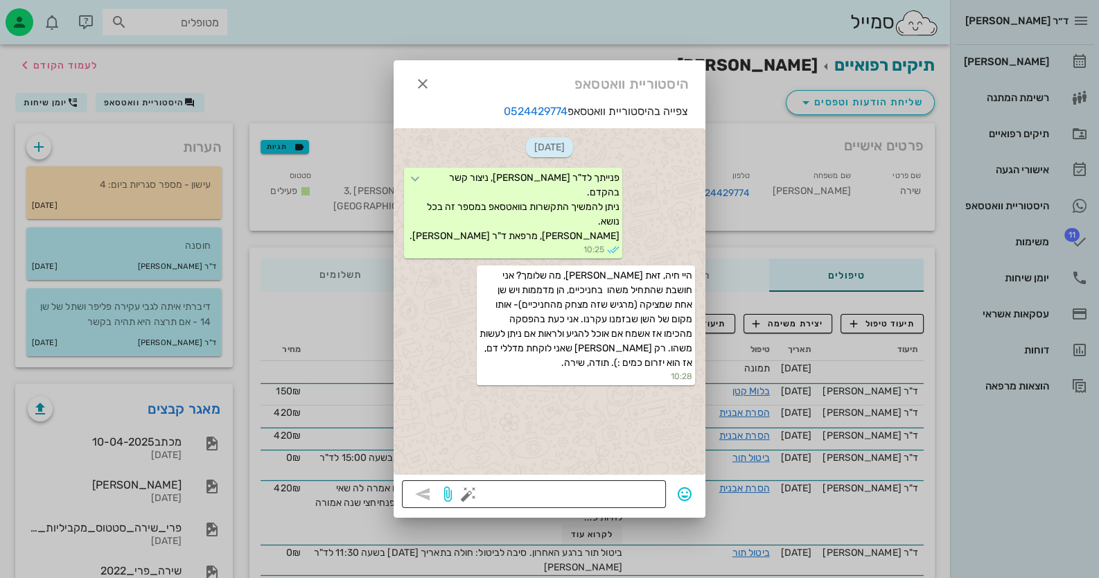
click at [464, 491] on button "button" at bounding box center [468, 494] width 17 height 17
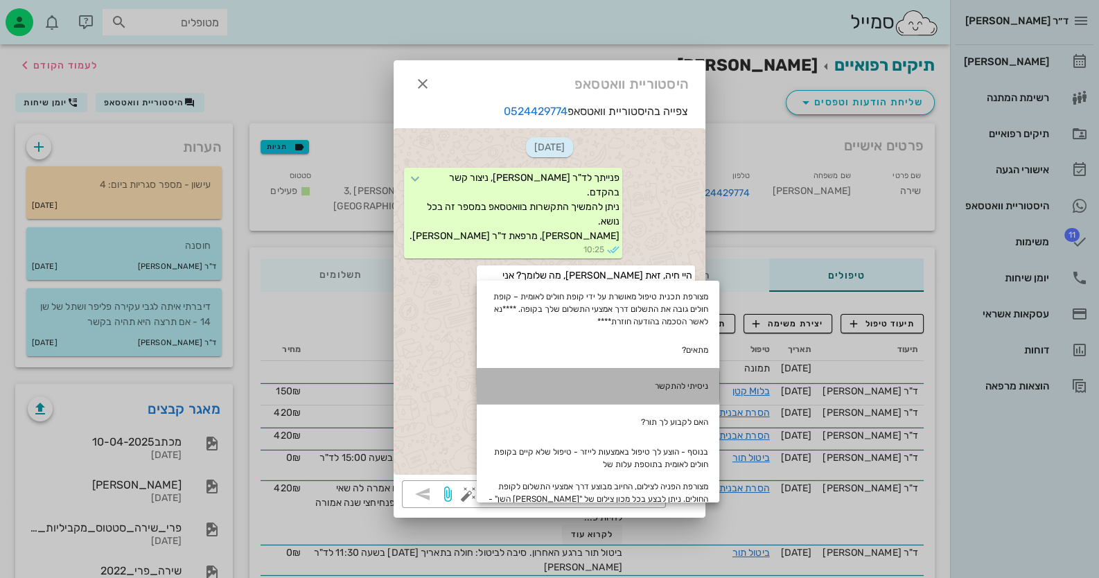
click at [665, 370] on div "ניסיתי להתקשר" at bounding box center [598, 386] width 243 height 36
type textarea "ניסיתי להתקשר"
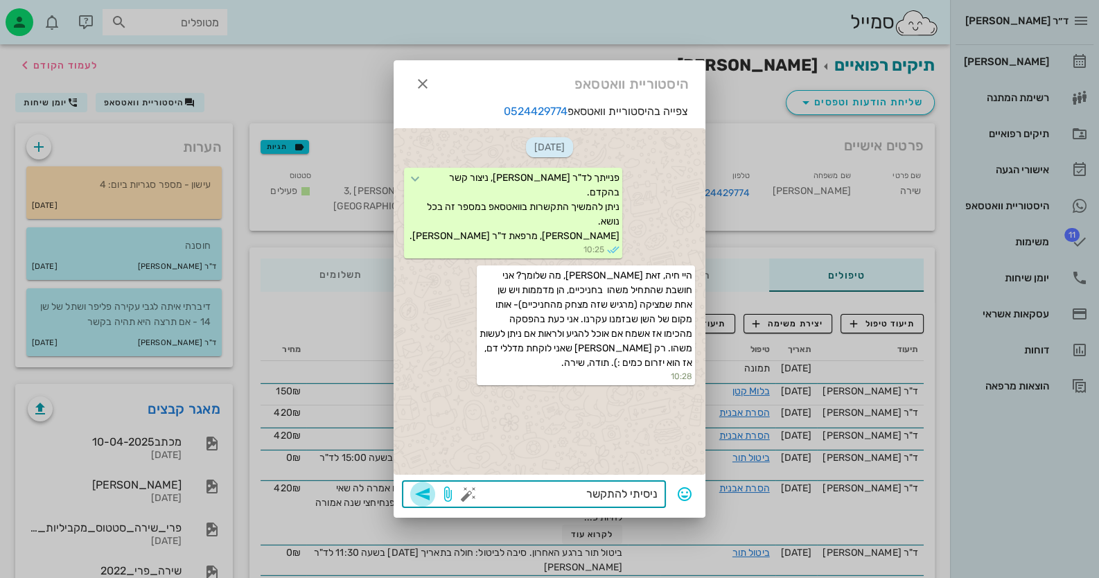
click at [425, 491] on icon "button" at bounding box center [422, 494] width 17 height 17
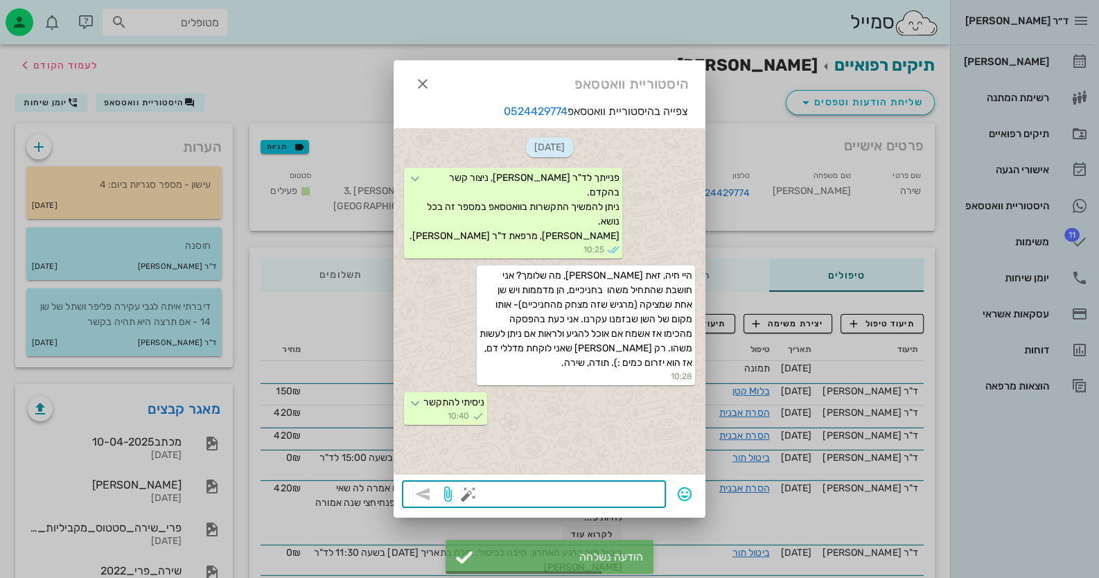
click at [1046, 60] on div at bounding box center [549, 289] width 1099 height 578
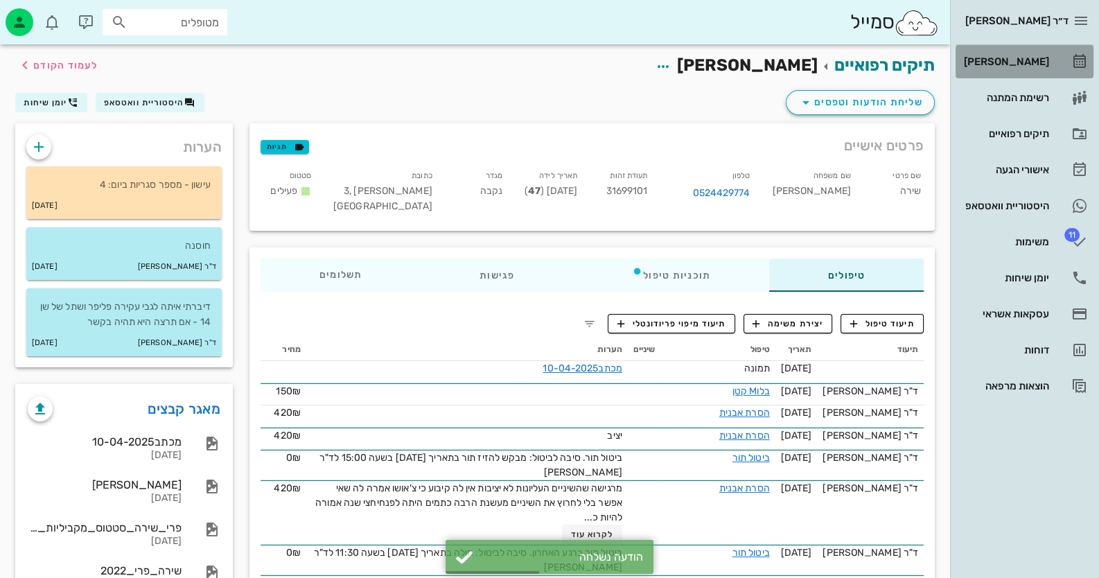
click at [1046, 60] on div "[PERSON_NAME]" at bounding box center [1005, 61] width 88 height 11
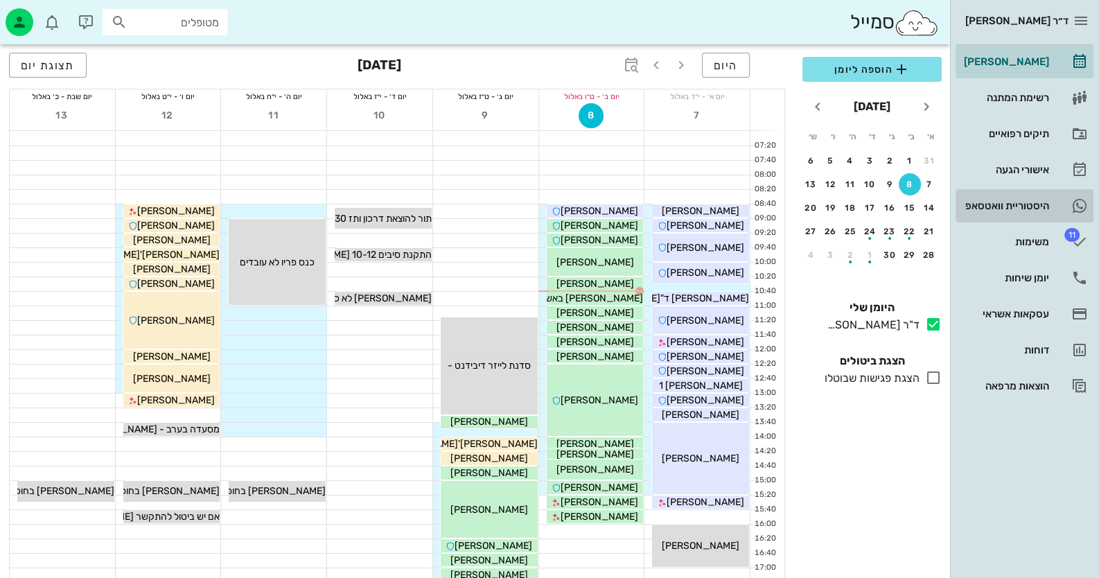
click at [1018, 207] on div "היסטוריית וואטסאפ" at bounding box center [1005, 205] width 88 height 11
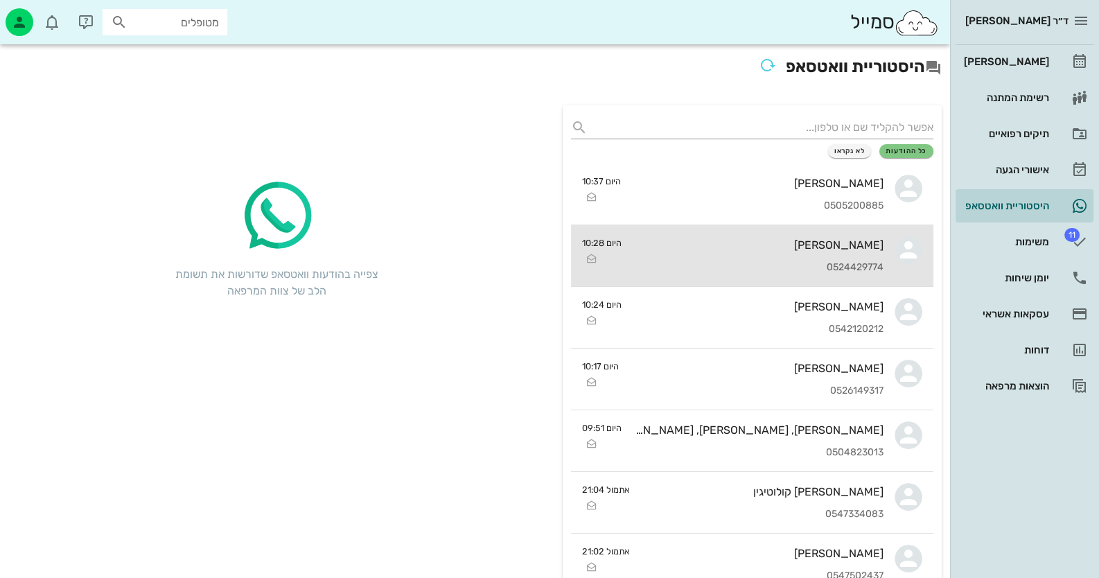
click at [820, 246] on div "[PERSON_NAME]" at bounding box center [758, 244] width 251 height 13
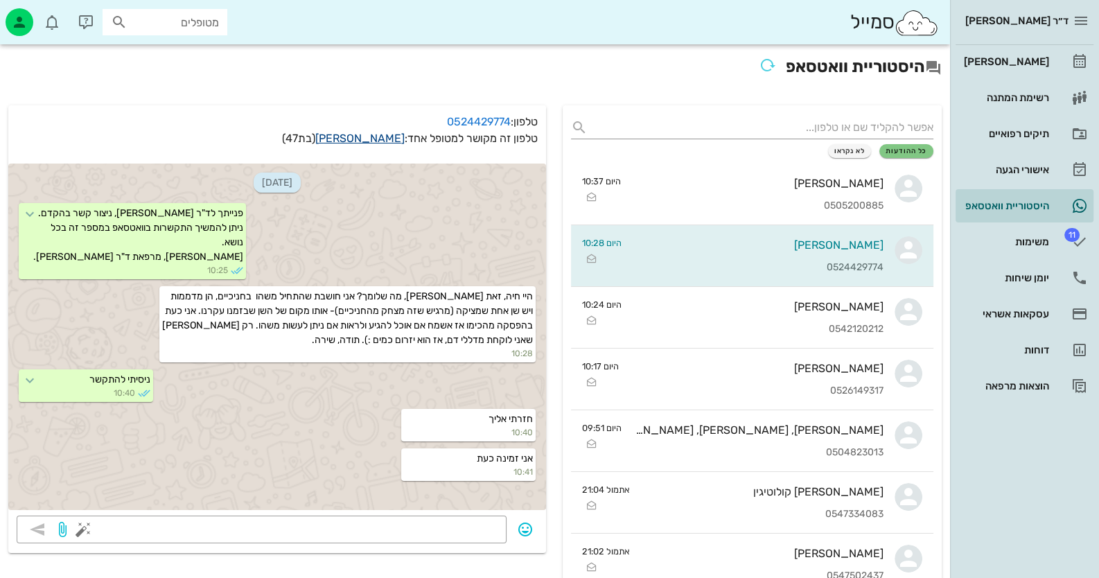
click at [371, 140] on link "[PERSON_NAME]" at bounding box center [359, 138] width 89 height 13
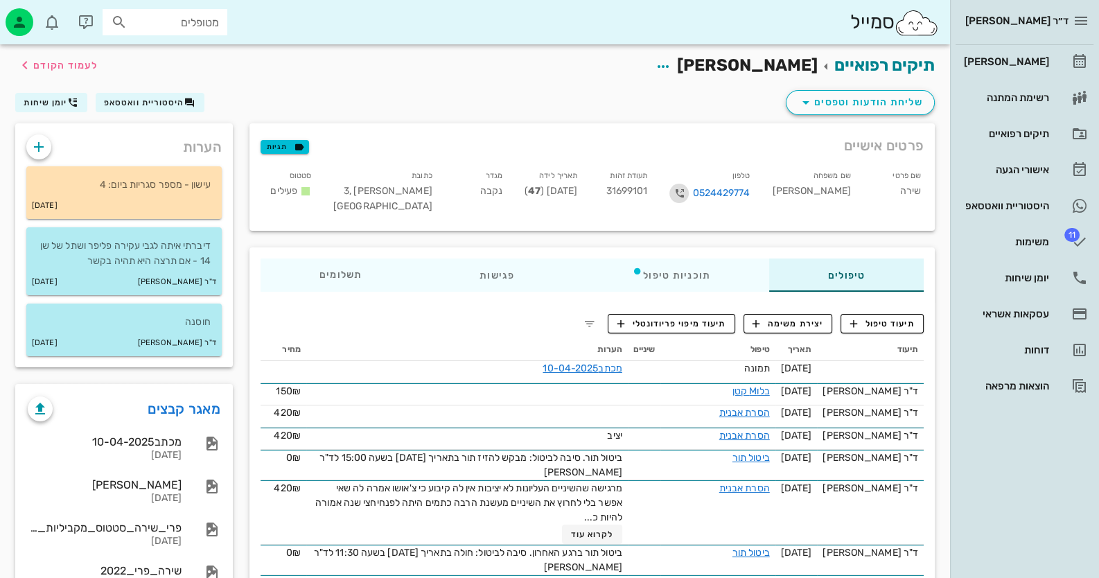
click at [687, 194] on icon "button" at bounding box center [679, 193] width 17 height 17
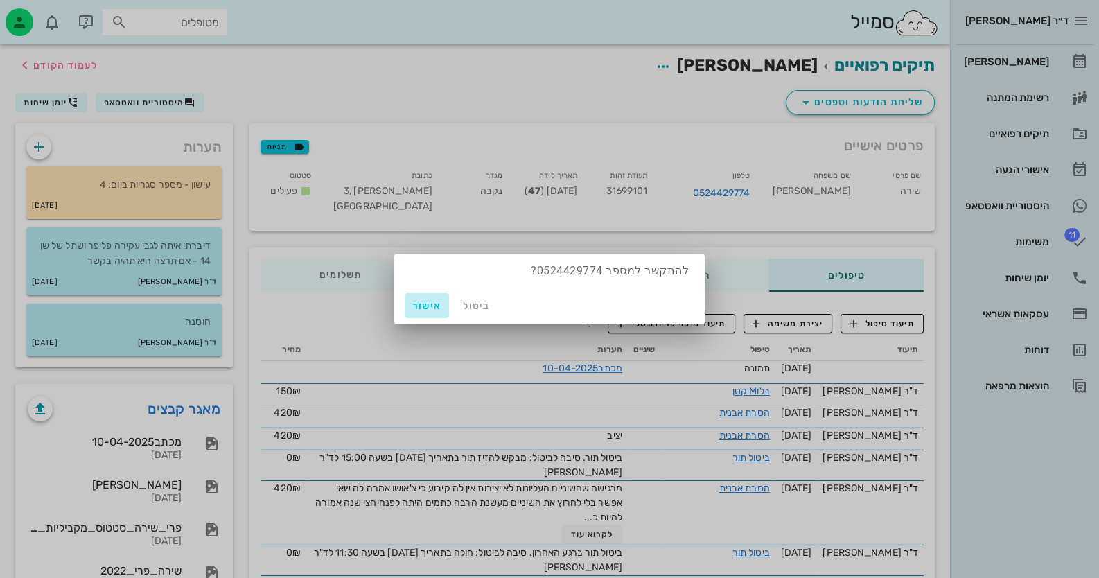
click at [430, 301] on span "אישור" at bounding box center [426, 306] width 33 height 12
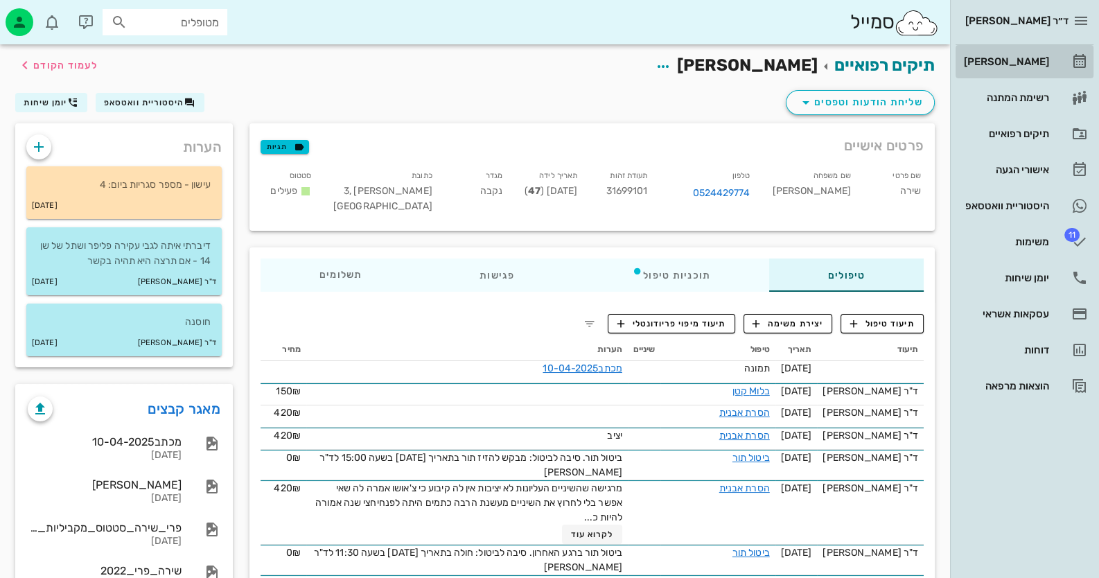
click at [1057, 65] on link "[PERSON_NAME]" at bounding box center [1025, 61] width 138 height 33
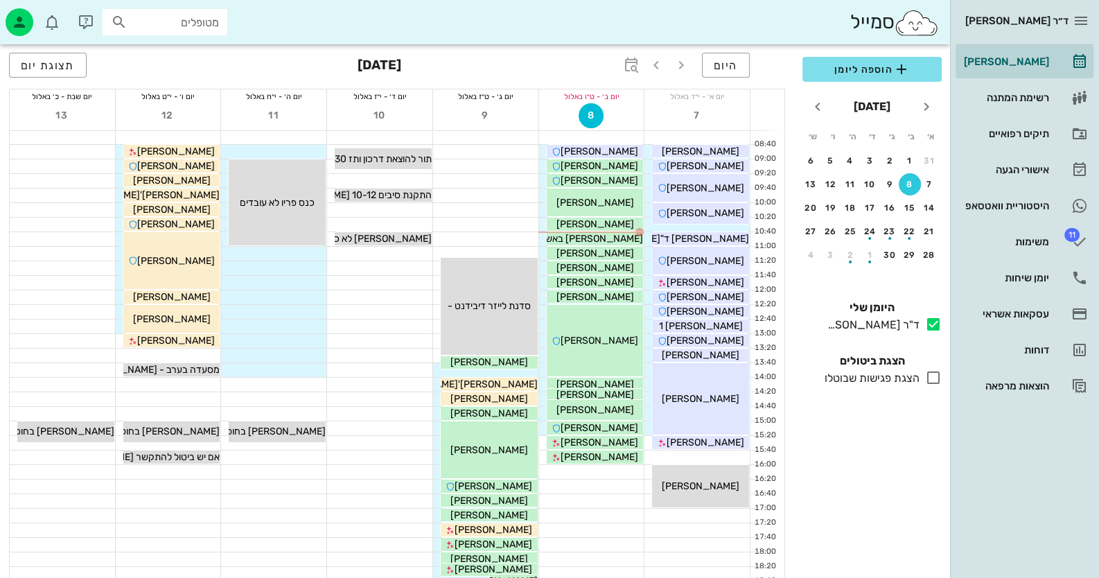
scroll to position [138, 0]
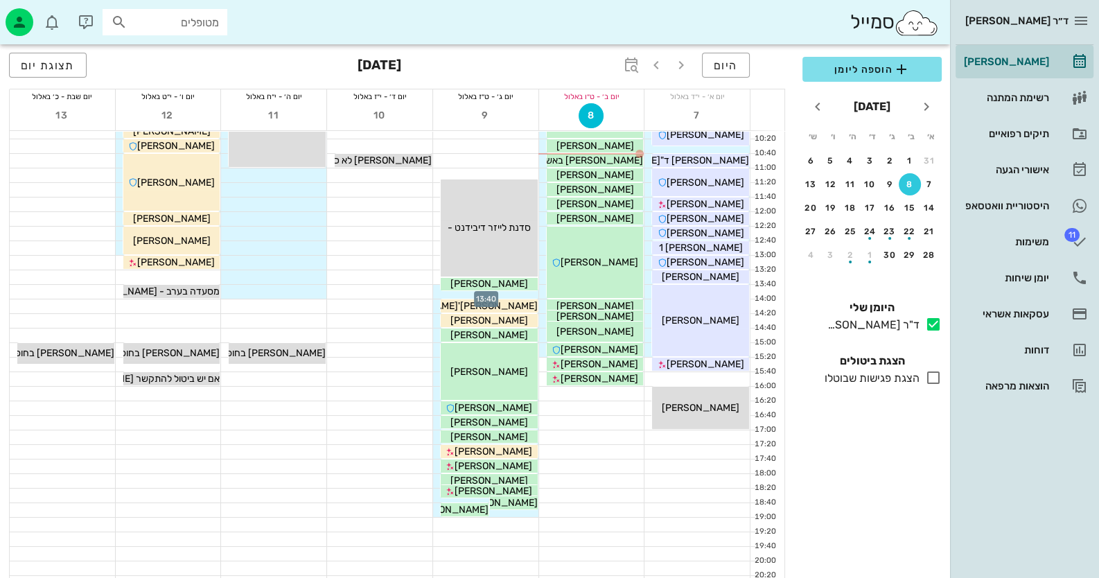
click at [523, 293] on div at bounding box center [485, 292] width 105 height 14
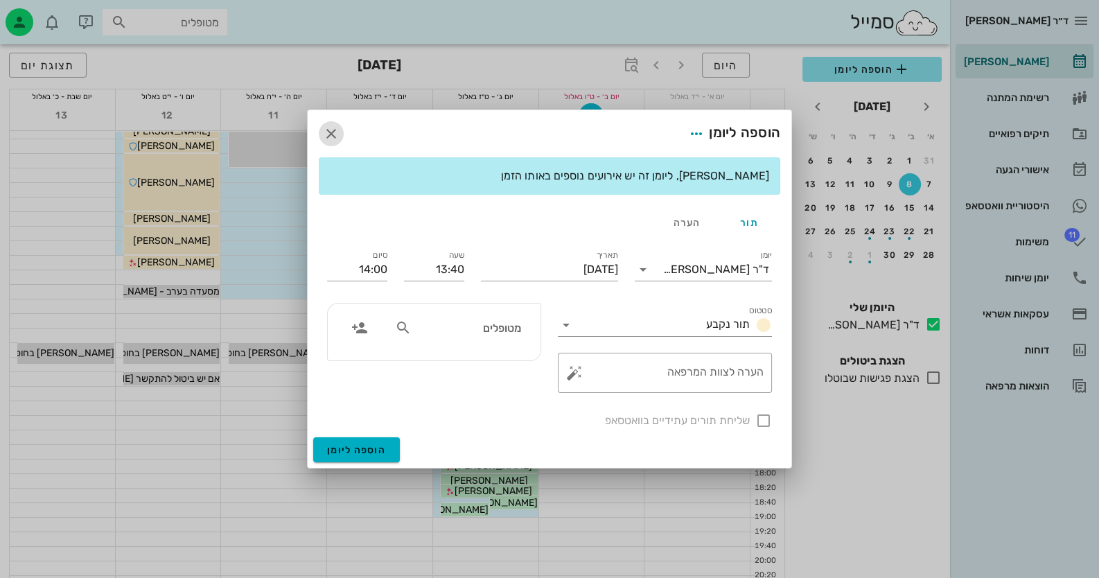
click at [334, 132] on icon "button" at bounding box center [331, 133] width 17 height 17
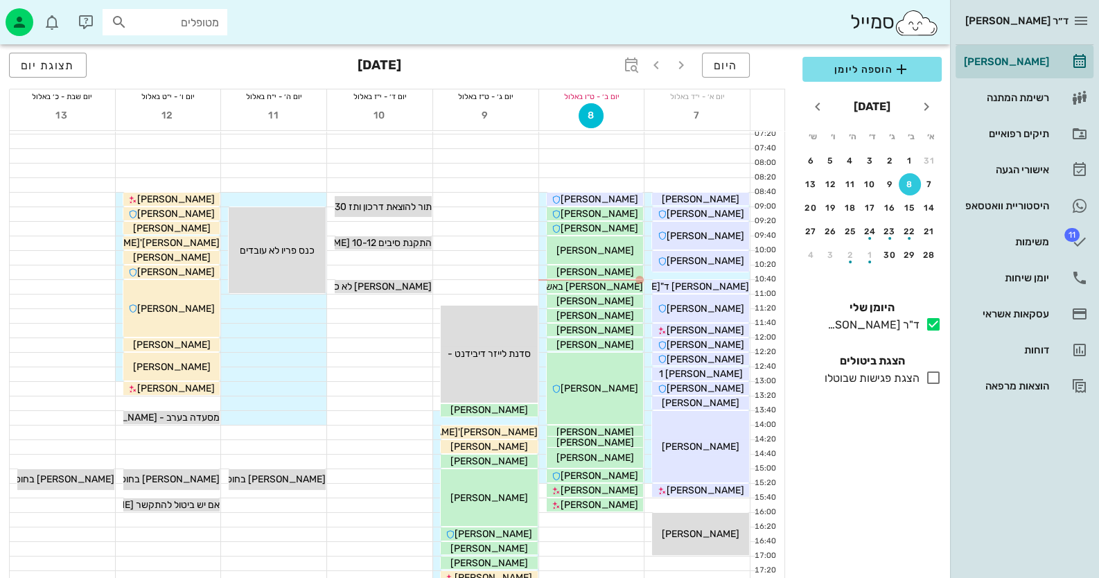
scroll to position [0, 0]
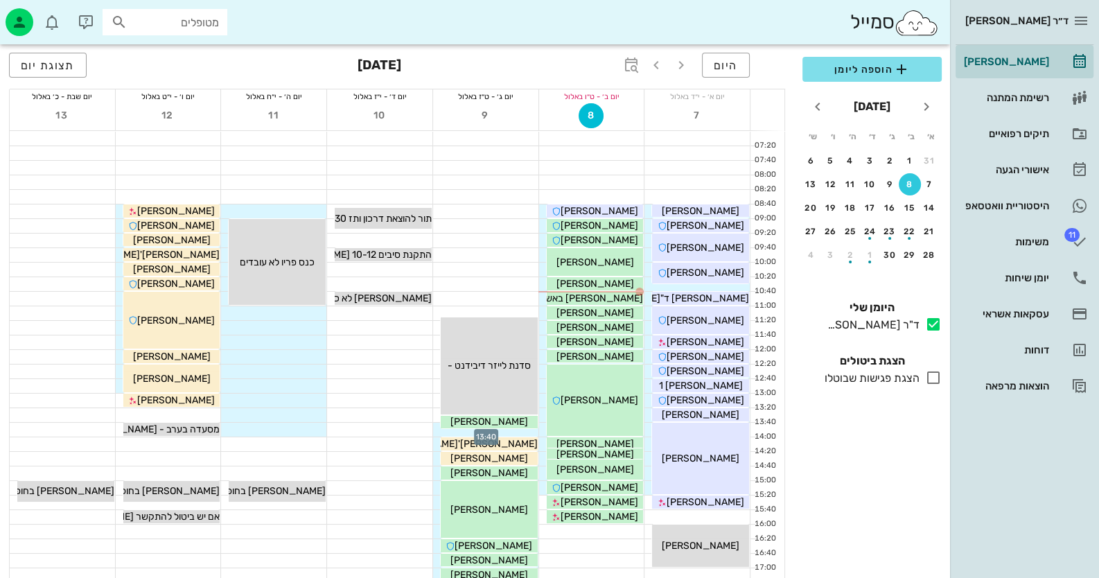
click at [436, 425] on div at bounding box center [485, 430] width 105 height 14
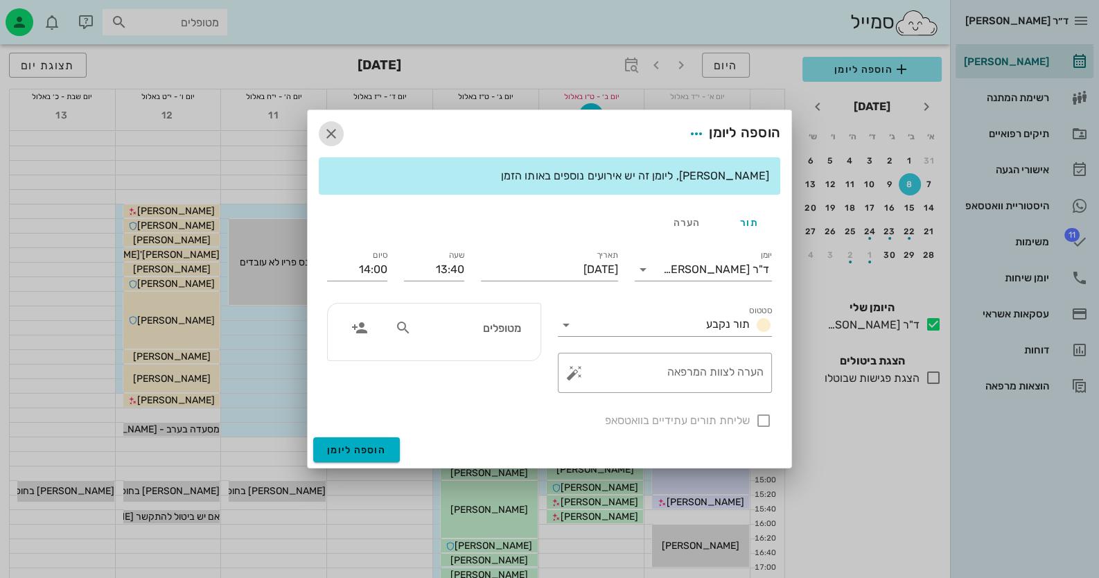
click at [329, 127] on icon "button" at bounding box center [331, 133] width 17 height 17
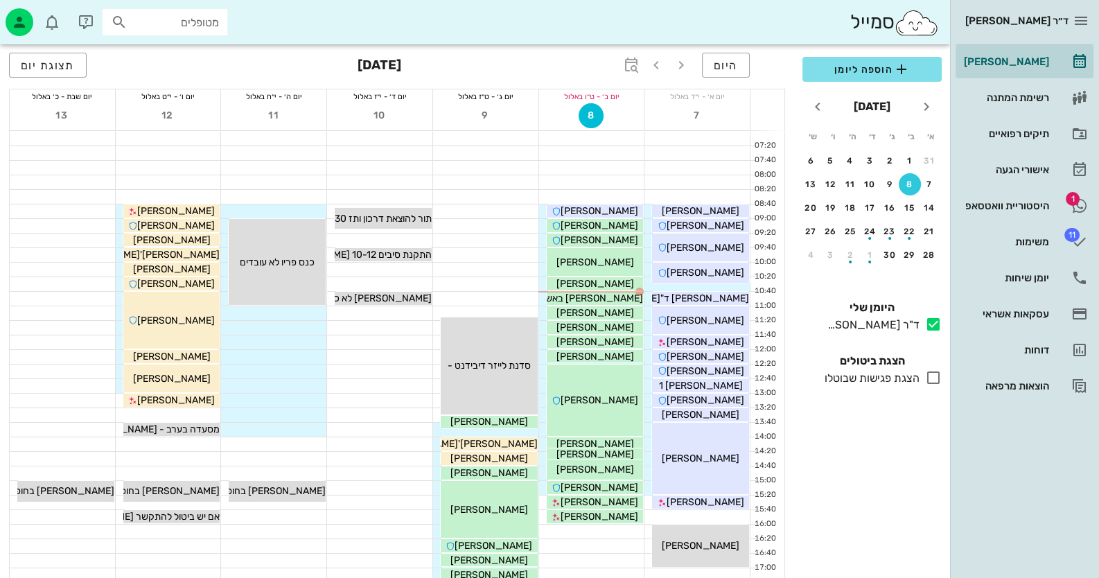
click at [522, 434] on div at bounding box center [485, 430] width 105 height 14
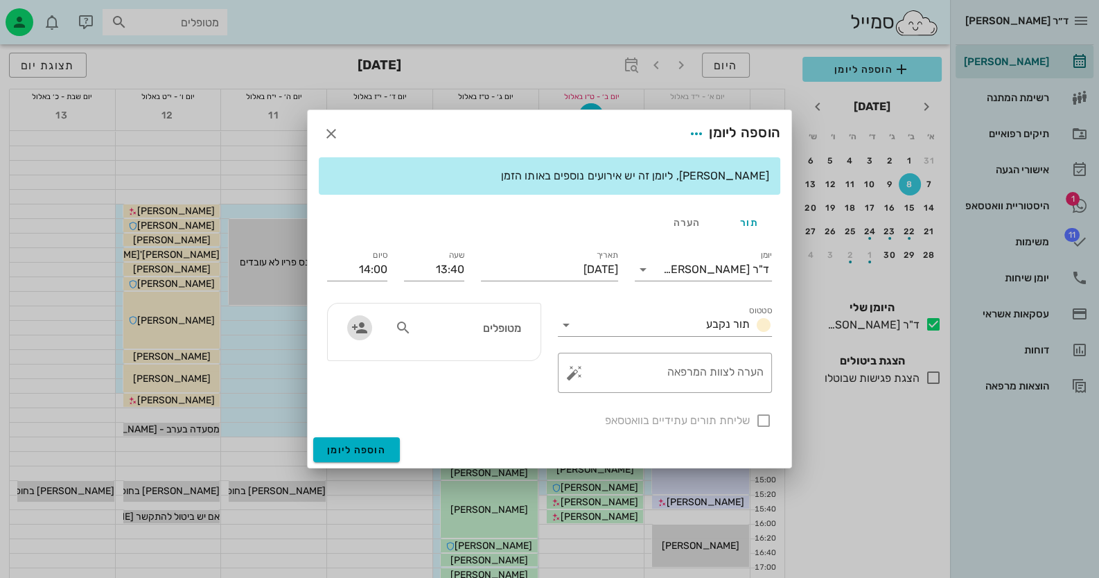
click at [369, 327] on span "button" at bounding box center [359, 327] width 25 height 17
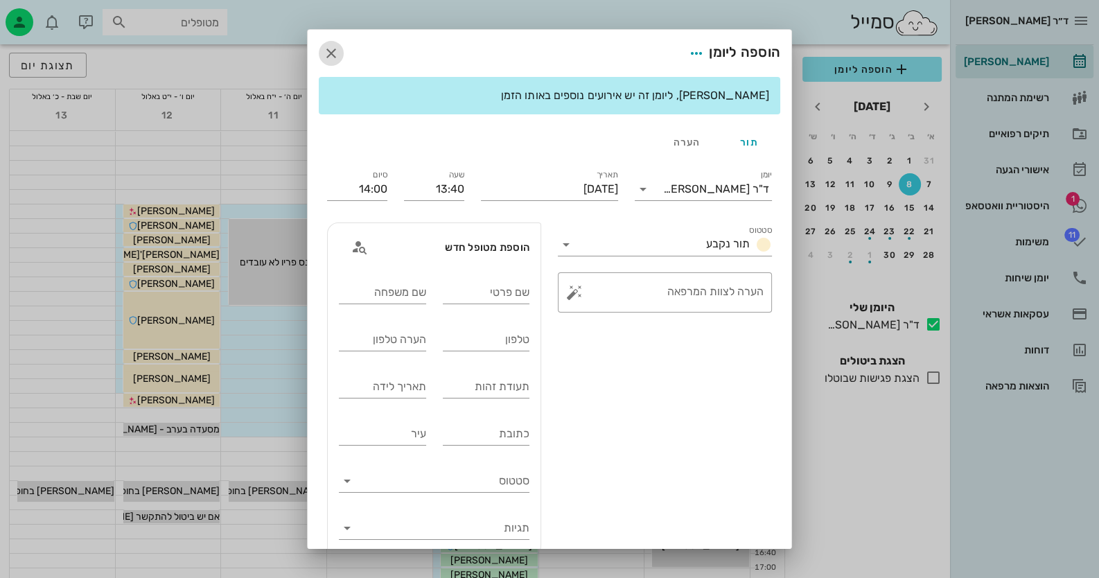
click at [340, 56] on icon "button" at bounding box center [331, 53] width 17 height 17
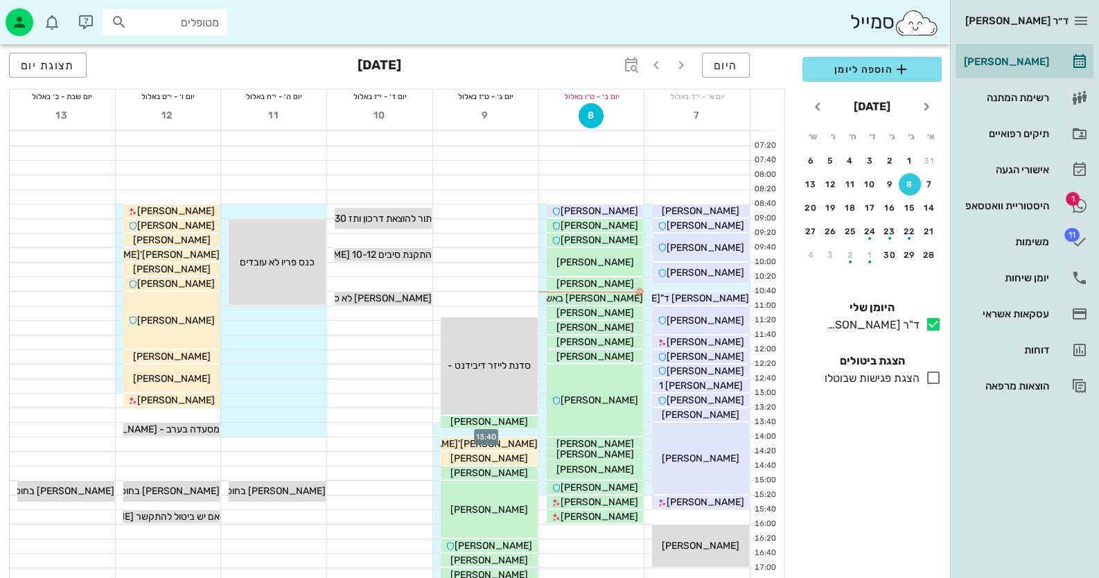
click at [495, 430] on div at bounding box center [485, 430] width 105 height 14
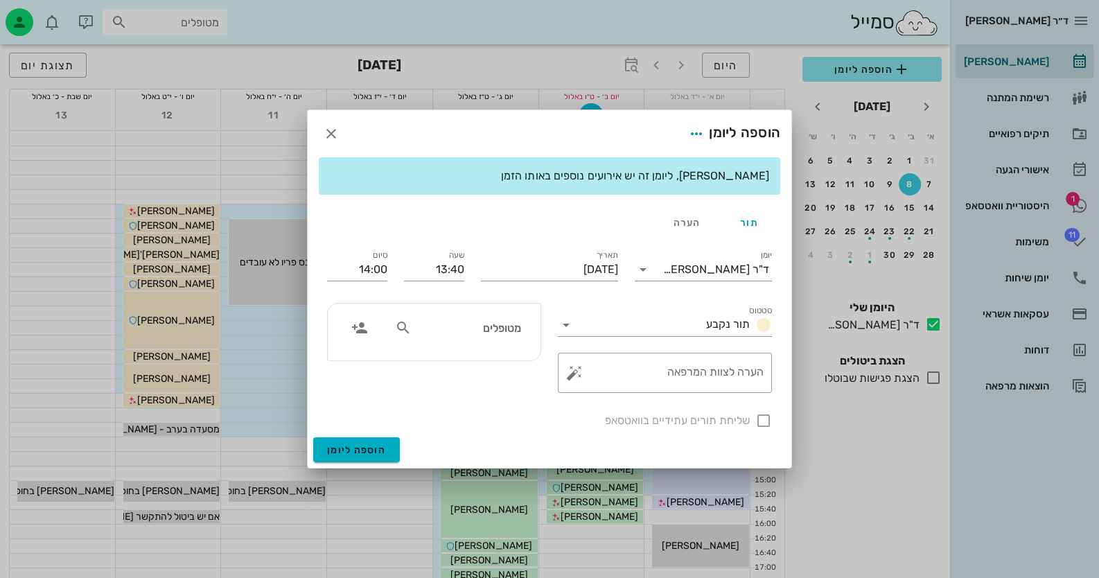
click at [503, 310] on div "מטופלים" at bounding box center [434, 332] width 213 height 57
click at [504, 340] on div "מטופלים" at bounding box center [458, 328] width 143 height 26
type input "שירה מ"
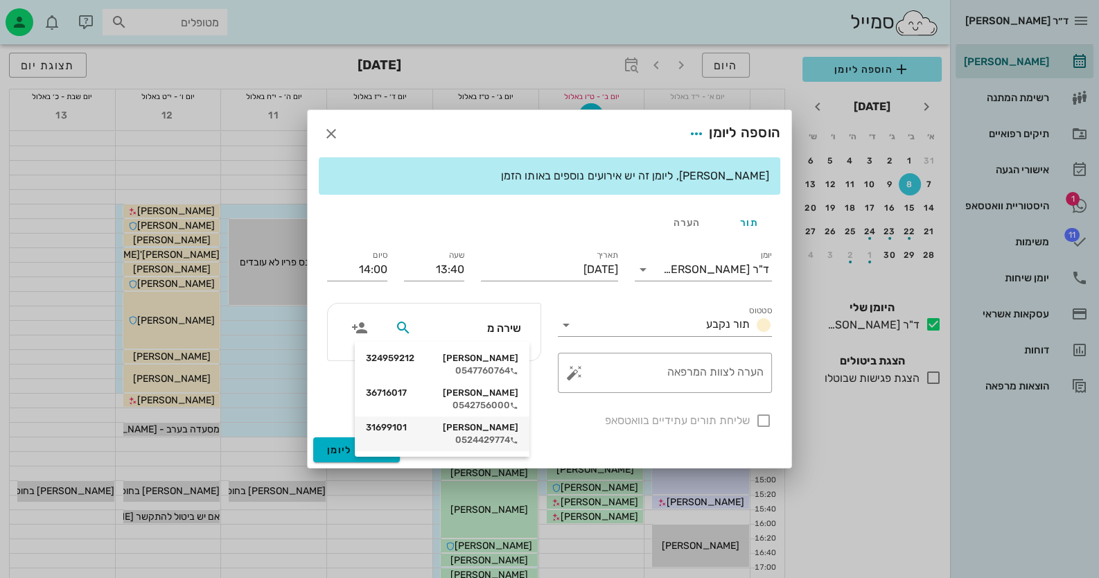
click at [495, 432] on div "[PERSON_NAME] 31699101" at bounding box center [442, 427] width 152 height 11
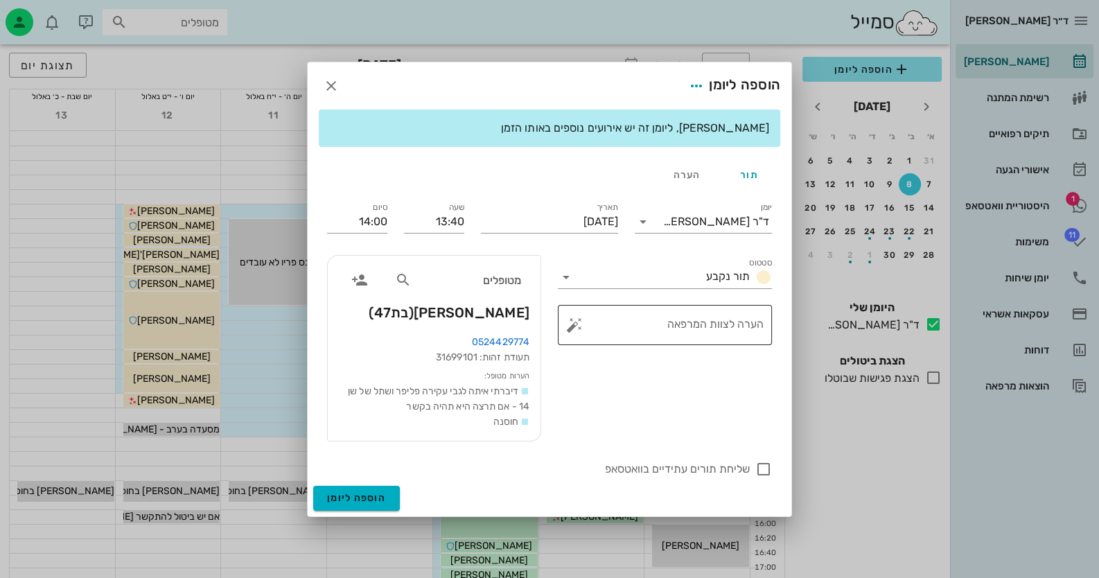
click at [579, 327] on button "button" at bounding box center [574, 325] width 17 height 17
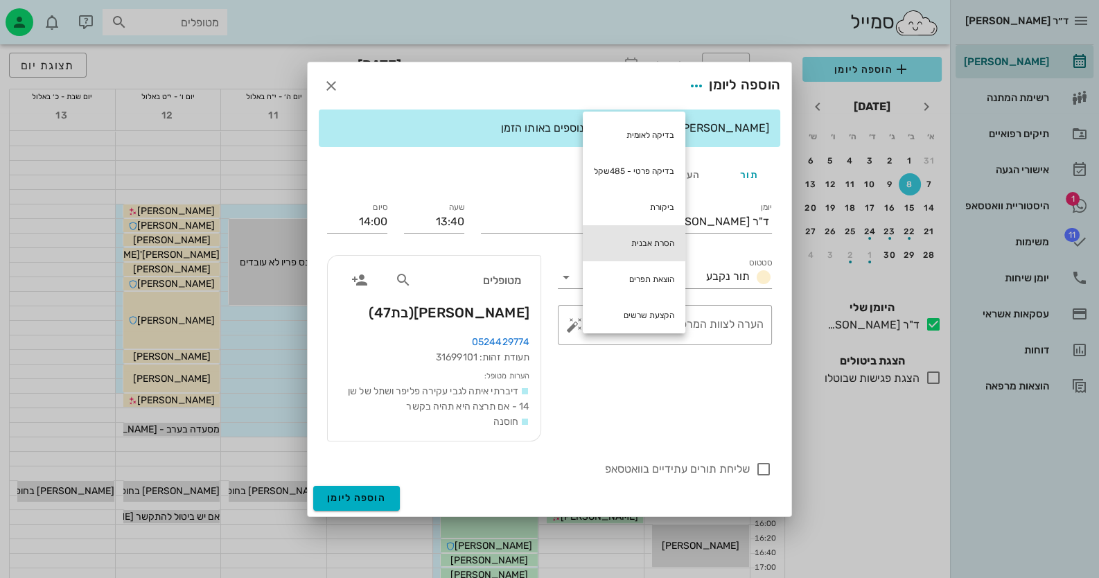
click at [637, 228] on div "הסרת אבנית" at bounding box center [634, 243] width 103 height 36
type textarea "הסרת אבנית"
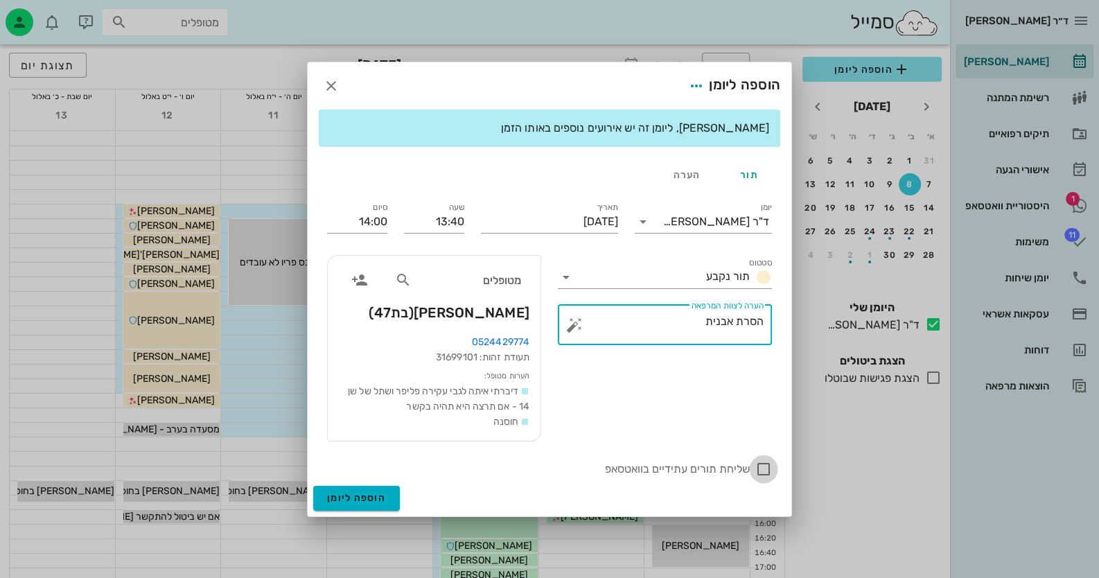
click at [767, 467] on div at bounding box center [764, 469] width 24 height 24
checkbox input "true"
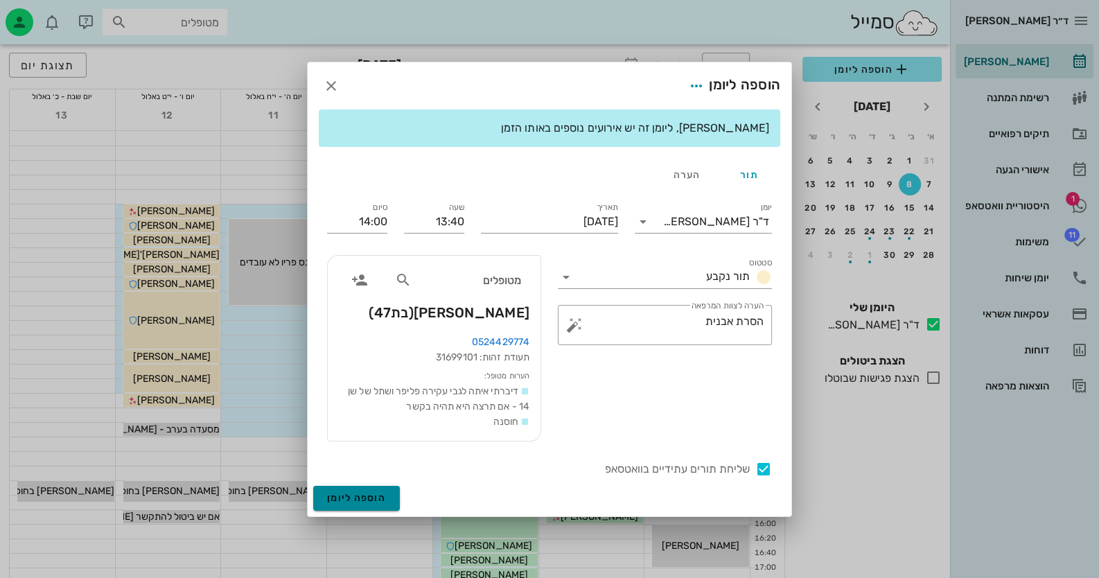
click at [354, 491] on button "הוספה ליומן" at bounding box center [356, 498] width 87 height 25
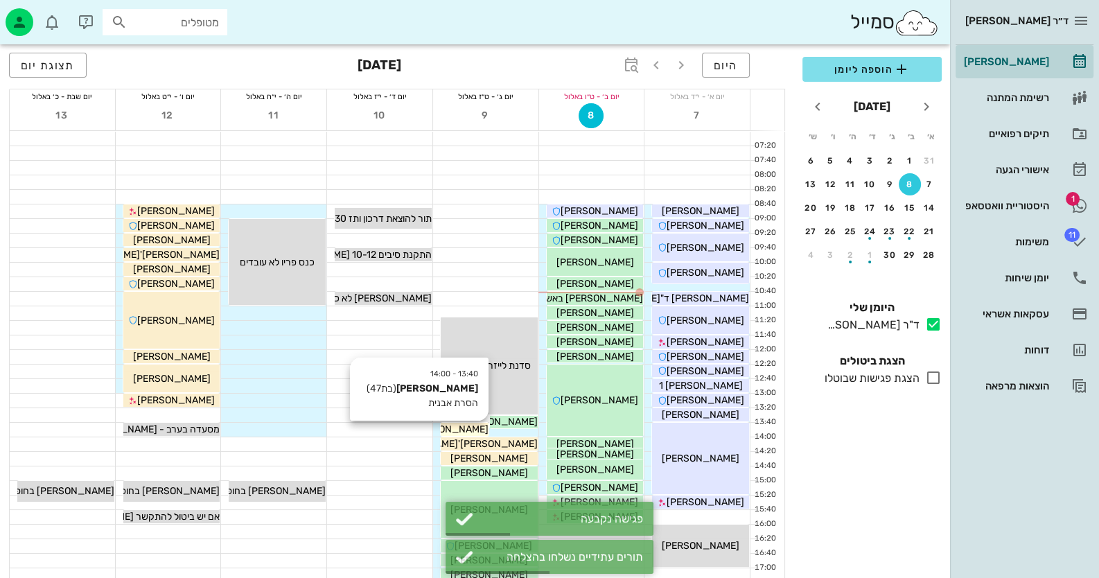
click at [457, 428] on span "[PERSON_NAME]" at bounding box center [450, 429] width 78 height 12
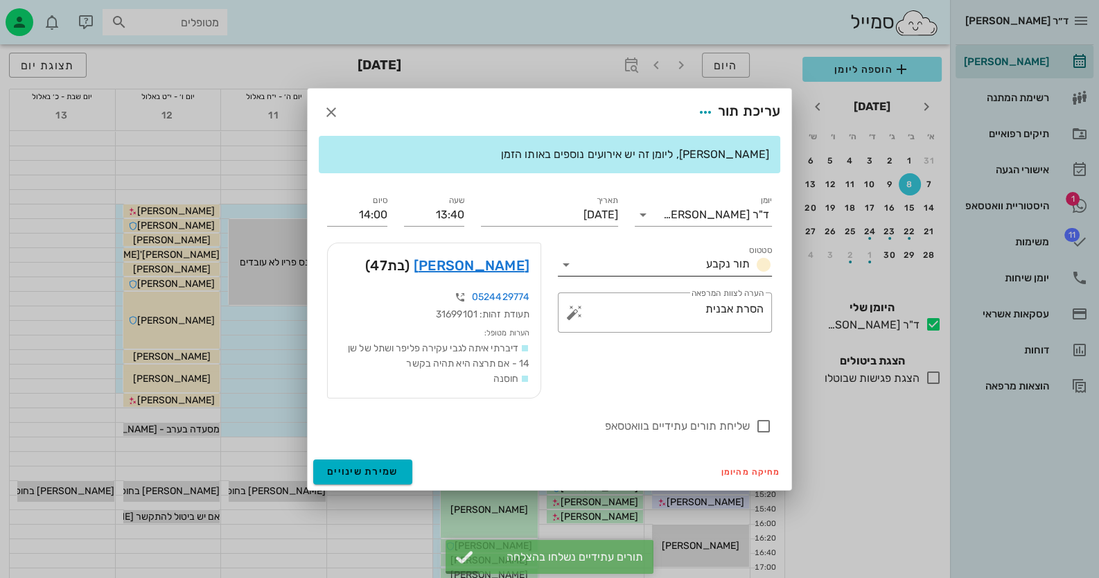
click at [568, 264] on icon at bounding box center [566, 264] width 17 height 17
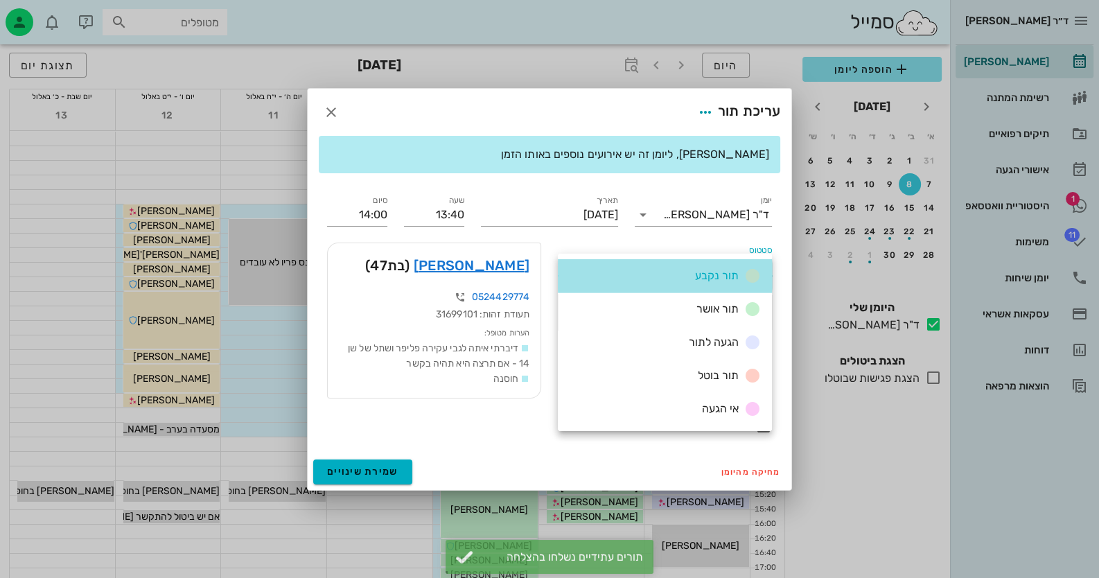
click at [568, 264] on div "תור נקבע" at bounding box center [665, 275] width 214 height 33
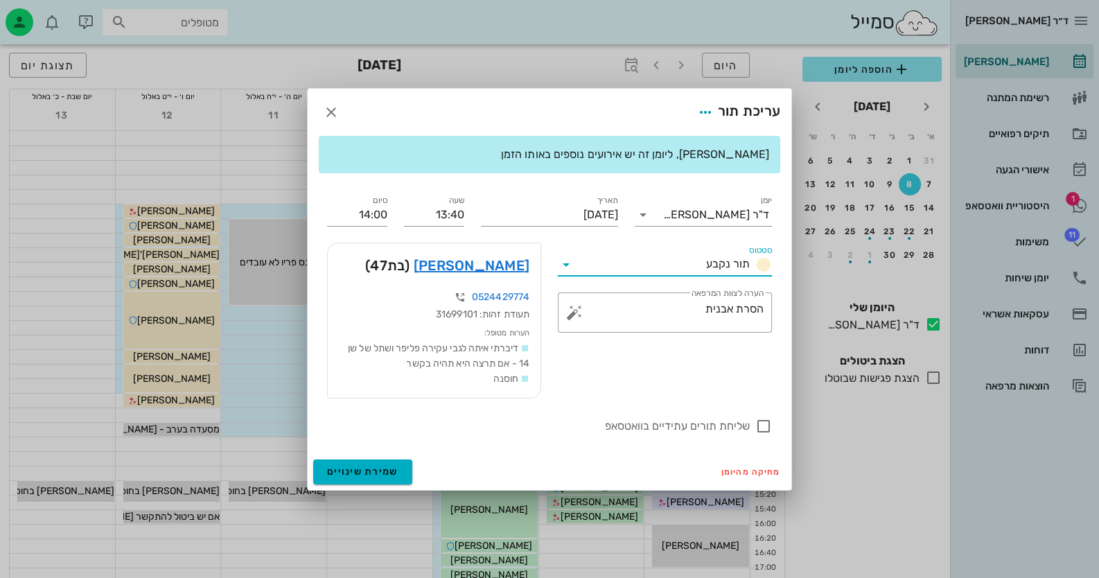
click at [575, 271] on div at bounding box center [567, 264] width 19 height 17
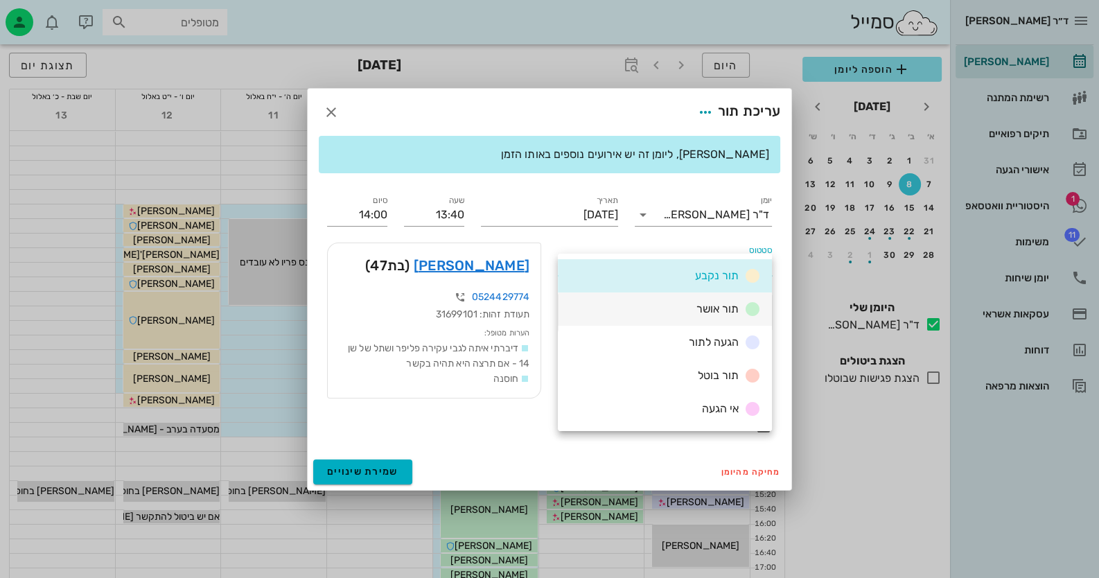
click at [688, 310] on div "תור אושר" at bounding box center [665, 308] width 214 height 33
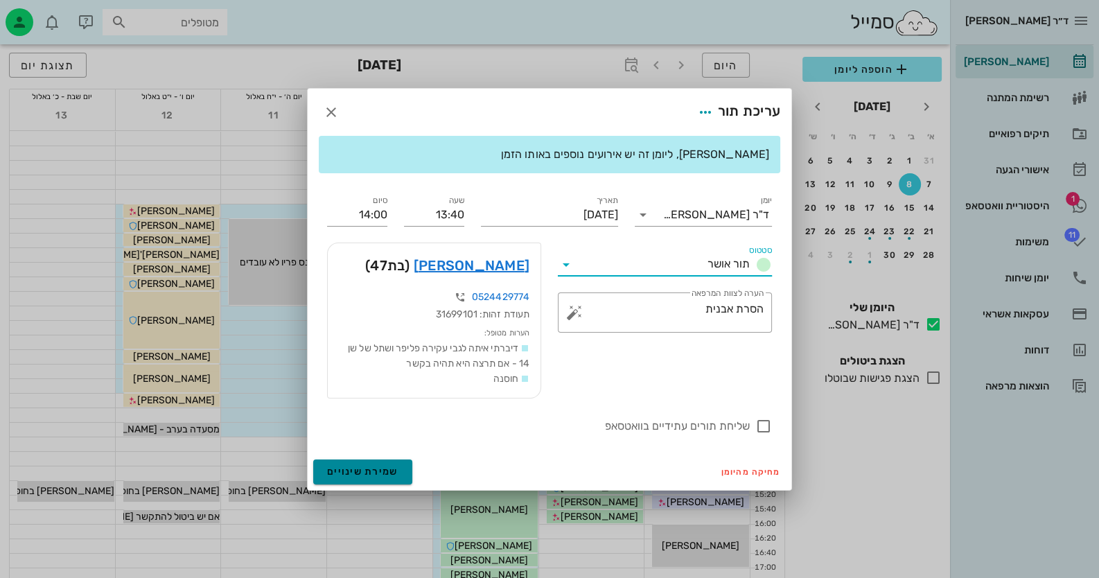
click at [396, 467] on button "שמירת שינויים" at bounding box center [362, 471] width 99 height 25
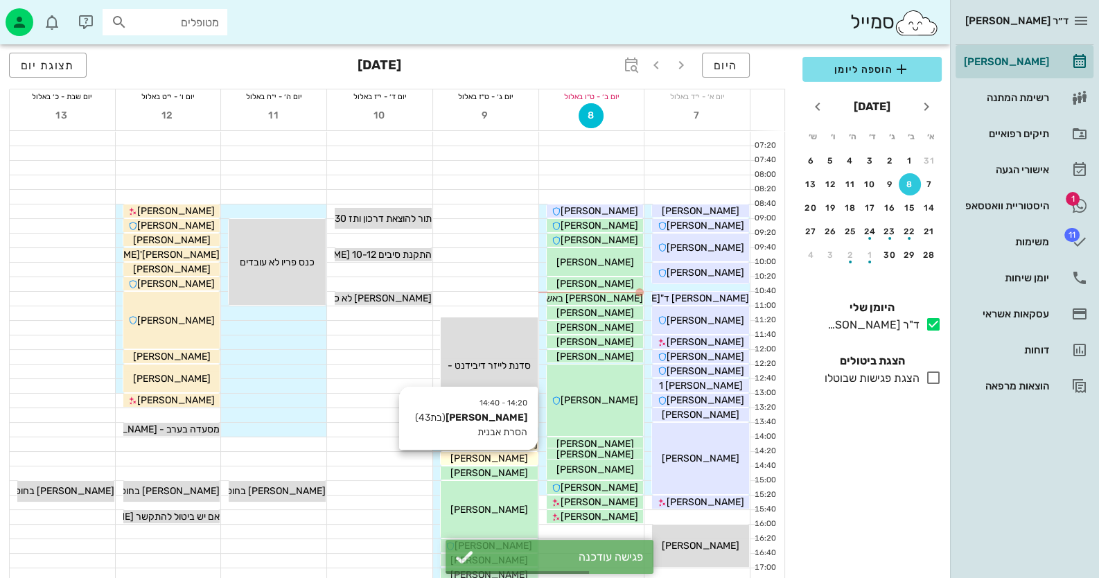
click at [508, 464] on div "[PERSON_NAME]" at bounding box center [489, 458] width 97 height 15
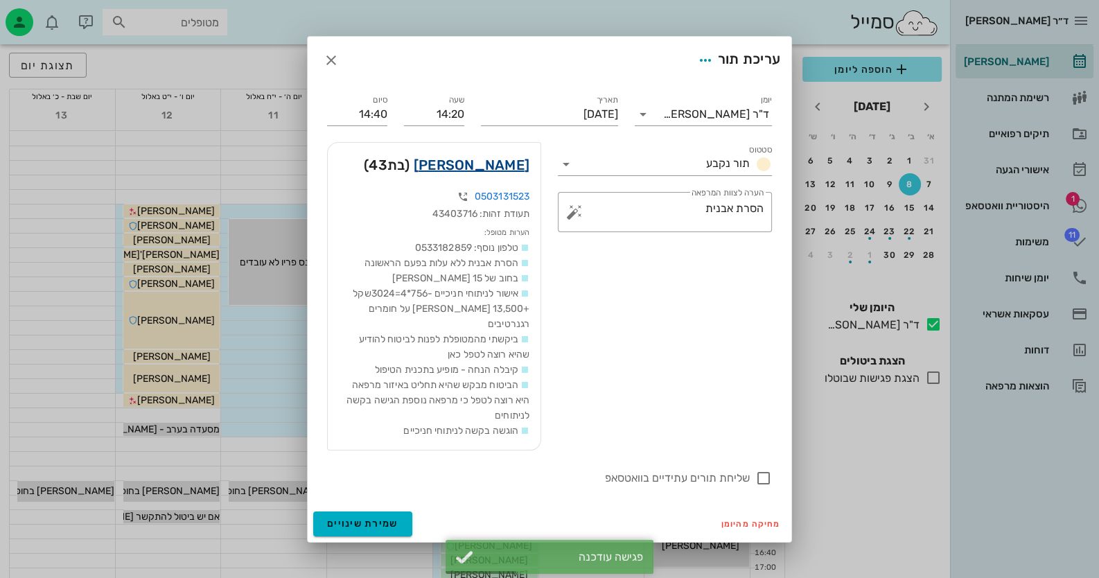
click at [506, 176] on link "[PERSON_NAME]" at bounding box center [472, 165] width 116 height 22
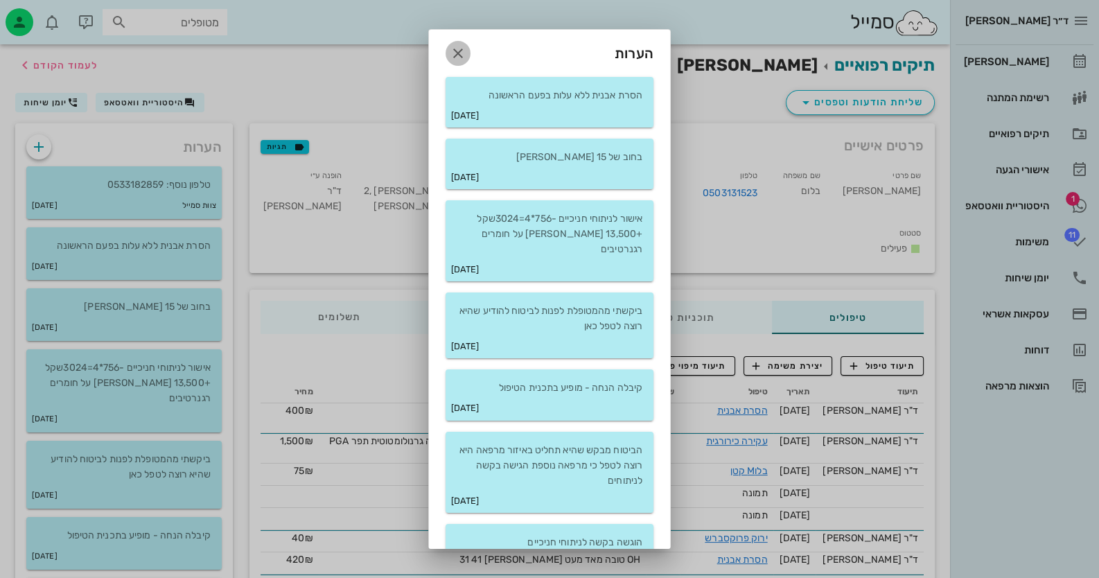
click at [461, 51] on icon "button" at bounding box center [458, 53] width 17 height 17
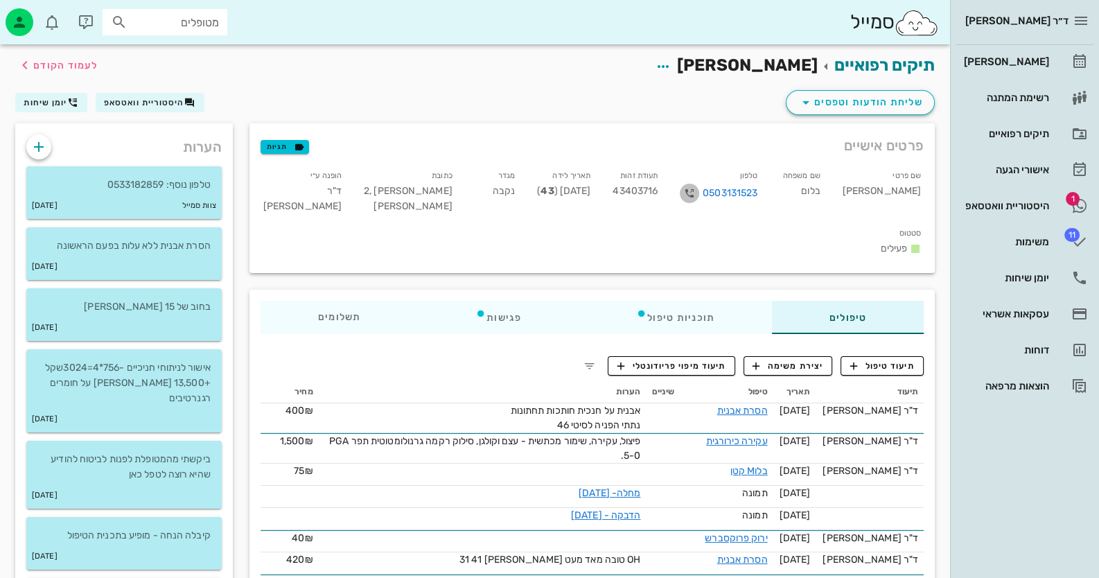
click at [698, 190] on icon "button" at bounding box center [689, 193] width 17 height 17
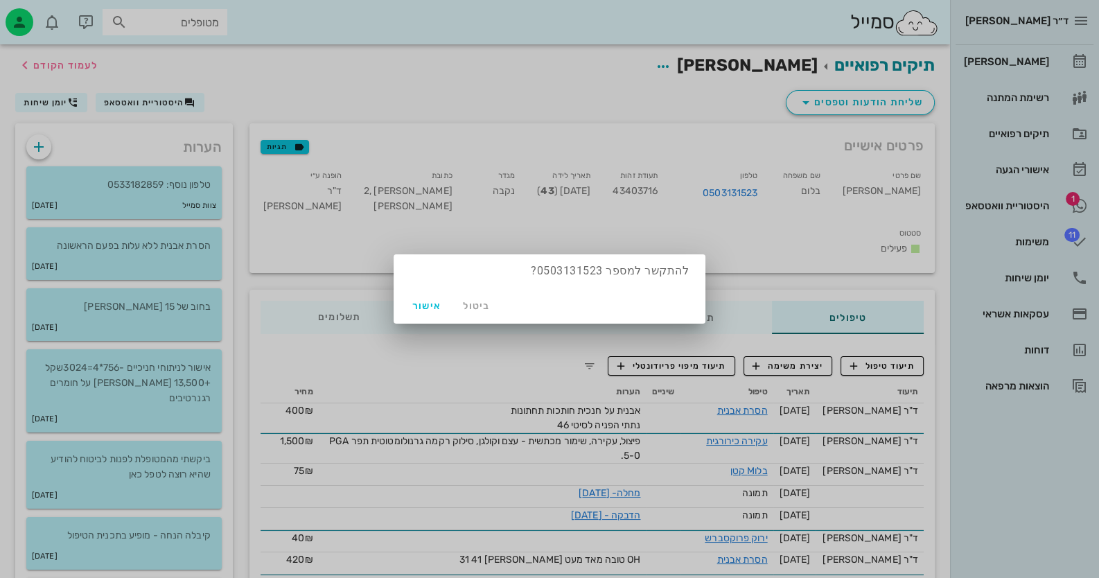
click at [1068, 195] on div at bounding box center [549, 289] width 1099 height 578
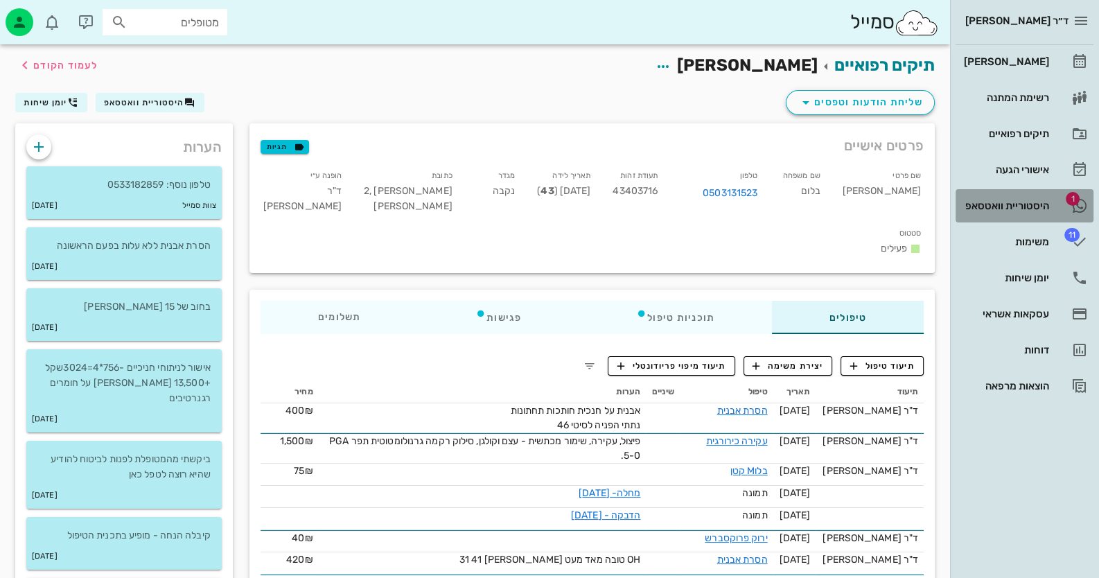
click at [1068, 195] on span "1" at bounding box center [1073, 199] width 14 height 14
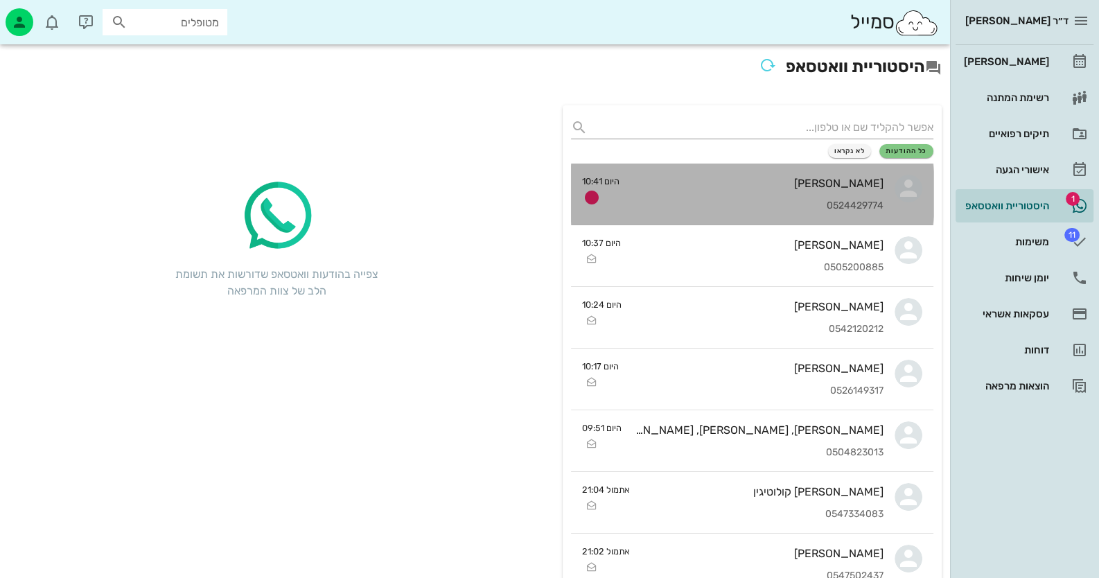
click at [682, 196] on div "[PERSON_NAME] 0524429774" at bounding box center [757, 194] width 253 height 61
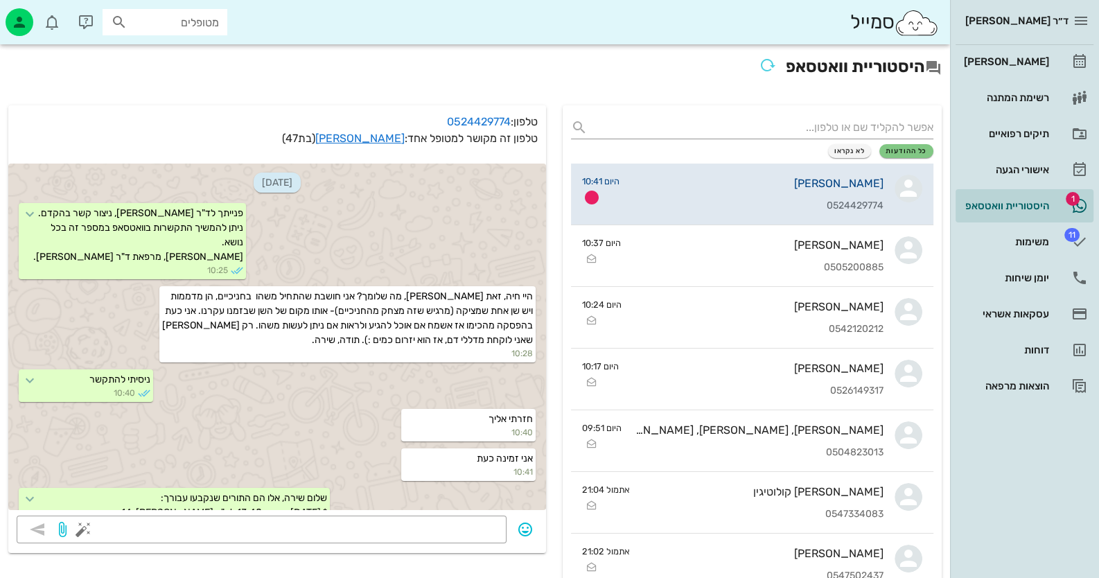
scroll to position [73, 0]
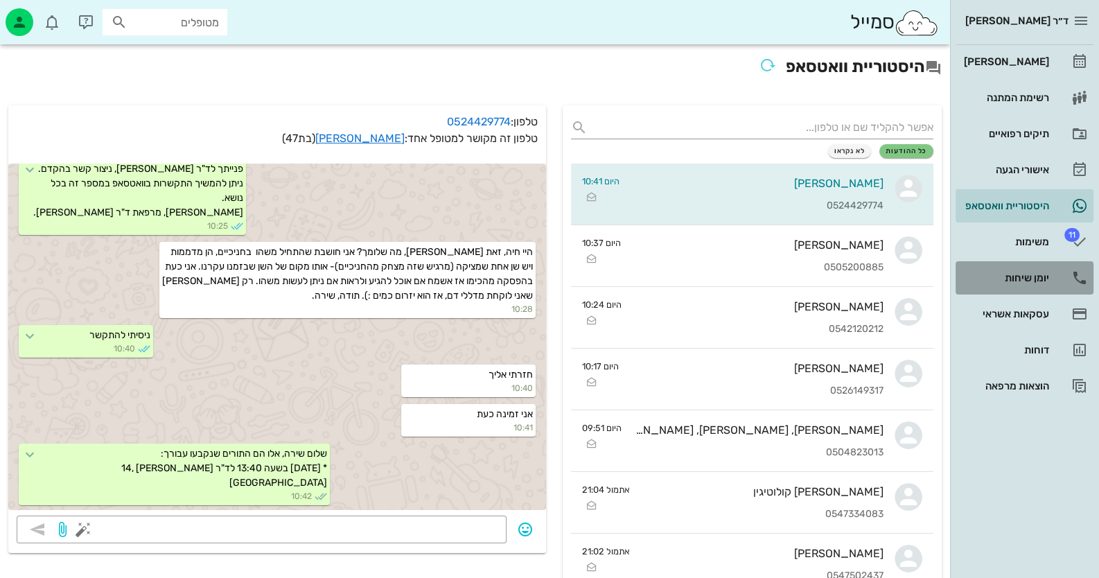
click at [1040, 270] on div "יומן שיחות" at bounding box center [1005, 278] width 88 height 22
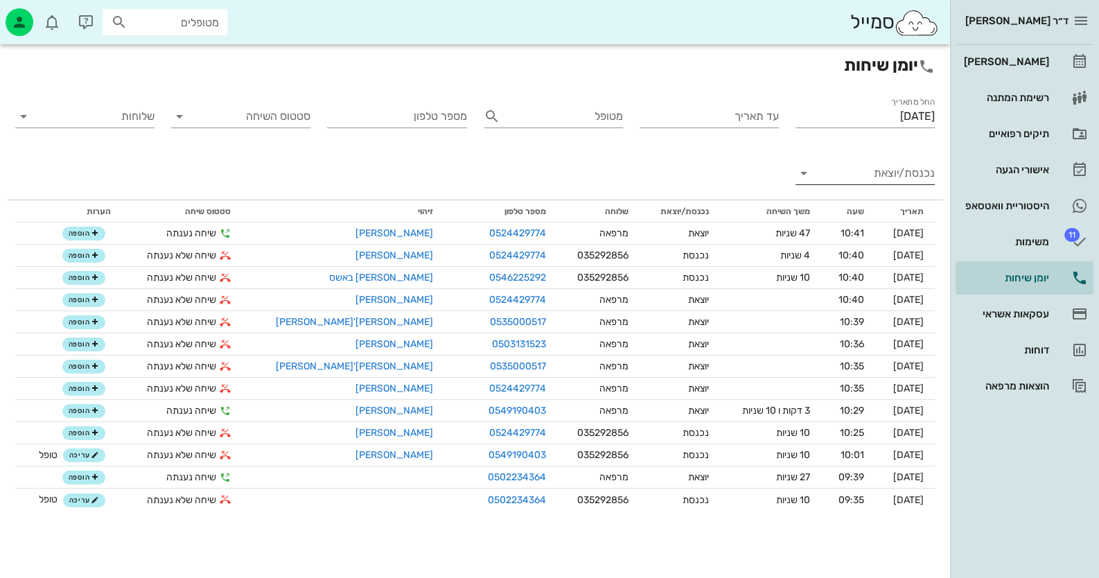
click at [879, 175] on input "נכנסת/יוצאת" at bounding box center [876, 173] width 117 height 22
click at [0, 0] on div "נכנסת" at bounding box center [0, 0] width 0 height 0
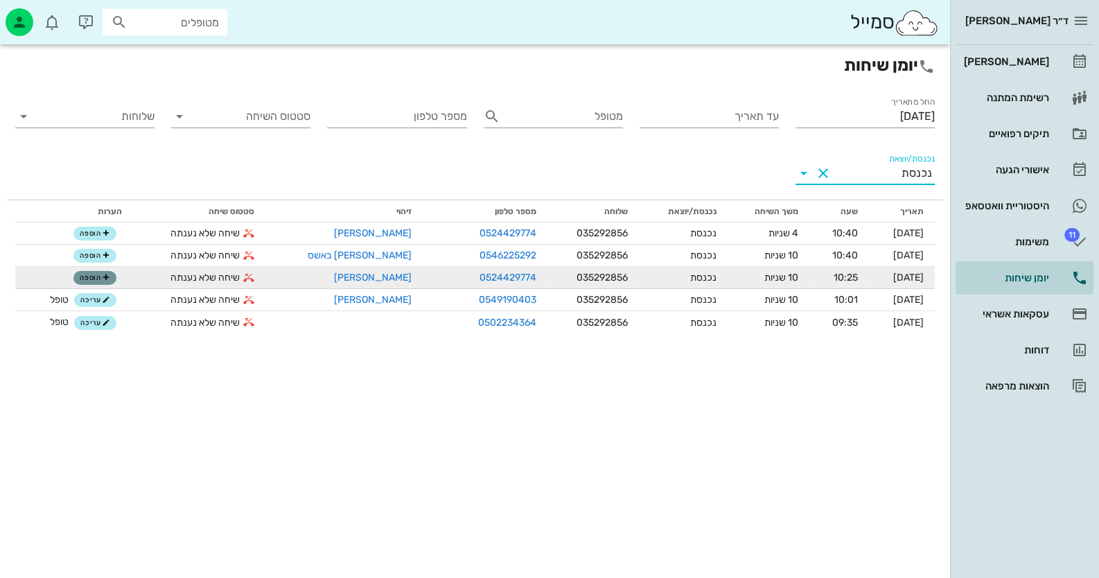
click at [94, 279] on span "הוספה" at bounding box center [95, 278] width 30 height 8
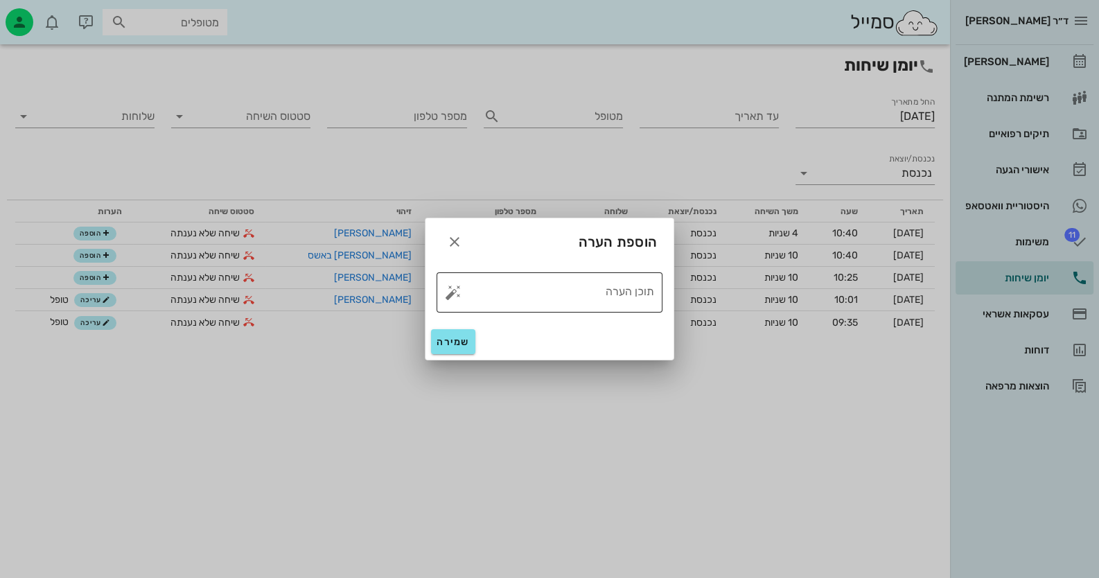
click at [451, 294] on button "button" at bounding box center [453, 292] width 17 height 17
click at [520, 279] on div "טופל" at bounding box center [512, 277] width 103 height 36
type textarea "טופל"
click at [464, 340] on span "שמירה" at bounding box center [453, 342] width 33 height 12
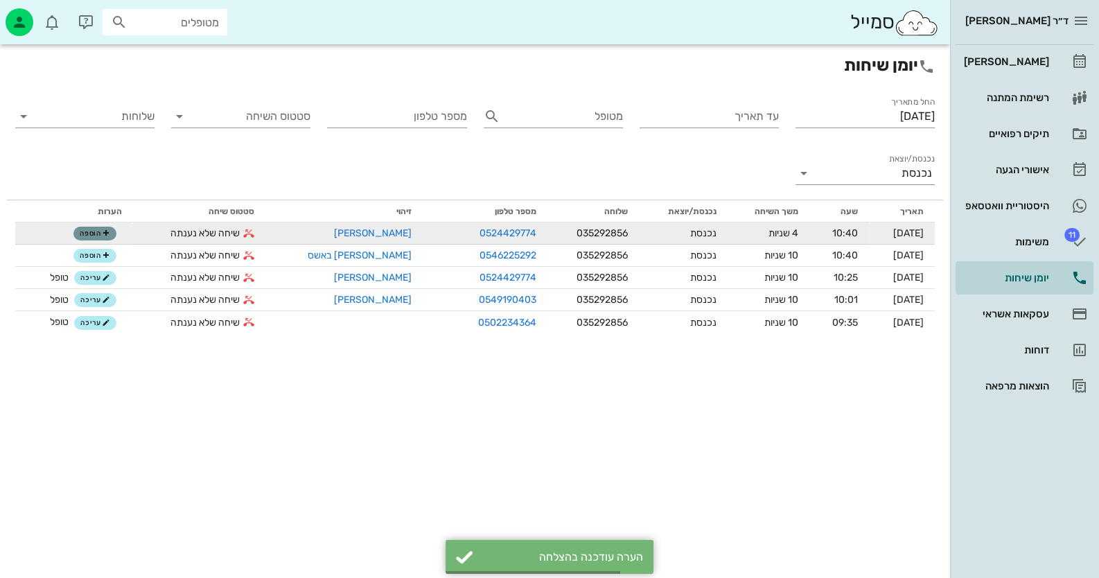
click at [99, 237] on span "הוספה" at bounding box center [95, 233] width 30 height 8
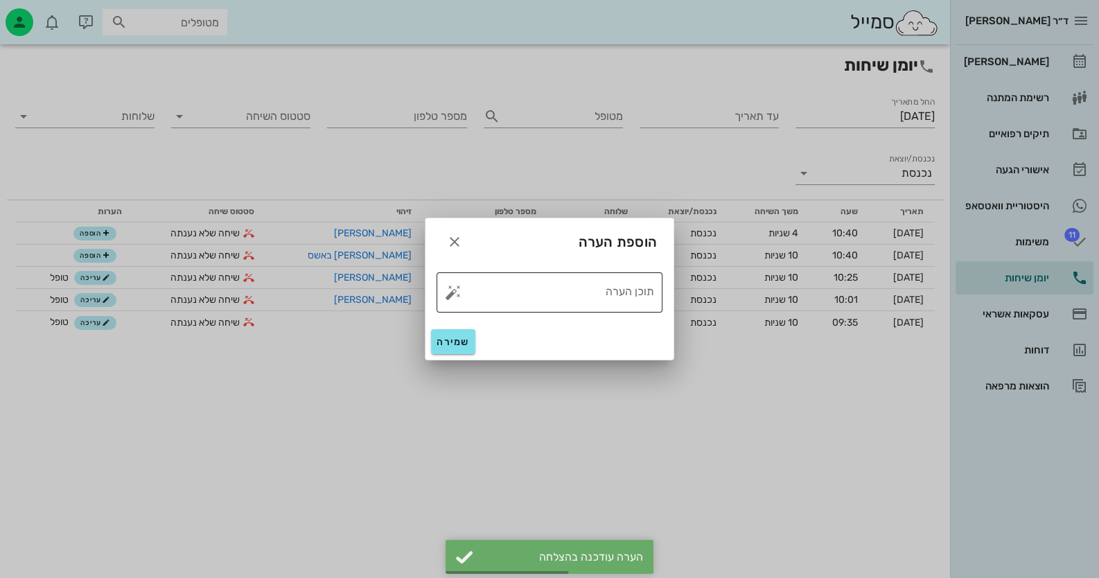
click at [457, 290] on button "button" at bounding box center [453, 292] width 17 height 17
click at [484, 281] on div "טופל" at bounding box center [512, 277] width 103 height 36
type textarea "טופל"
click at [448, 342] on span "שמירה" at bounding box center [453, 342] width 33 height 12
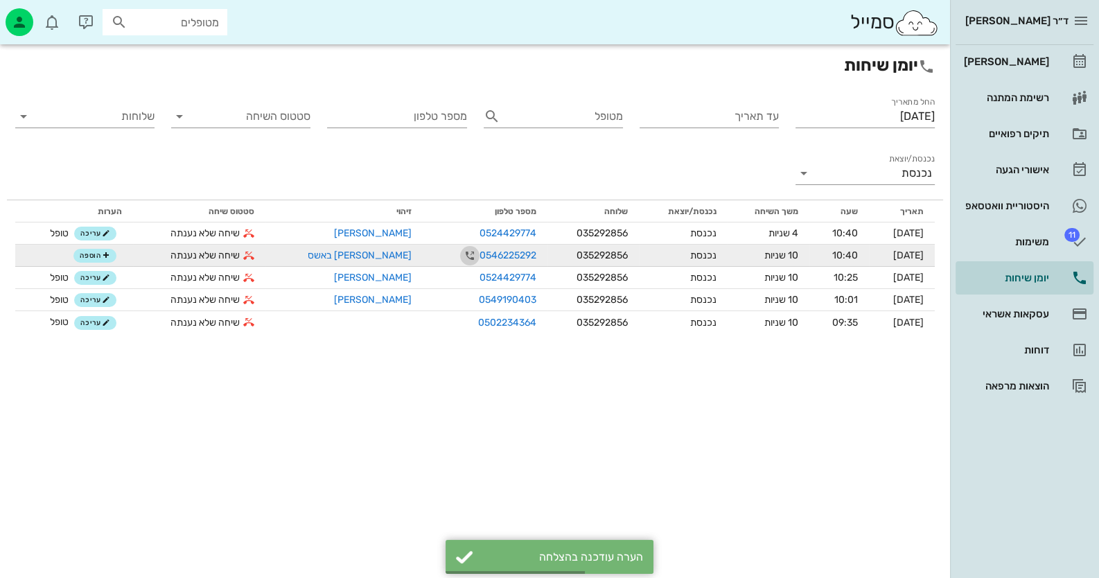
click at [461, 254] on icon "button" at bounding box center [469, 255] width 17 height 17
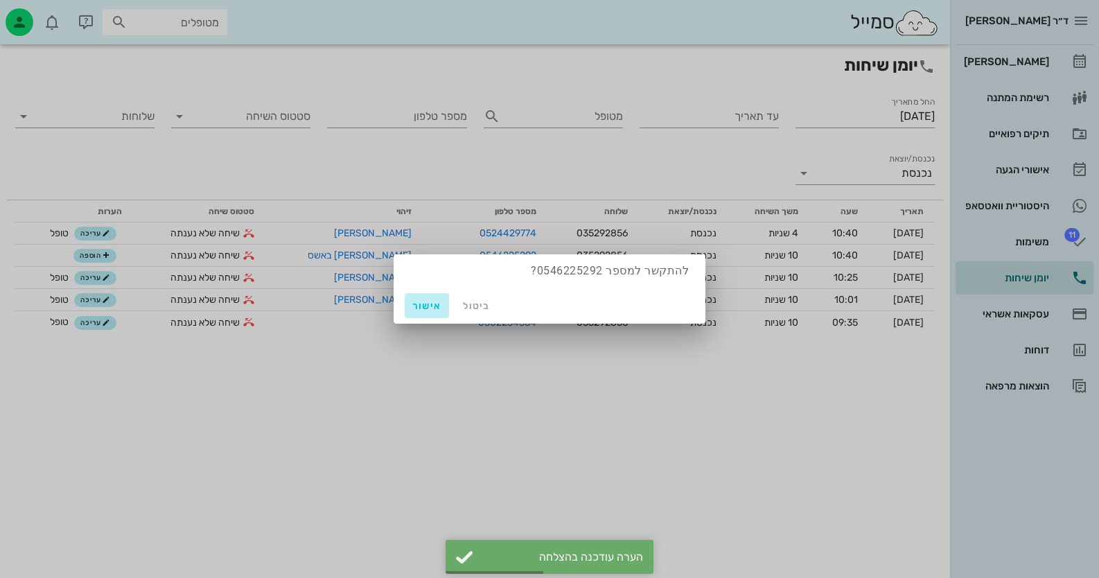
click at [426, 308] on span "אישור" at bounding box center [426, 306] width 33 height 12
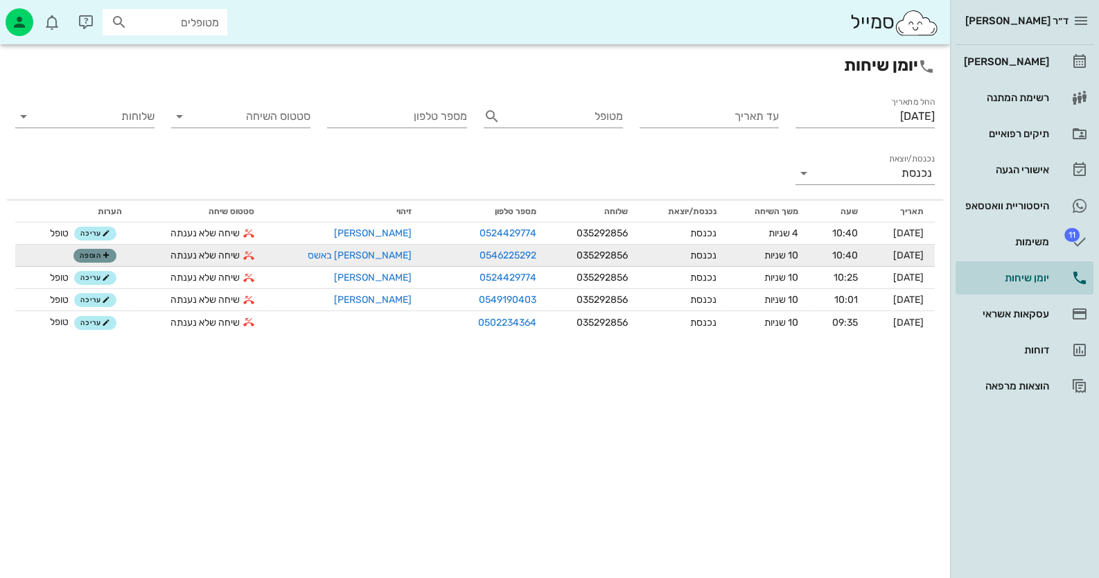
click at [96, 254] on span "הוספה" at bounding box center [95, 256] width 30 height 8
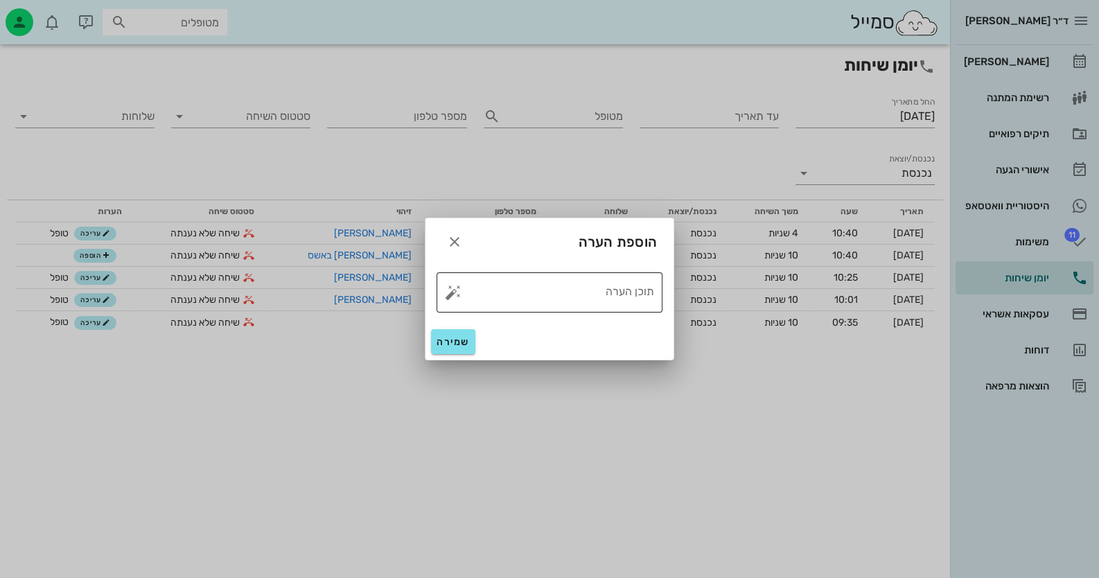
click at [455, 292] on button "button" at bounding box center [453, 292] width 17 height 17
click at [464, 291] on div "טופל" at bounding box center [512, 277] width 103 height 36
type textarea "טופל"
click at [465, 338] on span "שמירה" at bounding box center [453, 342] width 33 height 12
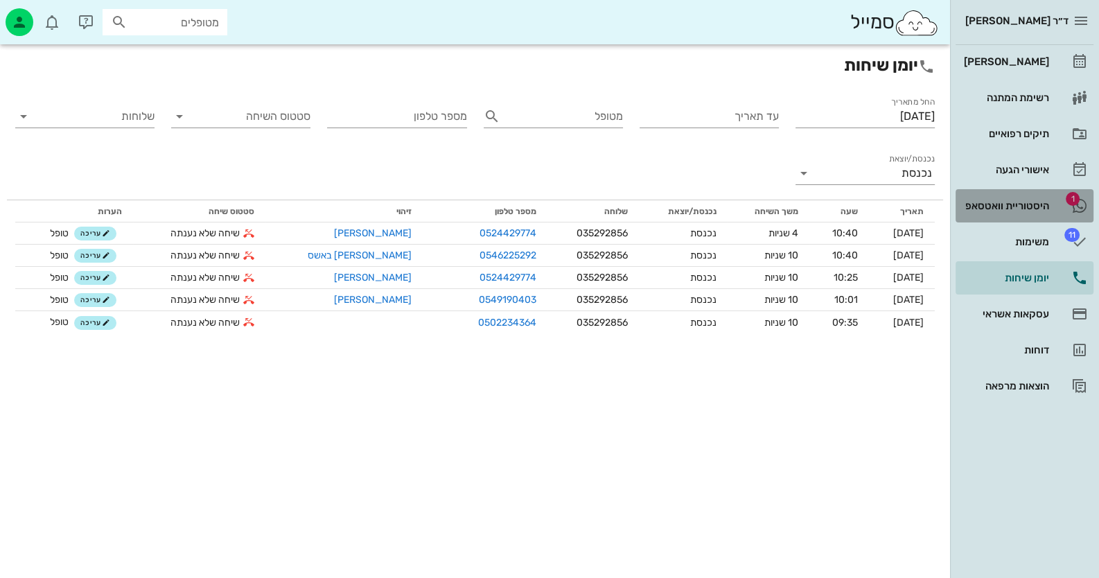
click at [1002, 213] on div "היסטוריית וואטסאפ" at bounding box center [1005, 206] width 88 height 22
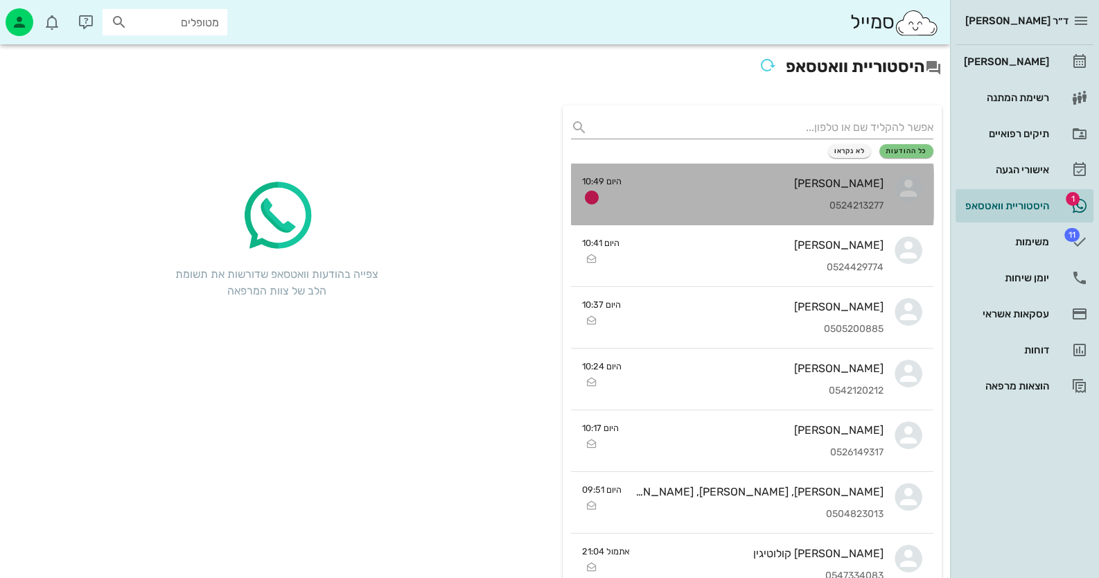
click at [777, 199] on div "[PERSON_NAME] 0524213277" at bounding box center [758, 194] width 251 height 61
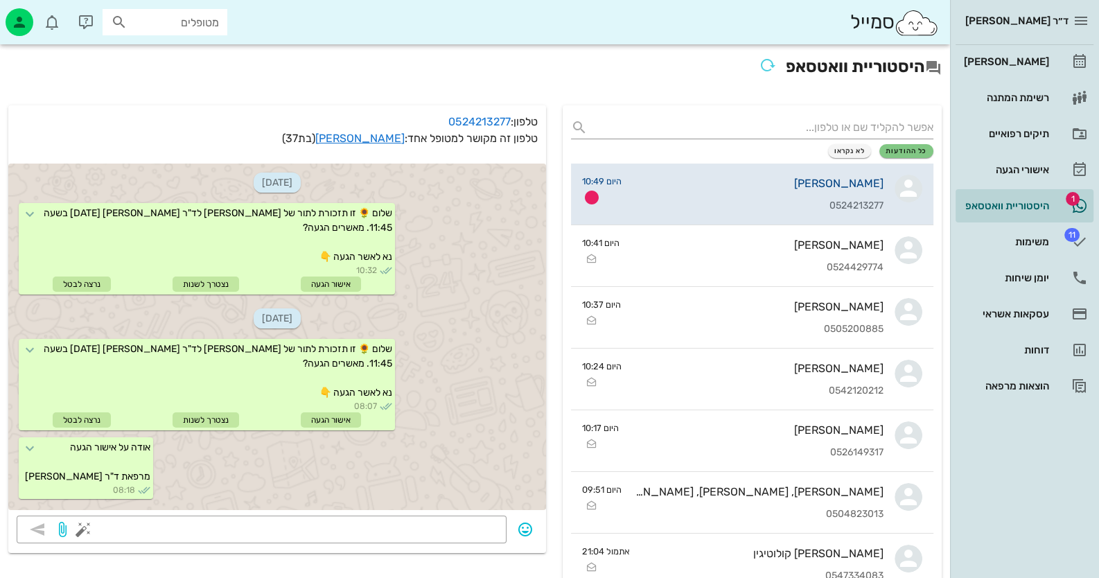
scroll to position [153, 0]
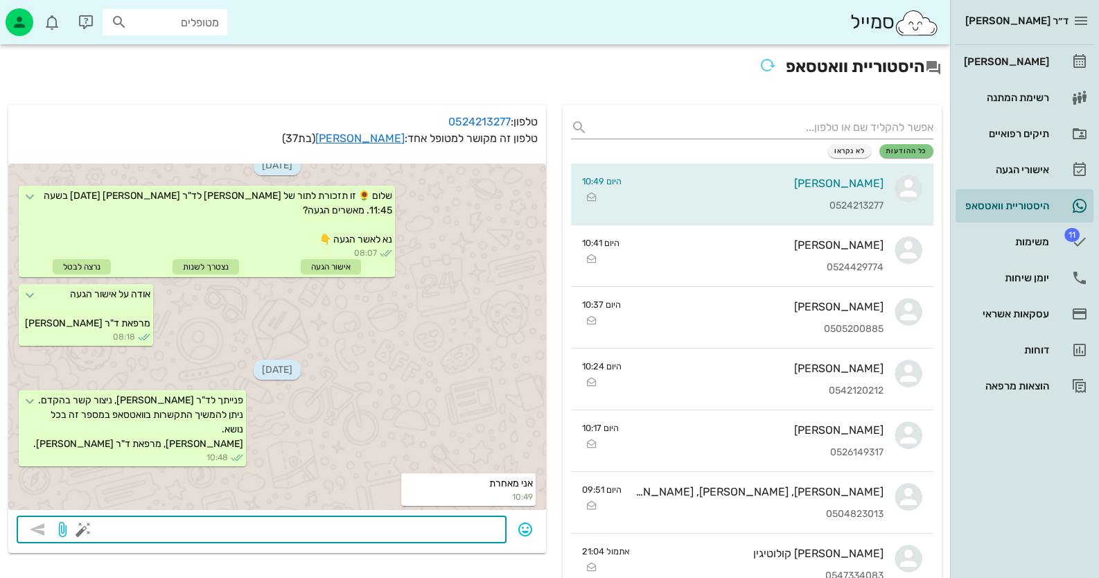
click at [482, 528] on textarea at bounding box center [292, 531] width 412 height 22
drag, startPoint x: 82, startPoint y: 523, endPoint x: 90, endPoint y: 524, distance: 8.3
click at [82, 523] on button "button" at bounding box center [83, 529] width 17 height 17
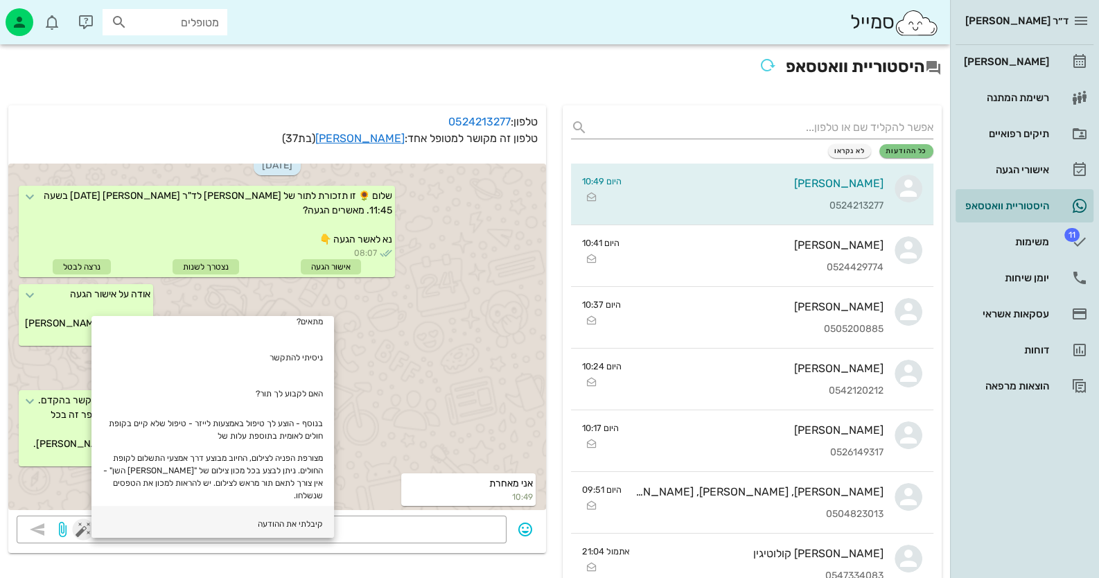
scroll to position [138, 0]
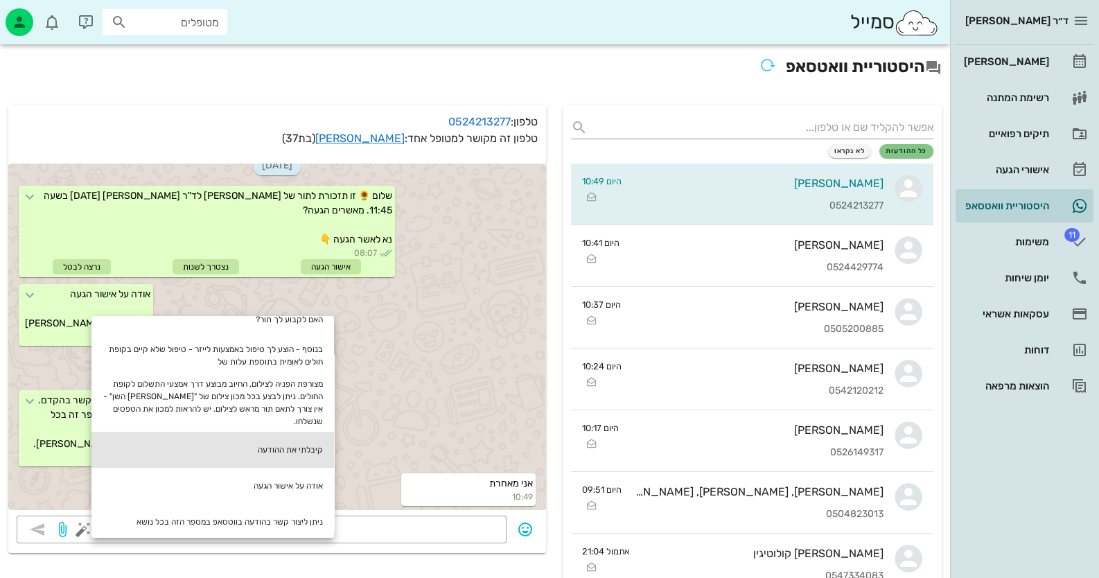
click at [323, 447] on div "קיבלתי את ההודעה" at bounding box center [212, 450] width 243 height 36
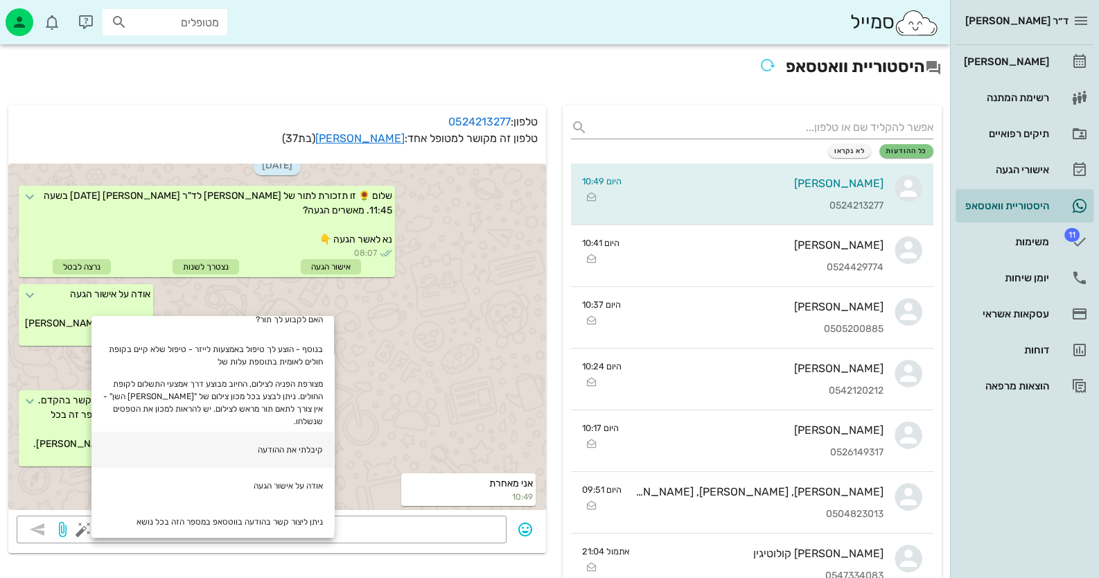
type textarea "קיבלתי את ההודעה"
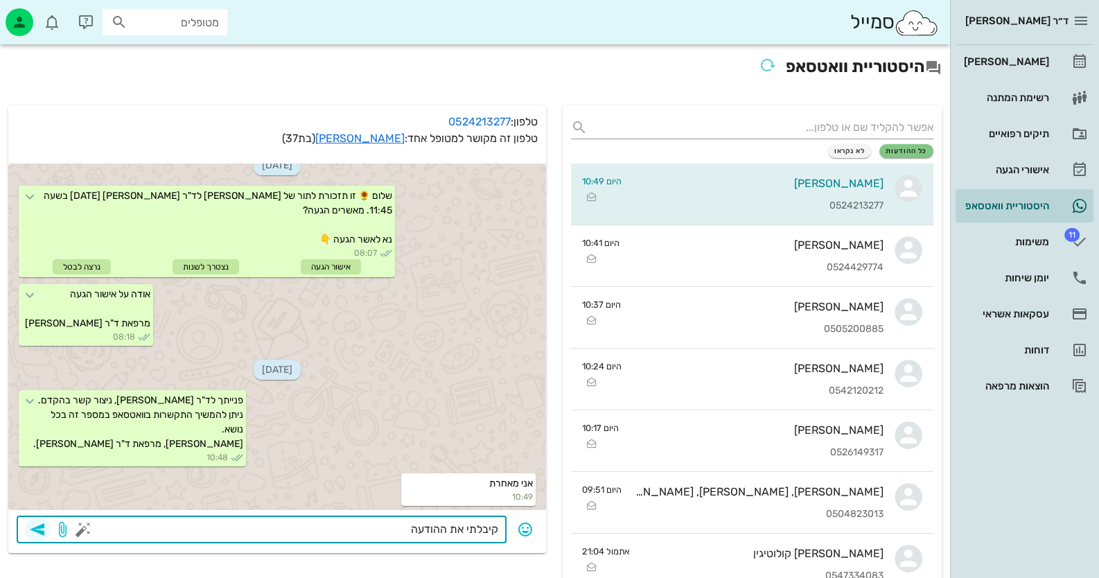
click at [38, 530] on icon "button" at bounding box center [37, 529] width 17 height 17
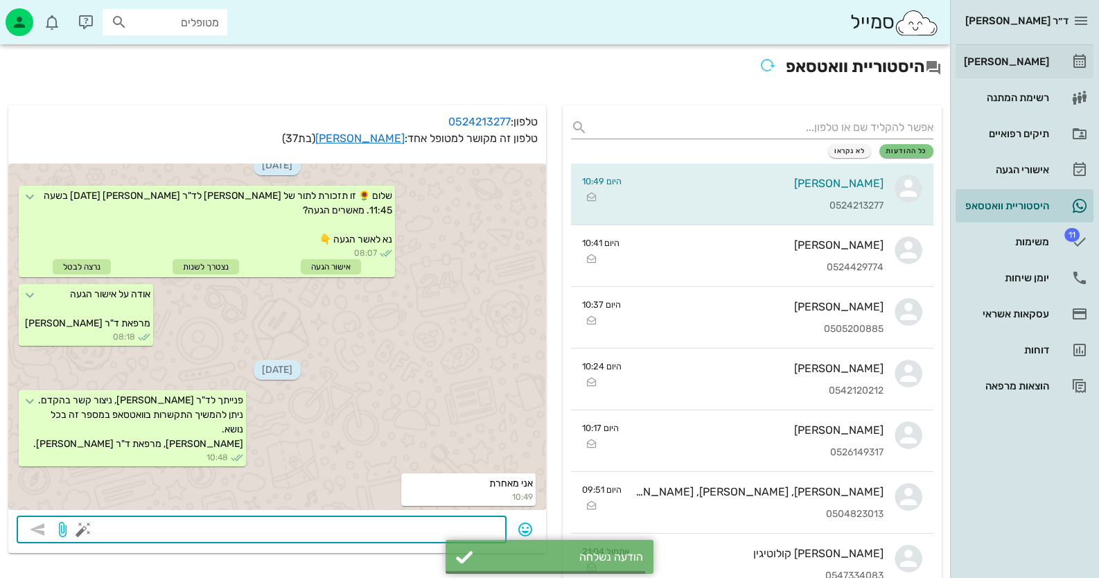
scroll to position [193, 0]
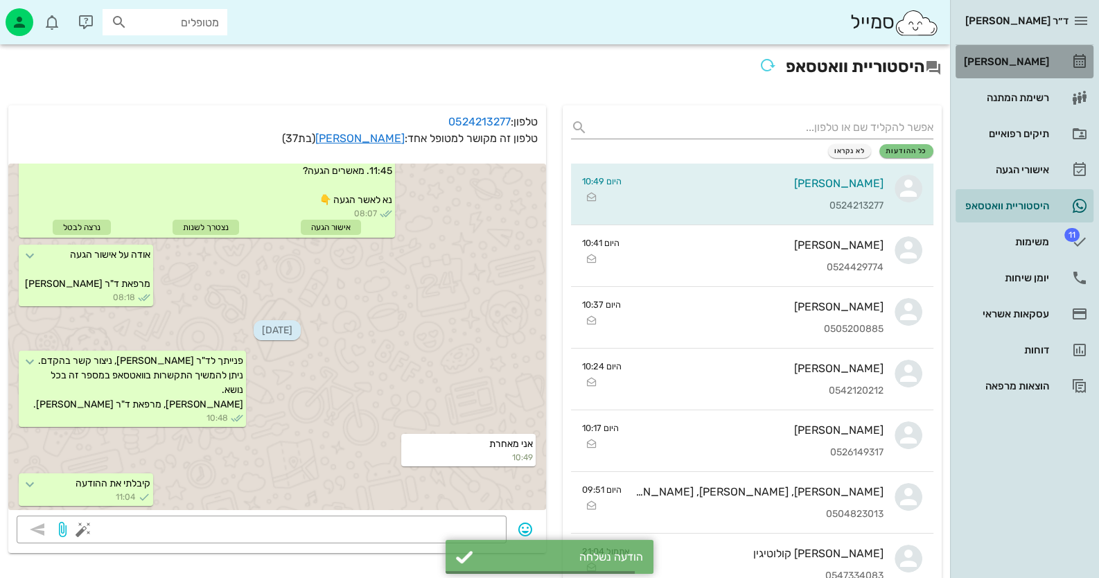
click at [1089, 51] on link "[PERSON_NAME]" at bounding box center [1025, 61] width 138 height 33
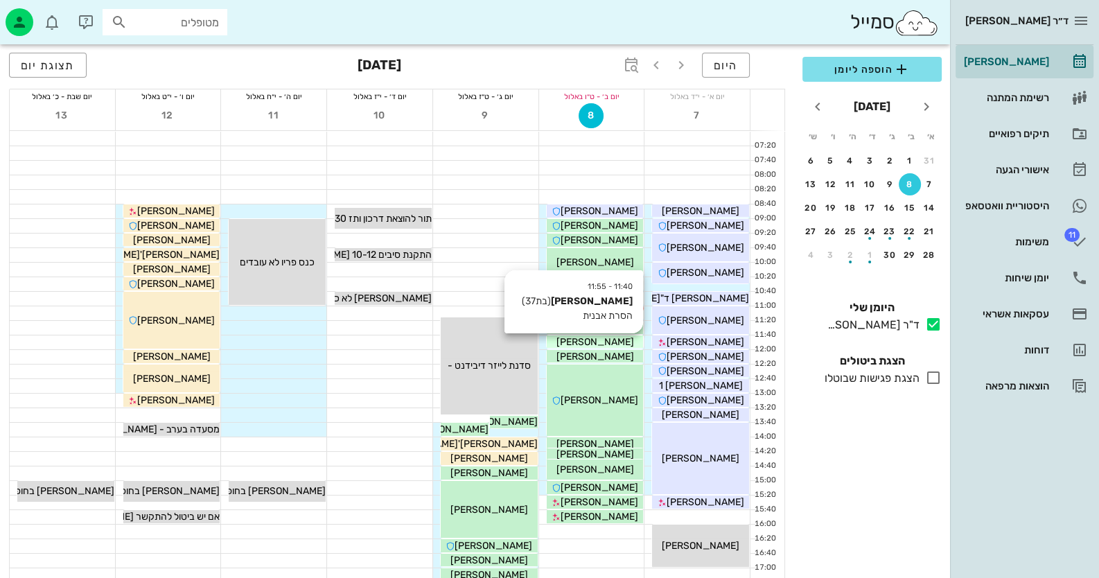
click at [617, 339] on div "[PERSON_NAME]" at bounding box center [595, 342] width 97 height 15
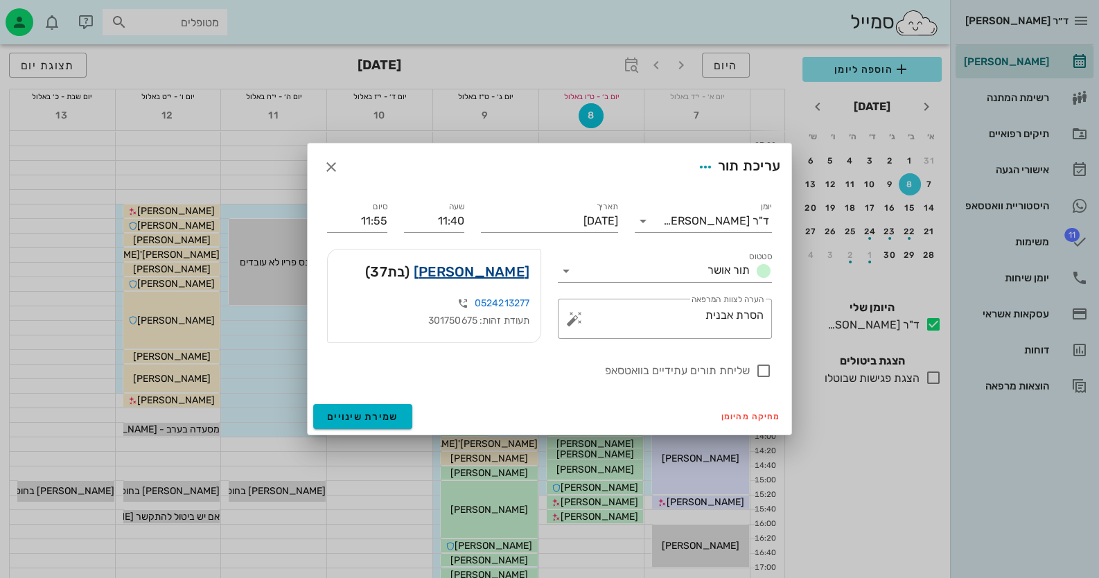
click at [507, 270] on link "[PERSON_NAME]" at bounding box center [472, 272] width 116 height 22
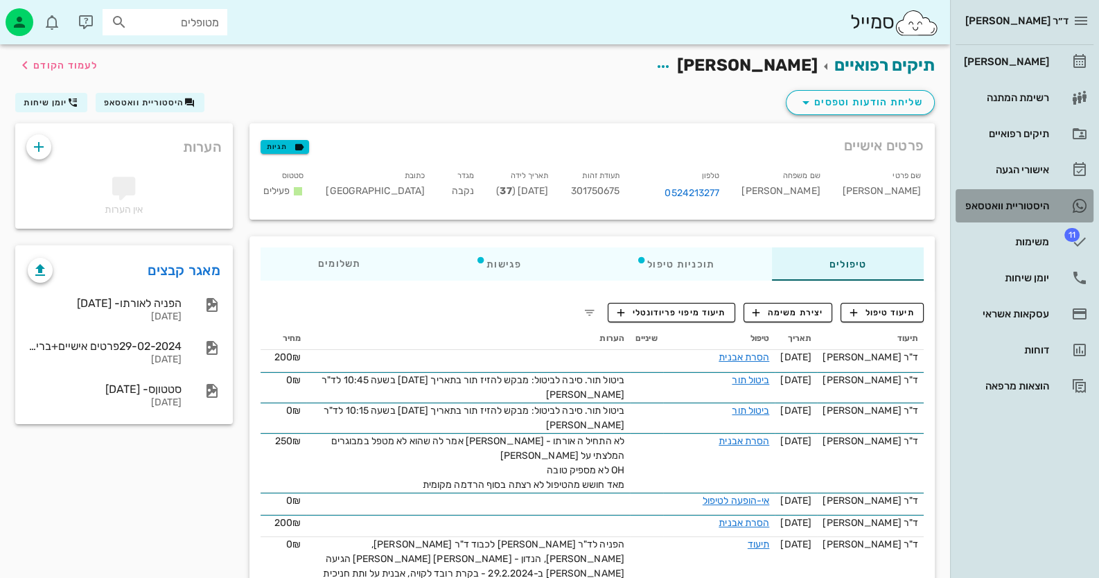
click at [1041, 209] on div "היסטוריית וואטסאפ" at bounding box center [1005, 205] width 88 height 11
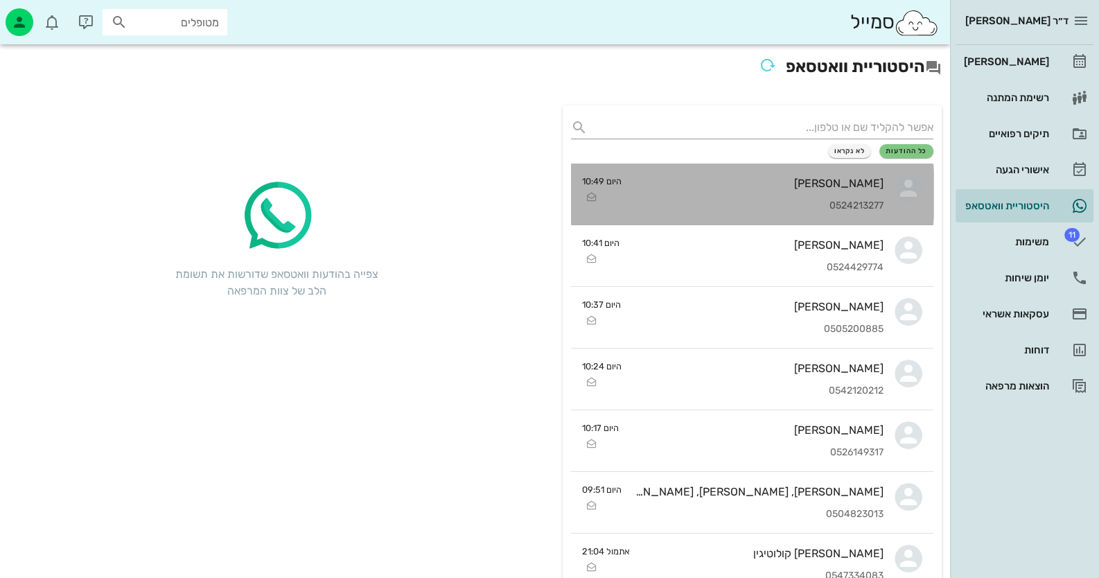
click at [865, 172] on div "[PERSON_NAME] 0524213277" at bounding box center [758, 194] width 251 height 61
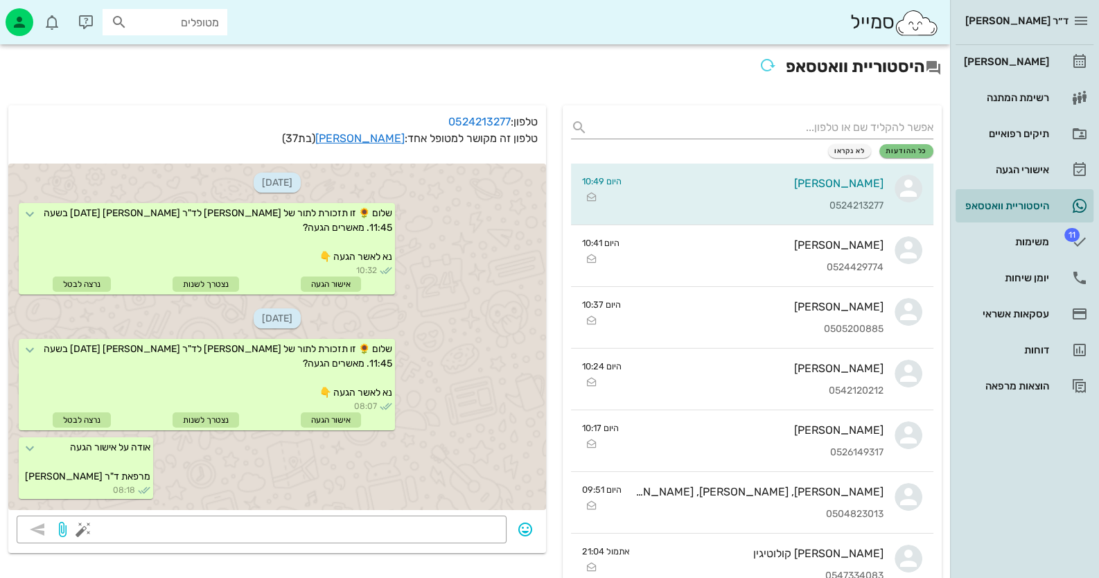
scroll to position [193, 0]
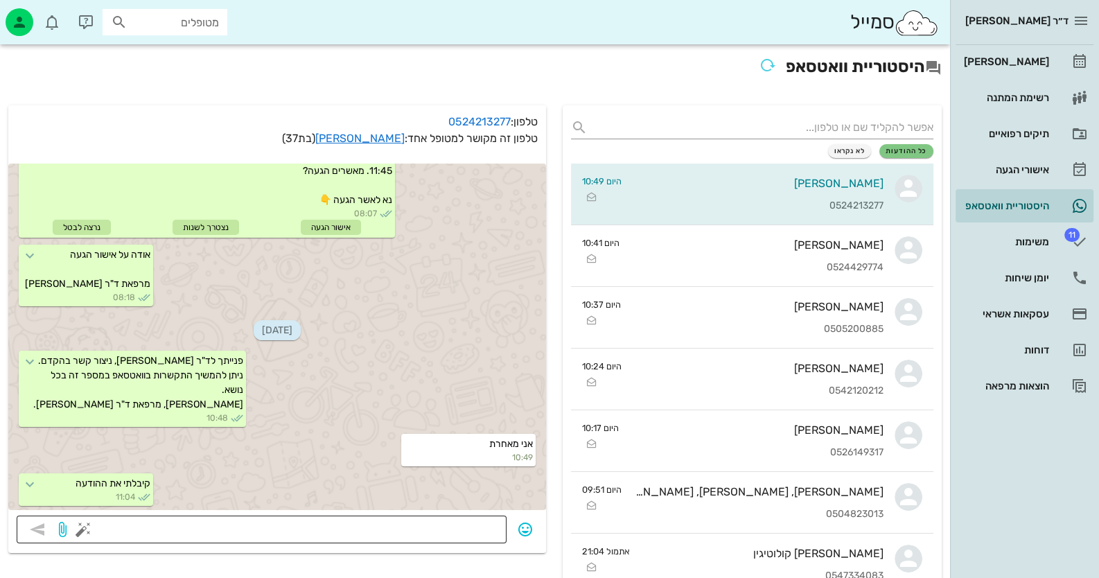
click at [475, 531] on textarea at bounding box center [292, 531] width 412 height 22
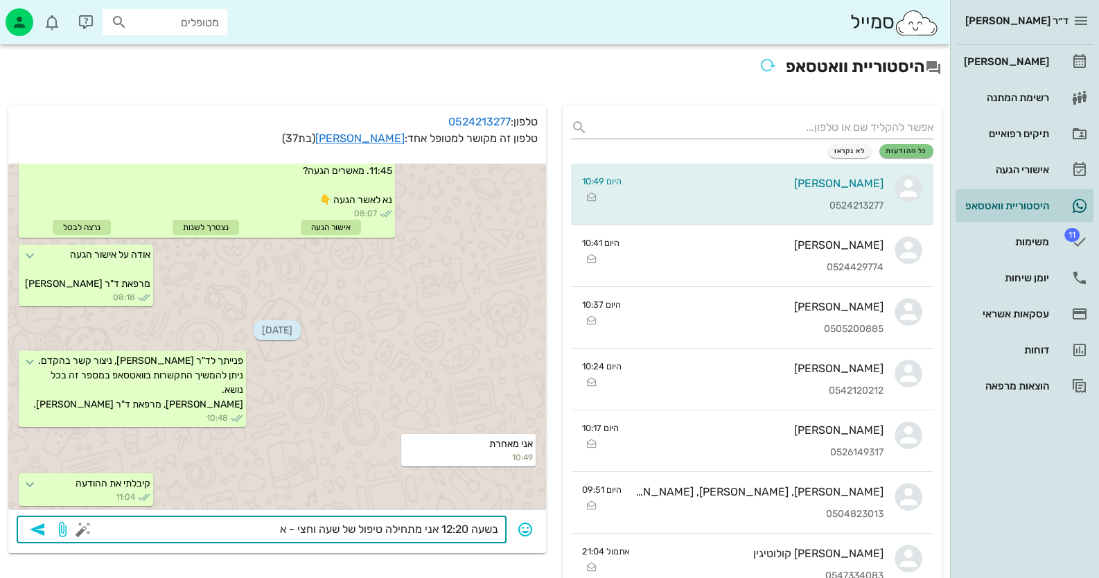
type textarea "בשעה 12:20 אני מתחילה טיפול של שעה וחצי -"
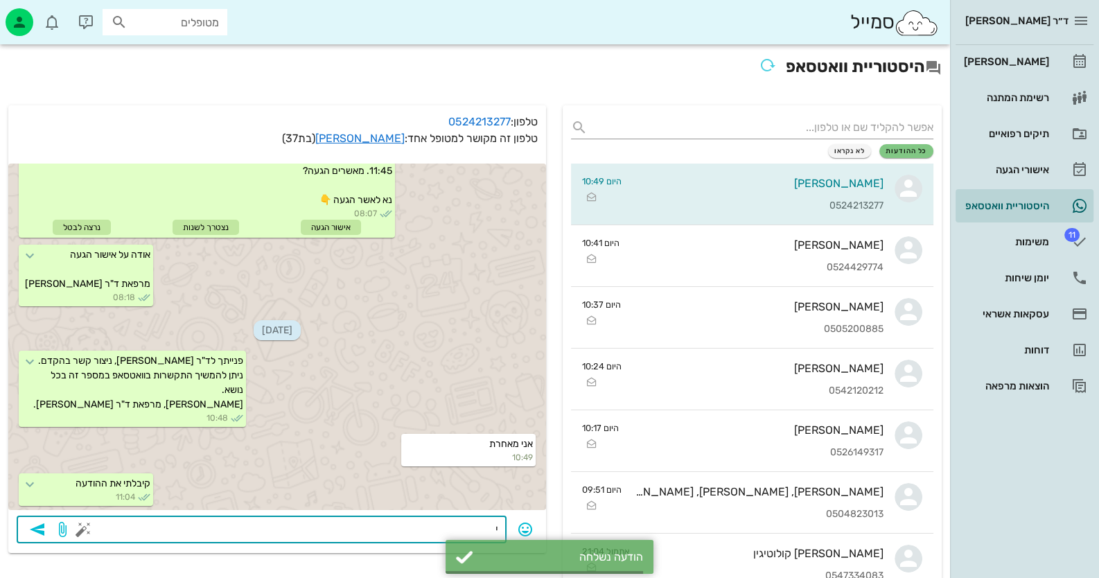
scroll to position [232, 0]
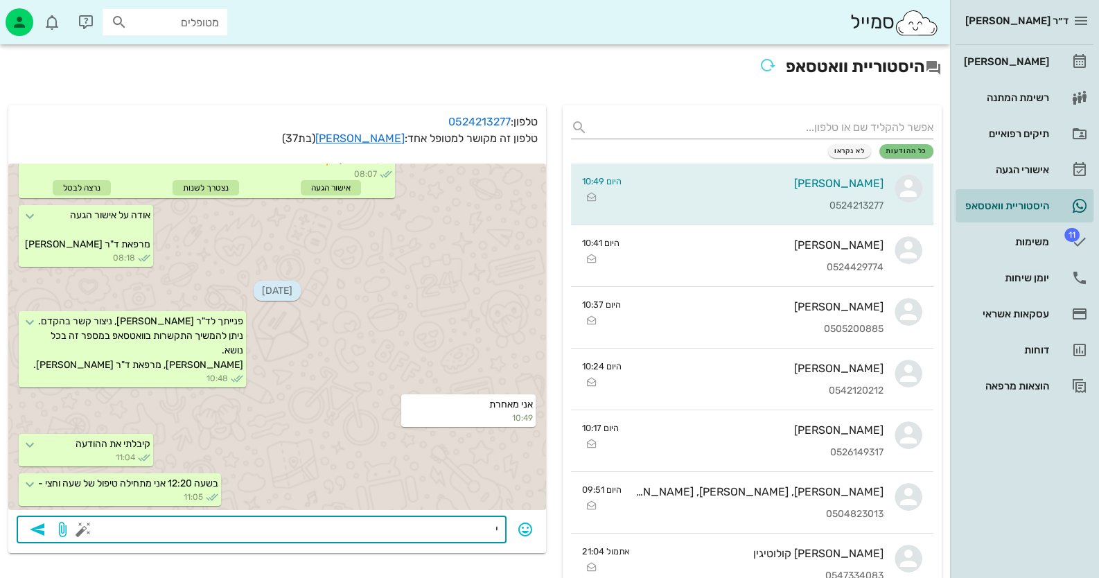
type textarea "י"
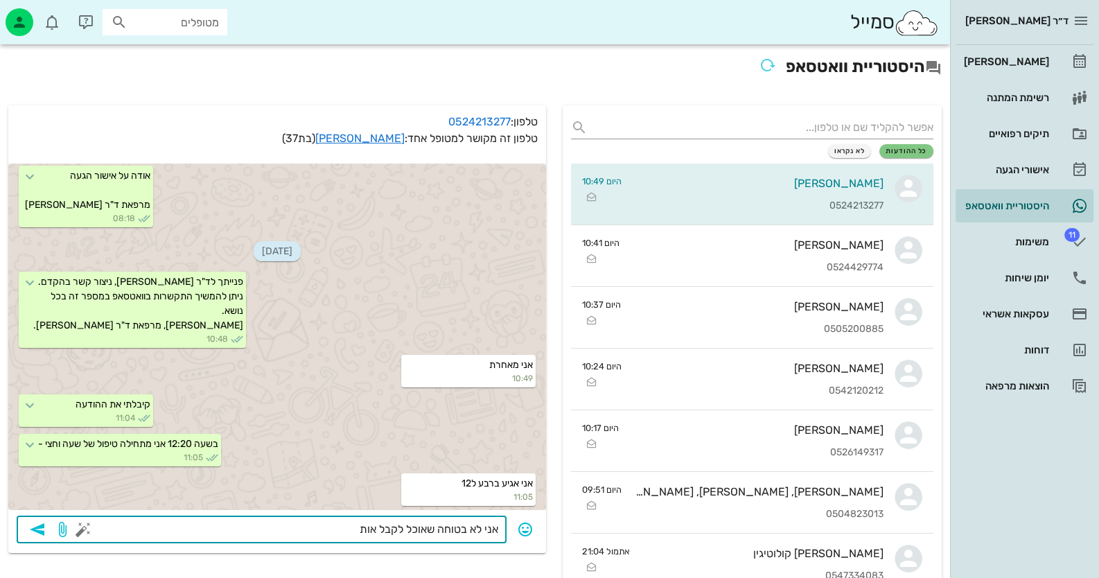
type textarea "אני לא בטוחה שאוכל לקבל אותך"
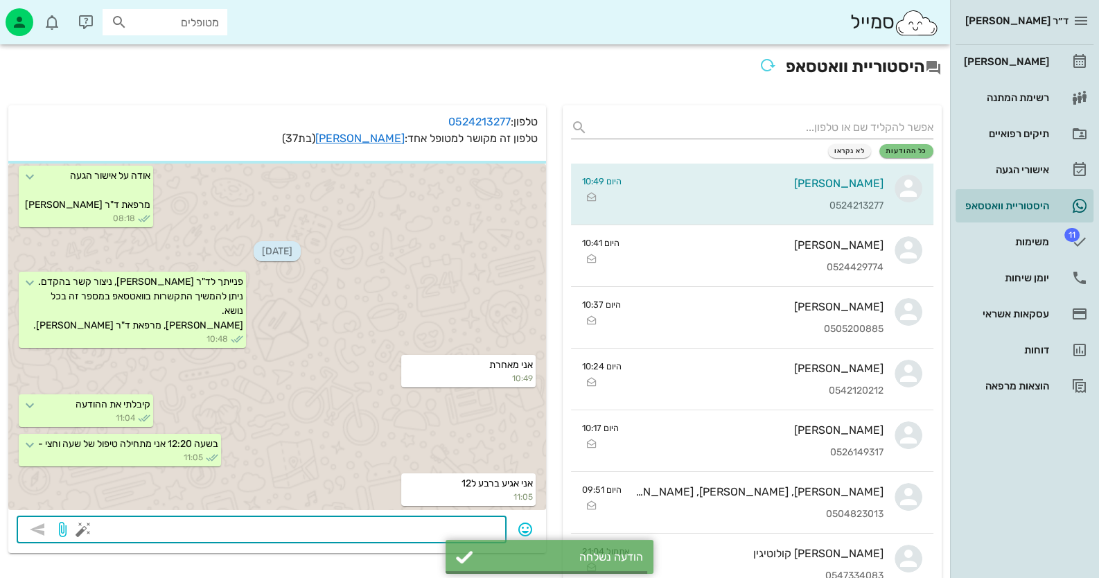
scroll to position [311, 0]
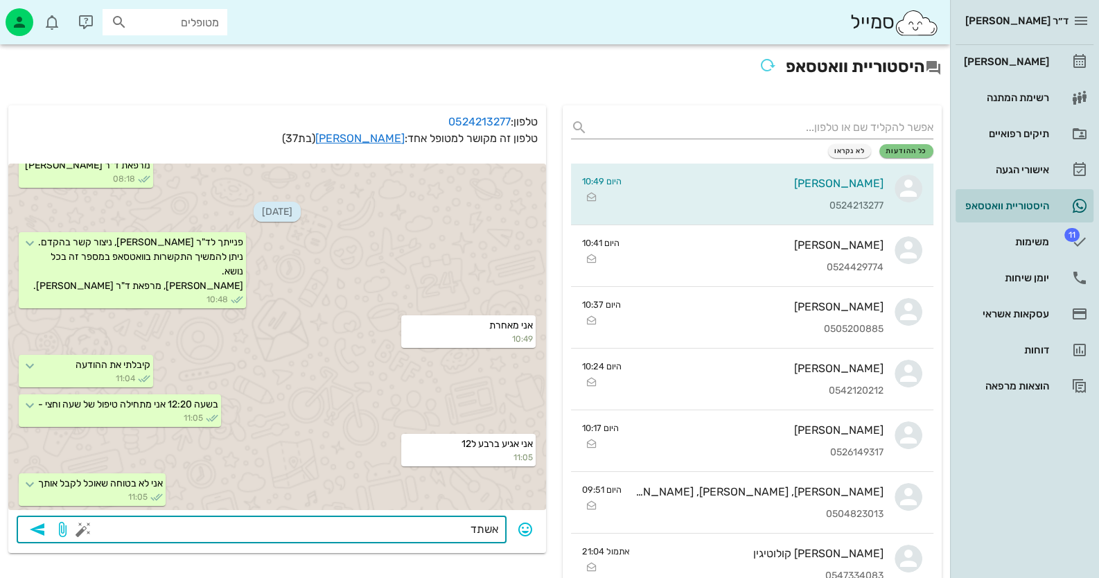
type textarea "אשתדל"
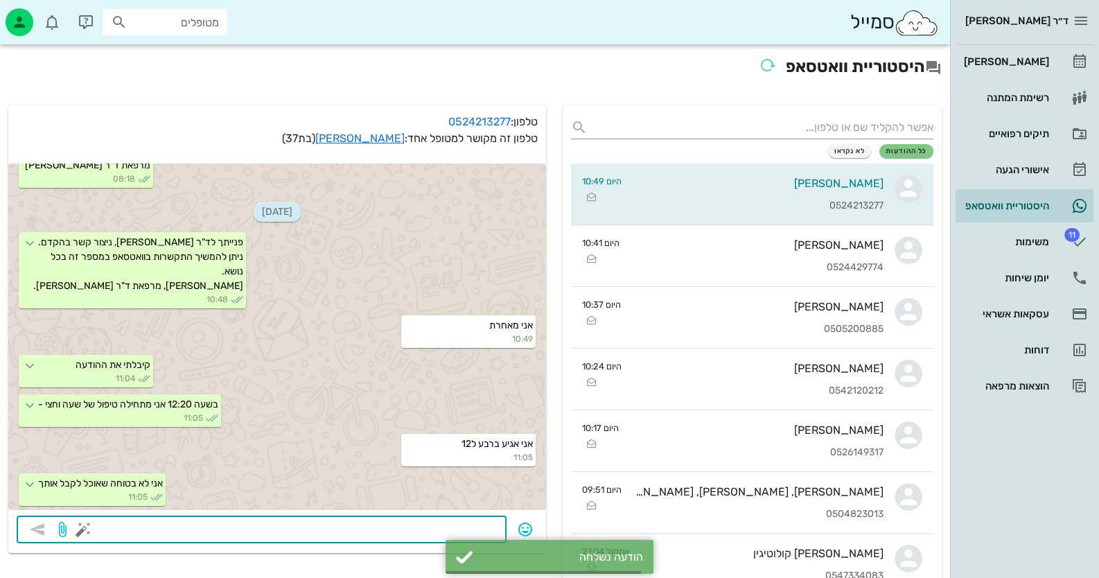
scroll to position [351, 0]
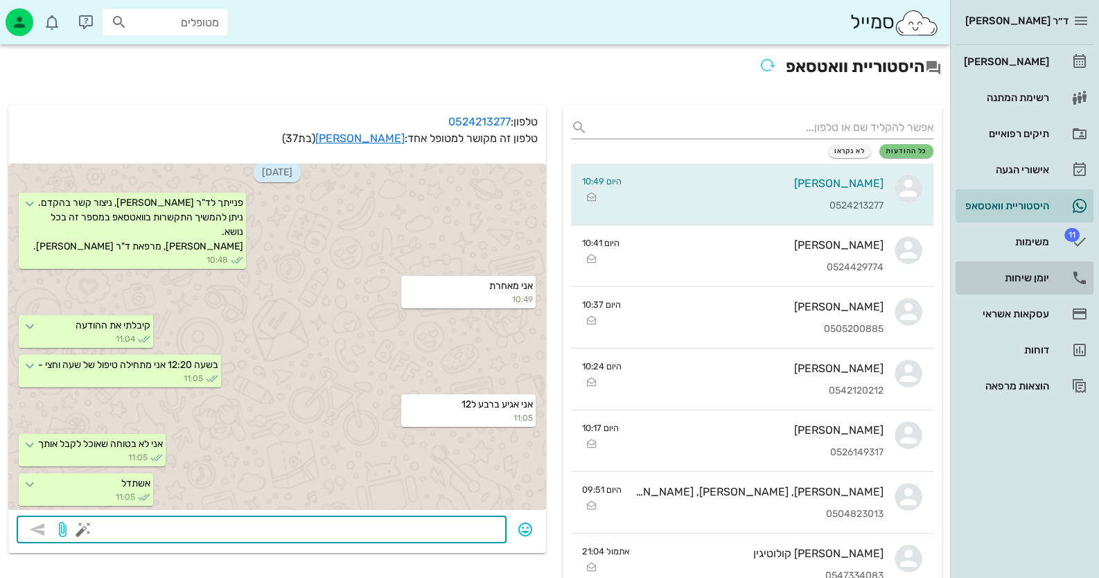
click at [1081, 287] on link "יומן שיחות" at bounding box center [1025, 277] width 138 height 33
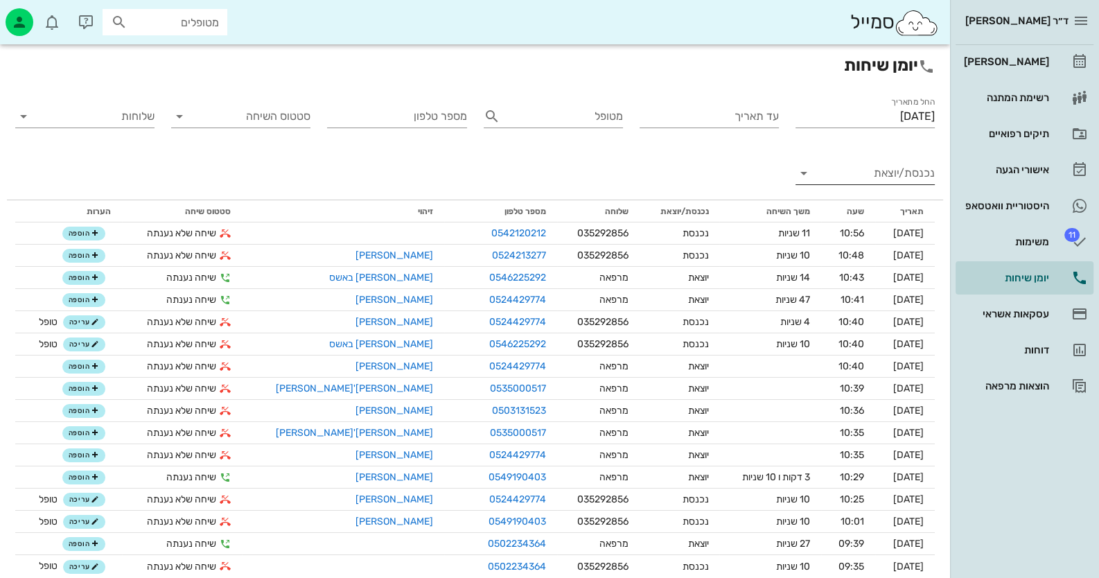
click at [921, 173] on input "נכנסת/יוצאת" at bounding box center [876, 173] width 117 height 22
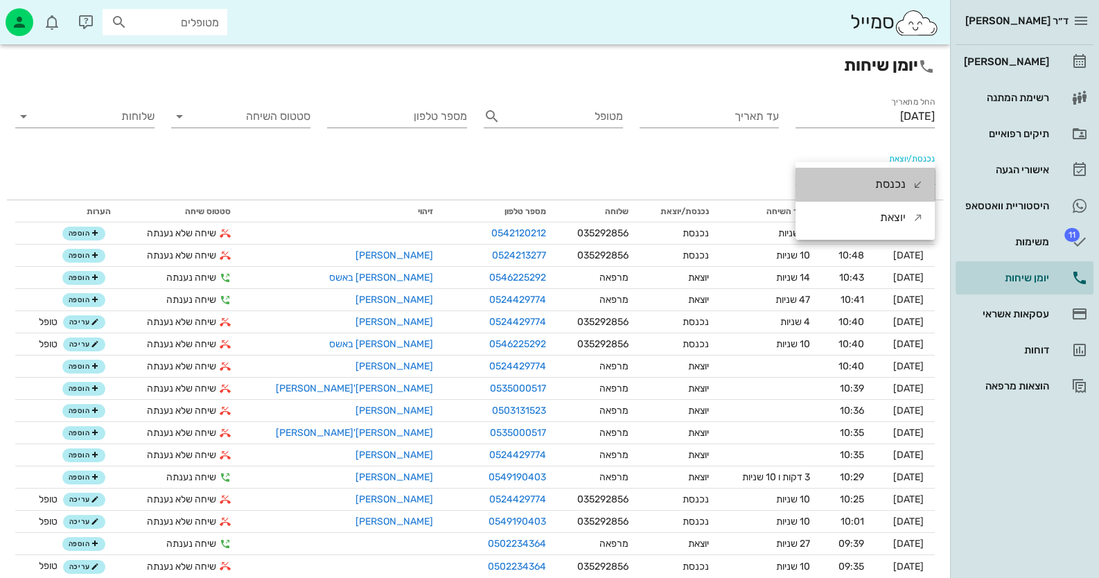
click at [921, 173] on div "נכנסת" at bounding box center [899, 184] width 49 height 33
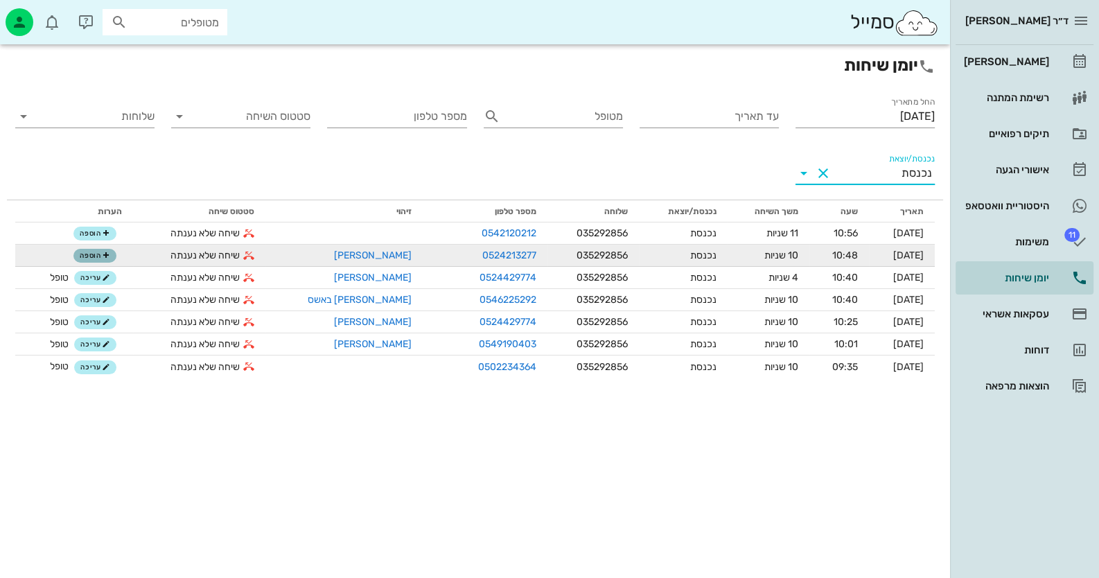
click at [82, 259] on span "הוספה" at bounding box center [95, 256] width 30 height 8
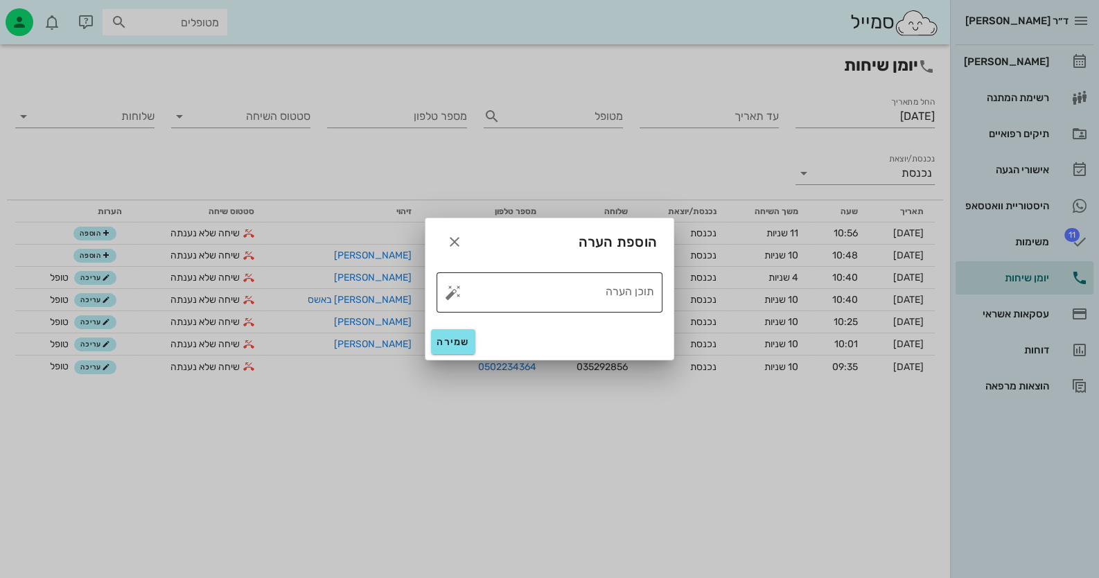
click at [454, 295] on button "button" at bounding box center [453, 292] width 17 height 17
click at [503, 297] on div "מעוניין לדבר עם הרופאה טופל" at bounding box center [512, 259] width 103 height 83
click at [512, 288] on textarea "תוכן הערה" at bounding box center [555, 295] width 198 height 33
click at [456, 294] on button "button" at bounding box center [453, 292] width 17 height 17
click at [486, 292] on div "טופל" at bounding box center [512, 277] width 103 height 36
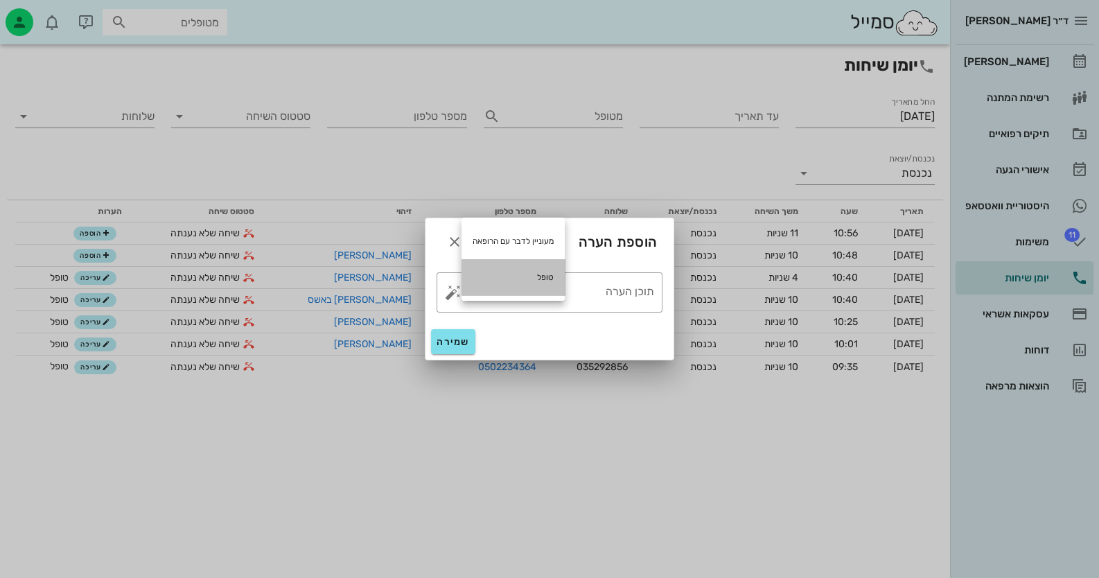
type textarea "טופל"
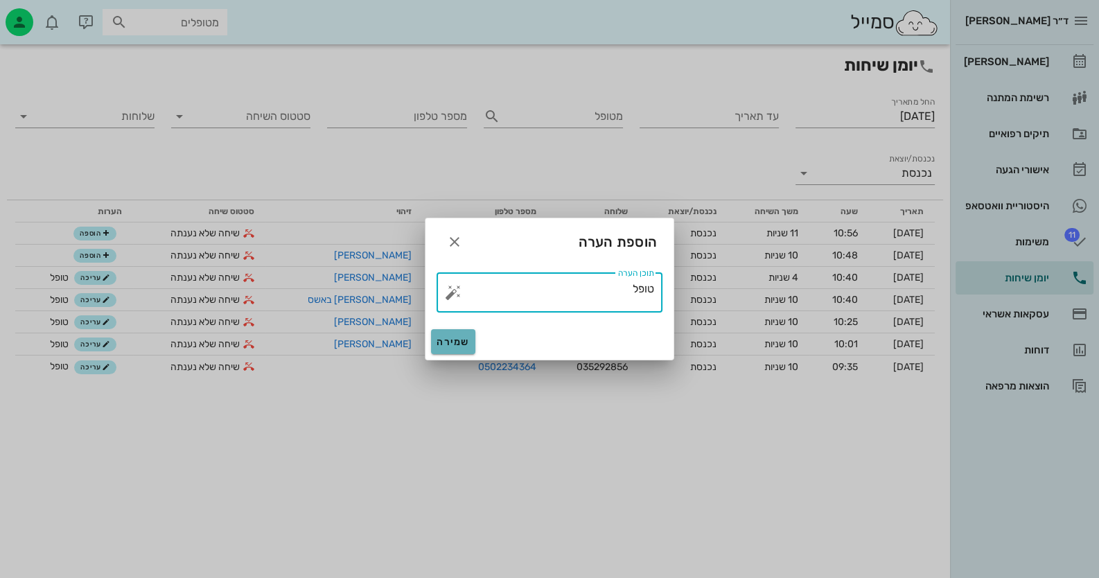
click at [455, 342] on span "שמירה" at bounding box center [453, 342] width 33 height 12
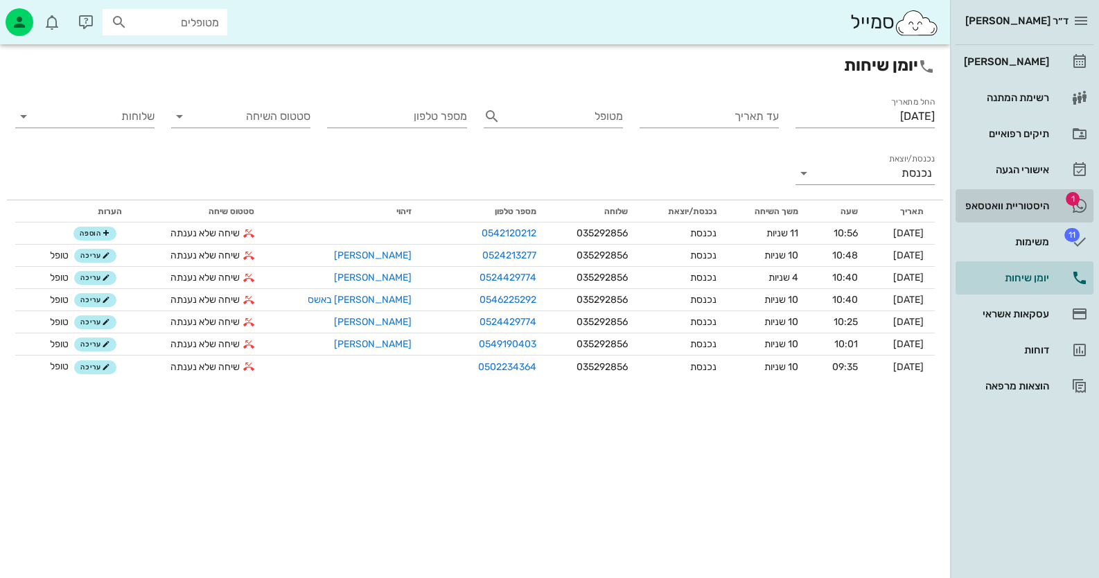
click at [1023, 193] on link "1 היסטוריית וואטסאפ" at bounding box center [1025, 205] width 138 height 33
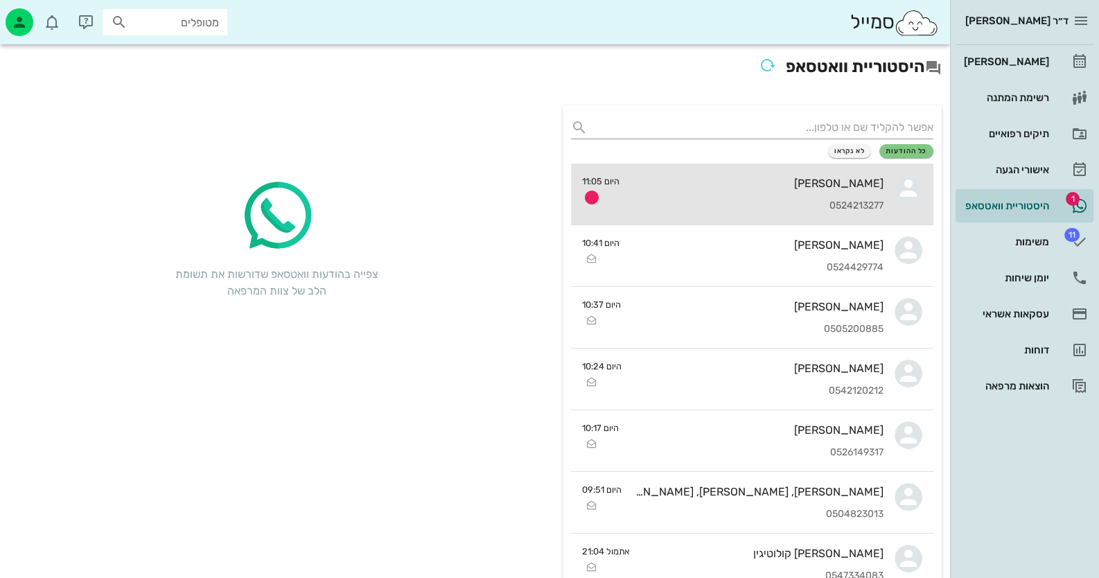
click at [786, 195] on div "[PERSON_NAME] 0524213277" at bounding box center [757, 194] width 253 height 61
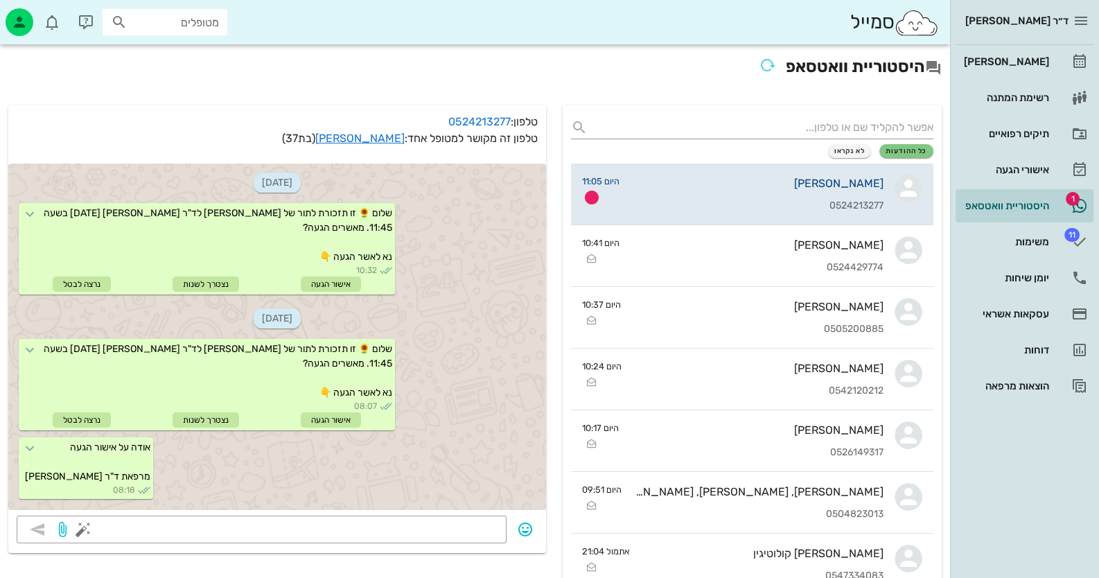
scroll to position [351, 0]
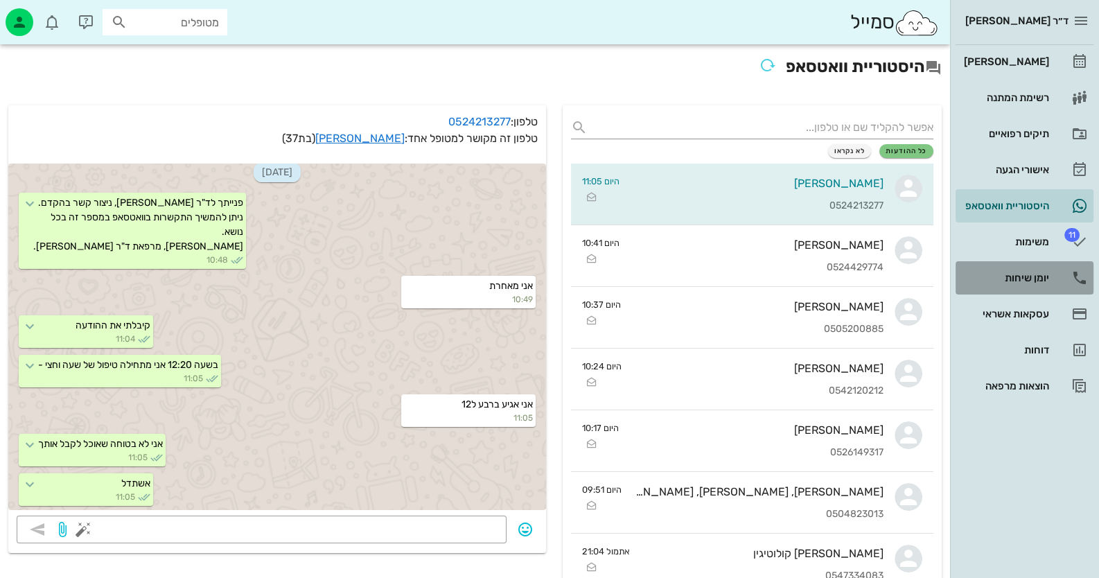
click at [1043, 267] on div "יומן שיחות" at bounding box center [1005, 278] width 88 height 22
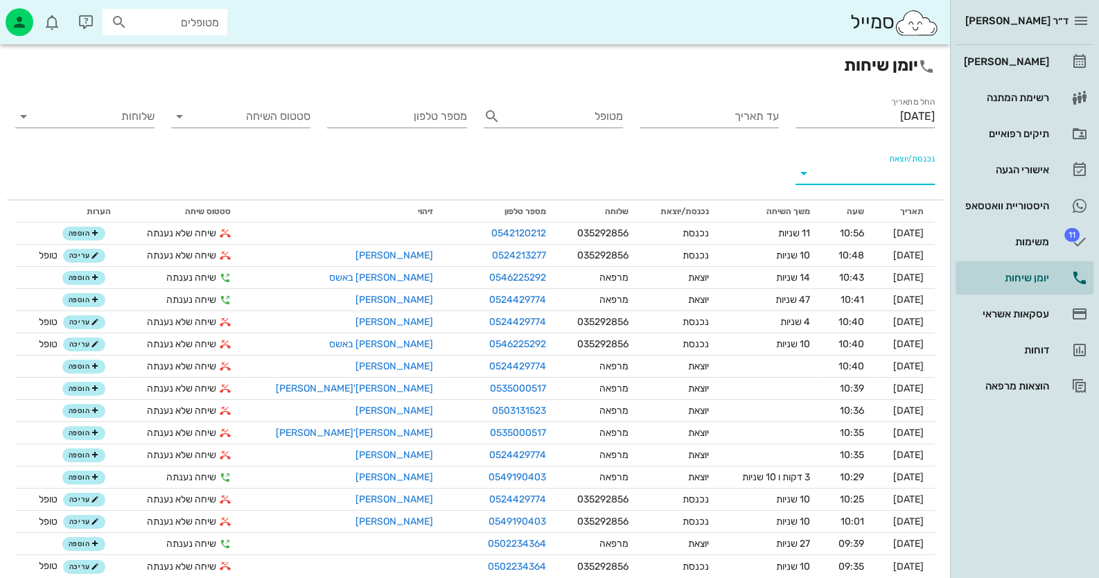
click at [918, 170] on input "נכנסת/יוצאת" at bounding box center [876, 173] width 117 height 22
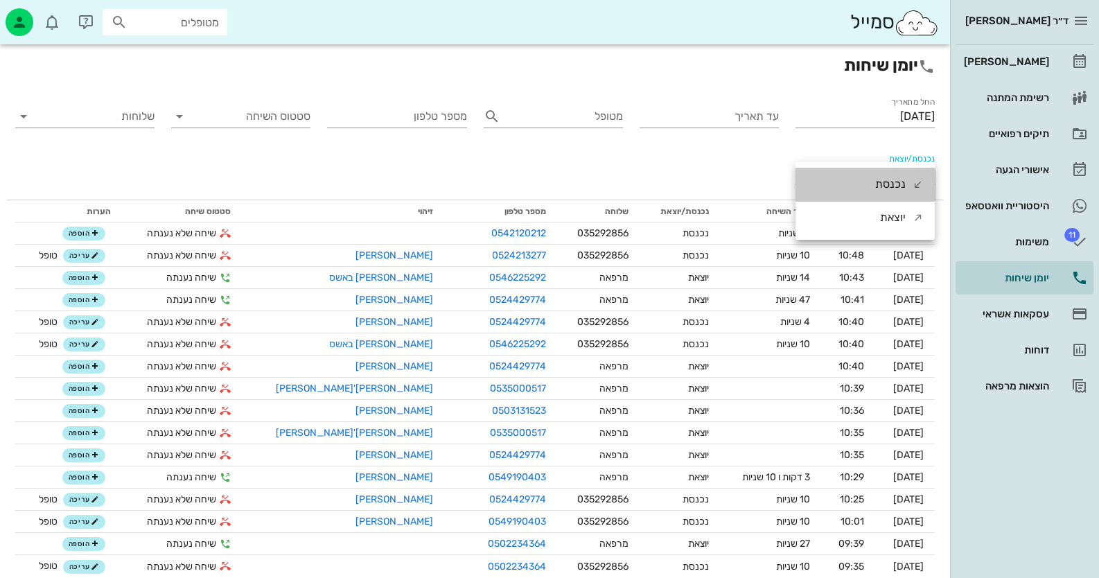
click at [918, 170] on div "נכנסת" at bounding box center [899, 184] width 49 height 33
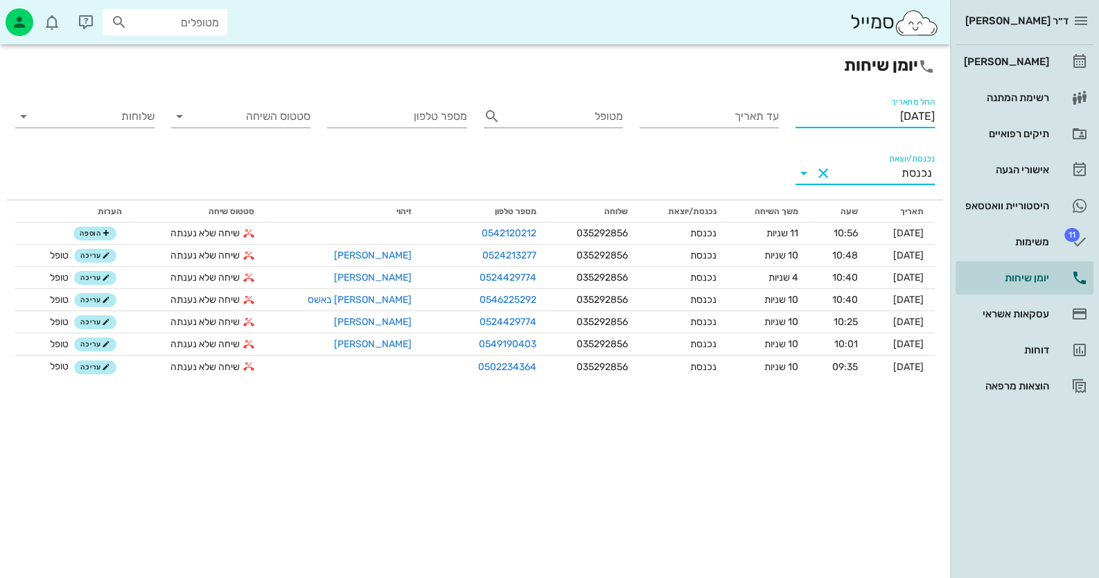
click at [861, 121] on input "[DATE]" at bounding box center [864, 116] width 139 height 22
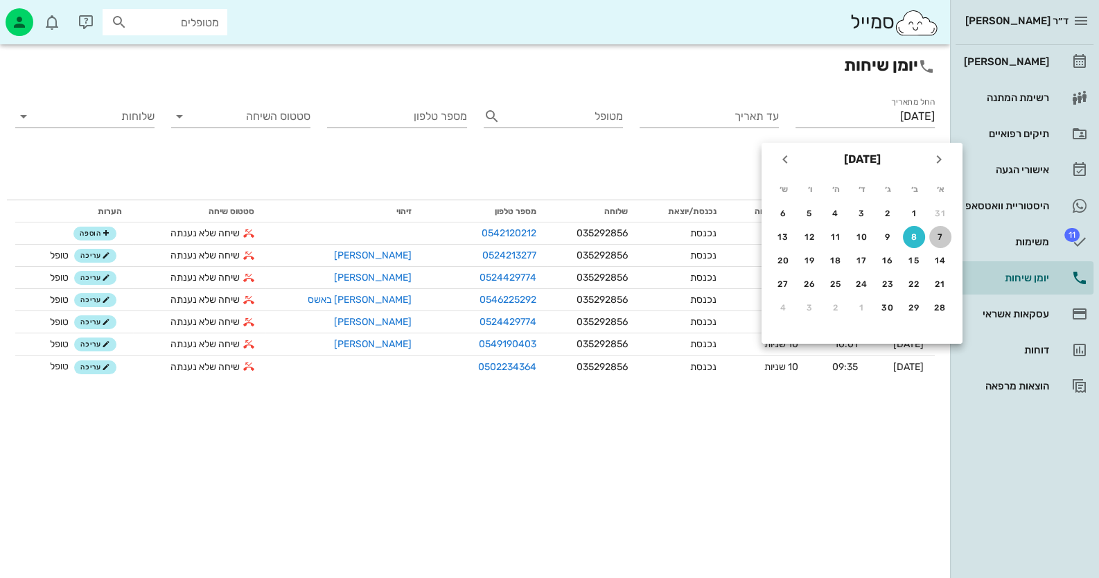
click at [947, 229] on button "7" at bounding box center [940, 237] width 22 height 22
type input "[DATE]"
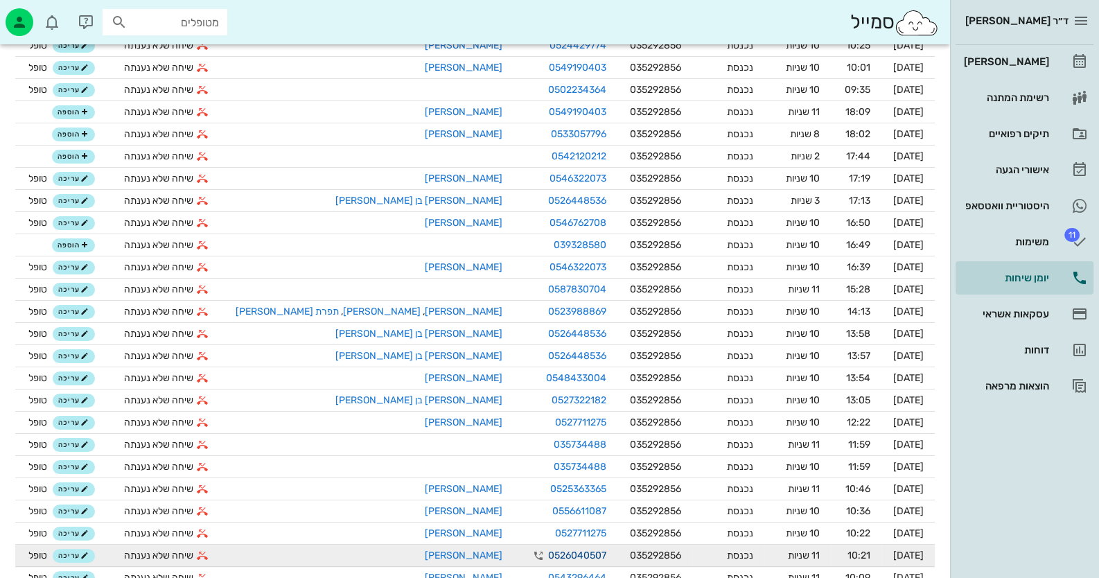
scroll to position [267, 0]
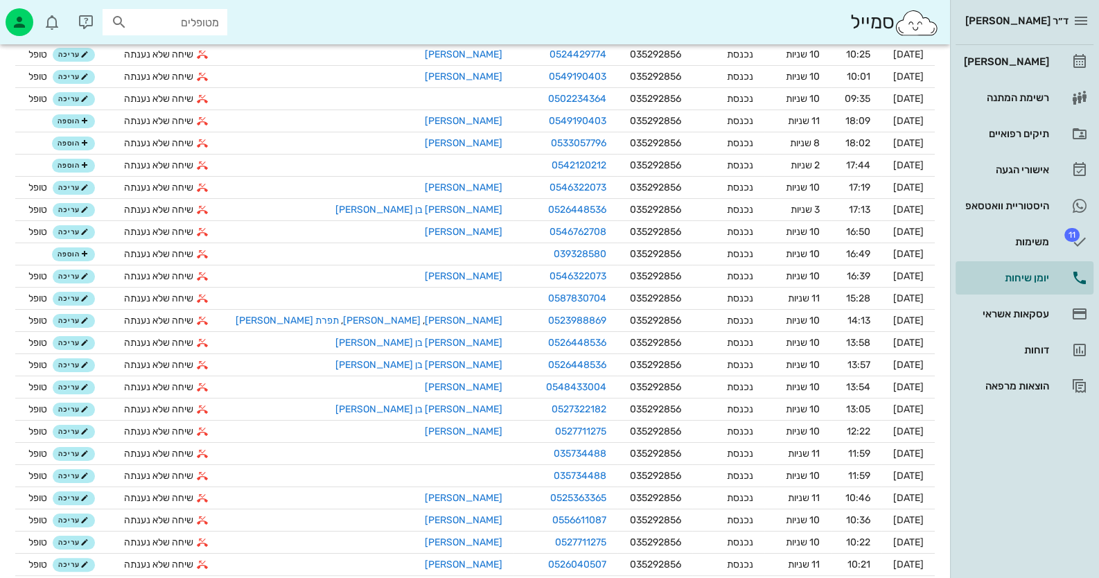
click at [8, 201] on div "תאריך שעה משך השיחה נכנסת/יוצאת שלוחה מספר טלפון זיהוי סטטוס שיחה הערות [DATE] …" at bounding box center [475, 355] width 936 height 862
click at [1017, 63] on div "[PERSON_NAME]" at bounding box center [1005, 61] width 88 height 11
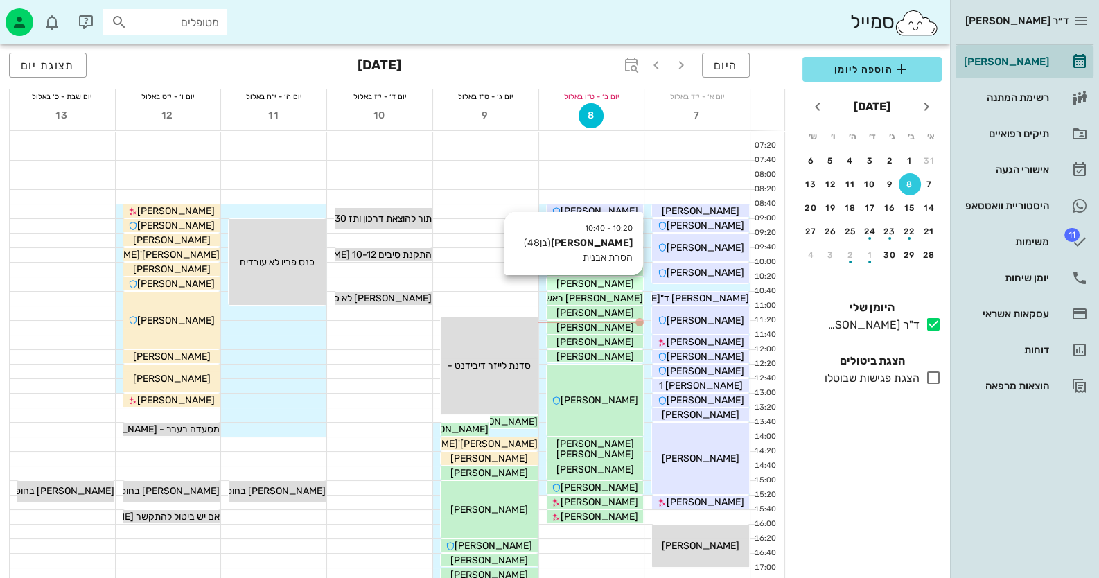
click at [613, 286] on span "[PERSON_NAME]" at bounding box center [595, 284] width 78 height 12
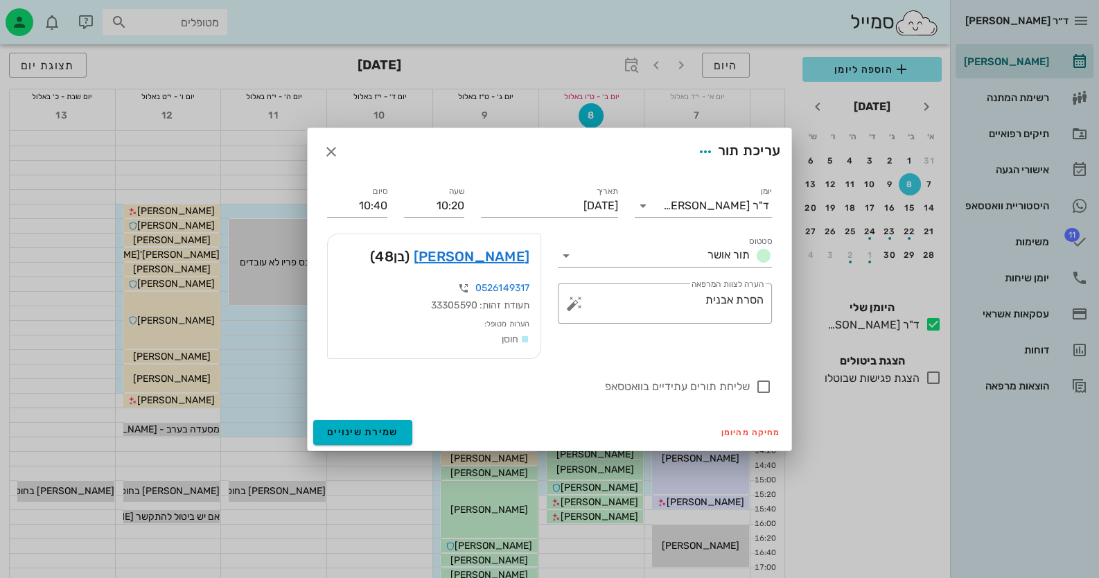
click at [461, 257] on div "[PERSON_NAME] (בן 48 )" at bounding box center [434, 256] width 213 height 44
click at [495, 257] on link "[PERSON_NAME]" at bounding box center [472, 256] width 116 height 22
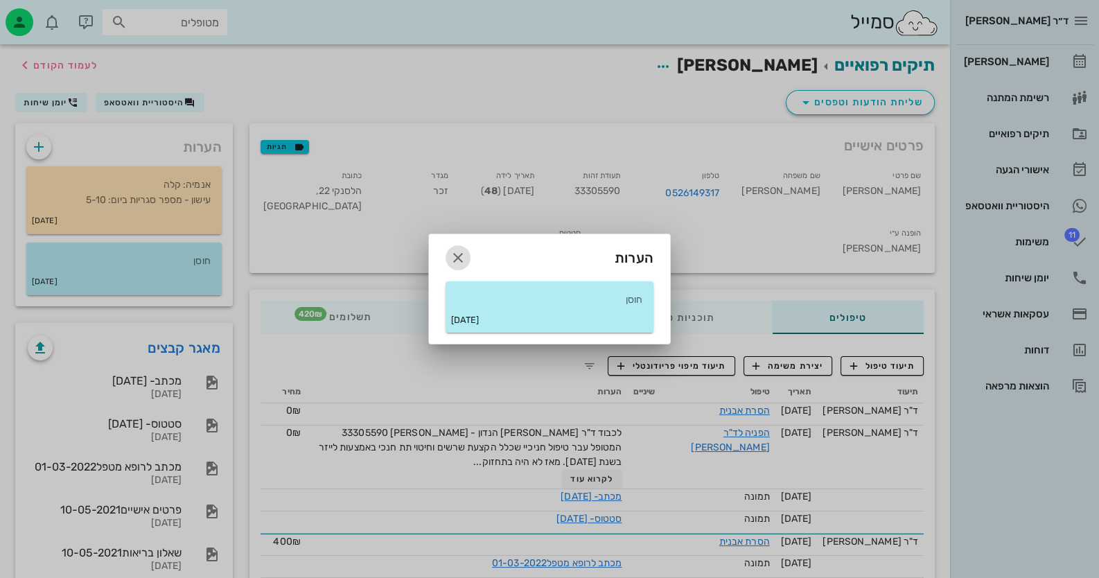
click at [457, 257] on icon "button" at bounding box center [458, 257] width 17 height 17
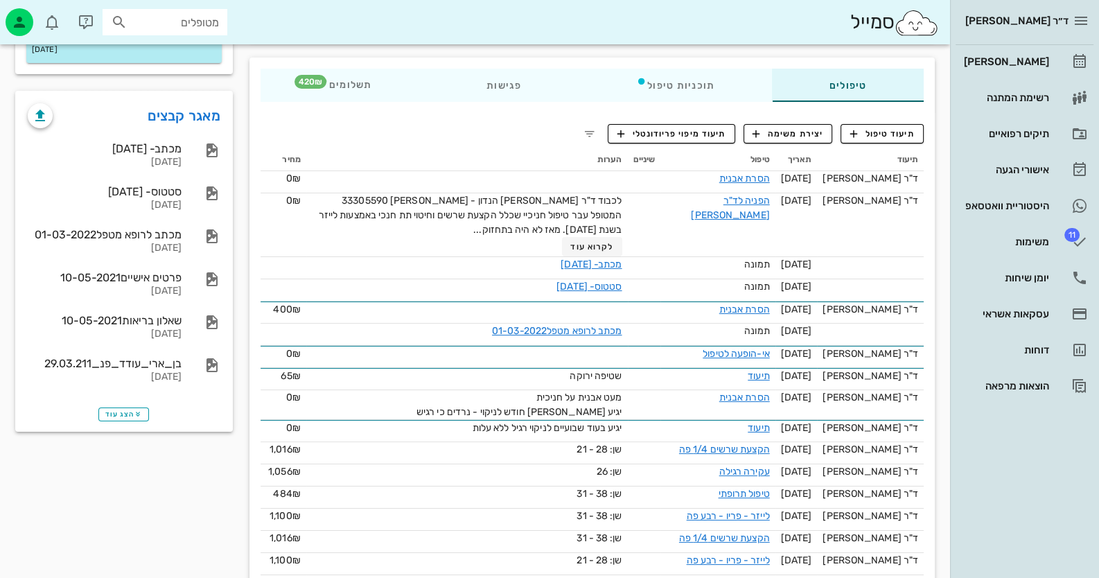
scroll to position [208, 0]
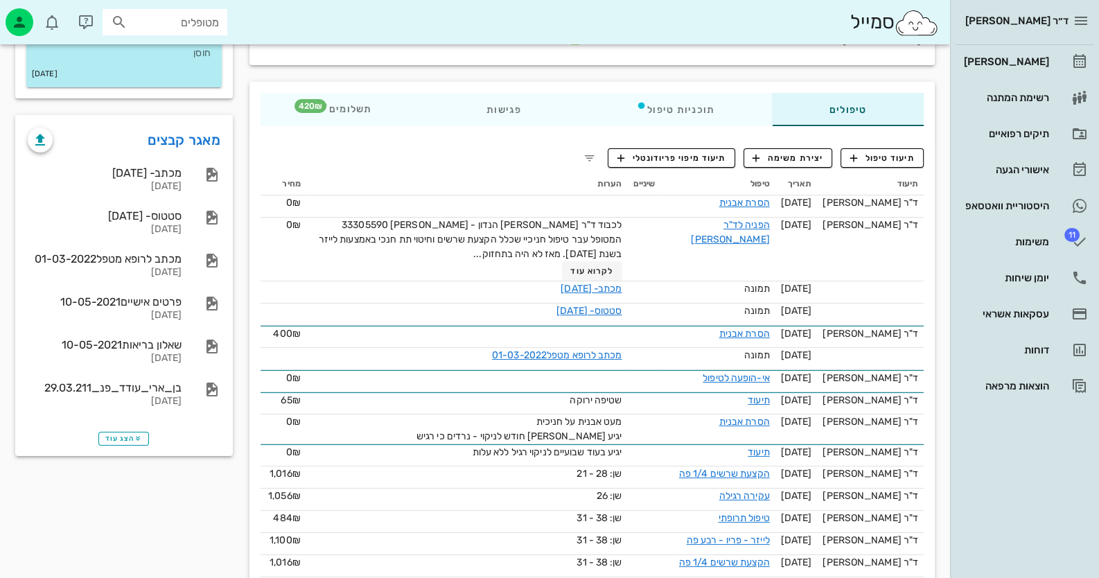
click at [138, 450] on div "הצג עוד" at bounding box center [124, 437] width 215 height 33
click at [131, 434] on span "הצג עוד" at bounding box center [123, 438] width 37 height 8
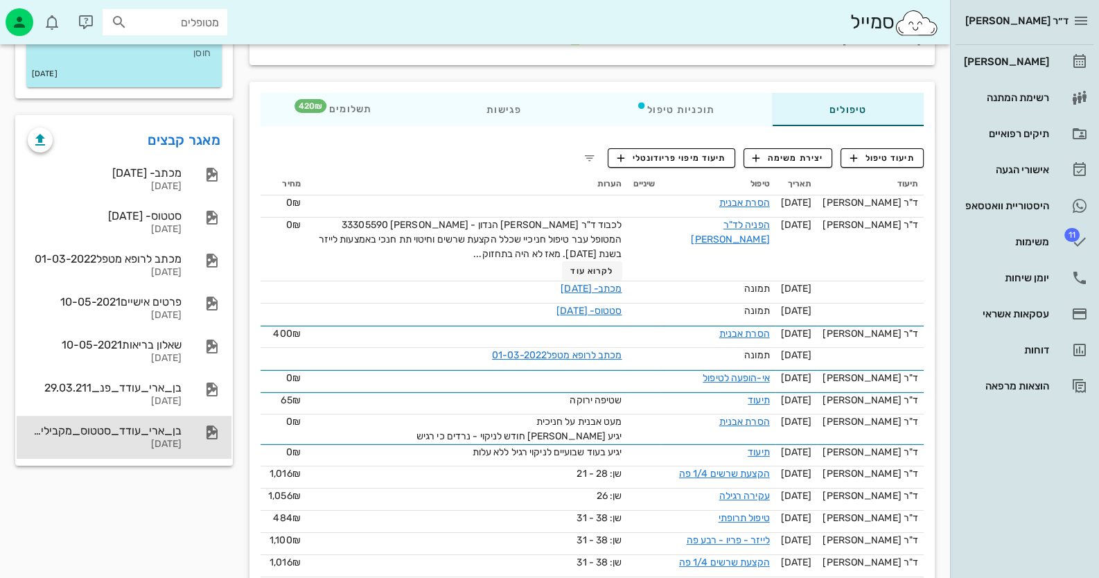
click at [132, 432] on div "בן_ארי_עודד_סטטוס_מקבילית_29.03.2111" at bounding box center [105, 430] width 154 height 13
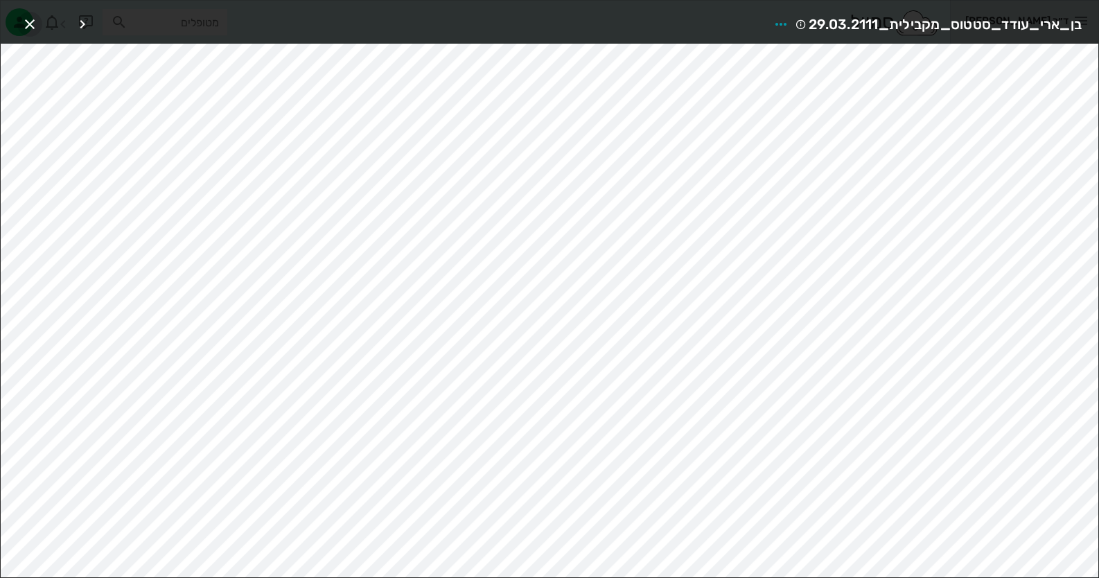
click at [39, 25] on span "button" at bounding box center [29, 24] width 25 height 17
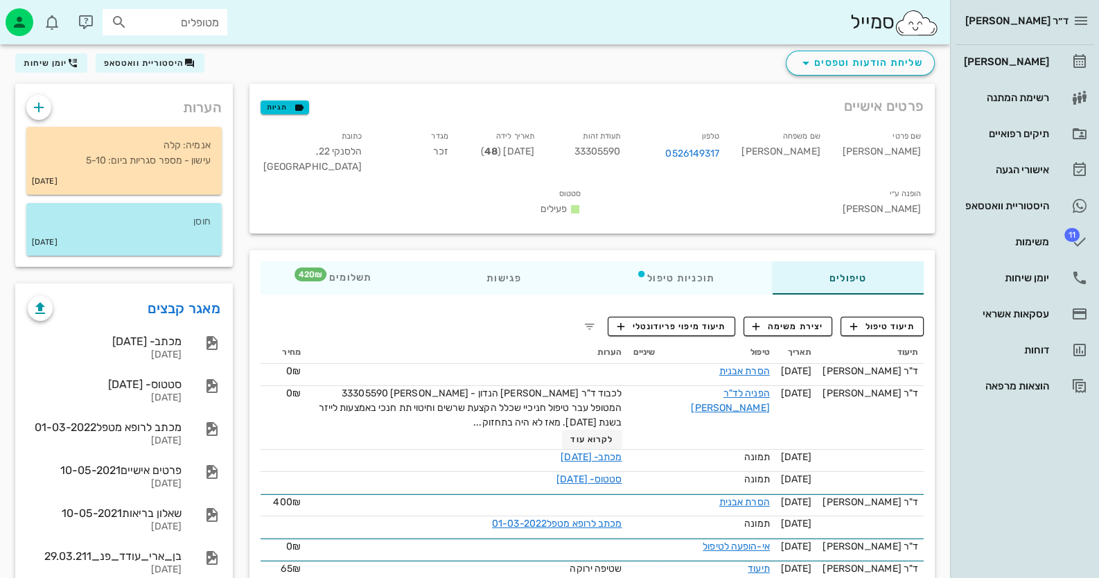
scroll to position [0, 0]
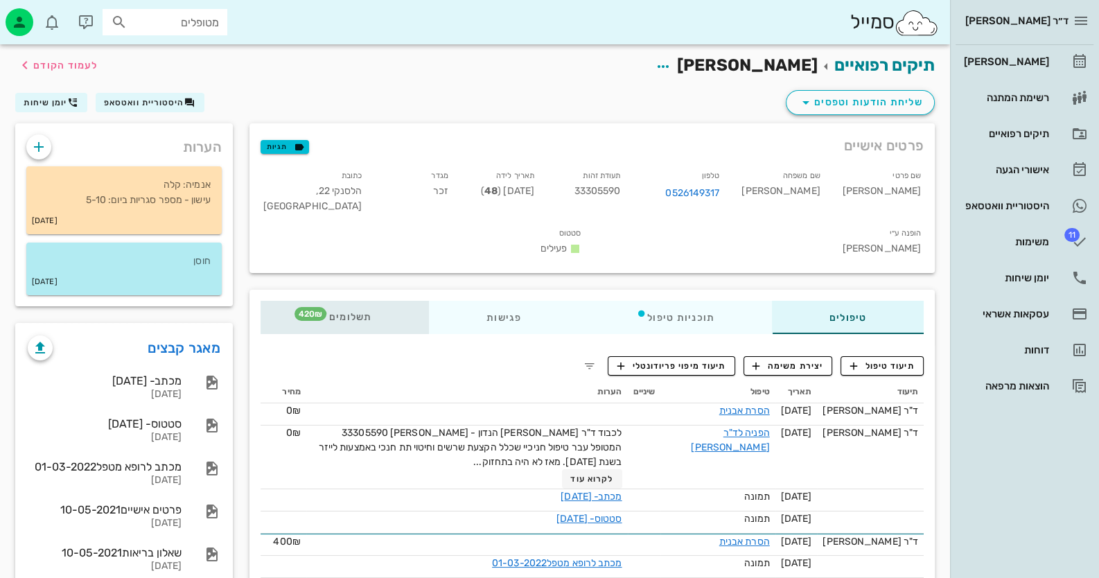
click at [339, 313] on span "תשלומים 420₪" at bounding box center [345, 318] width 54 height 10
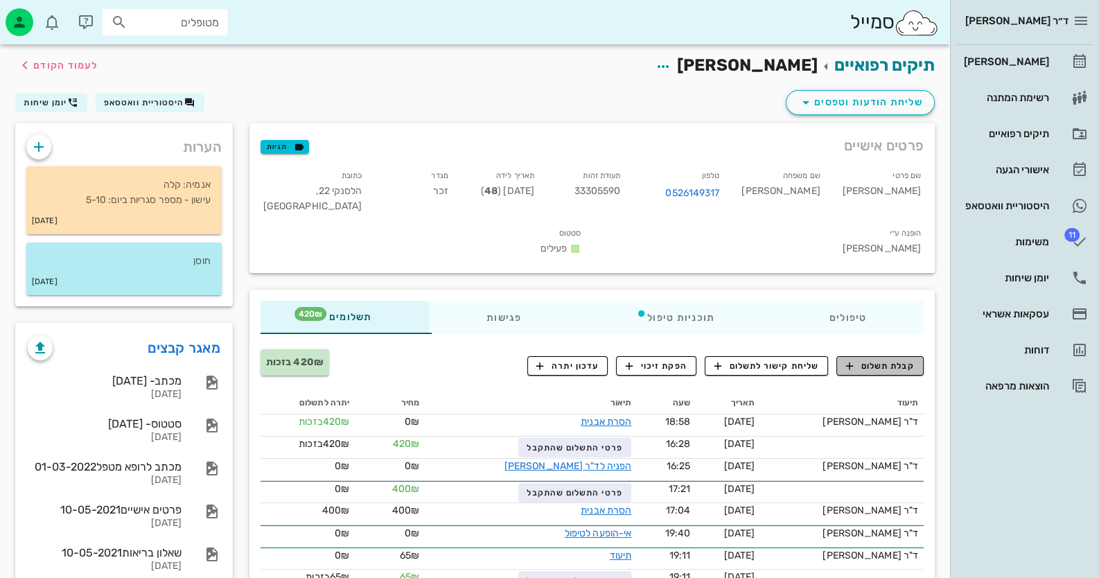
click at [877, 360] on span "קבלת תשלום" at bounding box center [880, 366] width 69 height 12
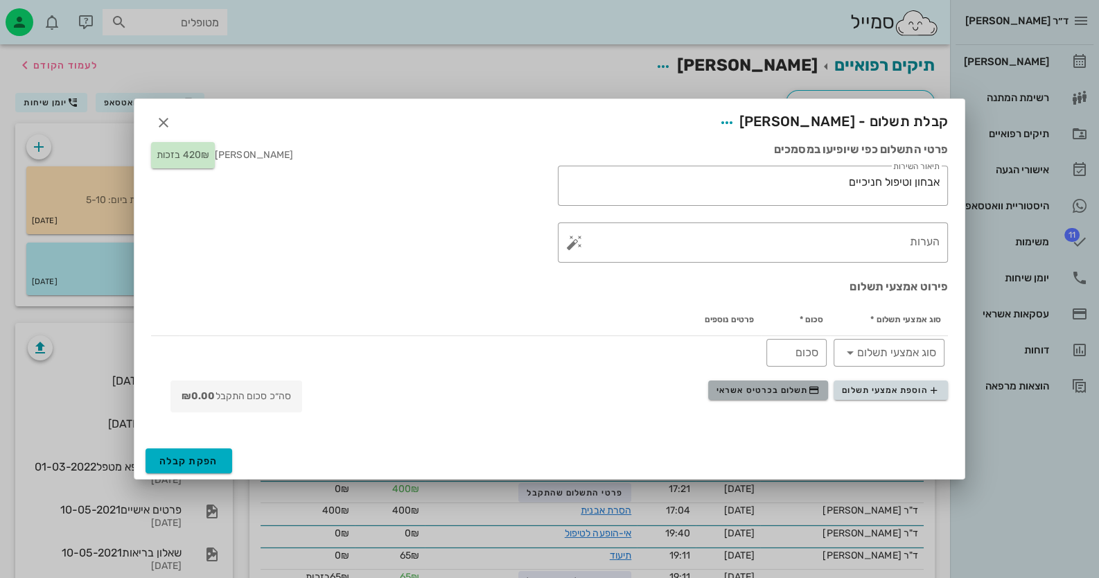
click at [764, 397] on button "תשלום בכרטיס אשראי" at bounding box center [768, 389] width 120 height 19
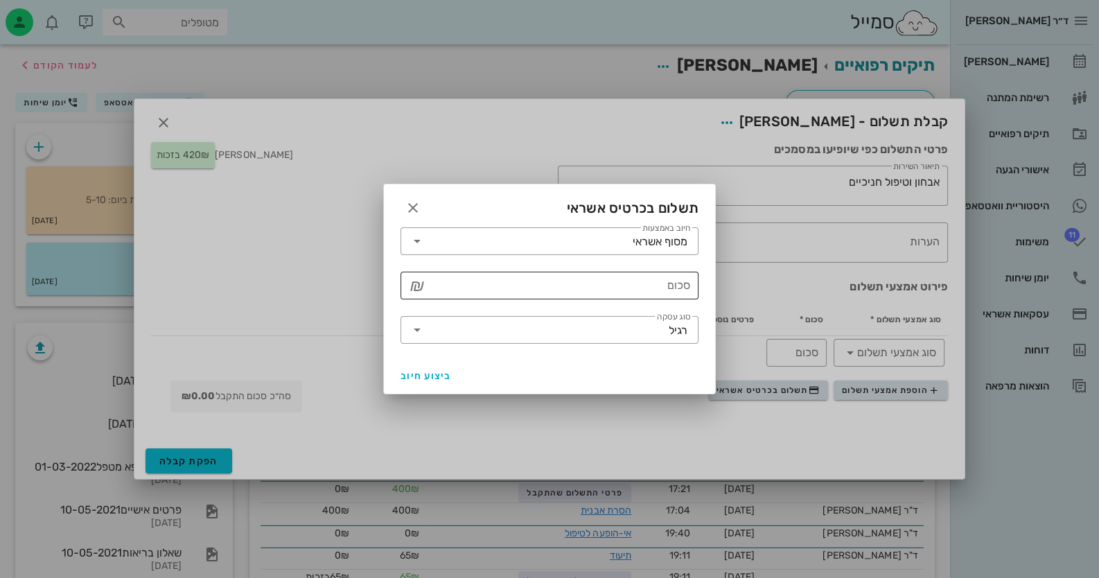
click at [584, 272] on div "סכום" at bounding box center [559, 286] width 262 height 28
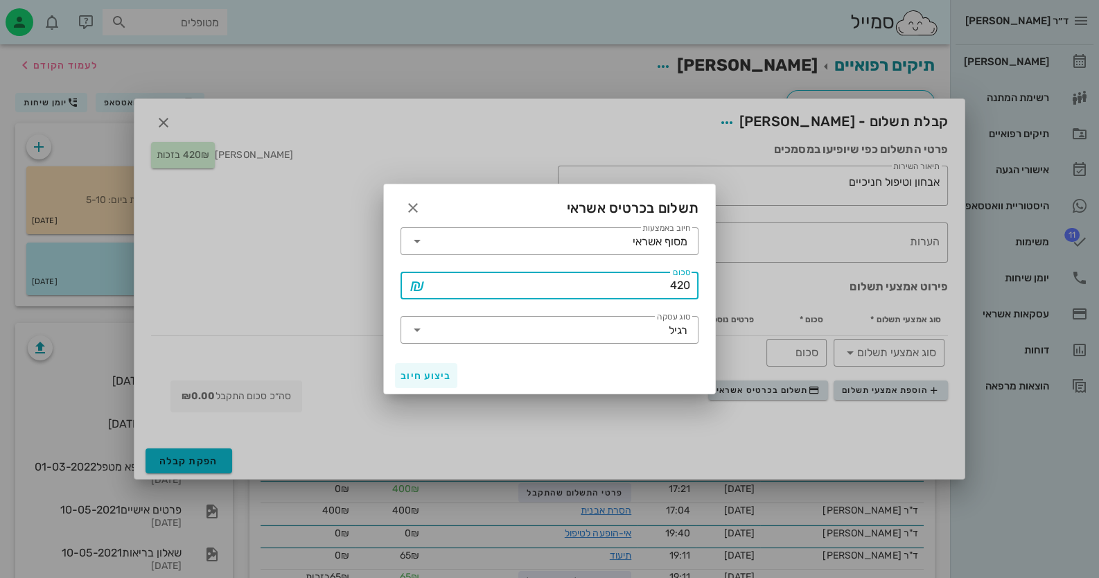
type input "420"
click at [428, 367] on button "ביצוע חיוב" at bounding box center [426, 375] width 62 height 25
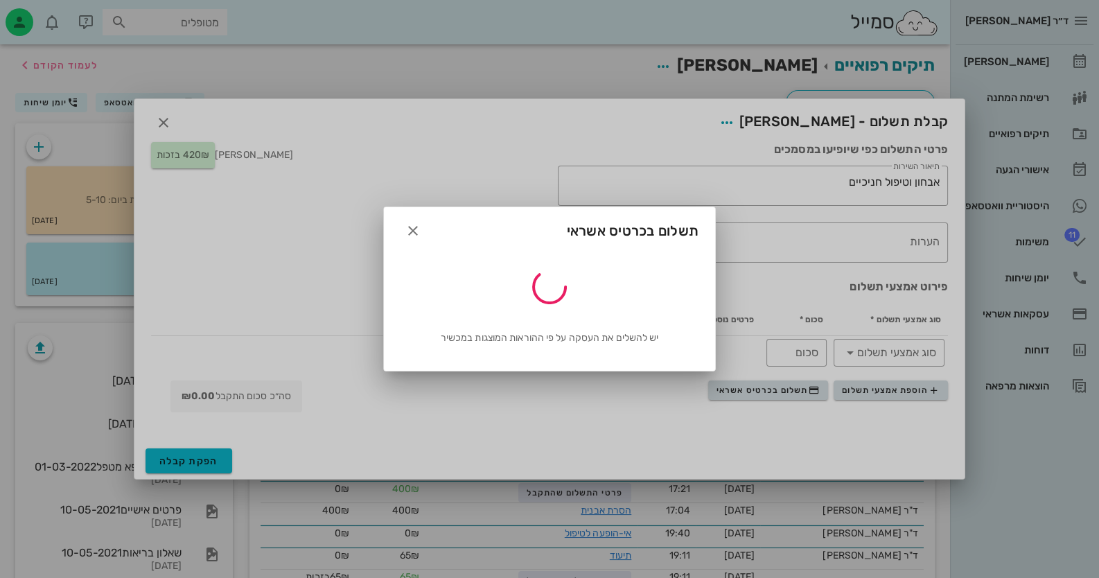
type input "420"
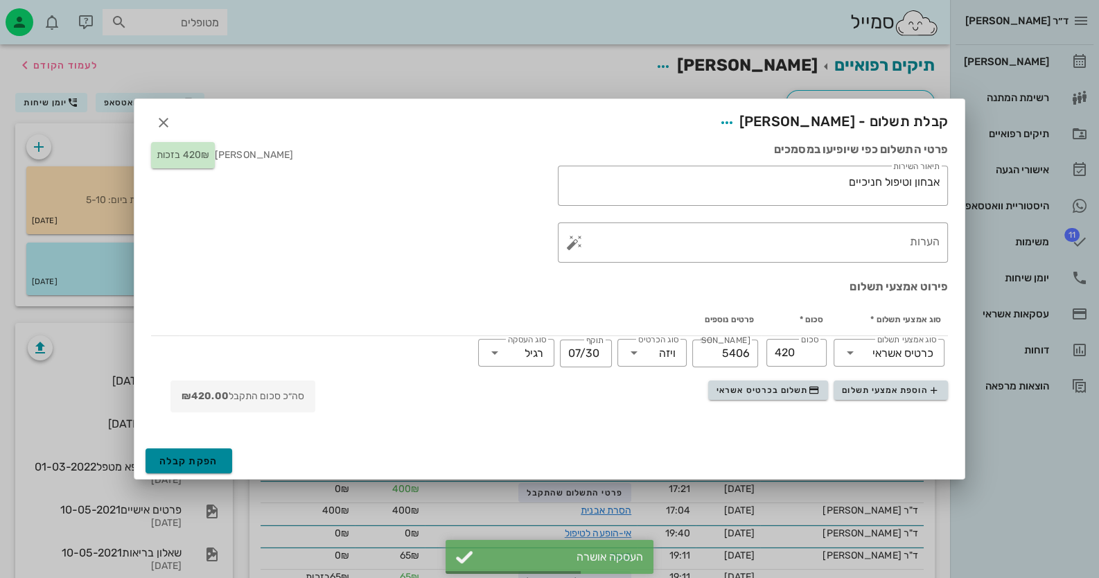
click at [166, 459] on span "הפקת קבלה" at bounding box center [188, 461] width 59 height 12
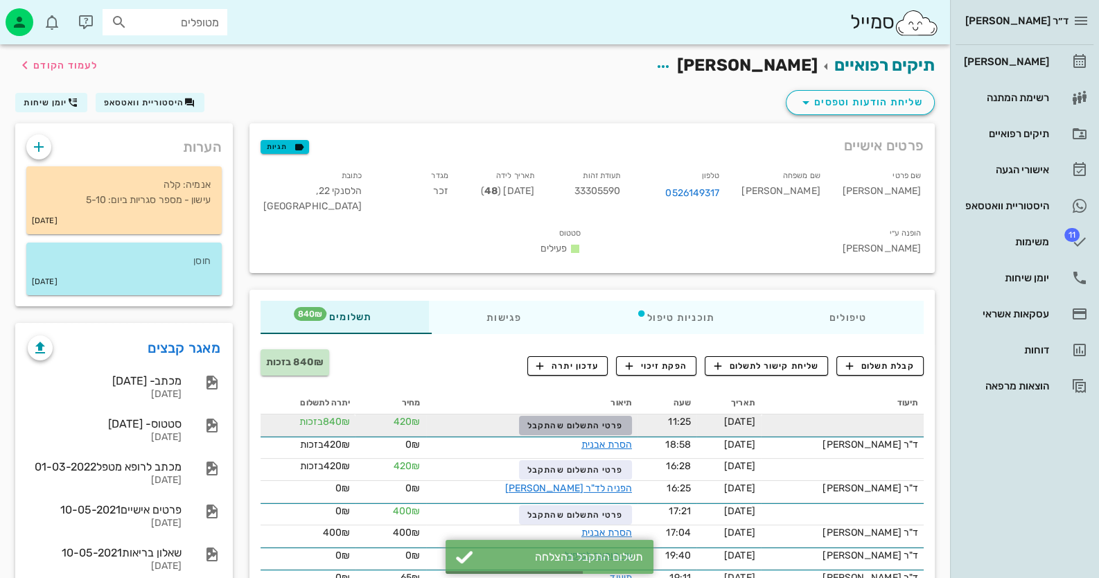
click at [537, 421] on span "פרטי התשלום שהתקבל" at bounding box center [575, 426] width 96 height 10
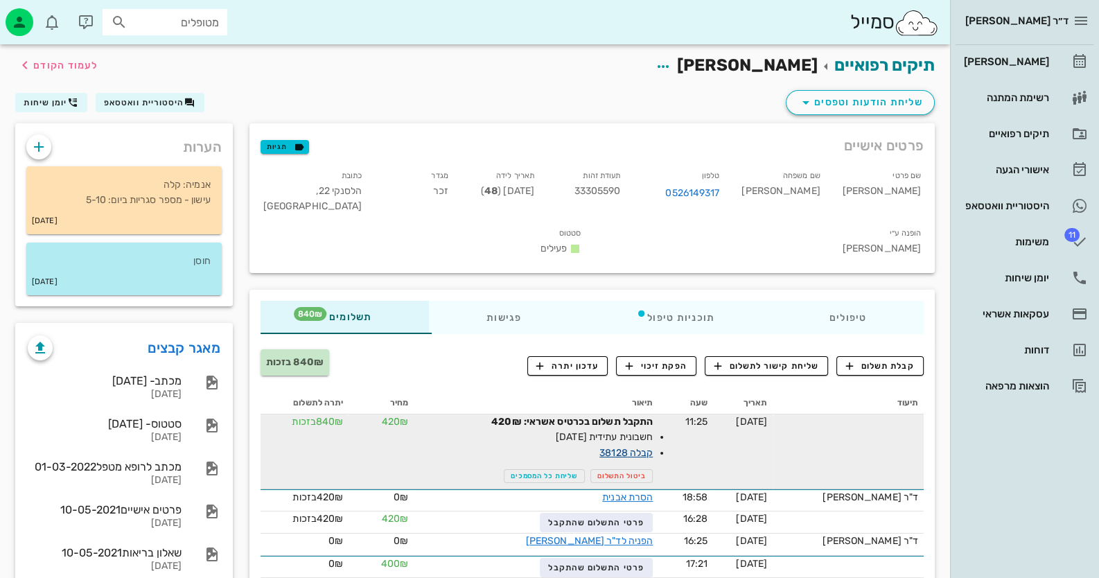
click at [628, 447] on link "קבלה 38128" at bounding box center [625, 453] width 53 height 12
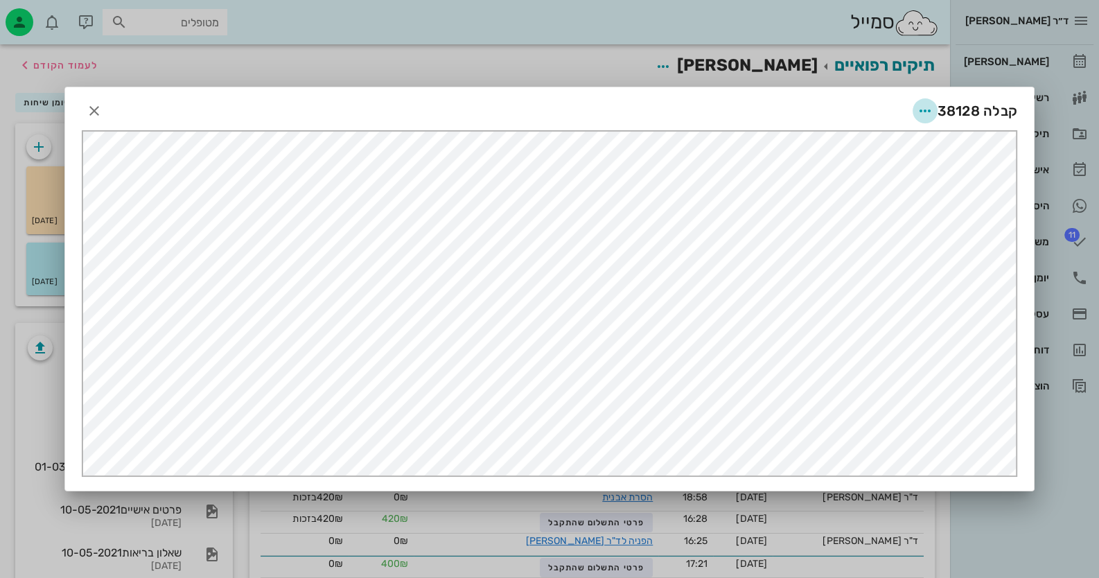
click at [932, 106] on icon "button" at bounding box center [925, 111] width 17 height 17
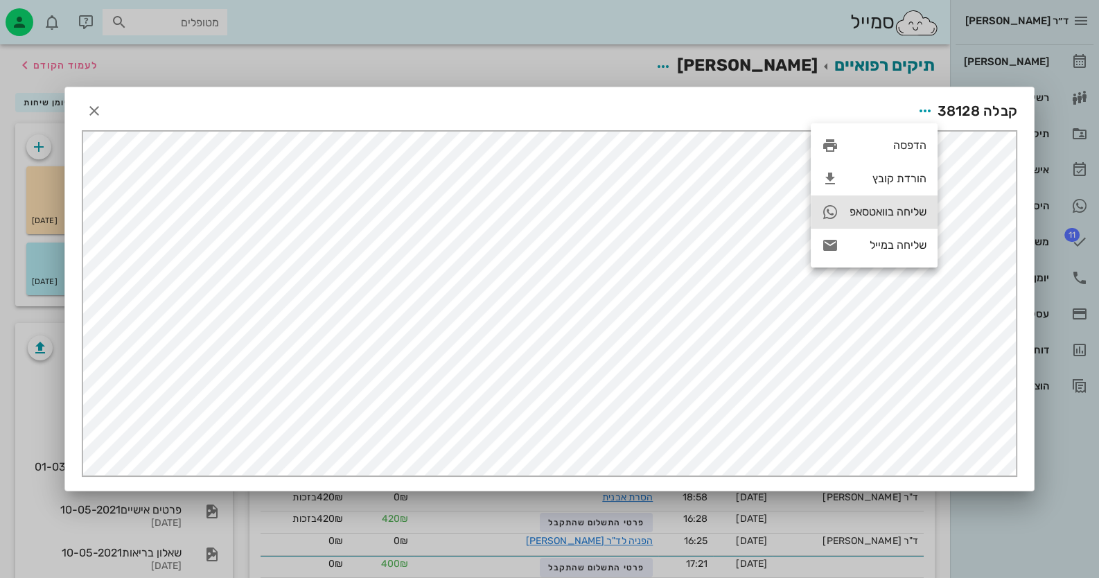
click at [907, 206] on div "שליחה בוואטסאפ" at bounding box center [888, 211] width 77 height 13
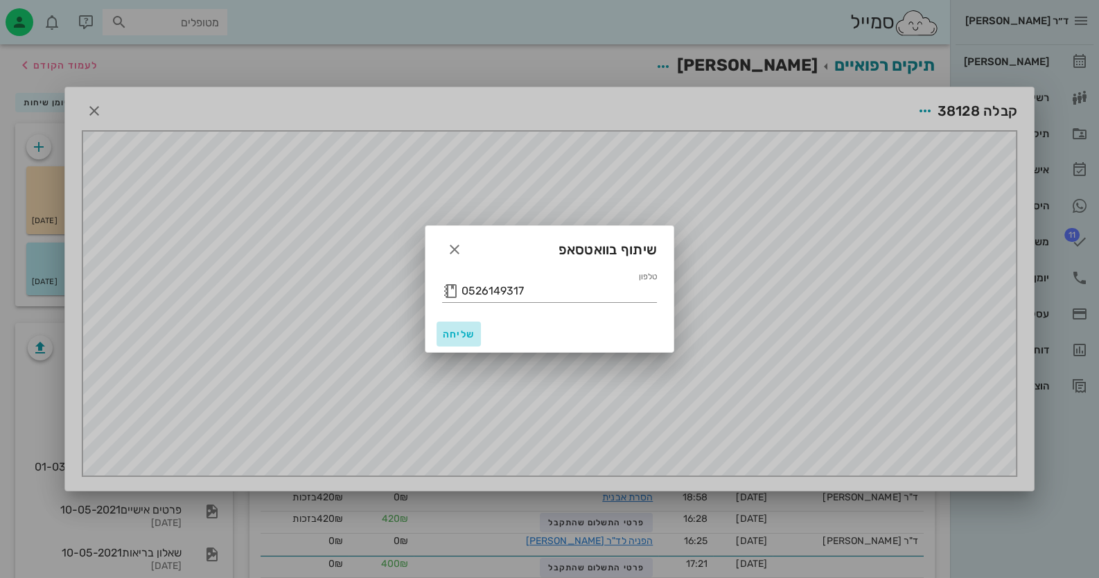
click at [468, 323] on button "שליחה" at bounding box center [459, 334] width 44 height 25
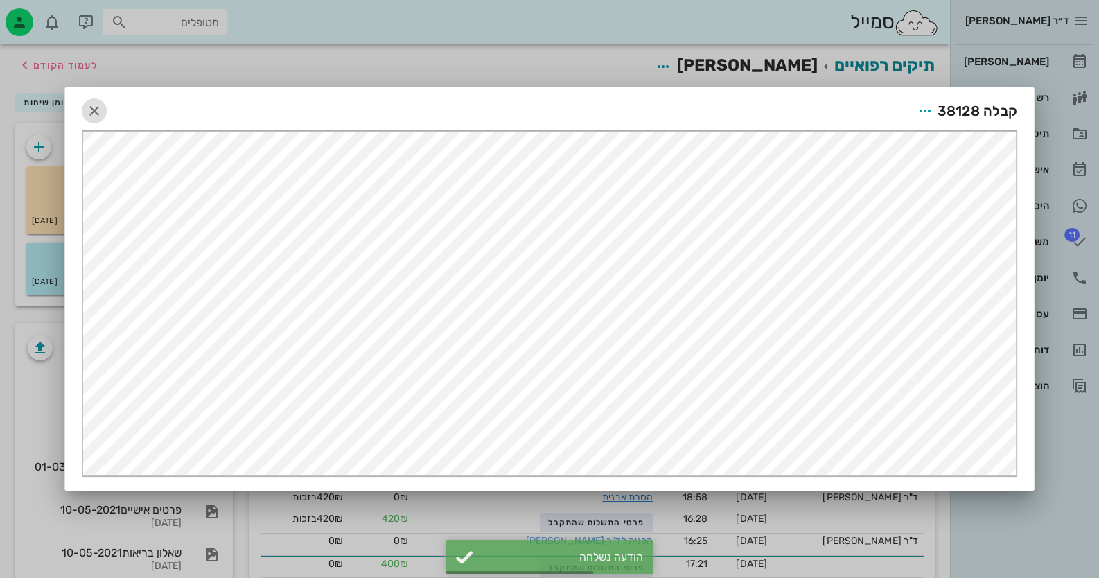
click at [86, 106] on icon "button" at bounding box center [94, 111] width 17 height 17
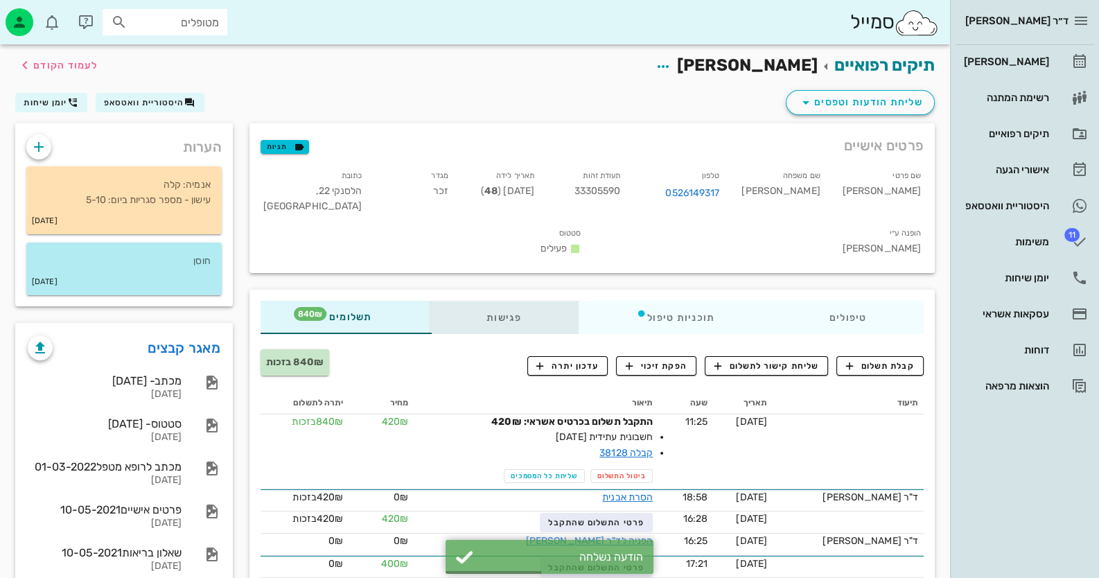
click at [525, 301] on div "פגישות" at bounding box center [504, 317] width 150 height 33
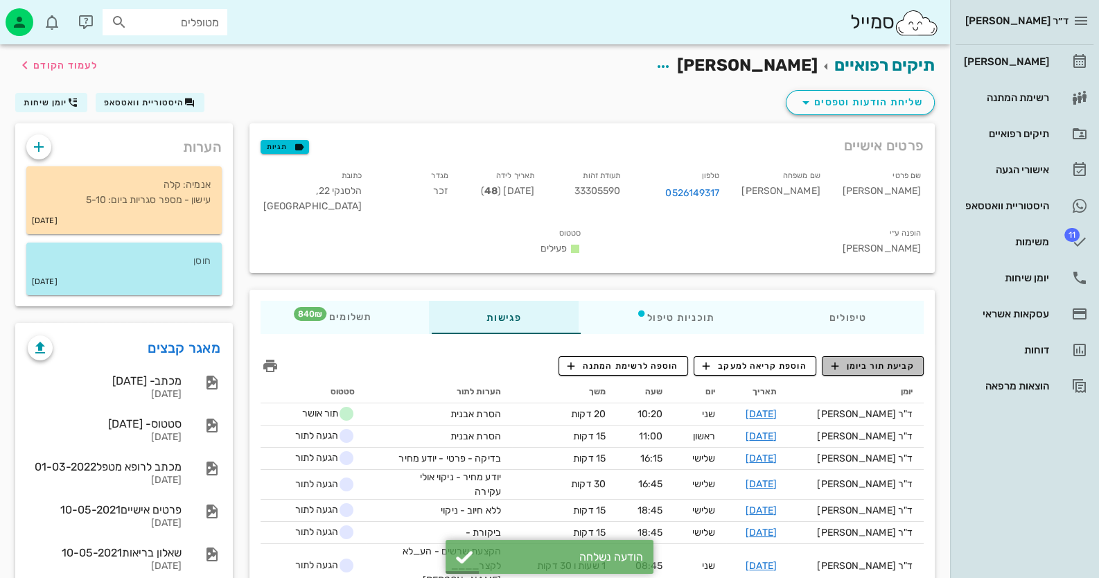
click at [897, 360] on span "קביעת תור ביומן" at bounding box center [872, 366] width 83 height 12
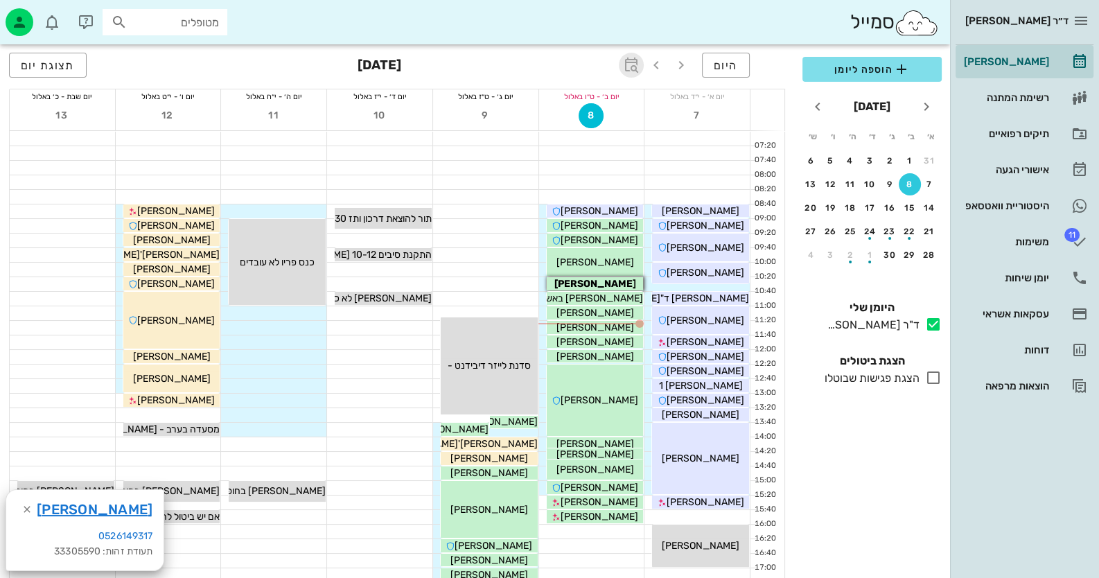
click at [631, 65] on icon "button" at bounding box center [631, 65] width 17 height 17
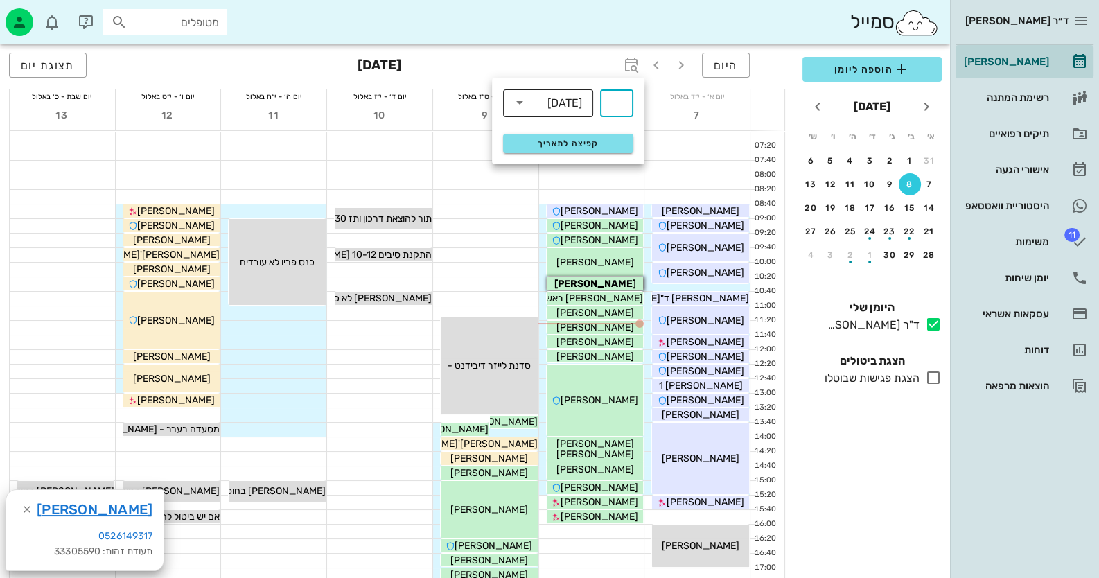
click at [569, 110] on div "[DATE]" at bounding box center [558, 103] width 54 height 28
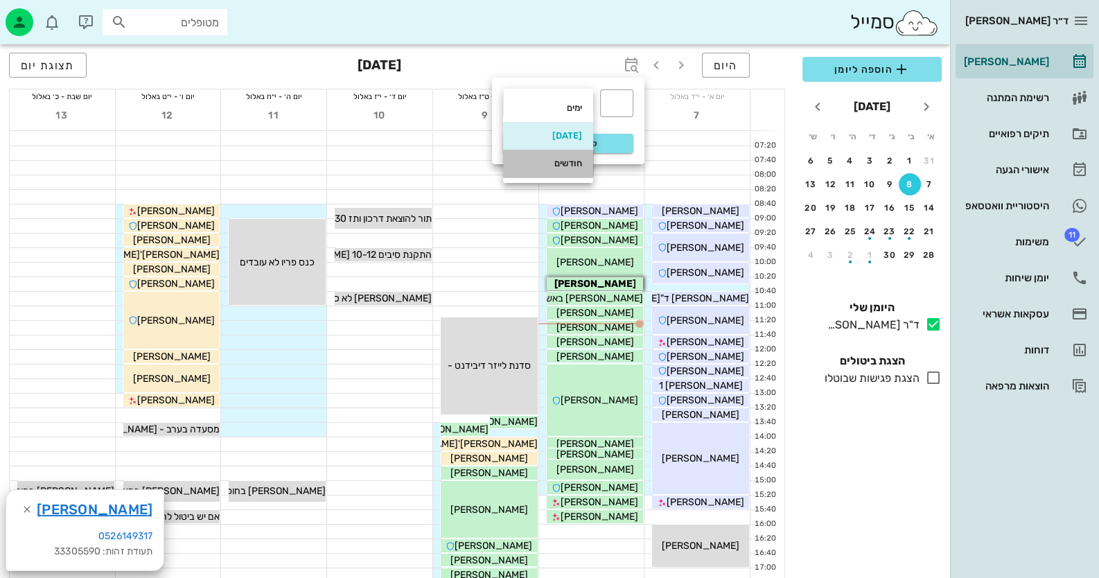
click at [561, 167] on div "חודשים" at bounding box center [548, 163] width 68 height 11
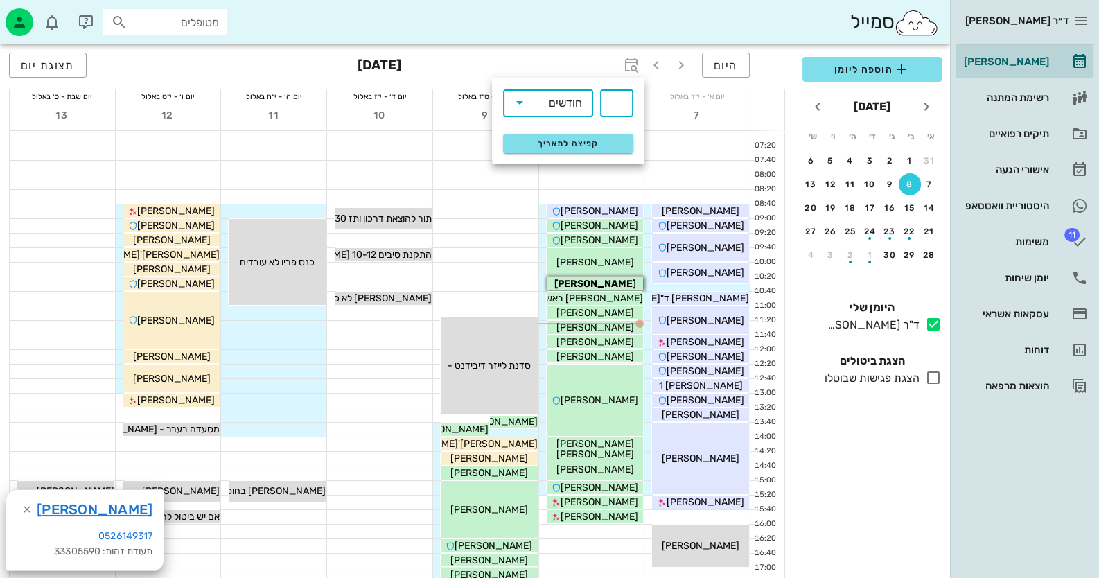
click at [618, 98] on input "text" at bounding box center [616, 103] width 17 height 22
type input "3"
click at [597, 147] on span "קפיצה לתאריך" at bounding box center [567, 144] width 113 height 10
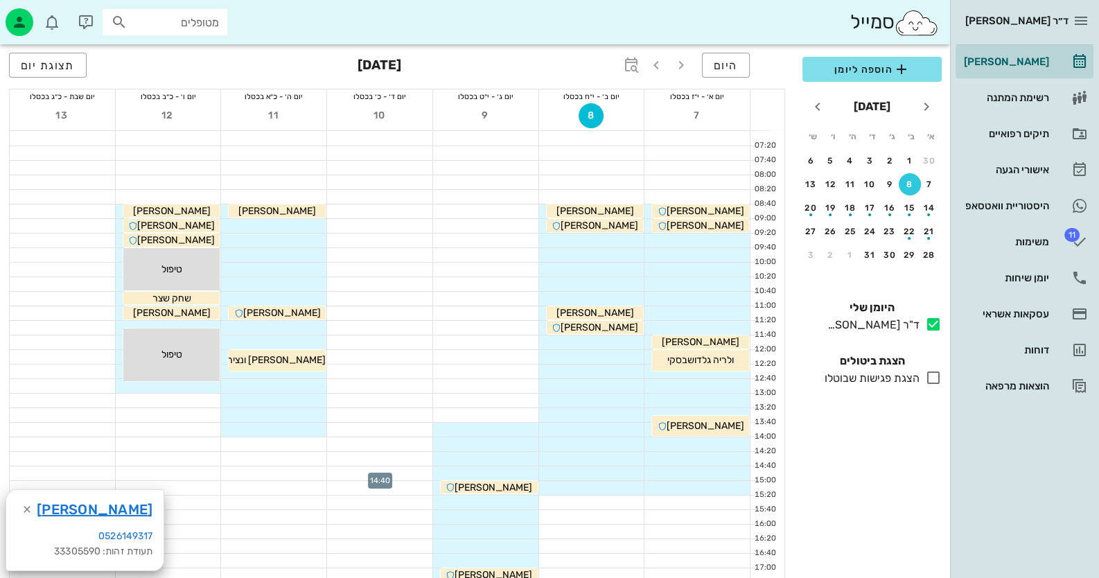
scroll to position [208, 0]
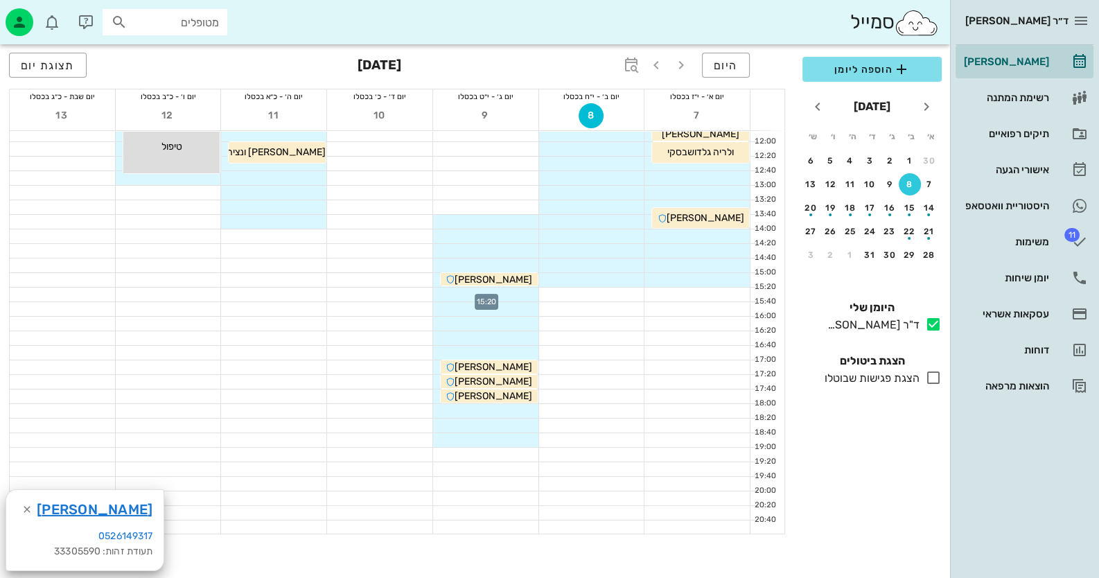
click at [515, 290] on div at bounding box center [485, 295] width 105 height 14
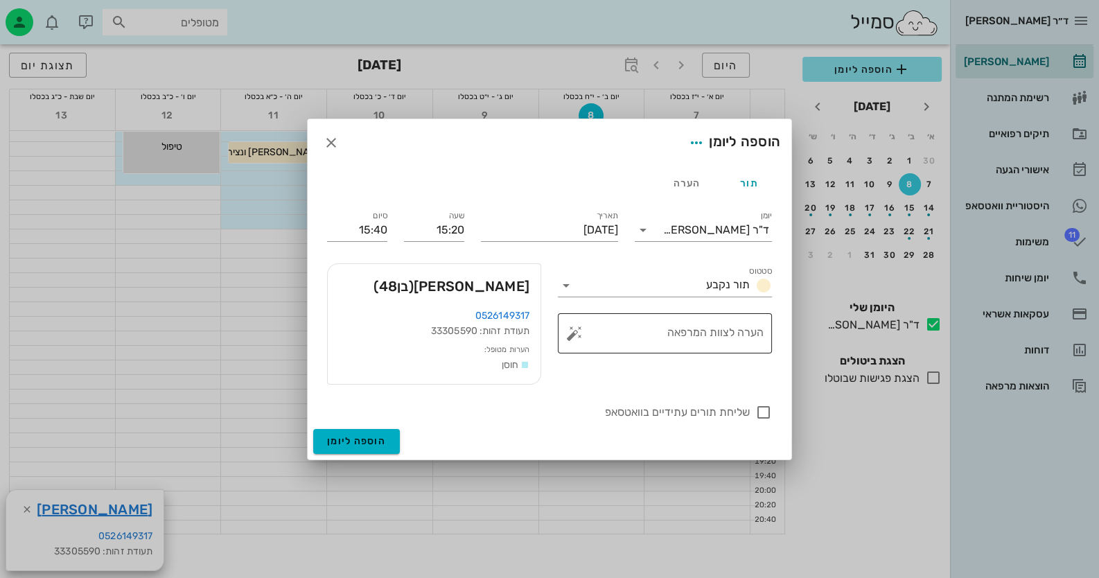
click at [574, 331] on button "button" at bounding box center [574, 333] width 17 height 17
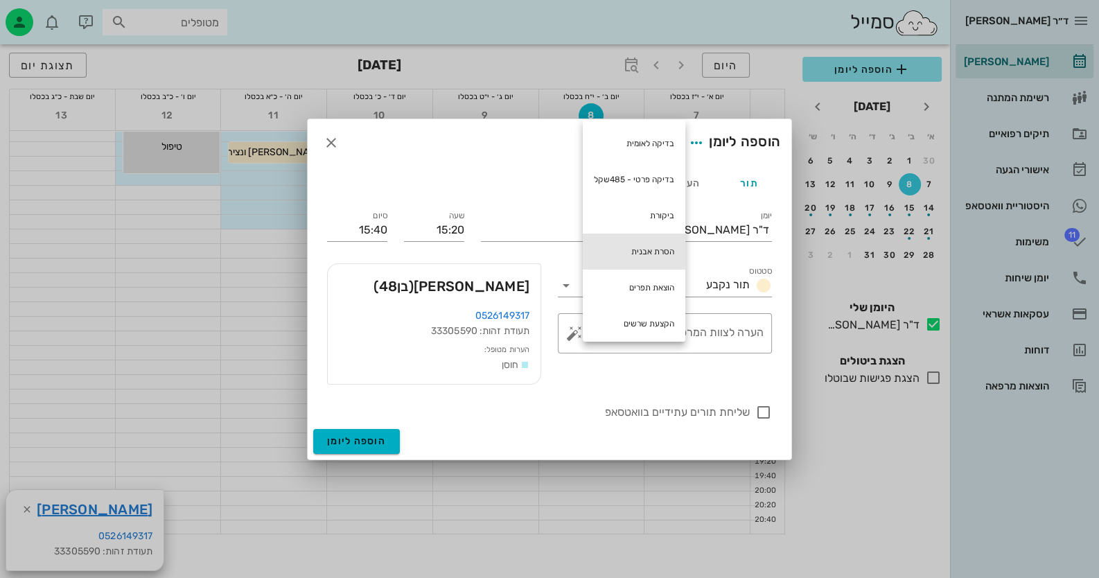
click at [632, 235] on div "הסרת אבנית" at bounding box center [634, 252] width 103 height 36
type textarea "הסרת אבנית"
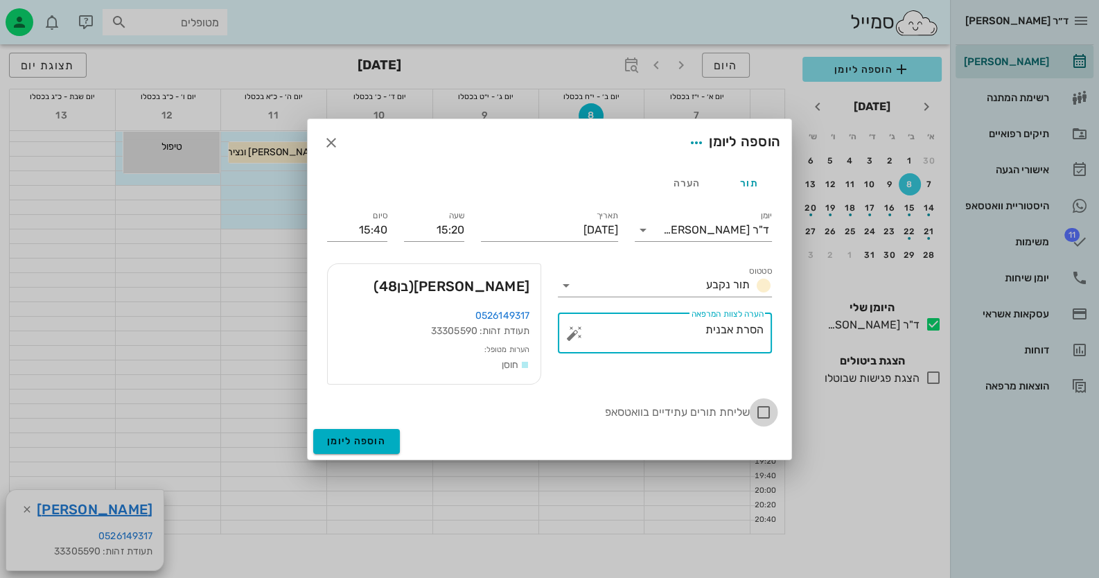
click at [763, 408] on div at bounding box center [764, 413] width 24 height 24
checkbox input "true"
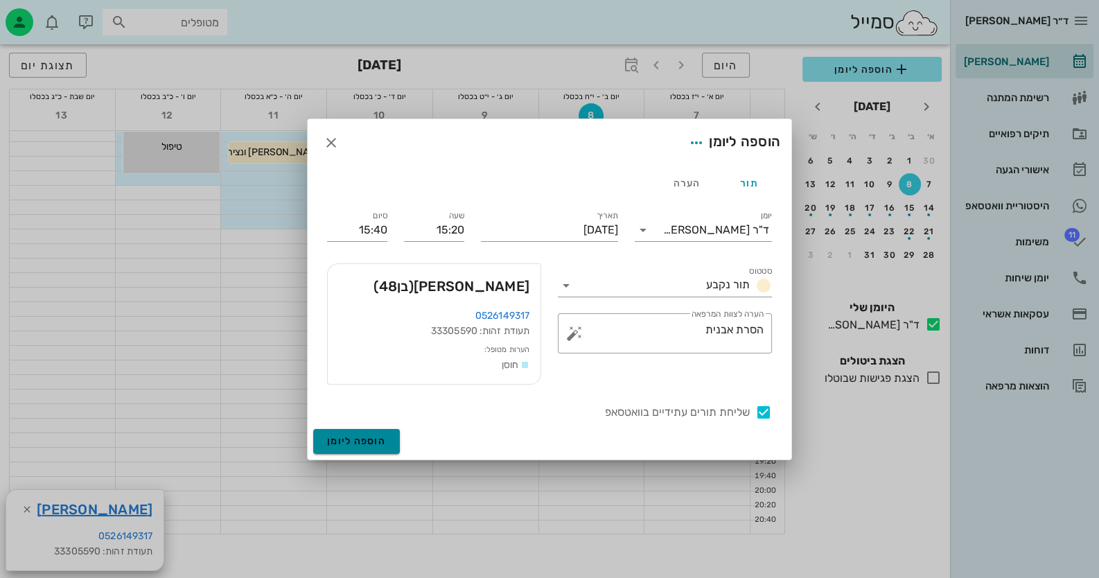
click at [374, 434] on button "הוספה ליומן" at bounding box center [356, 441] width 87 height 25
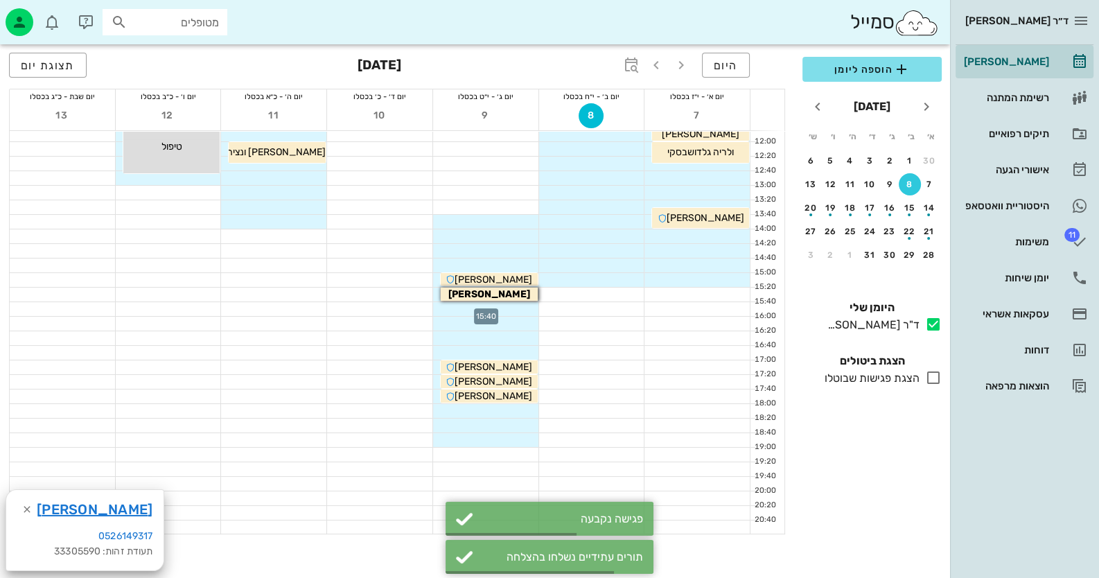
click at [512, 308] on div at bounding box center [485, 309] width 105 height 14
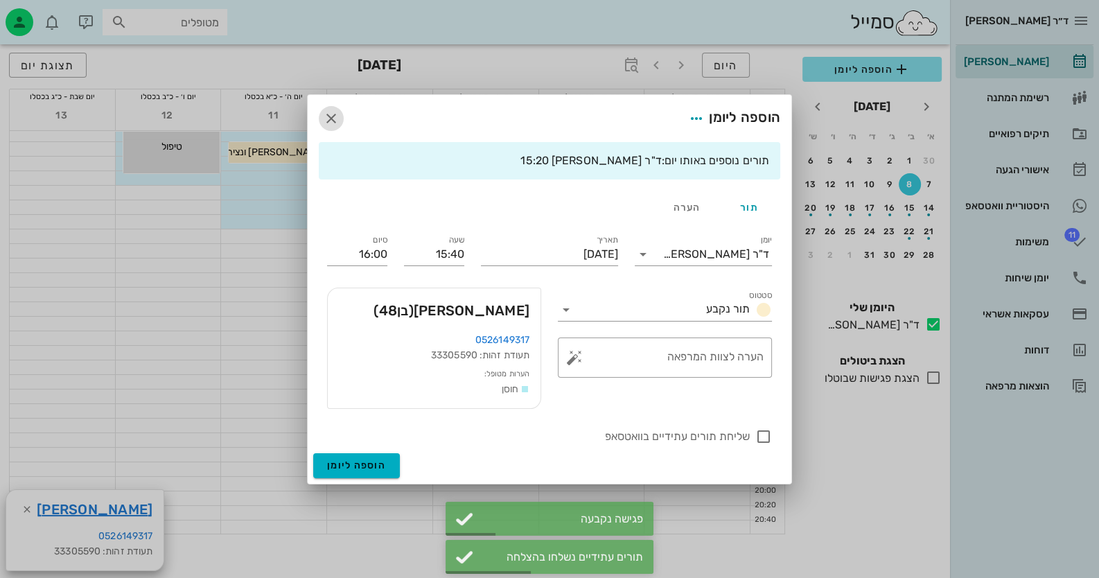
drag, startPoint x: 342, startPoint y: 119, endPoint x: 350, endPoint y: 123, distance: 8.7
click at [342, 124] on span "button" at bounding box center [331, 118] width 25 height 17
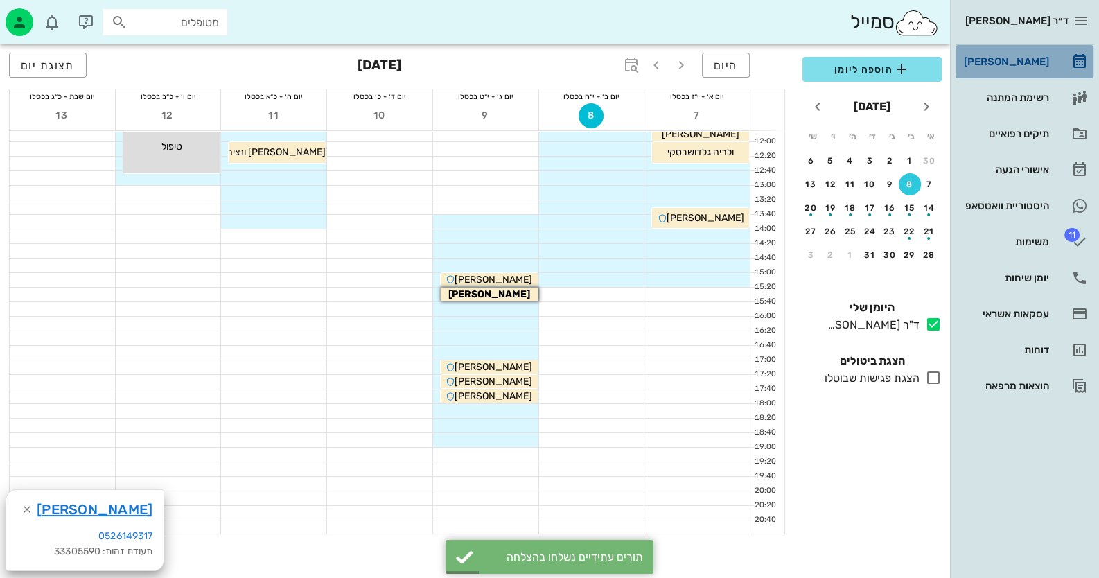
click at [1049, 49] on link "[PERSON_NAME]" at bounding box center [1025, 61] width 138 height 33
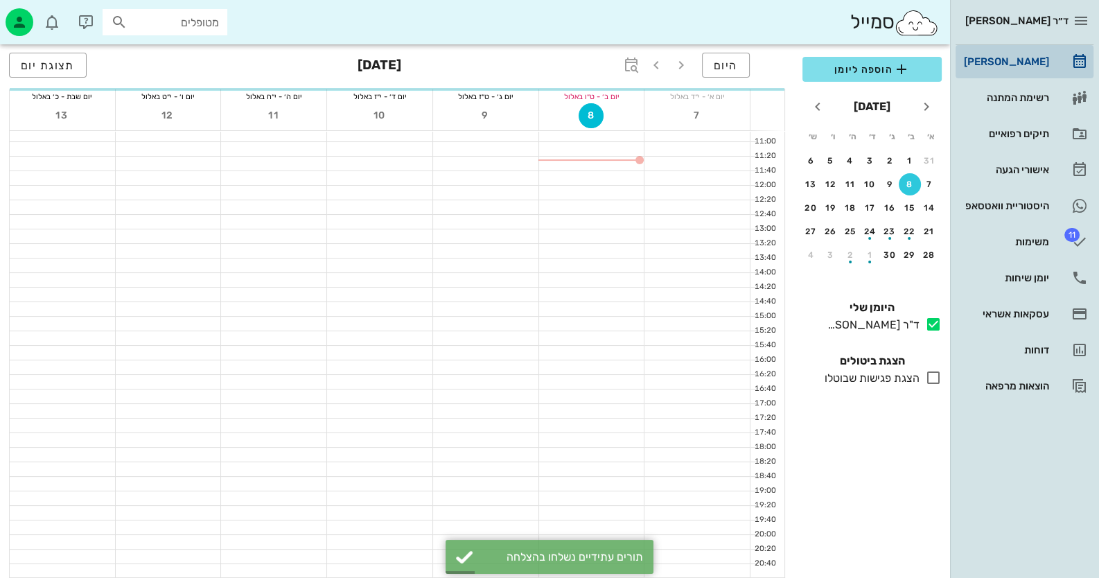
scroll to position [164, 0]
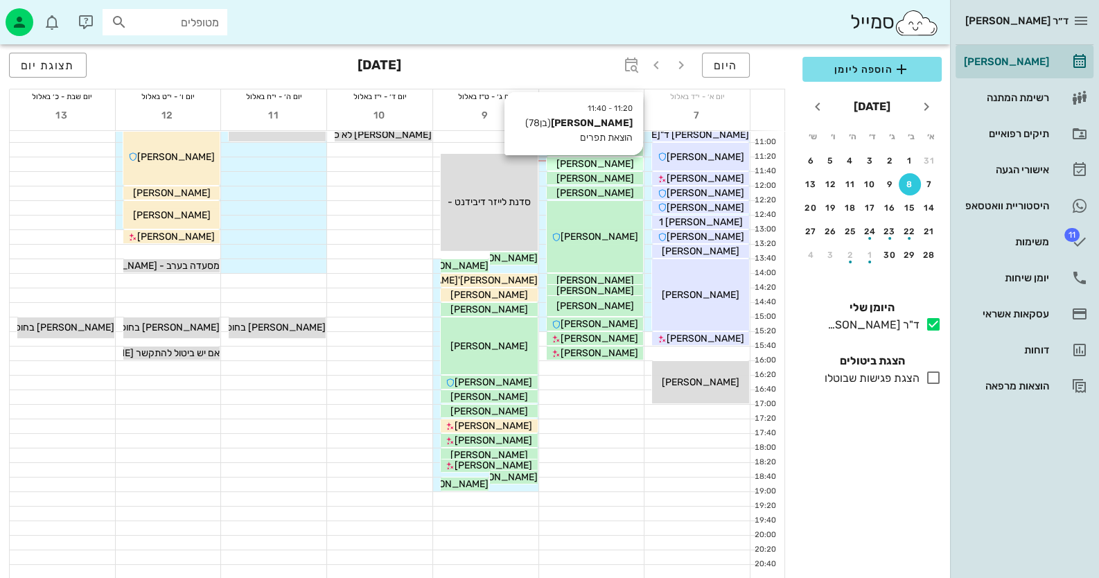
click at [618, 161] on div "[PERSON_NAME]" at bounding box center [595, 164] width 97 height 15
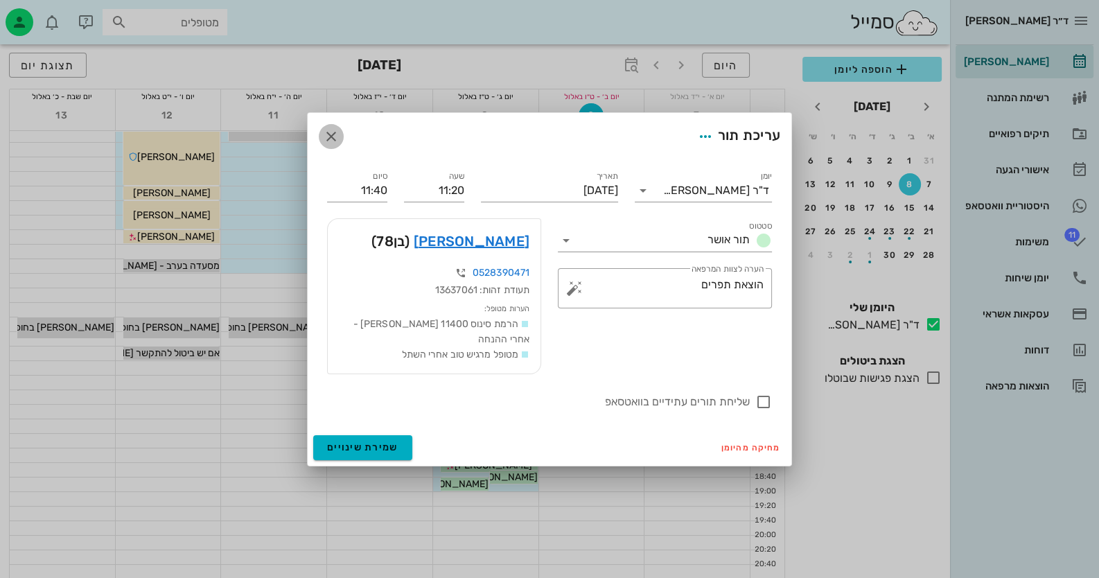
click at [328, 143] on icon "button" at bounding box center [331, 136] width 17 height 17
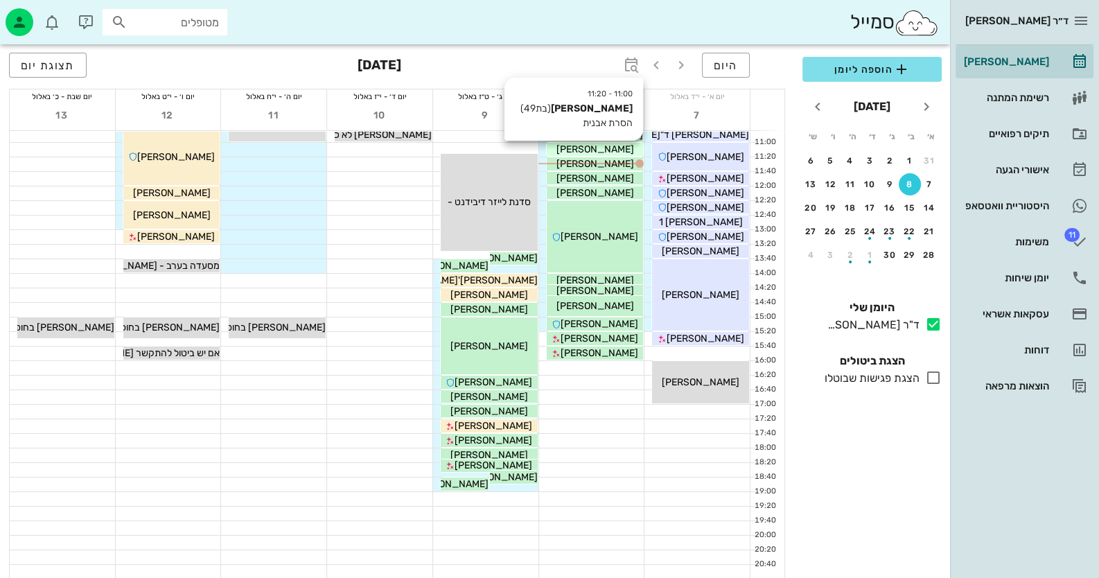
click at [608, 148] on span "[PERSON_NAME]" at bounding box center [595, 149] width 78 height 12
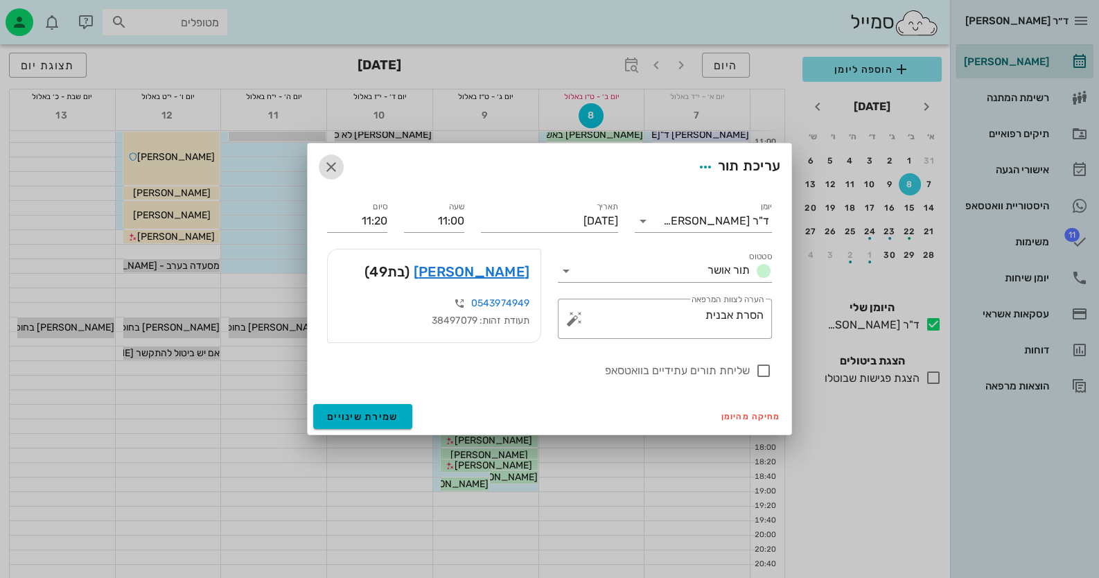
click at [328, 169] on icon "button" at bounding box center [331, 167] width 17 height 17
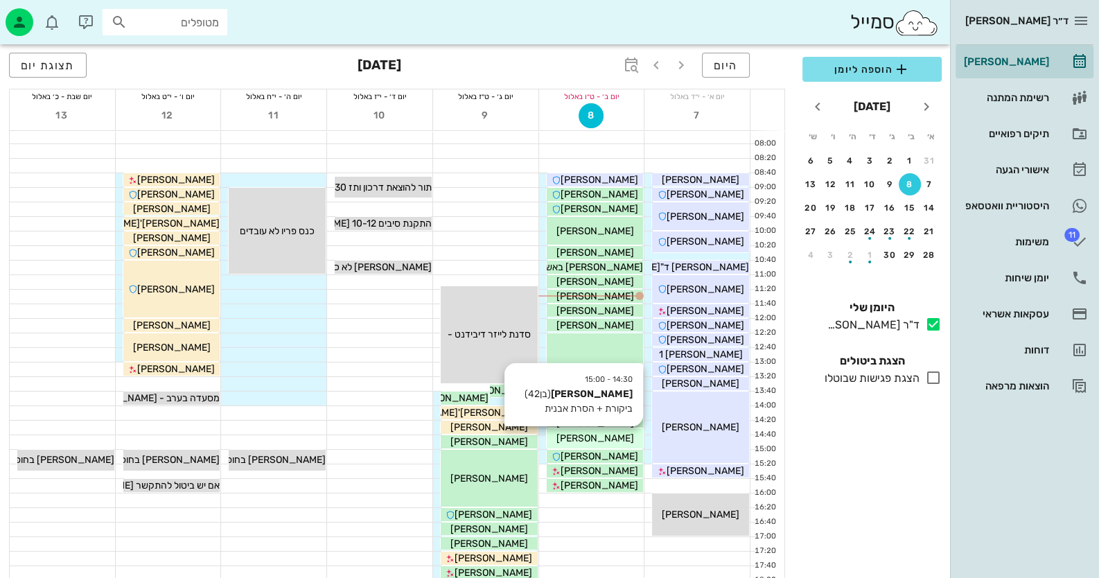
scroll to position [25, 0]
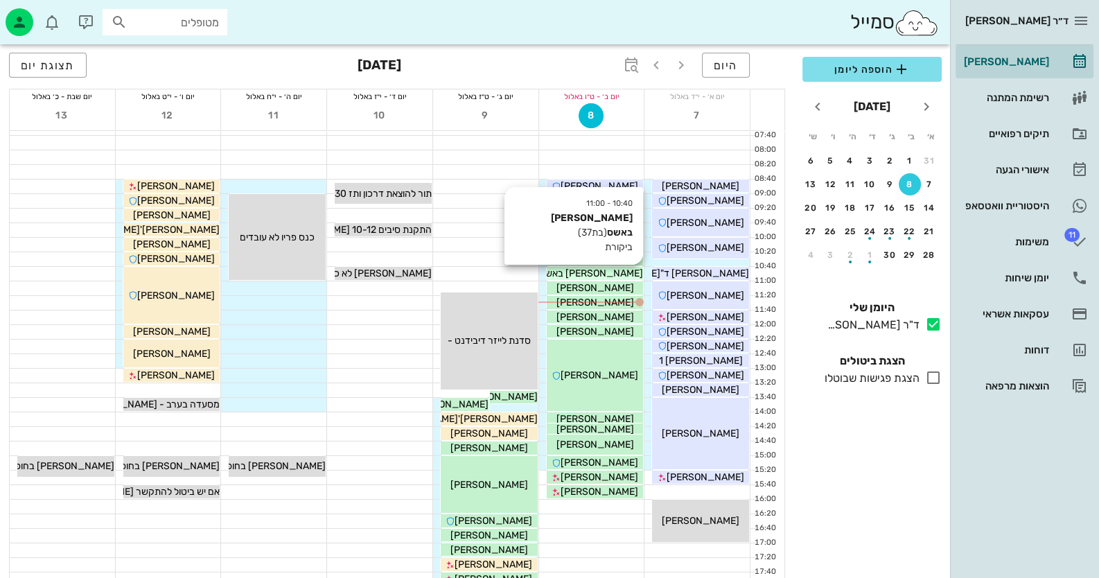
click at [617, 272] on span "[PERSON_NAME] באשס" at bounding box center [591, 273] width 104 height 12
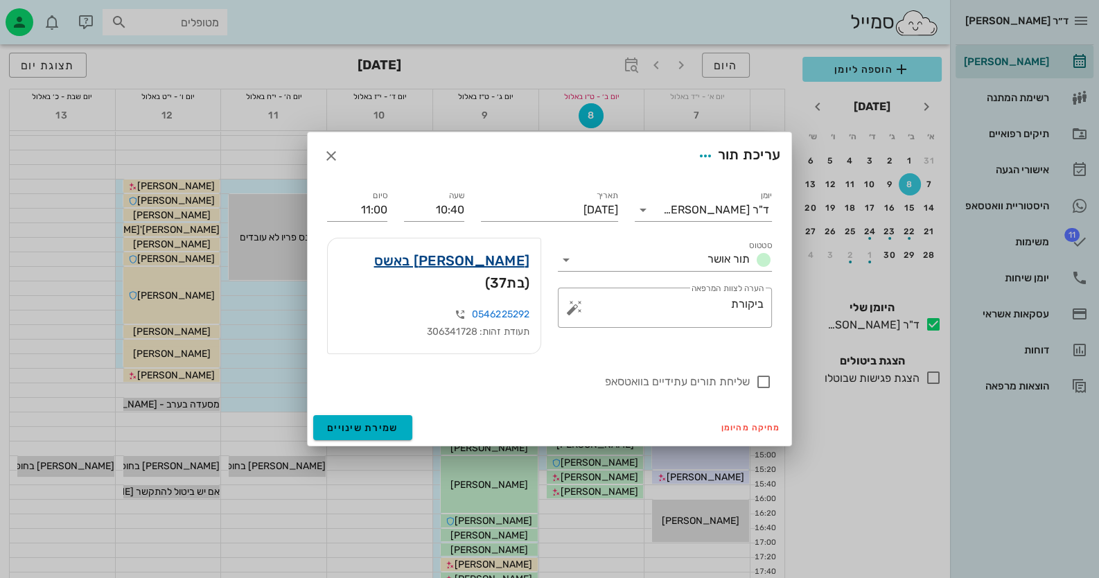
click at [488, 272] on link "[PERSON_NAME] באשס" at bounding box center [452, 260] width 156 height 22
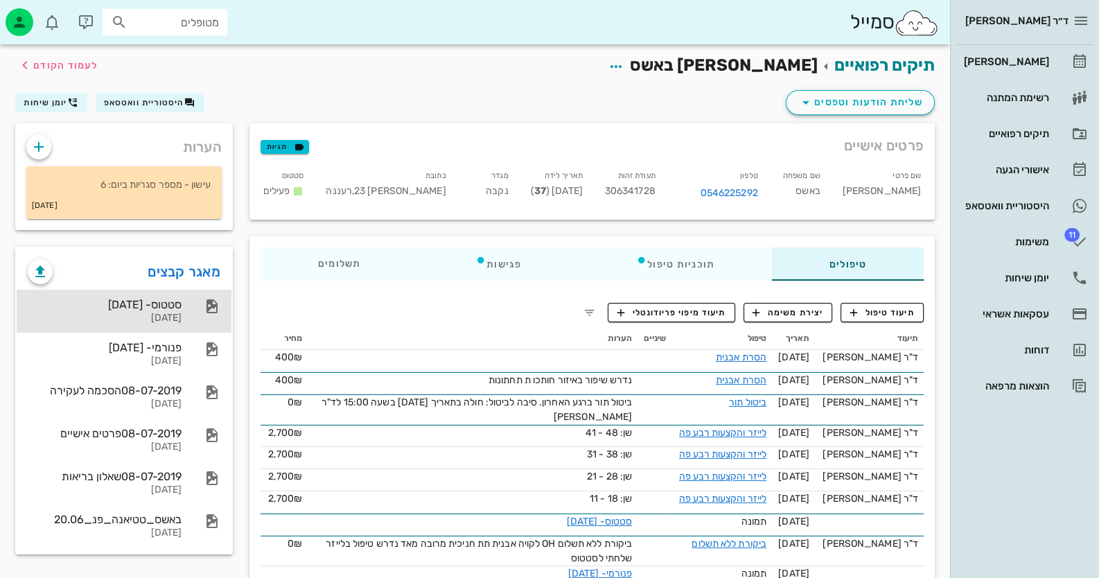
click at [138, 308] on div "סטטוס- [DATE]" at bounding box center [105, 304] width 154 height 13
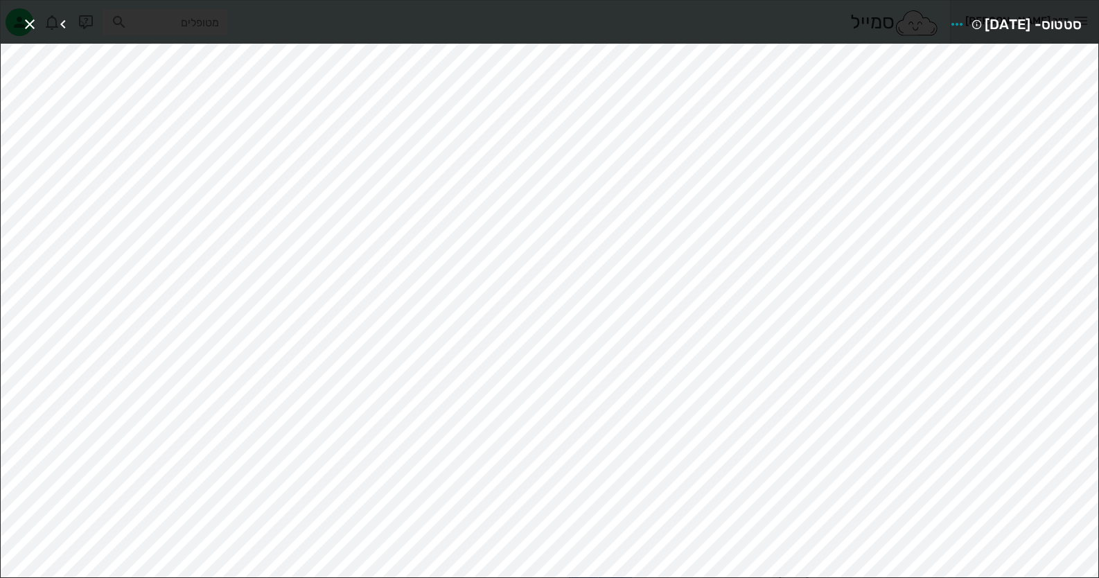
click at [16, 30] on div "סטטוס- [DATE]" at bounding box center [550, 22] width 1098 height 43
click at [21, 24] on icon "button" at bounding box center [29, 24] width 17 height 17
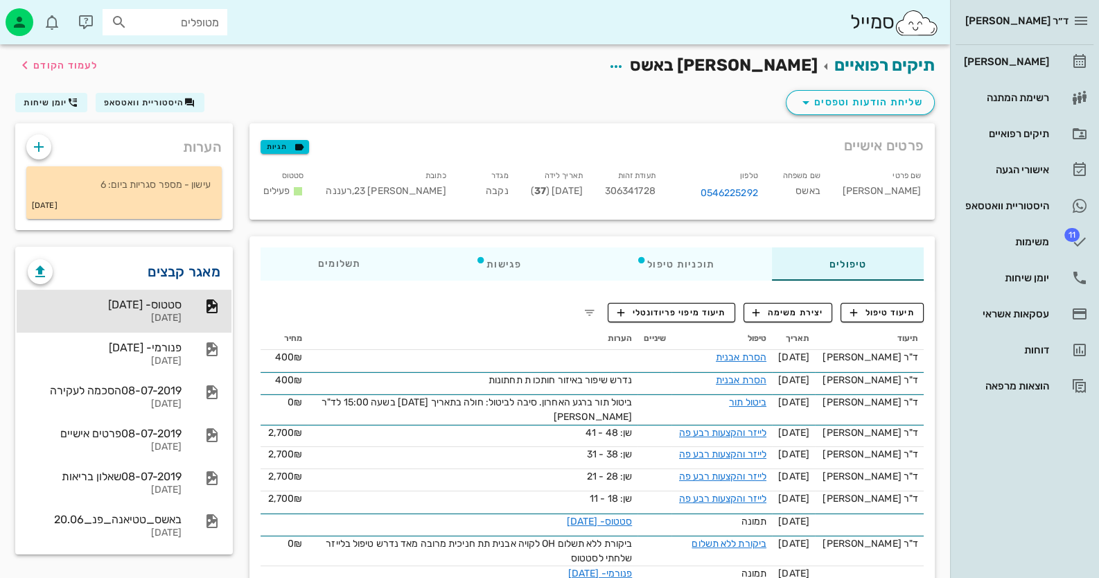
click at [184, 275] on link "מאגר קבצים" at bounding box center [184, 272] width 73 height 22
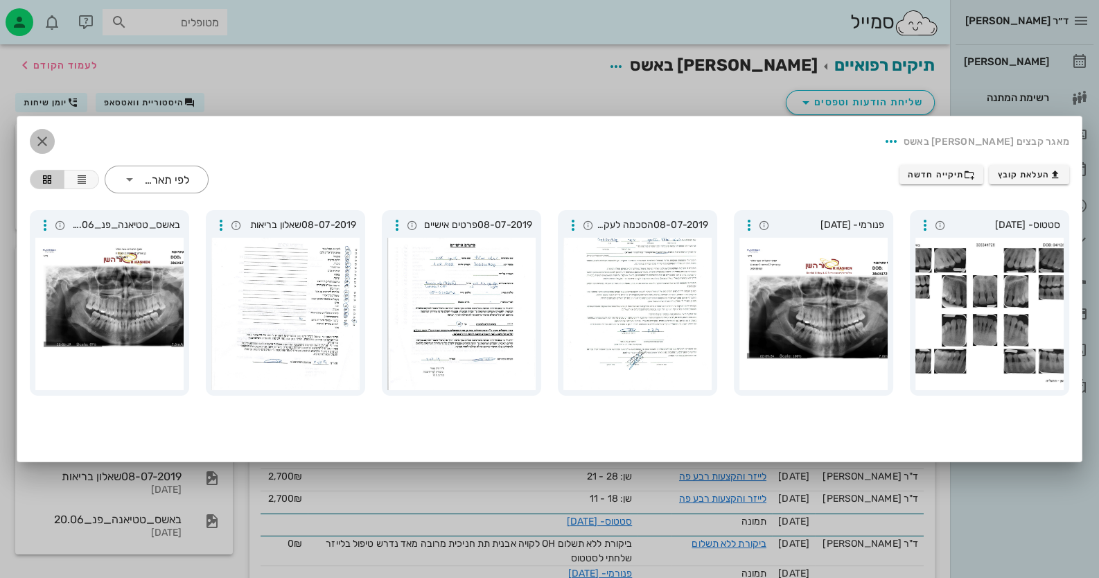
click at [45, 137] on icon "button" at bounding box center [42, 141] width 17 height 17
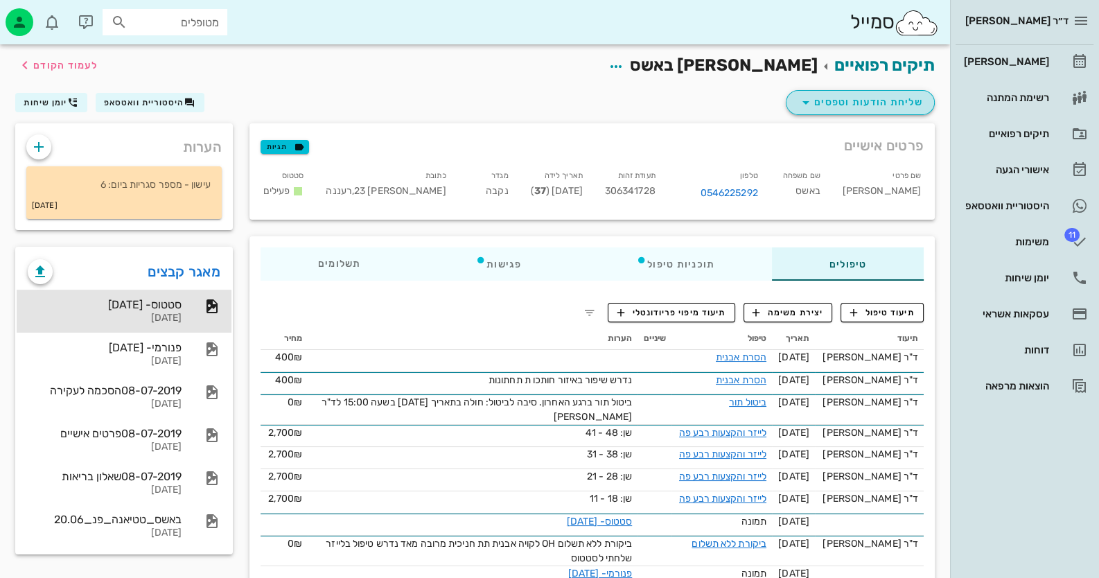
click at [897, 96] on span "שליחת הודעות וטפסים" at bounding box center [860, 102] width 125 height 17
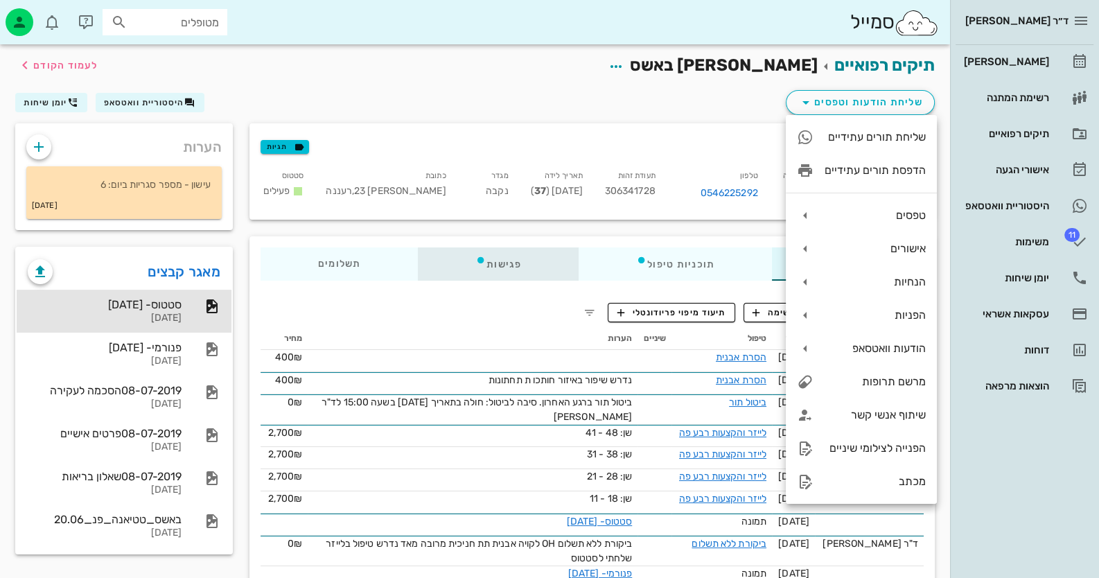
click at [512, 249] on div "פגישות" at bounding box center [498, 263] width 161 height 33
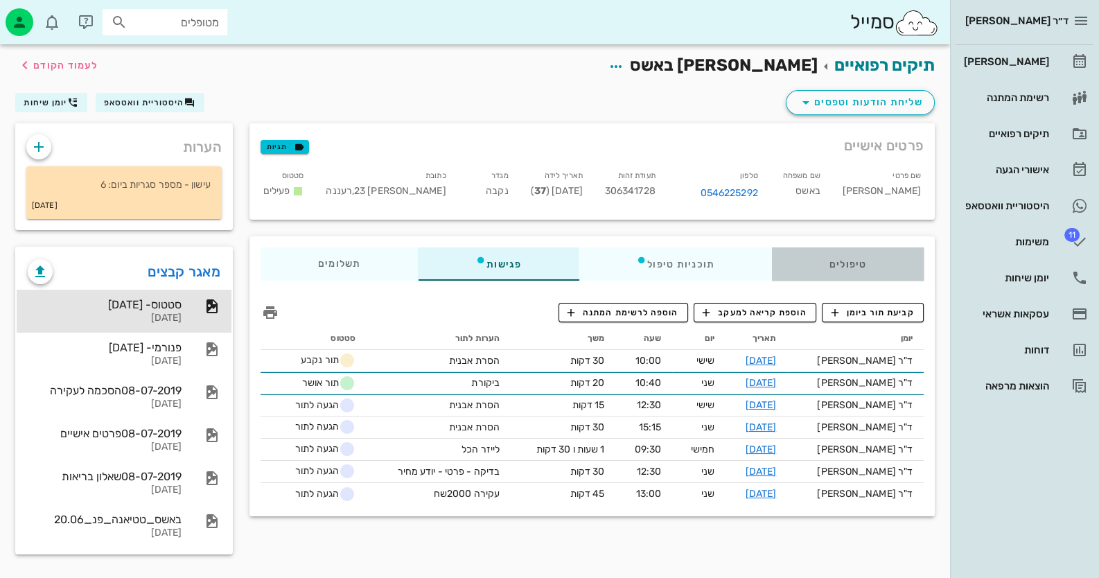
click at [835, 267] on div "טיפולים" at bounding box center [848, 263] width 152 height 33
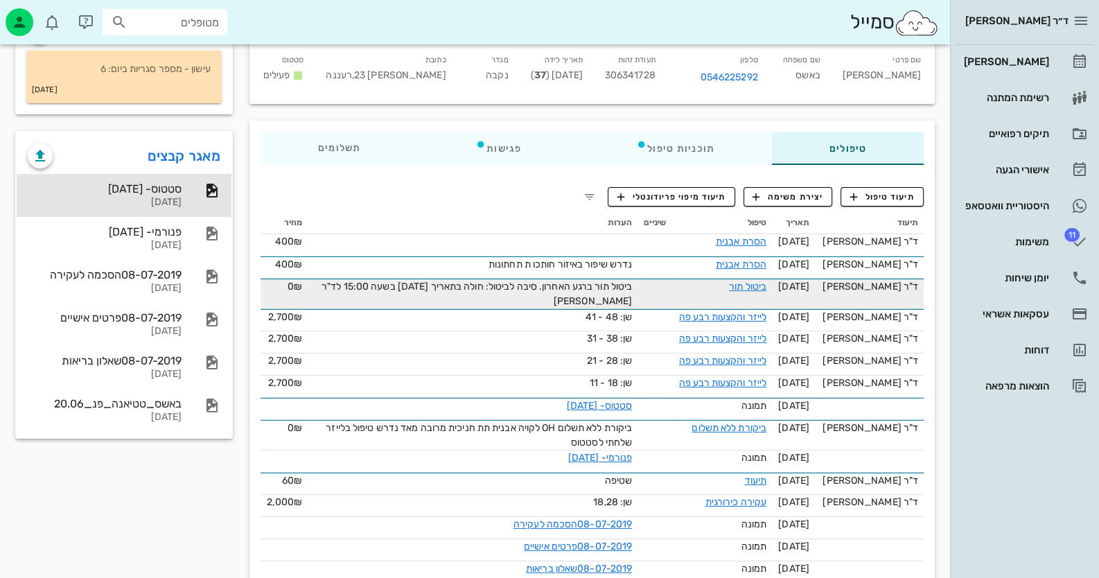
scroll to position [138, 0]
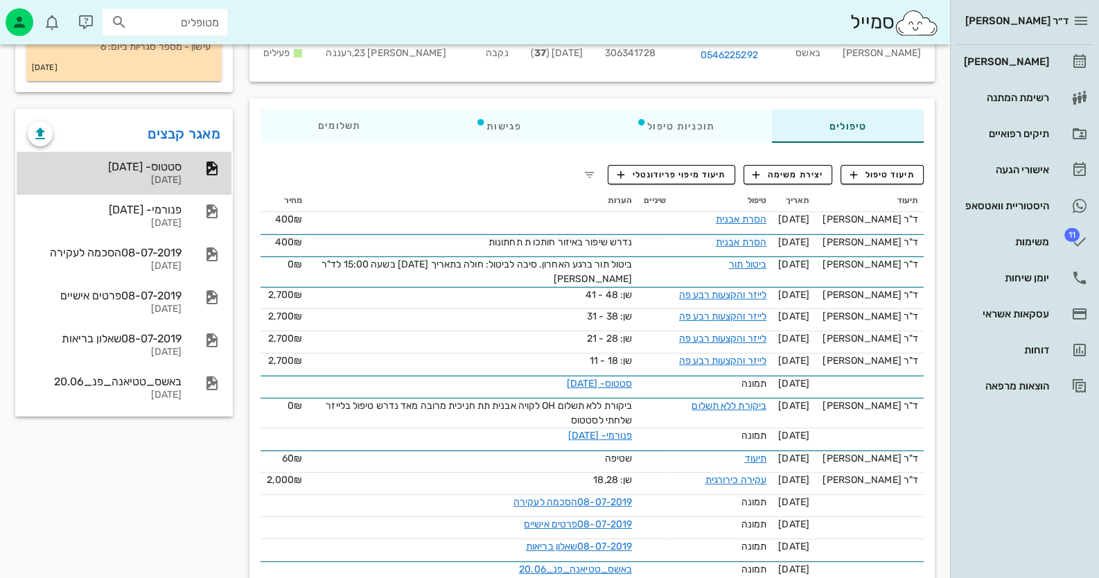
click at [174, 164] on div "סטטוס- [DATE]" at bounding box center [105, 166] width 154 height 13
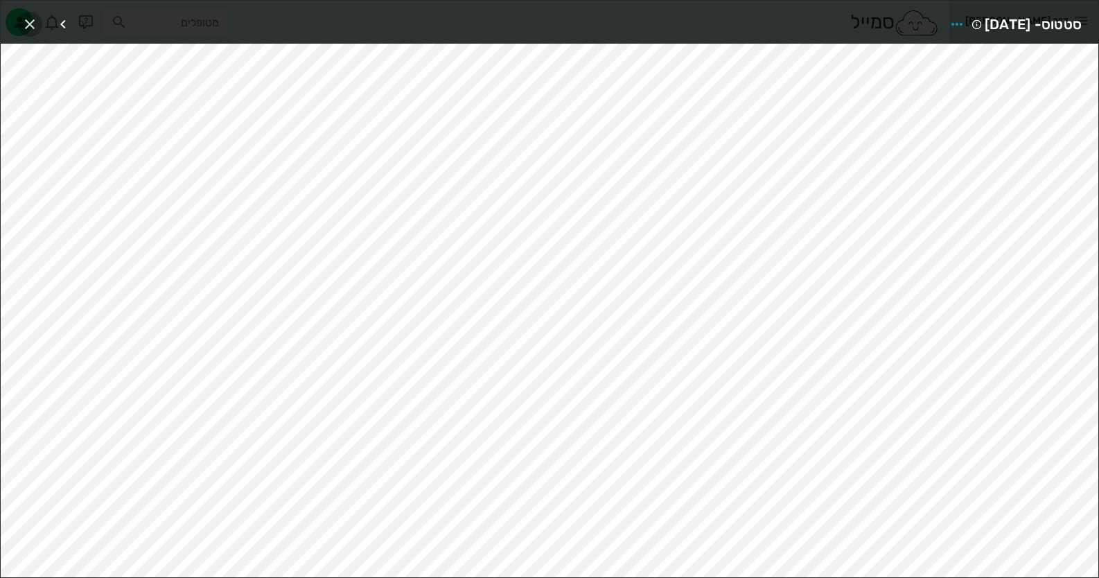
click at [37, 18] on icon "button" at bounding box center [29, 24] width 17 height 17
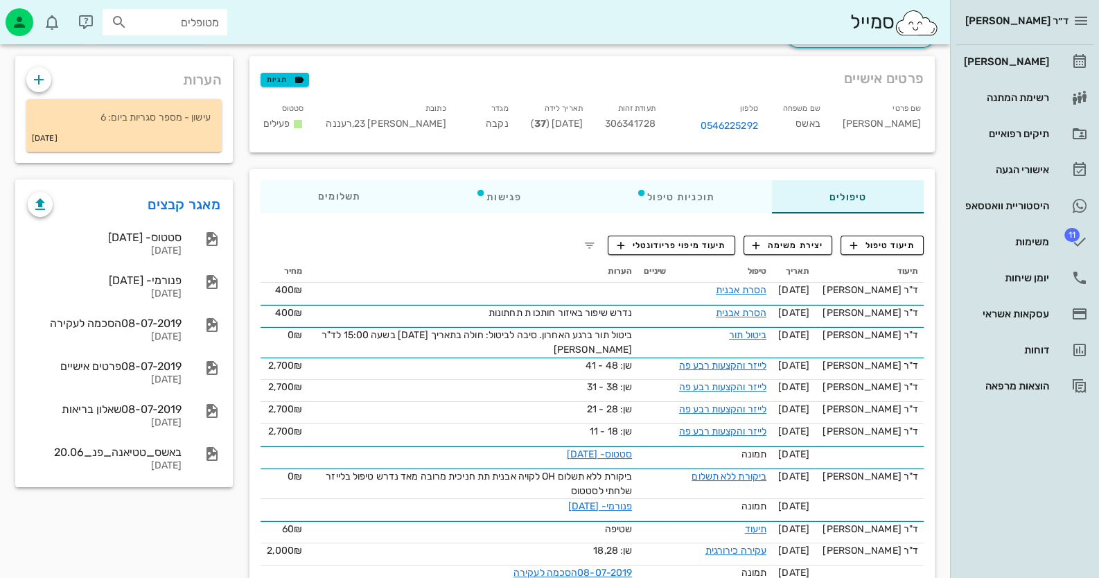
scroll to position [0, 0]
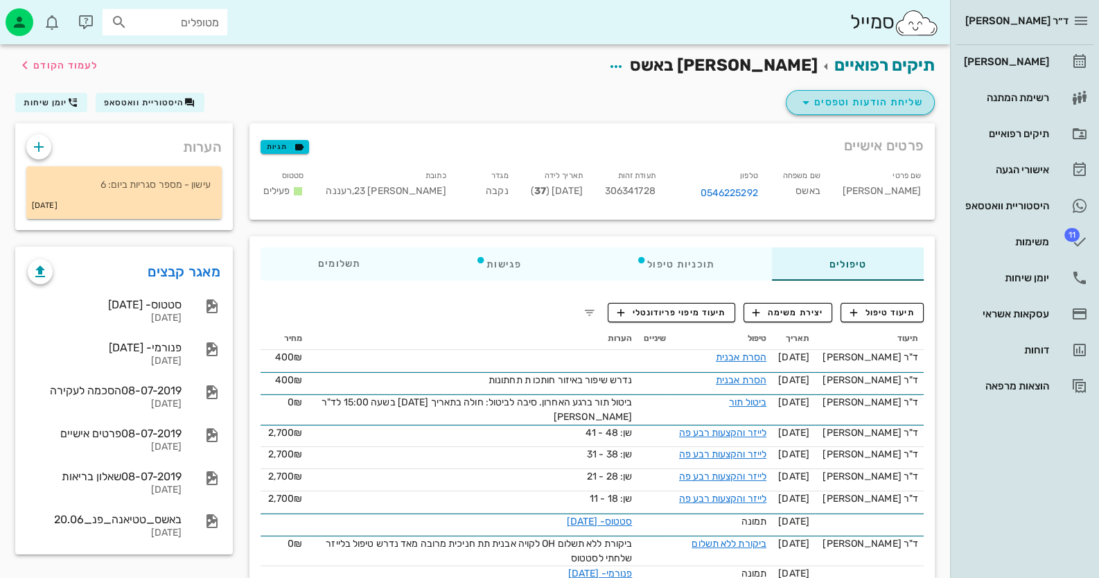
click at [890, 100] on span "שליחת הודעות וטפסים" at bounding box center [860, 102] width 125 height 17
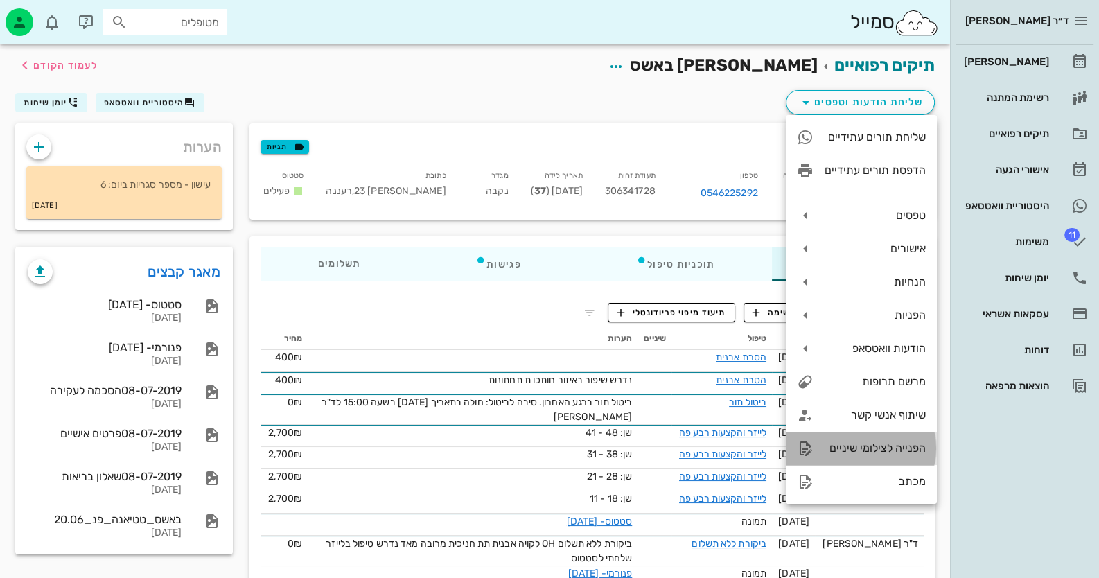
click at [897, 453] on div "הפנייה לצילומי שיניים" at bounding box center [875, 447] width 101 height 13
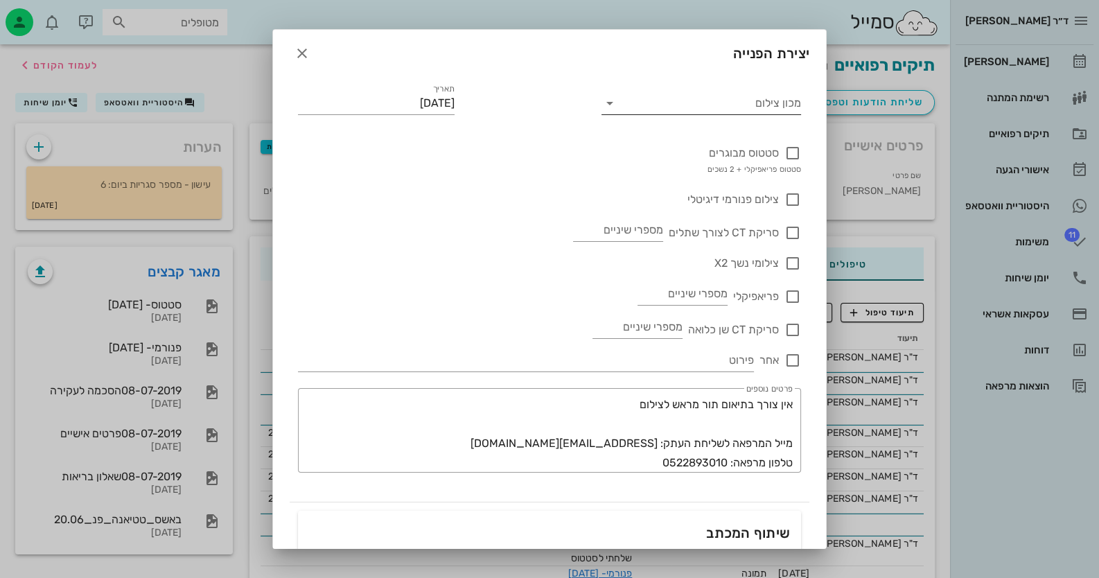
click at [764, 99] on input "מכון צילום" at bounding box center [713, 103] width 178 height 22
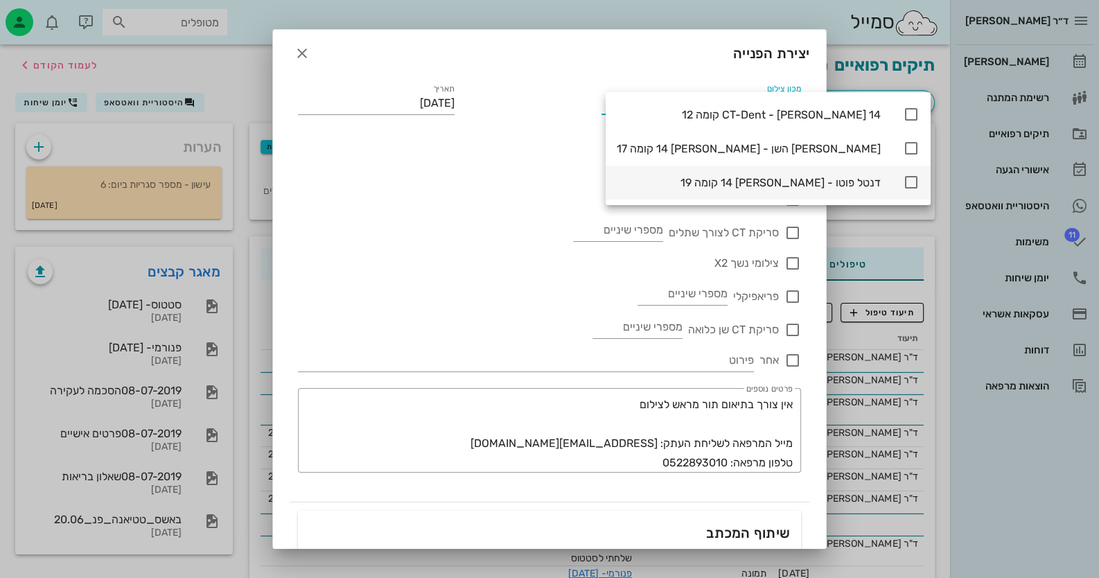
click at [903, 182] on icon at bounding box center [911, 182] width 17 height 17
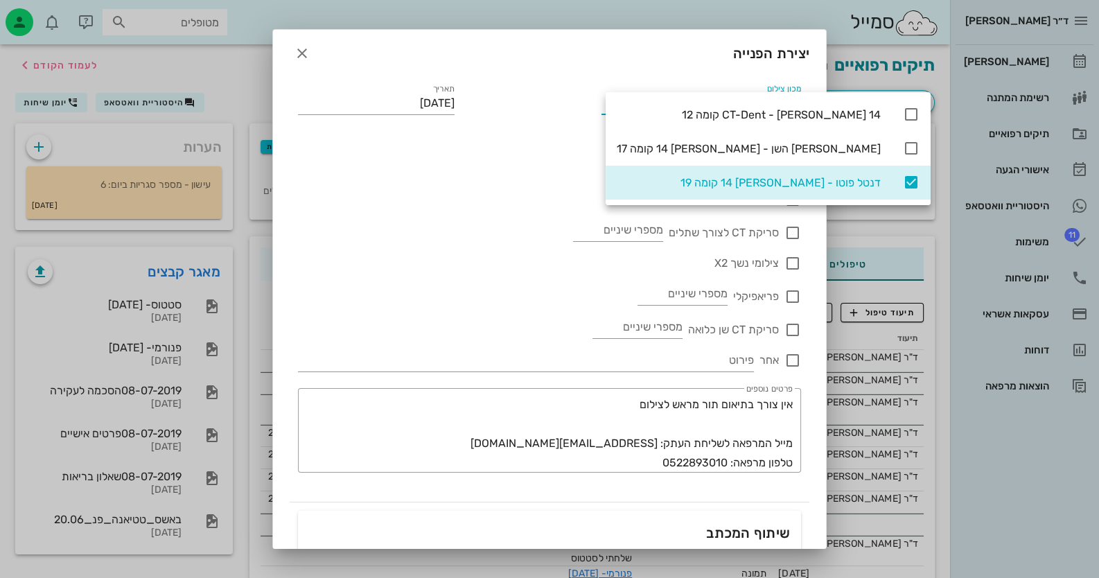
click at [401, 194] on div "צילום פנורמי דיגיטלי" at bounding box center [549, 192] width 503 height 30
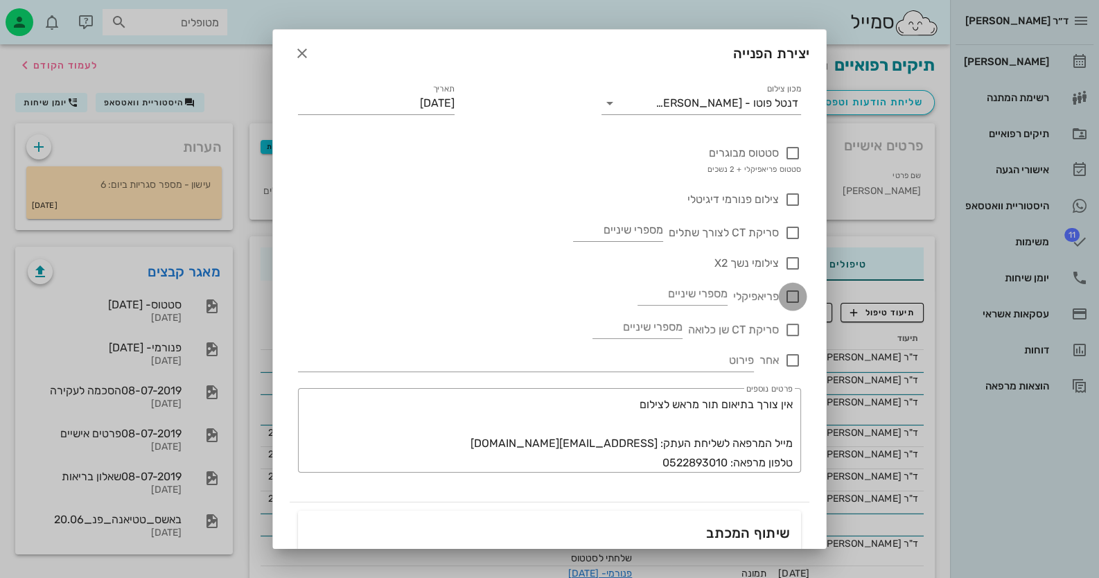
click at [790, 294] on div at bounding box center [793, 297] width 24 height 24
checkbox input "true"
click at [672, 297] on input "מספרי שיניים" at bounding box center [682, 294] width 90 height 22
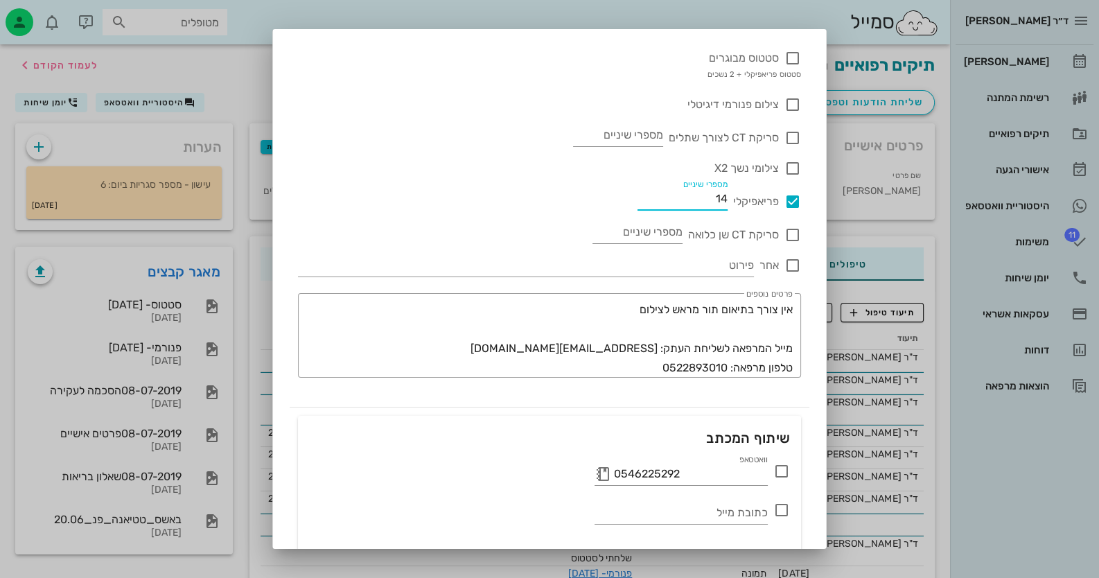
scroll to position [184, 0]
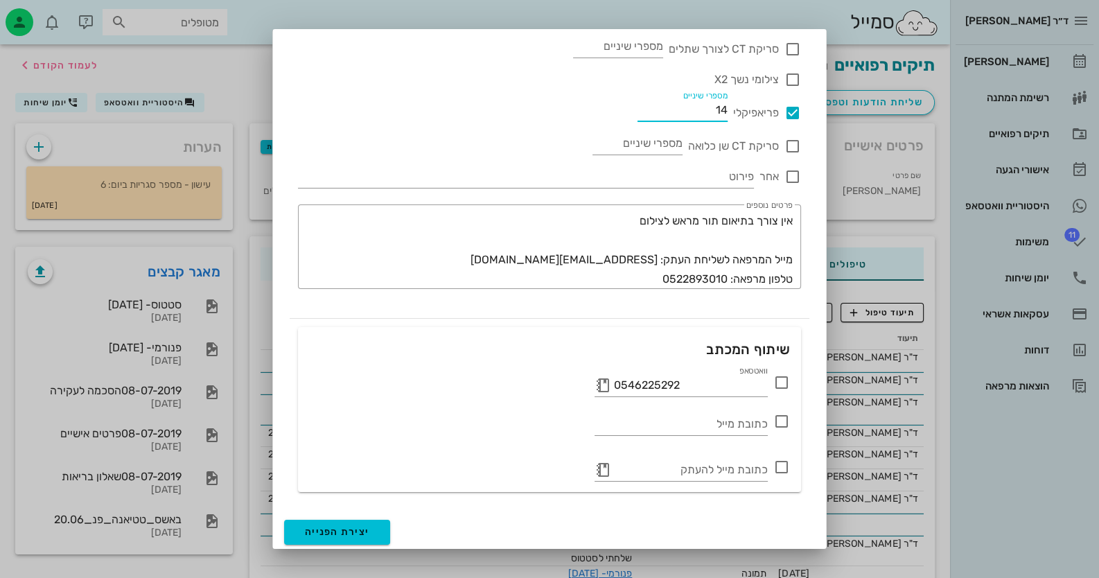
type input "14"
click at [784, 385] on icon at bounding box center [781, 382] width 17 height 17
drag, startPoint x: 350, startPoint y: 534, endPoint x: 357, endPoint y: 535, distance: 7.0
click at [350, 534] on span "יצירת הפנייה" at bounding box center [337, 532] width 64 height 12
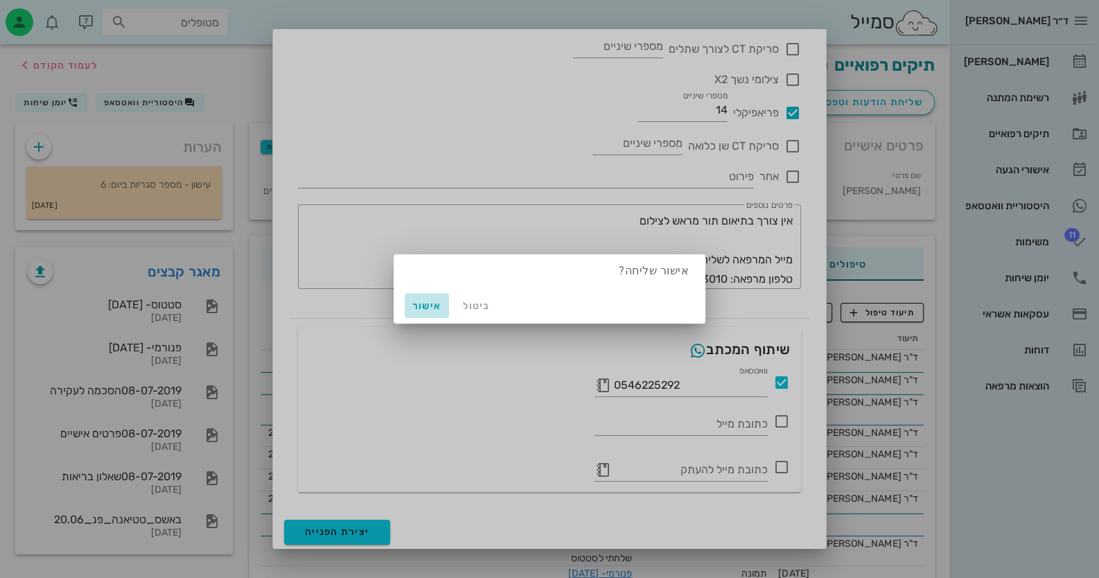
click at [423, 301] on span "אישור" at bounding box center [426, 306] width 33 height 12
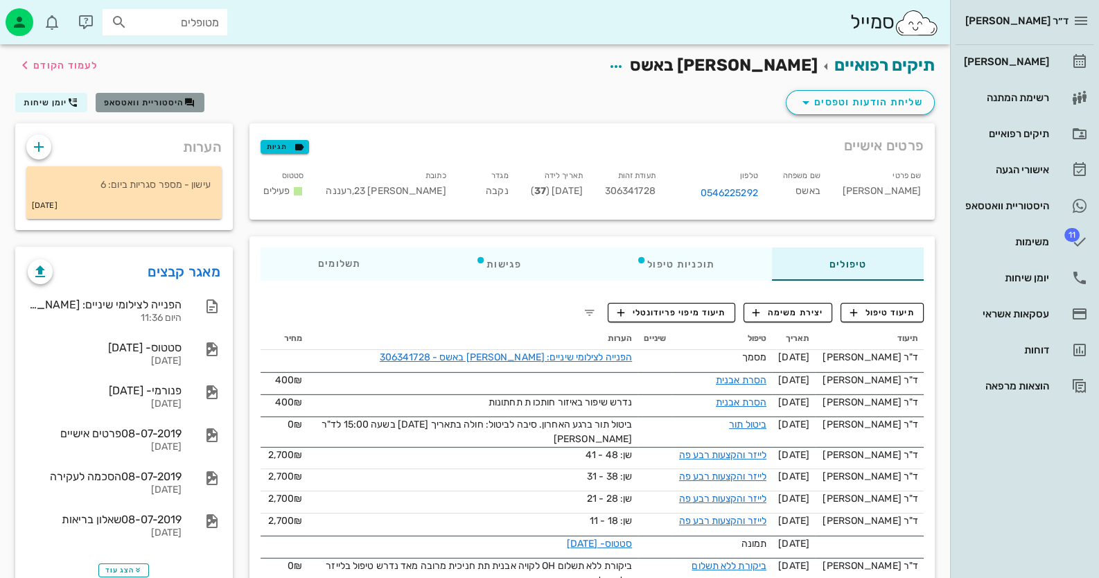
click at [185, 100] on icon "button" at bounding box center [189, 102] width 11 height 11
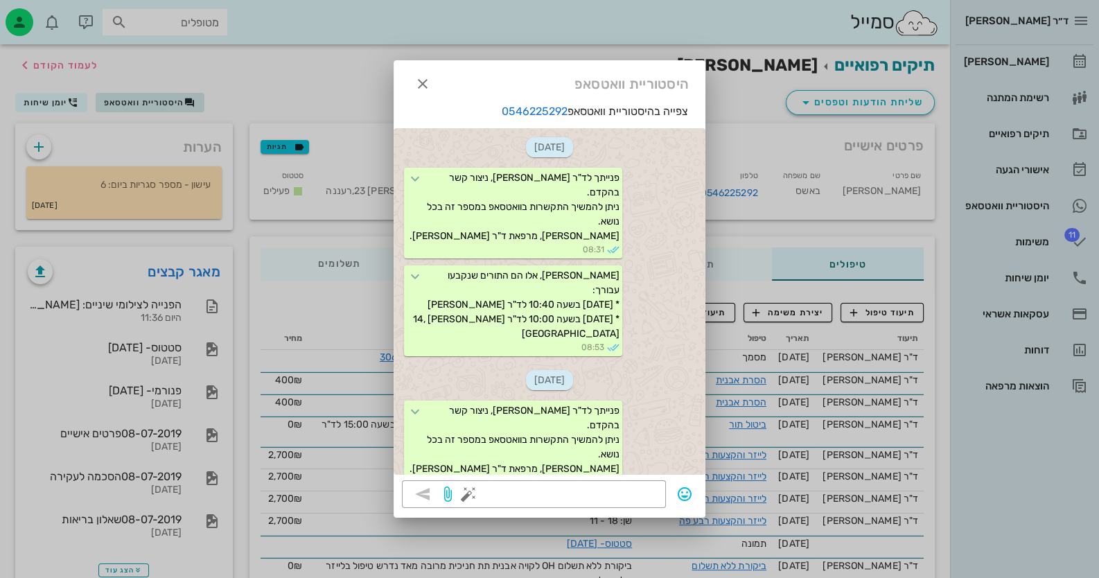
scroll to position [97, 0]
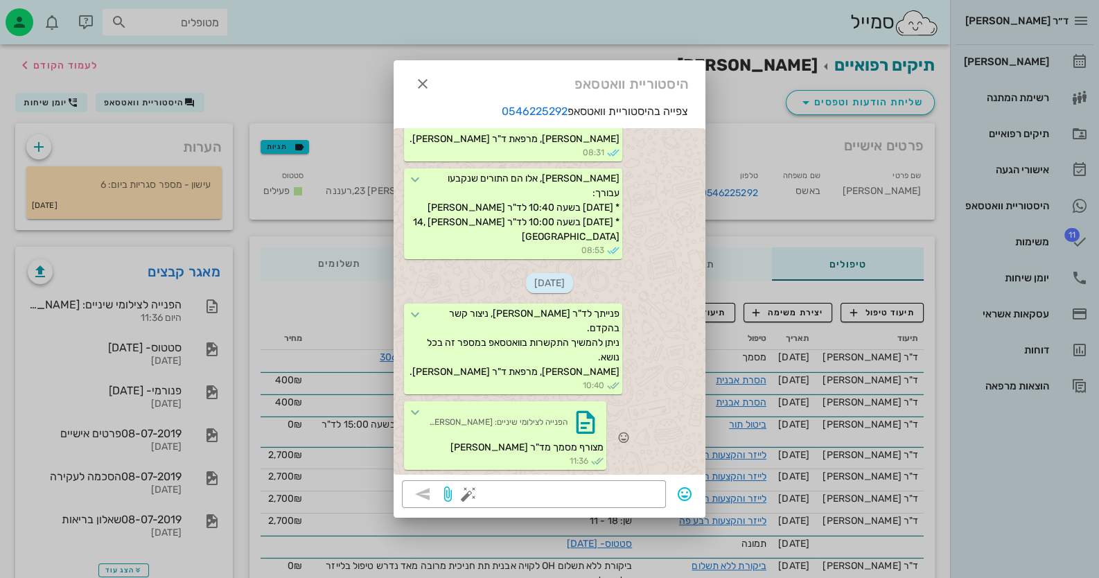
click at [563, 443] on span "מצורף מסמך מד"ר [PERSON_NAME]" at bounding box center [526, 447] width 153 height 12
click at [596, 429] on icon "button" at bounding box center [585, 422] width 22 height 22
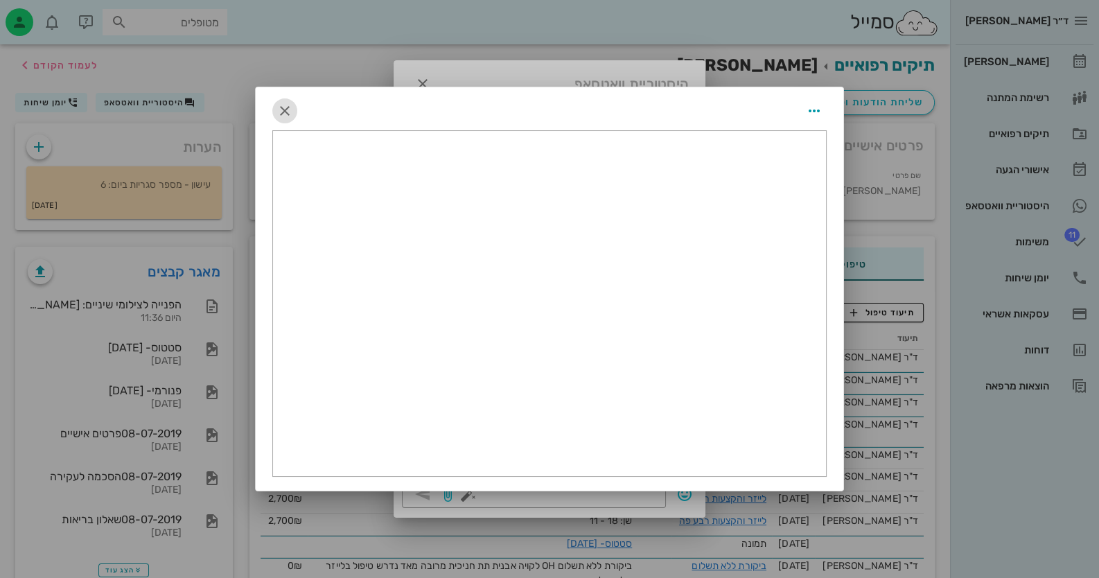
click at [284, 105] on icon "button" at bounding box center [284, 111] width 17 height 17
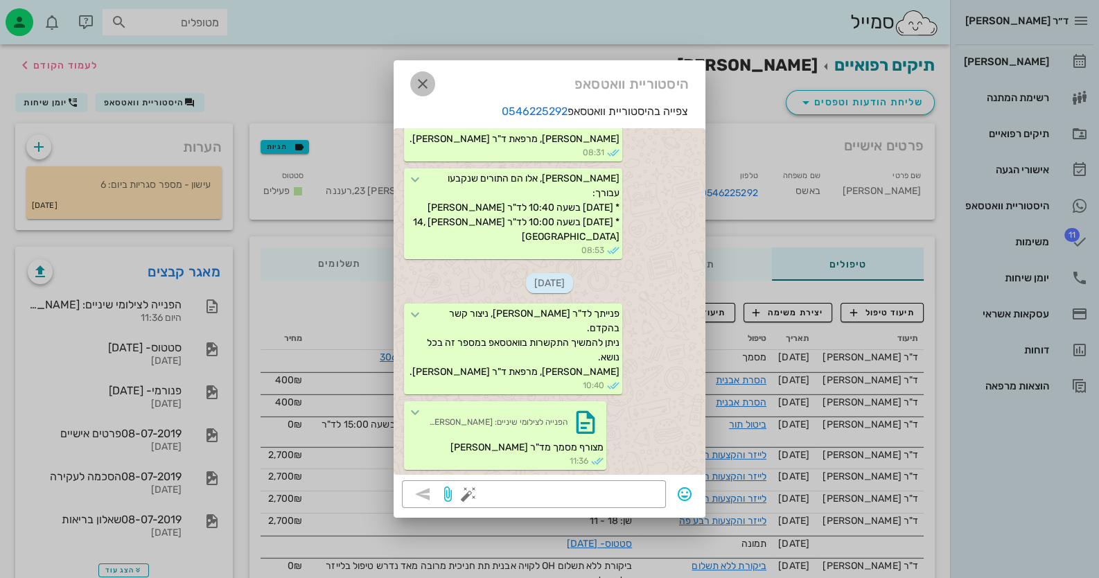
click at [418, 79] on icon "button" at bounding box center [422, 84] width 17 height 17
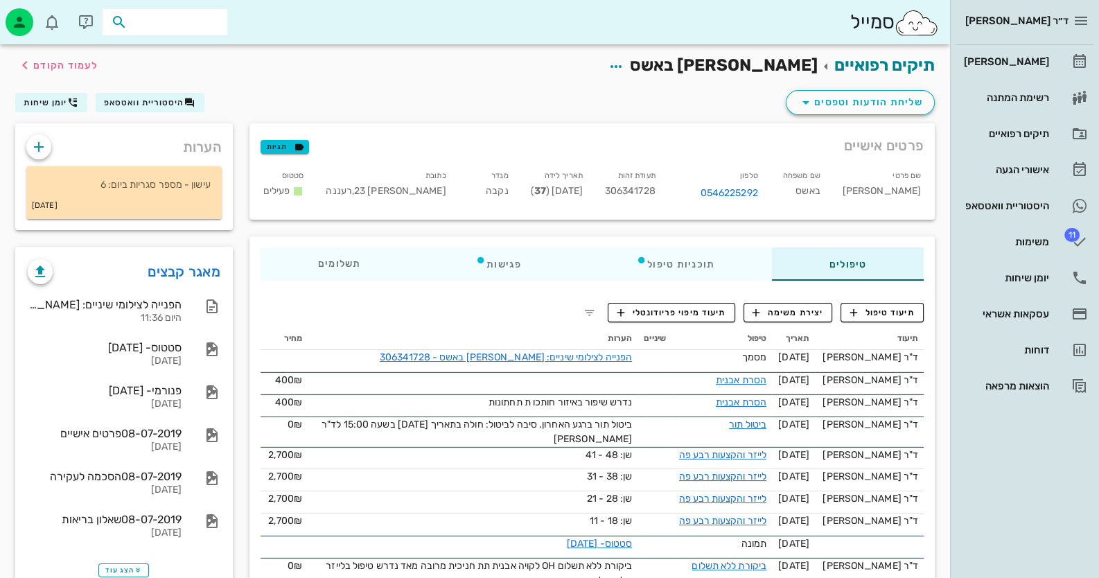
click at [203, 17] on input "text" at bounding box center [174, 22] width 89 height 18
type input "[PERSON_NAME] הד"
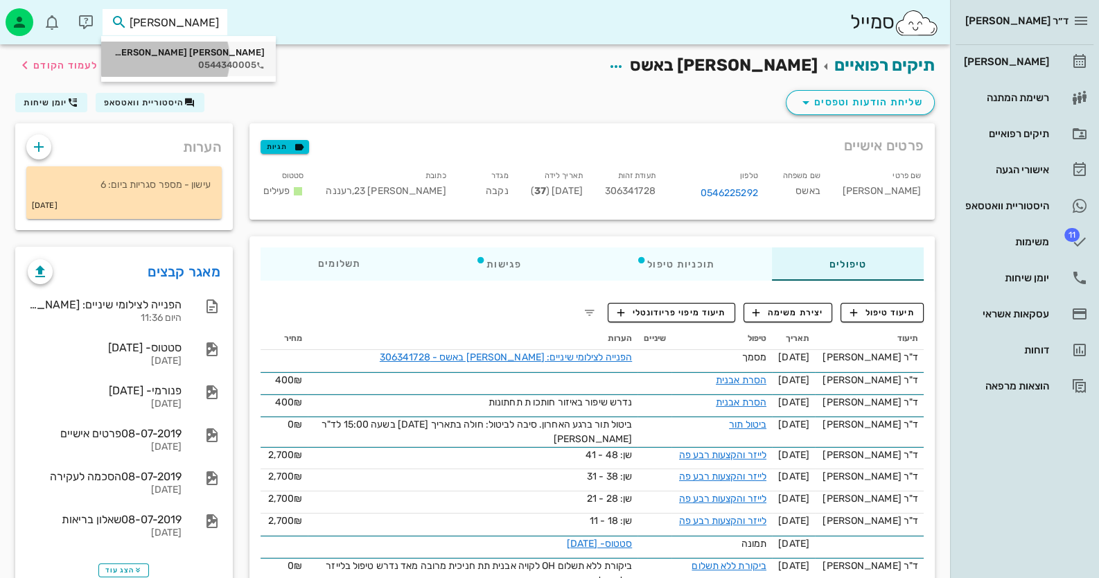
click at [184, 67] on div "0544340005" at bounding box center [188, 65] width 152 height 11
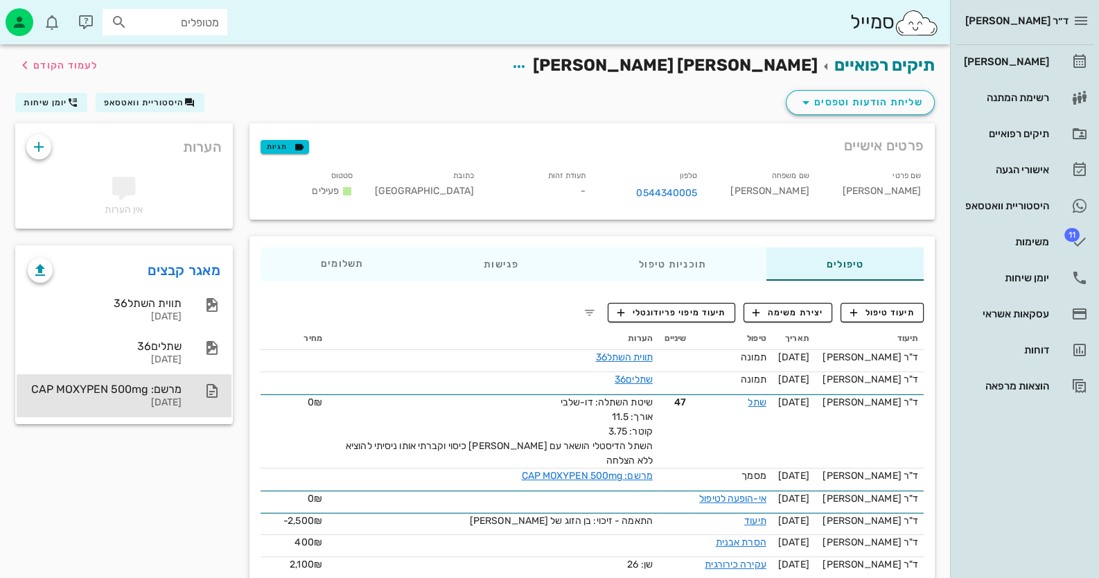
click at [147, 377] on div "מרשם: CAP MOXYPEN 500mg [DATE]" at bounding box center [105, 395] width 154 height 43
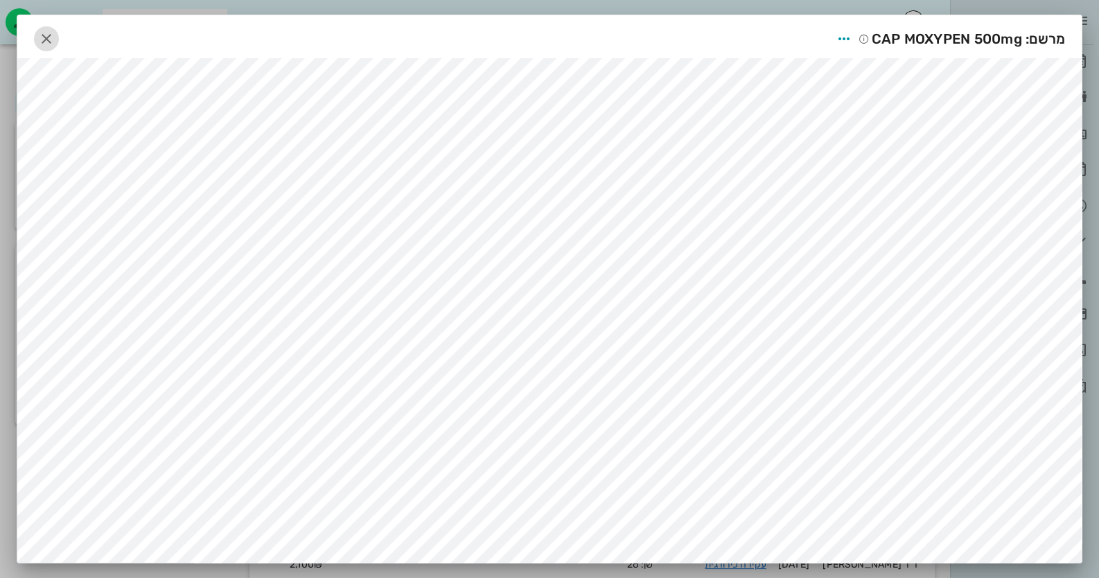
click at [48, 28] on button "button" at bounding box center [46, 38] width 25 height 25
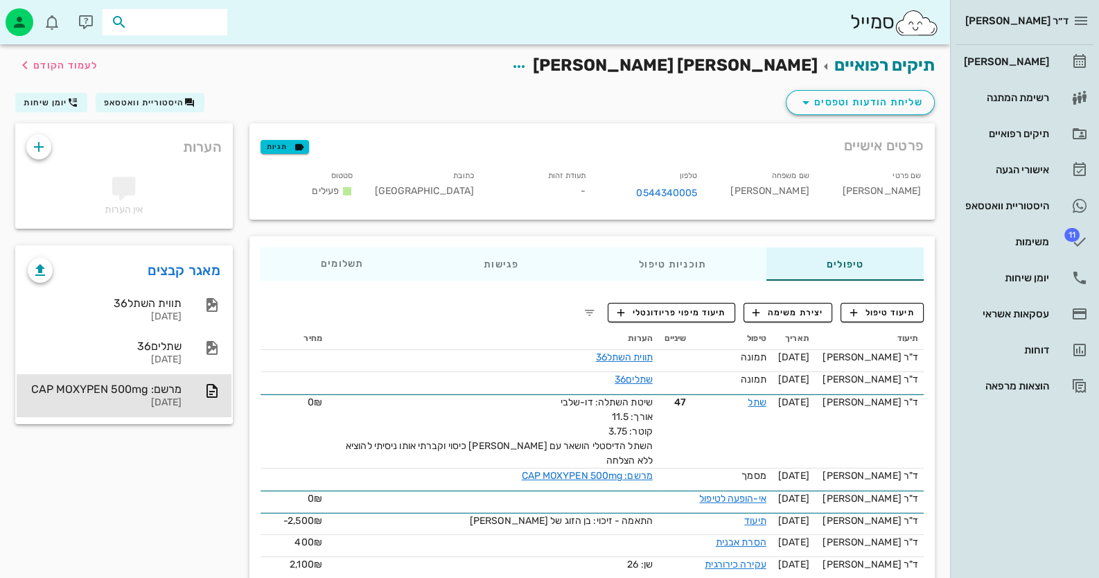
click at [177, 24] on input "text" at bounding box center [174, 22] width 89 height 18
type input "ליבי"
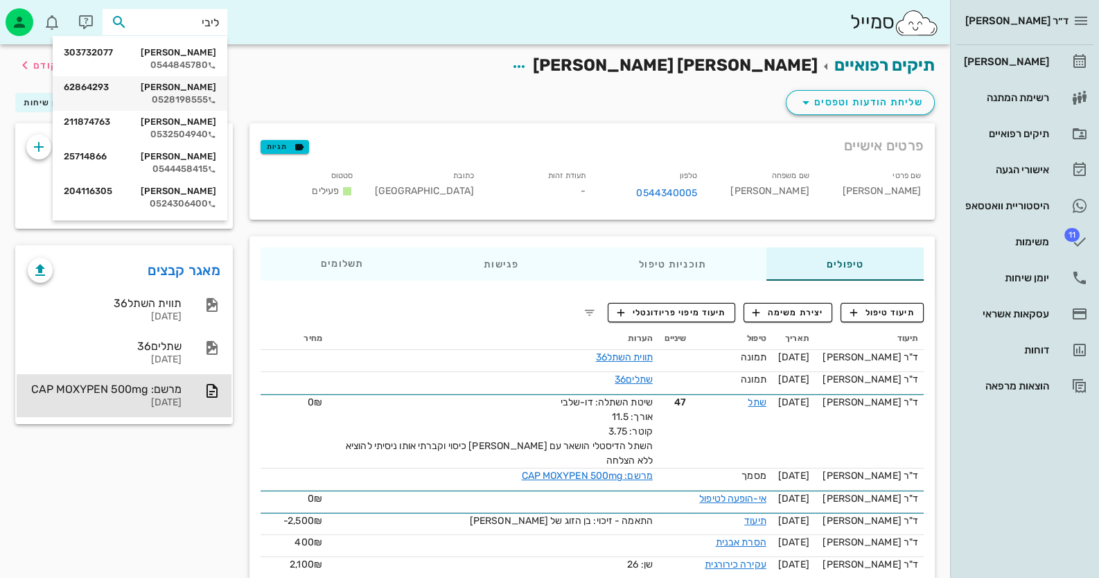
click at [193, 97] on div "0528198555" at bounding box center [140, 99] width 152 height 11
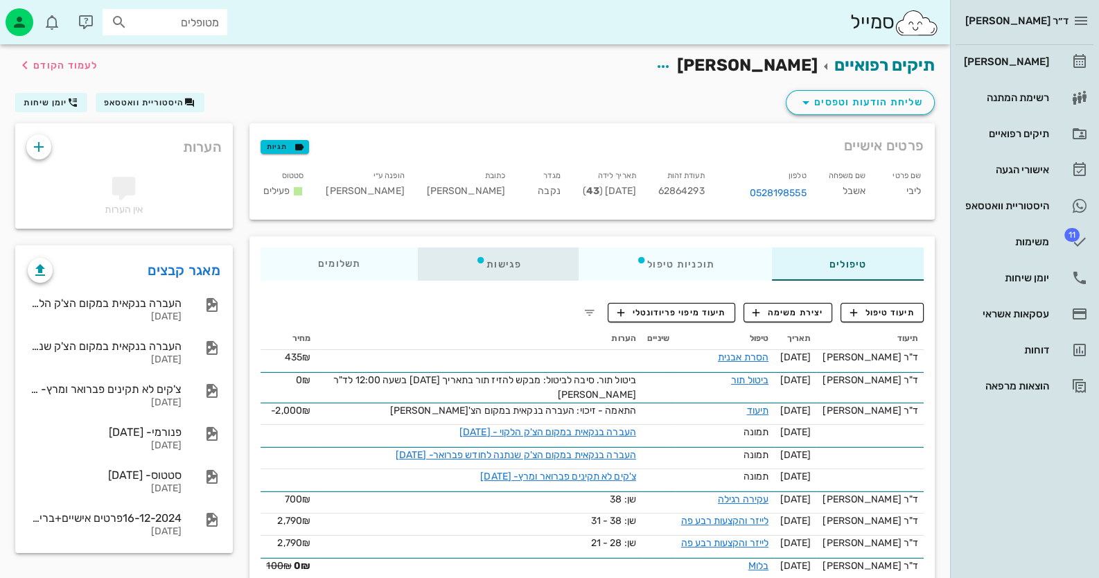
click at [501, 281] on div "פגישות" at bounding box center [498, 263] width 161 height 33
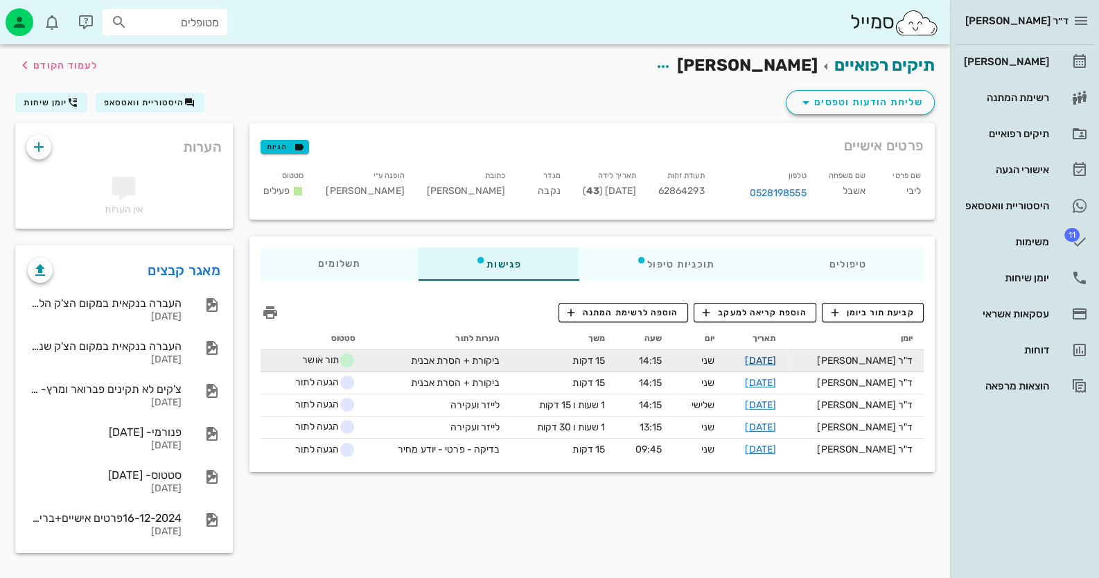
click at [776, 366] on link "[DATE]" at bounding box center [760, 361] width 31 height 12
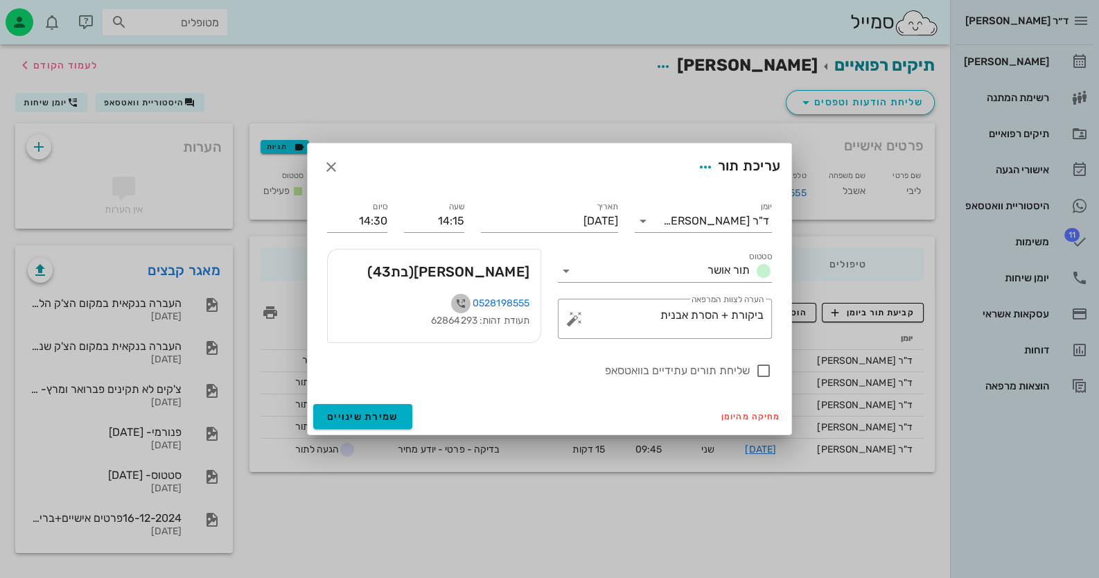
click at [456, 305] on icon "button" at bounding box center [460, 303] width 17 height 17
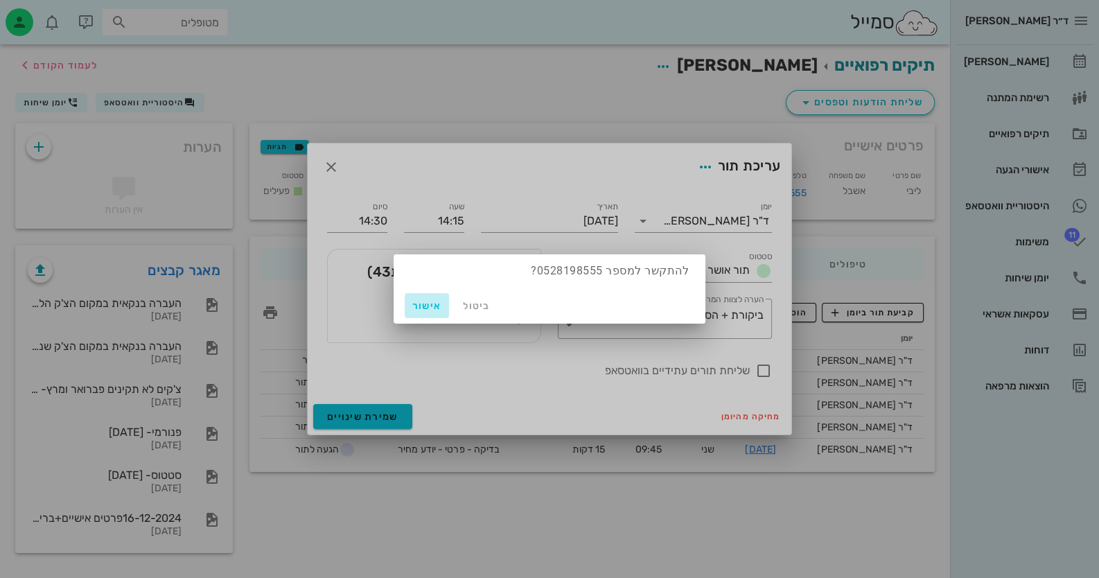
click at [405, 307] on button "אישור" at bounding box center [427, 305] width 44 height 25
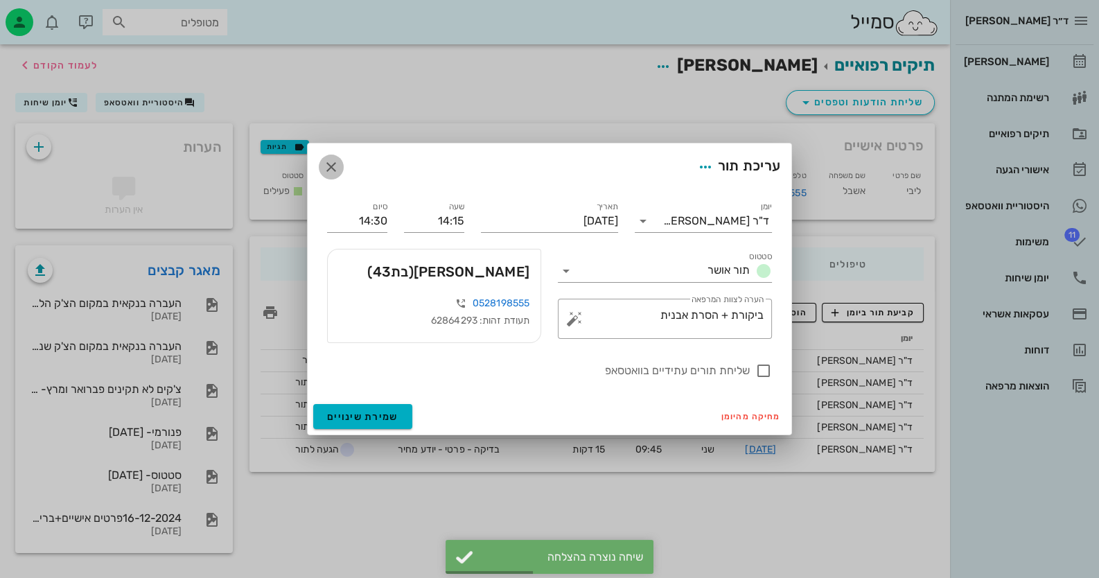
click at [338, 173] on icon "button" at bounding box center [331, 167] width 17 height 17
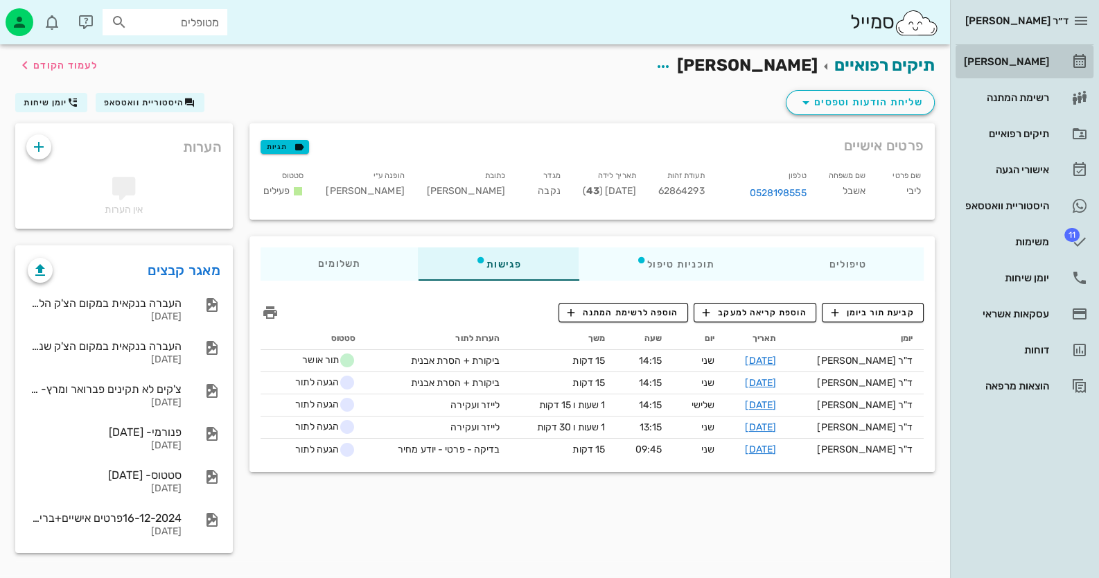
click at [998, 65] on div "[PERSON_NAME]" at bounding box center [1005, 61] width 88 height 11
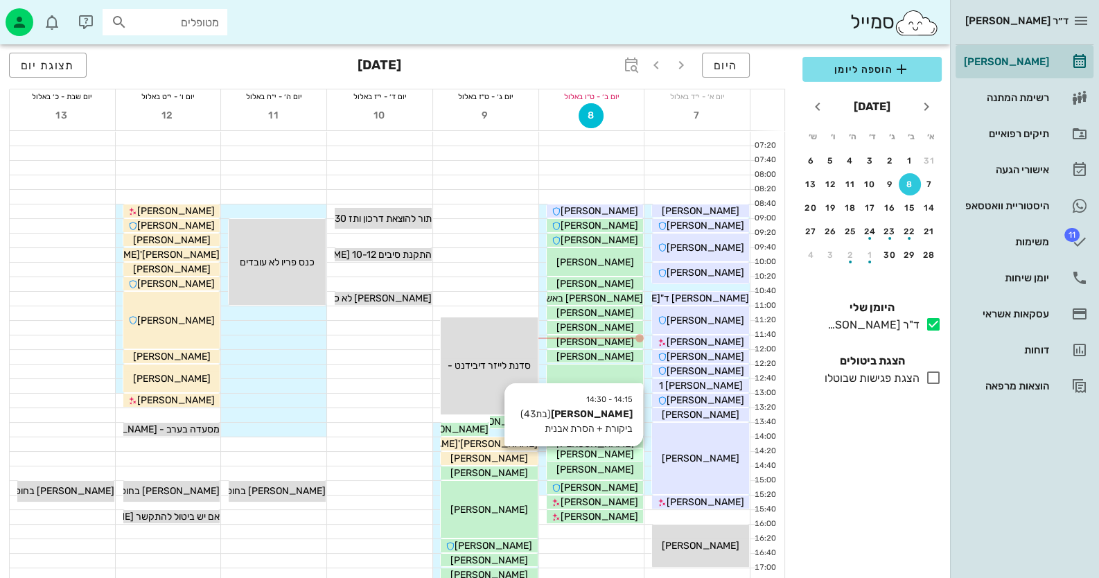
click at [609, 452] on span "[PERSON_NAME]" at bounding box center [595, 454] width 78 height 12
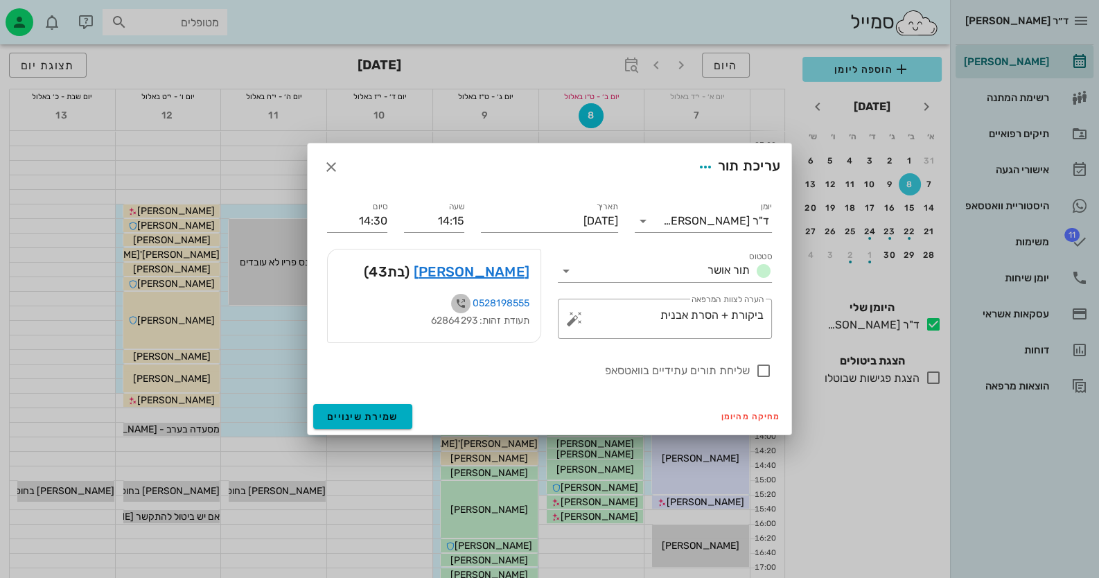
click at [457, 299] on icon "button" at bounding box center [460, 303] width 17 height 17
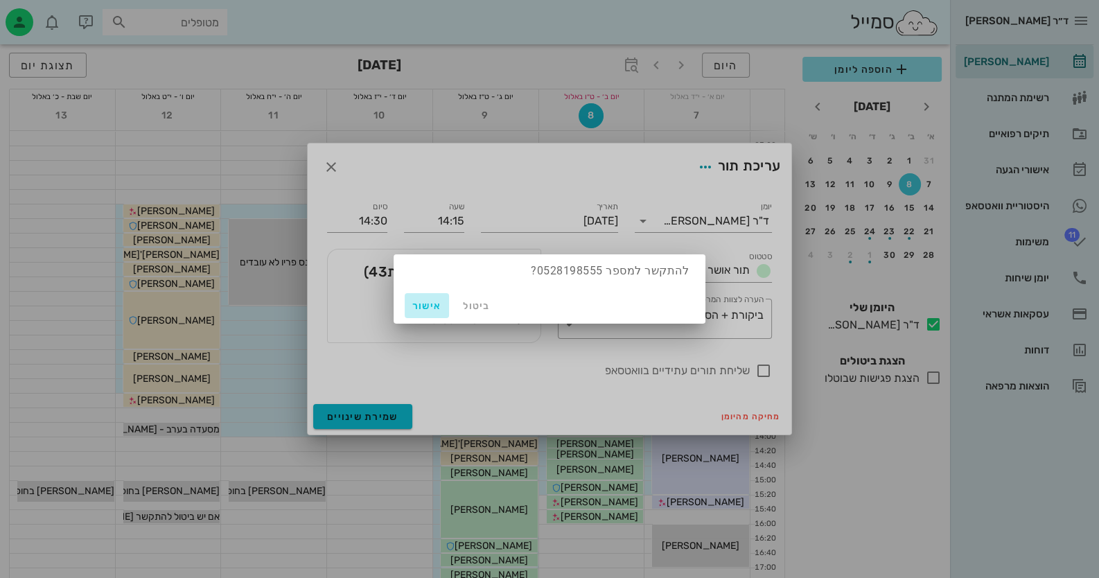
click at [419, 306] on span "אישור" at bounding box center [426, 306] width 33 height 12
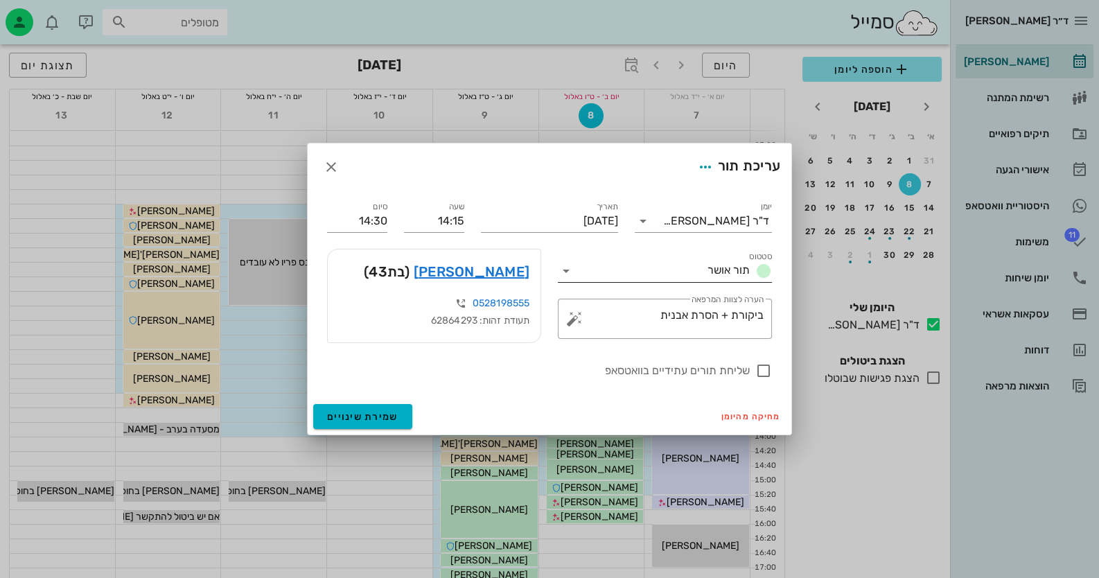
click at [564, 266] on icon at bounding box center [566, 271] width 17 height 17
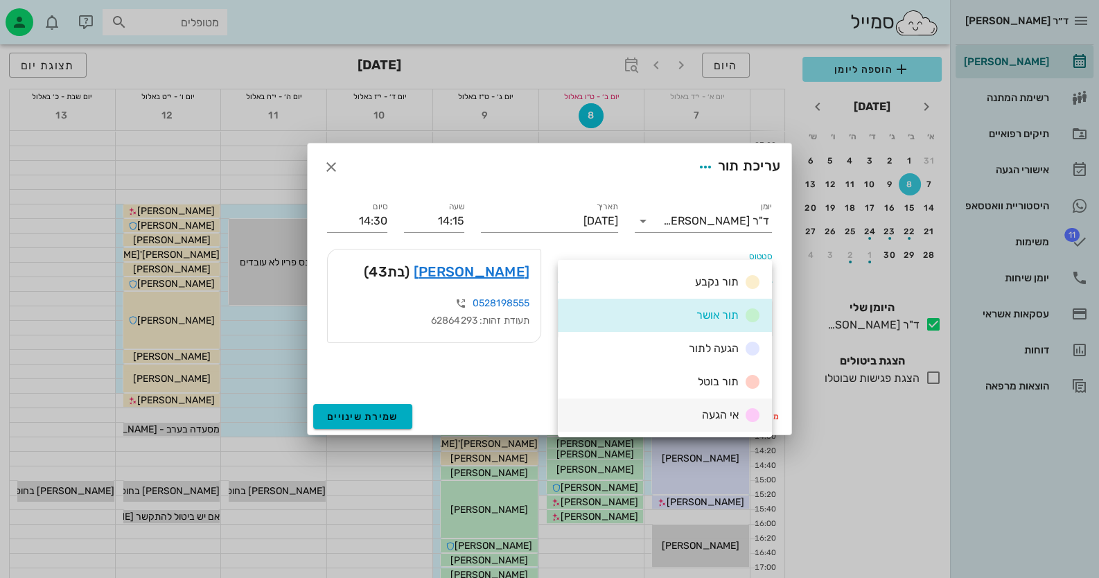
click at [731, 411] on span "אי הגעה" at bounding box center [720, 414] width 37 height 13
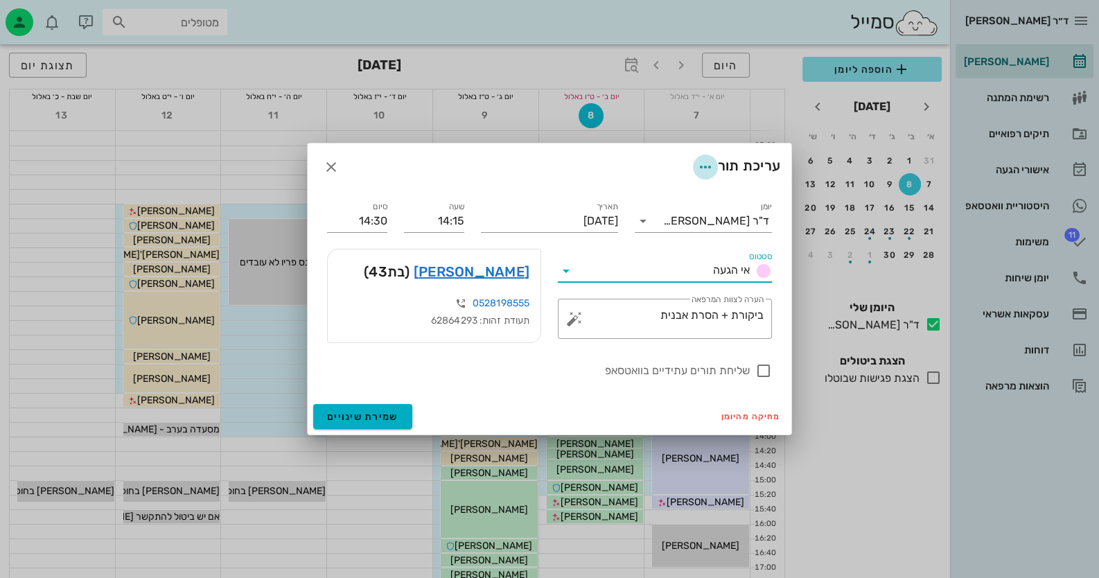
click at [703, 170] on icon "button" at bounding box center [705, 167] width 17 height 17
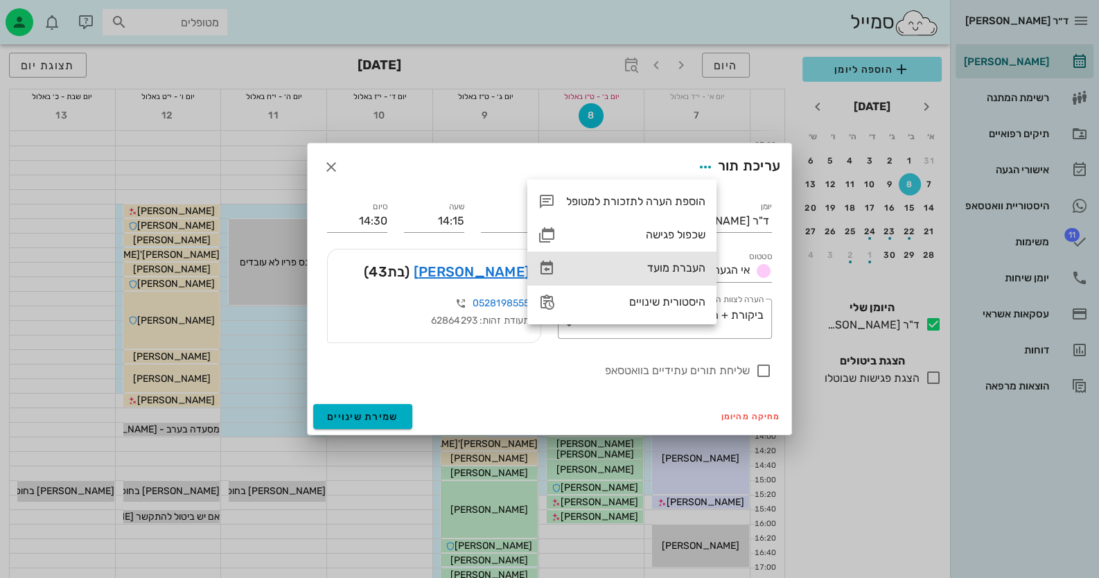
click at [669, 267] on div "העברת מועד" at bounding box center [635, 267] width 139 height 13
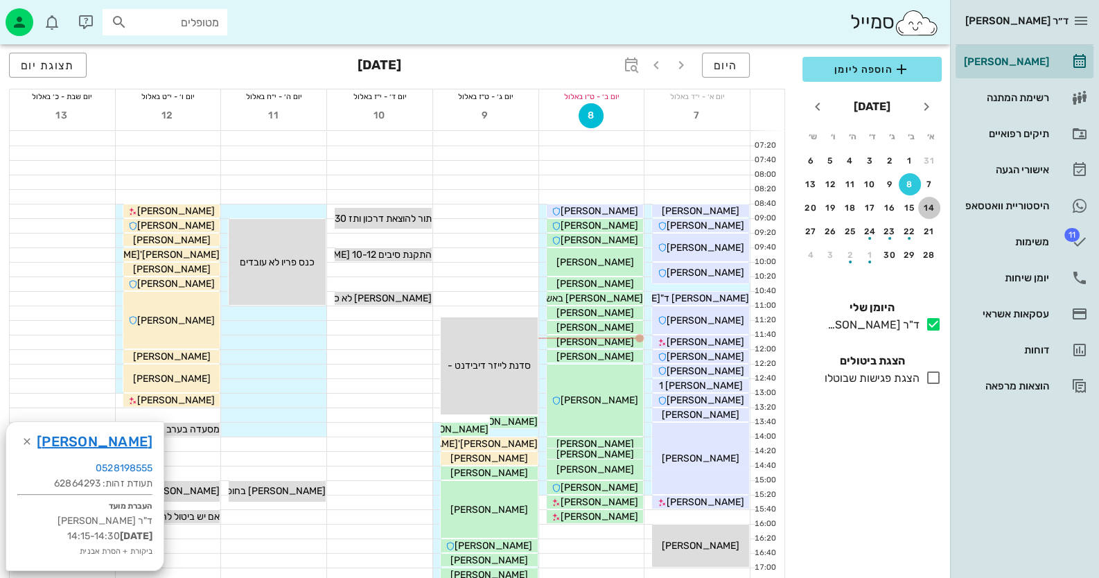
click at [929, 204] on div "14" at bounding box center [929, 208] width 22 height 10
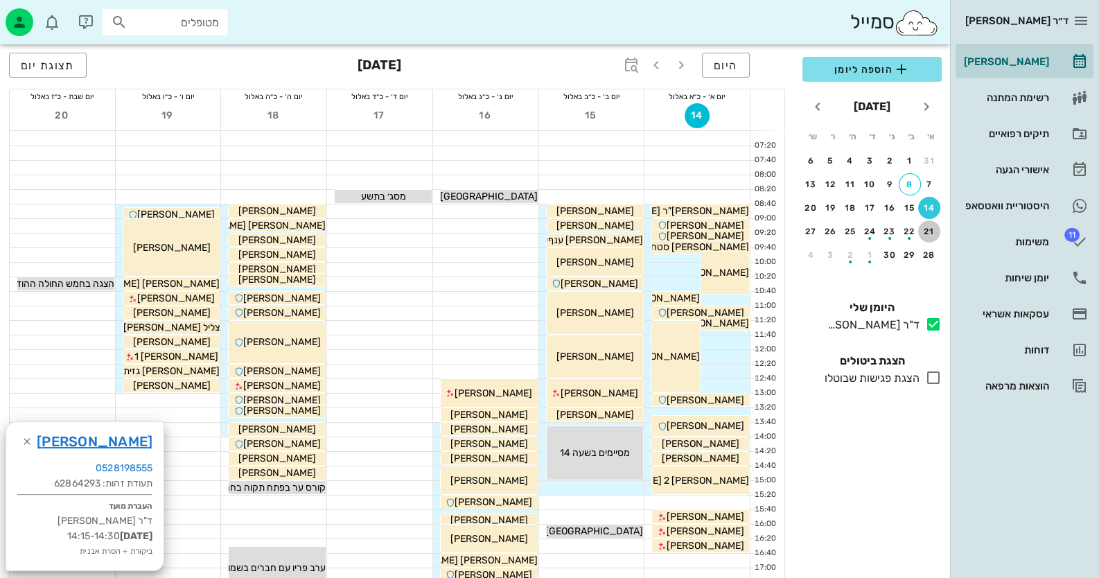
click at [926, 240] on button "21" at bounding box center [929, 231] width 22 height 22
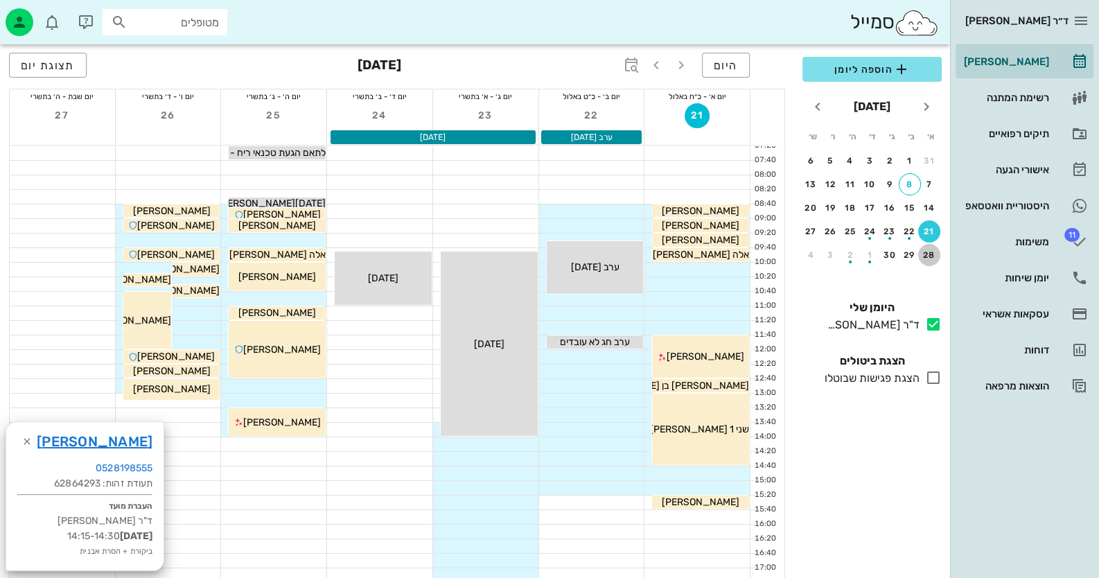
click at [935, 259] on button "28" at bounding box center [929, 255] width 22 height 22
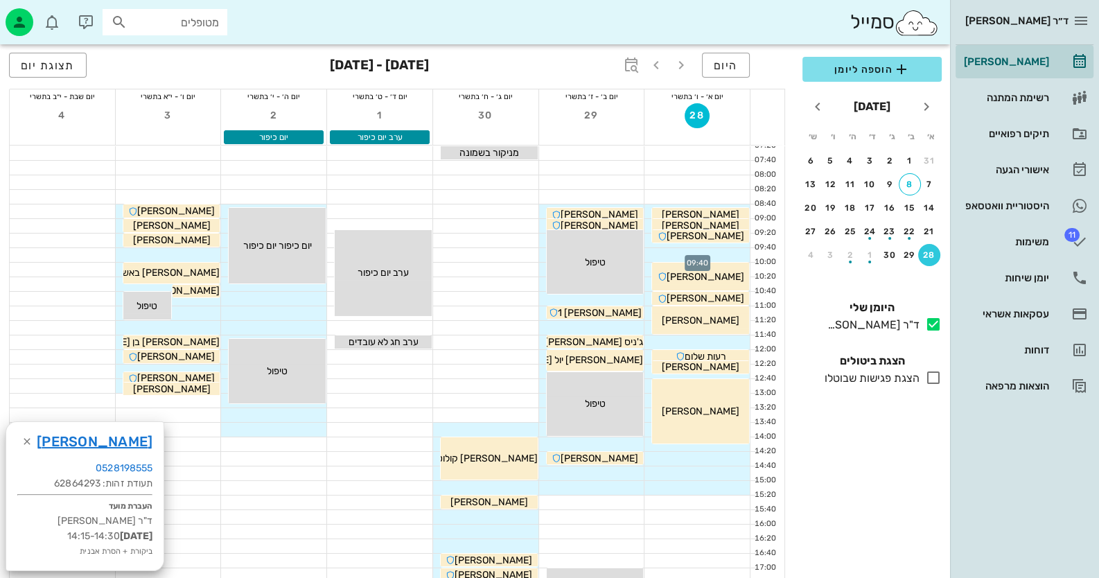
click at [732, 249] on div at bounding box center [696, 255] width 105 height 14
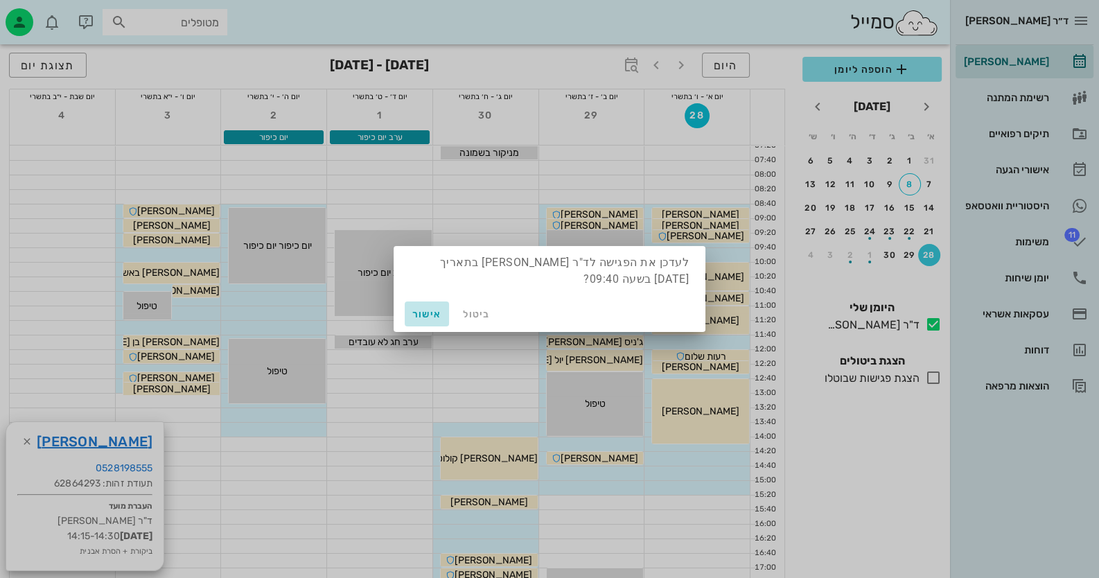
click at [428, 318] on span "אישור" at bounding box center [426, 314] width 33 height 12
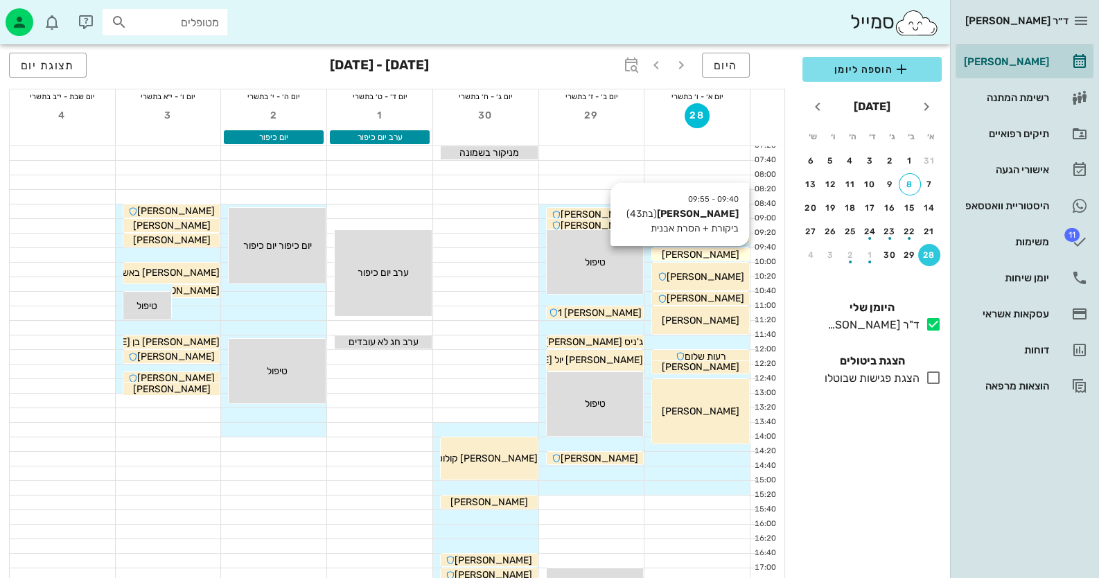
click at [734, 254] on div "[PERSON_NAME]" at bounding box center [700, 254] width 97 height 15
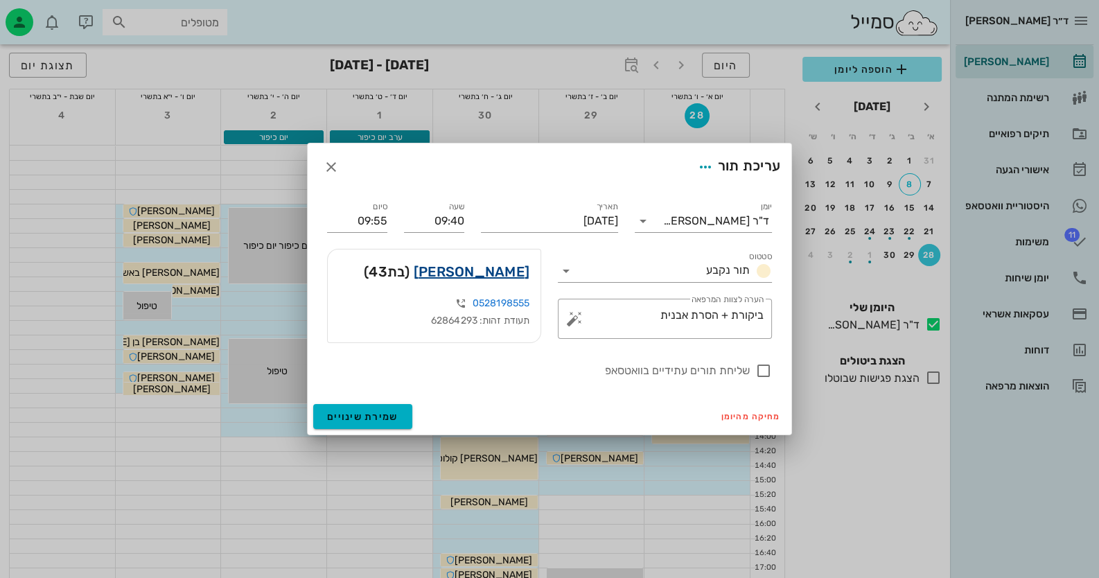
click at [506, 265] on link "[PERSON_NAME]" at bounding box center [472, 272] width 116 height 22
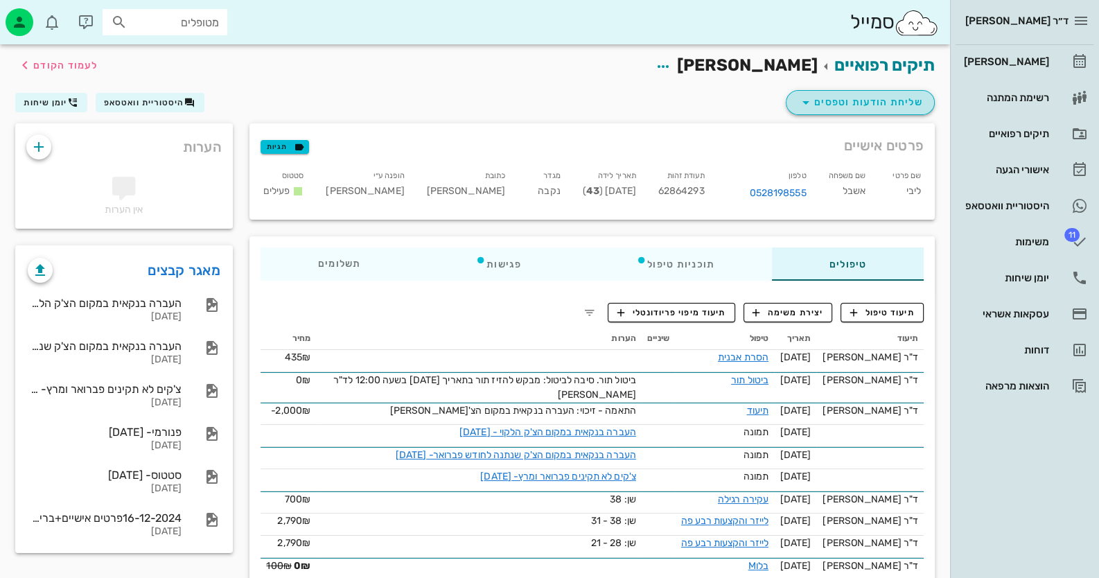
click at [818, 100] on span "שליחת הודעות וטפסים" at bounding box center [860, 102] width 125 height 17
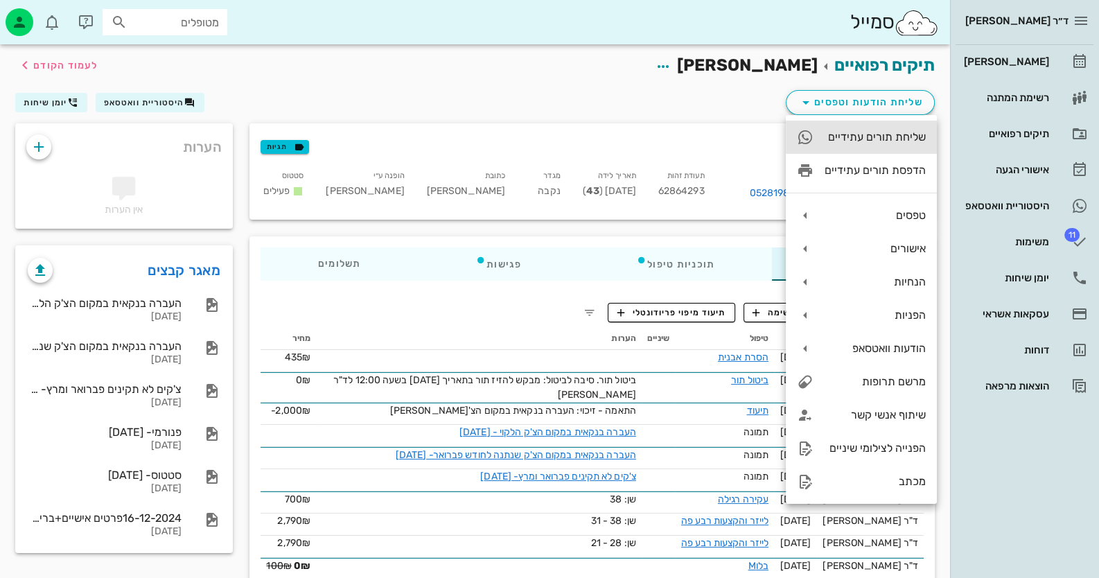
click at [872, 147] on div "שליחת תורים עתידיים" at bounding box center [861, 137] width 151 height 33
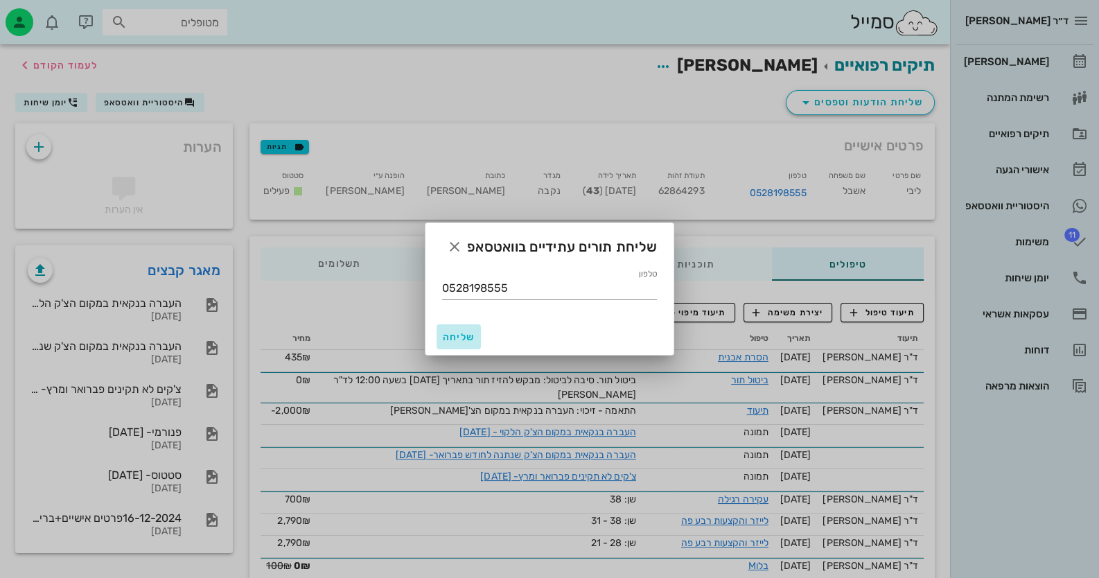
click at [464, 335] on span "שליחה" at bounding box center [458, 337] width 33 height 12
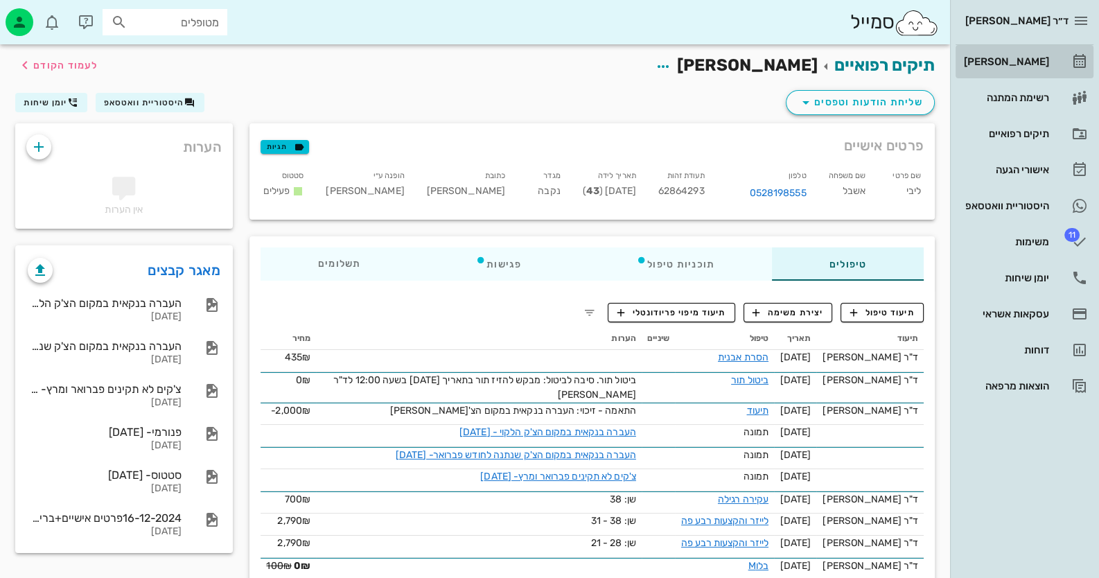
click at [1046, 69] on div "[PERSON_NAME]" at bounding box center [1005, 62] width 88 height 22
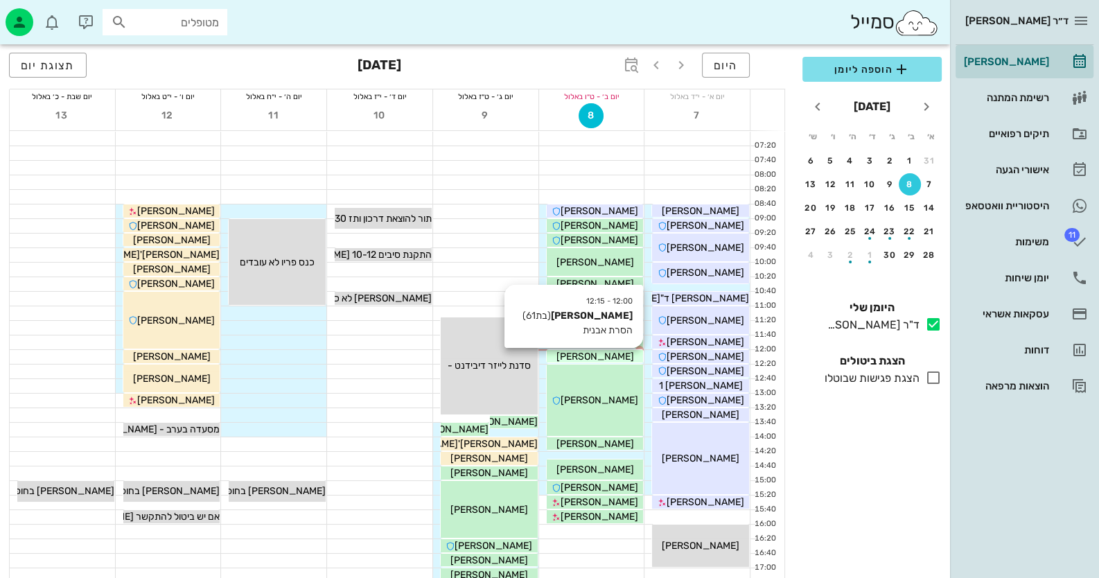
click at [606, 356] on span "[PERSON_NAME]" at bounding box center [595, 357] width 78 height 12
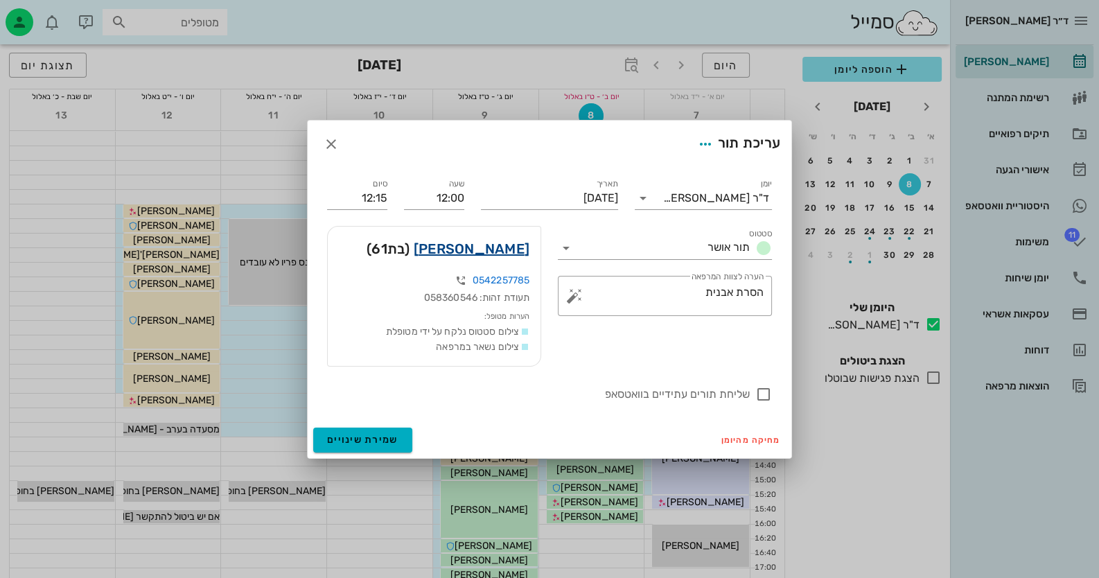
click at [506, 255] on link "[PERSON_NAME]" at bounding box center [472, 249] width 116 height 22
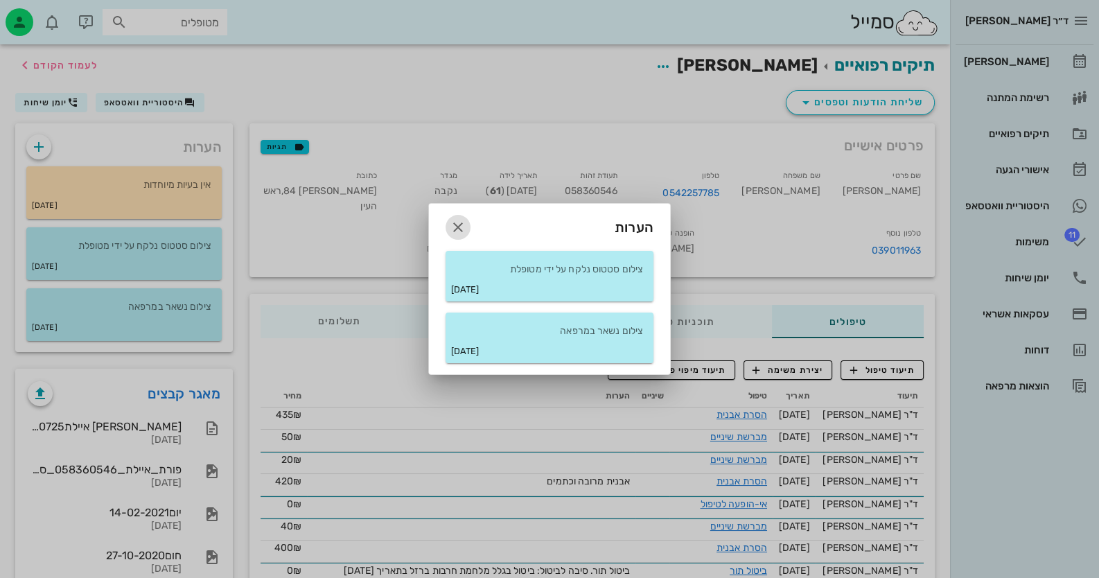
click at [457, 221] on icon "button" at bounding box center [458, 227] width 17 height 17
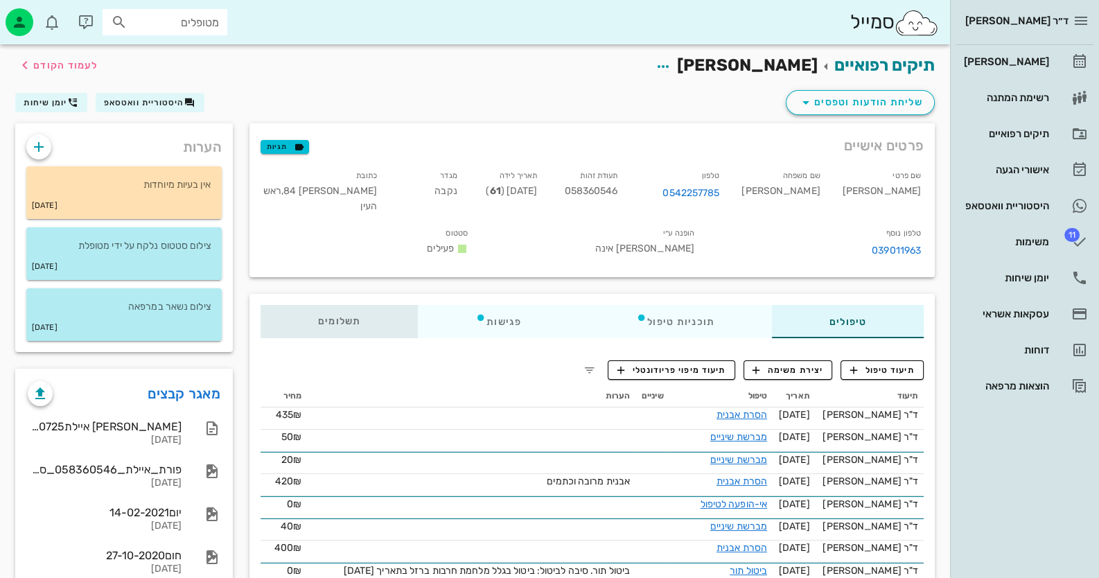
drag, startPoint x: 349, startPoint y: 320, endPoint x: 360, endPoint y: 326, distance: 12.4
click at [349, 325] on div "תשלומים 0₪" at bounding box center [339, 321] width 157 height 33
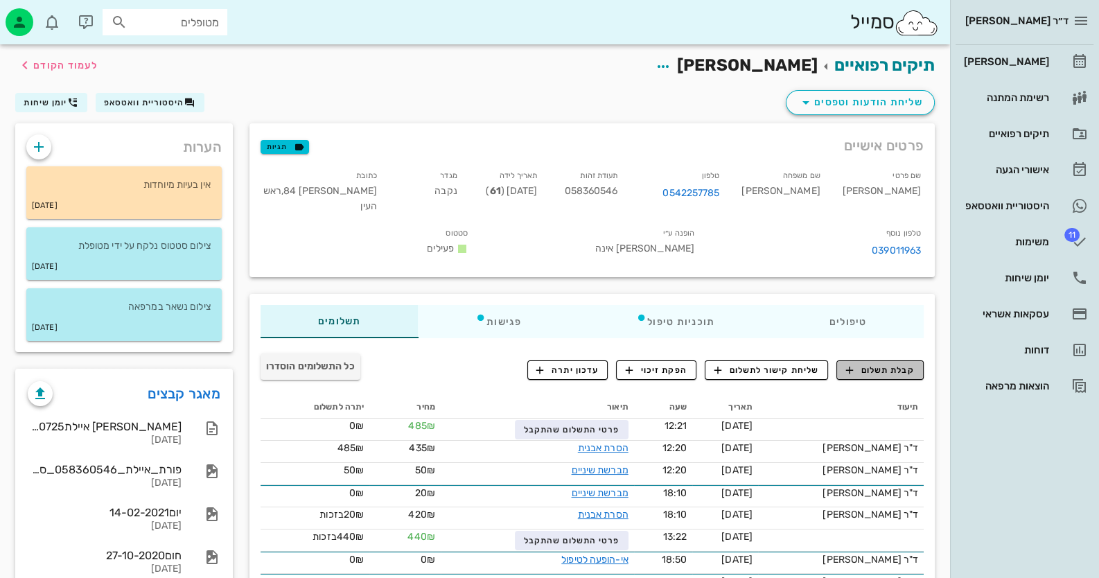
click at [913, 360] on button "קבלת תשלום" at bounding box center [879, 369] width 87 height 19
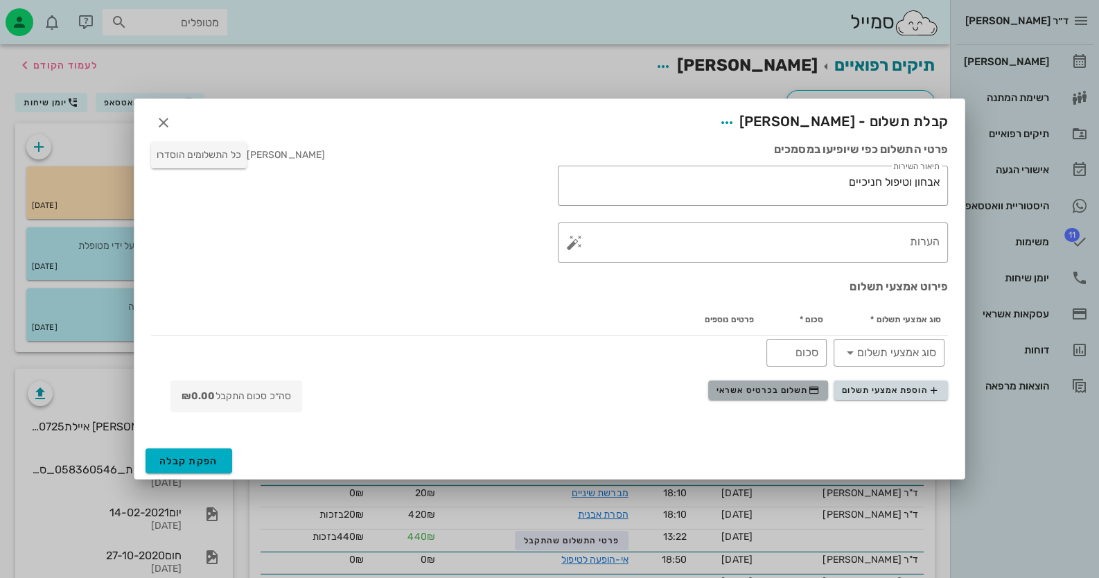
click at [804, 388] on span "תשלום בכרטיס אשראי" at bounding box center [767, 390] width 103 height 11
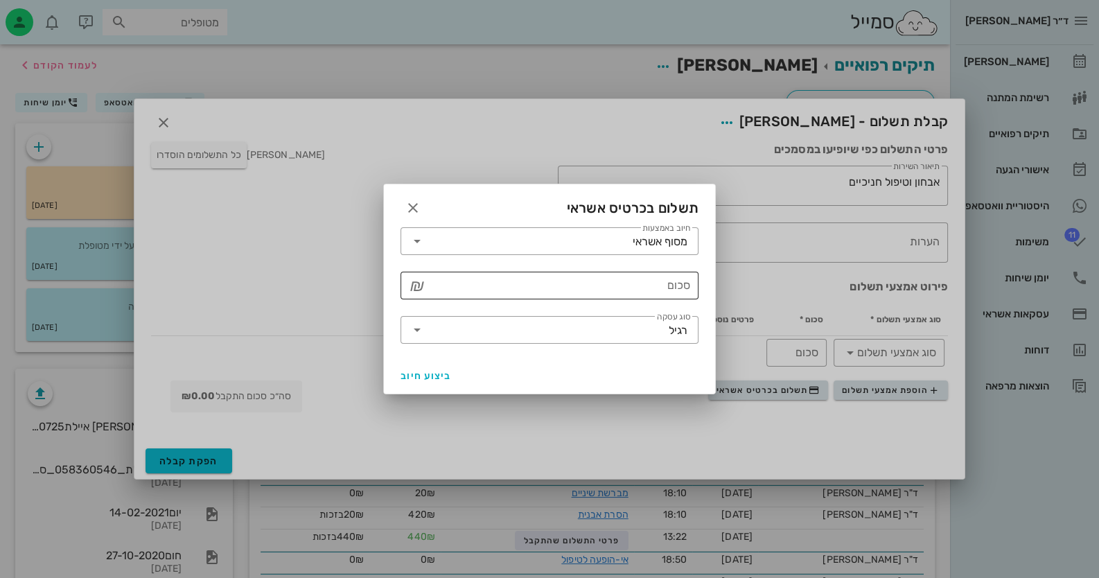
click at [657, 285] on input "סכום" at bounding box center [559, 285] width 262 height 22
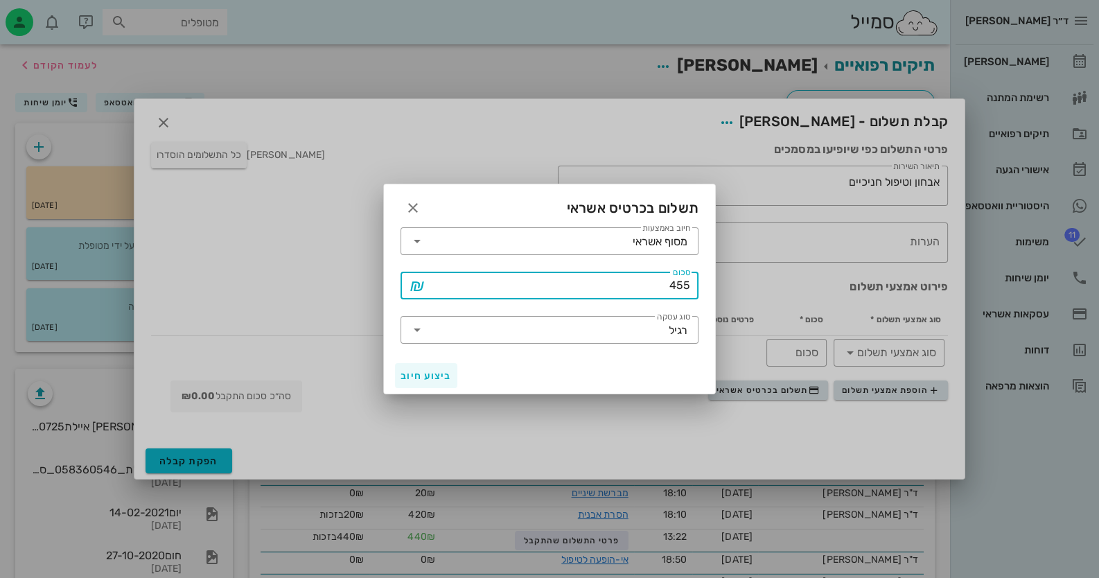
type input "455"
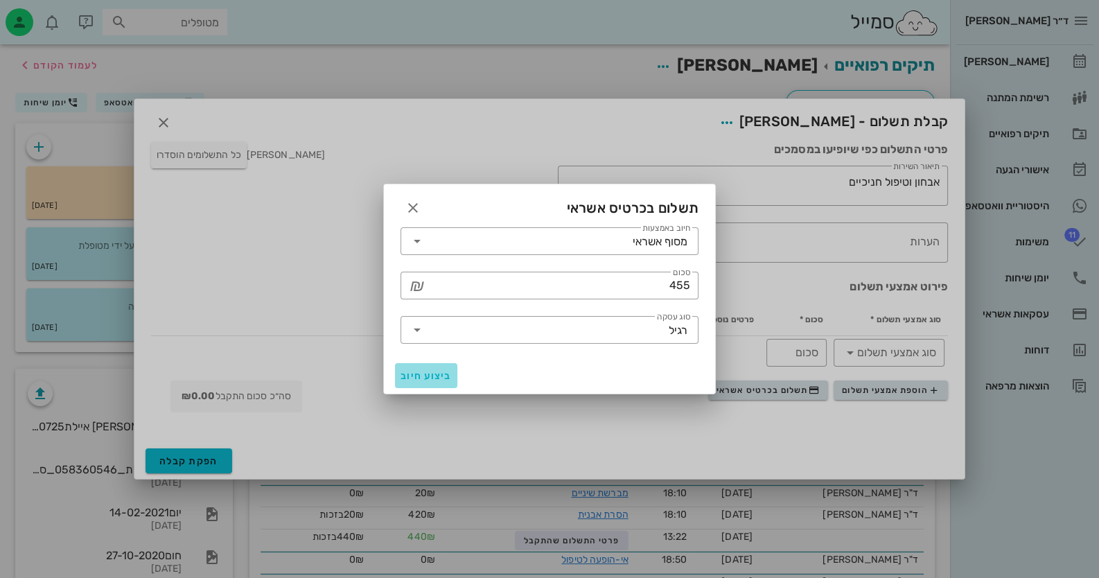
click at [417, 378] on span "ביצוע חיוב" at bounding box center [426, 376] width 51 height 12
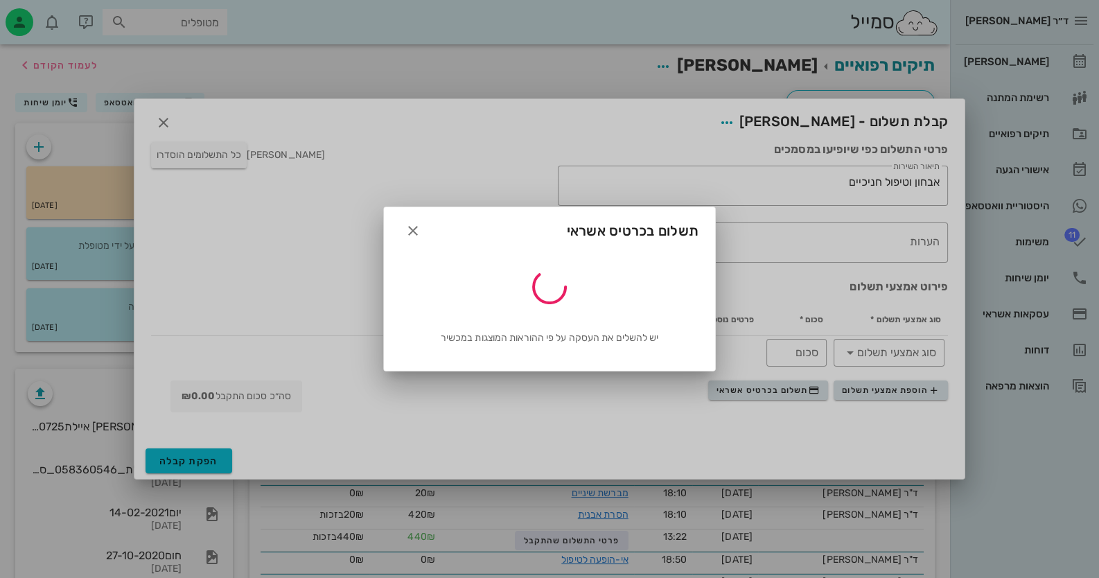
type input "455"
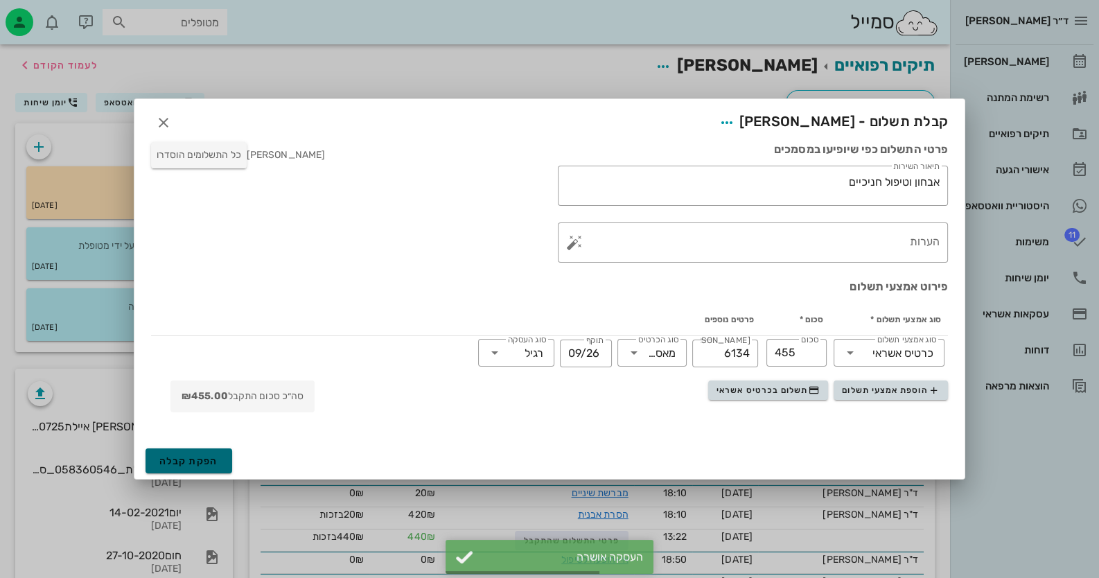
click at [210, 457] on span "הפקת קבלה" at bounding box center [188, 461] width 59 height 12
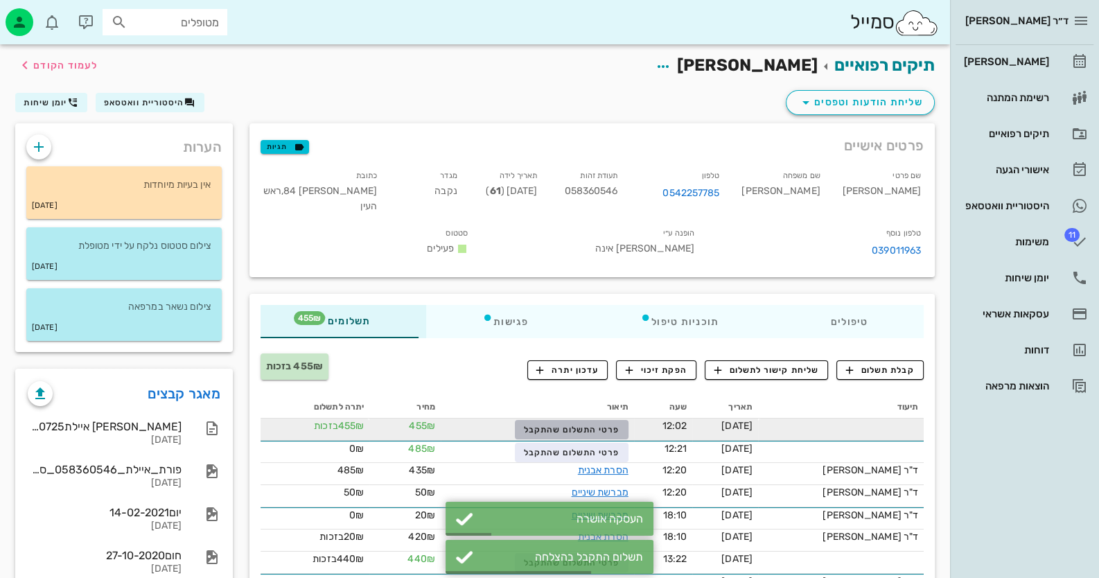
click at [592, 420] on button "פרטי התשלום שהתקבל" at bounding box center [571, 429] width 113 height 19
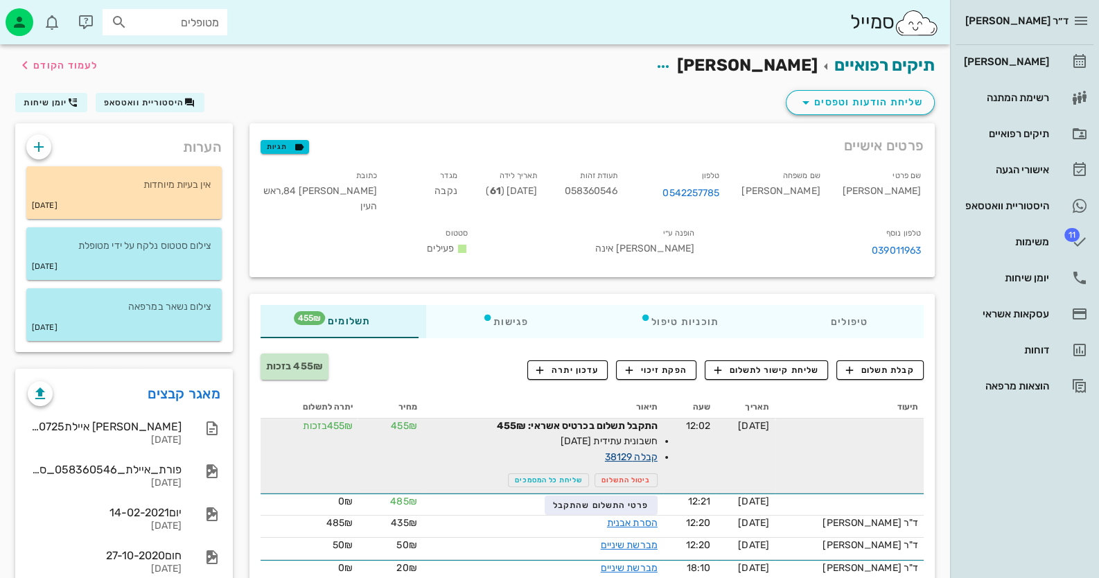
click at [656, 451] on link "קבלה 38129" at bounding box center [631, 457] width 53 height 12
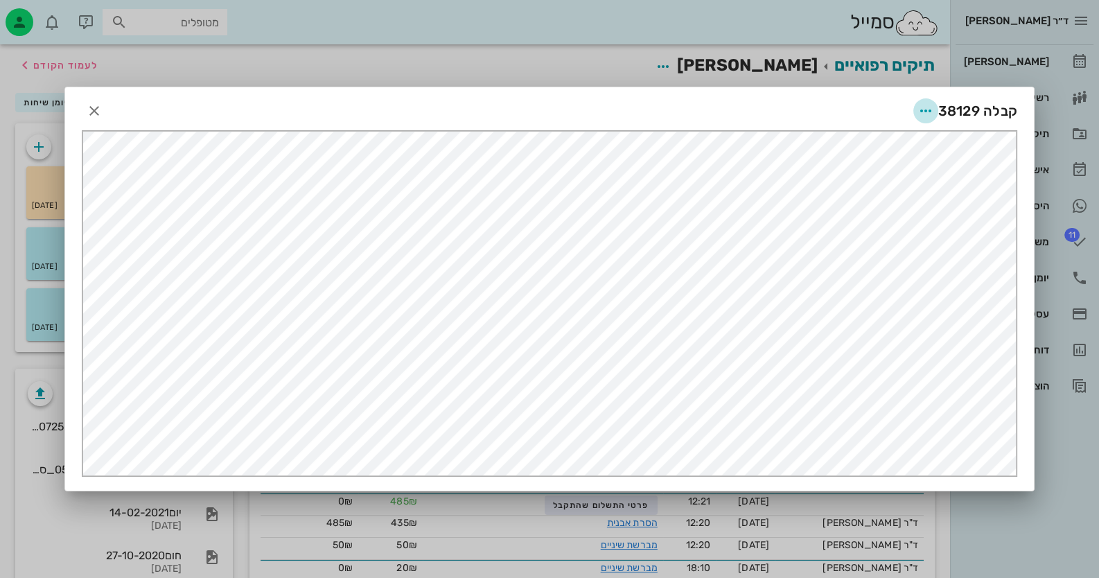
click at [929, 106] on icon "button" at bounding box center [925, 111] width 17 height 17
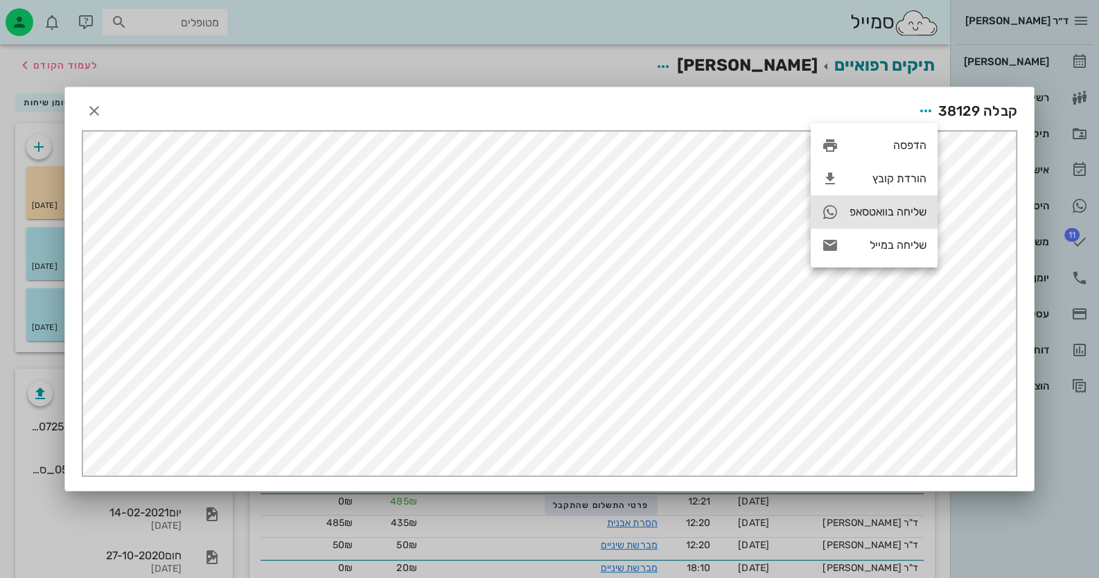
click at [870, 214] on div "שליחה בוואטסאפ" at bounding box center [888, 211] width 77 height 13
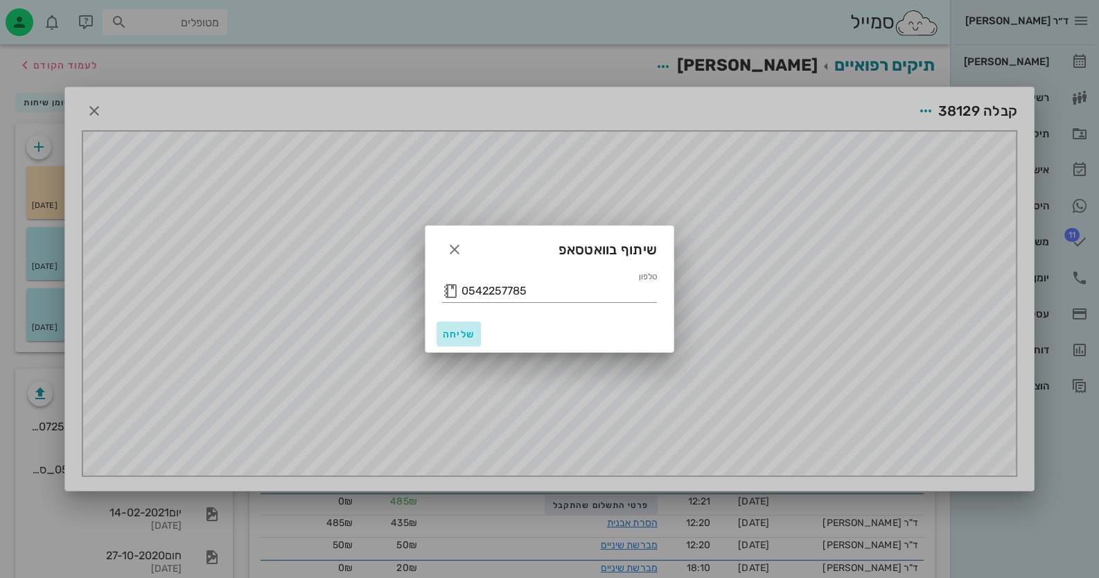
click at [452, 337] on span "שליחה" at bounding box center [458, 334] width 33 height 12
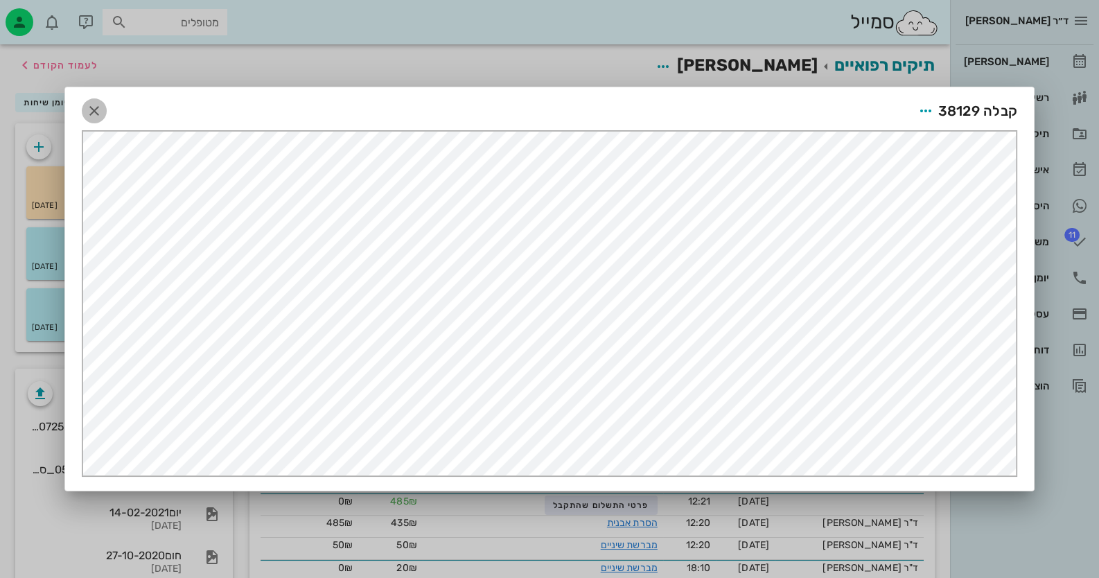
click at [101, 104] on icon "button" at bounding box center [94, 111] width 17 height 17
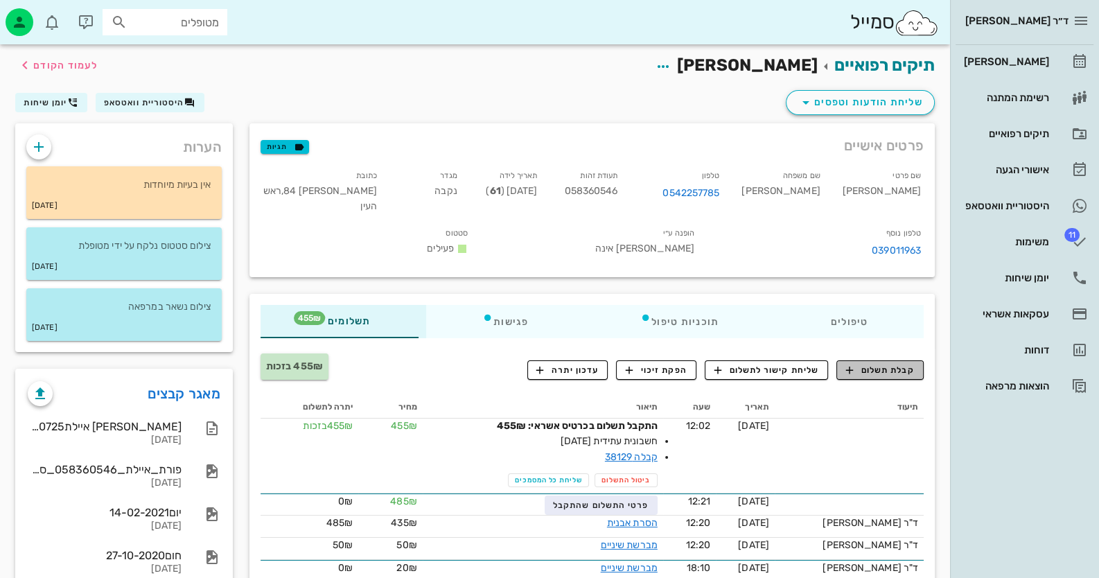
click at [900, 372] on button "קבלת תשלום" at bounding box center [879, 369] width 87 height 19
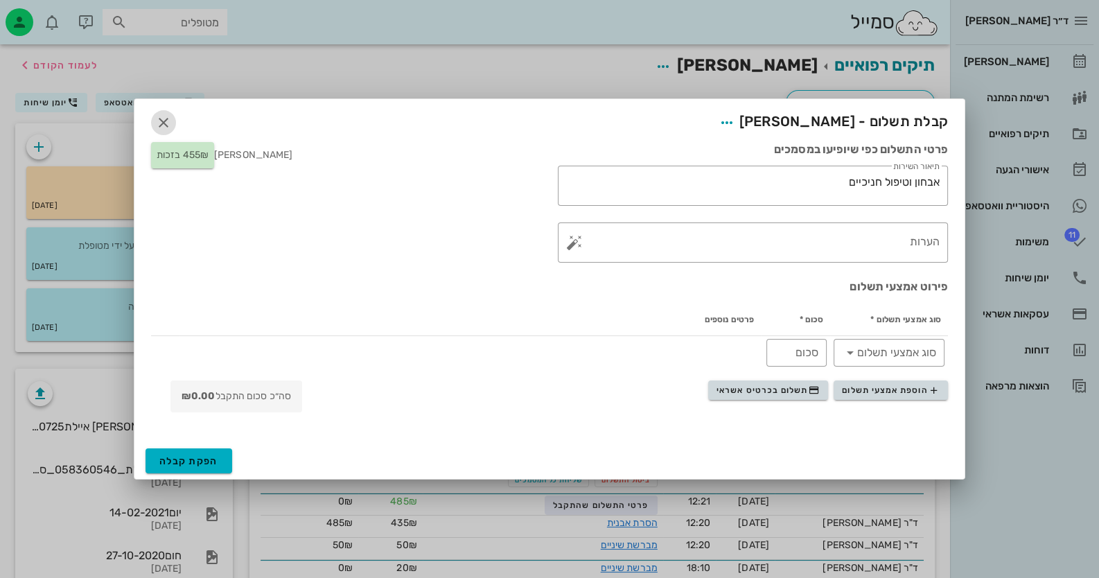
click at [159, 123] on icon "button" at bounding box center [163, 122] width 17 height 17
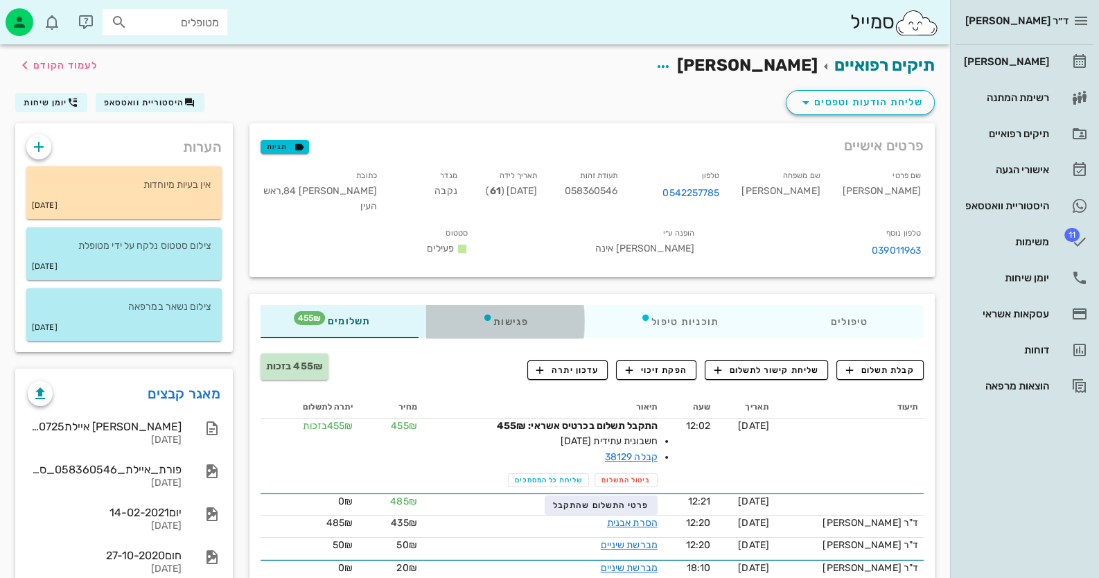
click at [520, 319] on div "פגישות" at bounding box center [505, 321] width 158 height 33
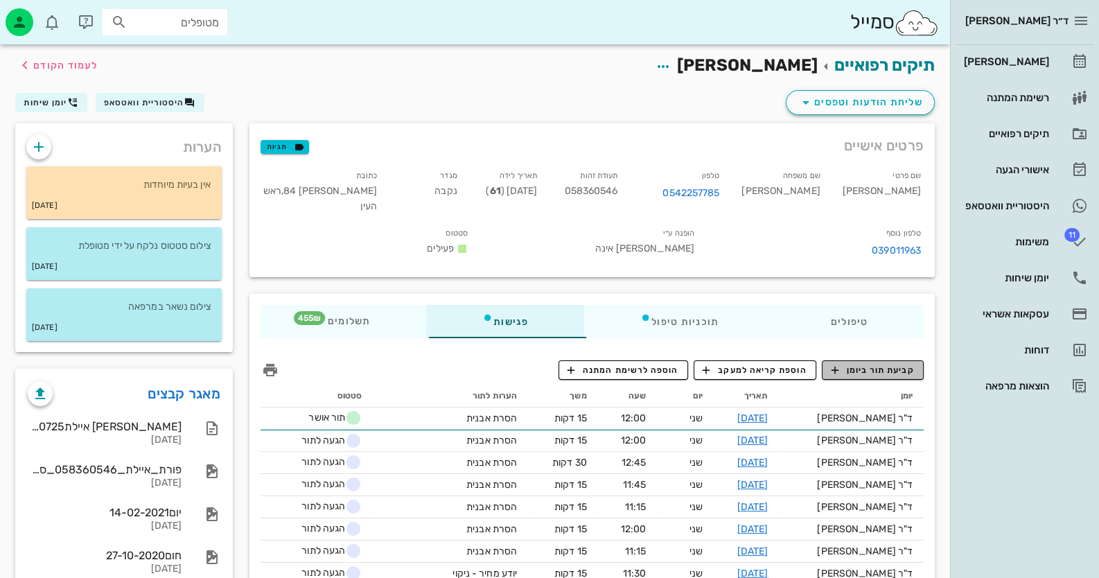
click at [901, 367] on span "קביעת תור ביומן" at bounding box center [872, 370] width 83 height 12
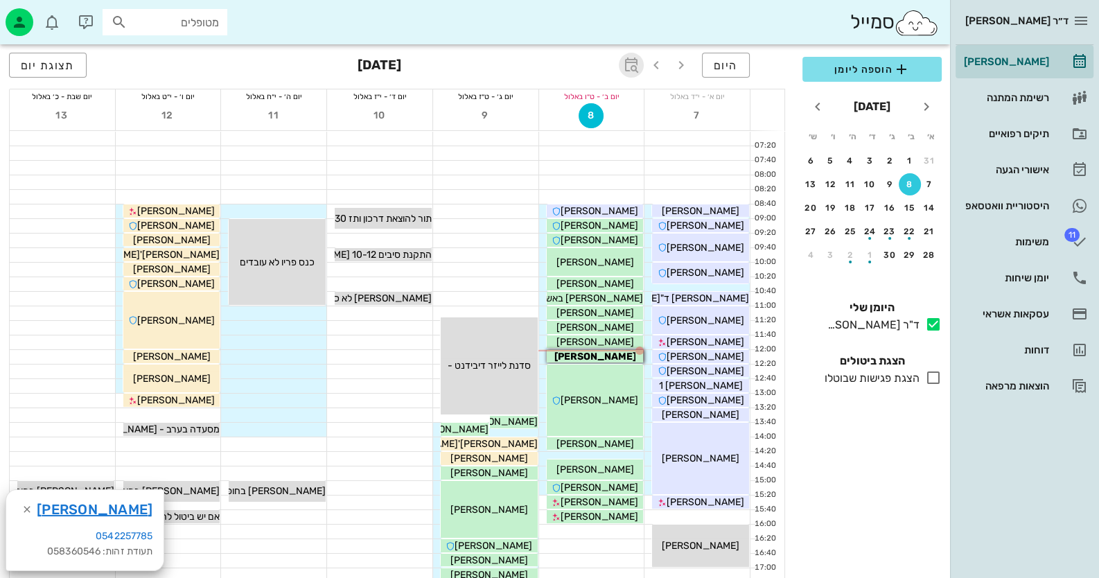
click at [631, 60] on icon "button" at bounding box center [631, 65] width 17 height 17
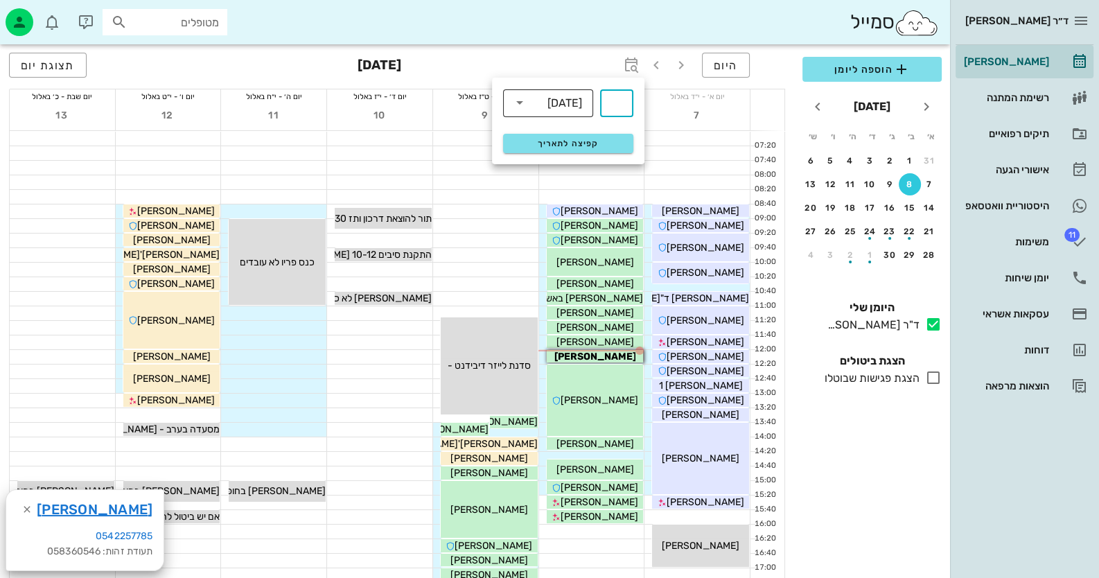
click at [571, 94] on div "[DATE]" at bounding box center [558, 103] width 54 height 28
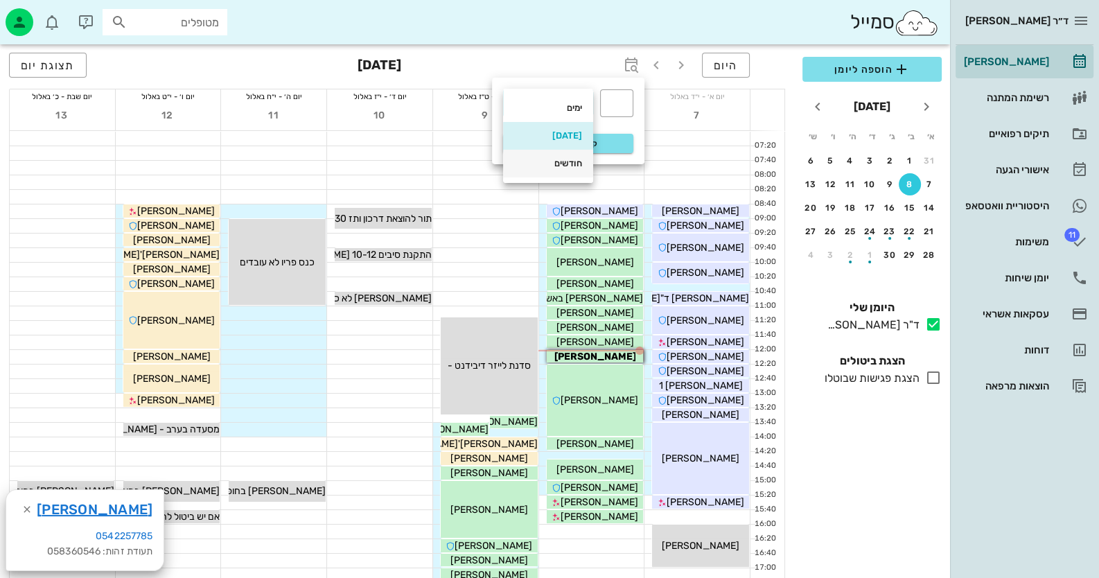
click at [563, 159] on div "חודשים" at bounding box center [548, 163] width 68 height 11
click at [616, 99] on input "text" at bounding box center [616, 103] width 17 height 22
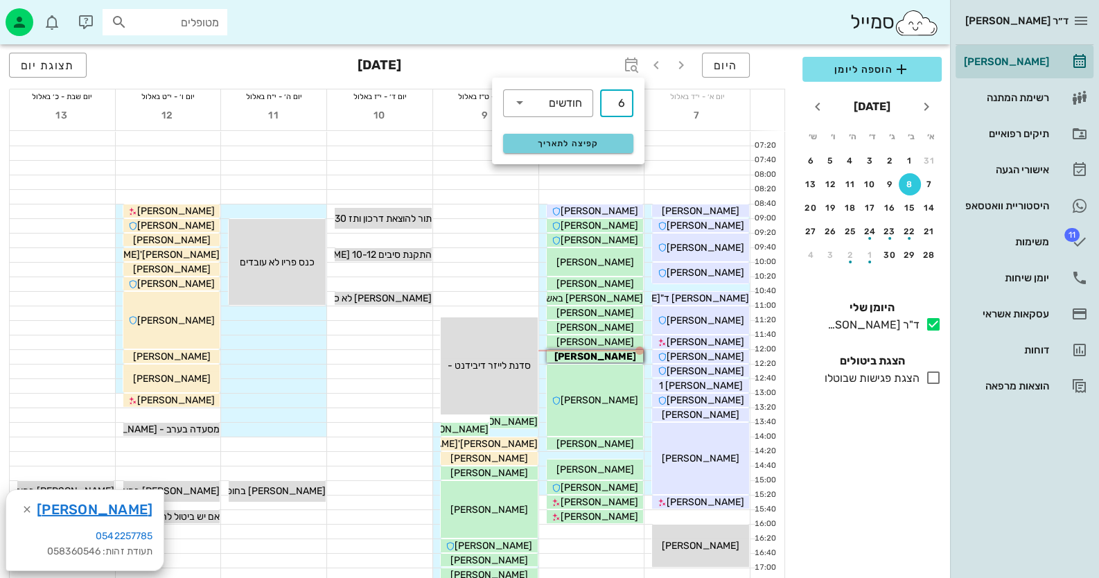
type input "6"
click at [622, 147] on span "קפיצה לתאריך" at bounding box center [567, 144] width 113 height 10
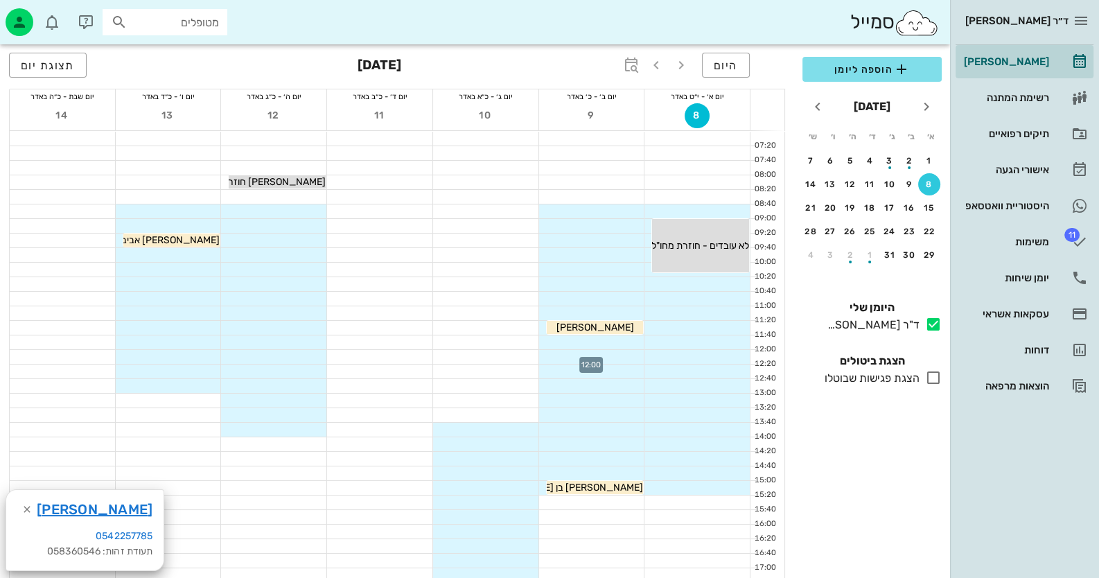
click at [624, 355] on div at bounding box center [591, 357] width 105 height 14
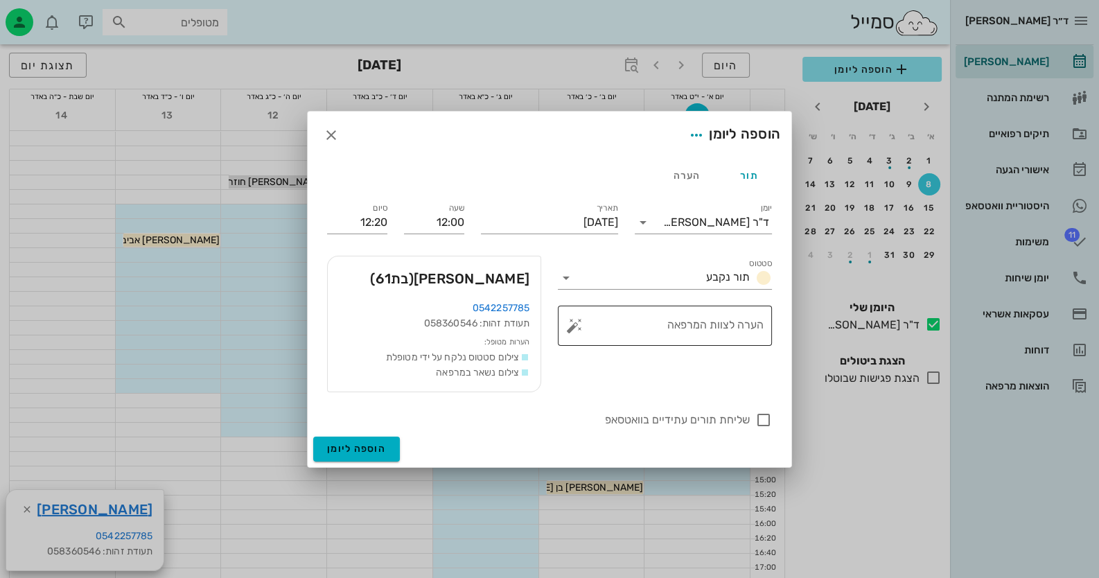
click at [572, 328] on button "button" at bounding box center [574, 325] width 17 height 17
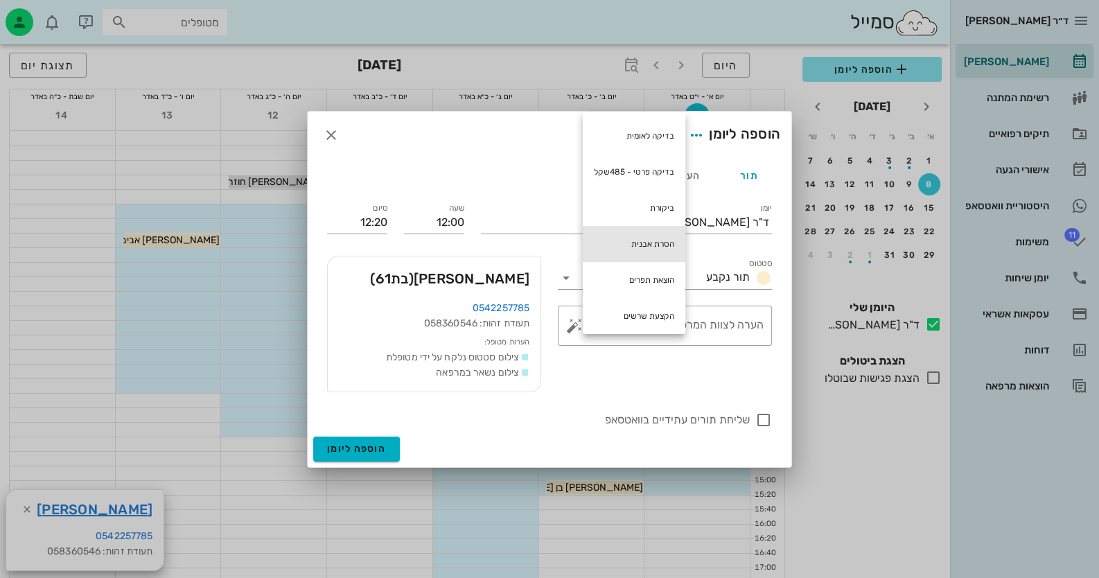
click at [646, 234] on div "הסרת אבנית" at bounding box center [634, 244] width 103 height 36
type textarea "הסרת אבנית"
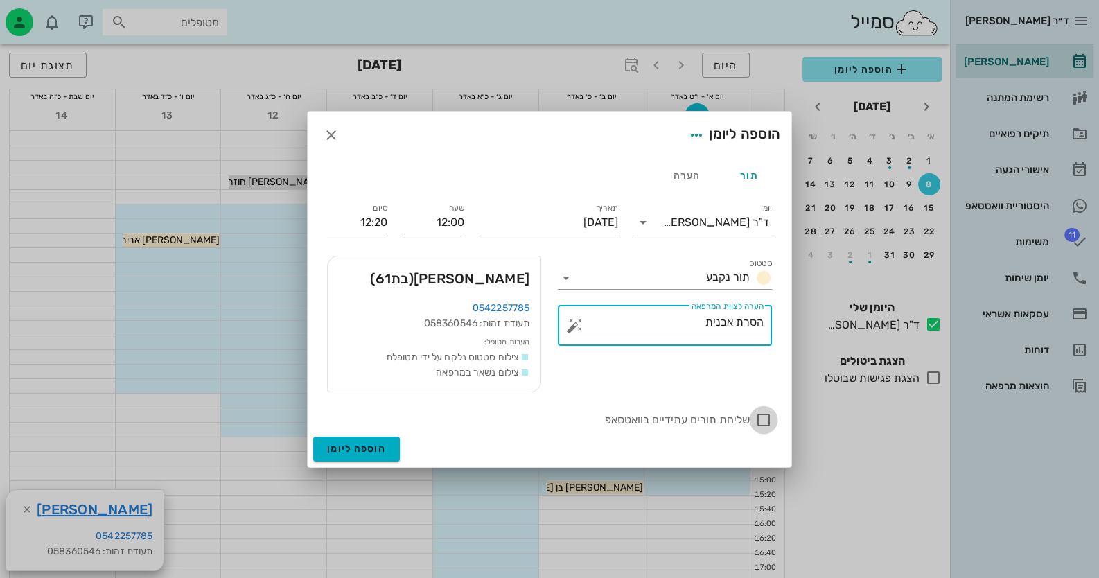
click at [766, 420] on div at bounding box center [764, 420] width 24 height 24
checkbox input "true"
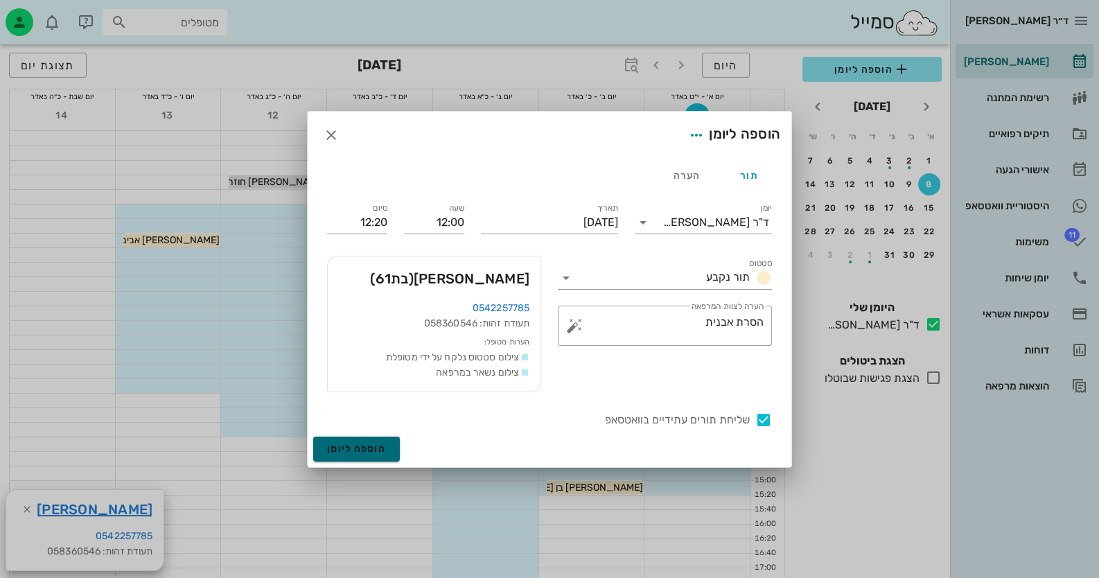
drag, startPoint x: 381, startPoint y: 443, endPoint x: 390, endPoint y: 439, distance: 9.9
click at [381, 443] on span "הוספה ליומן" at bounding box center [356, 449] width 59 height 12
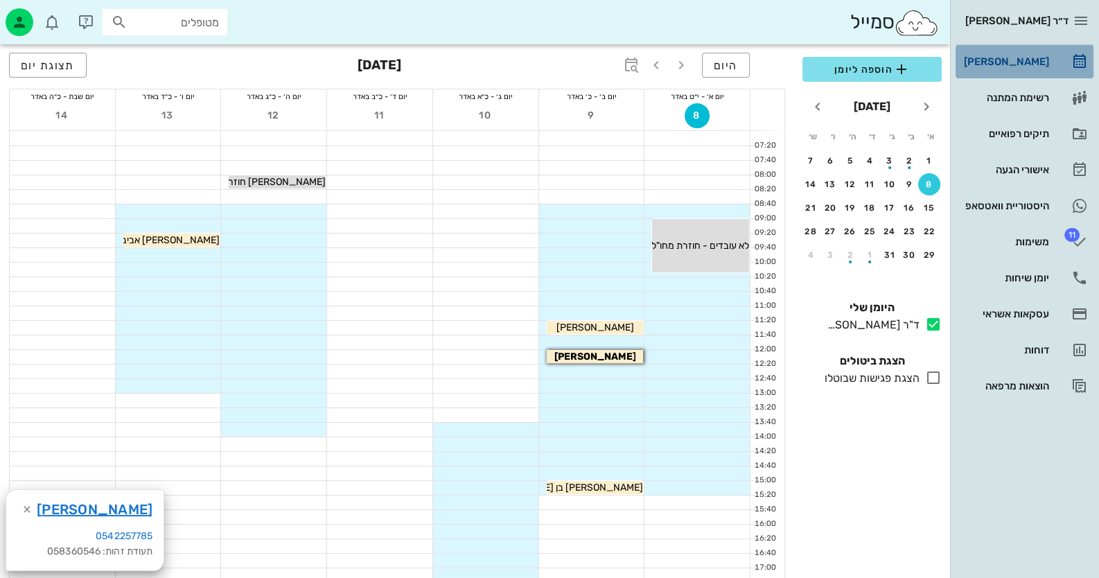
click at [1046, 74] on link "[PERSON_NAME]" at bounding box center [1025, 61] width 138 height 33
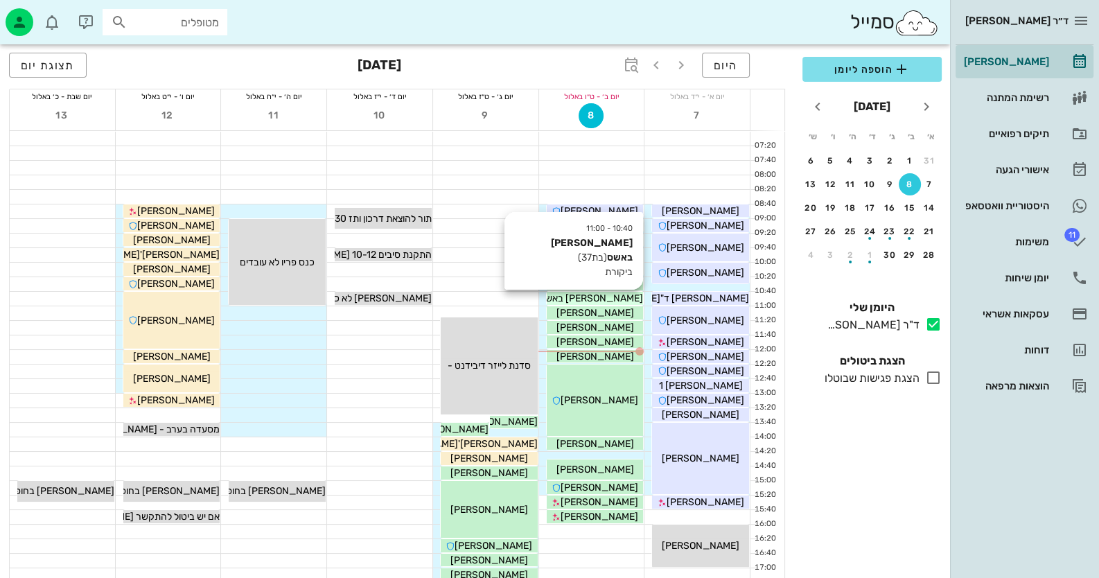
click at [618, 298] on div "[PERSON_NAME] באשס" at bounding box center [595, 298] width 97 height 15
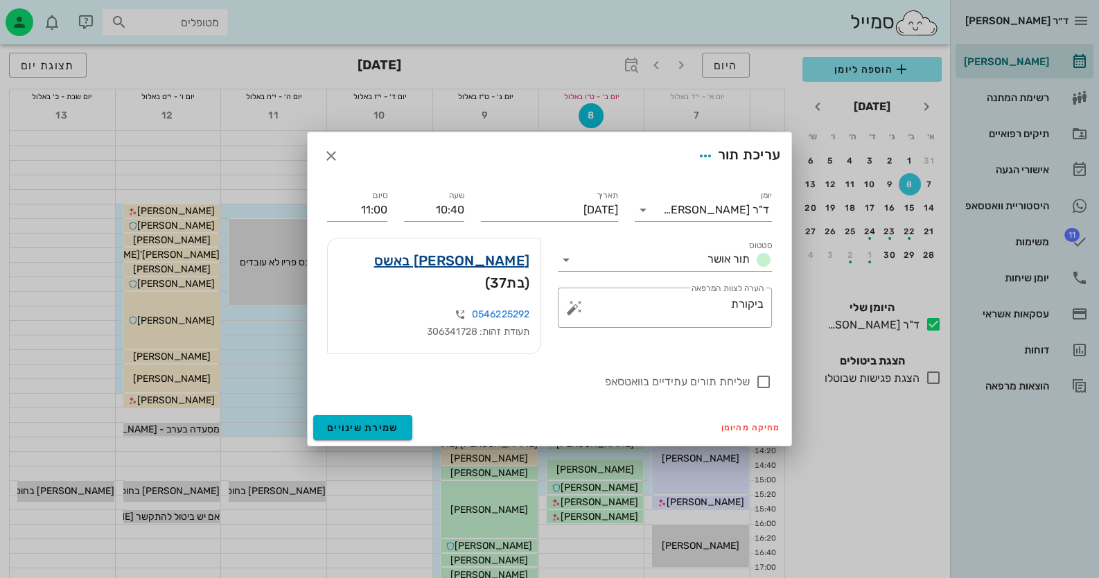
click at [506, 270] on link "[PERSON_NAME] באשס" at bounding box center [452, 260] width 156 height 22
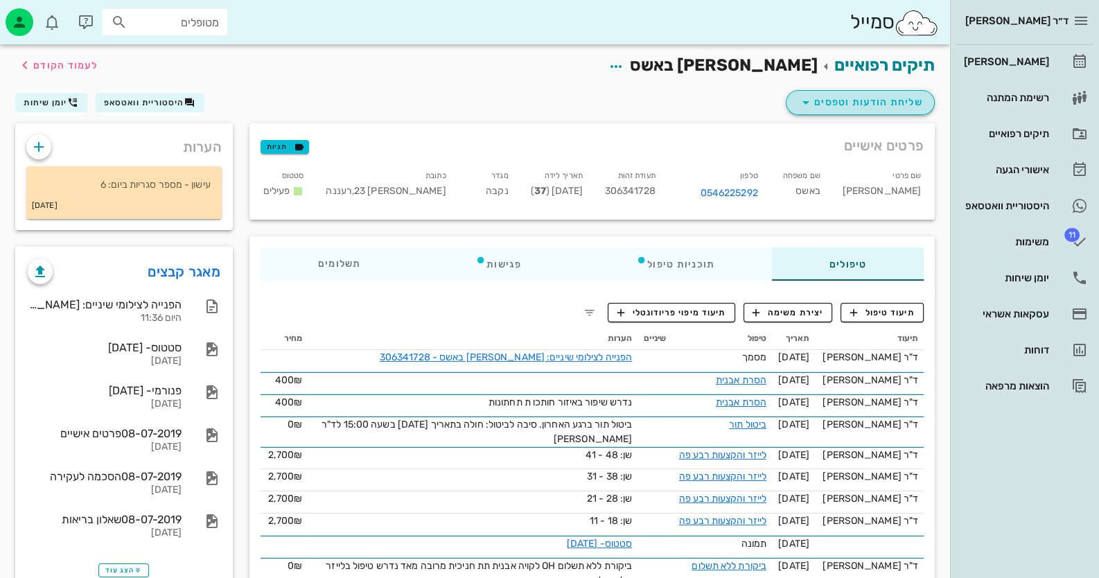
click at [845, 106] on span "שליחת הודעות וטפסים" at bounding box center [860, 102] width 125 height 17
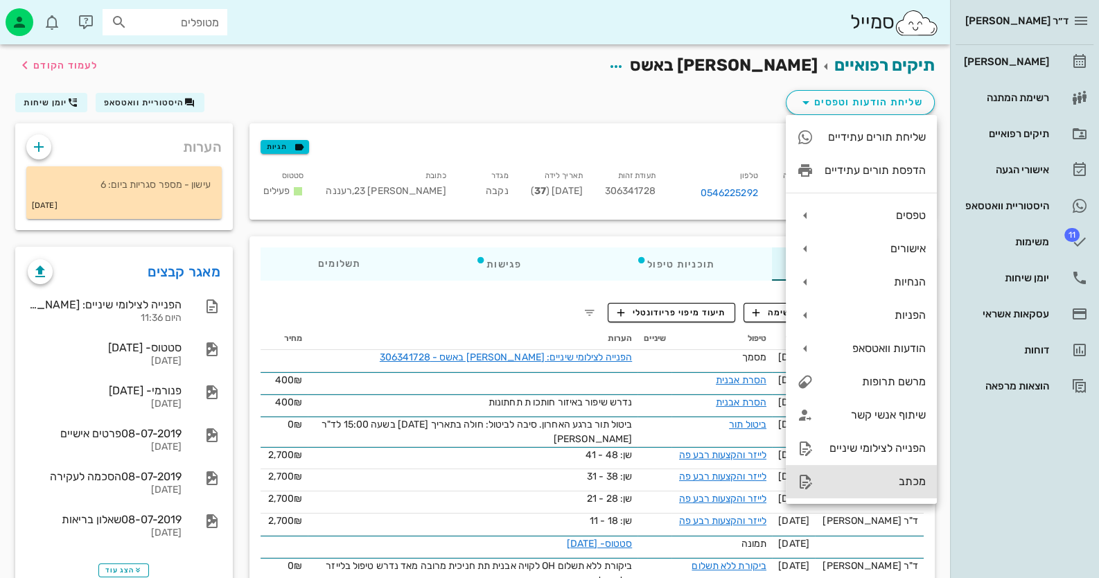
click at [892, 486] on div "מכתב" at bounding box center [875, 481] width 101 height 13
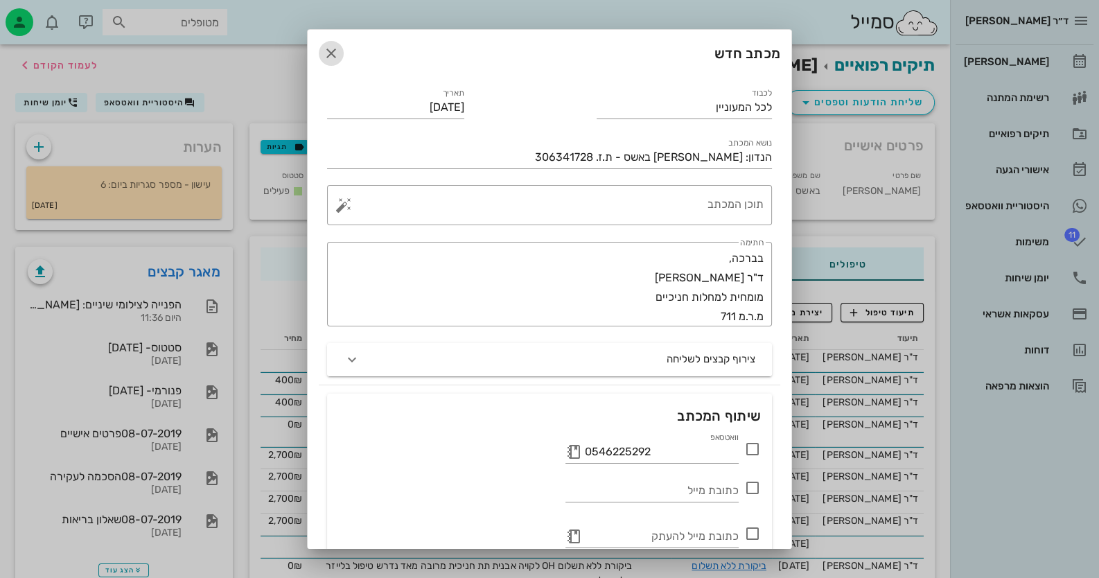
click at [340, 47] on icon "button" at bounding box center [331, 53] width 17 height 17
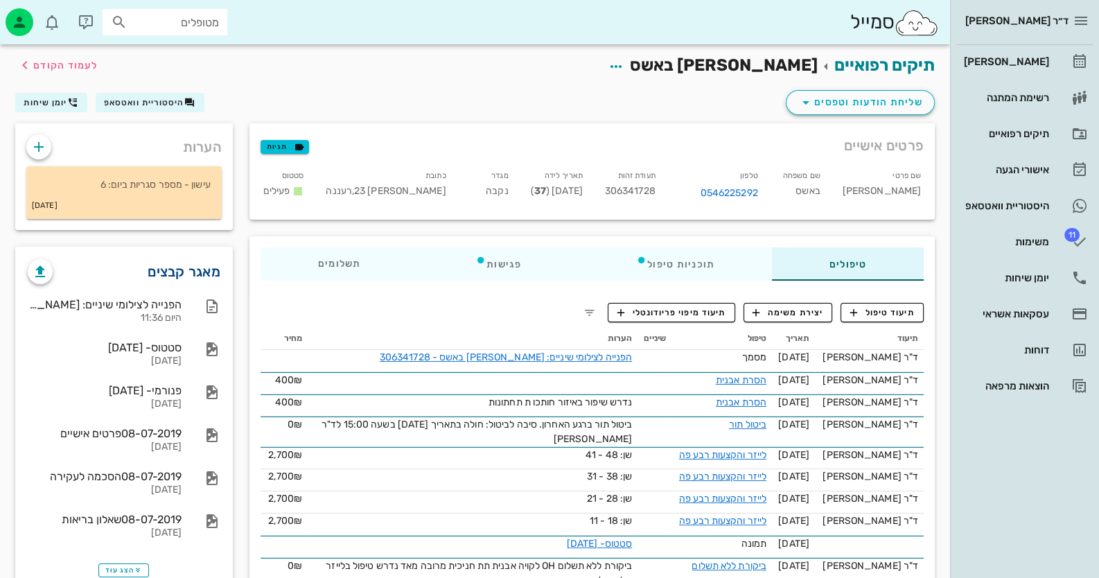
click at [189, 272] on link "מאגר קבצים" at bounding box center [184, 272] width 73 height 22
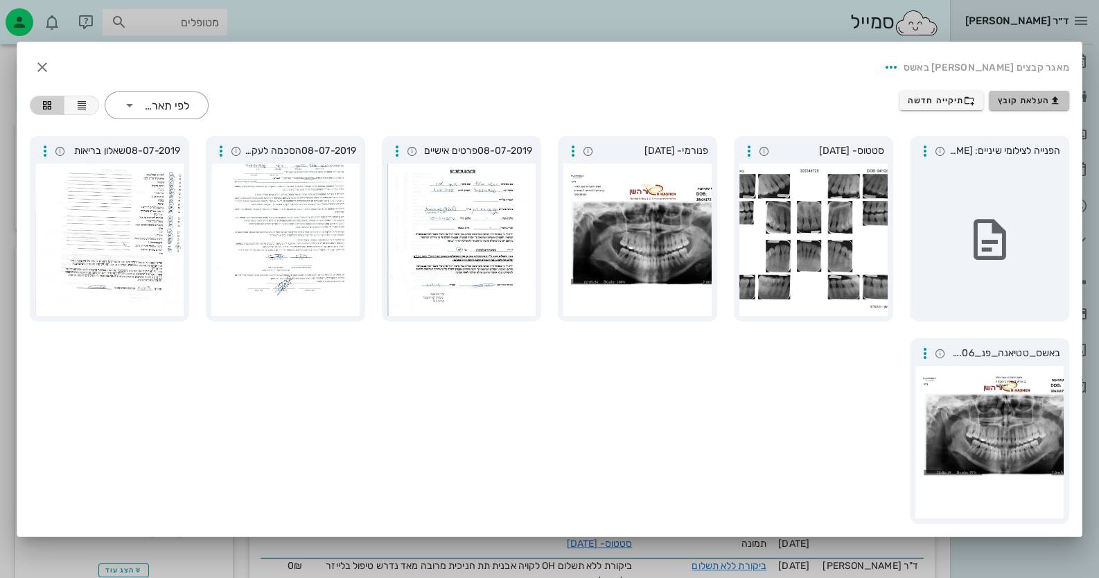
click at [1028, 96] on span "העלאת קובץ" at bounding box center [1029, 100] width 63 height 11
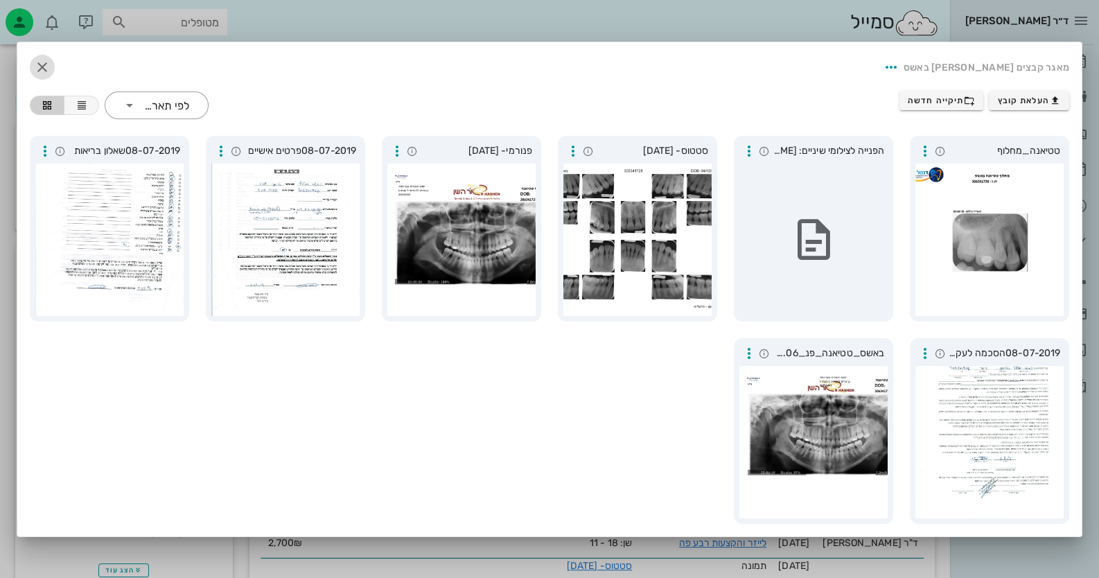
click at [37, 64] on icon "button" at bounding box center [42, 67] width 17 height 17
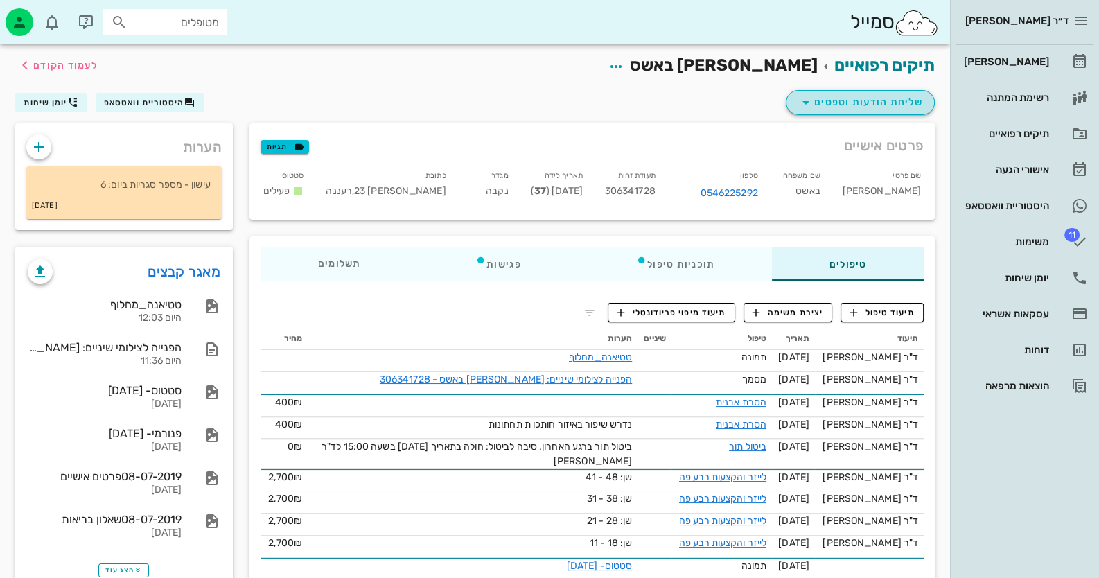
click at [897, 111] on button "שליחת הודעות וטפסים" at bounding box center [860, 102] width 149 height 25
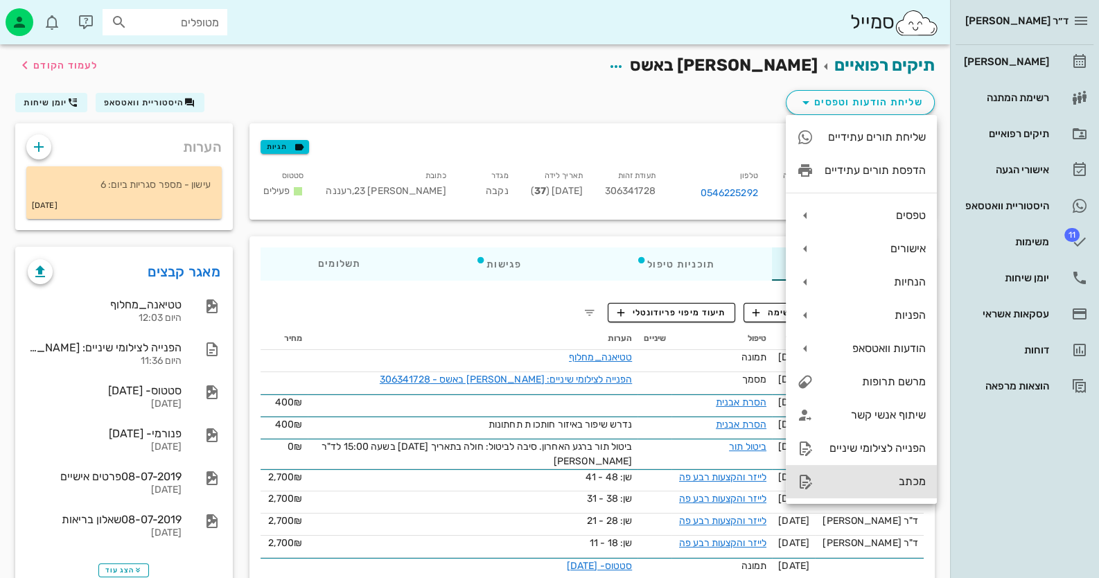
click at [891, 484] on div "מכתב" at bounding box center [875, 481] width 101 height 13
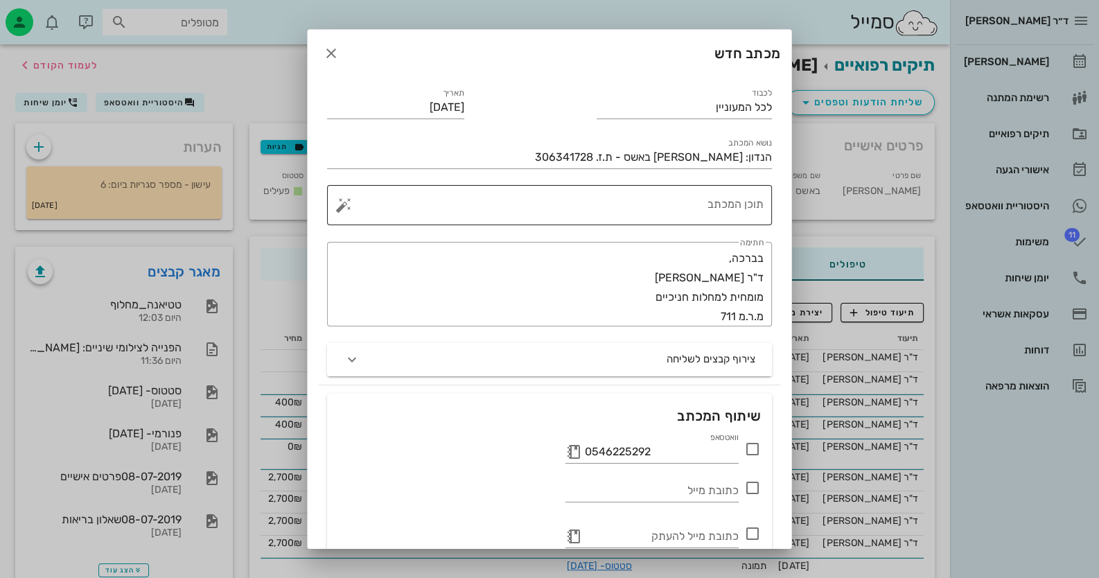
click at [703, 193] on textarea "תוכן המכתב" at bounding box center [554, 208] width 417 height 33
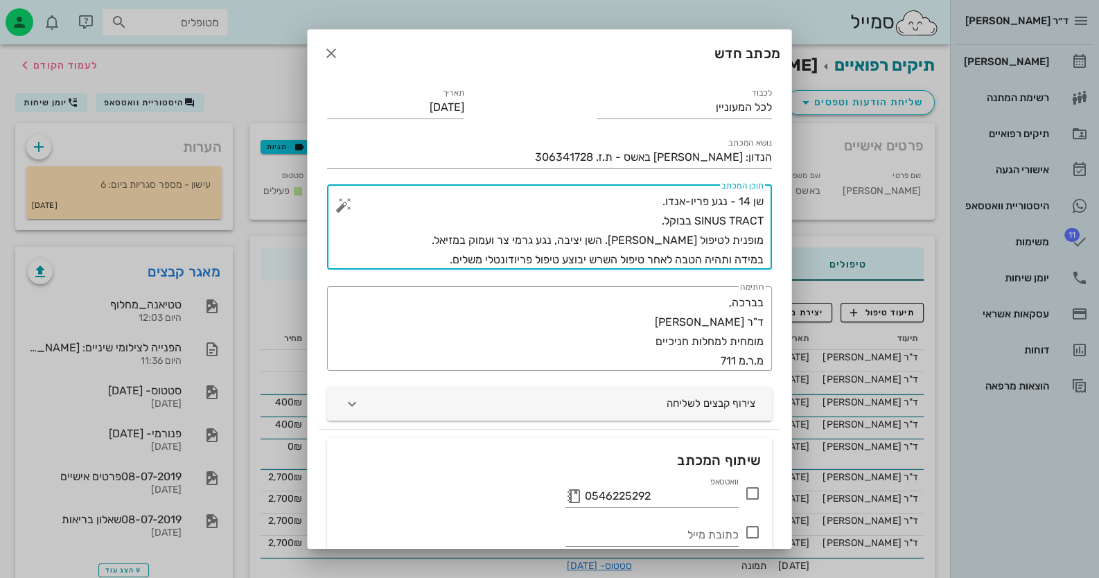
type textarea "שן 14 - נגע פריו-אנדו. SINUS TRACT בבוקל. מופנית לטיפול [PERSON_NAME]. השן יציב…"
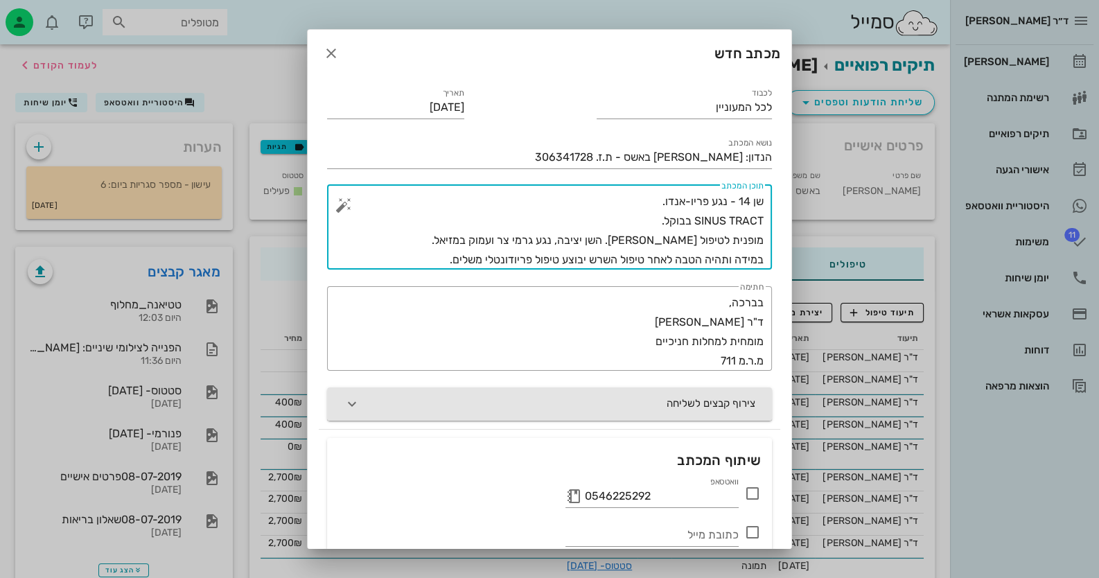
click at [710, 404] on button "צירוף קבצים לשליחה" at bounding box center [549, 403] width 445 height 33
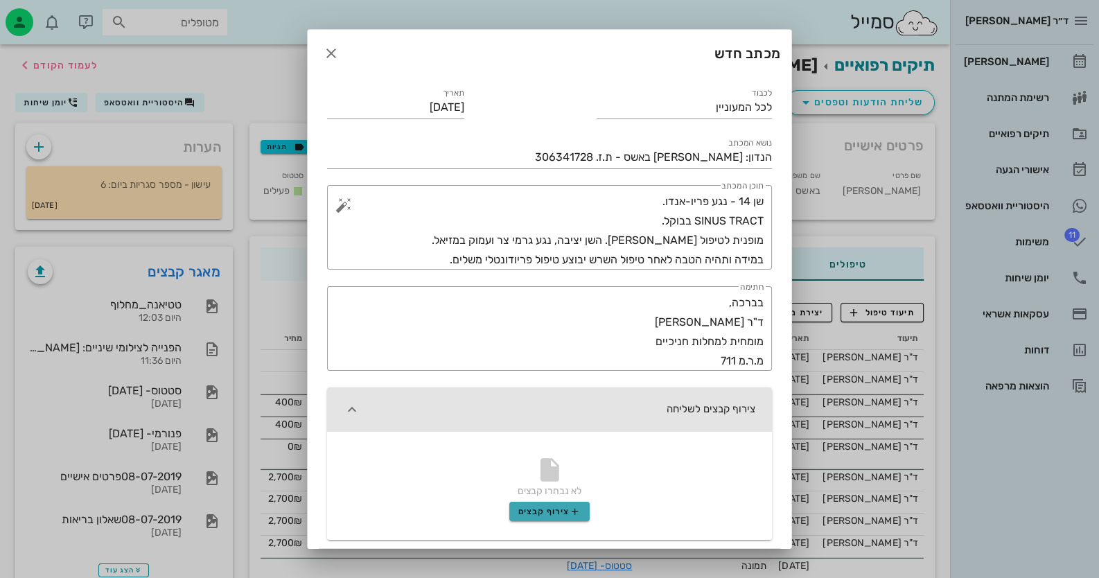
click at [564, 511] on span "צירוף קבצים" at bounding box center [549, 511] width 63 height 11
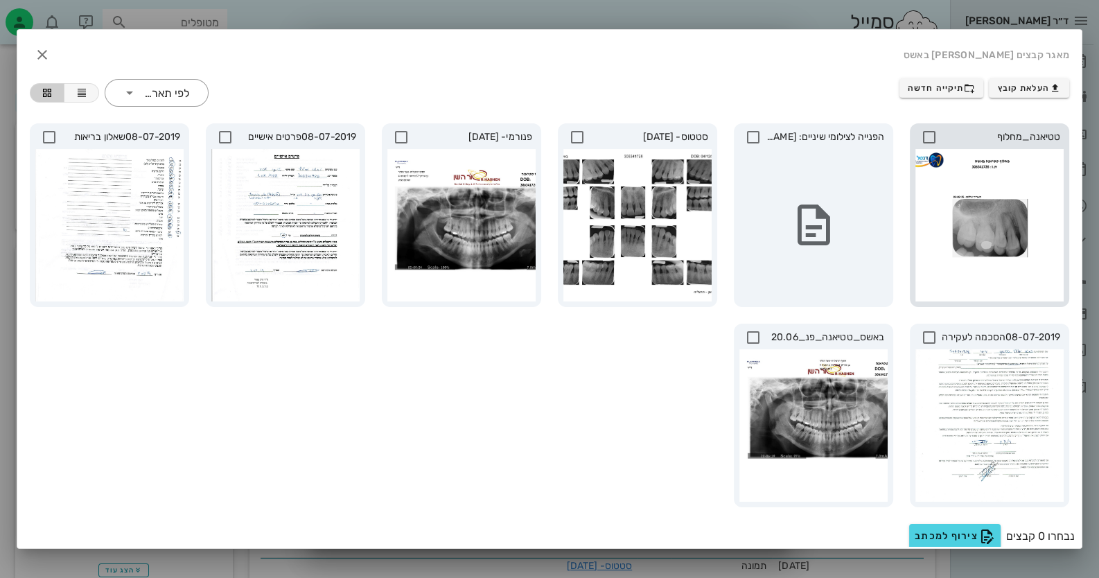
click at [927, 133] on icon at bounding box center [929, 137] width 17 height 17
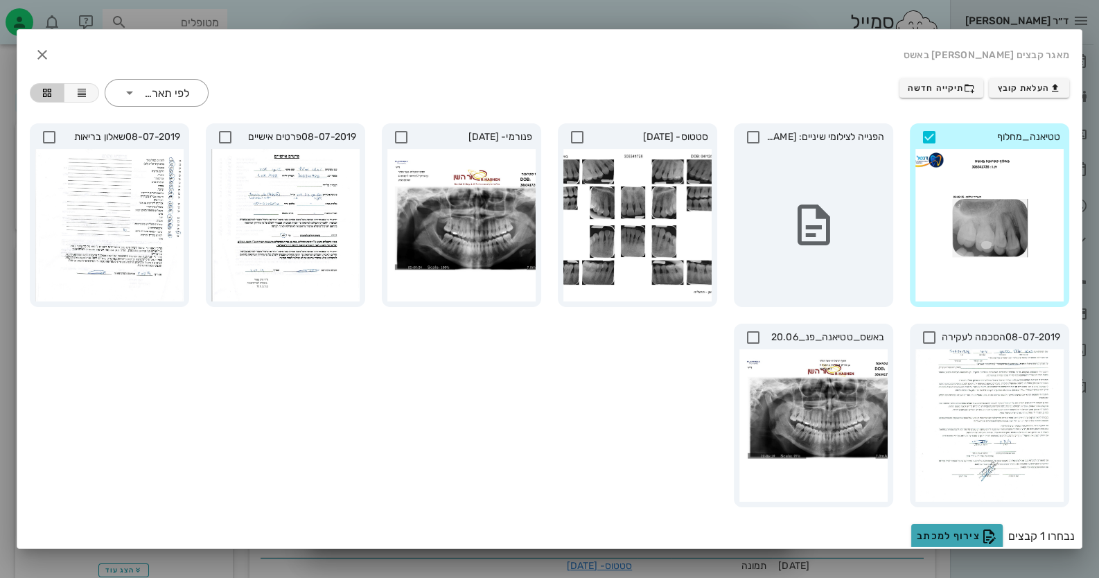
click at [929, 535] on span "צירוף למכתב" at bounding box center [957, 536] width 80 height 17
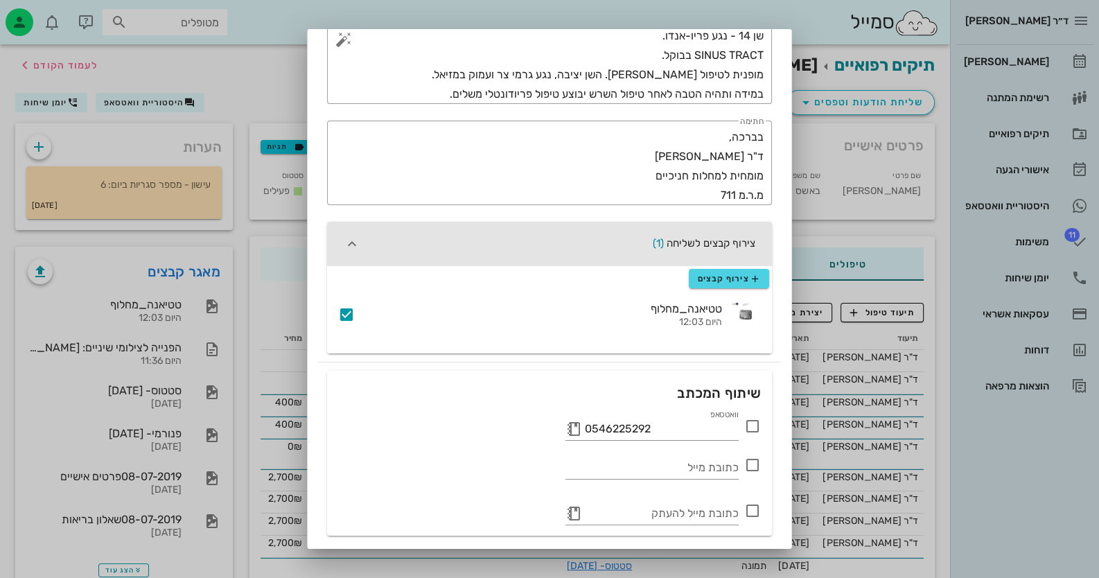
scroll to position [207, 0]
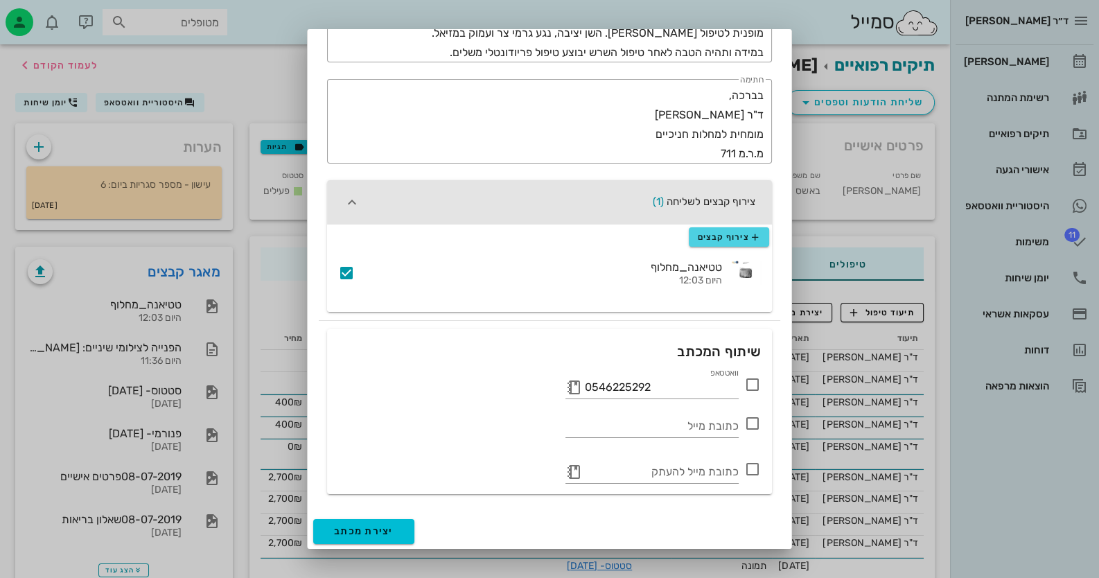
click at [748, 380] on icon at bounding box center [752, 384] width 17 height 17
click at [382, 529] on span "יצירת מכתב" at bounding box center [364, 531] width 60 height 12
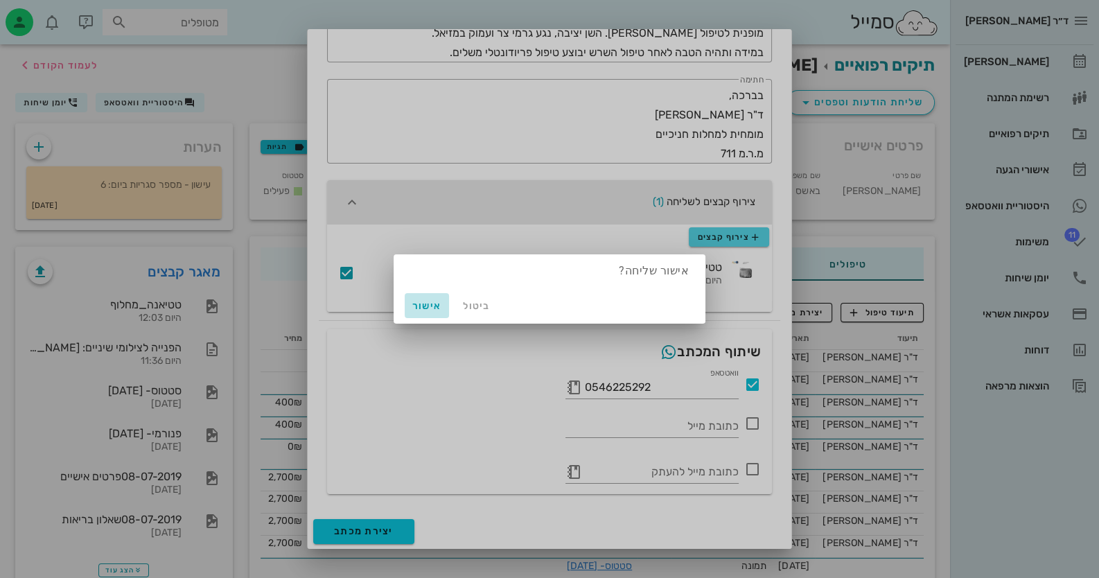
click at [419, 303] on span "אישור" at bounding box center [426, 306] width 33 height 12
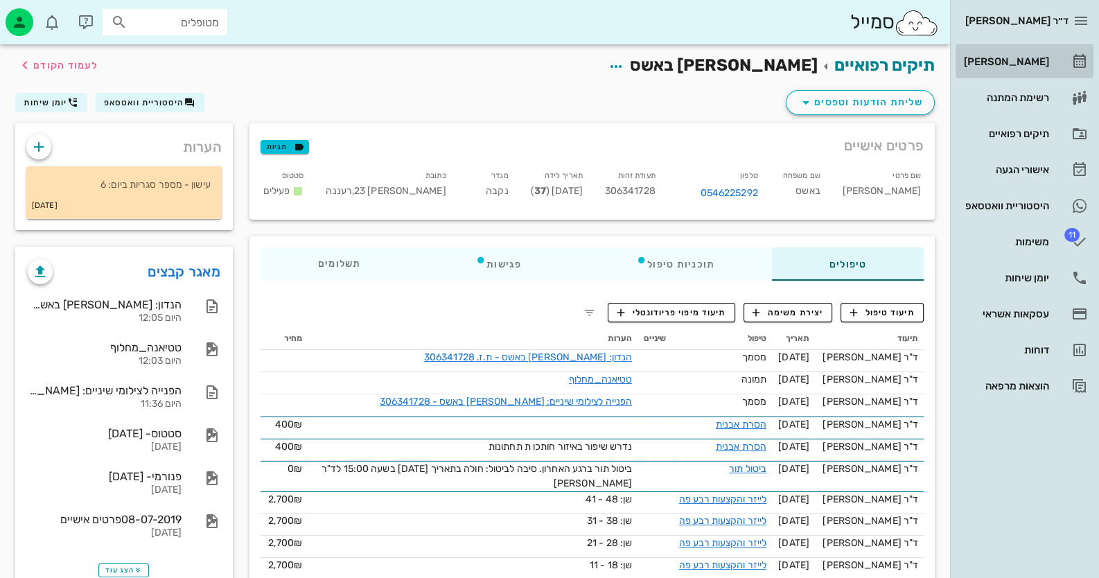
click at [1029, 70] on div "[PERSON_NAME]" at bounding box center [1005, 62] width 88 height 22
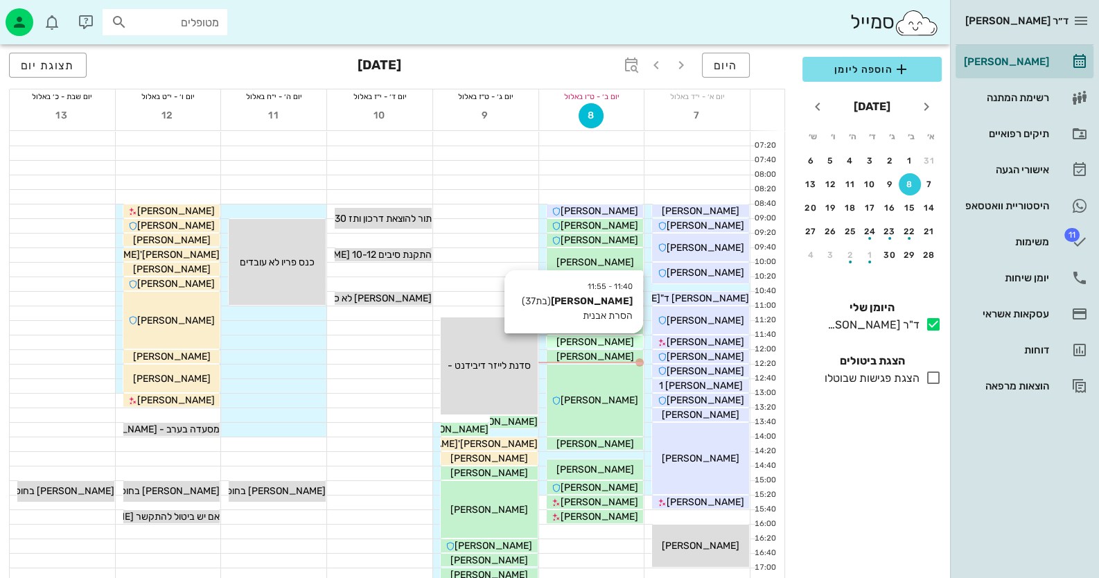
click at [624, 346] on div "[PERSON_NAME]" at bounding box center [595, 342] width 97 height 15
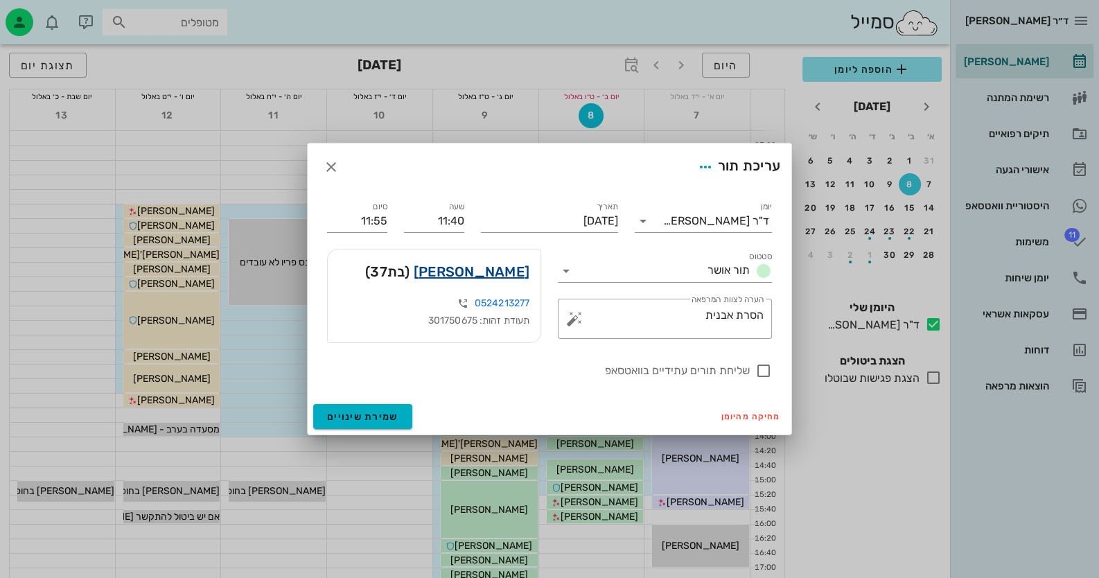
click at [516, 272] on link "[PERSON_NAME]" at bounding box center [472, 272] width 116 height 22
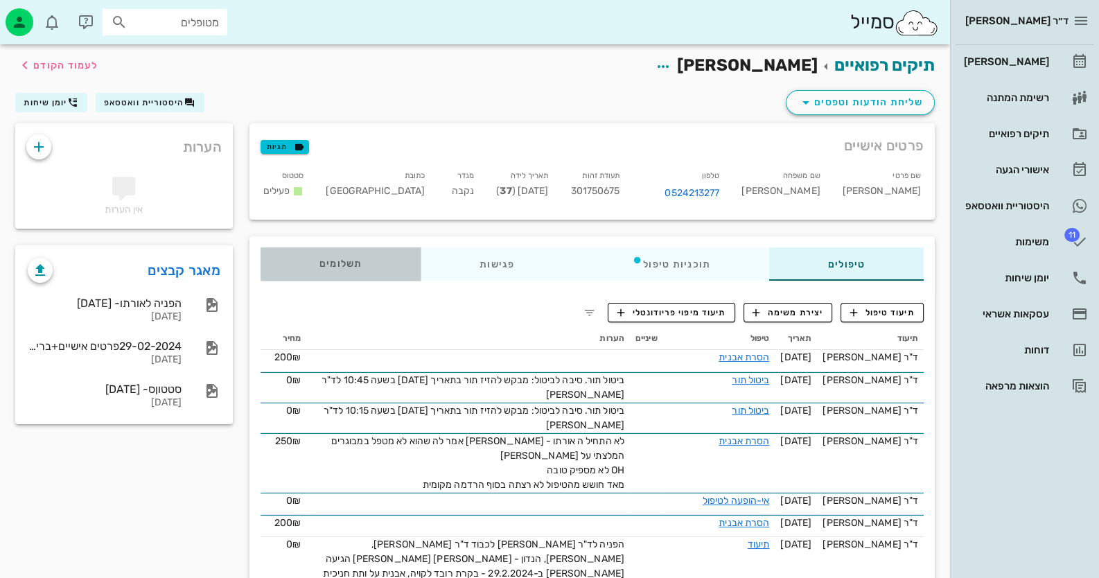
click at [330, 270] on div "תשלומים 0₪" at bounding box center [341, 263] width 160 height 33
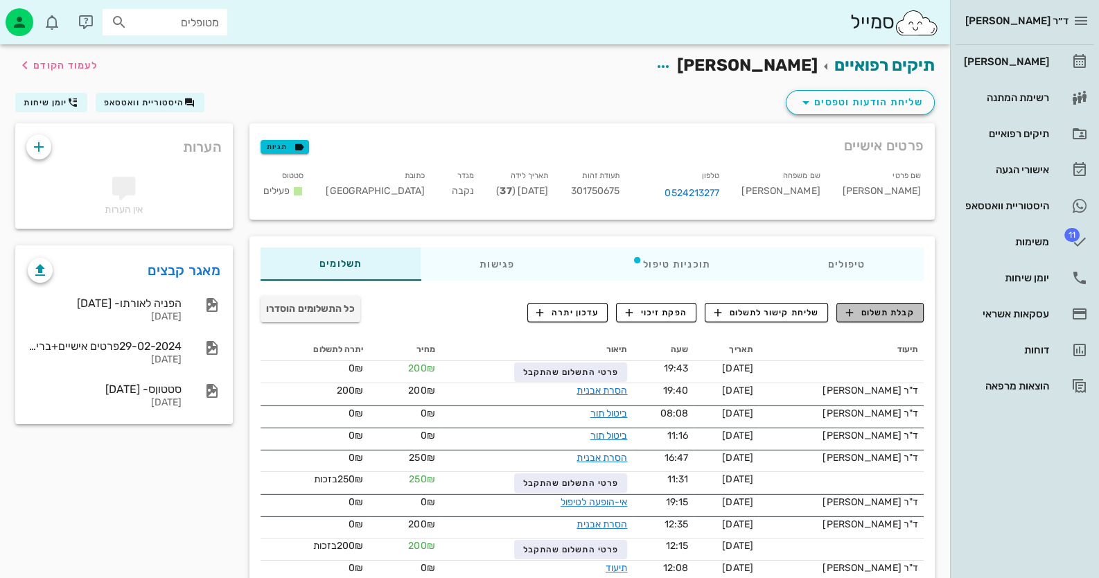
click at [854, 308] on icon "button" at bounding box center [849, 312] width 12 height 12
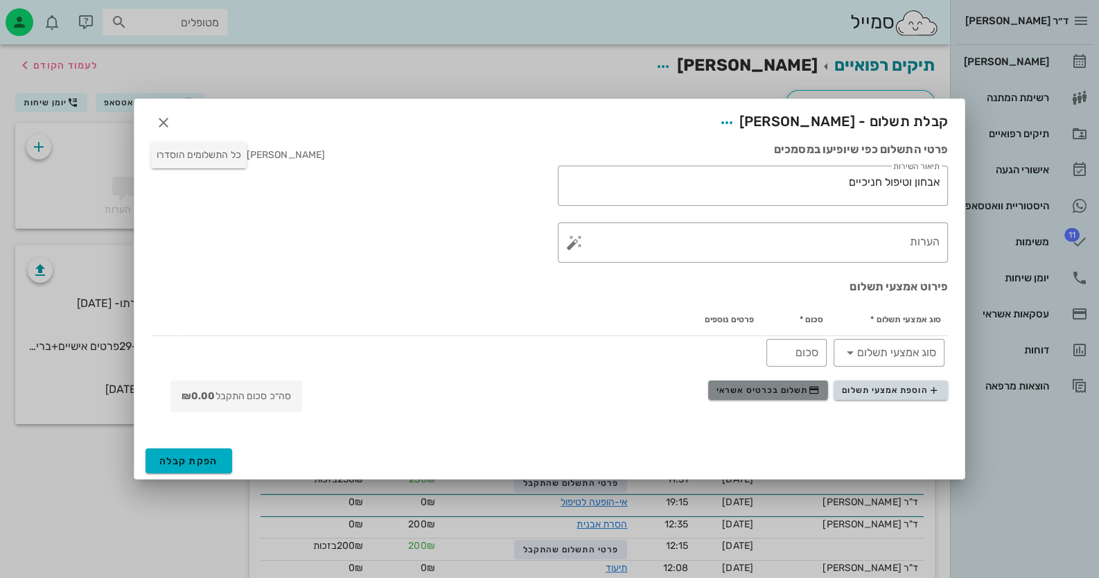
click at [782, 384] on button "תשלום בכרטיס אשראי" at bounding box center [768, 389] width 120 height 19
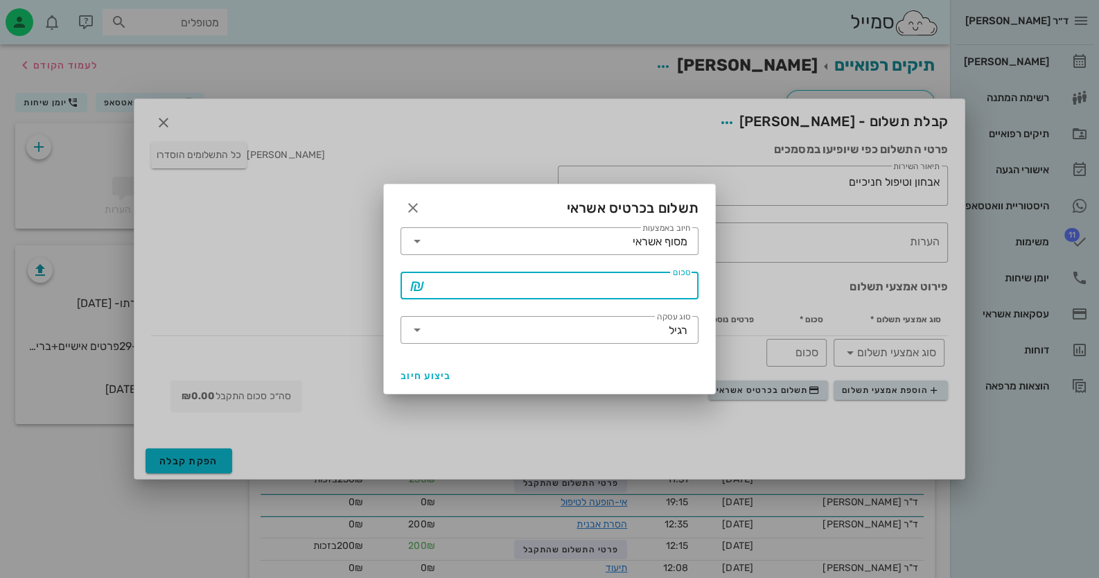
click at [652, 290] on input "סכום" at bounding box center [559, 285] width 262 height 22
type input "305"
click at [419, 371] on span "ביצוע חיוב" at bounding box center [426, 376] width 51 height 12
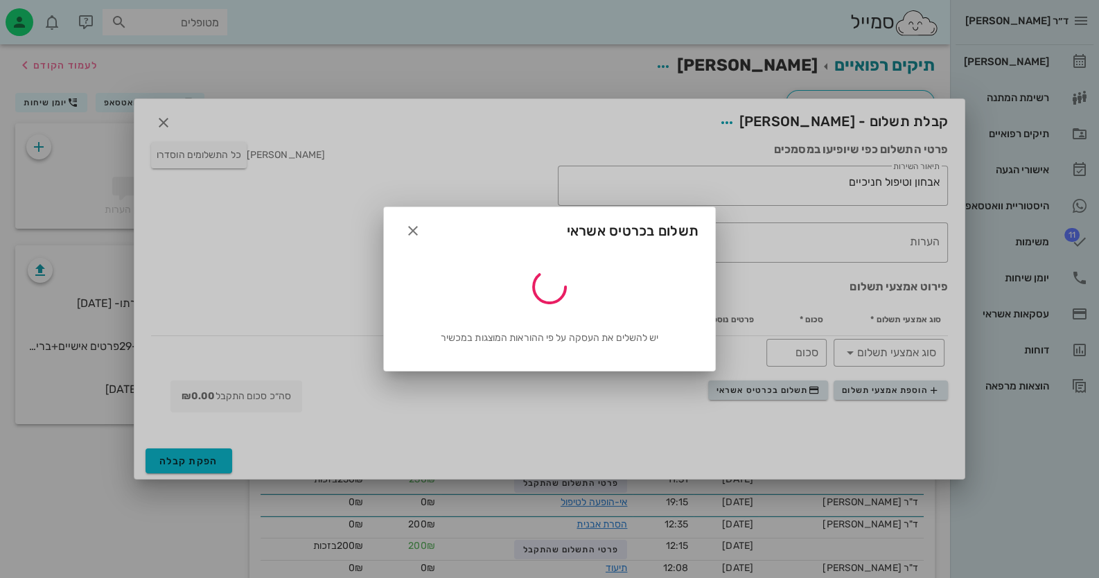
type input "305"
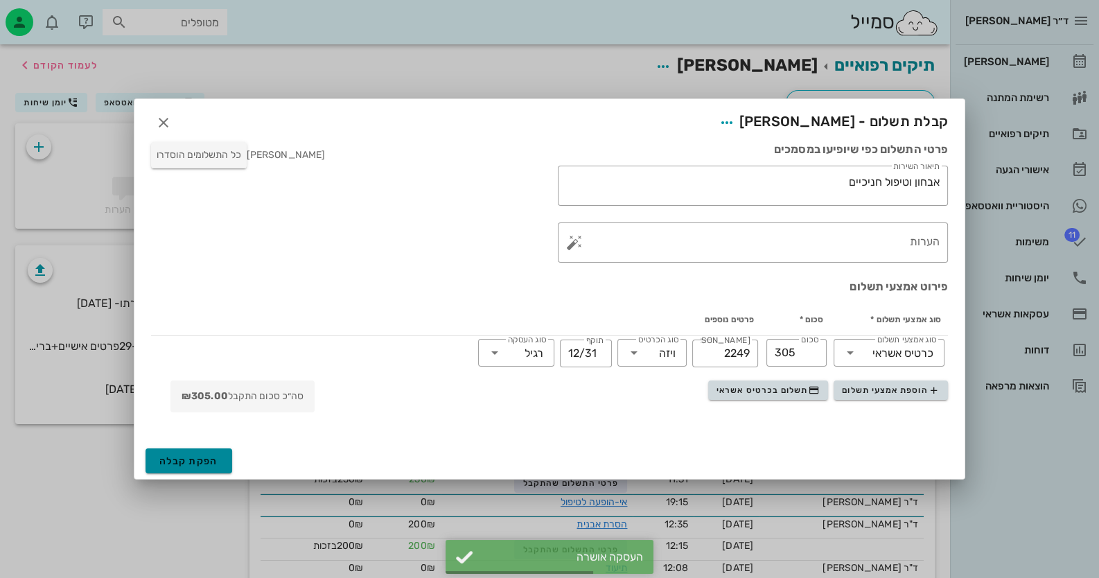
click at [208, 462] on span "הפקת קבלה" at bounding box center [188, 461] width 59 height 12
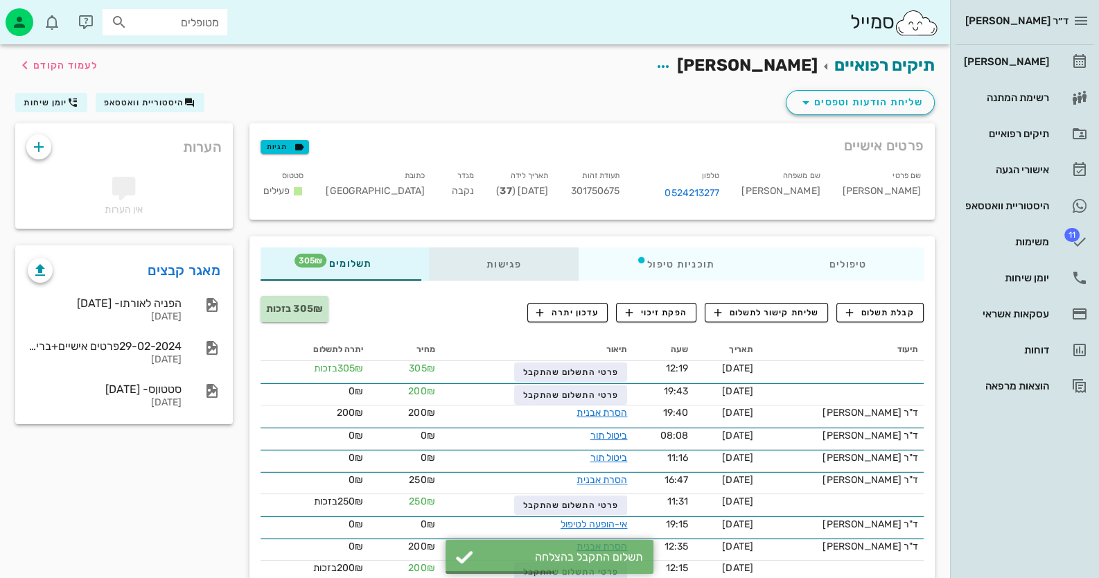
click at [499, 261] on div "פגישות" at bounding box center [504, 263] width 150 height 33
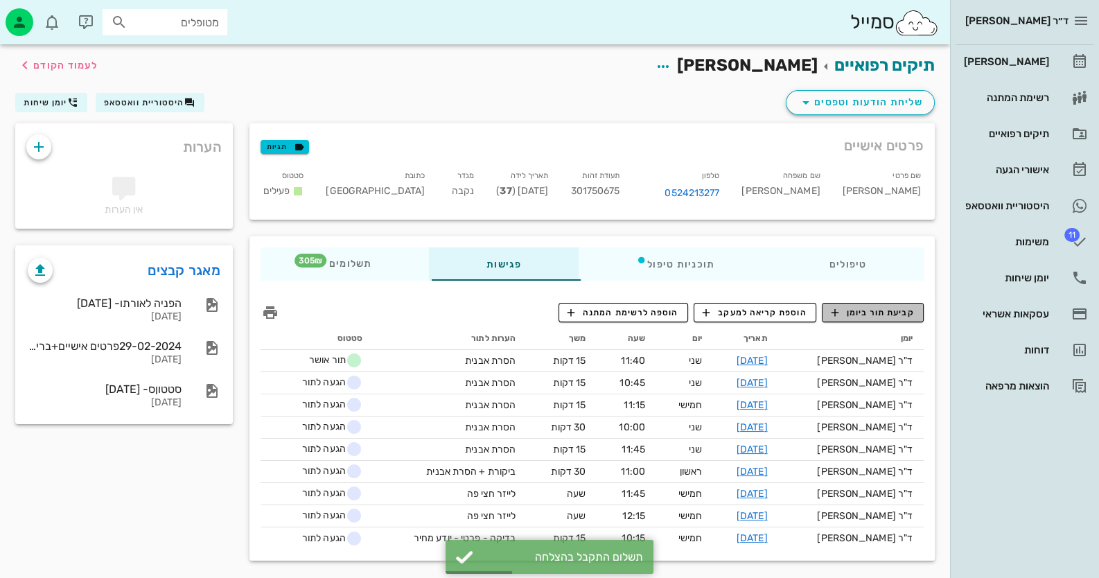
click at [885, 312] on span "קביעת תור ביומן" at bounding box center [872, 312] width 83 height 12
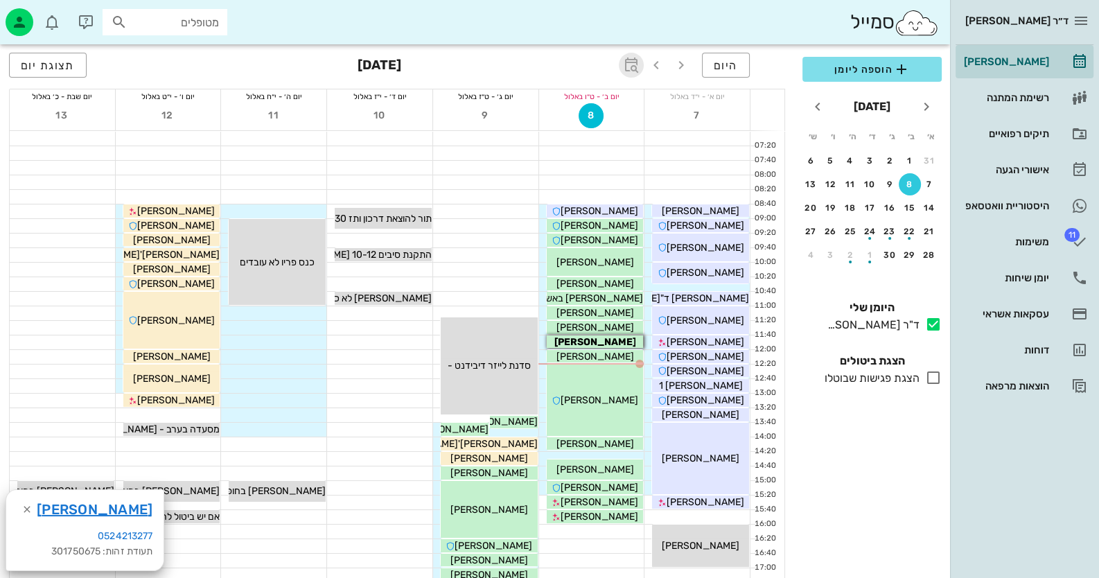
click at [639, 58] on icon "button" at bounding box center [631, 65] width 17 height 17
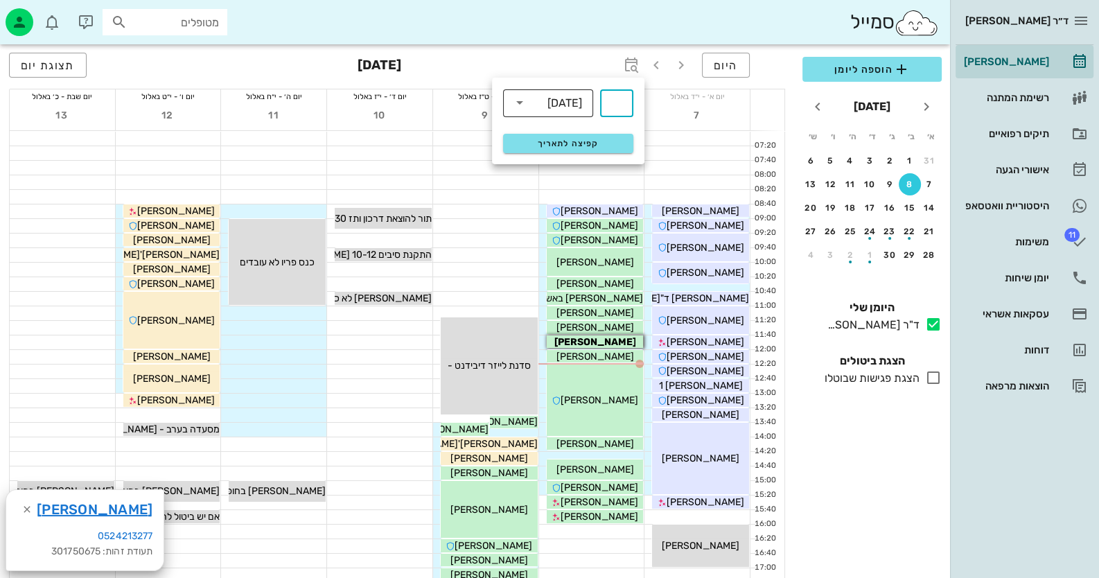
click at [570, 107] on div "[DATE]" at bounding box center [564, 103] width 35 height 12
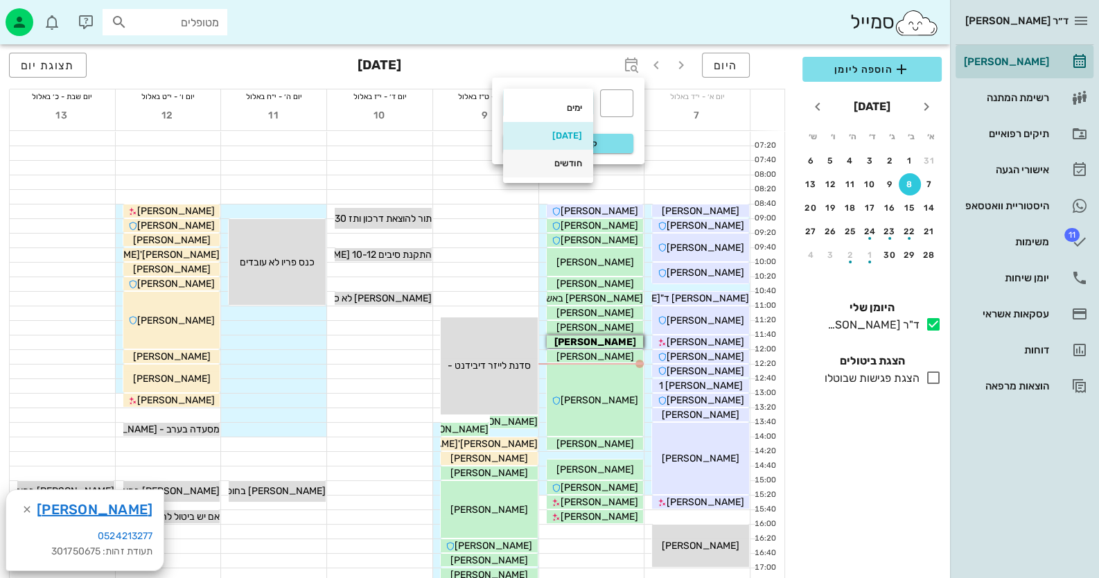
click at [571, 161] on div "חודשים" at bounding box center [548, 163] width 68 height 11
click at [623, 96] on input "text" at bounding box center [616, 103] width 17 height 22
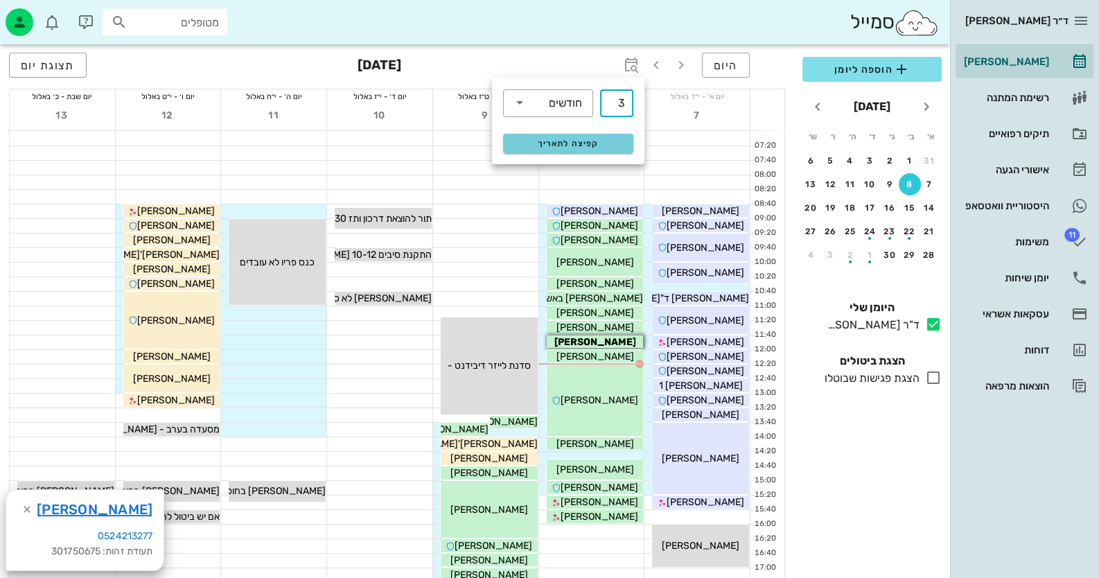
type input "3"
click at [602, 145] on span "קפיצה לתאריך" at bounding box center [567, 144] width 113 height 10
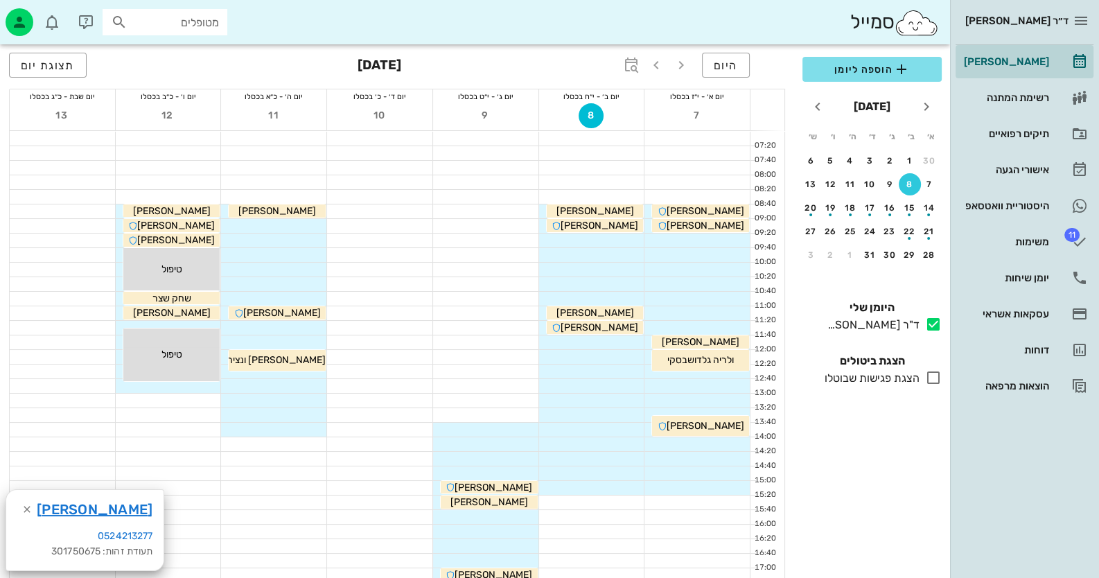
click at [608, 337] on div at bounding box center [591, 342] width 105 height 14
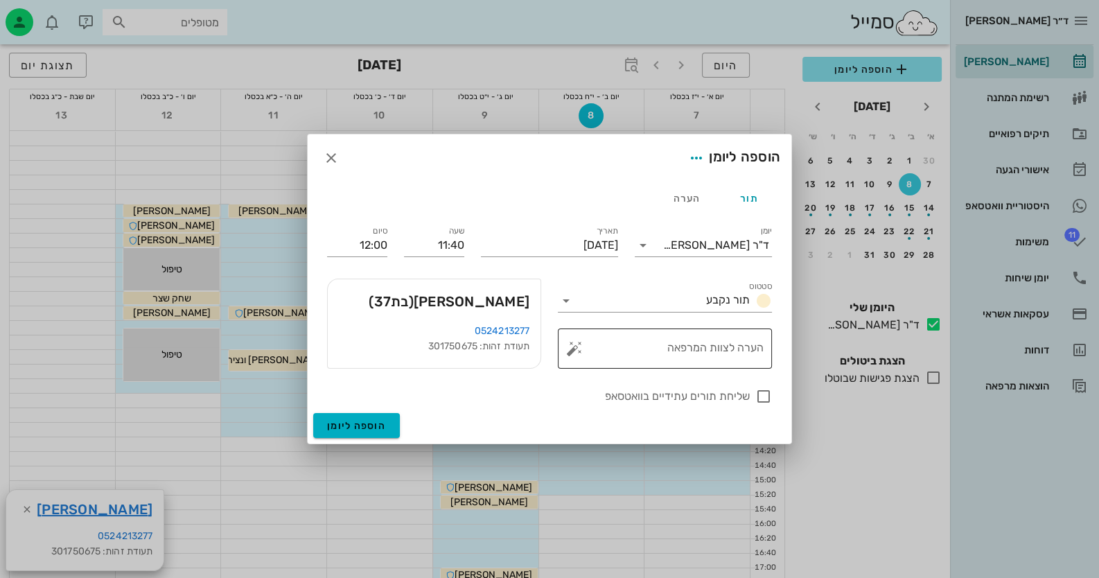
click at [577, 351] on button "button" at bounding box center [574, 348] width 17 height 17
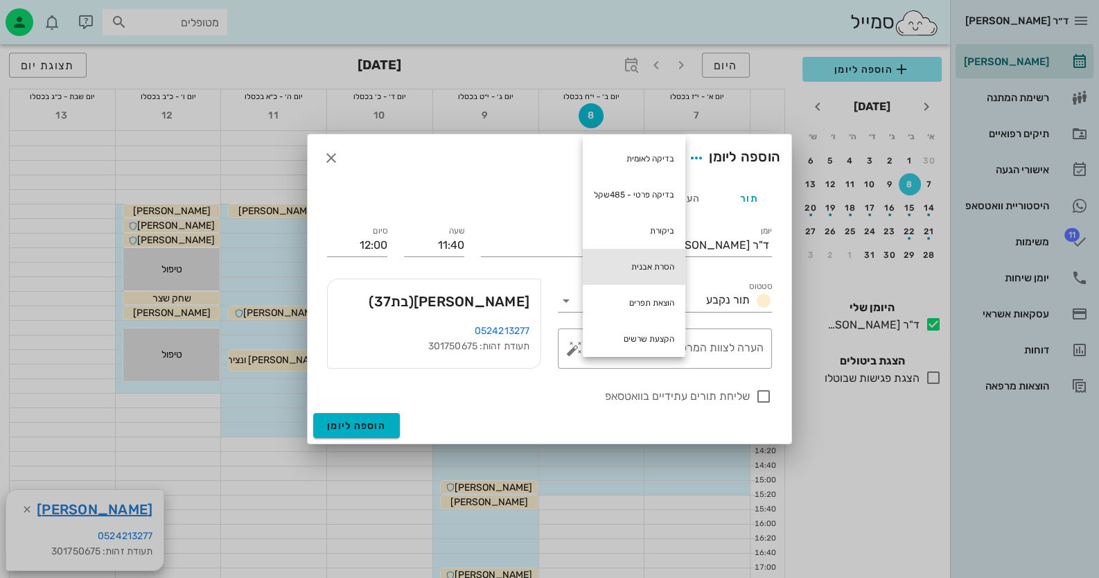
click at [630, 267] on div "הסרת אבנית" at bounding box center [634, 267] width 103 height 36
type textarea "הסרת אבנית"
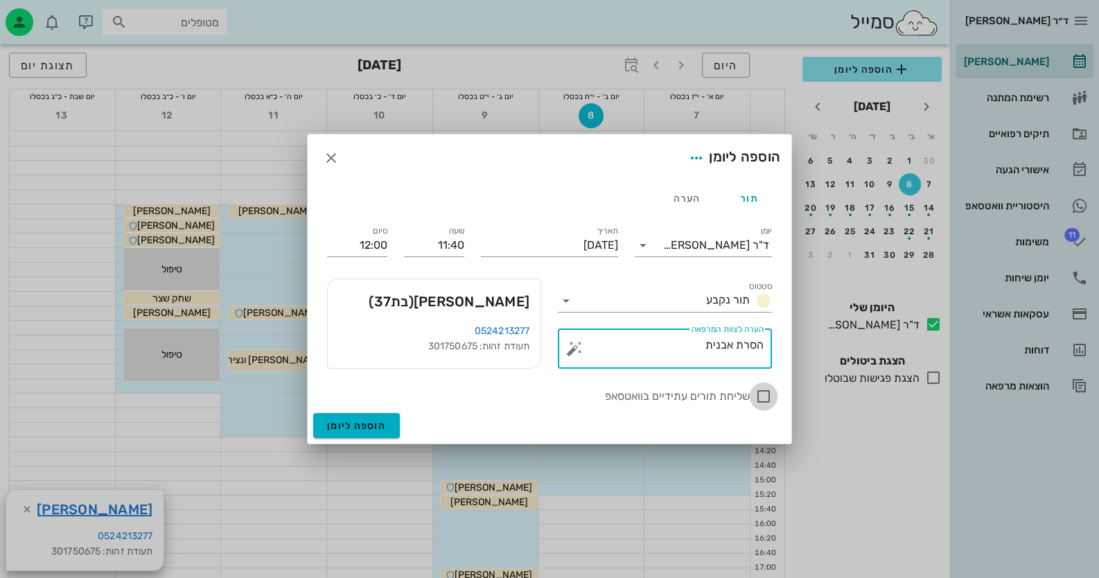
click at [762, 392] on div at bounding box center [764, 397] width 24 height 24
checkbox input "true"
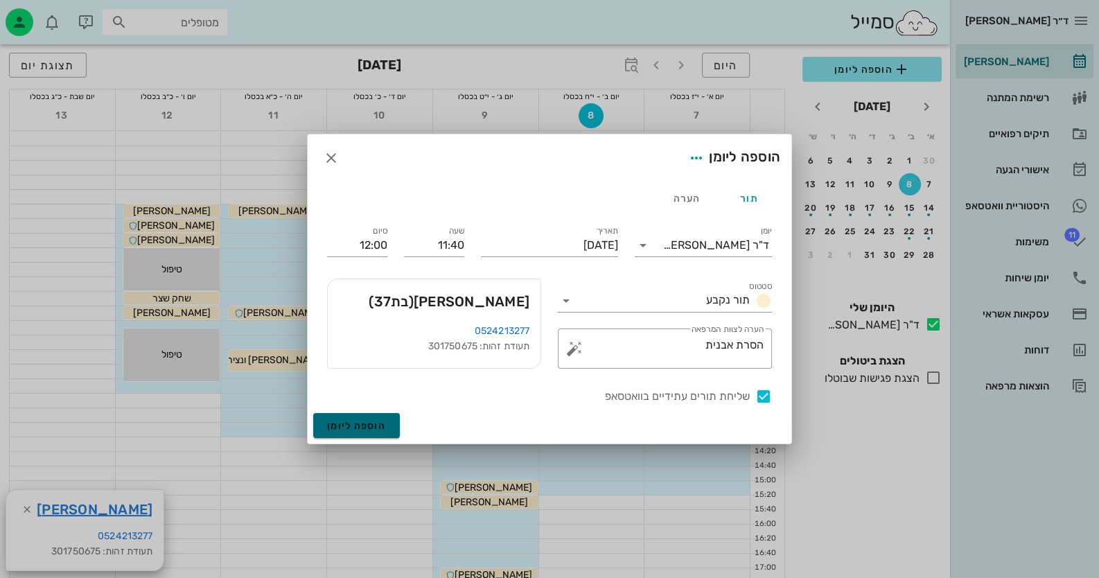
click at [357, 424] on span "הוספה ליומן" at bounding box center [356, 426] width 59 height 12
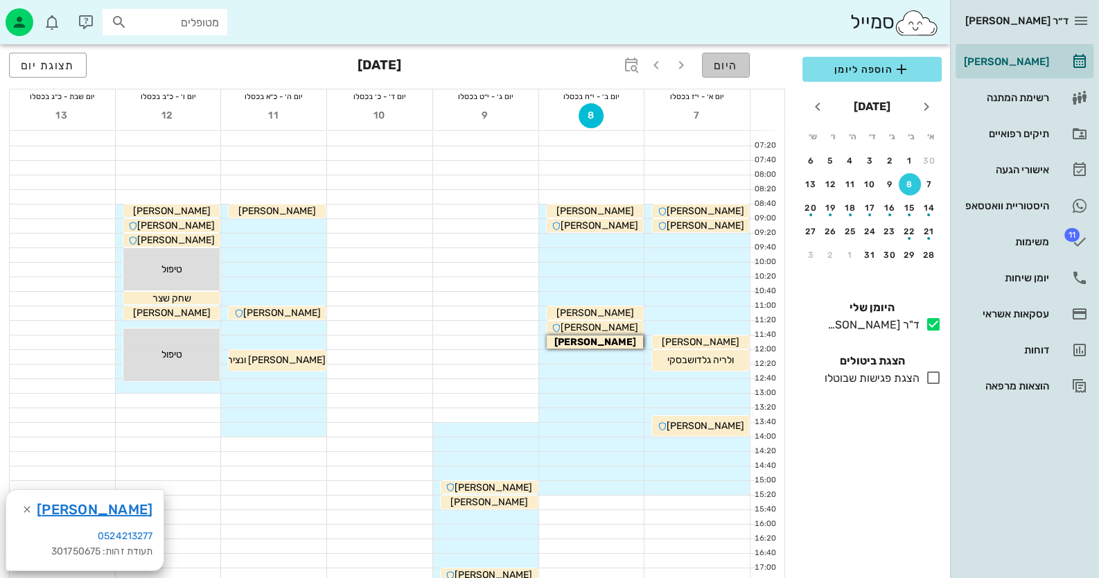
click at [719, 55] on button "היום" at bounding box center [726, 65] width 48 height 25
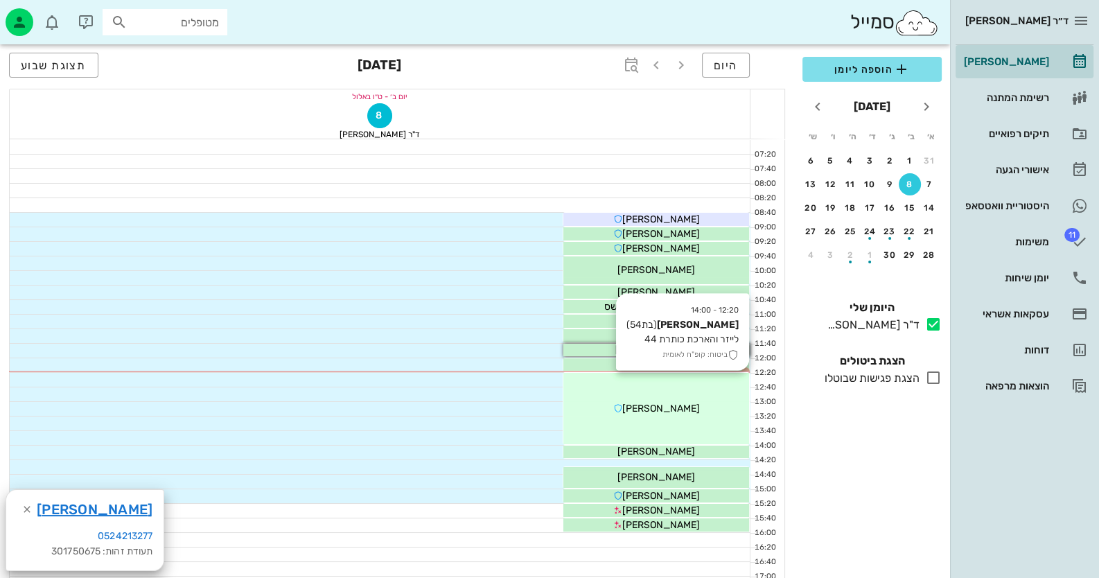
click at [703, 391] on div "12:20 - 14:00 [PERSON_NAME] (בת 54 ) [PERSON_NAME] והארכת כותרת 44 ביטוח: קופ"ח…" at bounding box center [656, 408] width 186 height 71
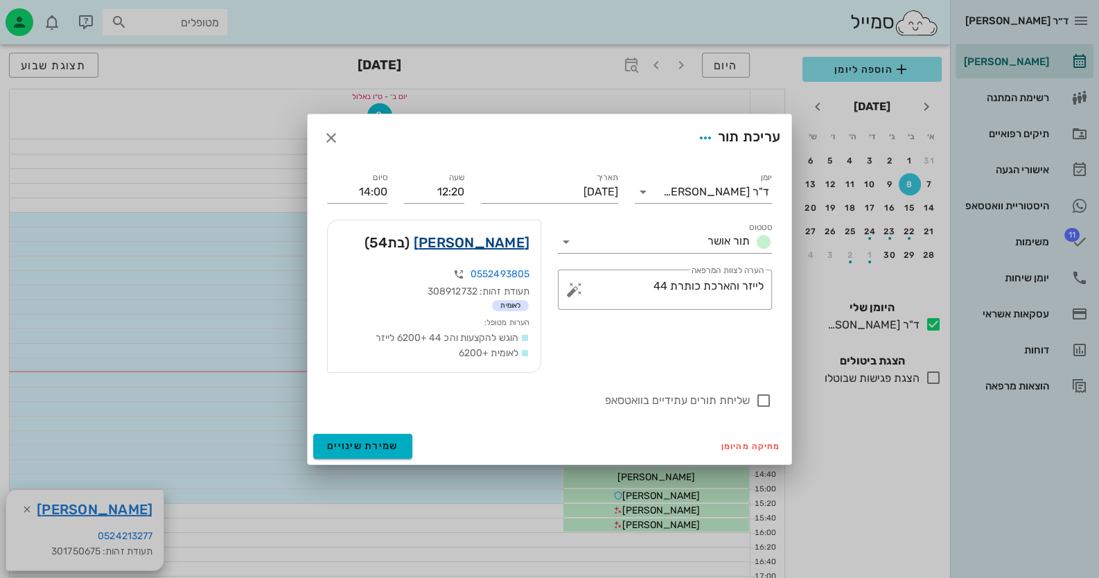
click at [471, 238] on link "[PERSON_NAME]" at bounding box center [472, 242] width 116 height 22
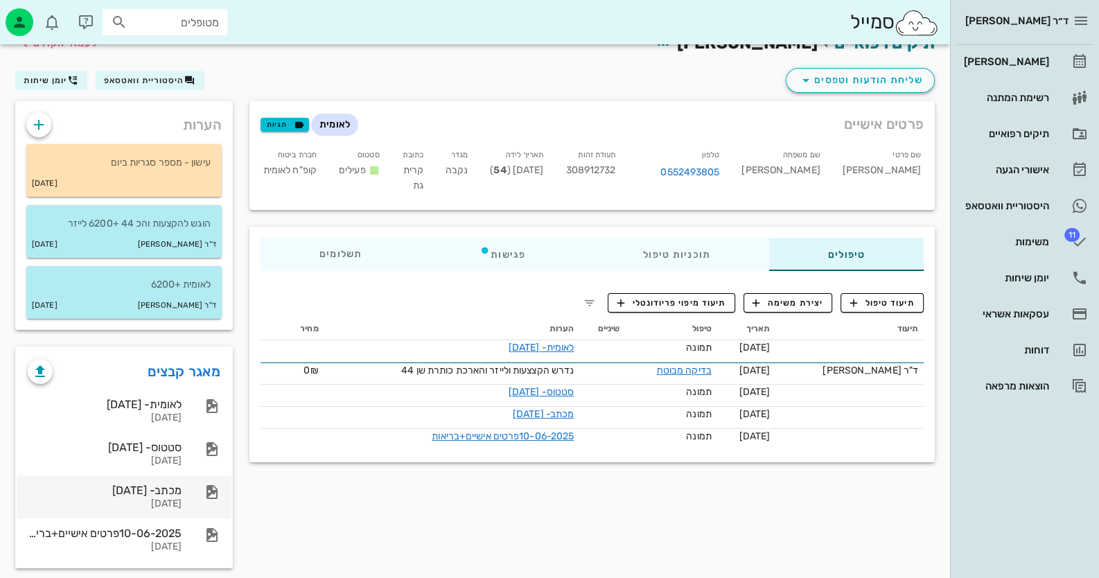
scroll to position [33, 0]
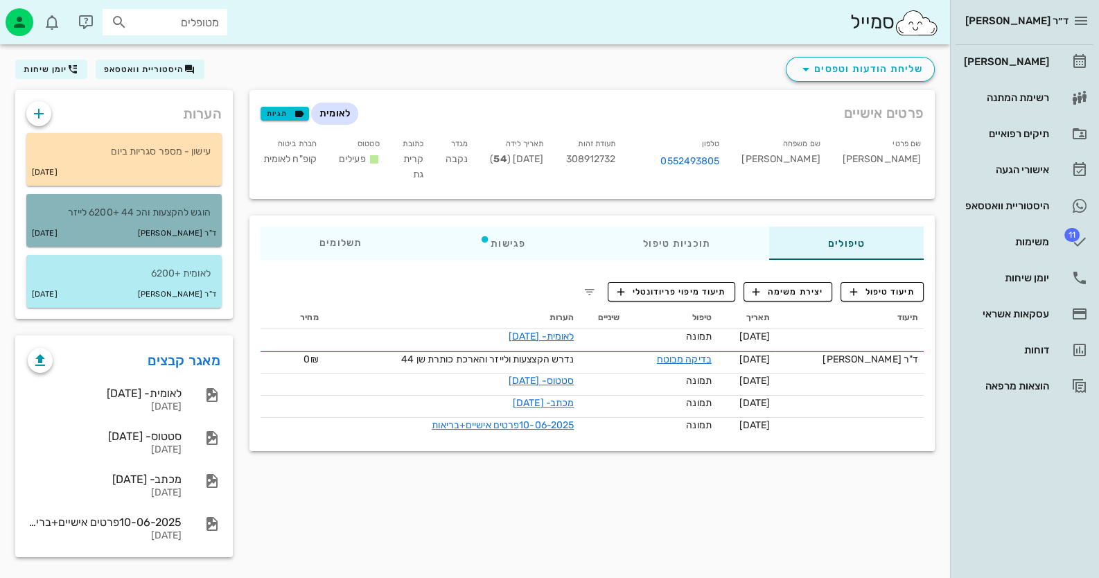
click at [146, 218] on p "הוגש להקצעות והכ 44 +6200 לייזר" at bounding box center [123, 212] width 173 height 15
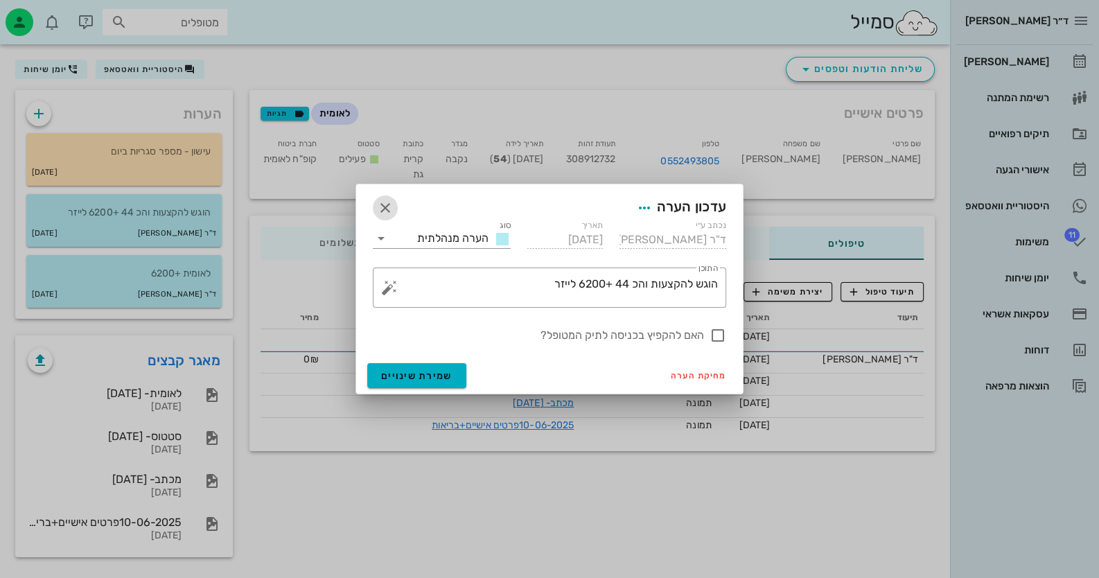
click at [384, 203] on icon "button" at bounding box center [385, 208] width 17 height 17
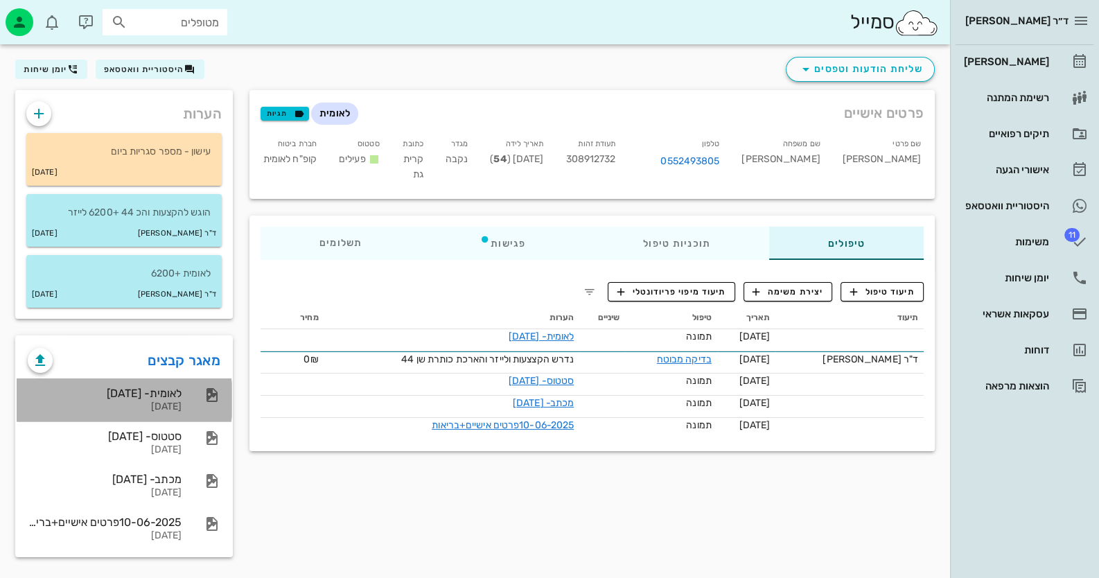
click at [134, 402] on div "[DATE]" at bounding box center [105, 407] width 154 height 12
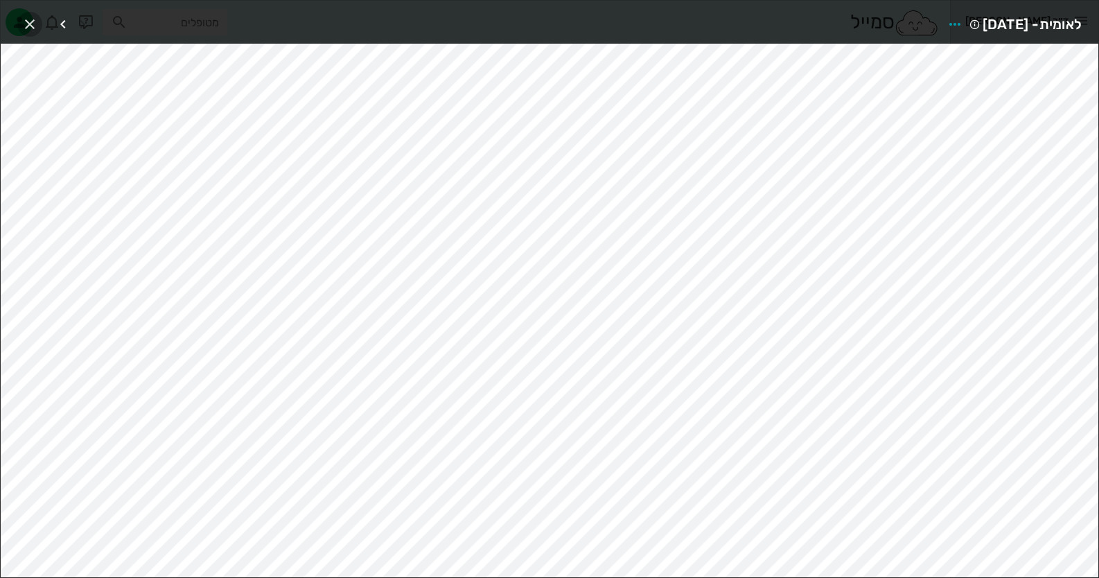
click at [35, 28] on icon "button" at bounding box center [29, 24] width 17 height 17
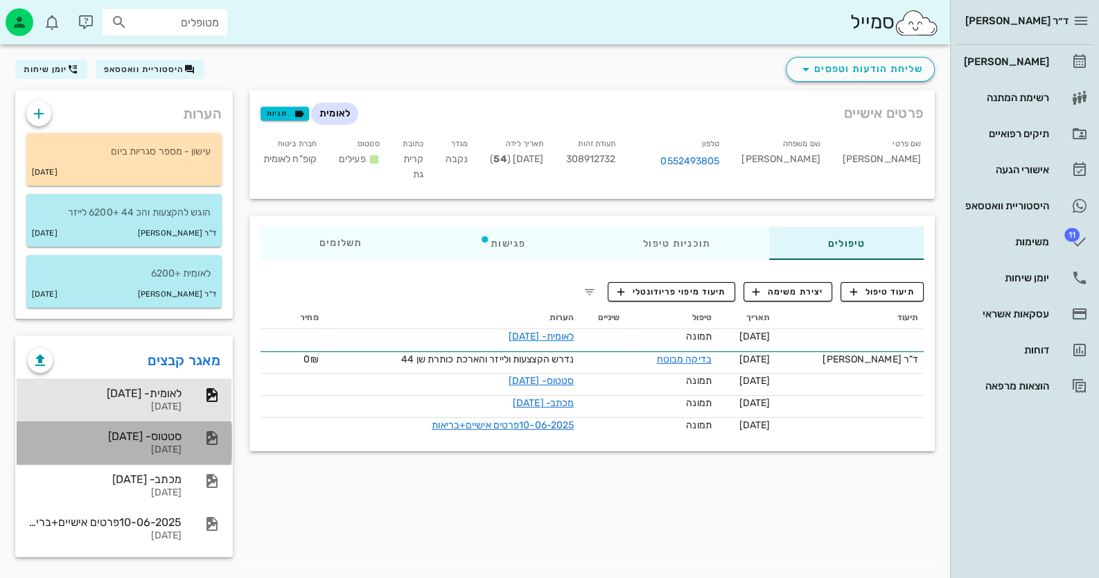
click at [168, 423] on div "סטטוס- [DATE] [DATE]" at bounding box center [105, 442] width 154 height 43
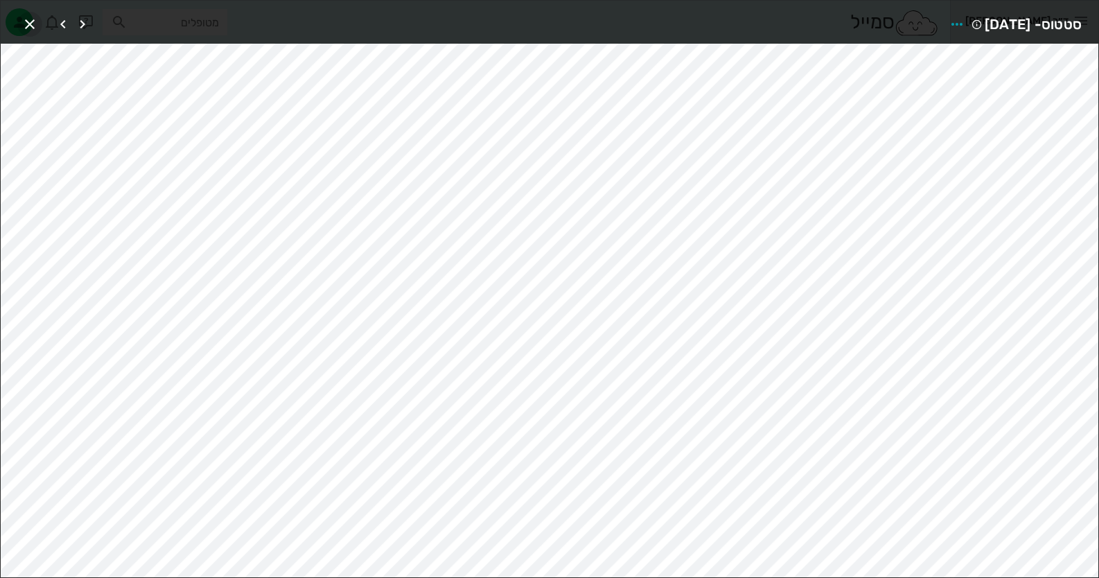
click at [37, 24] on icon "button" at bounding box center [29, 24] width 17 height 17
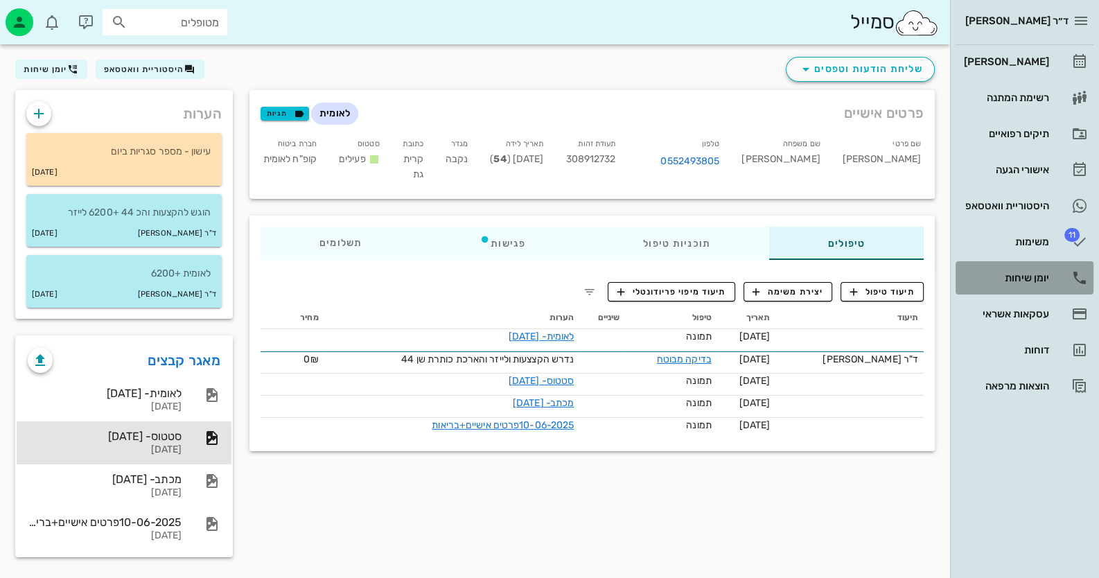
click at [1019, 276] on div "יומן שיחות" at bounding box center [1005, 277] width 88 height 11
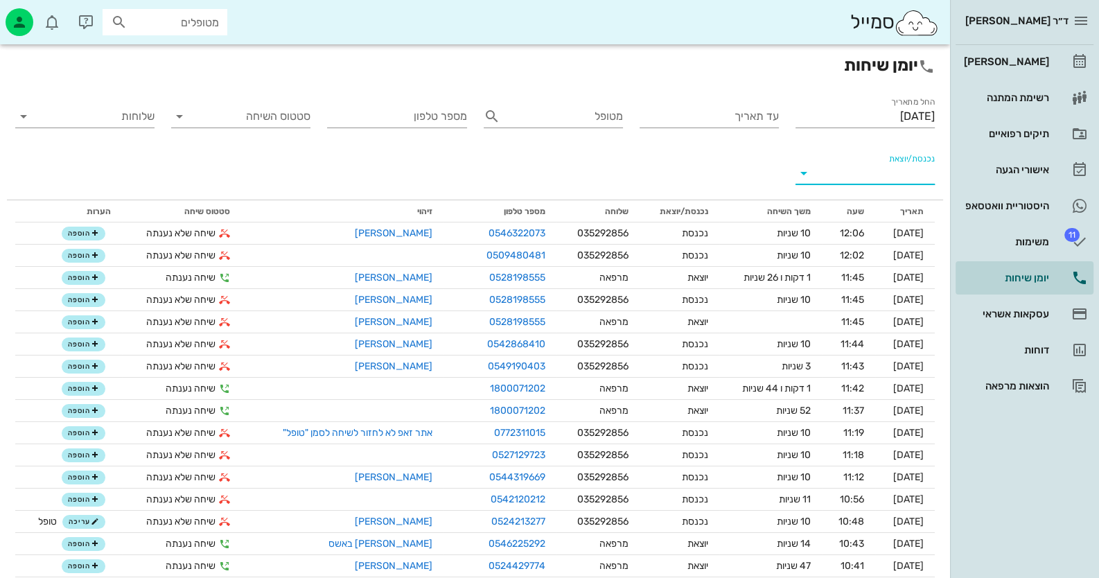
click at [845, 170] on input "נכנסת/יוצאת" at bounding box center [876, 173] width 117 height 22
click at [872, 191] on div "נכנסת" at bounding box center [864, 184] width 139 height 33
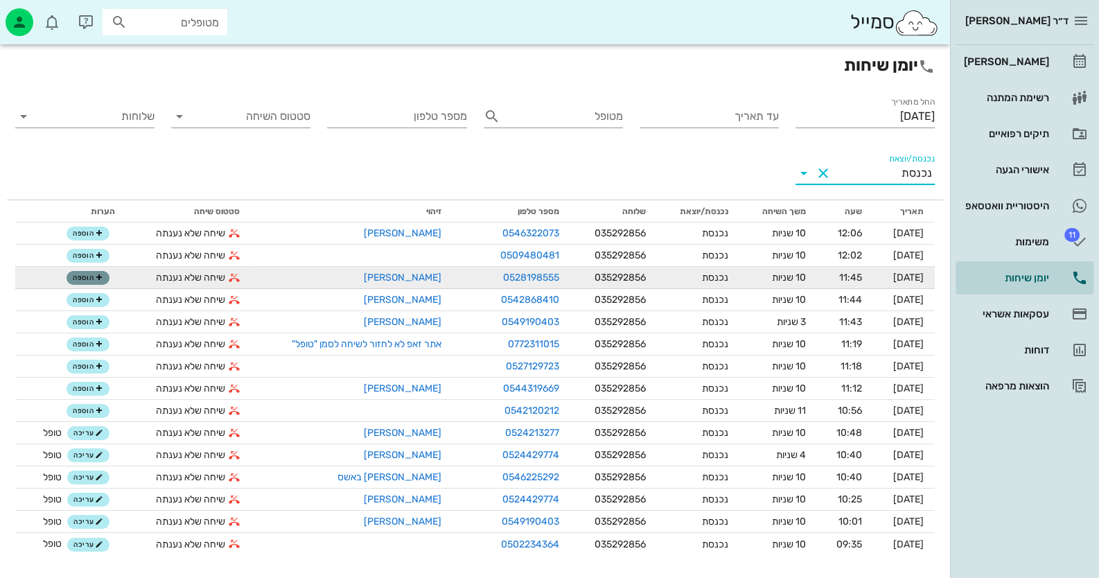
click at [95, 277] on icon "button" at bounding box center [99, 278] width 8 height 8
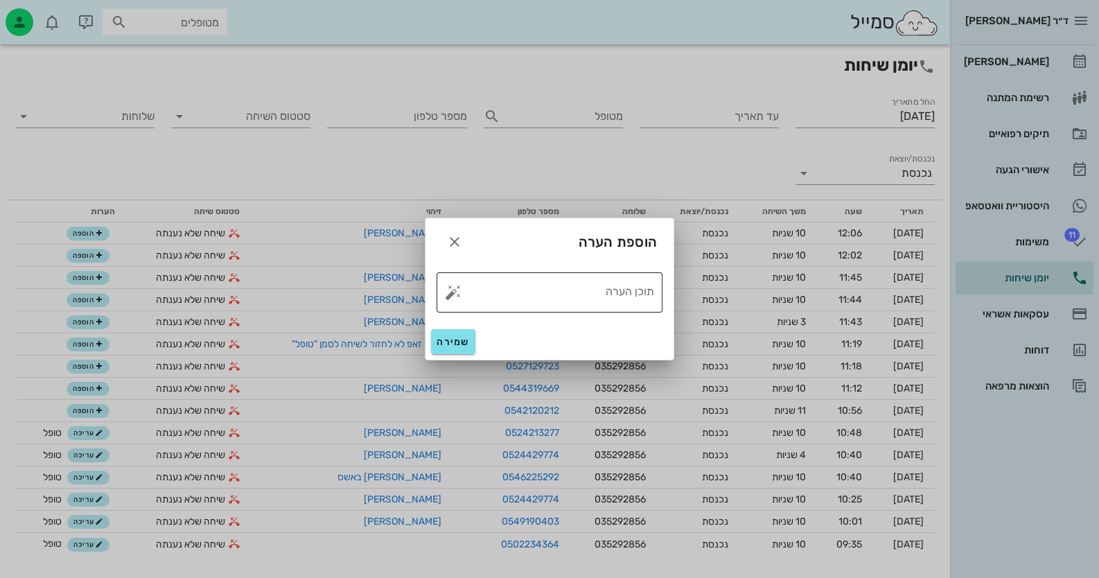
click at [453, 290] on button "button" at bounding box center [453, 292] width 17 height 17
click at [523, 283] on div "טופל" at bounding box center [512, 277] width 103 height 36
type textarea "טופל"
click at [464, 348] on button "שמירה" at bounding box center [453, 341] width 44 height 25
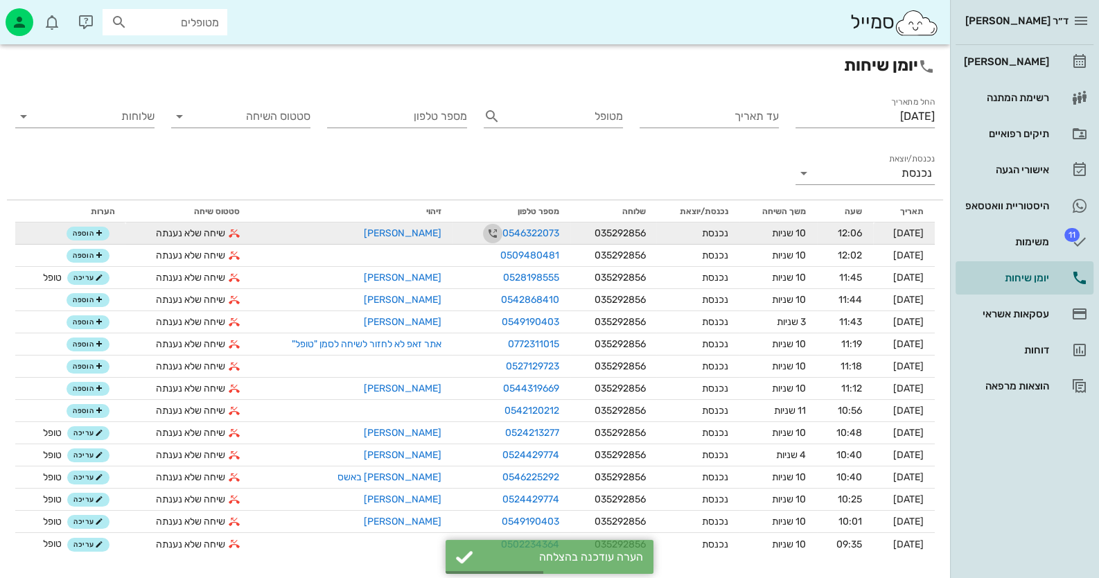
click at [484, 234] on icon "button" at bounding box center [492, 233] width 17 height 17
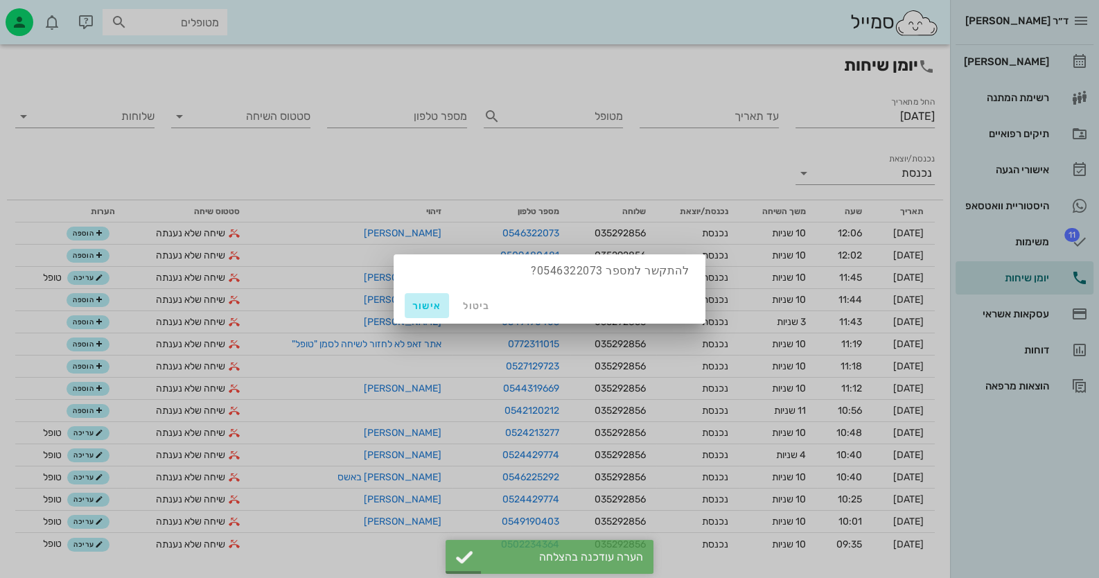
click at [419, 294] on button "אישור" at bounding box center [427, 305] width 44 height 25
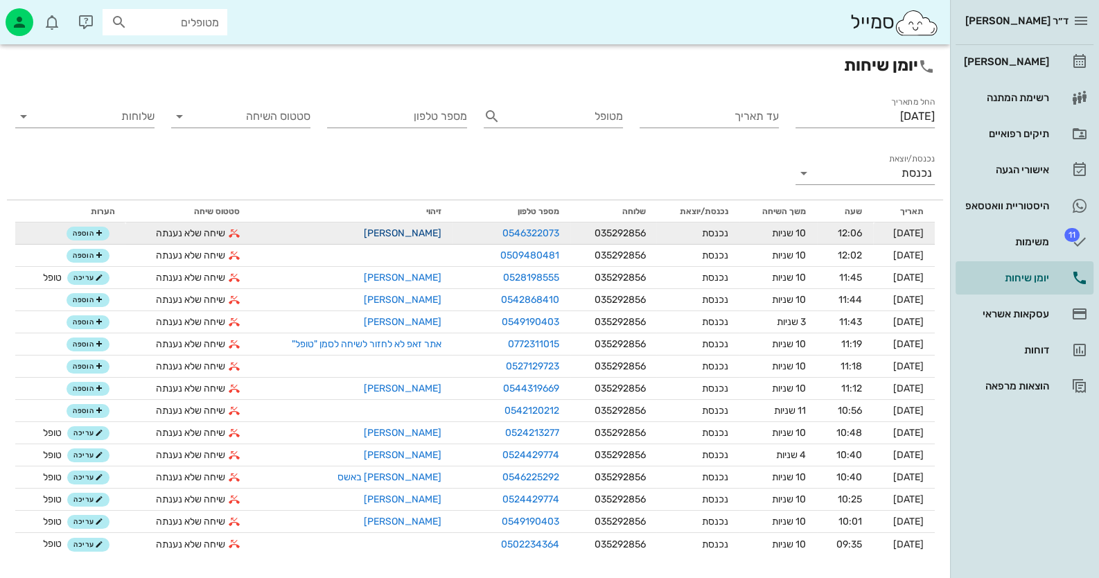
click at [408, 234] on link "[PERSON_NAME]" at bounding box center [403, 233] width 78 height 12
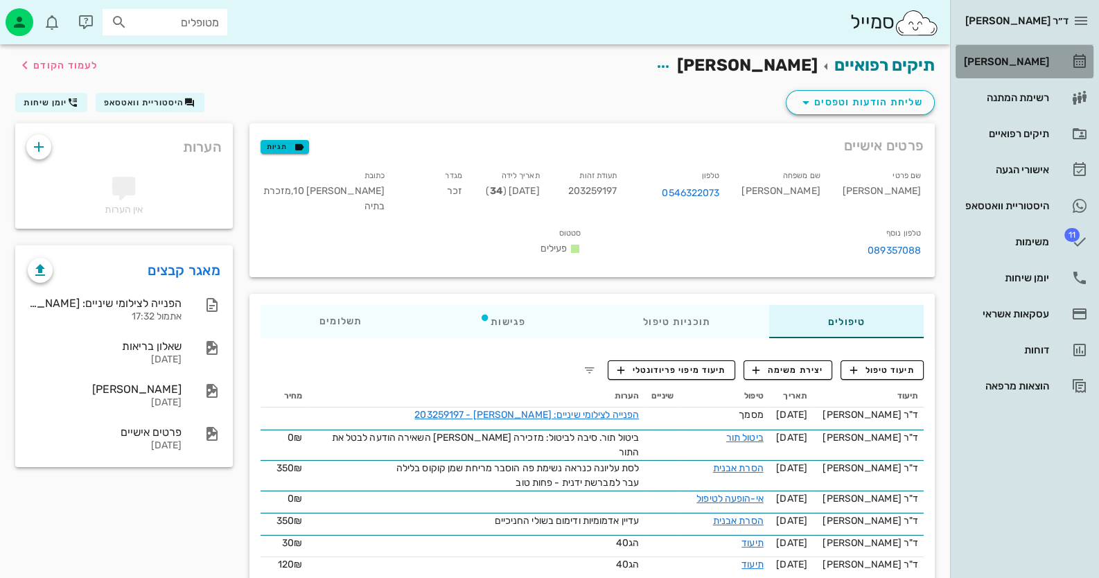
click at [1019, 51] on div "[PERSON_NAME]" at bounding box center [1005, 62] width 88 height 22
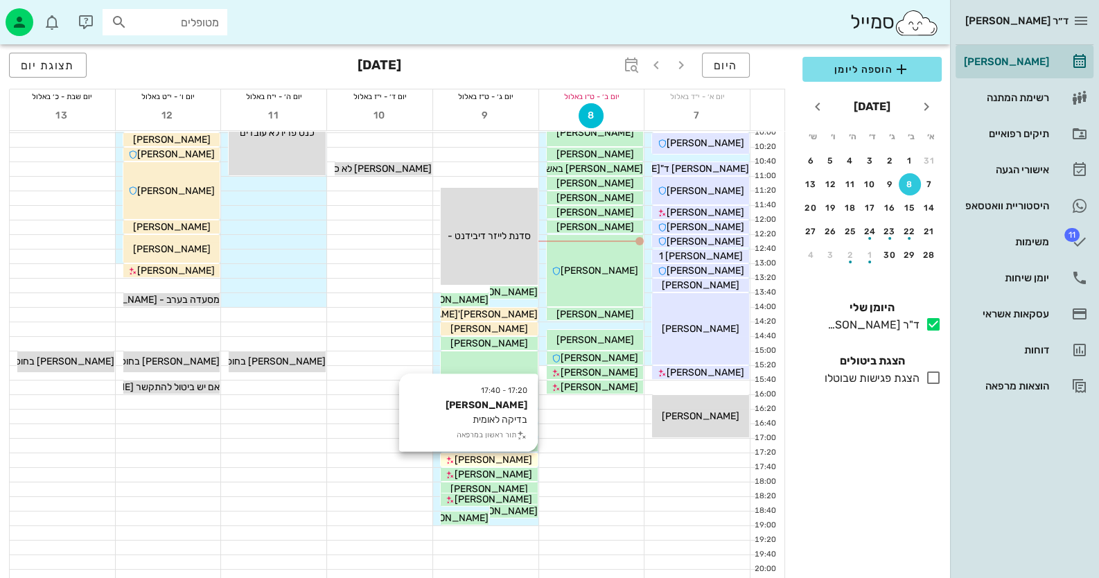
scroll to position [138, 0]
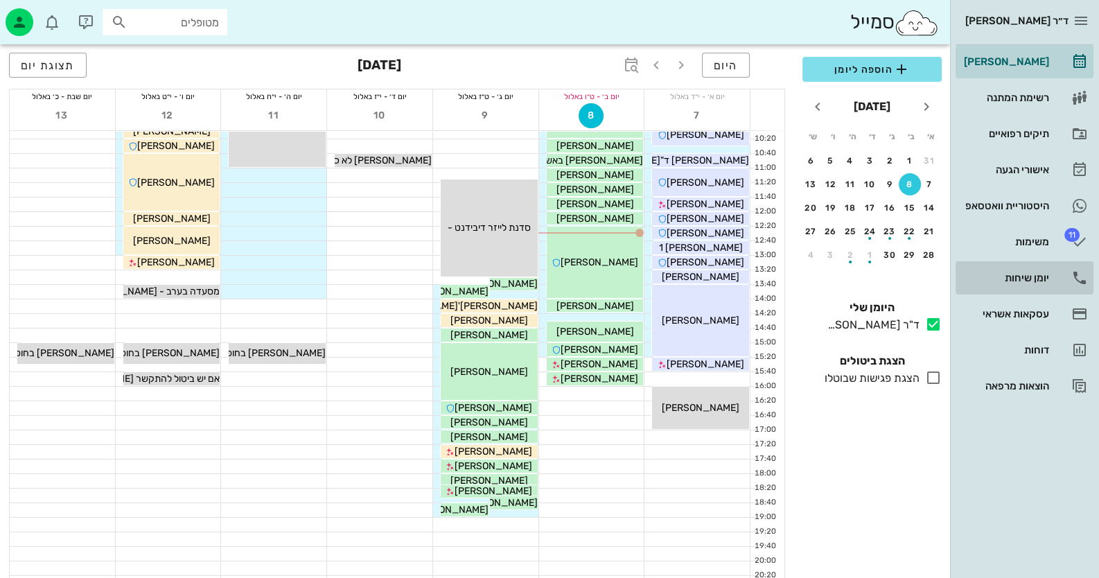
click at [1018, 271] on div "יומן שיחות" at bounding box center [1005, 278] width 88 height 22
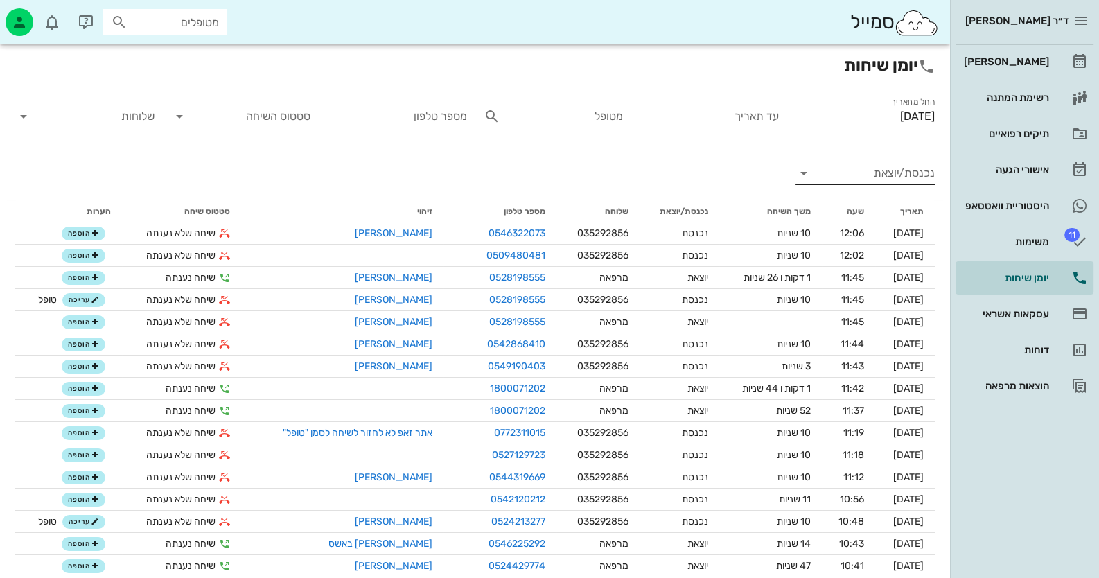
click at [897, 178] on input "נכנסת/יוצאת" at bounding box center [876, 173] width 117 height 22
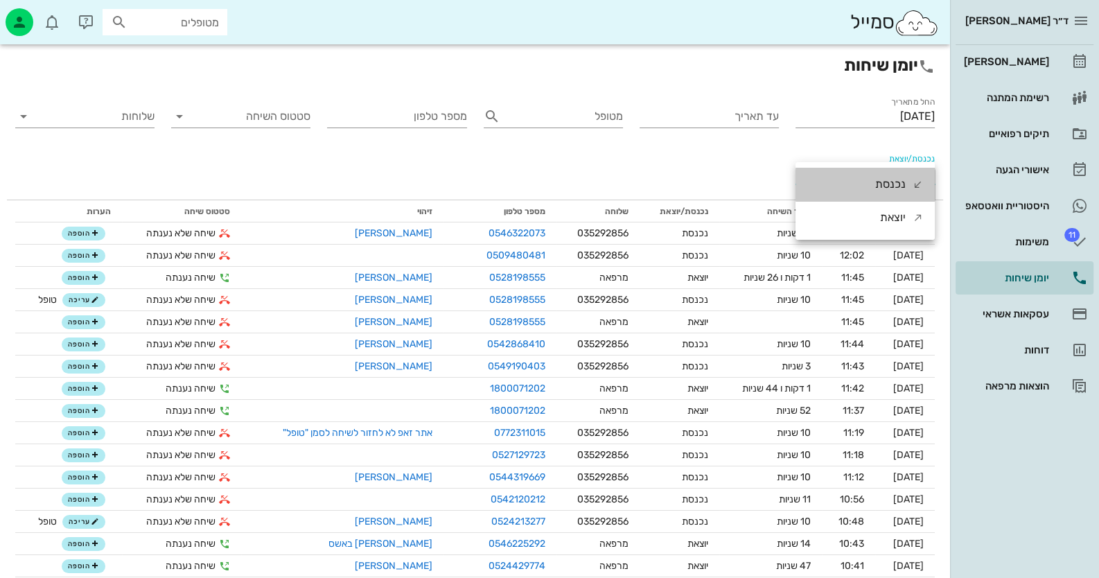
click at [897, 178] on div "נכנסת" at bounding box center [890, 184] width 30 height 33
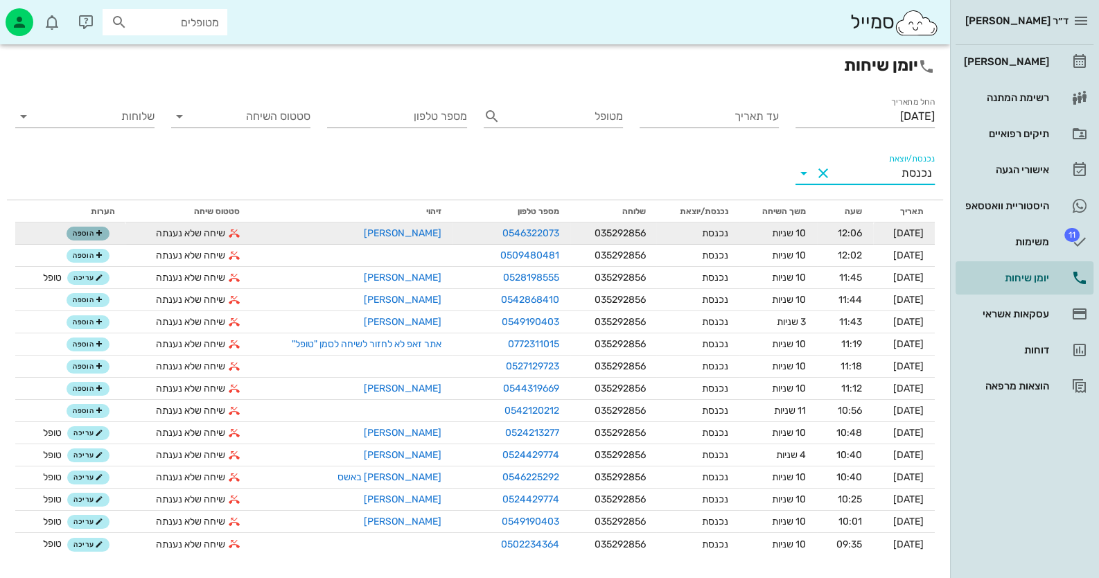
click at [80, 231] on span "הוספה" at bounding box center [88, 233] width 30 height 8
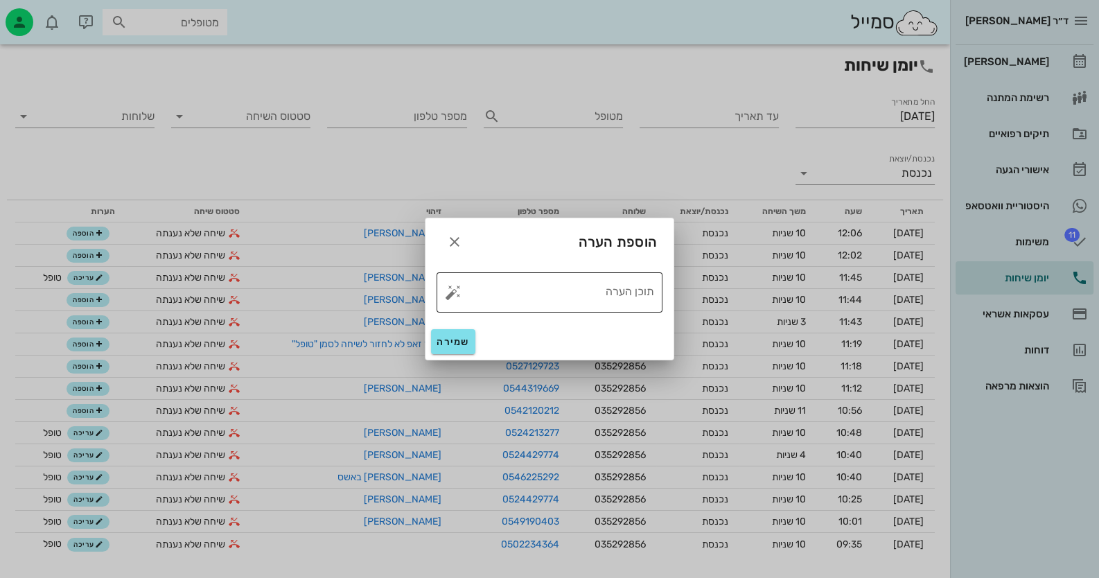
click at [458, 294] on button "button" at bounding box center [453, 292] width 17 height 17
click at [502, 273] on div "טופל" at bounding box center [512, 277] width 103 height 36
type textarea "טופל"
click at [445, 339] on span "שמירה" at bounding box center [453, 342] width 33 height 12
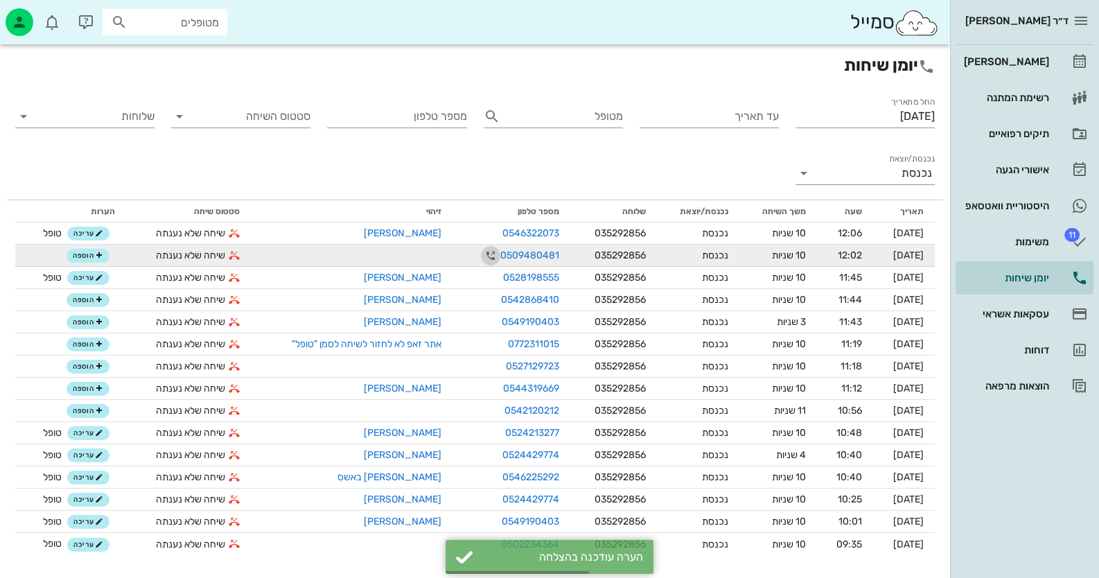
click at [482, 253] on icon "button" at bounding box center [490, 255] width 17 height 17
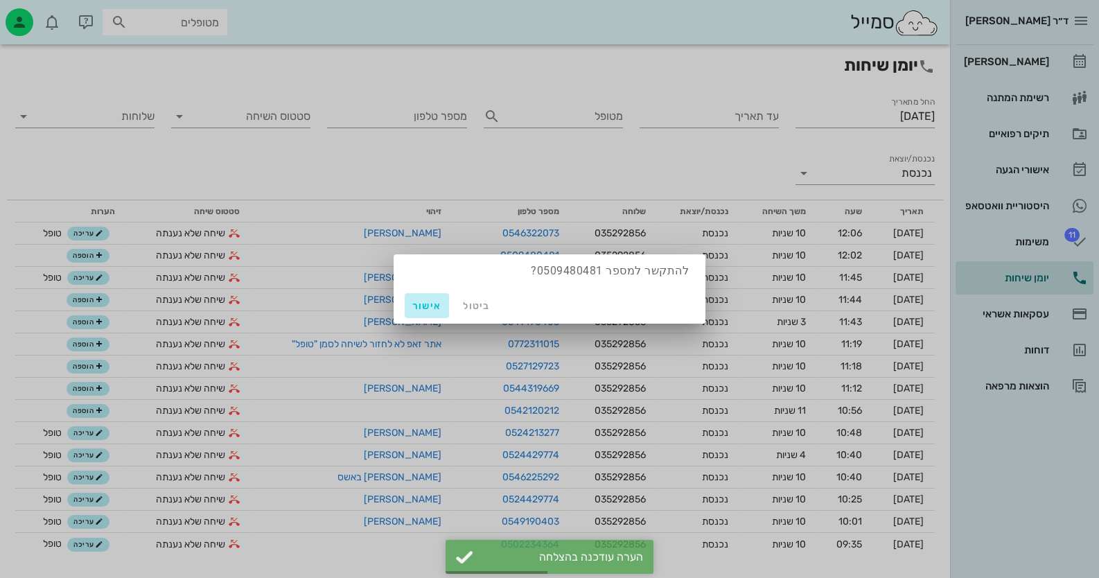
click at [423, 300] on span "אישור" at bounding box center [426, 306] width 33 height 12
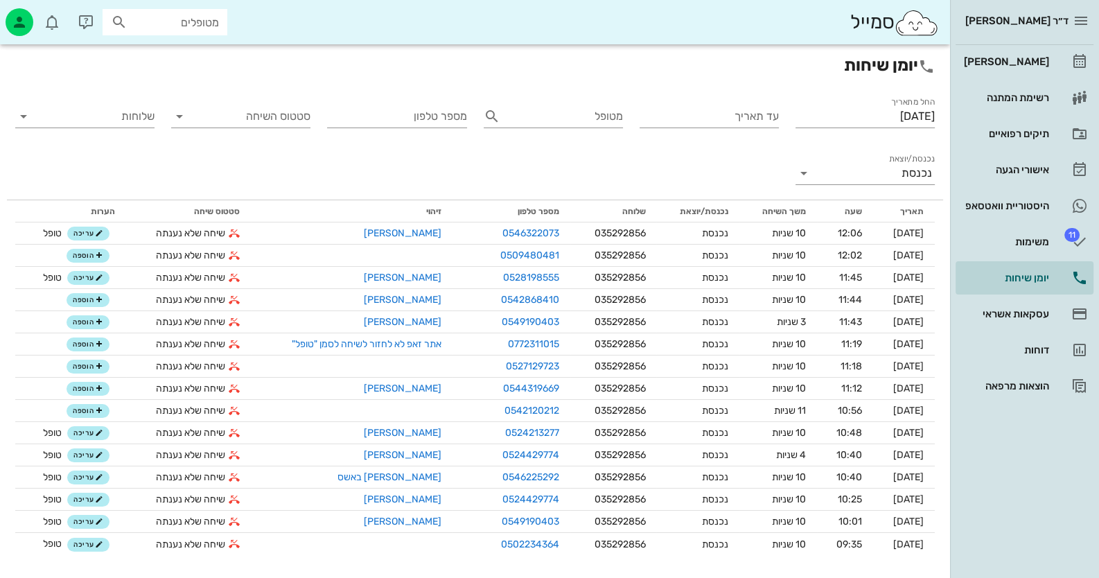
click at [423, 300] on link "[PERSON_NAME]" at bounding box center [403, 300] width 78 height 12
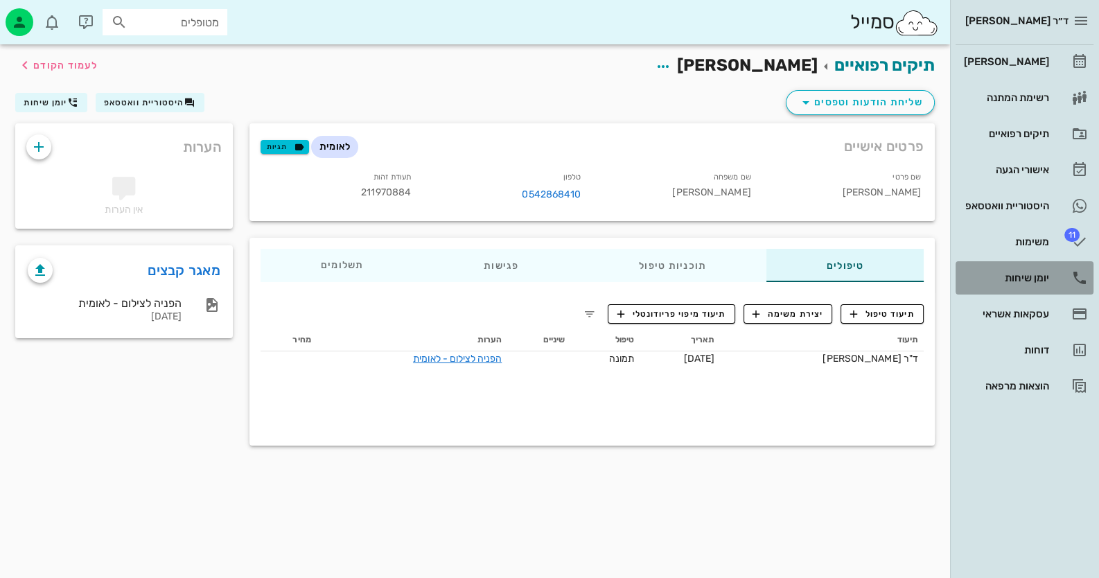
click at [1032, 283] on div "יומן שיחות" at bounding box center [1005, 278] width 88 height 22
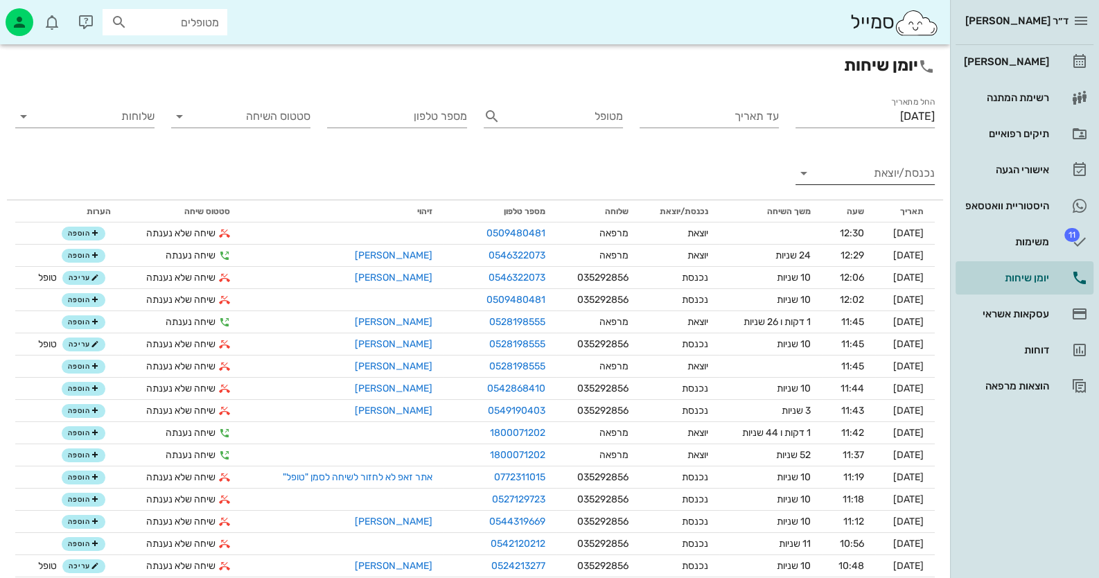
click at [897, 165] on input "נכנסת/יוצאת" at bounding box center [876, 173] width 117 height 22
click at [897, 165] on div "נכנסת יוצאת" at bounding box center [864, 201] width 139 height 78
click at [895, 186] on div "נכנסת" at bounding box center [890, 184] width 30 height 33
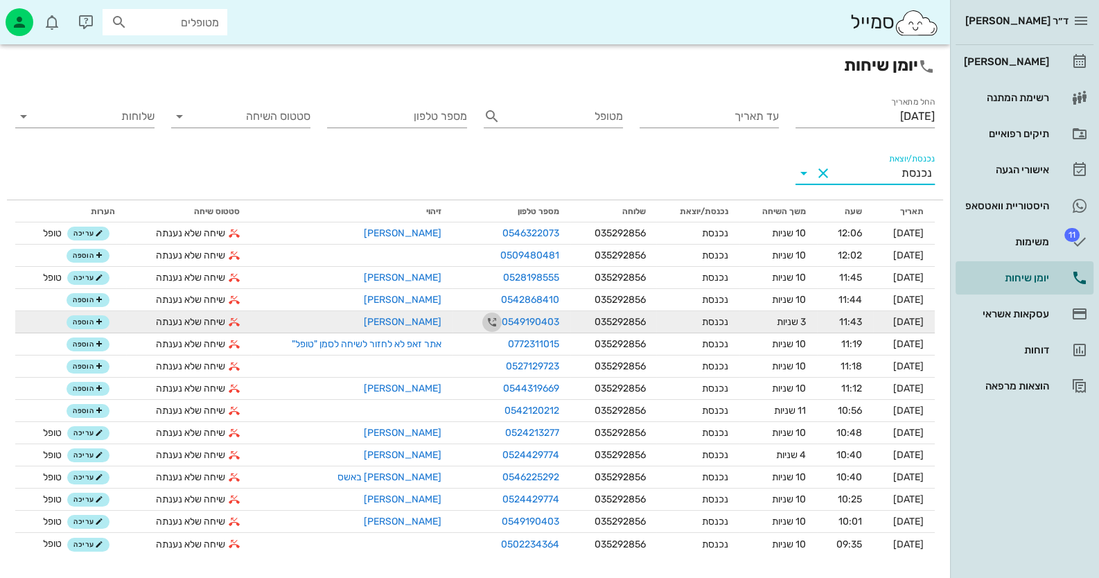
click at [484, 322] on icon "button" at bounding box center [492, 322] width 17 height 17
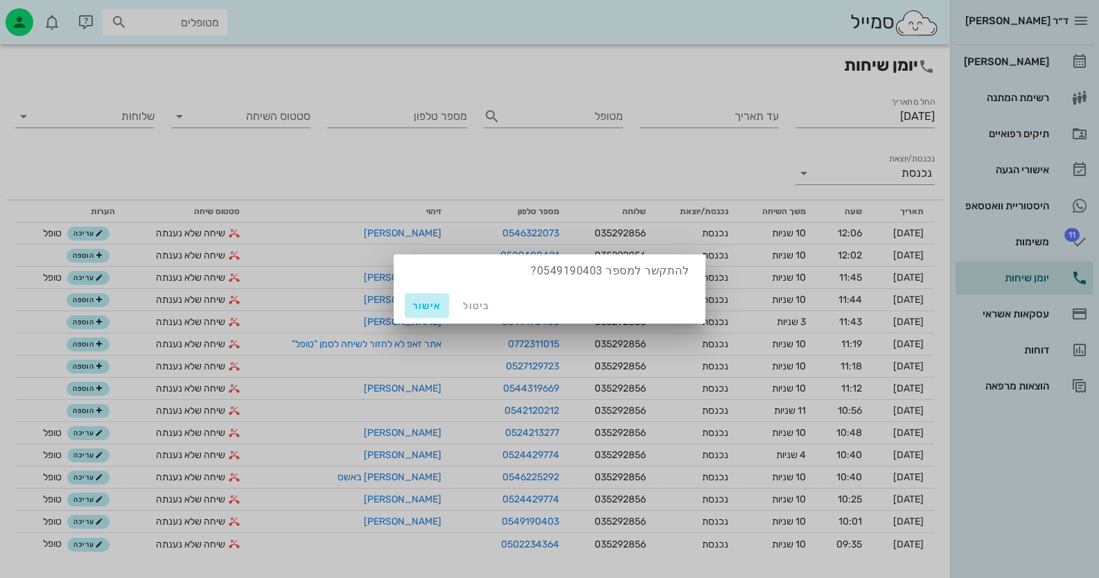
click at [443, 313] on button "אישור" at bounding box center [427, 305] width 44 height 25
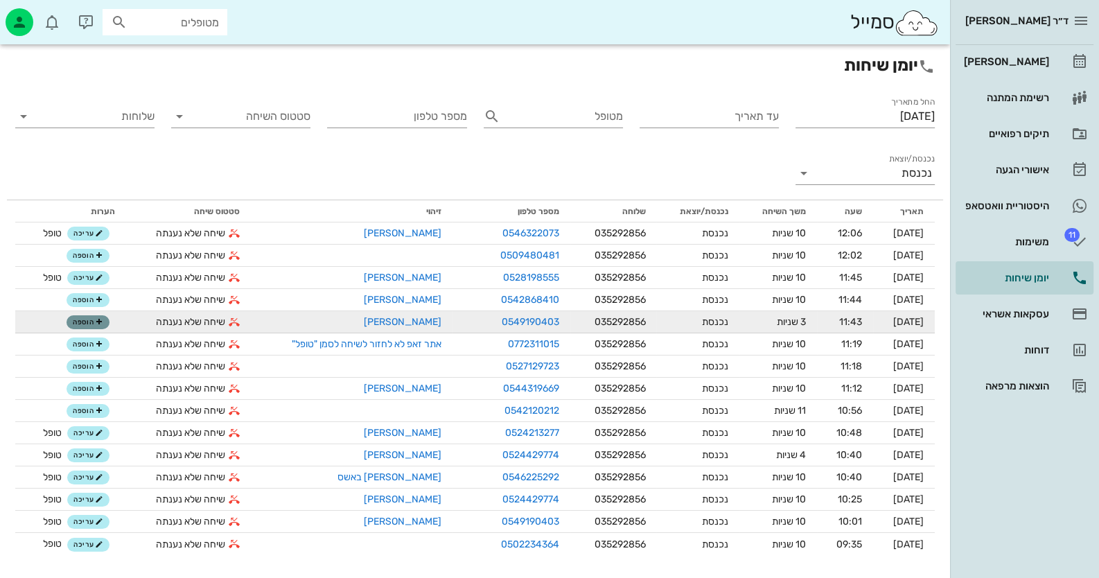
click at [79, 319] on span "הוספה" at bounding box center [88, 322] width 30 height 8
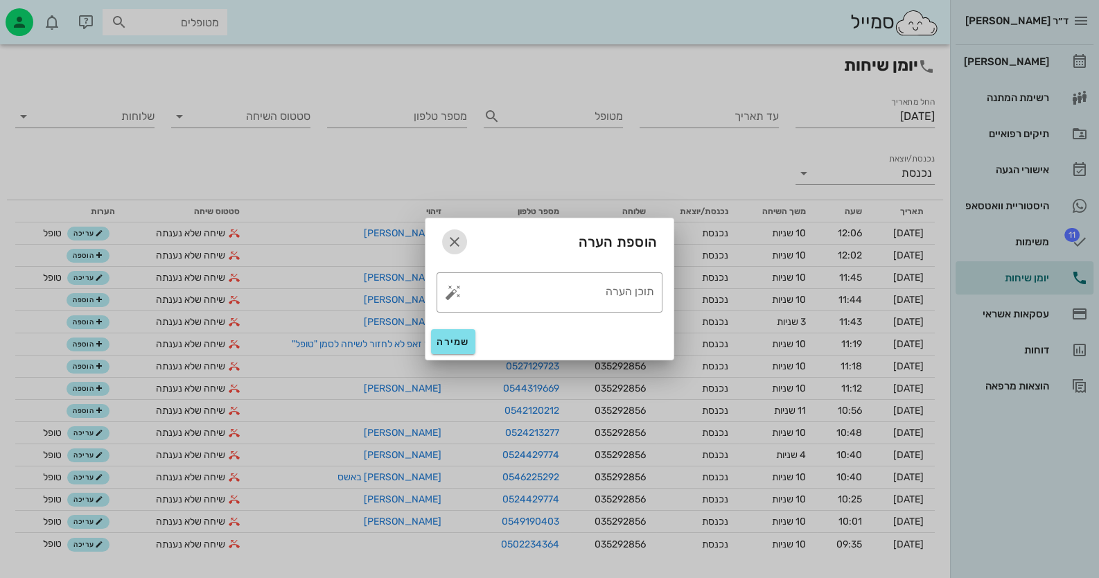
click at [453, 235] on icon "button" at bounding box center [454, 242] width 17 height 17
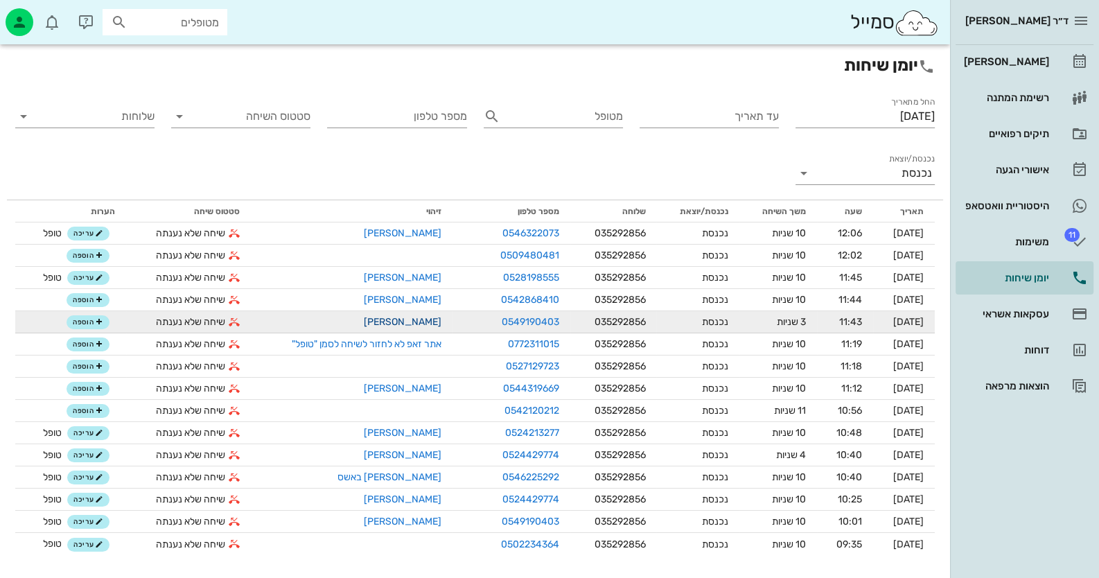
click at [402, 324] on link "[PERSON_NAME]" at bounding box center [403, 322] width 78 height 12
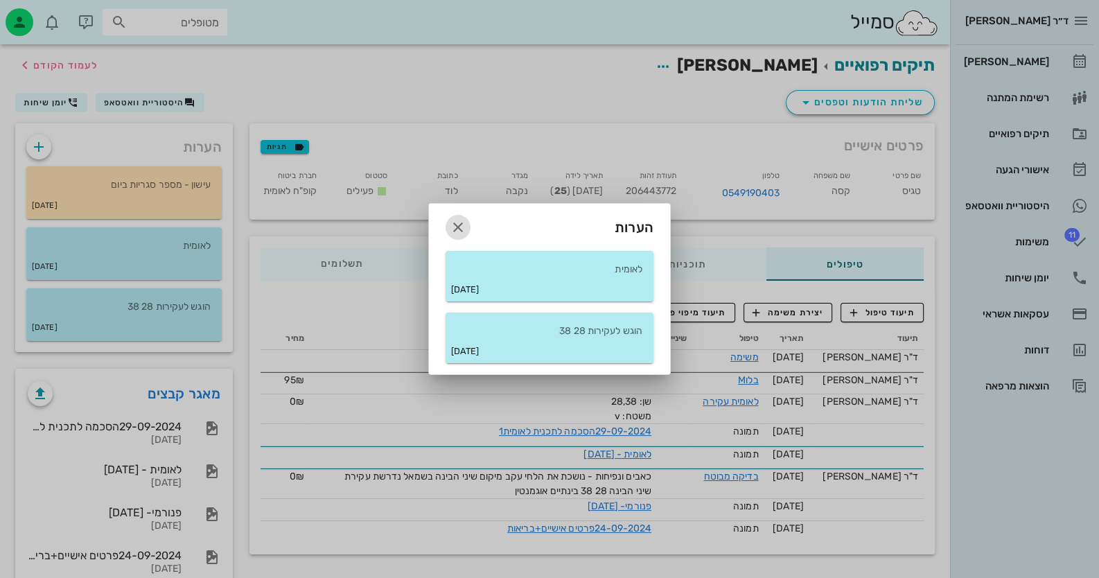
click at [455, 222] on icon "button" at bounding box center [458, 227] width 17 height 17
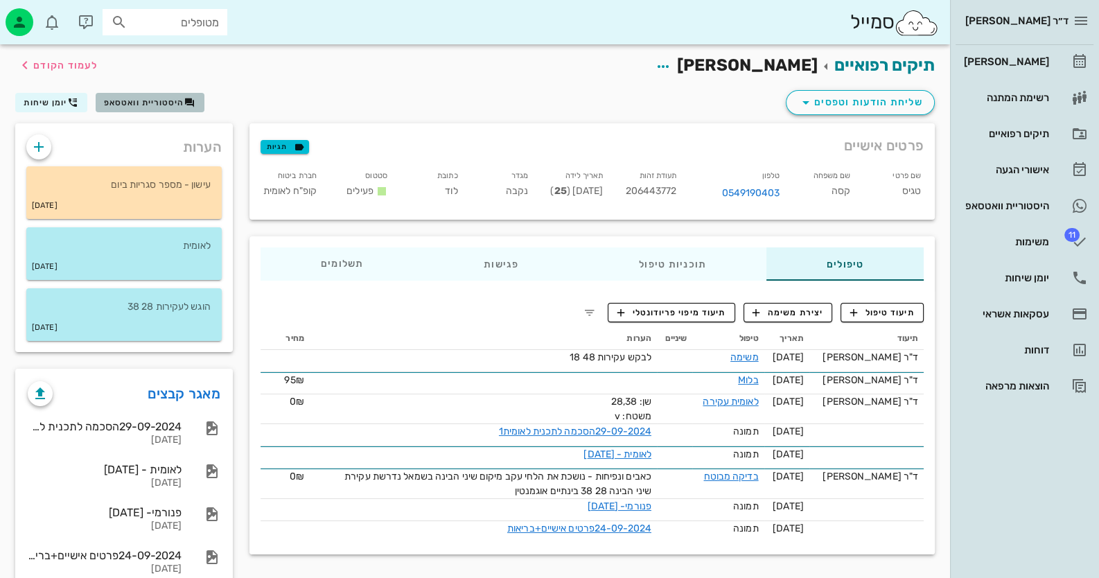
click at [173, 100] on span "היסטוריית וואטסאפ" at bounding box center [144, 103] width 80 height 10
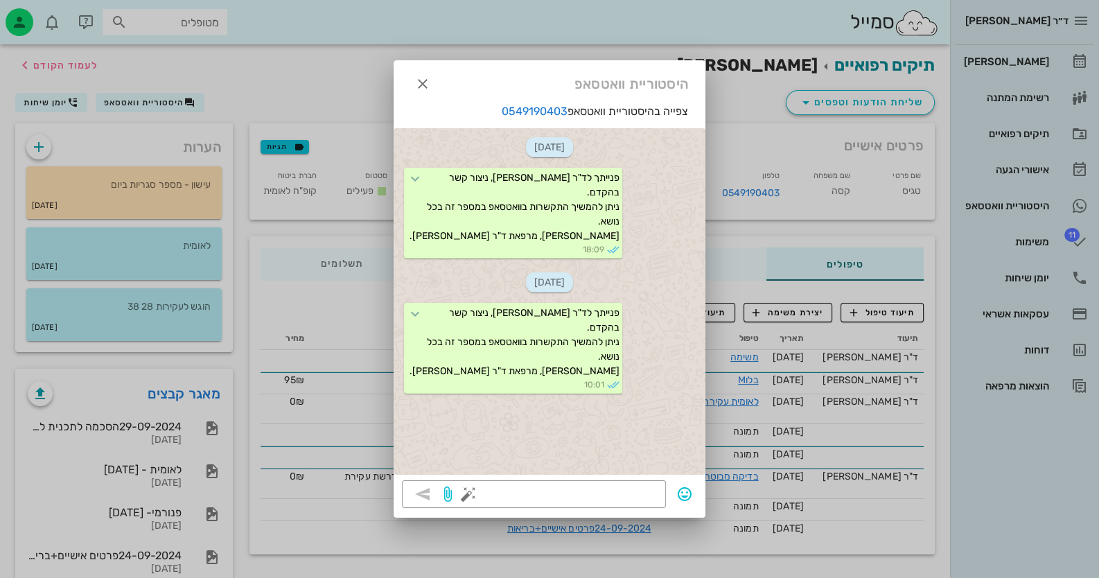
click at [596, 478] on div "צפייה בהיסטוריית וואטסאפ 0549190403 [DATE] פנייתך לד"ר [PERSON_NAME], ניצור קשר…" at bounding box center [550, 291] width 312 height 377
click at [602, 482] on div at bounding box center [564, 494] width 186 height 28
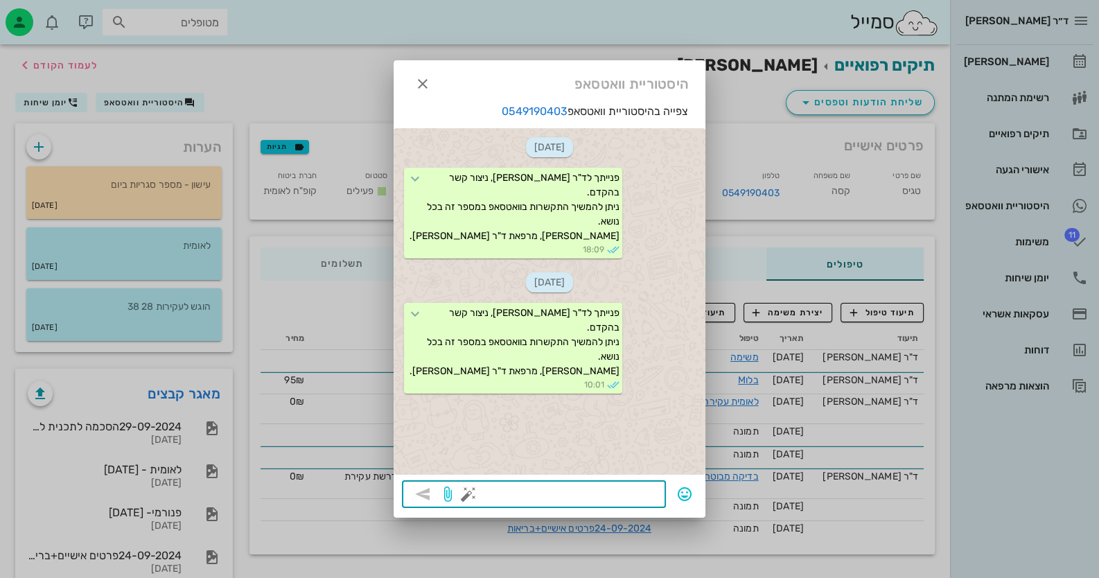
click at [461, 494] on button "button" at bounding box center [468, 494] width 17 height 17
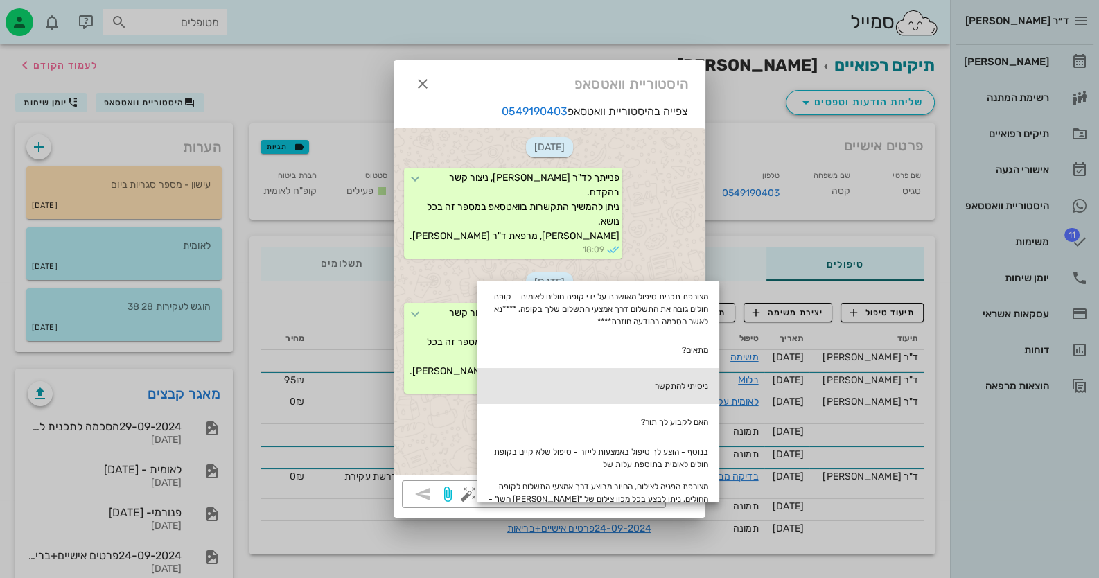
click at [717, 386] on div "ניסיתי להתקשר" at bounding box center [598, 386] width 243 height 36
type textarea "ניסיתי להתקשר"
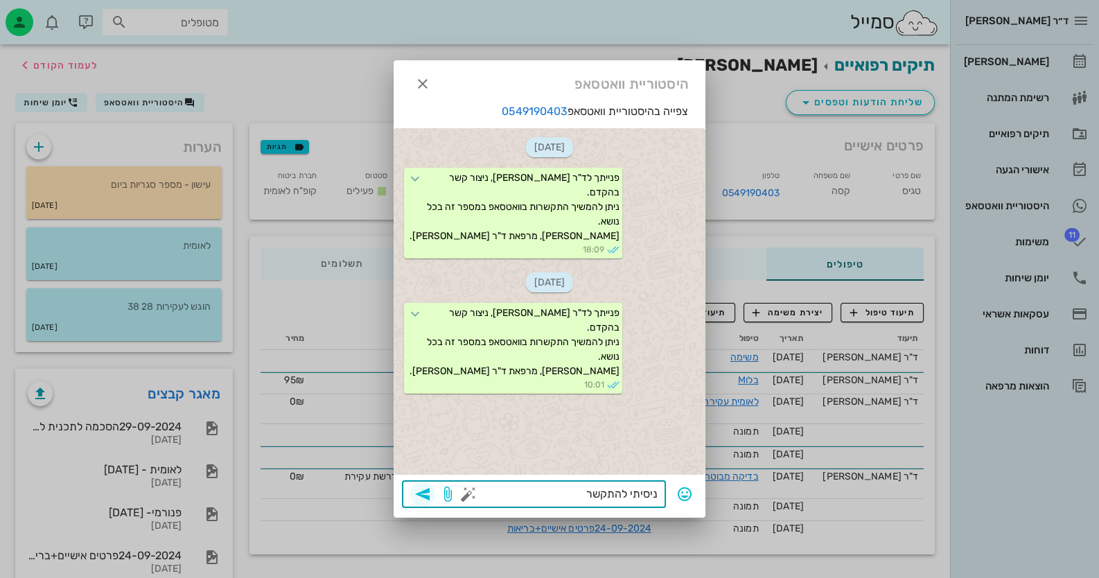
click at [428, 495] on icon "button" at bounding box center [422, 494] width 17 height 17
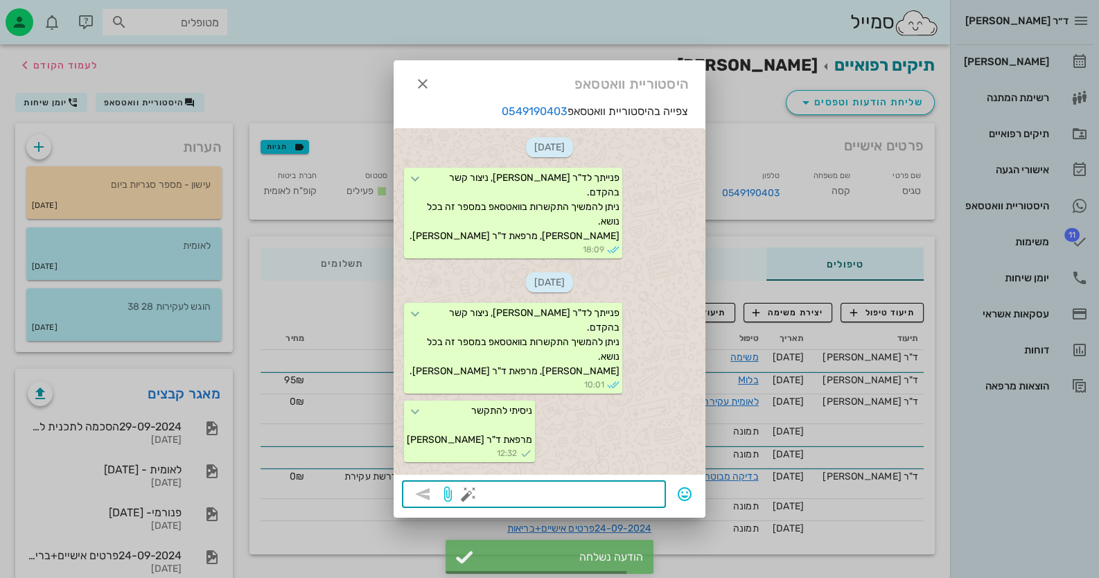
click at [1064, 273] on div at bounding box center [549, 289] width 1099 height 578
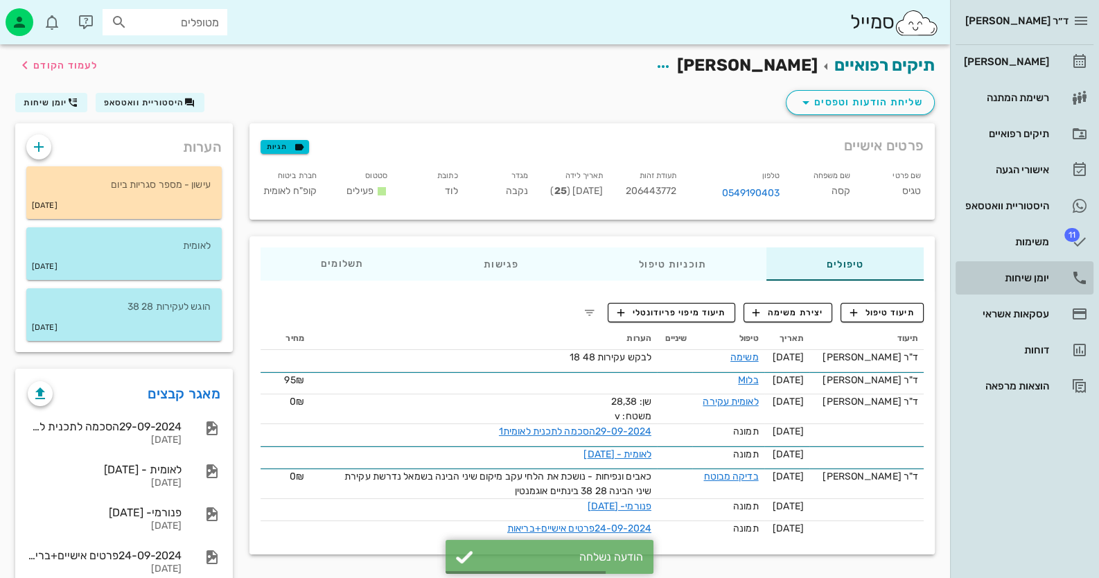
click at [1064, 273] on link "יומן שיחות" at bounding box center [1025, 277] width 138 height 33
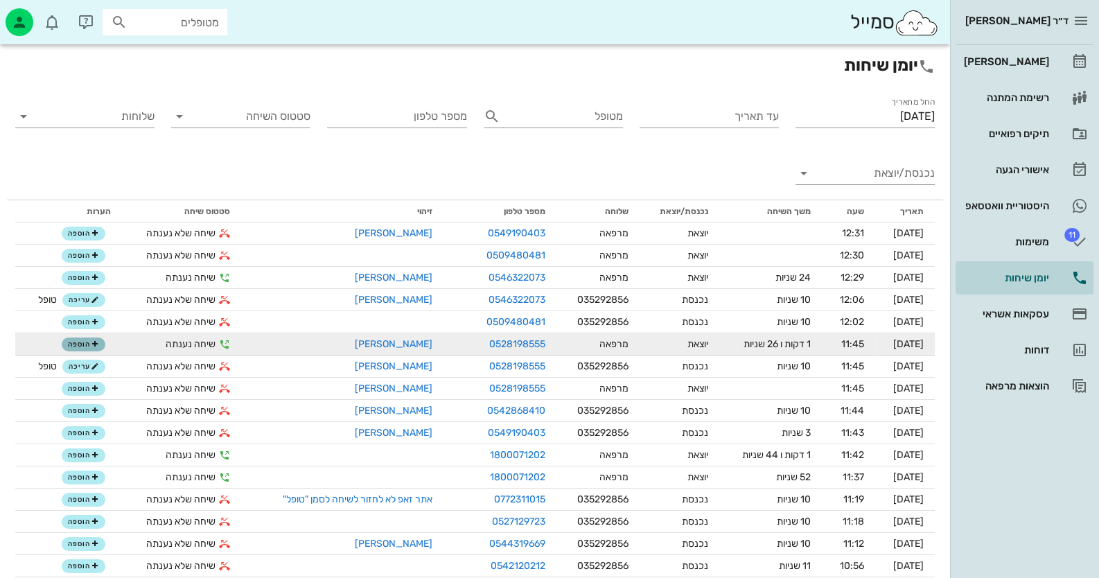
click at [91, 344] on icon "button" at bounding box center [95, 344] width 8 height 8
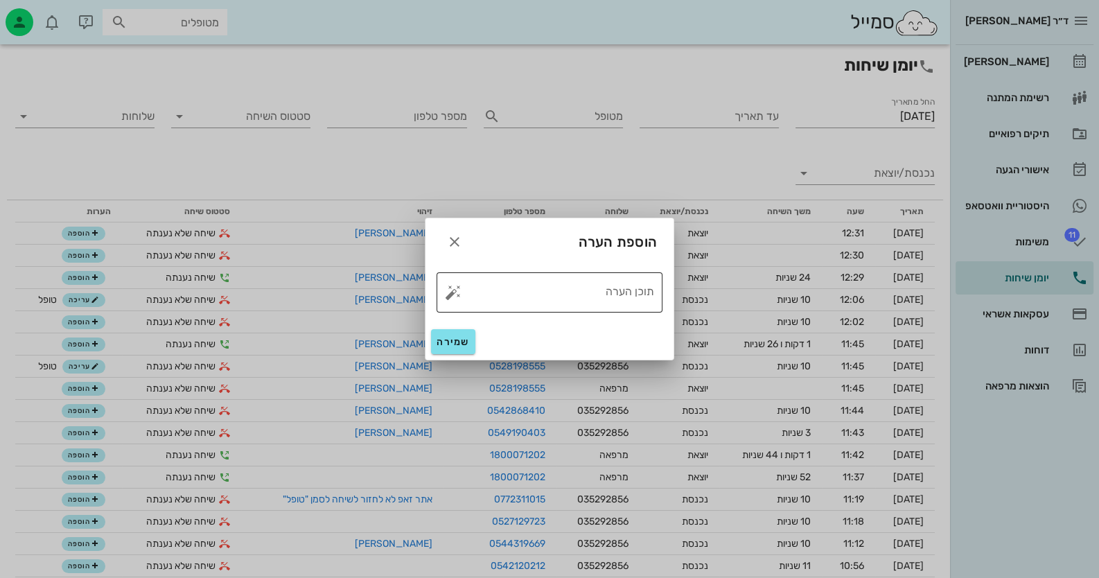
click at [447, 286] on button "button" at bounding box center [453, 292] width 17 height 17
click at [520, 288] on div "טופל" at bounding box center [512, 277] width 103 height 36
type textarea "טופל"
click at [460, 352] on button "שמירה" at bounding box center [453, 341] width 44 height 25
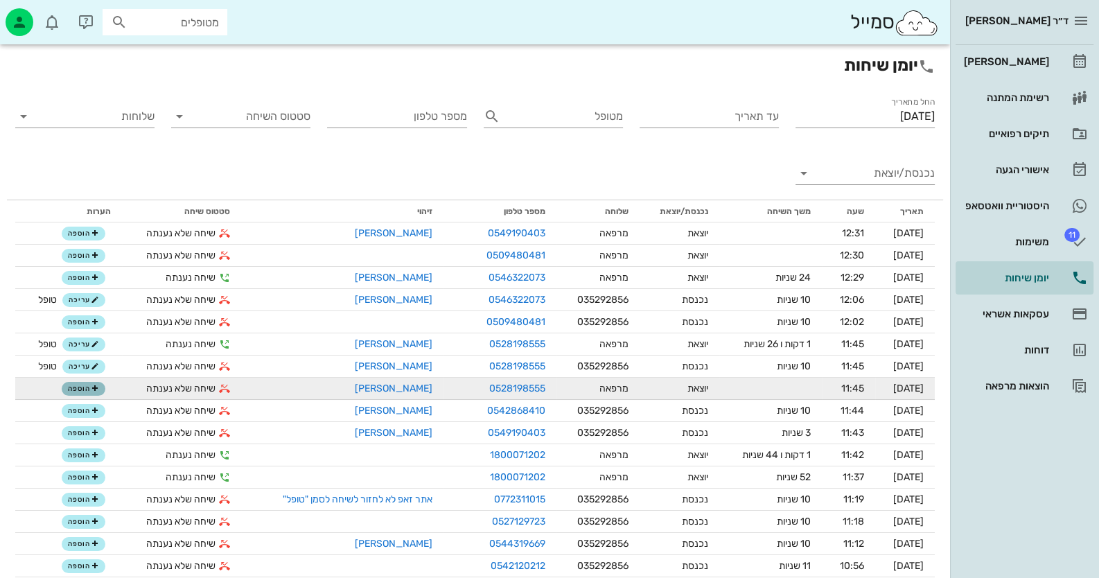
click at [84, 391] on span "הוספה" at bounding box center [83, 389] width 30 height 8
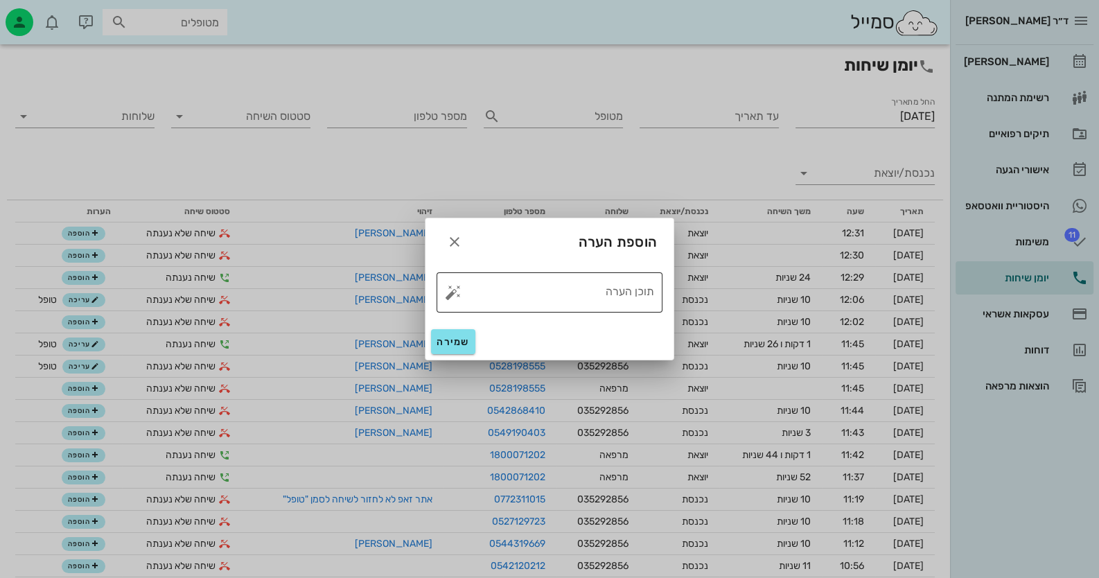
click at [450, 294] on button "button" at bounding box center [453, 292] width 17 height 17
click at [540, 290] on div "טופל" at bounding box center [512, 277] width 103 height 36
type textarea "טופל"
click at [451, 342] on span "שמירה" at bounding box center [453, 342] width 33 height 12
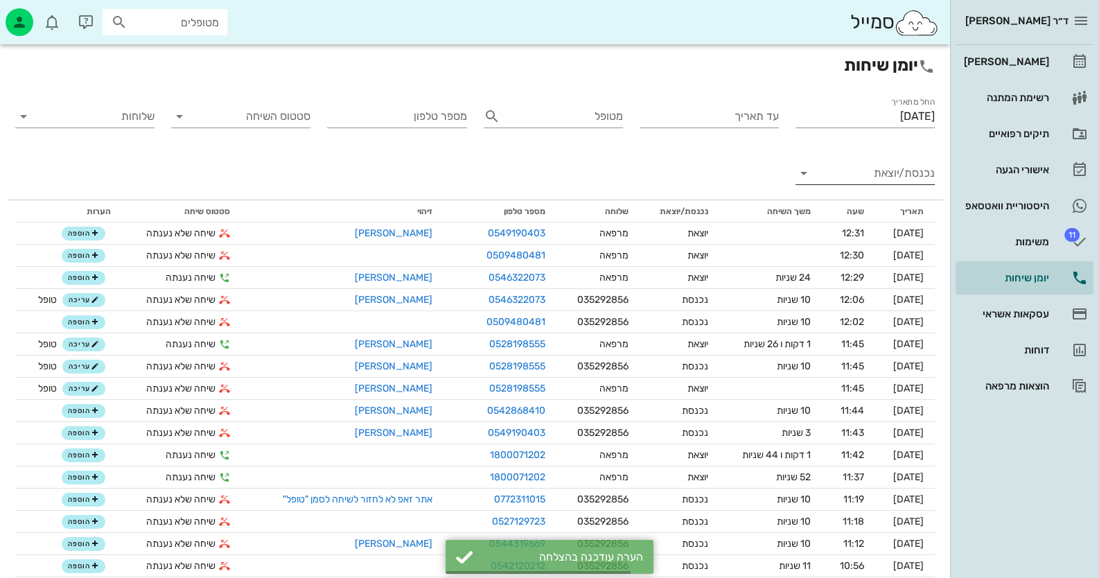
click at [901, 172] on input "נכנסת/יוצאת" at bounding box center [876, 173] width 117 height 22
click at [899, 182] on div "נכנסת" at bounding box center [890, 184] width 30 height 33
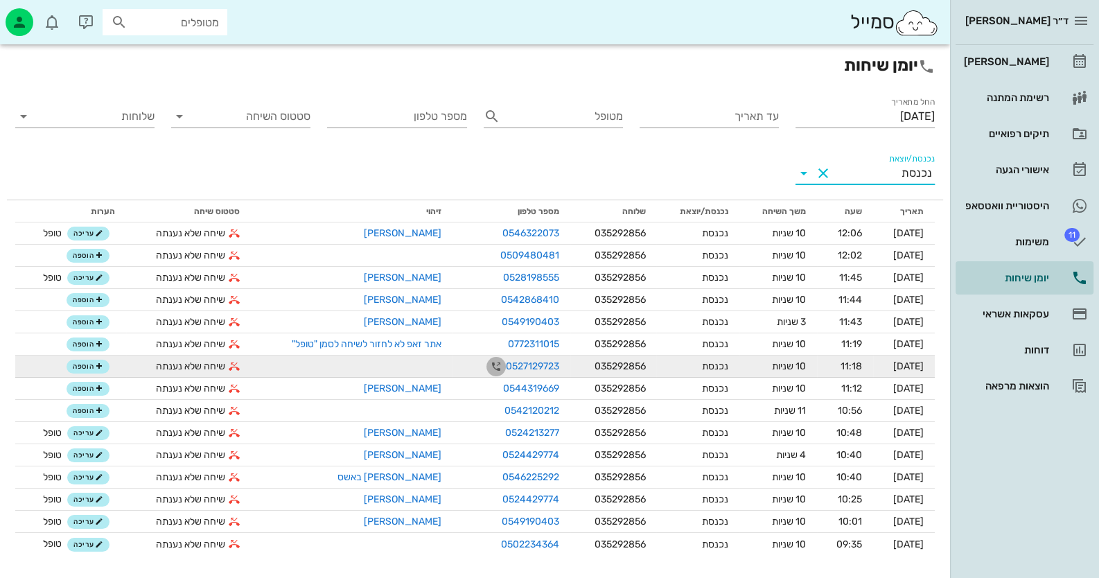
click at [488, 369] on icon "button" at bounding box center [496, 366] width 17 height 17
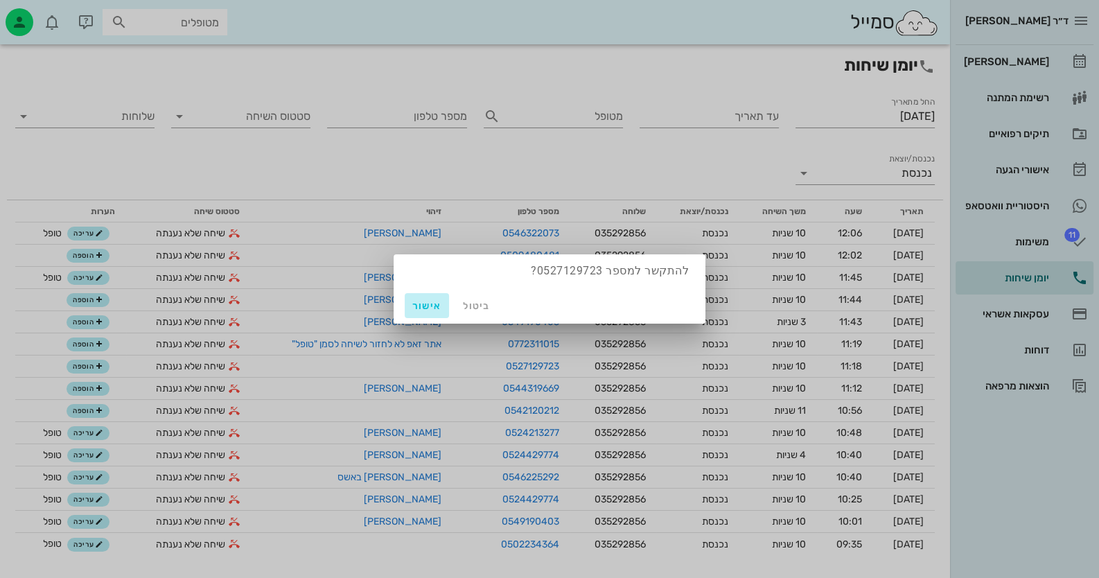
click at [428, 306] on span "אישור" at bounding box center [426, 306] width 33 height 12
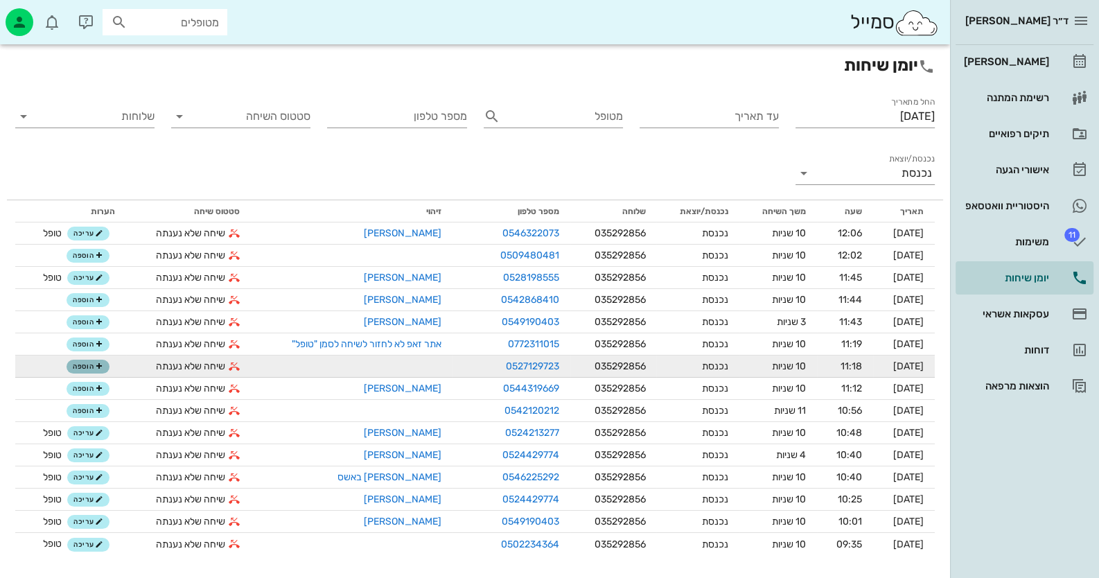
click at [83, 368] on span "הוספה" at bounding box center [88, 366] width 30 height 8
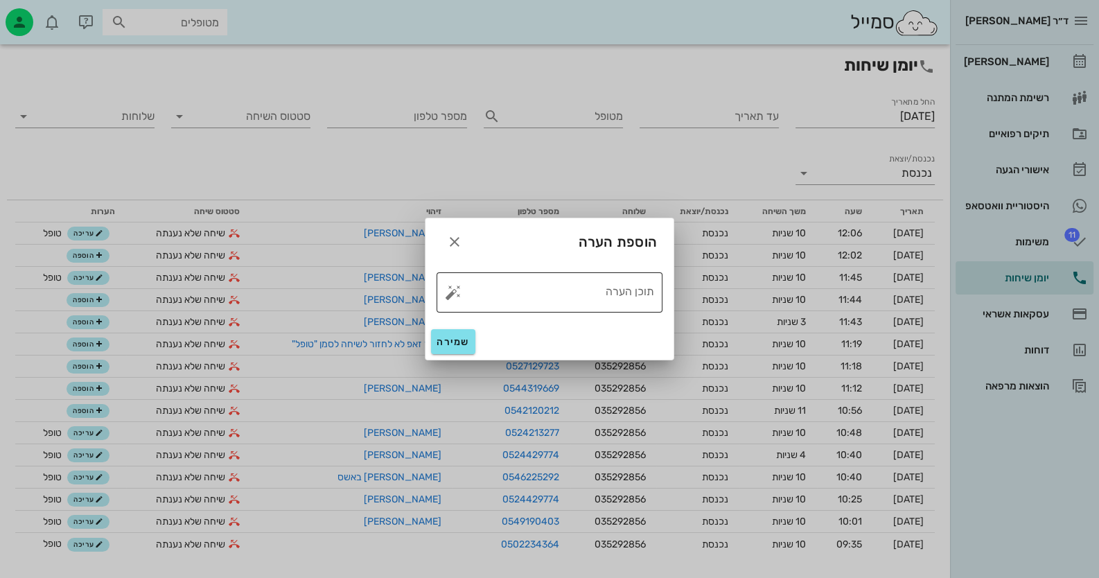
click at [452, 294] on button "button" at bounding box center [453, 292] width 17 height 17
click at [486, 279] on div "טופל" at bounding box center [512, 277] width 103 height 36
type textarea "טופל"
click at [446, 337] on span "שמירה" at bounding box center [453, 342] width 33 height 12
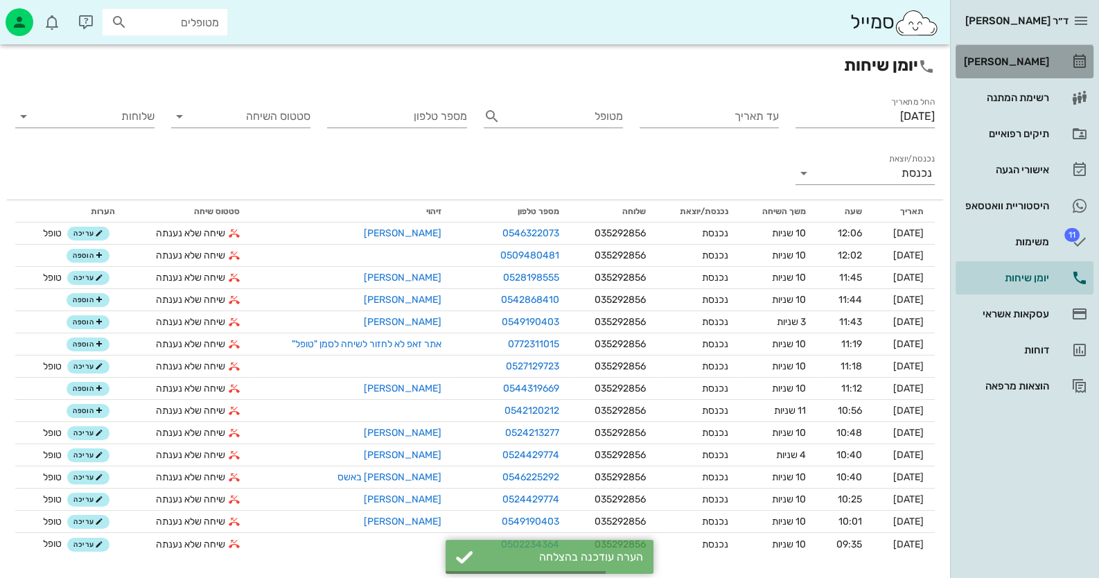
click at [1026, 55] on div "[PERSON_NAME]" at bounding box center [1005, 62] width 88 height 22
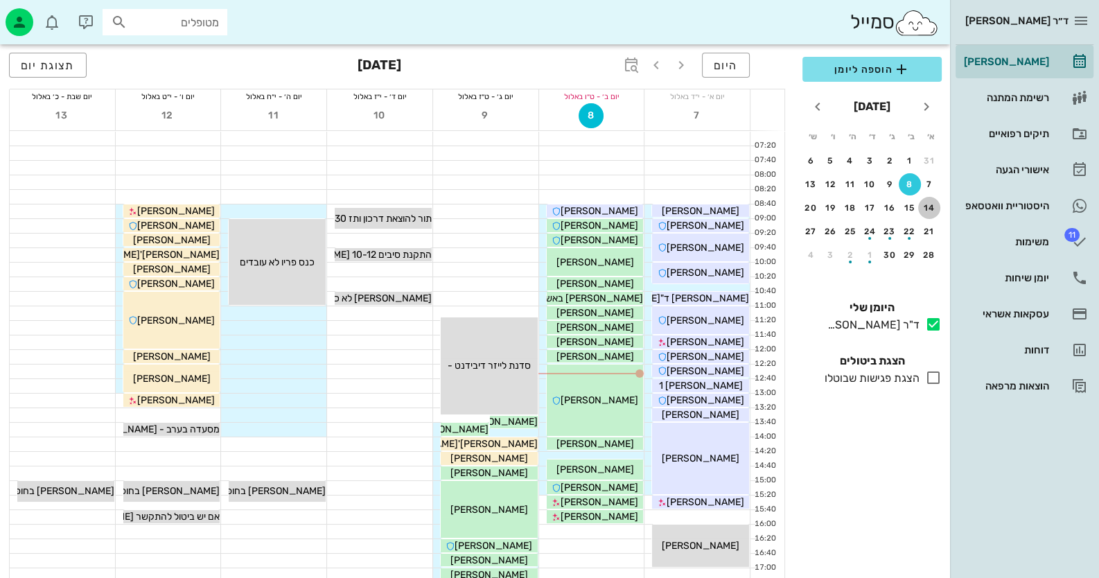
click at [934, 211] on div "14" at bounding box center [929, 208] width 22 height 10
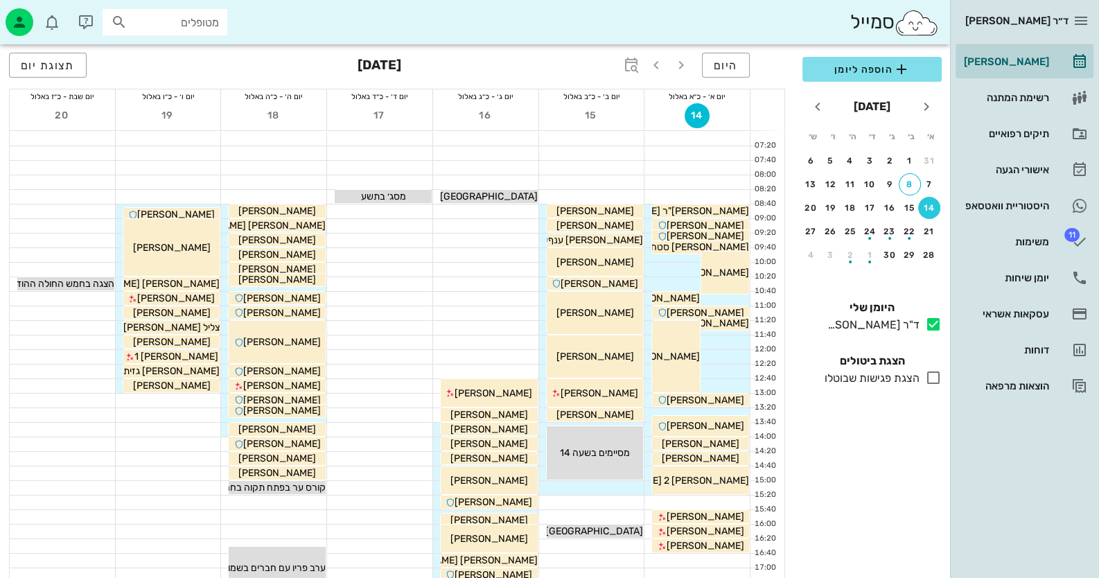
click at [934, 211] on div "14" at bounding box center [929, 208] width 22 height 10
click at [929, 227] on div "21" at bounding box center [929, 232] width 22 height 10
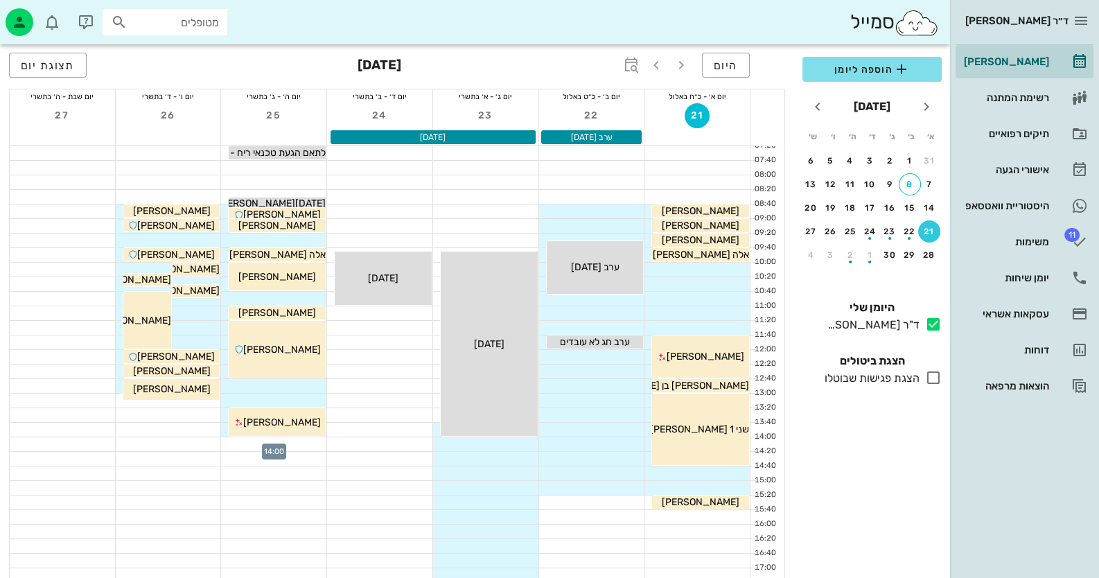
click at [319, 442] on div at bounding box center [273, 444] width 105 height 14
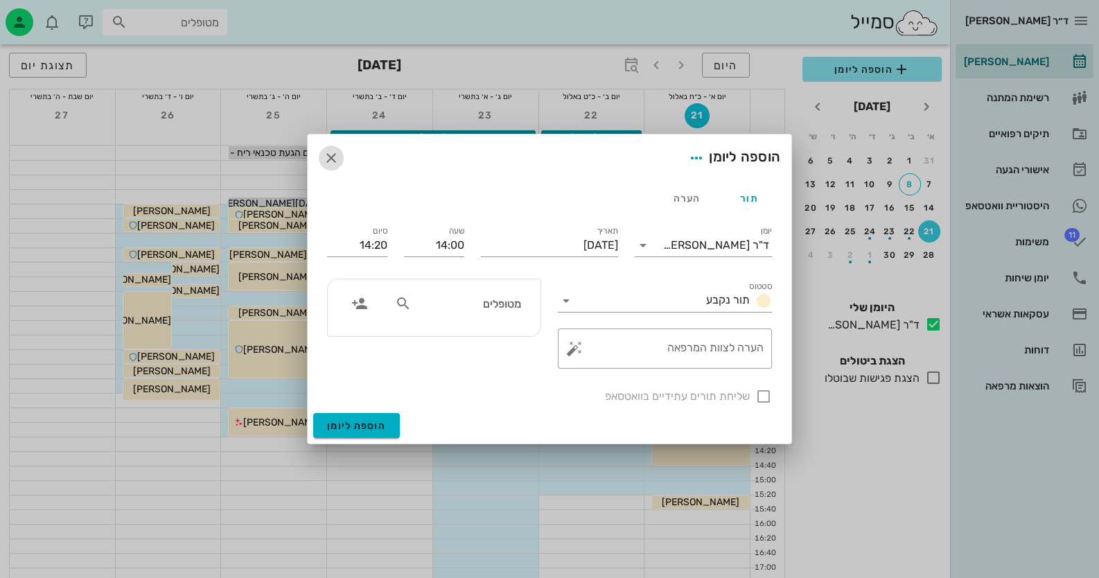
click at [339, 154] on icon "button" at bounding box center [331, 158] width 17 height 17
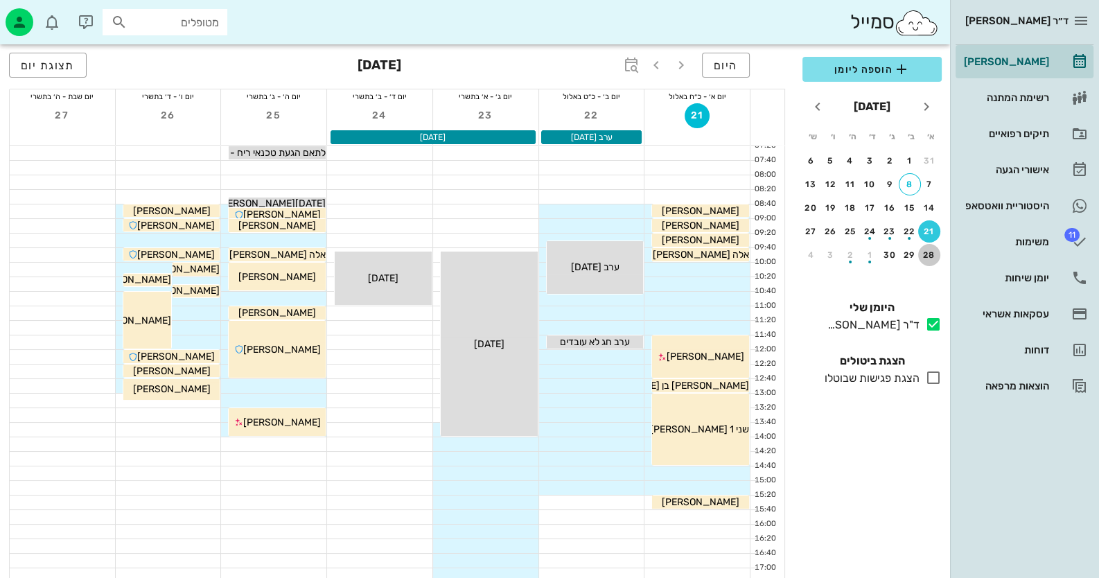
click at [932, 256] on div "28" at bounding box center [929, 255] width 22 height 10
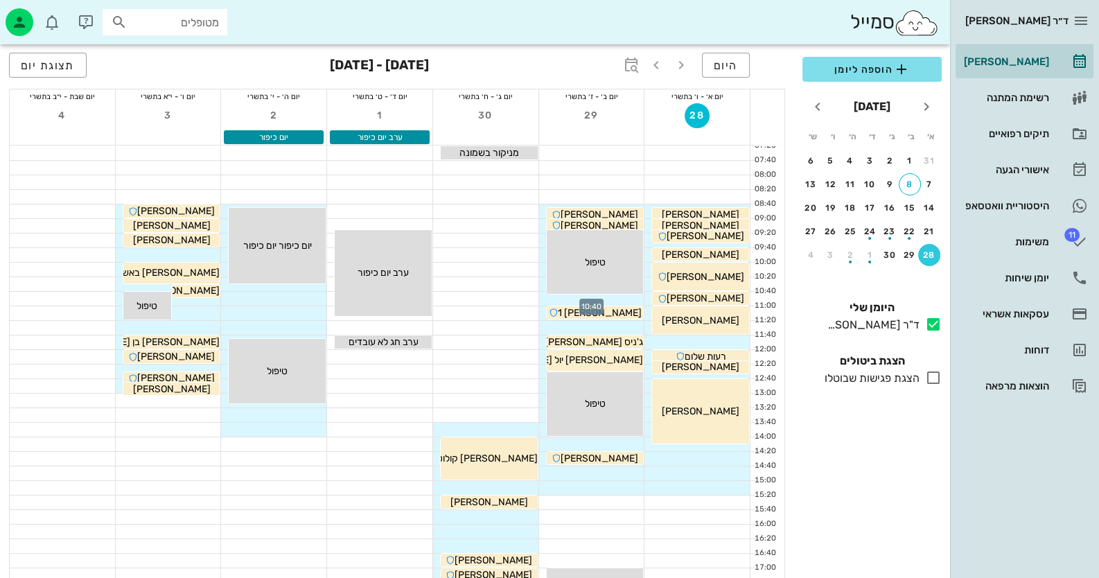
click at [589, 296] on div at bounding box center [591, 299] width 105 height 14
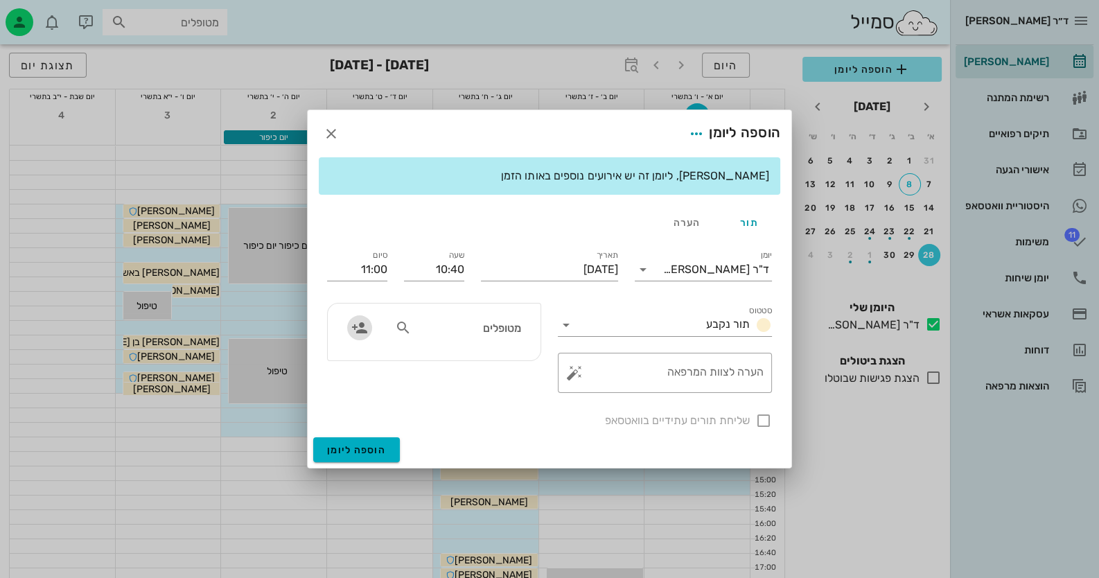
click at [369, 329] on span "button" at bounding box center [359, 327] width 25 height 17
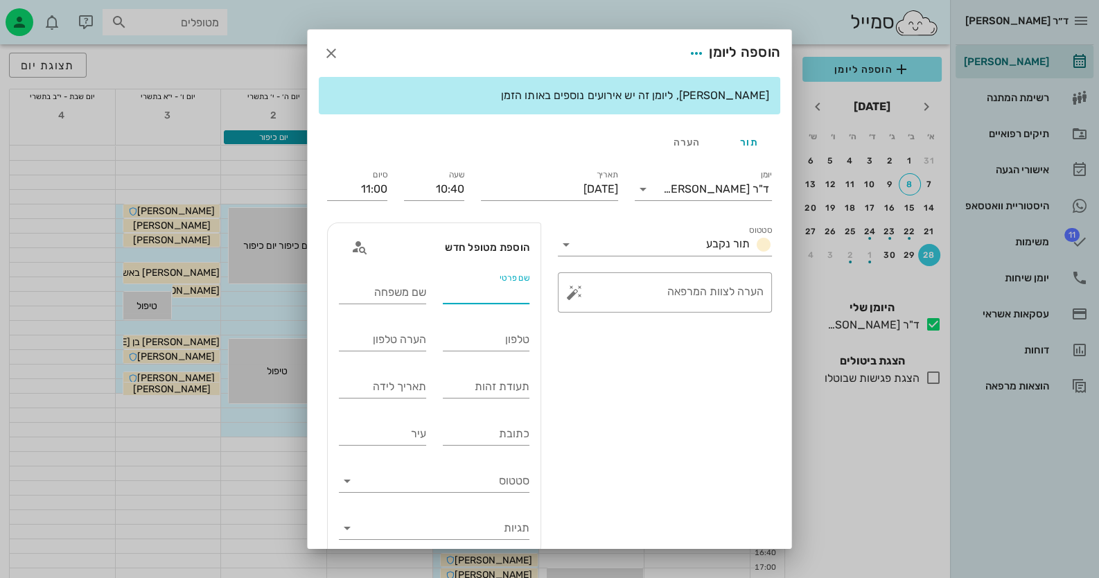
click at [484, 299] on input "שם פרטי" at bounding box center [486, 292] width 87 height 22
type input "[PERSON_NAME]"
click at [501, 391] on input "תעודת זהות" at bounding box center [486, 387] width 87 height 22
type input "201132867"
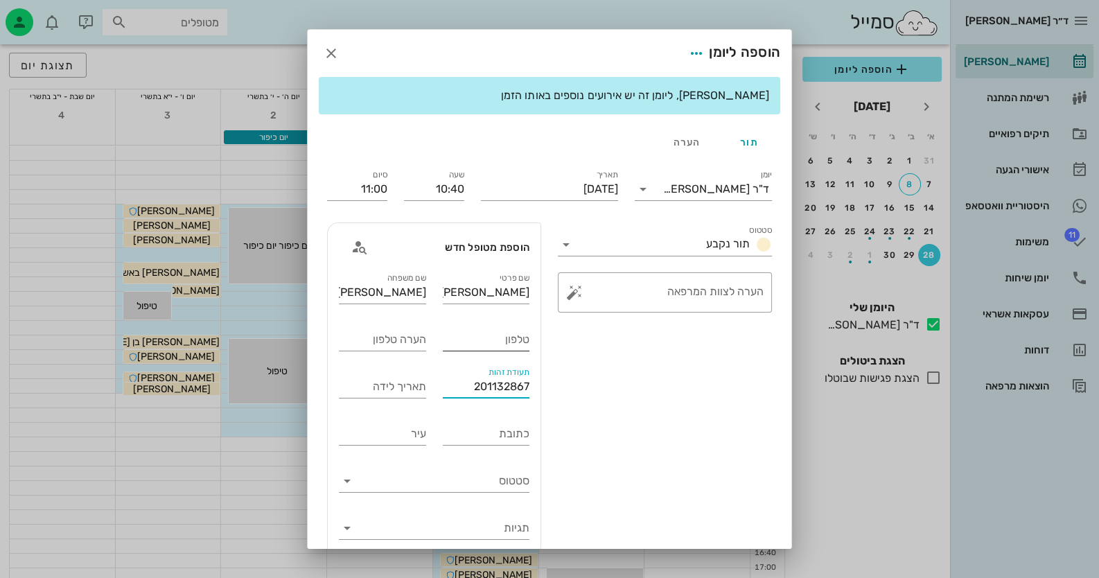
click at [506, 344] on input "טלפון" at bounding box center [486, 339] width 87 height 22
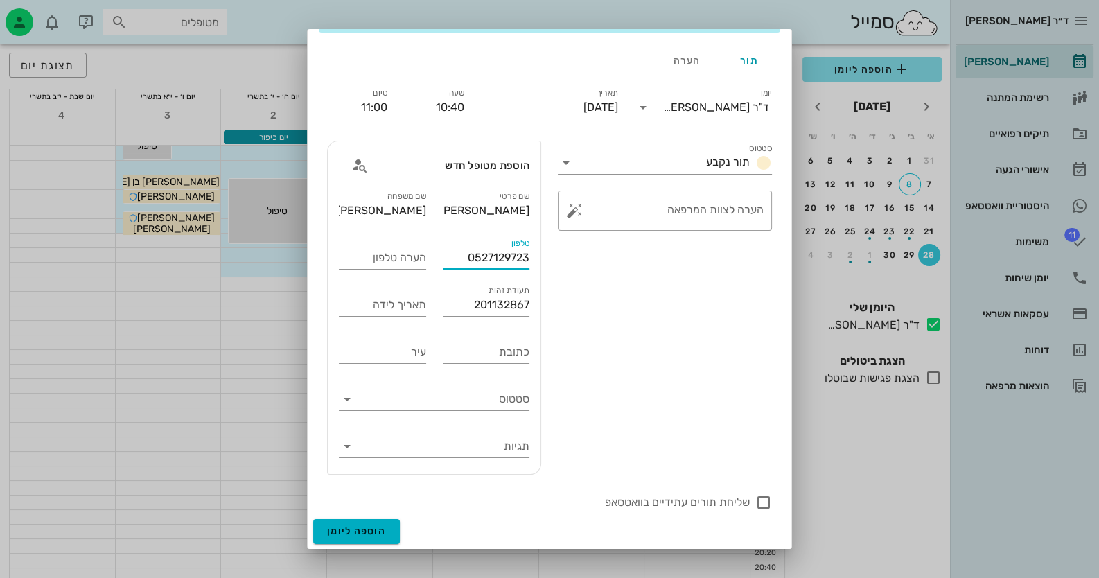
scroll to position [164, 0]
type input "0527129723"
click at [350, 527] on span "הוספה ליומן" at bounding box center [356, 531] width 59 height 12
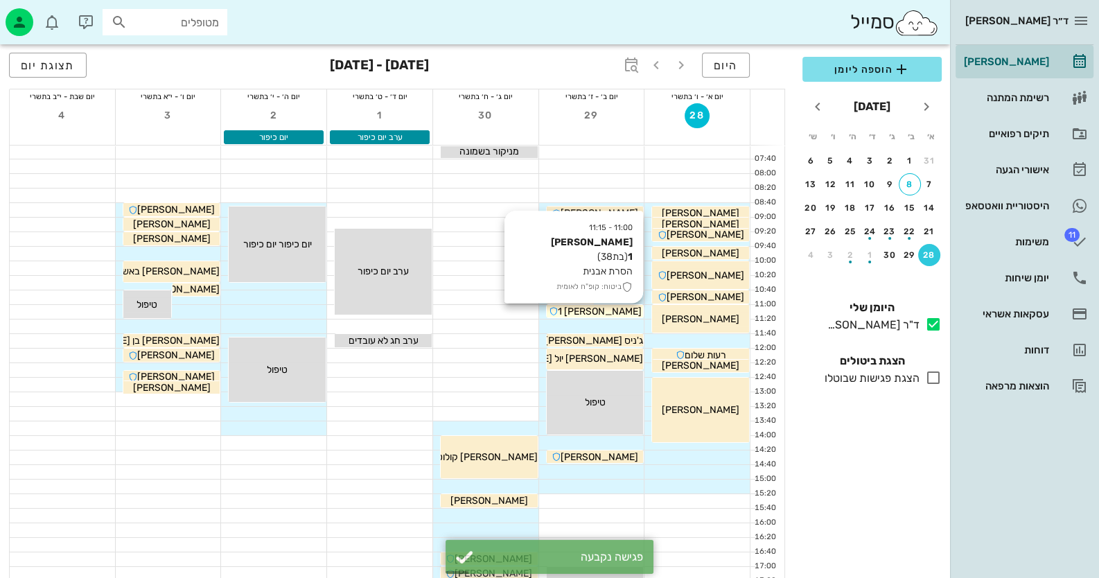
scroll to position [0, 0]
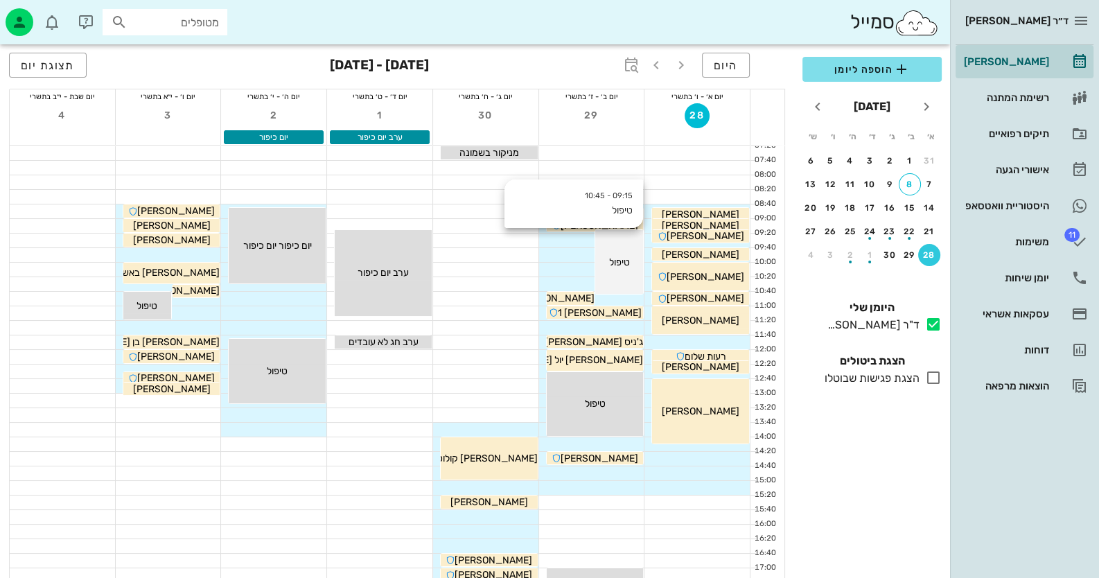
click at [617, 269] on div "טיפול" at bounding box center [619, 262] width 48 height 15
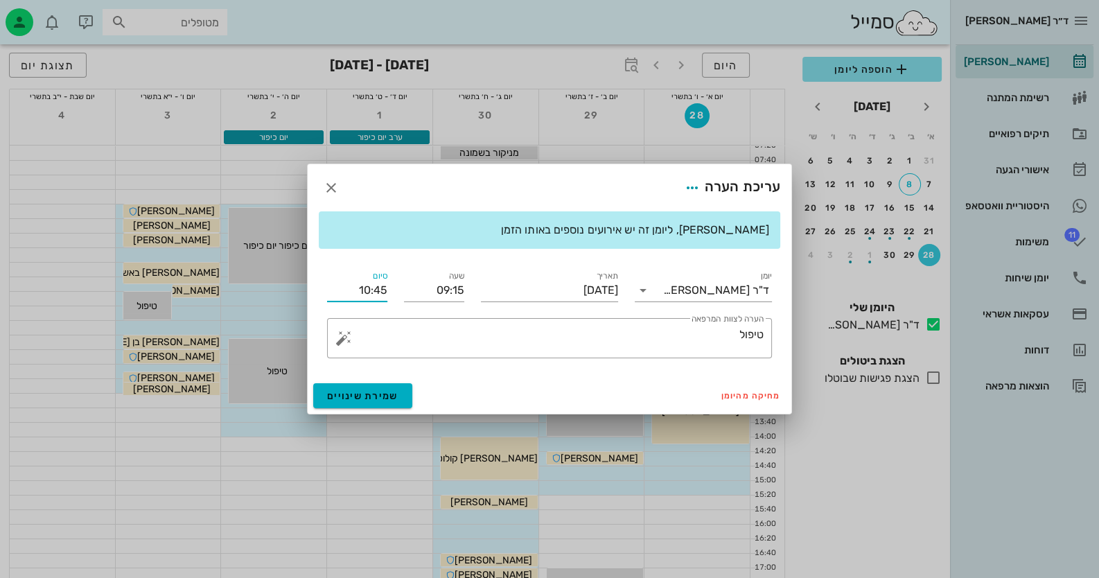
click at [376, 294] on input "10:45" at bounding box center [357, 290] width 60 height 22
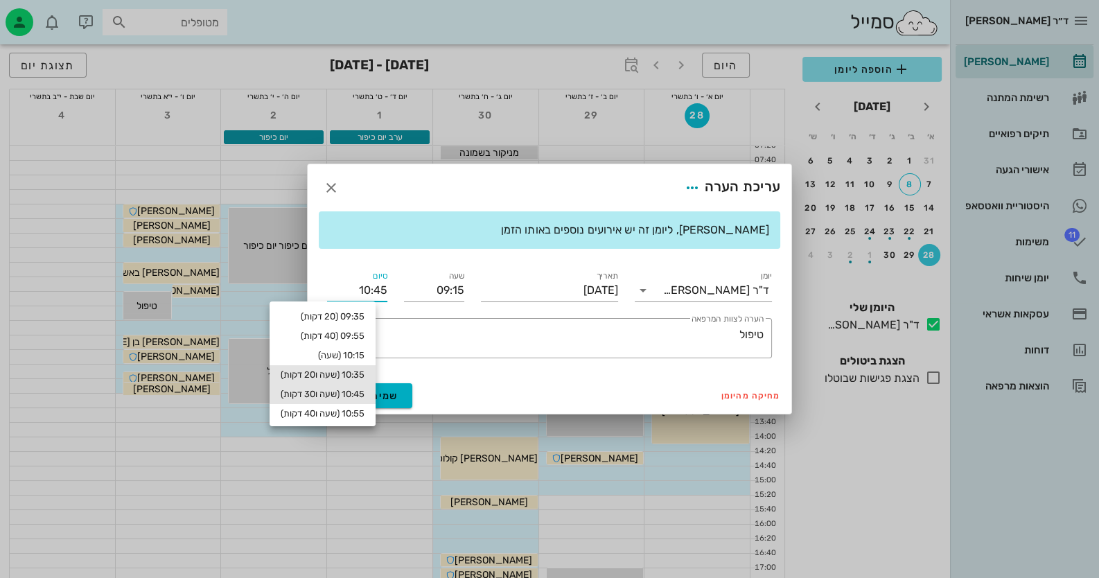
click at [364, 376] on div "10:35 (שעה ו20 דקות)" at bounding box center [323, 374] width 84 height 11
type input "10:35"
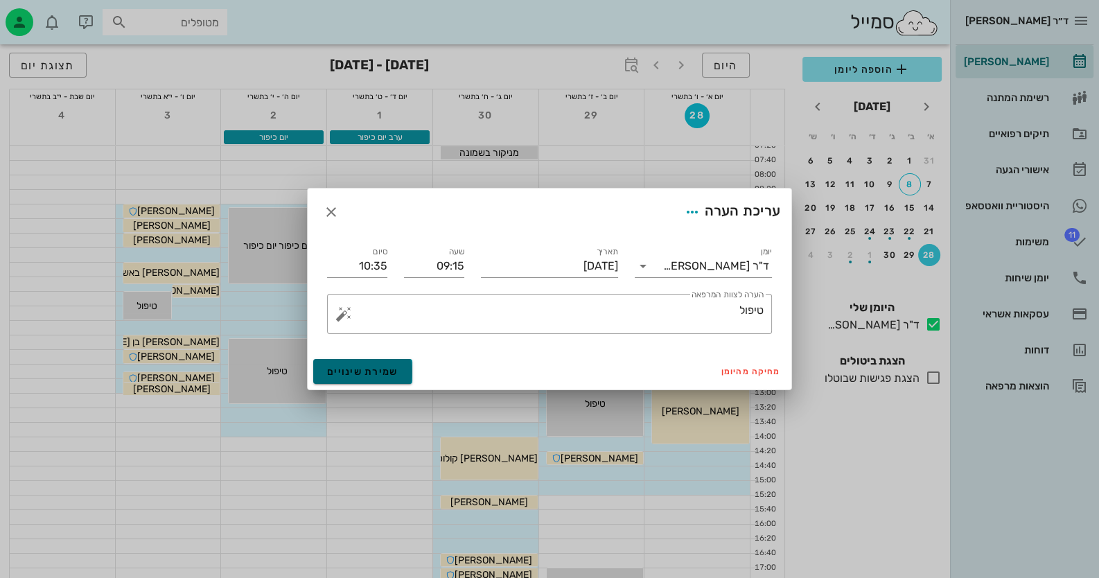
click at [387, 366] on span "שמירת שינויים" at bounding box center [362, 372] width 71 height 12
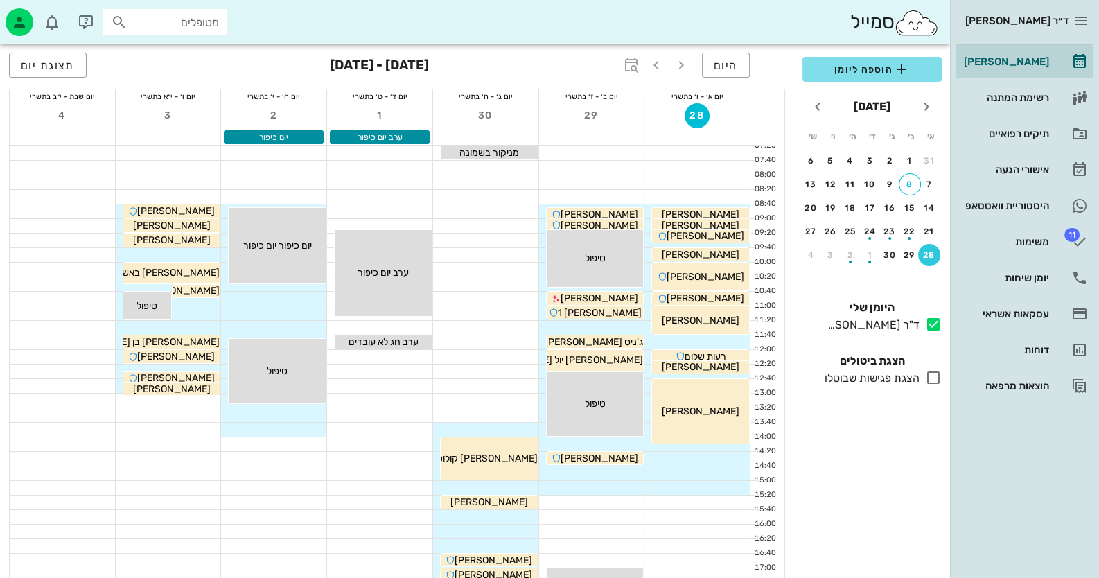
click at [617, 287] on div "09:15 - 10:35 טיפול טיפול" at bounding box center [595, 258] width 98 height 58
click at [623, 296] on div "[PERSON_NAME]" at bounding box center [595, 298] width 97 height 15
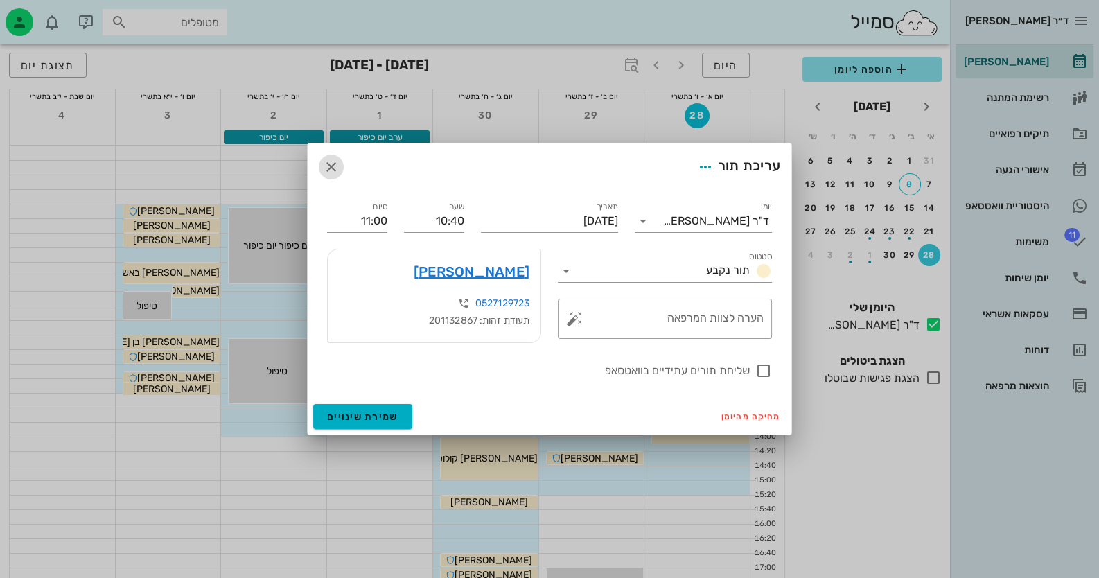
click at [328, 160] on icon "button" at bounding box center [331, 167] width 17 height 17
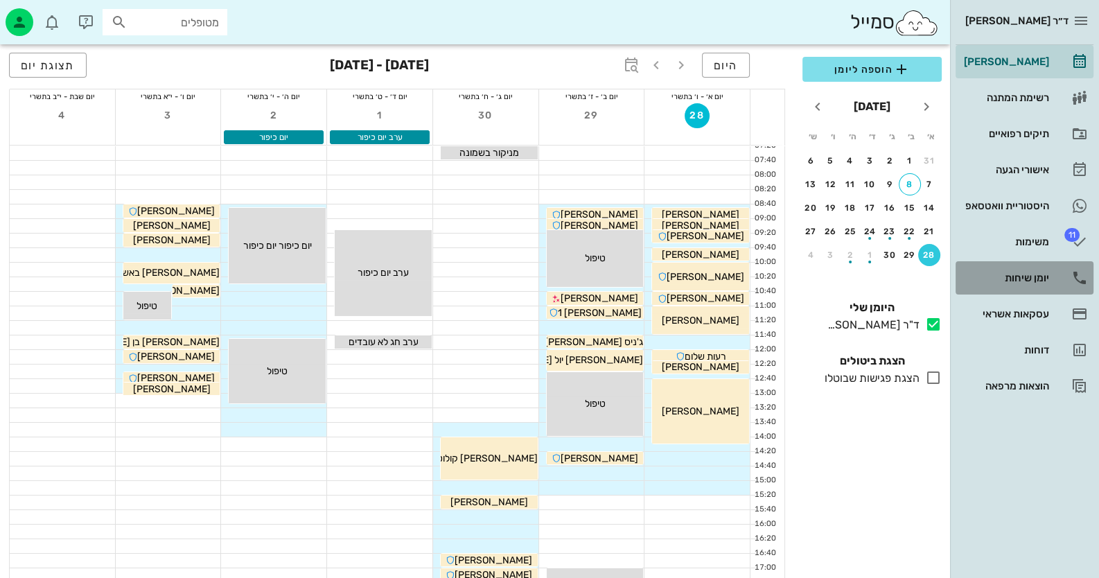
click at [1073, 280] on icon at bounding box center [1079, 278] width 17 height 17
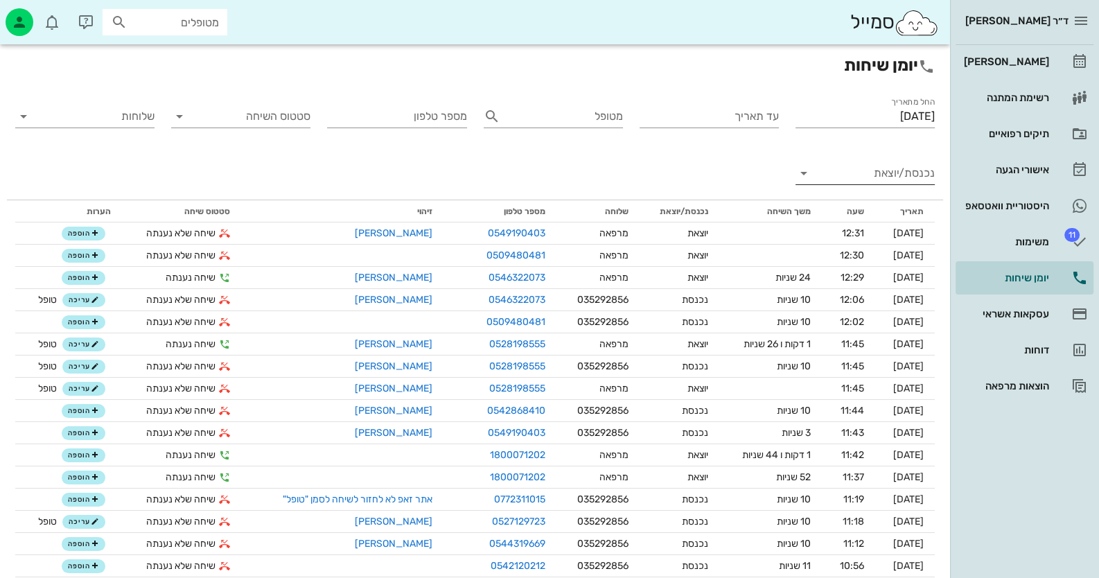
click at [821, 172] on input "נכנסת/יוצאת" at bounding box center [876, 173] width 117 height 22
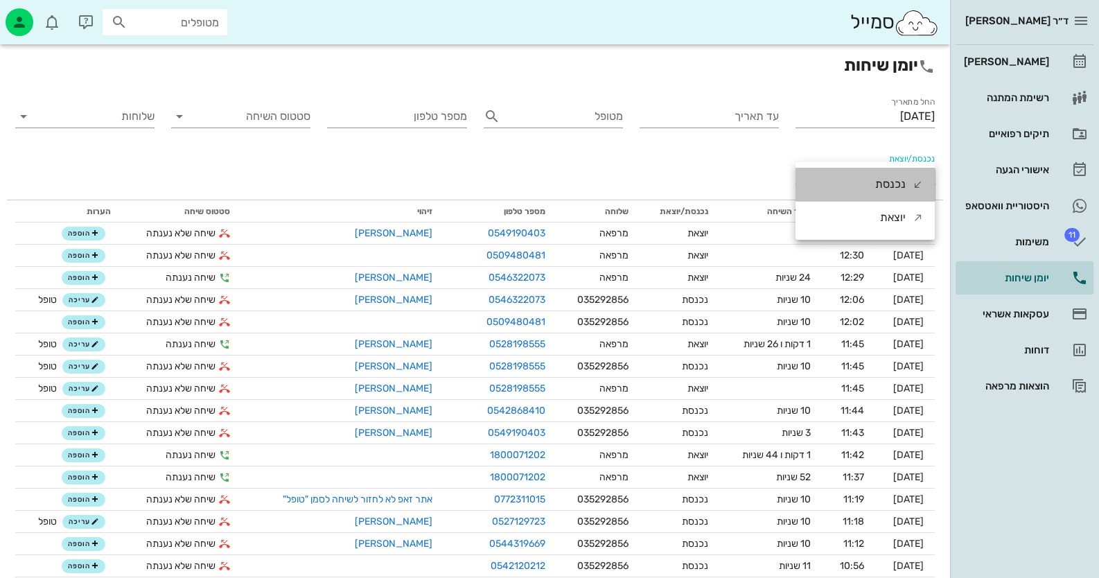
click at [851, 196] on div "נכנסת" at bounding box center [864, 184] width 139 height 33
